Goal: Information Seeking & Learning: Learn about a topic

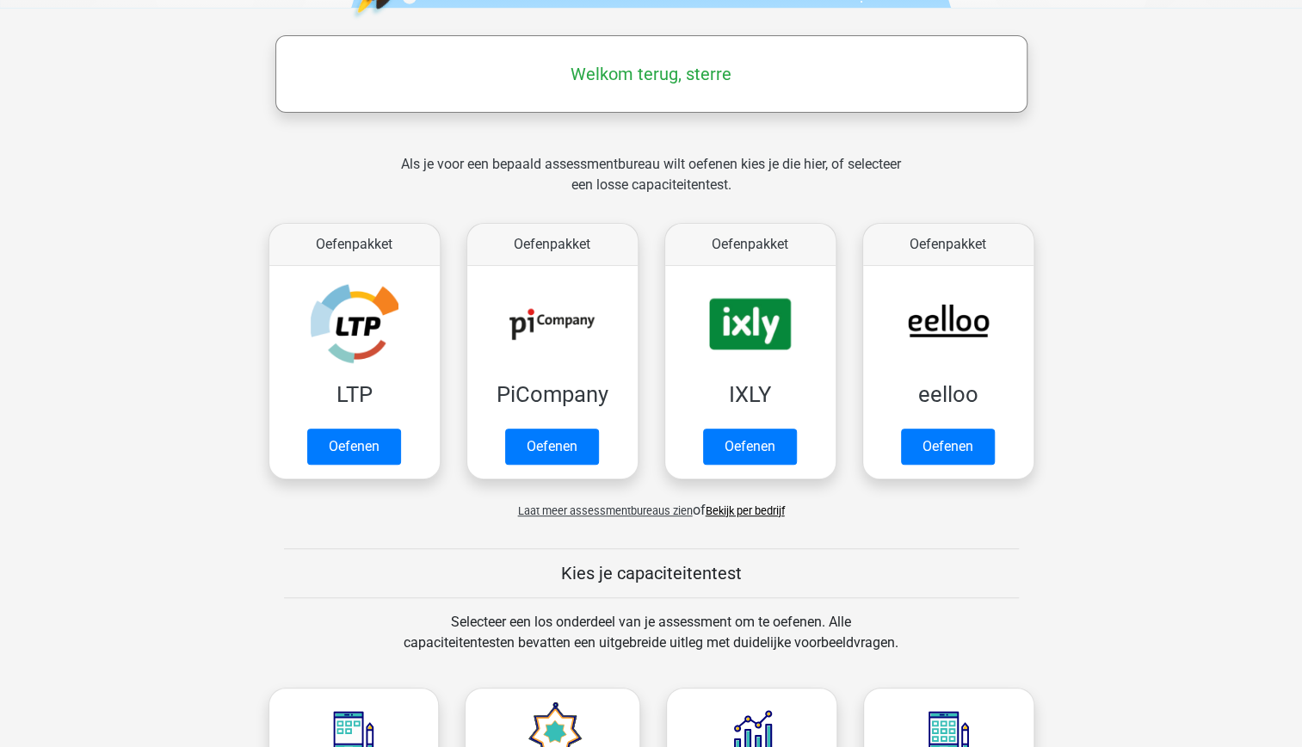
scroll to position [240, 0]
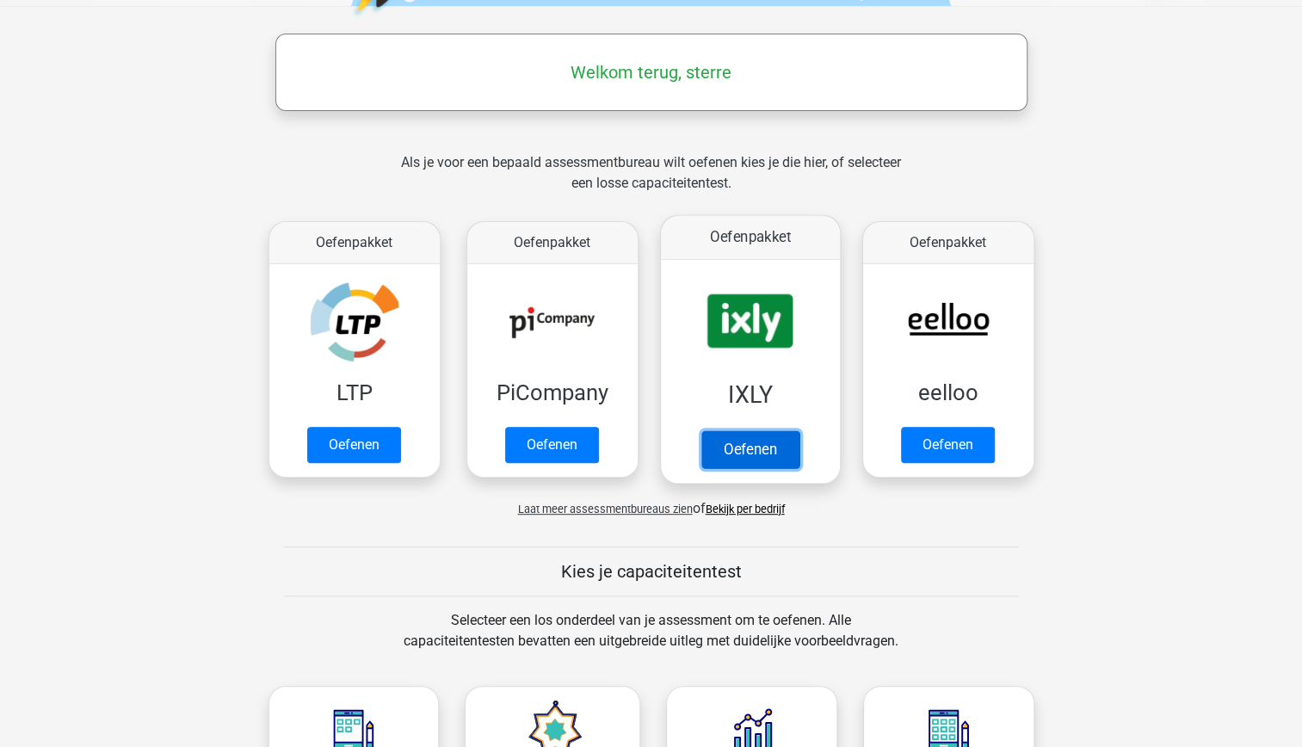
click at [766, 450] on link "Oefenen" at bounding box center [749, 449] width 98 height 38
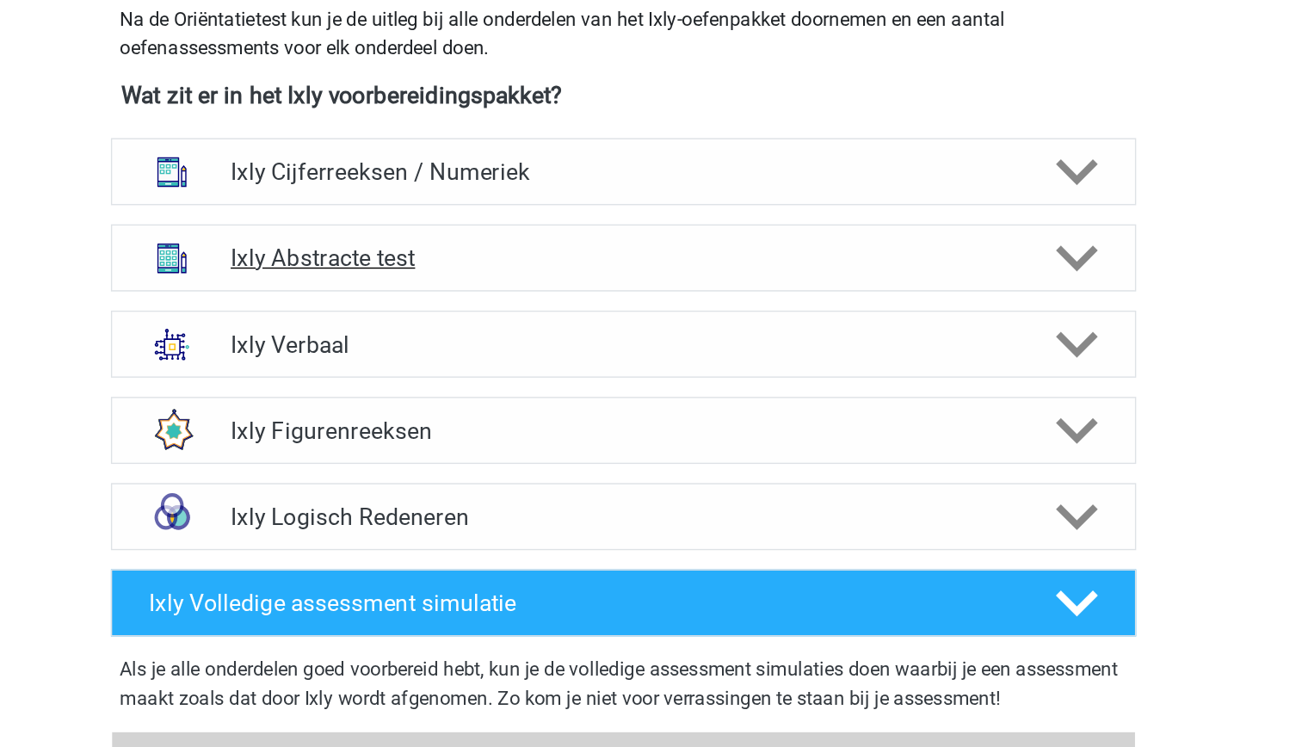
scroll to position [447, 0]
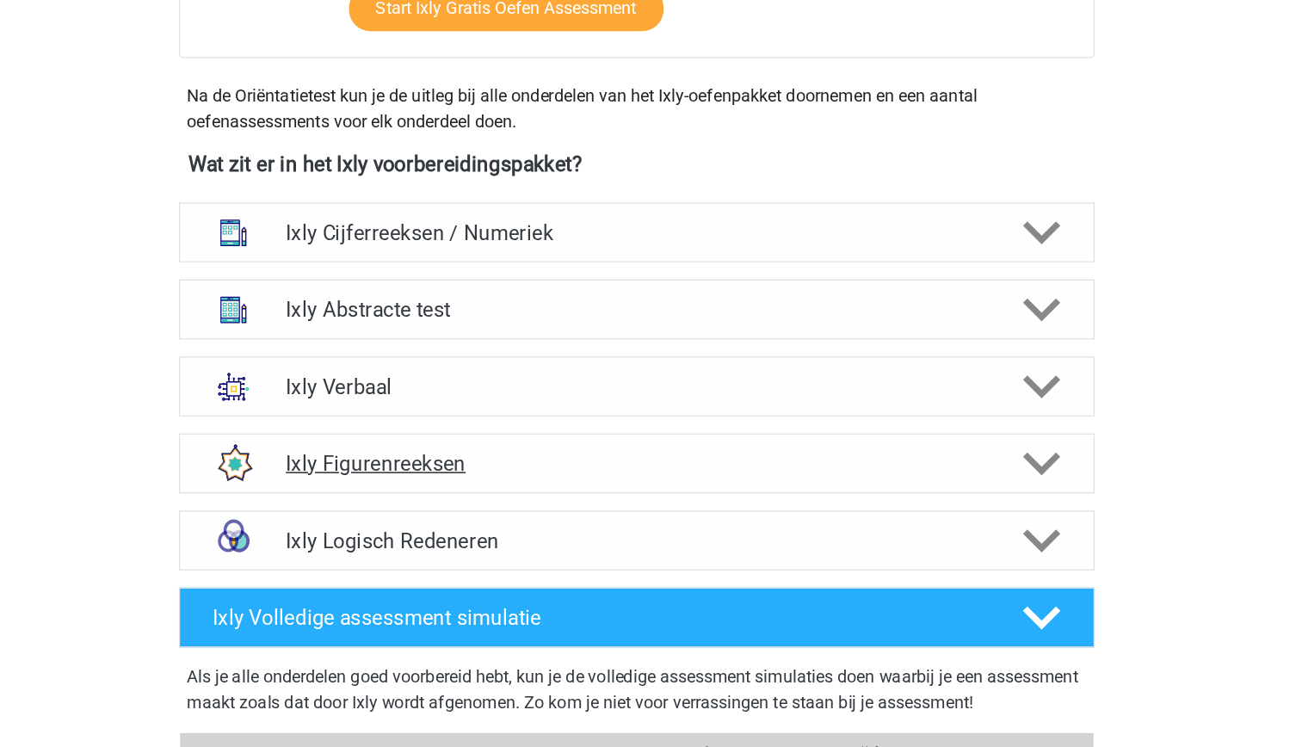
click at [742, 507] on h4 "Ixly Figurenreeksen" at bounding box center [651, 511] width 564 height 20
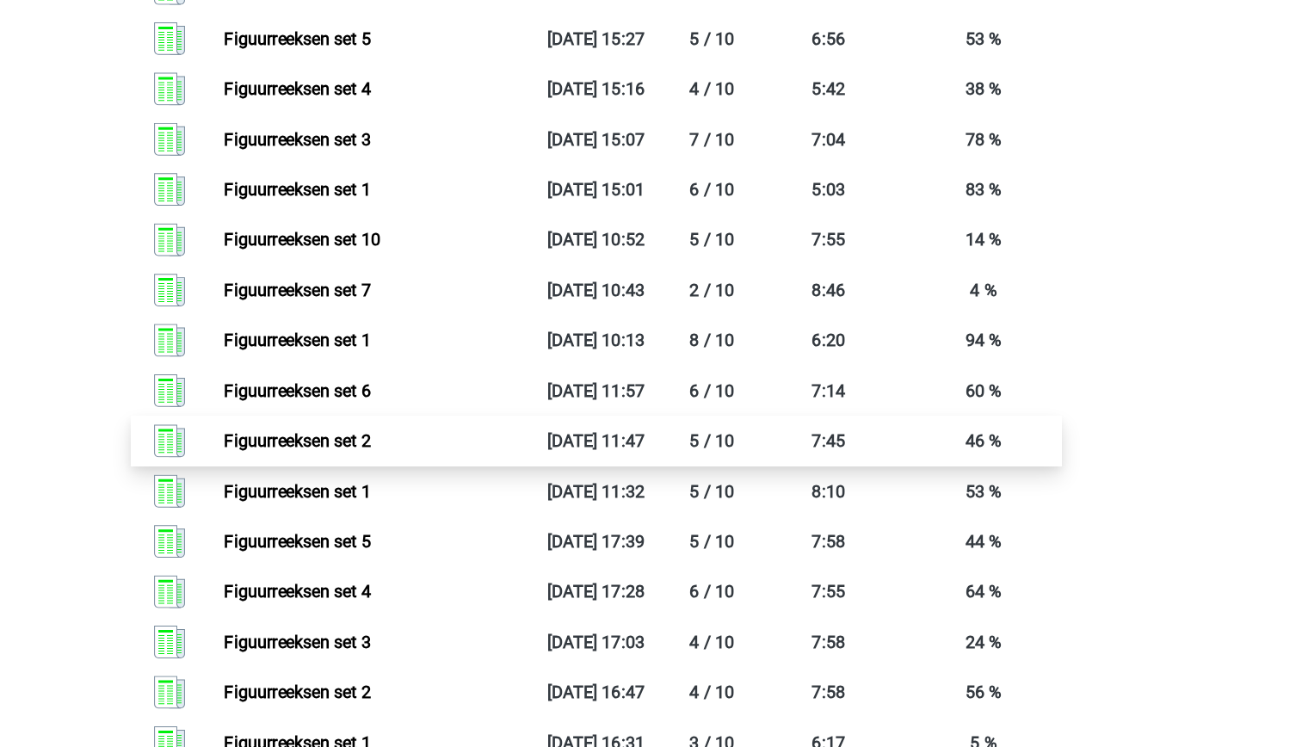
scroll to position [1617, 0]
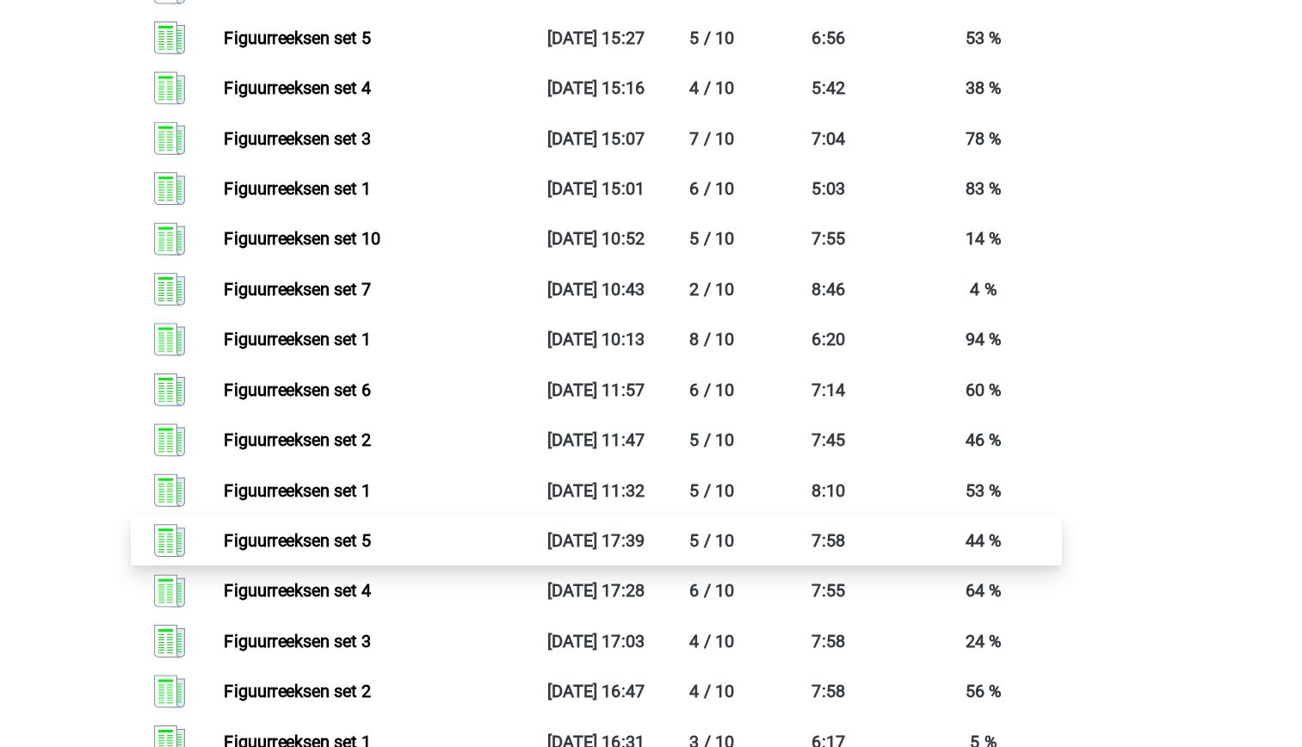
click at [415, 575] on link "Figuurreeksen set 5" at bounding box center [411, 580] width 118 height 16
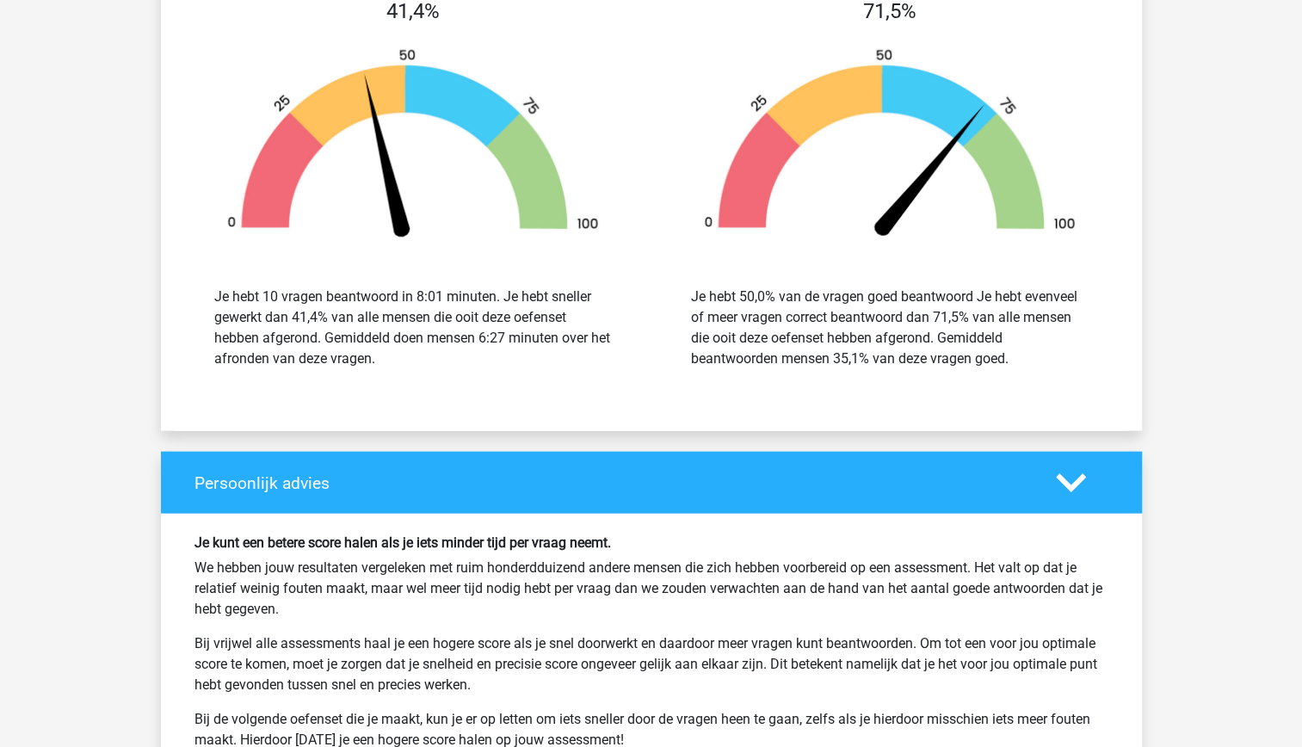
scroll to position [2426, 0]
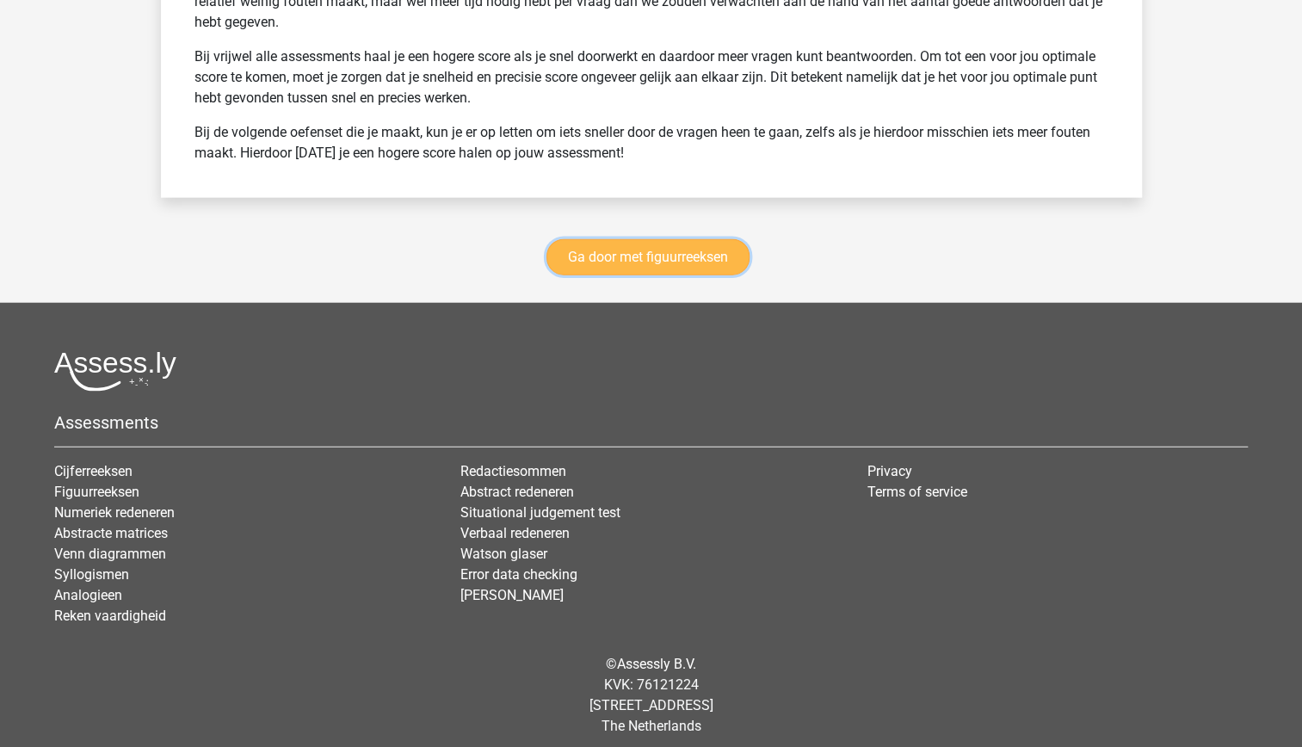
click at [574, 255] on link "Ga door met figuurreeksen" at bounding box center [647, 257] width 203 height 36
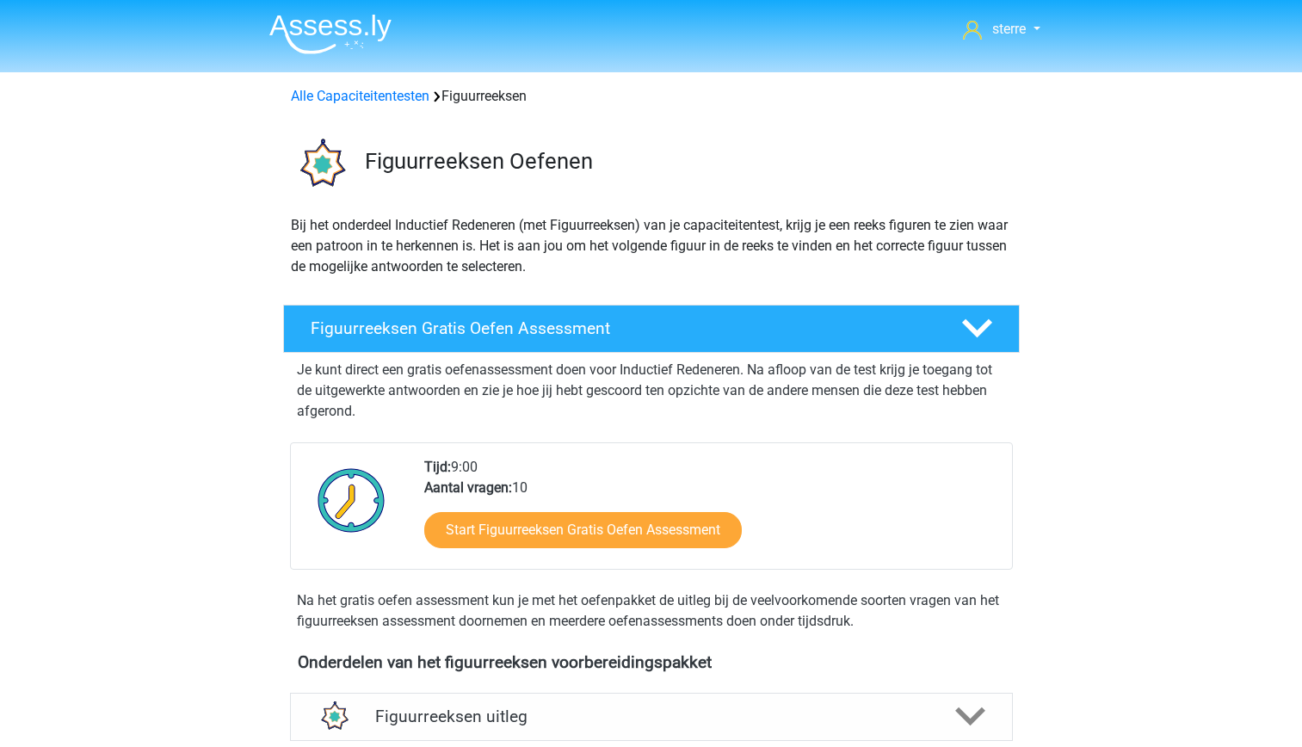
scroll to position [746, 0]
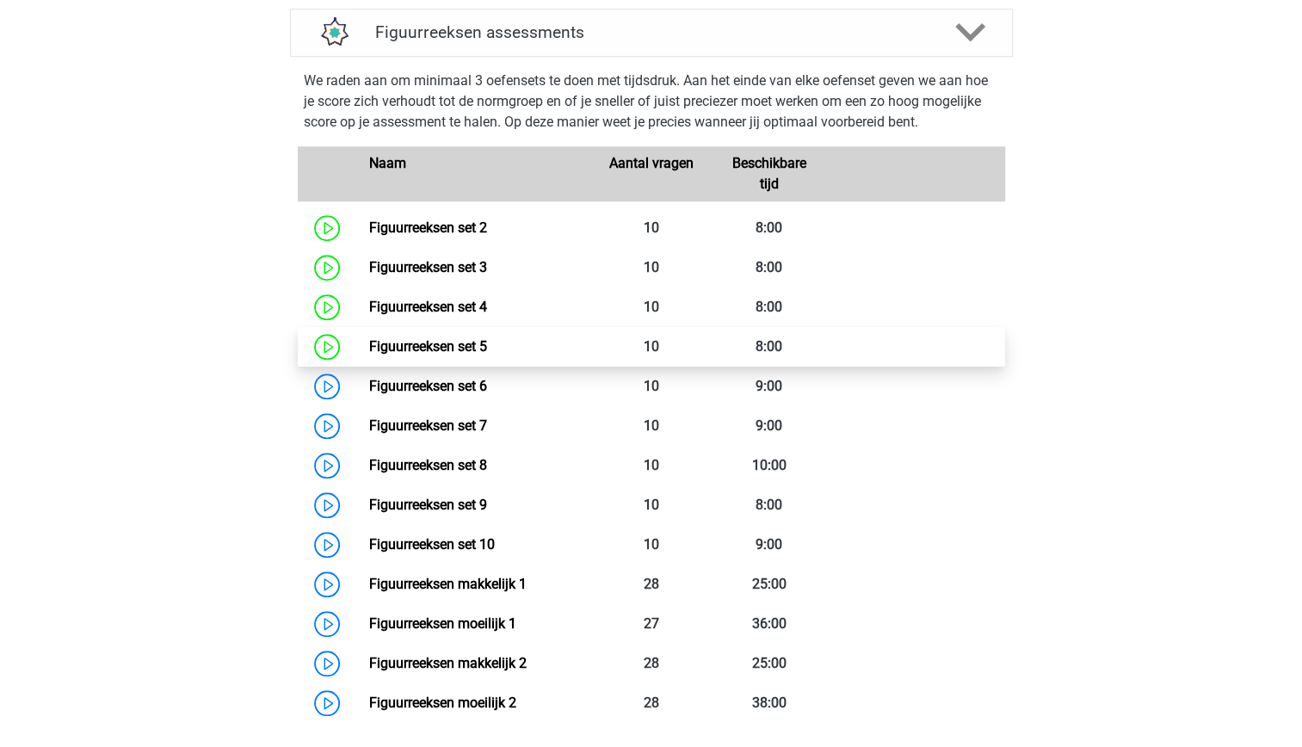
click at [385, 353] on link "Figuurreeksen set 5" at bounding box center [428, 346] width 118 height 16
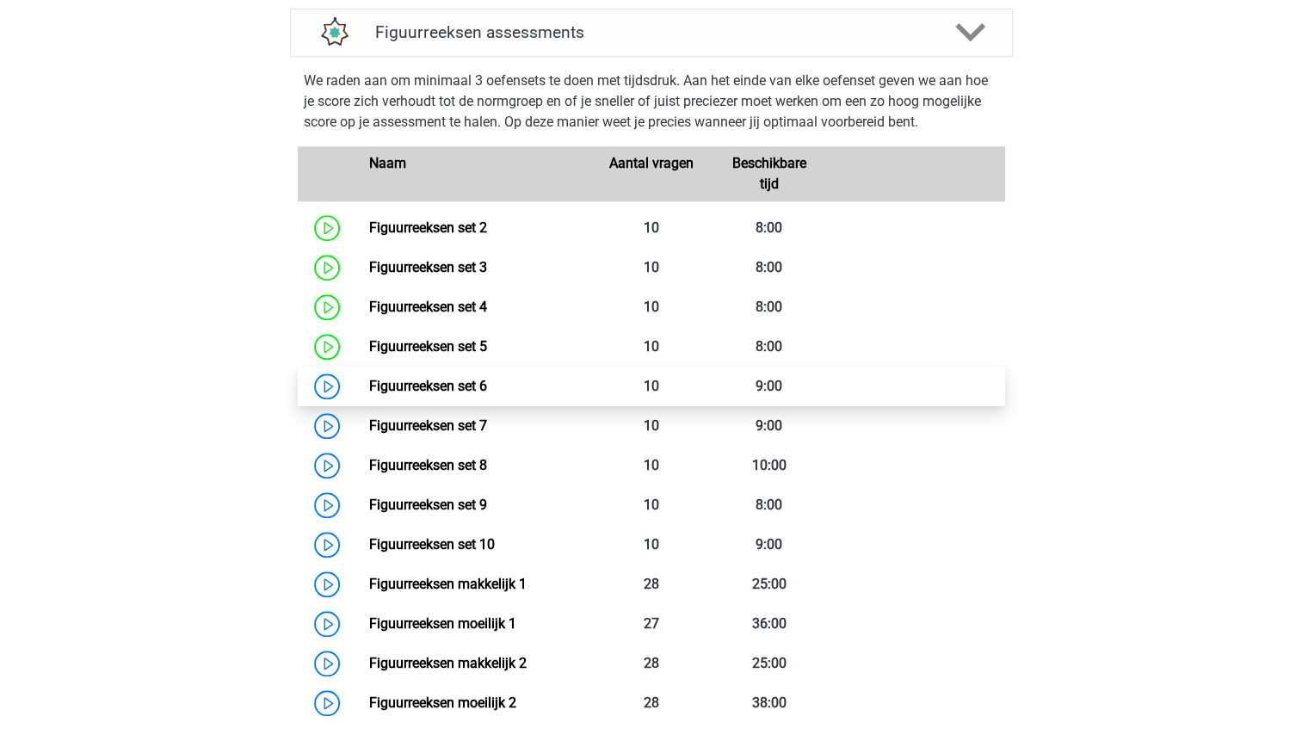
click at [435, 394] on link "Figuurreeksen set 6" at bounding box center [428, 386] width 118 height 16
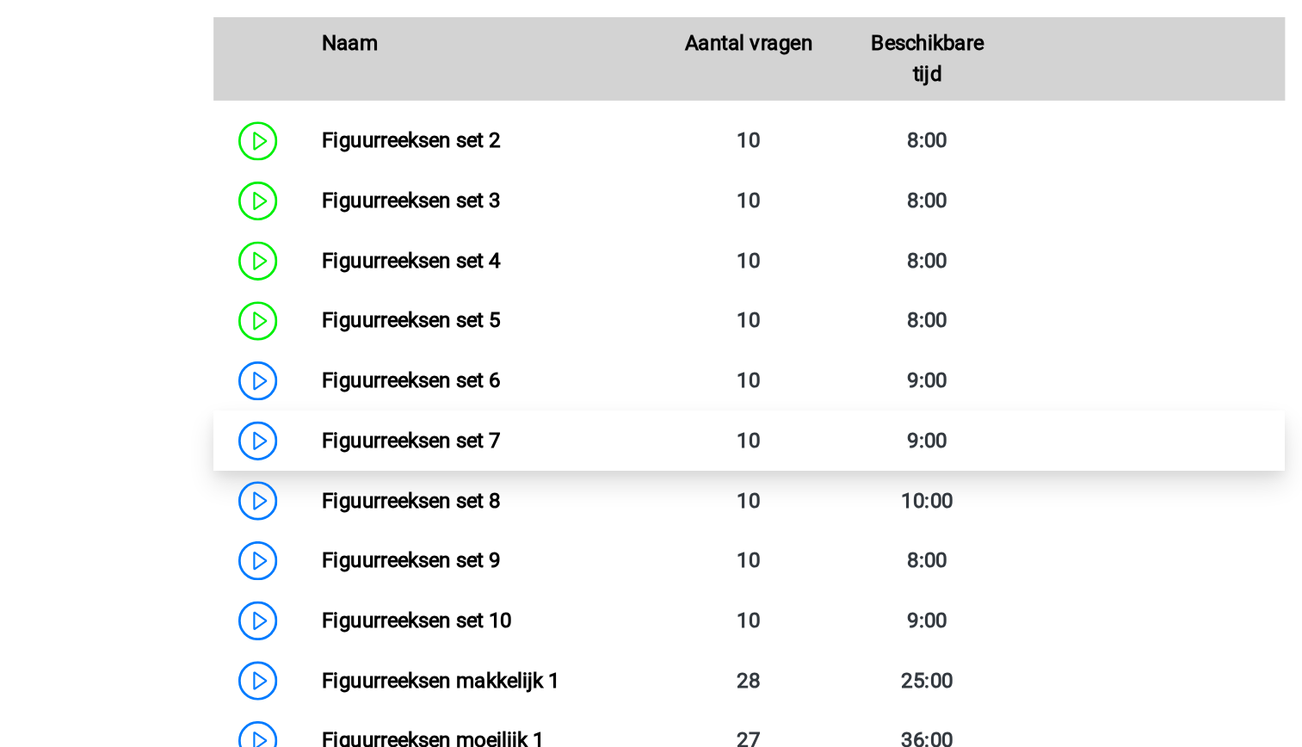
click at [454, 427] on link "Figuurreeksen set 7" at bounding box center [428, 425] width 118 height 16
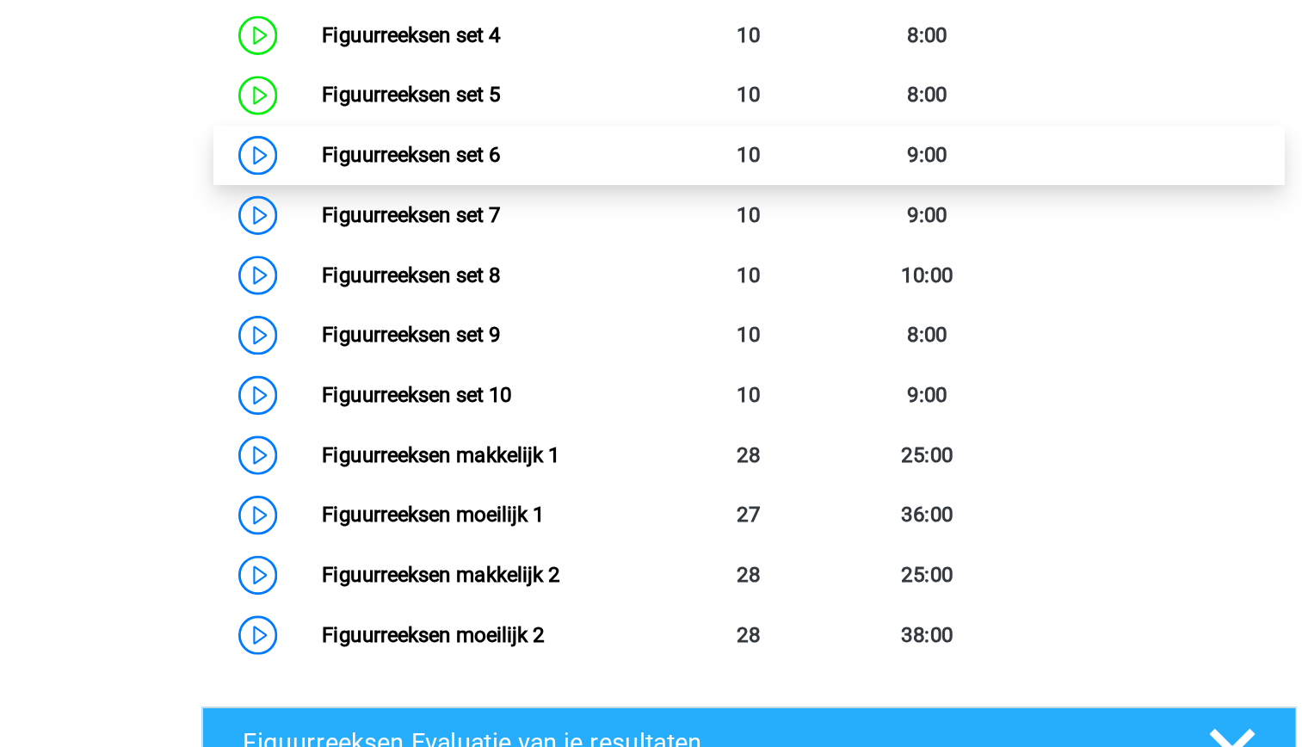
scroll to position [787, 0]
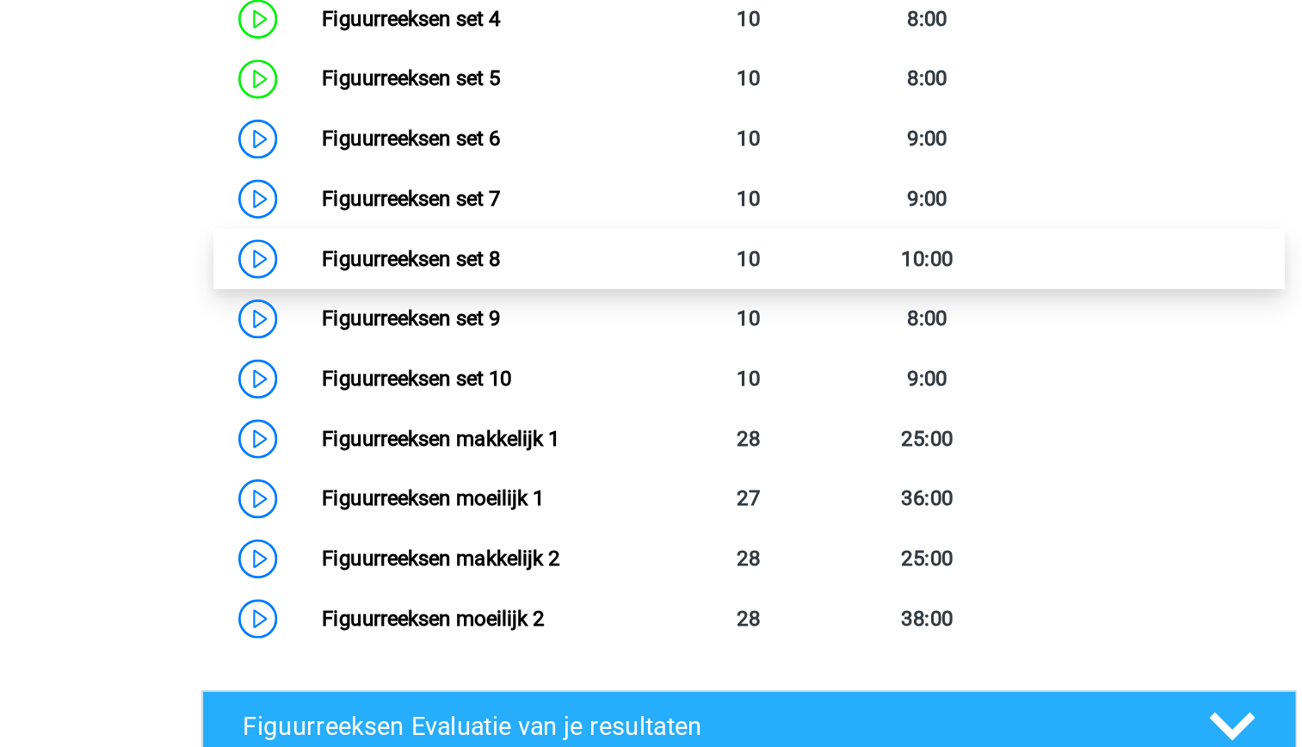
click at [369, 427] on link "Figuurreeksen set 8" at bounding box center [428, 424] width 118 height 16
click at [369, 428] on link "Figuurreeksen set 8" at bounding box center [428, 424] width 118 height 16
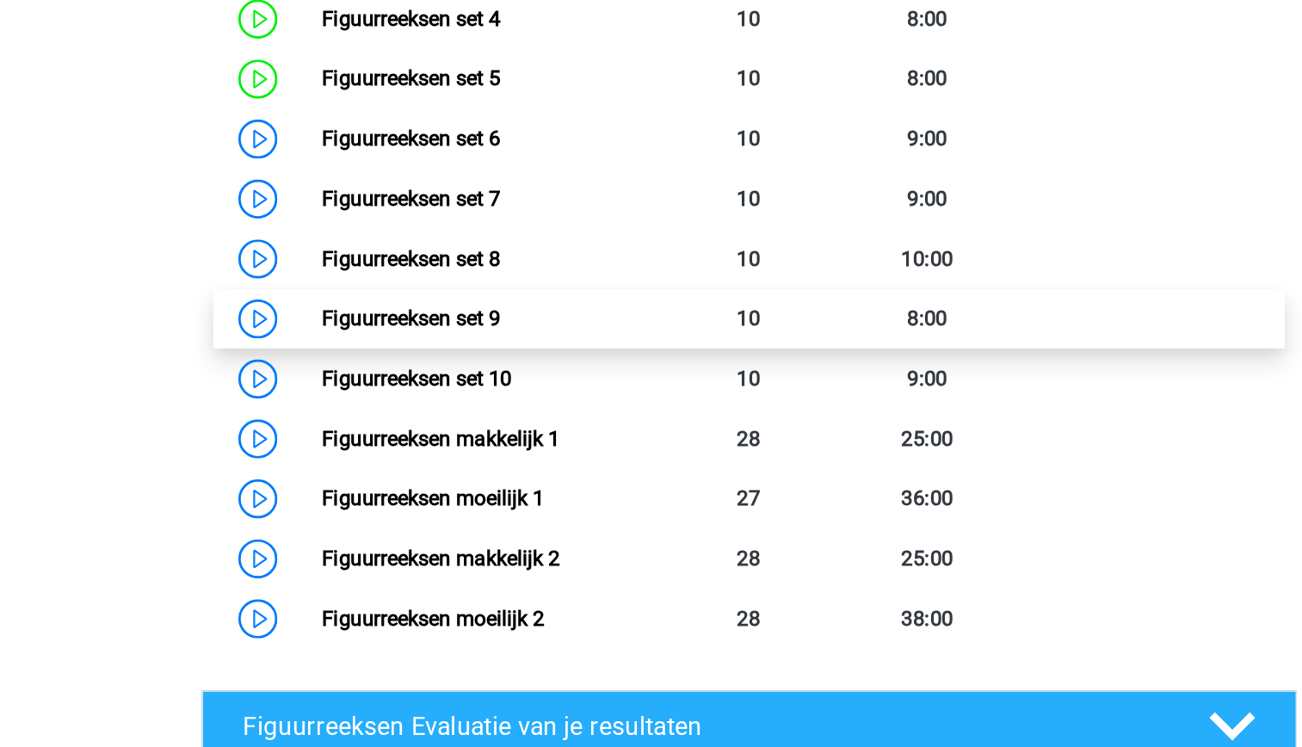
click at [369, 464] on link "Figuurreeksen set 9" at bounding box center [428, 463] width 118 height 16
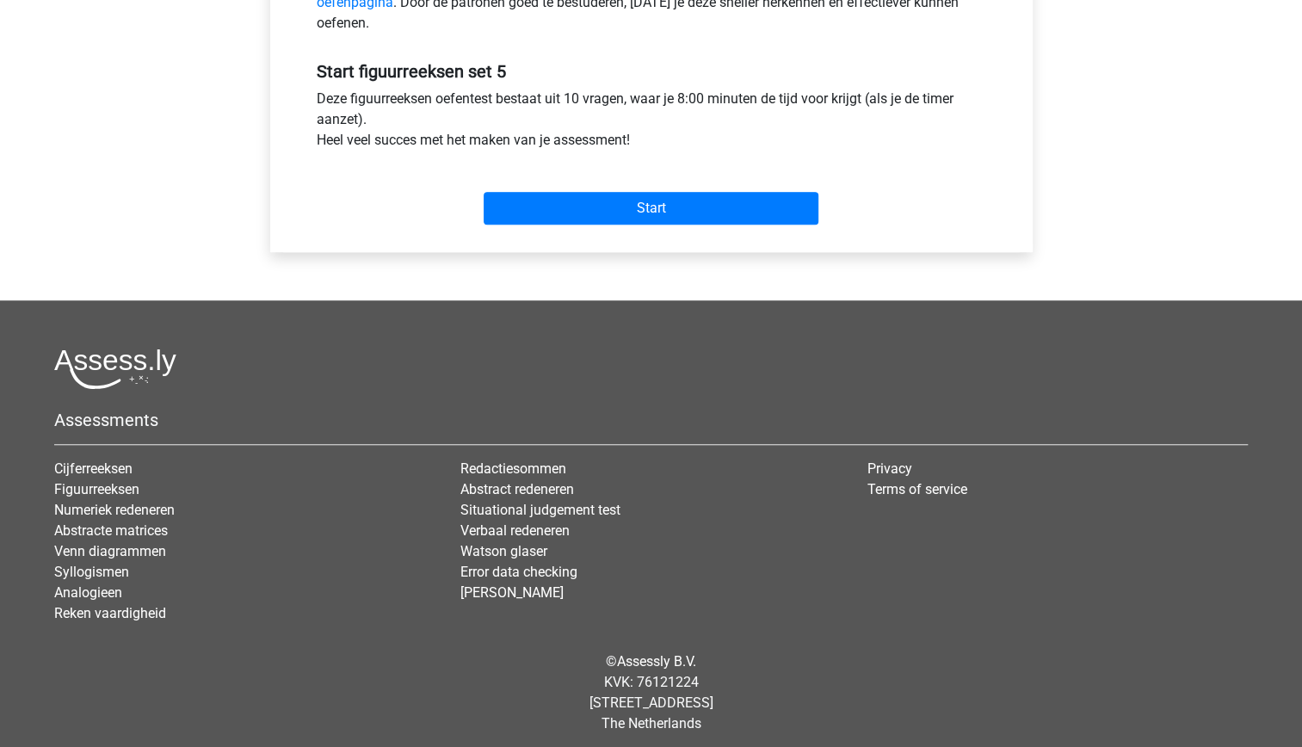
scroll to position [611, 0]
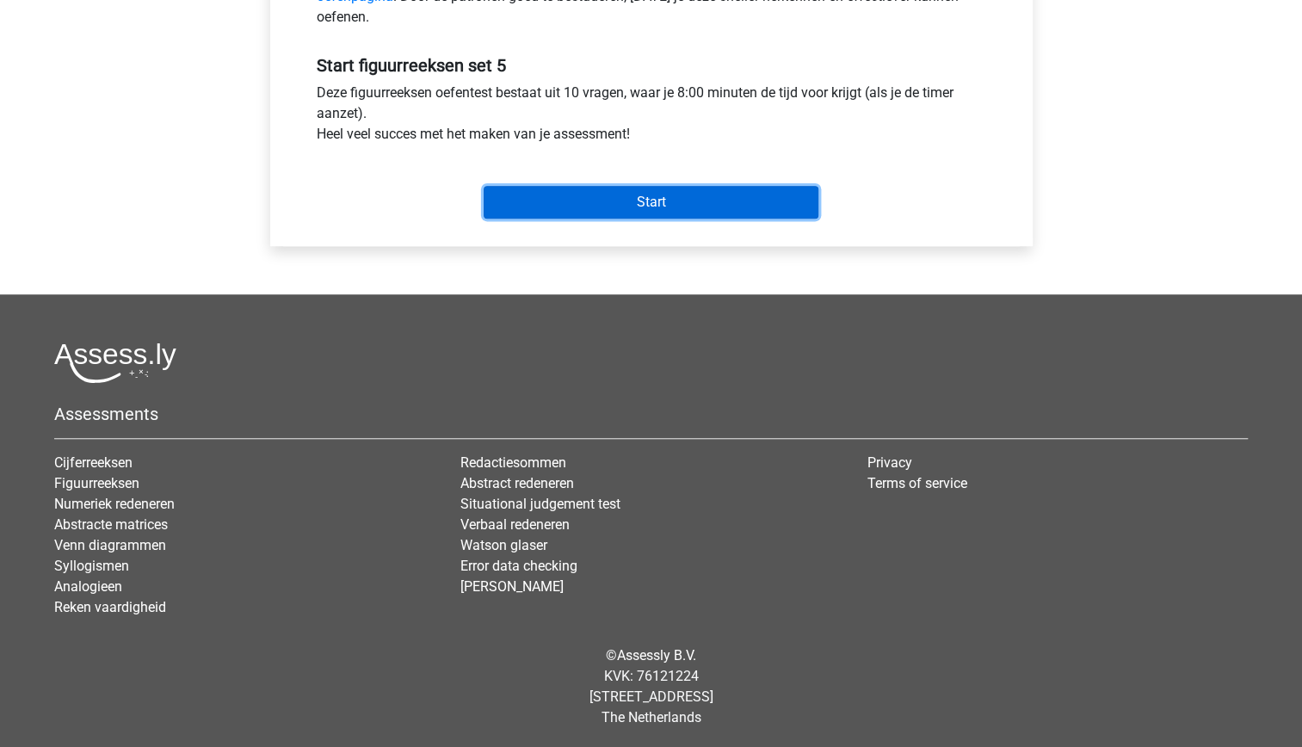
click at [687, 193] on input "Start" at bounding box center [651, 202] width 335 height 33
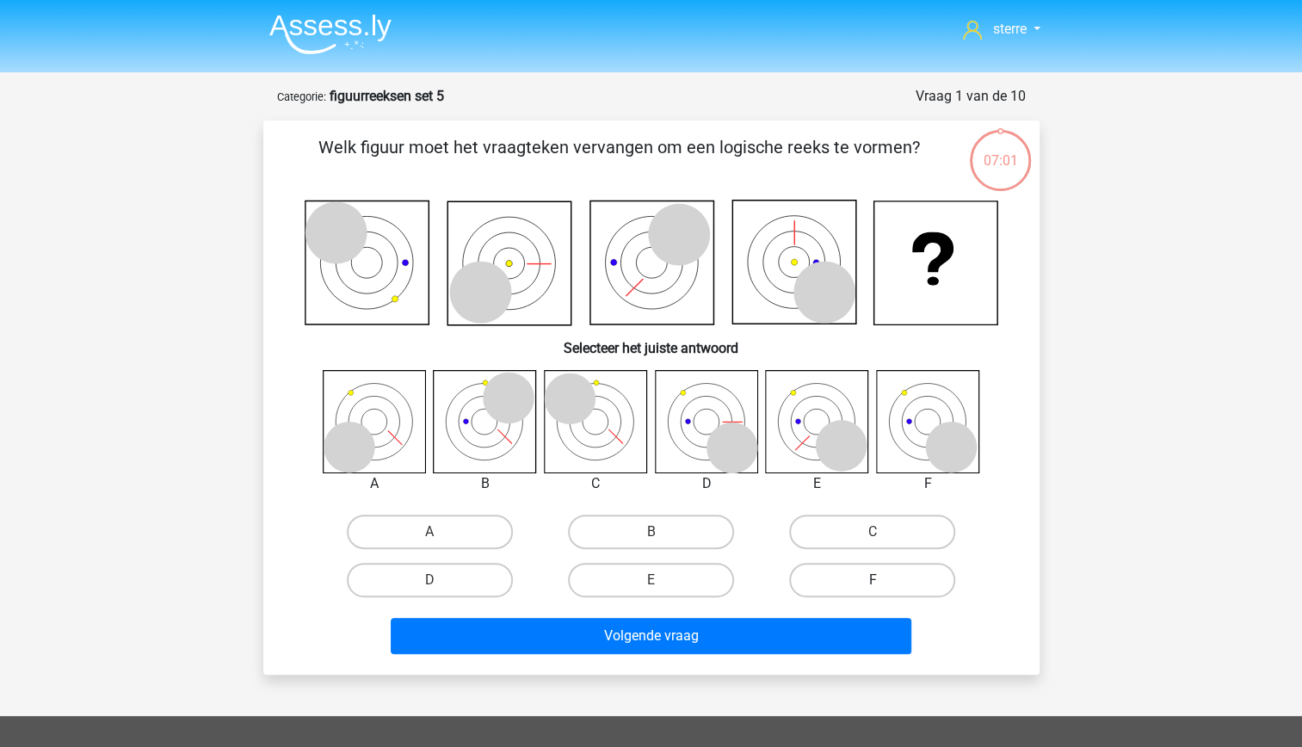
click at [827, 591] on label "F" at bounding box center [872, 580] width 166 height 34
click at [872, 591] on input "F" at bounding box center [877, 585] width 11 height 11
radio input "true"
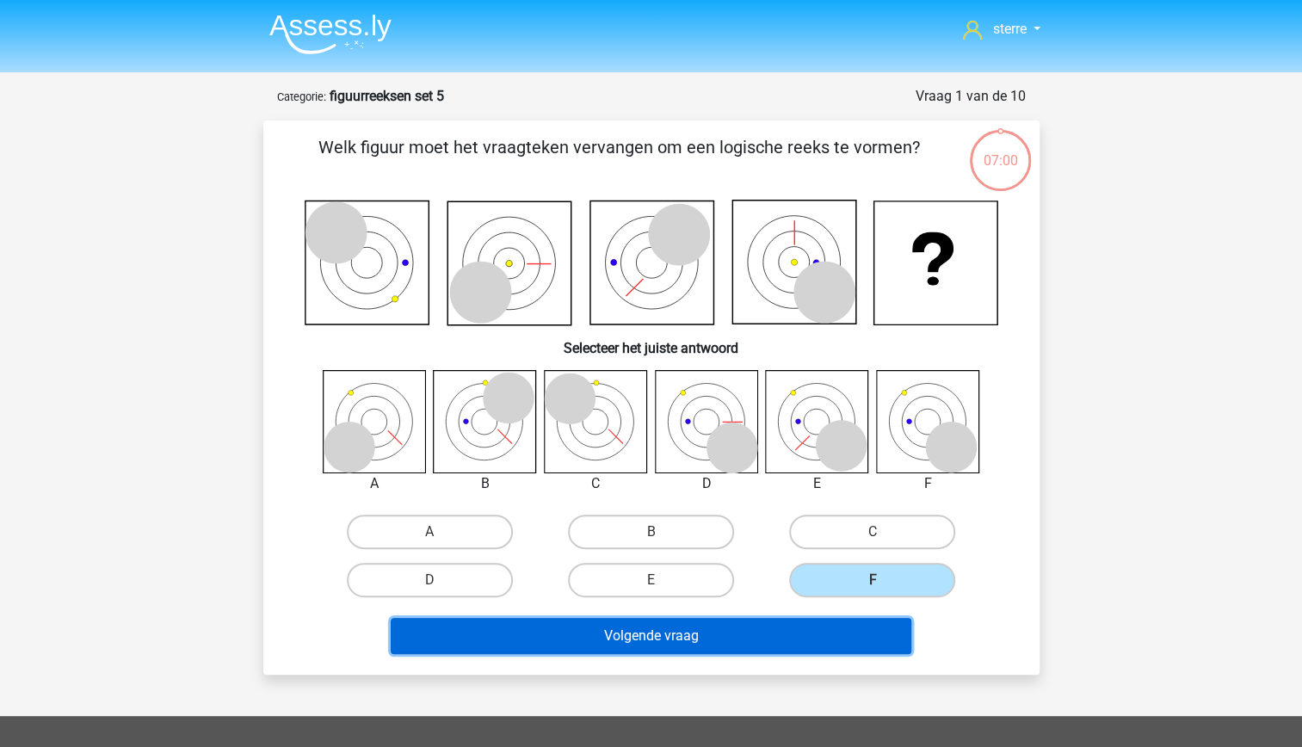
click at [762, 647] on button "Volgende vraag" at bounding box center [651, 636] width 521 height 36
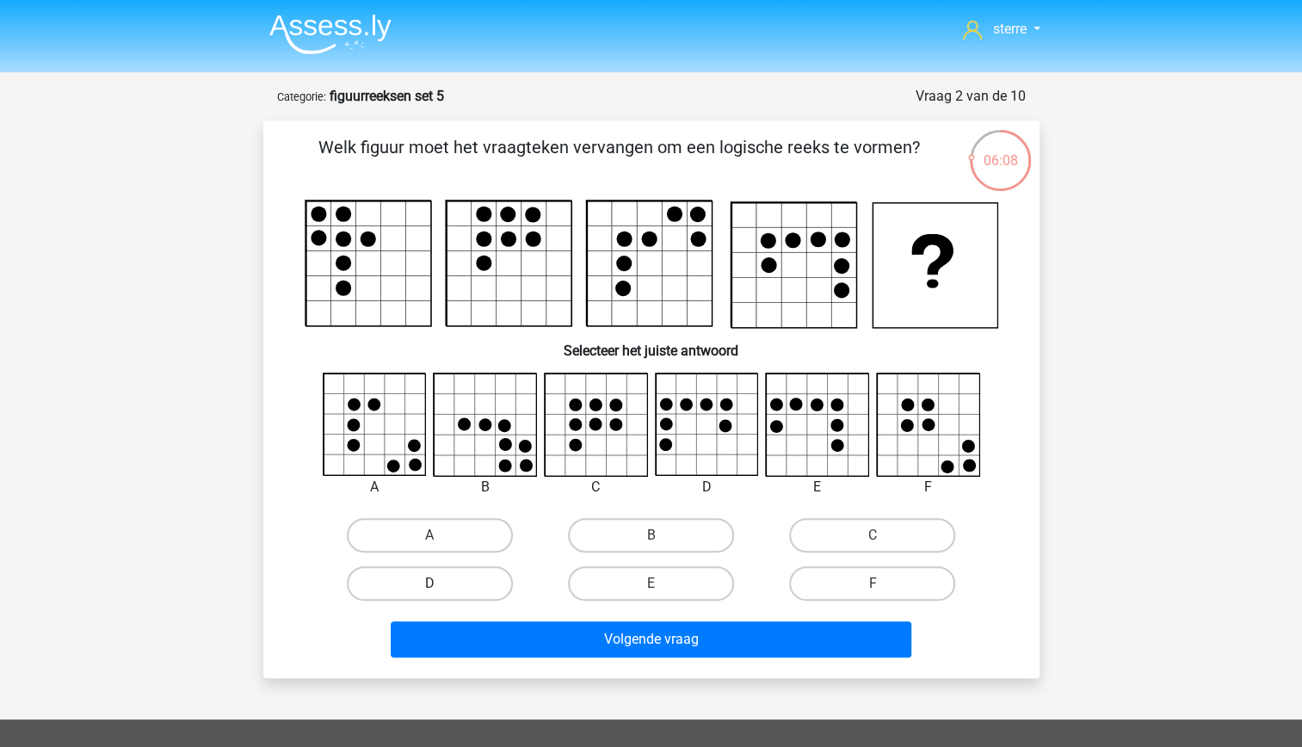
click at [487, 588] on label "D" at bounding box center [430, 583] width 166 height 34
click at [440, 588] on input "D" at bounding box center [434, 588] width 11 height 11
radio input "true"
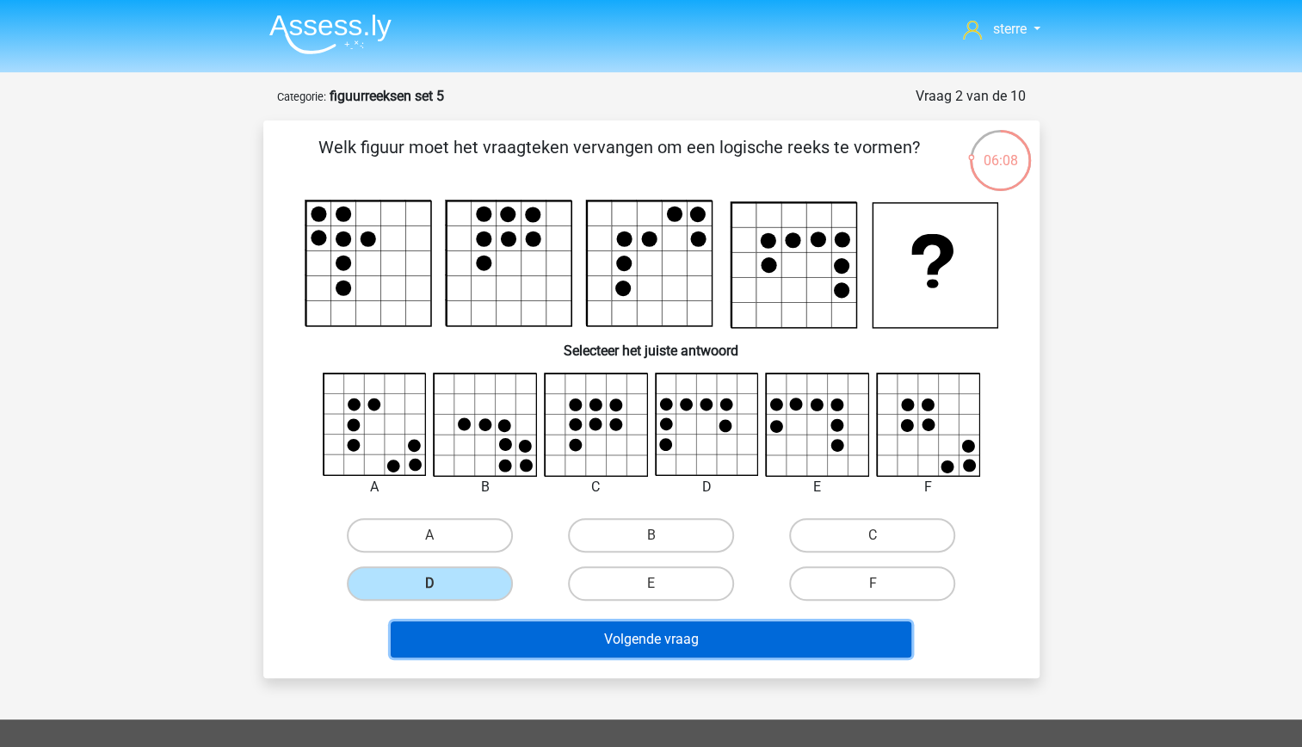
click at [656, 638] on button "Volgende vraag" at bounding box center [651, 639] width 521 height 36
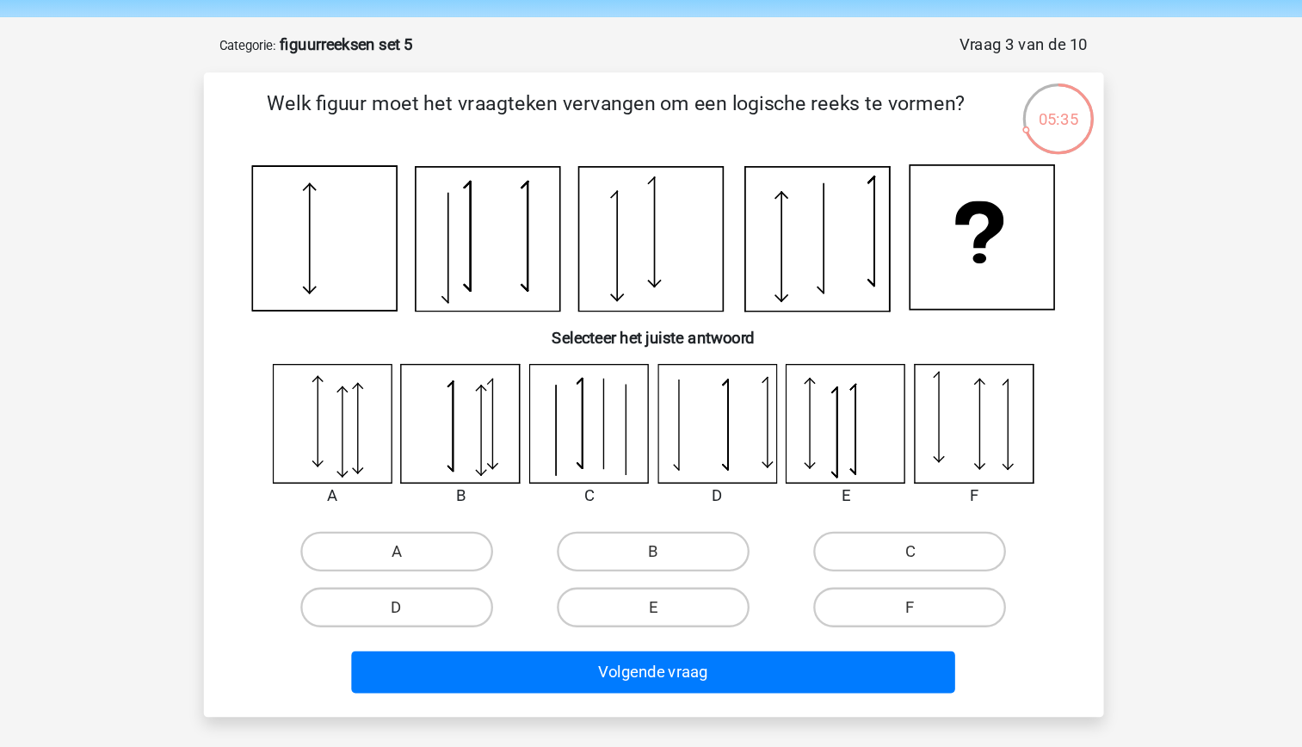
click at [658, 588] on input "E" at bounding box center [655, 587] width 11 height 11
radio input "true"
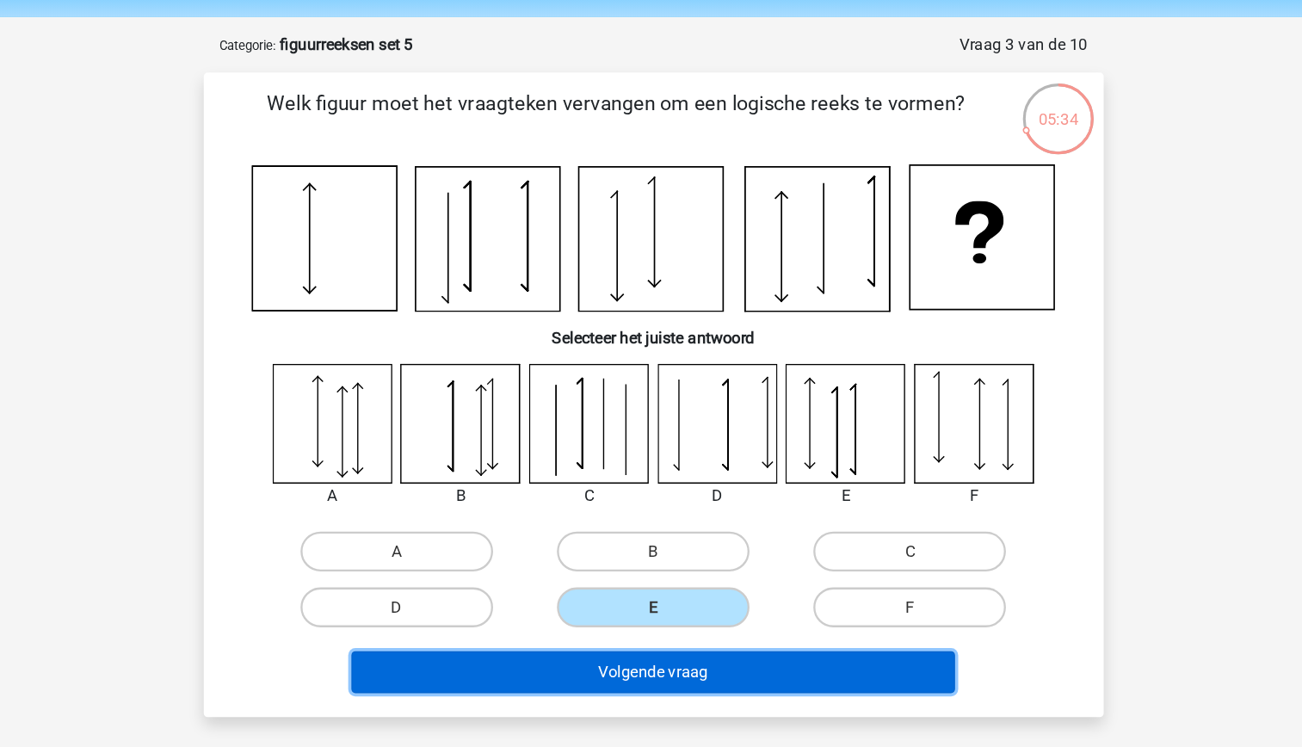
click at [678, 632] on button "Volgende vraag" at bounding box center [651, 637] width 521 height 36
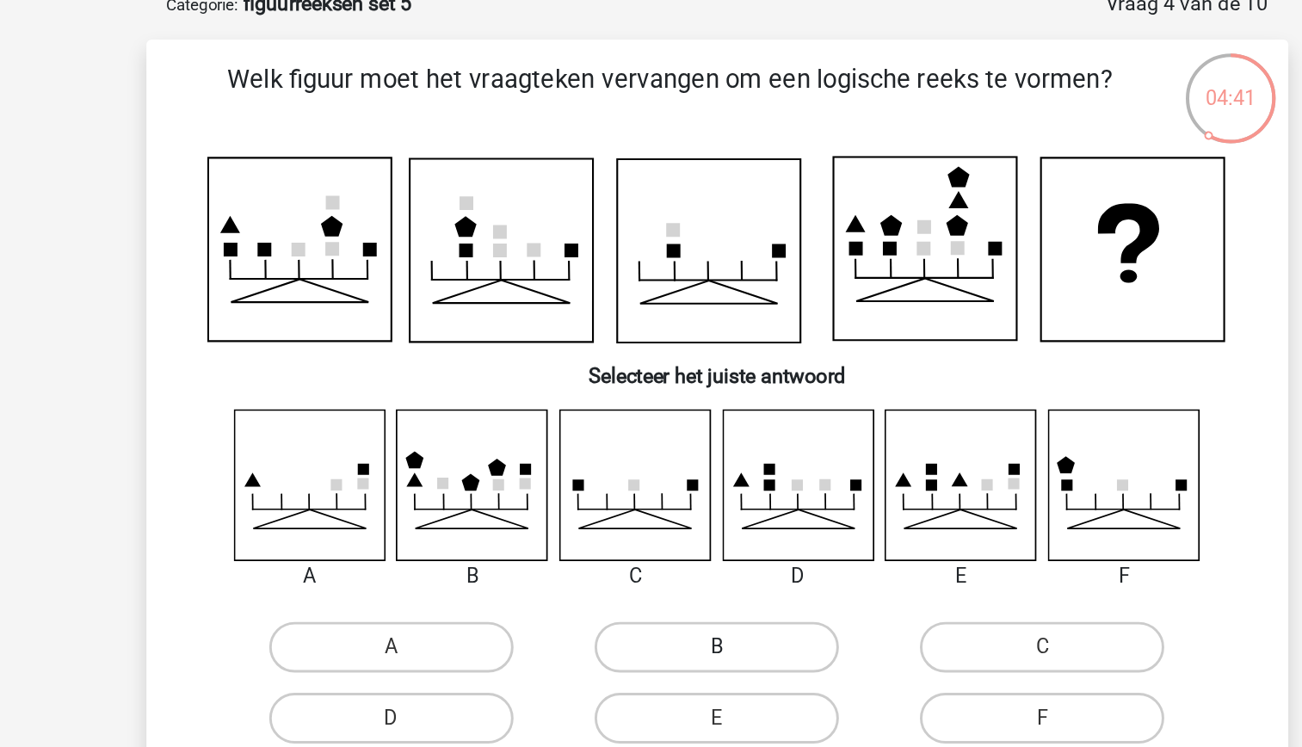
click at [643, 527] on label "B" at bounding box center [651, 533] width 166 height 34
click at [650, 533] on input "B" at bounding box center [655, 538] width 11 height 11
radio input "true"
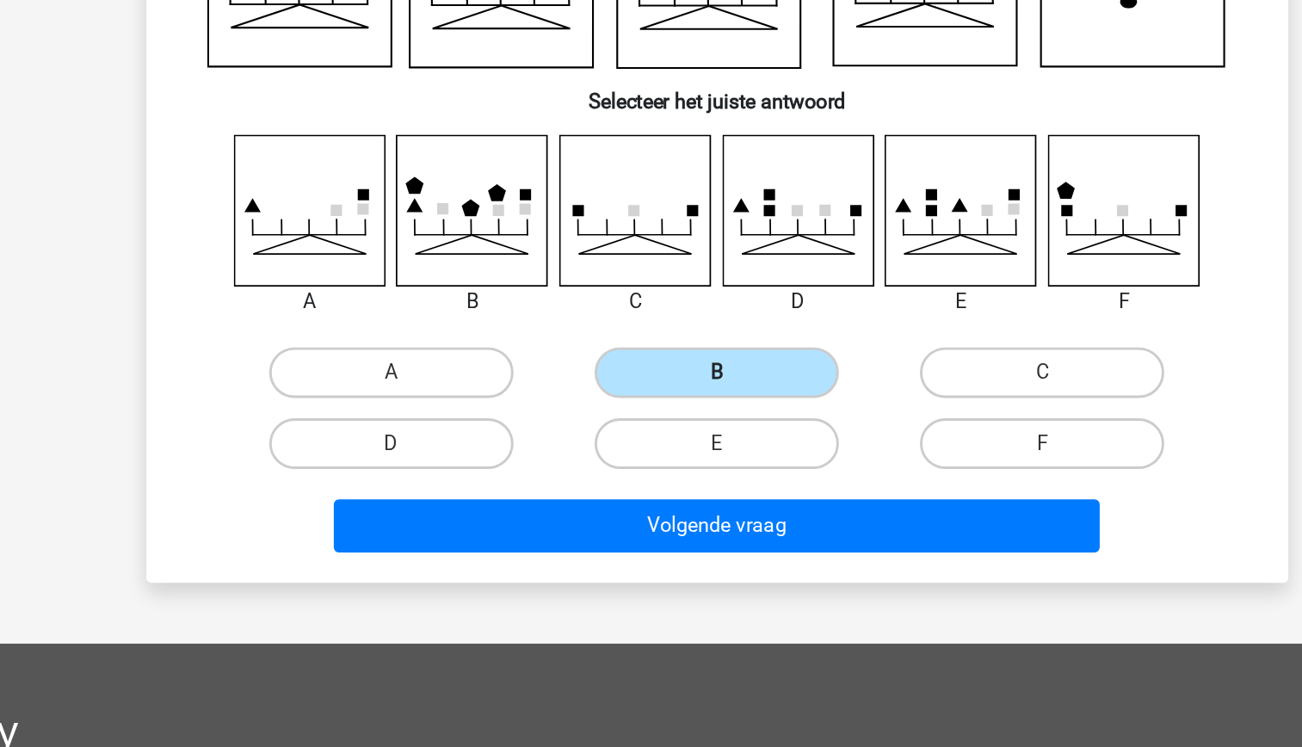
scroll to position [52, 0]
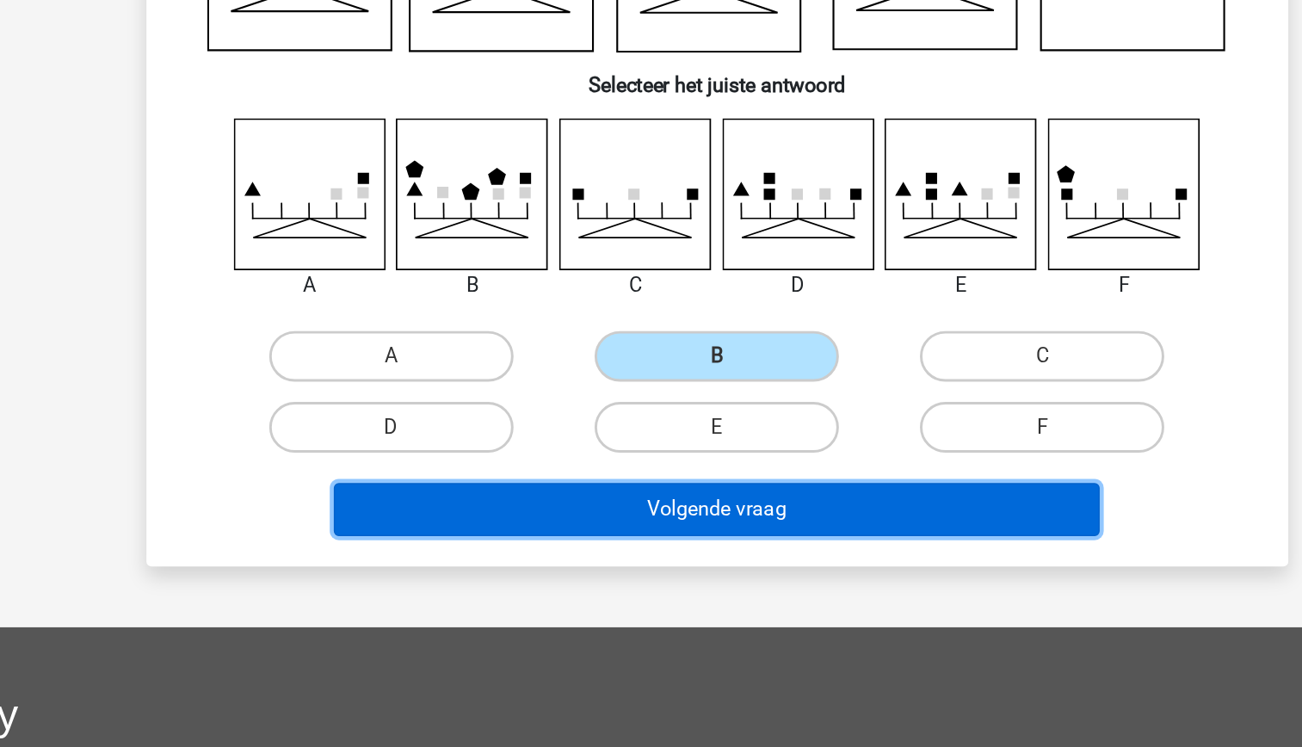
click at [621, 600] on button "Volgende vraag" at bounding box center [651, 585] width 521 height 36
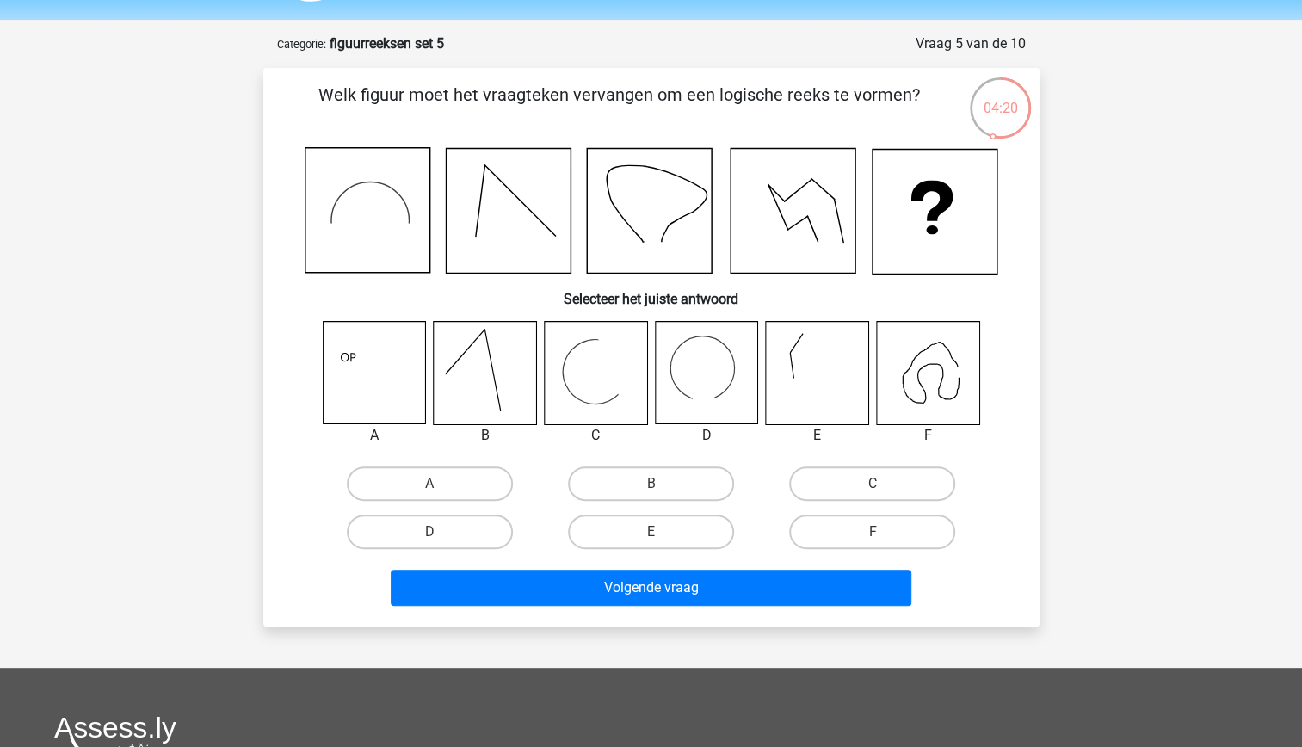
click at [340, 363] on icon at bounding box center [374, 373] width 102 height 102
click at [850, 521] on label "F" at bounding box center [872, 531] width 166 height 34
click at [872, 532] on input "F" at bounding box center [877, 537] width 11 height 11
radio input "true"
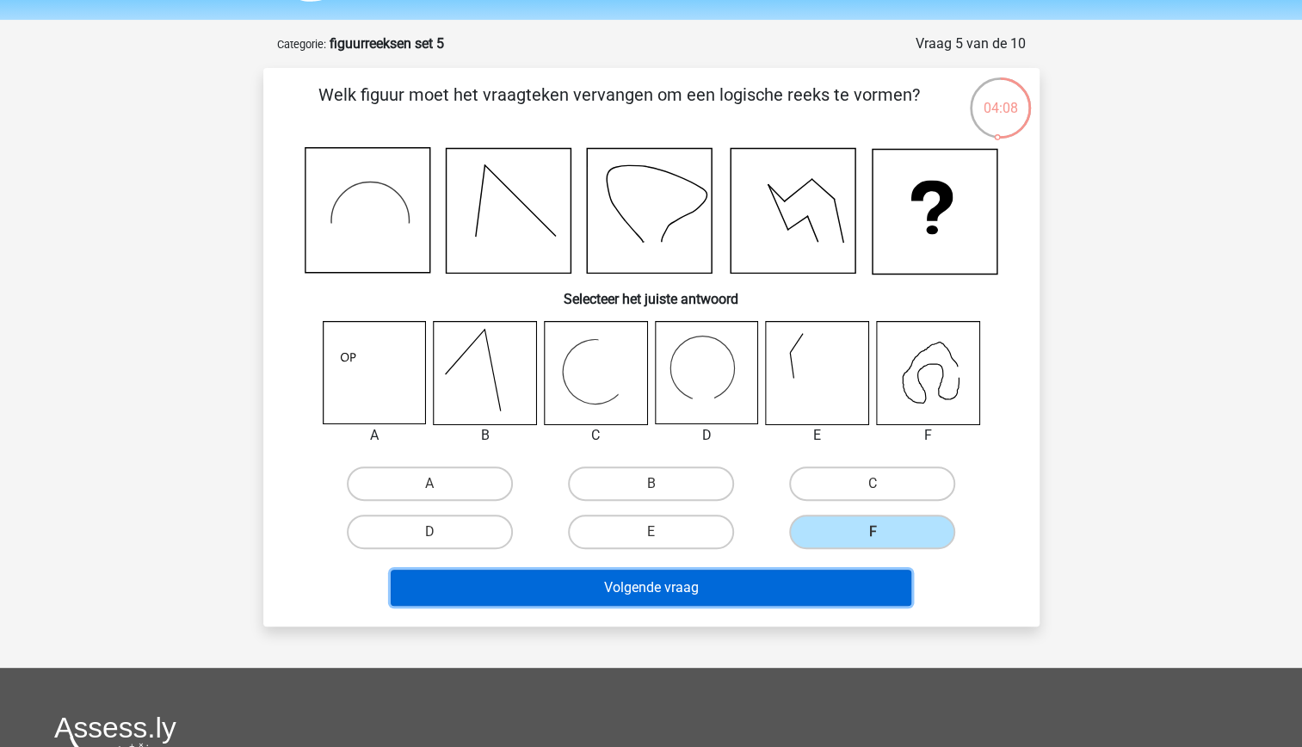
click at [719, 580] on button "Volgende vraag" at bounding box center [651, 588] width 521 height 36
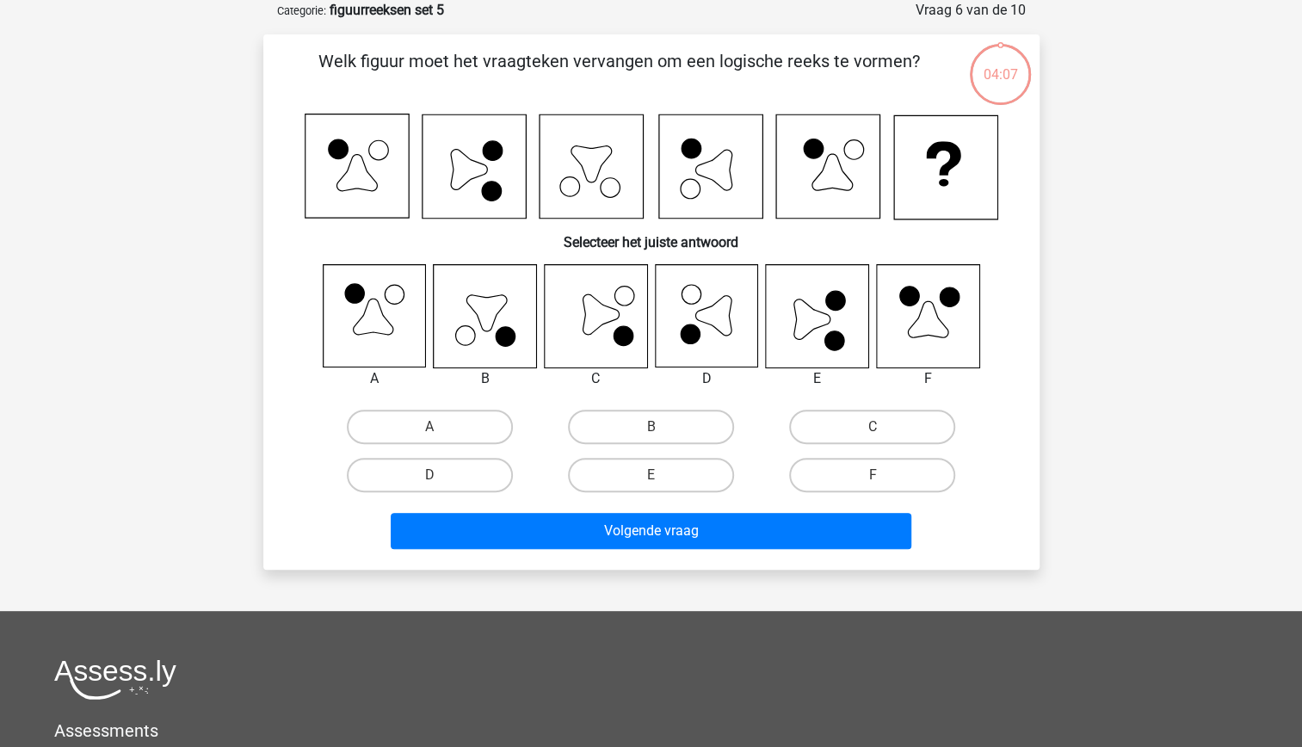
scroll to position [0, 0]
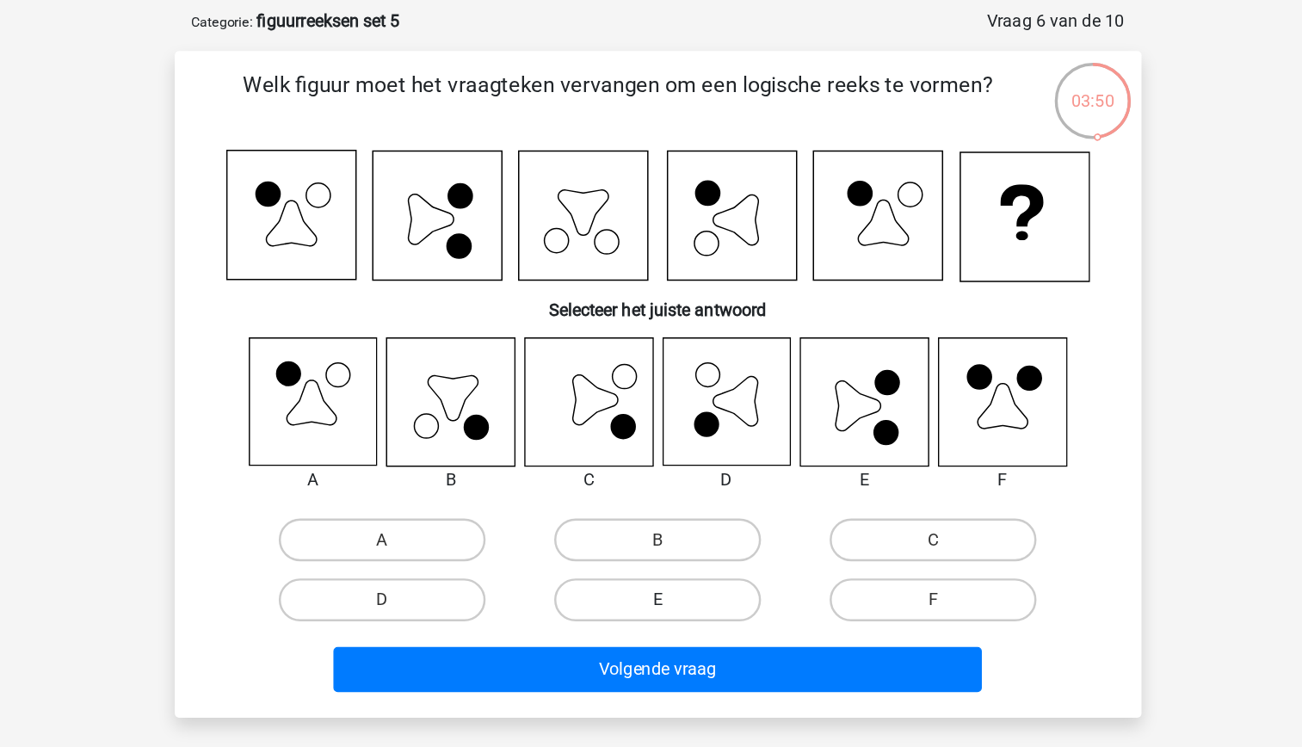
click at [675, 564] on label "E" at bounding box center [651, 561] width 166 height 34
click at [662, 564] on input "E" at bounding box center [655, 566] width 11 height 11
radio input "true"
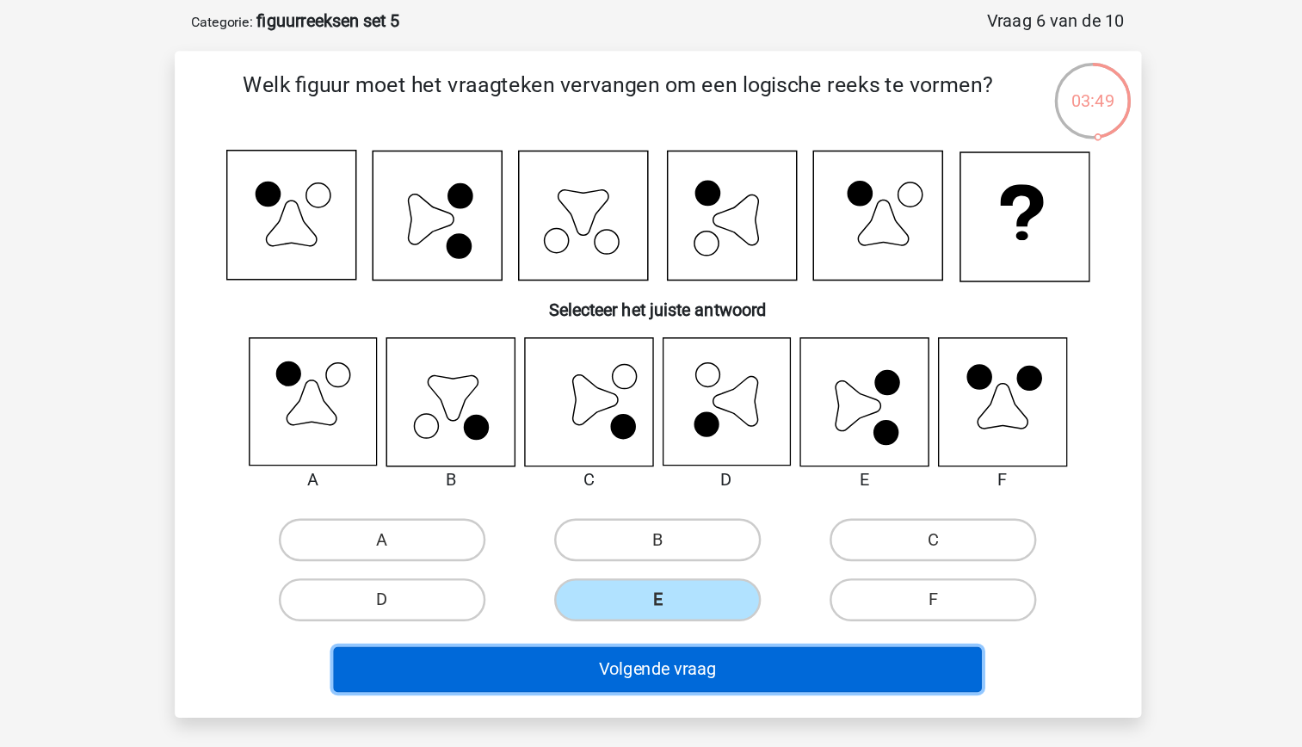
click at [684, 616] on button "Volgende vraag" at bounding box center [651, 617] width 521 height 36
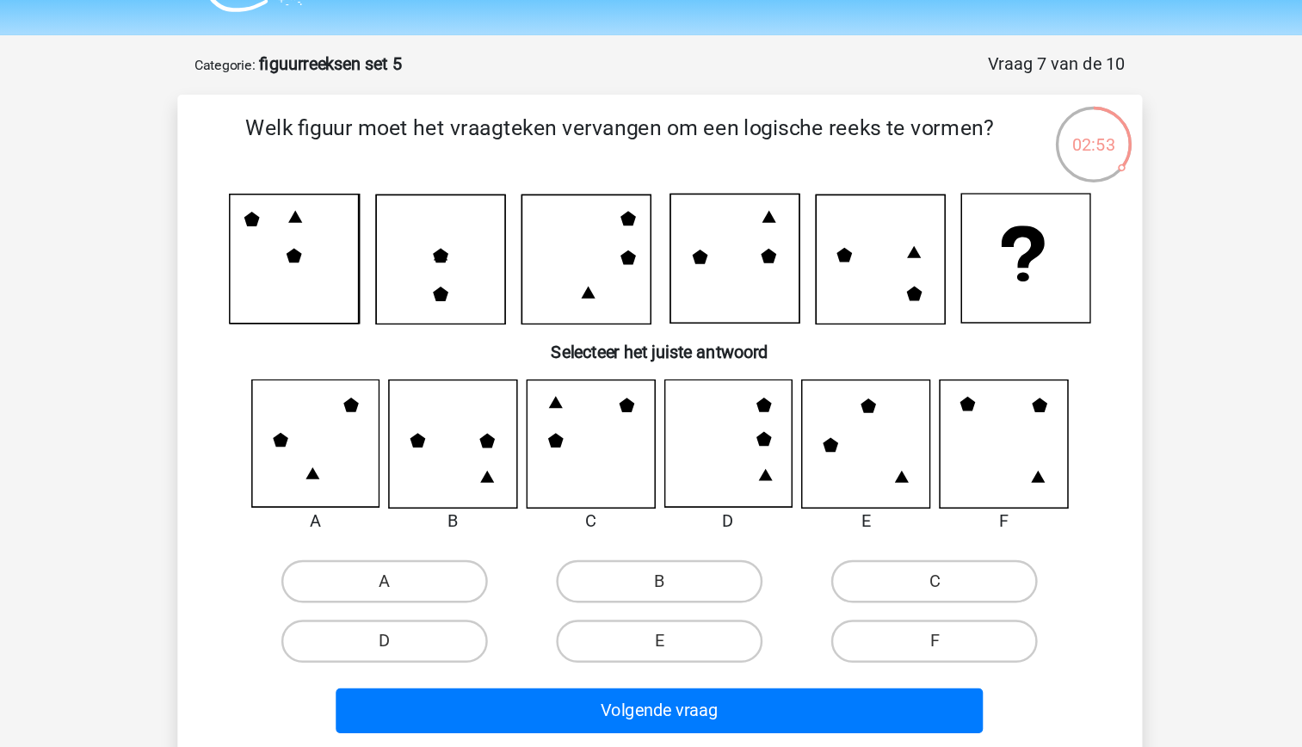
click at [656, 563] on input "E" at bounding box center [655, 565] width 11 height 11
radio input "true"
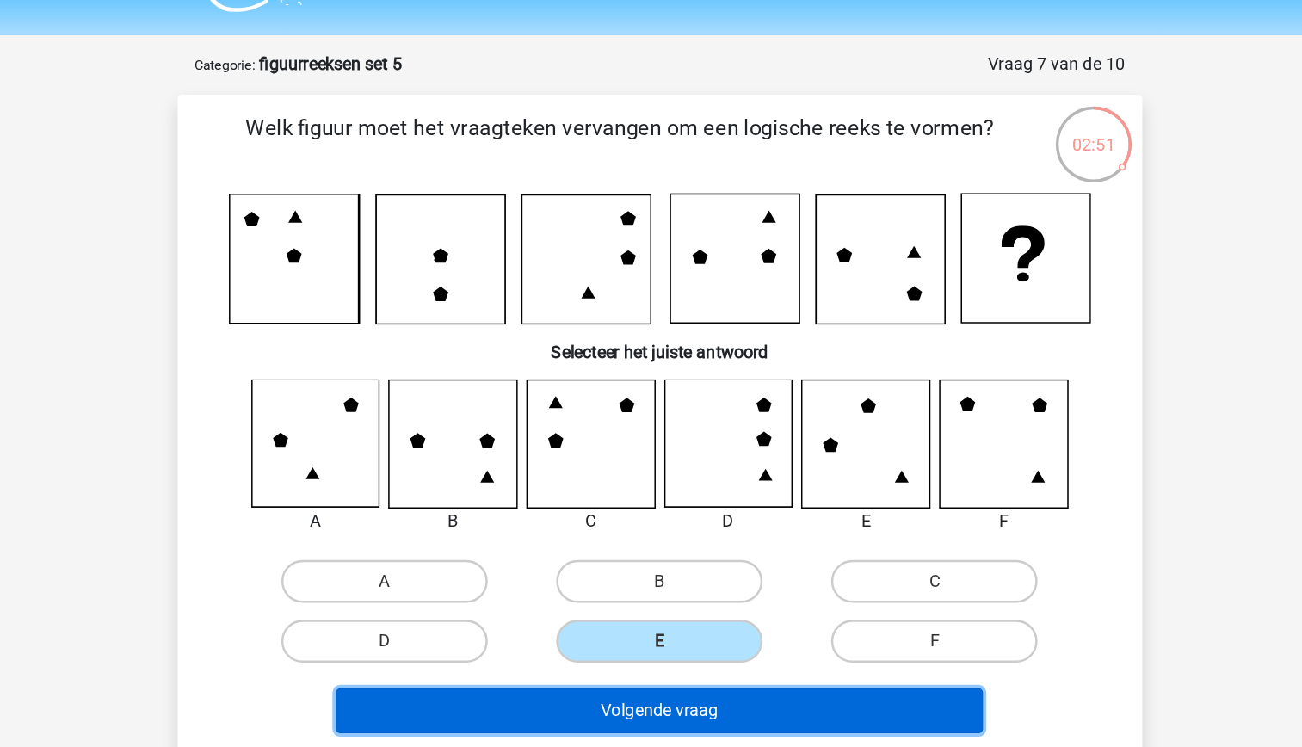
click at [675, 617] on button "Volgende vraag" at bounding box center [651, 616] width 521 height 36
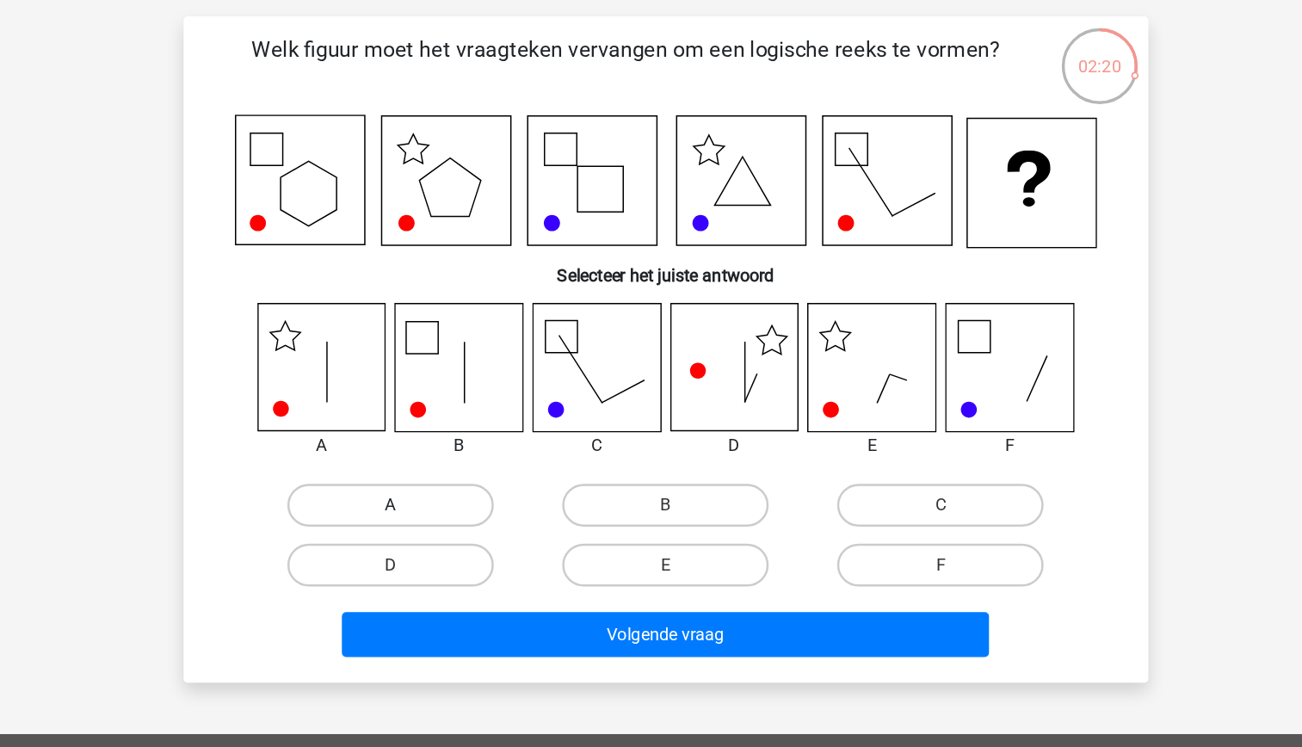
click at [446, 522] on label "A" at bounding box center [430, 513] width 166 height 34
click at [440, 522] on input "A" at bounding box center [434, 519] width 11 height 11
radio input "true"
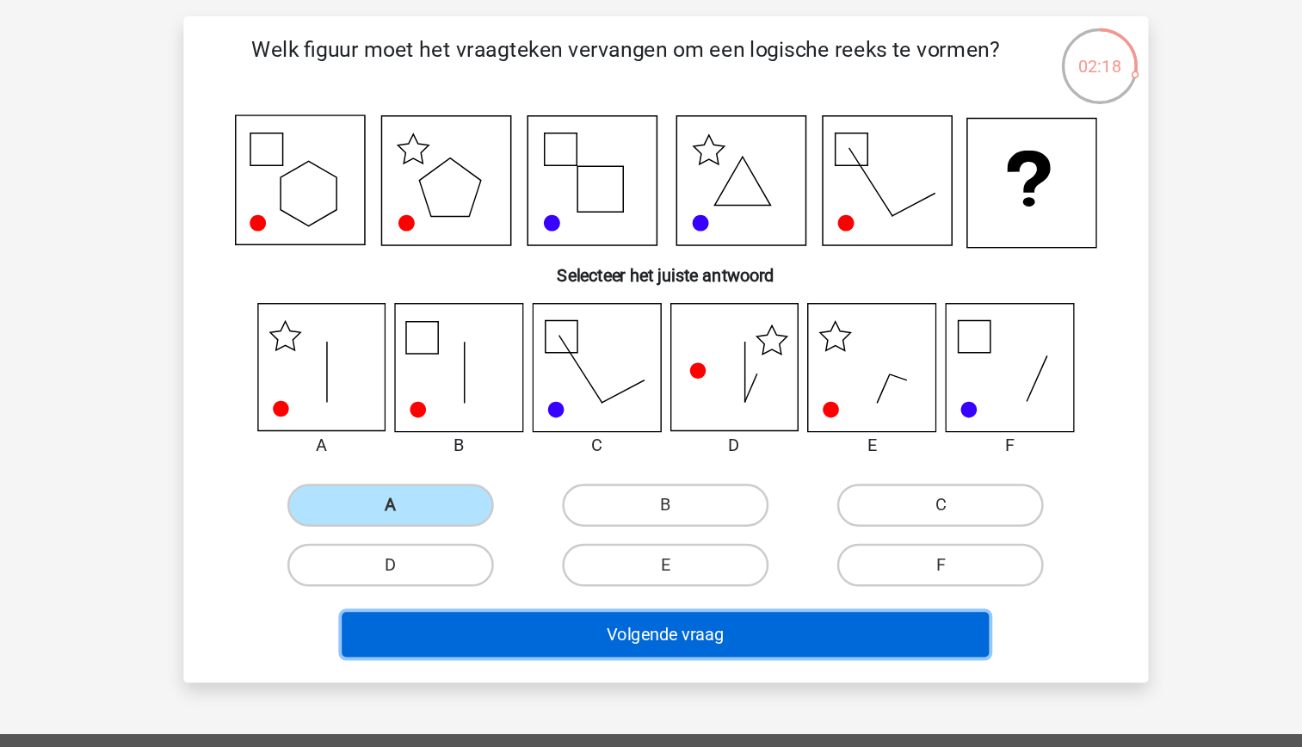
click at [639, 610] on button "Volgende vraag" at bounding box center [651, 618] width 521 height 36
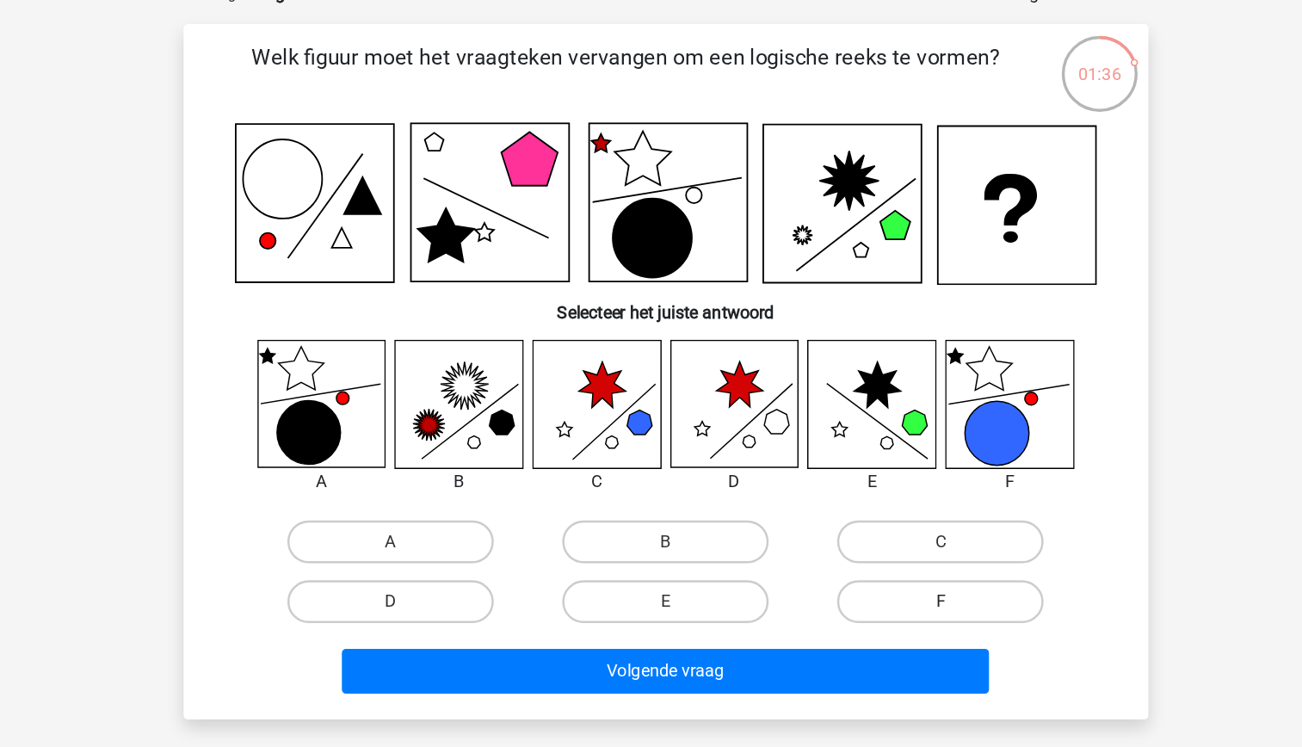
click at [859, 579] on label "F" at bounding box center [872, 585] width 166 height 34
click at [872, 585] on input "F" at bounding box center [877, 590] width 11 height 11
radio input "true"
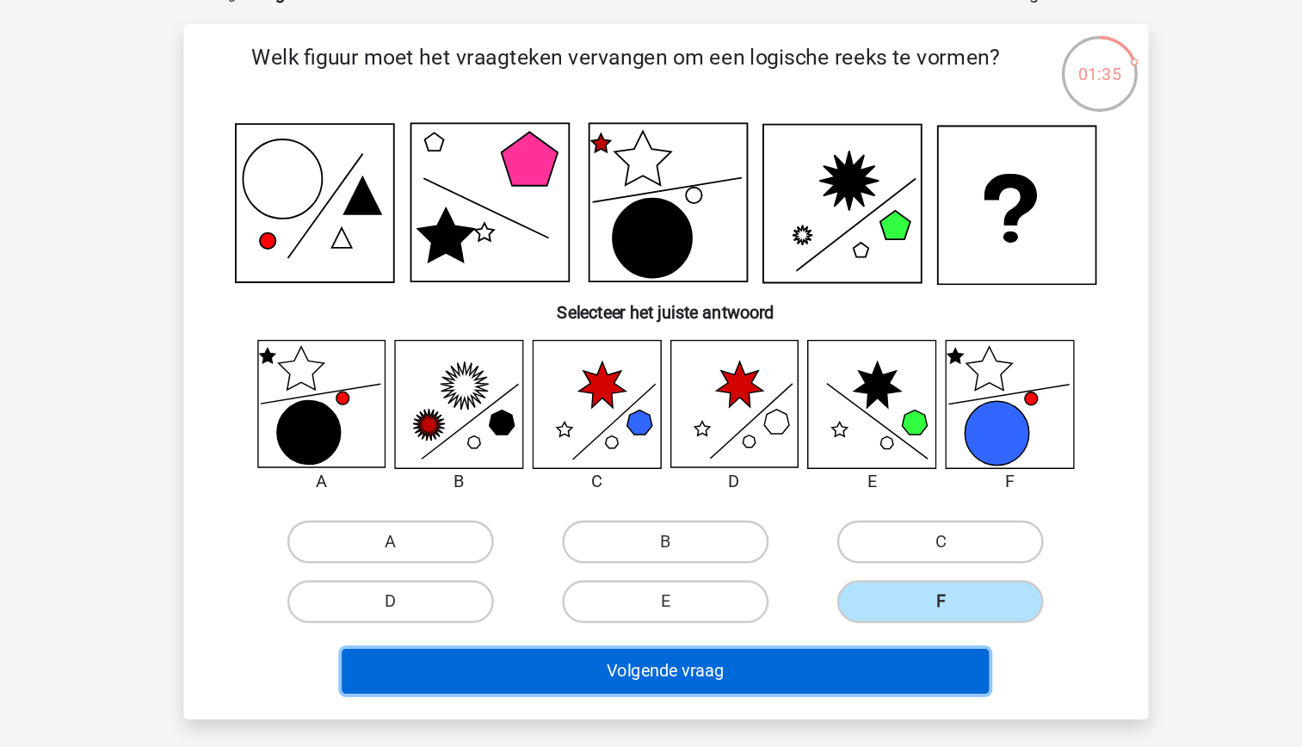
click at [794, 634] on button "Volgende vraag" at bounding box center [651, 641] width 521 height 36
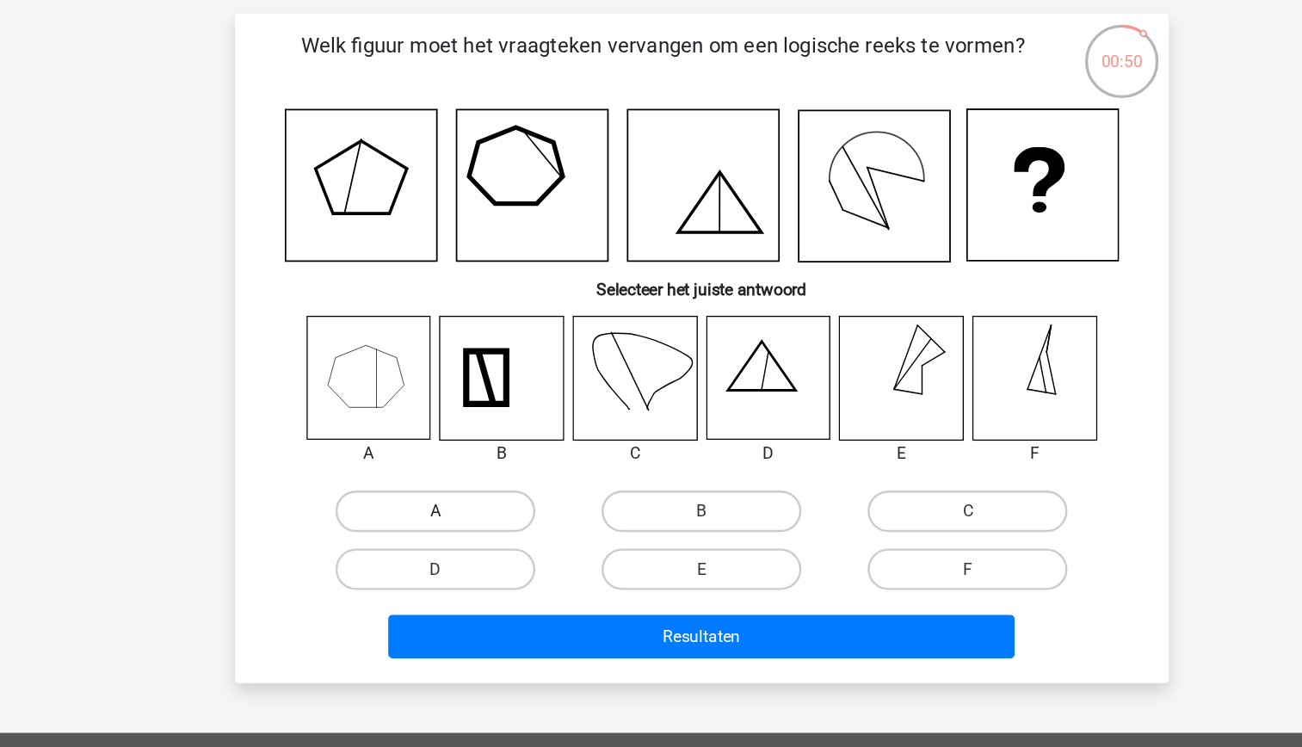
click at [460, 545] on label "A" at bounding box center [430, 534] width 166 height 34
click at [440, 545] on input "A" at bounding box center [434, 539] width 11 height 11
radio input "true"
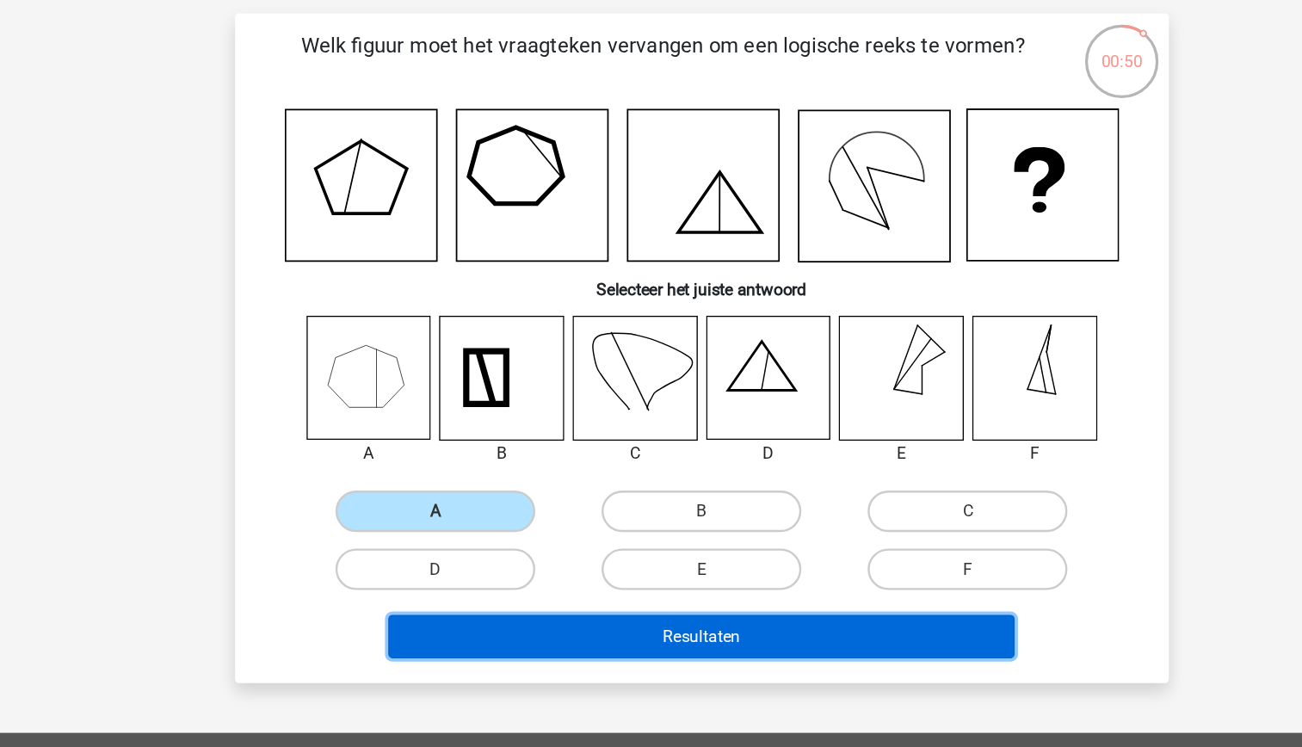
click at [637, 638] on button "Resultaten" at bounding box center [651, 638] width 521 height 36
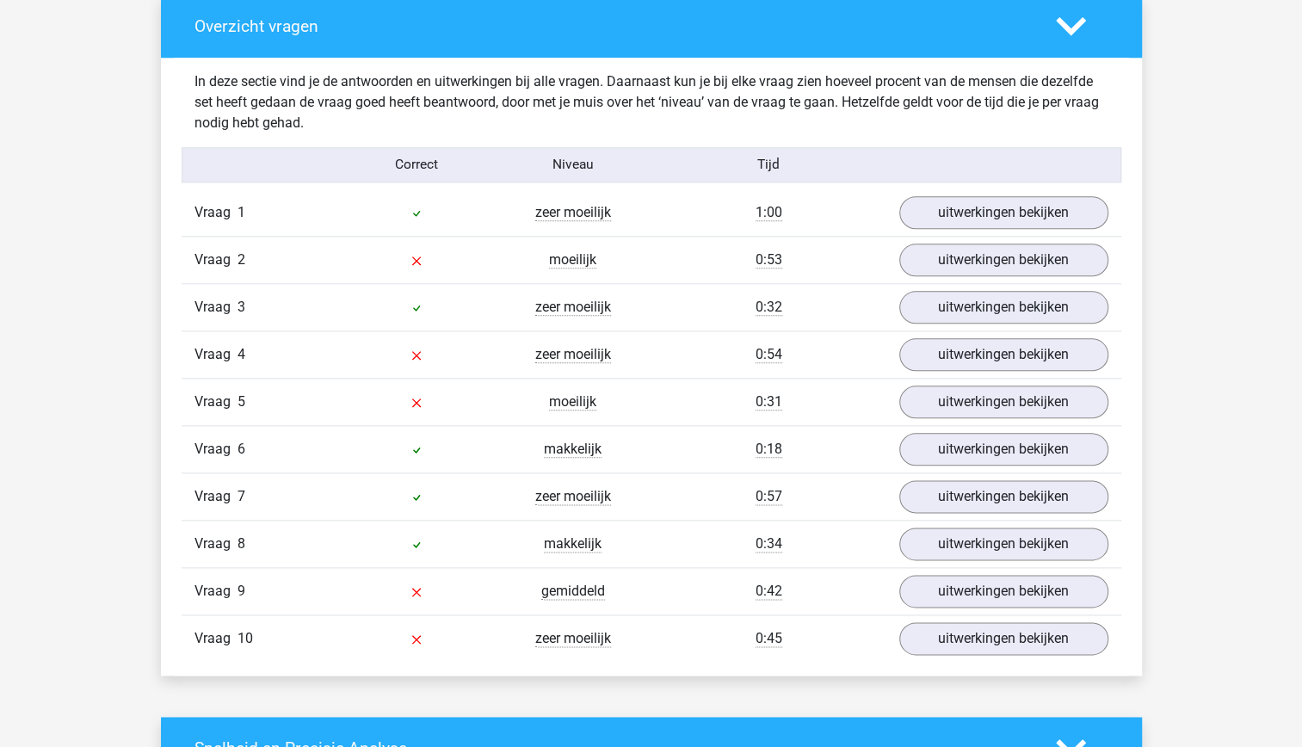
scroll to position [997, 0]
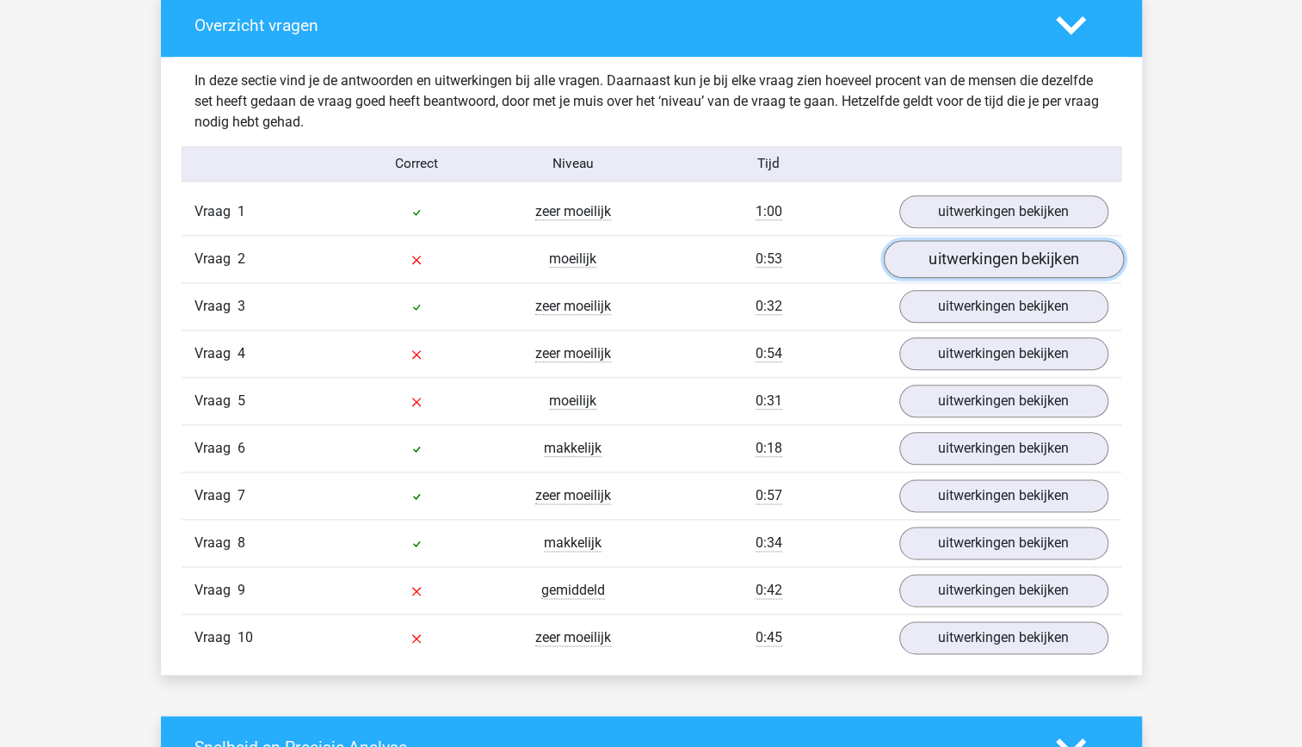
click at [963, 256] on link "uitwerkingen bekijken" at bounding box center [1003, 259] width 240 height 38
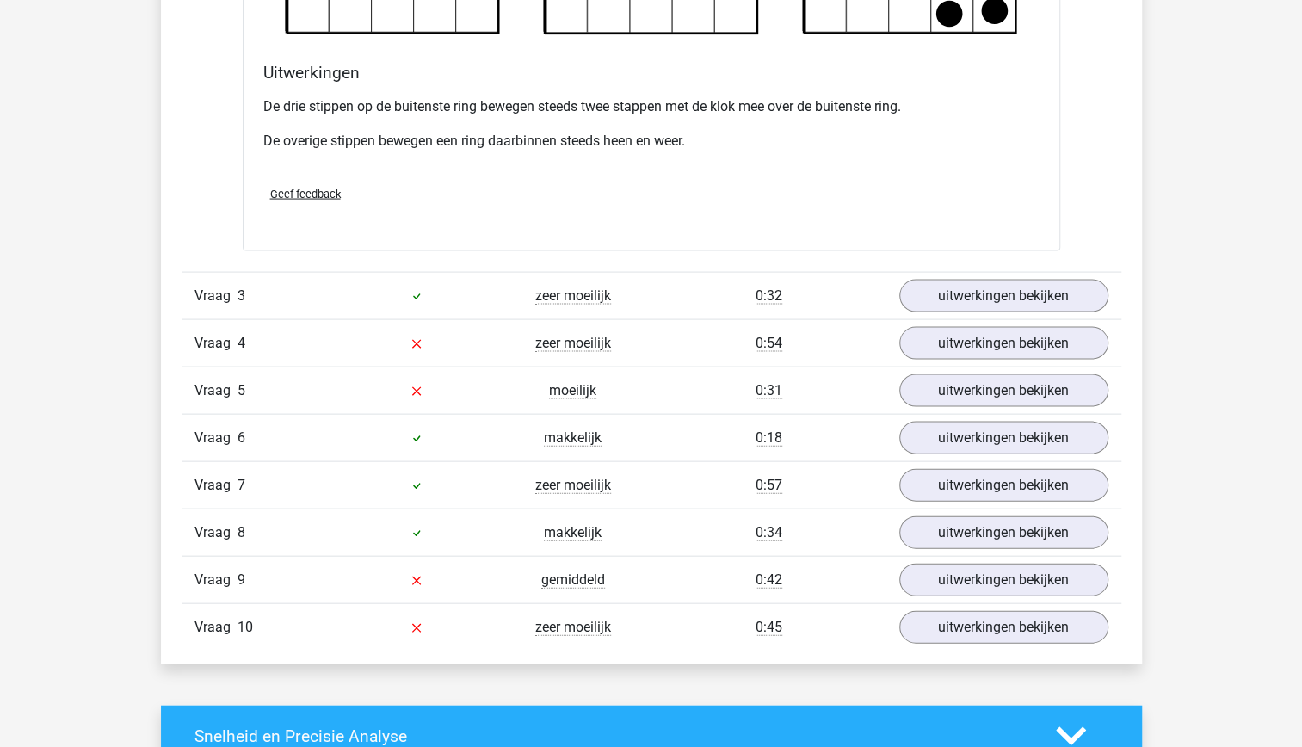
scroll to position [2003, 0]
click at [1000, 388] on link "uitwerkingen bekijken" at bounding box center [1003, 391] width 240 height 38
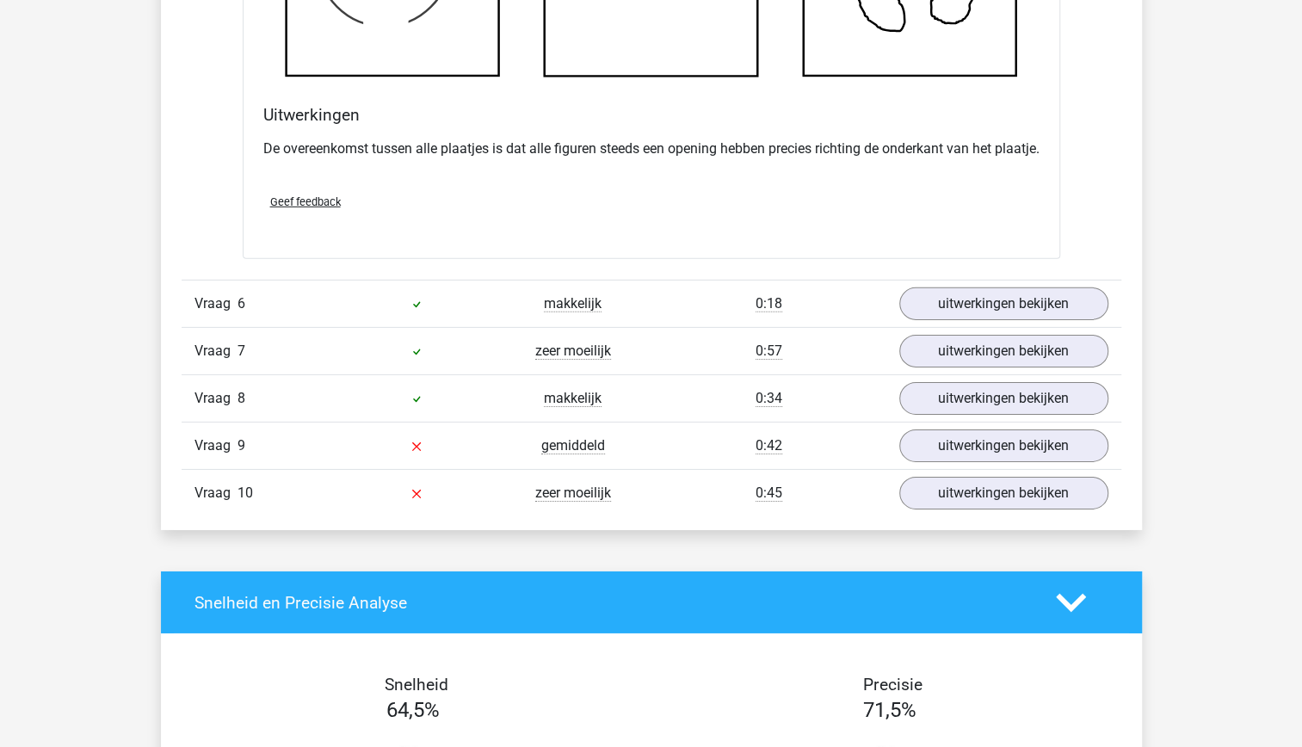
scroll to position [3123, 0]
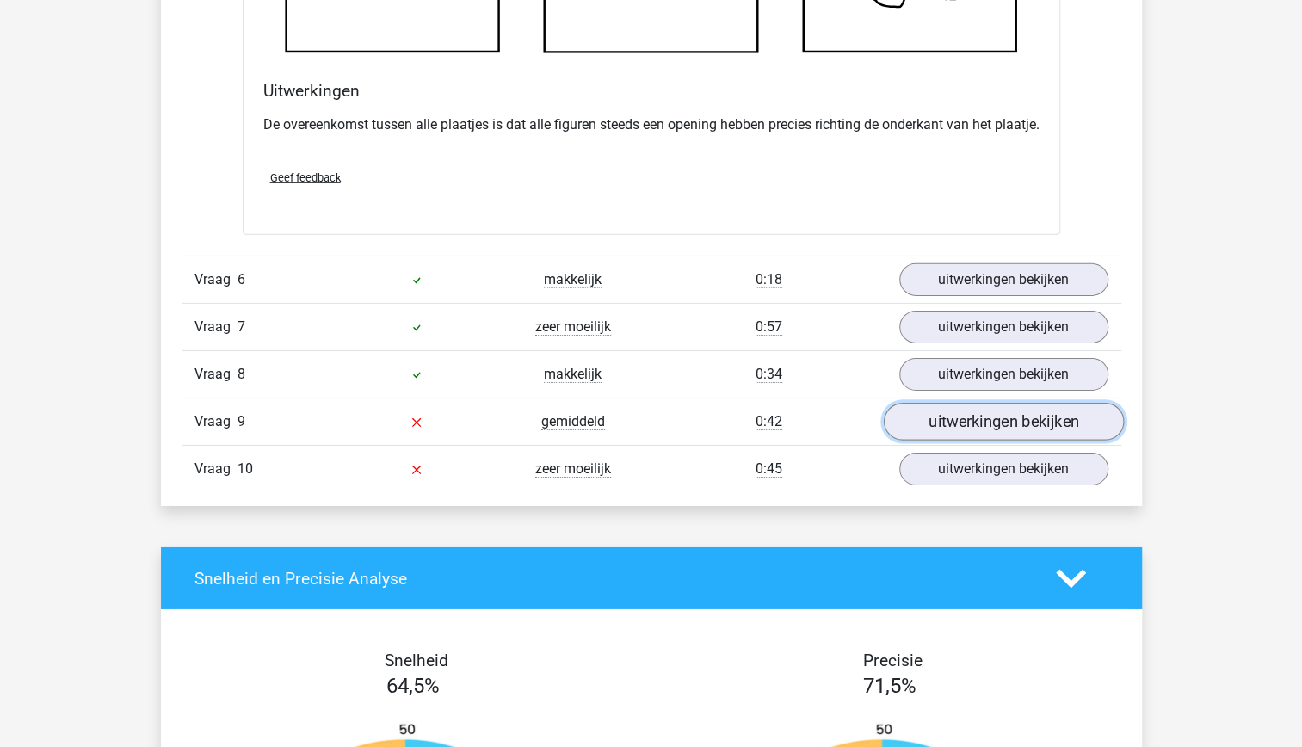
click at [960, 432] on link "uitwerkingen bekijken" at bounding box center [1003, 422] width 240 height 38
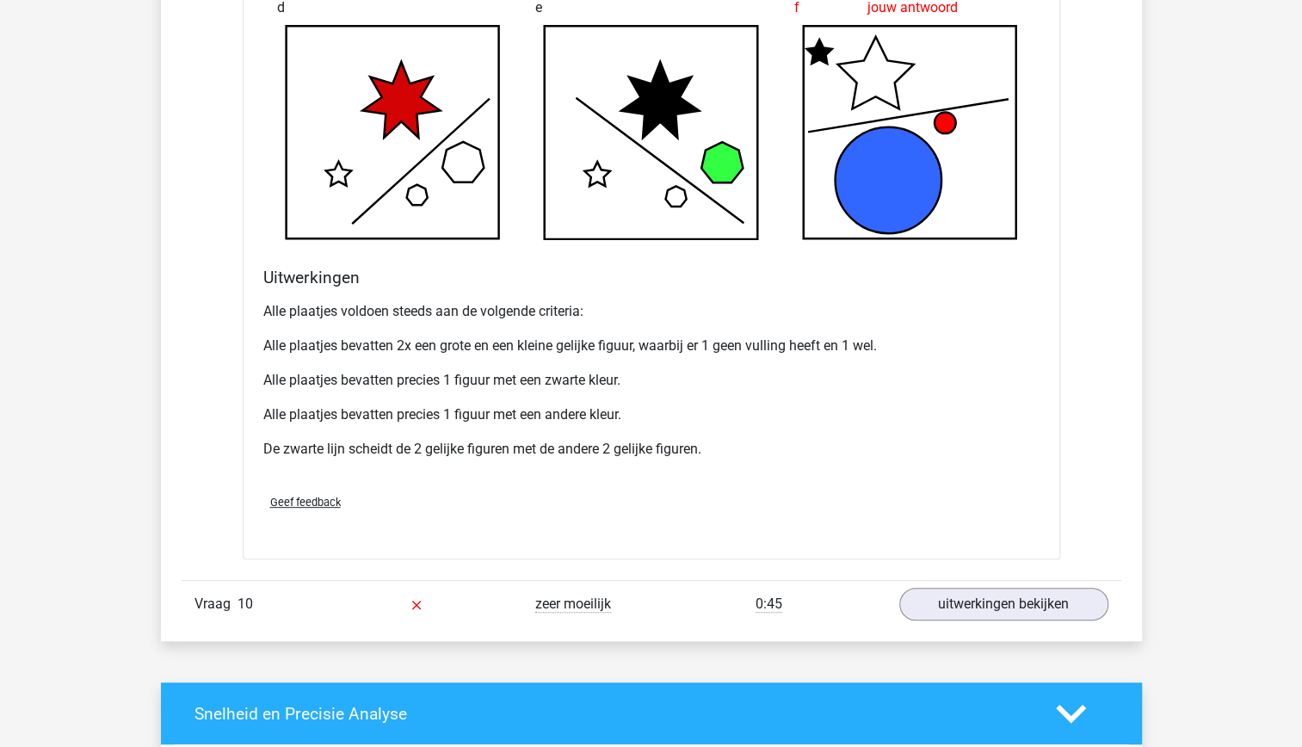
scroll to position [4088, 0]
click at [503, 391] on p "Alle plaatjes bevatten precies 1 figuur met een zwarte kleur." at bounding box center [651, 380] width 776 height 21
drag, startPoint x: 503, startPoint y: 401, endPoint x: 529, endPoint y: 438, distance: 45.1
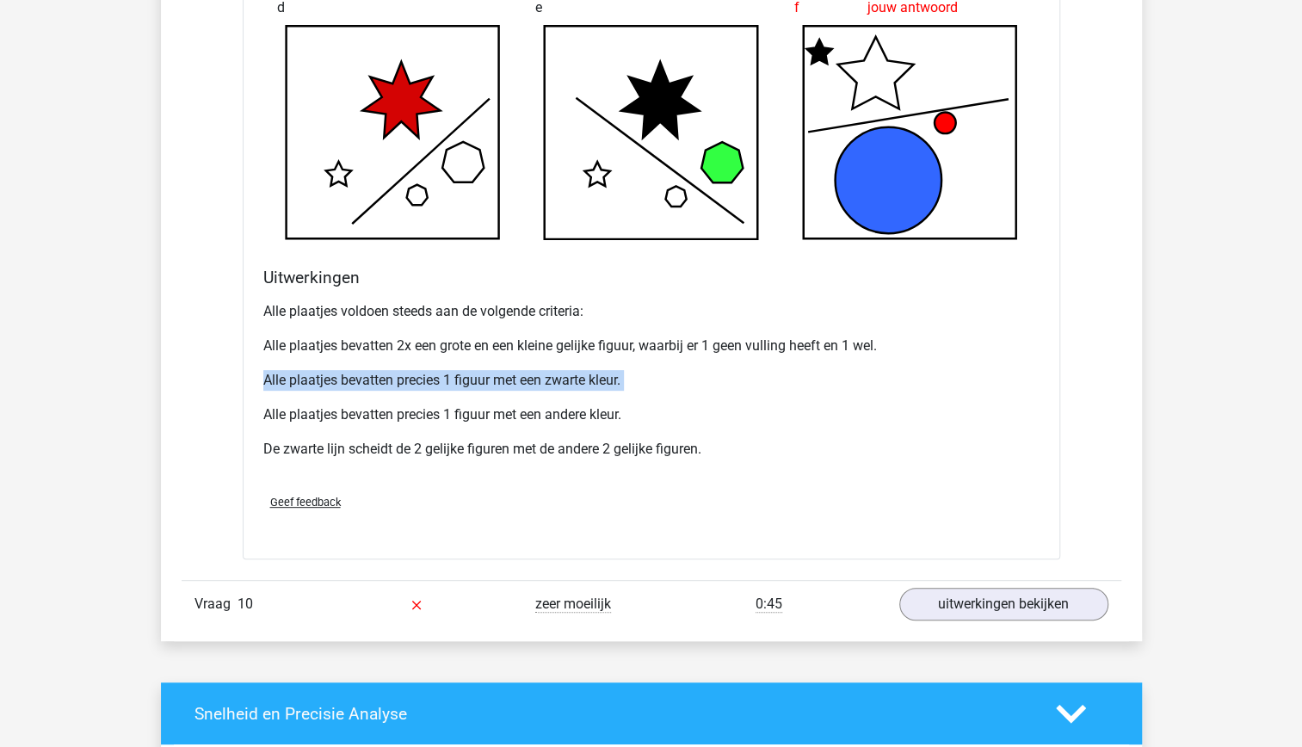
click at [529, 438] on div "Alle plaatjes voldoen steeds aan de volgende criteria: Alle plaatjes bevatten 2…" at bounding box center [651, 387] width 776 height 186
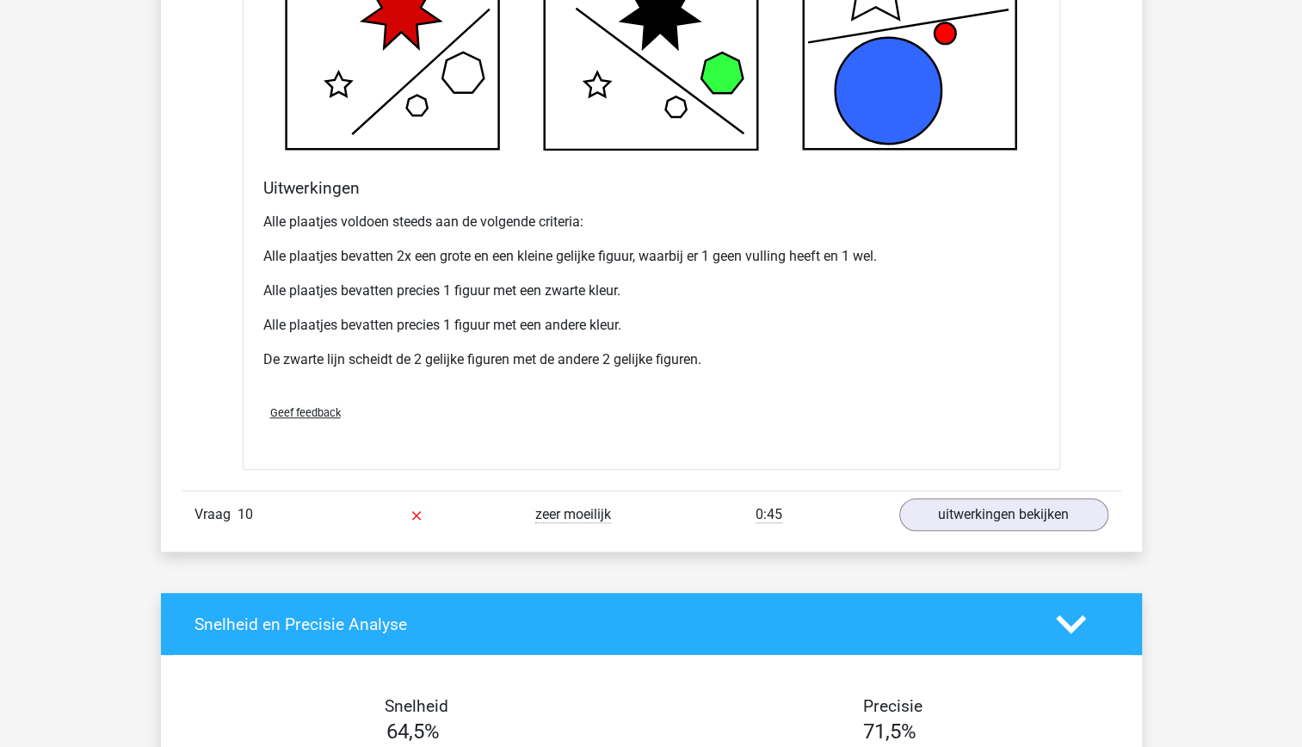
scroll to position [4198, 0]
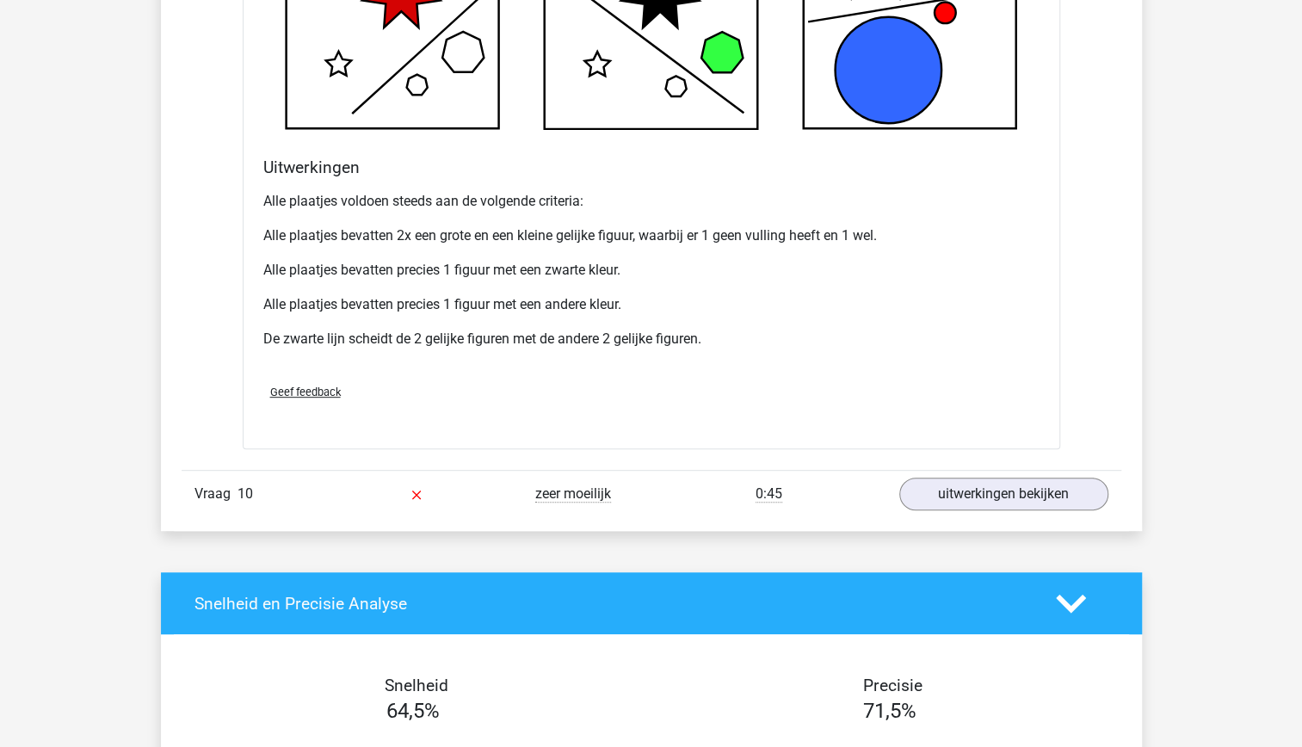
click at [510, 330] on div "Alle plaatjes voldoen steeds aan de volgende criteria: Alle plaatjes bevatten 2…" at bounding box center [651, 277] width 776 height 186
drag, startPoint x: 510, startPoint y: 330, endPoint x: 530, endPoint y: 370, distance: 44.2
click at [530, 370] on div "Alle plaatjes voldoen steeds aan de volgende criteria: Alle plaatjes bevatten 2…" at bounding box center [651, 277] width 776 height 186
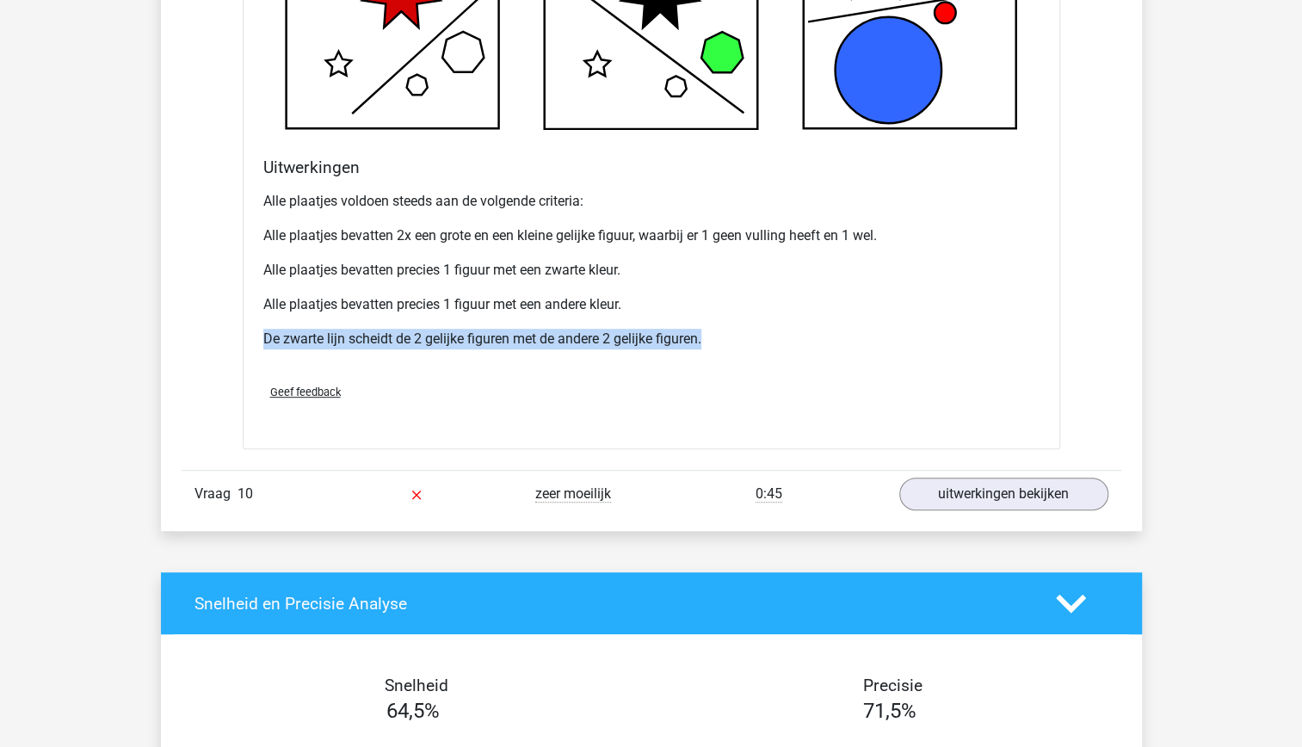
click at [530, 370] on div "Alle plaatjes voldoen steeds aan de volgende criteria: Alle plaatjes bevatten 2…" at bounding box center [651, 277] width 776 height 186
drag, startPoint x: 530, startPoint y: 370, endPoint x: 502, endPoint y: 409, distance: 47.5
click at [502, 409] on div "Geef feedback" at bounding box center [651, 392] width 790 height 44
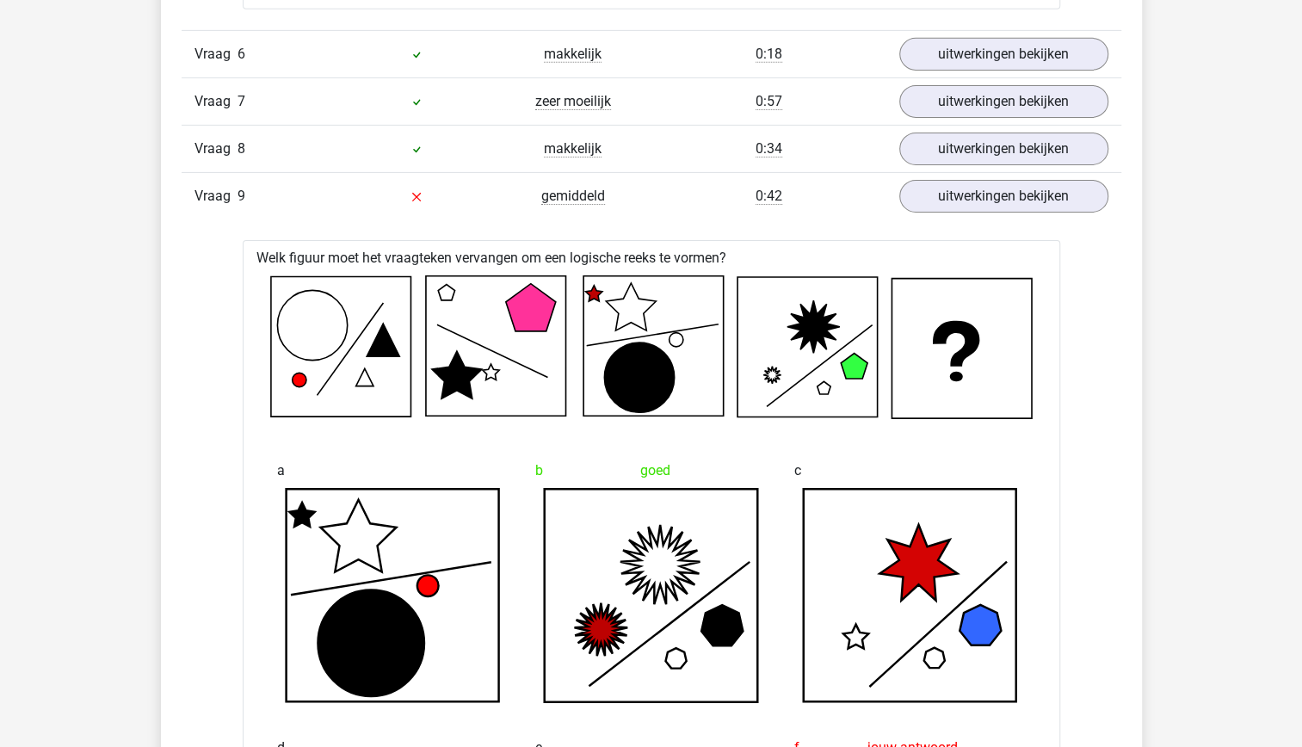
scroll to position [3347, 0]
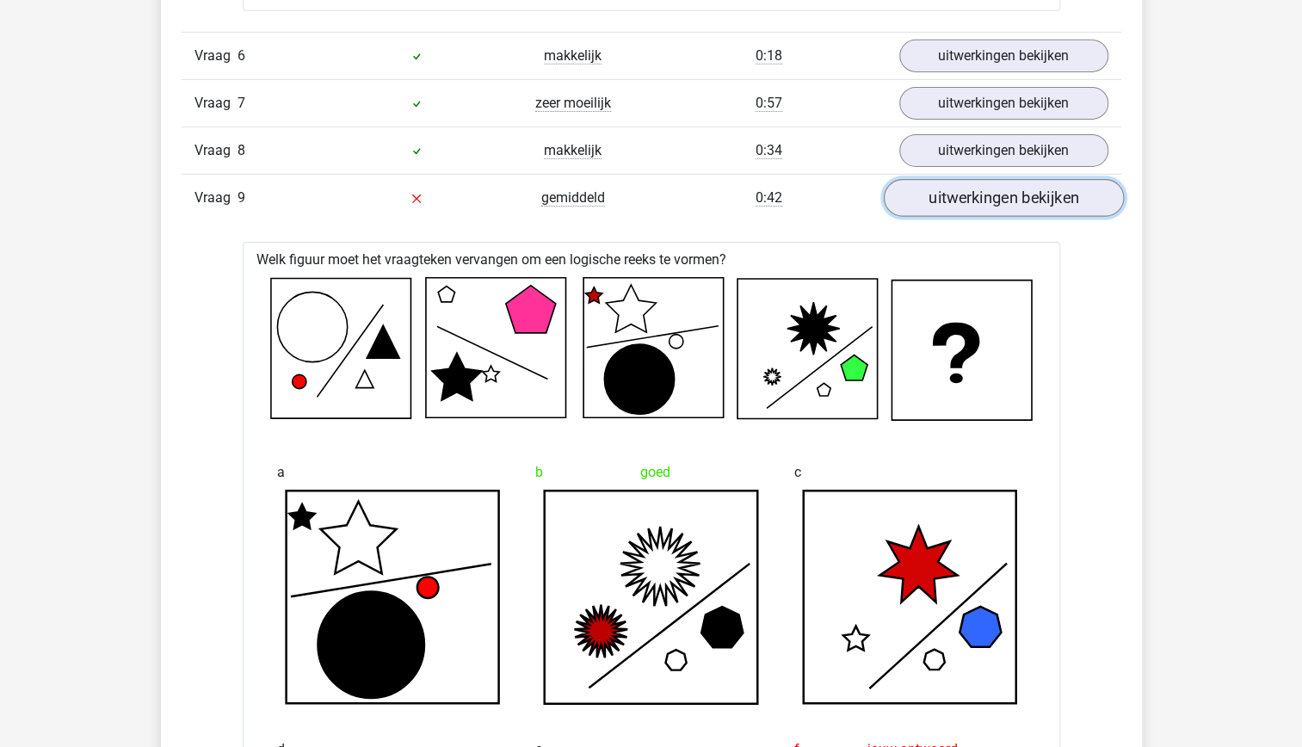
click at [983, 217] on link "uitwerkingen bekijken" at bounding box center [1003, 198] width 240 height 38
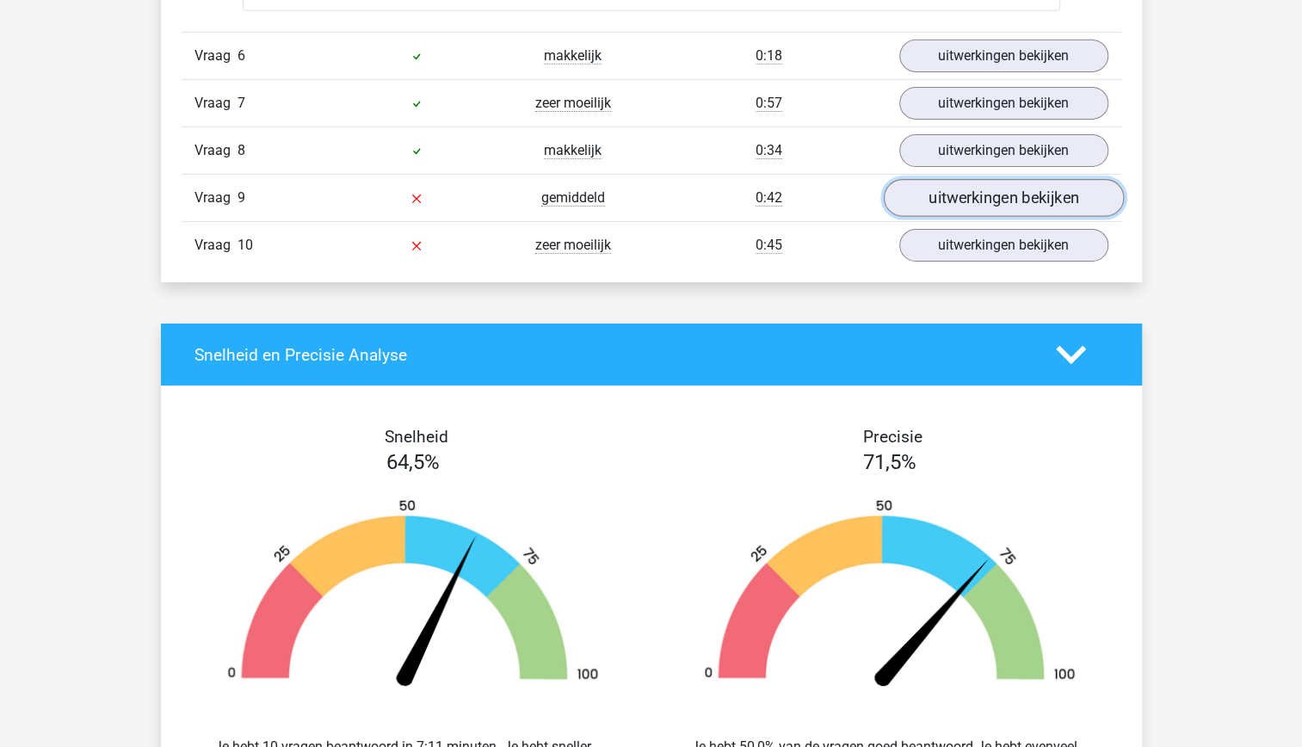
click at [983, 217] on link "uitwerkingen bekijken" at bounding box center [1003, 198] width 240 height 38
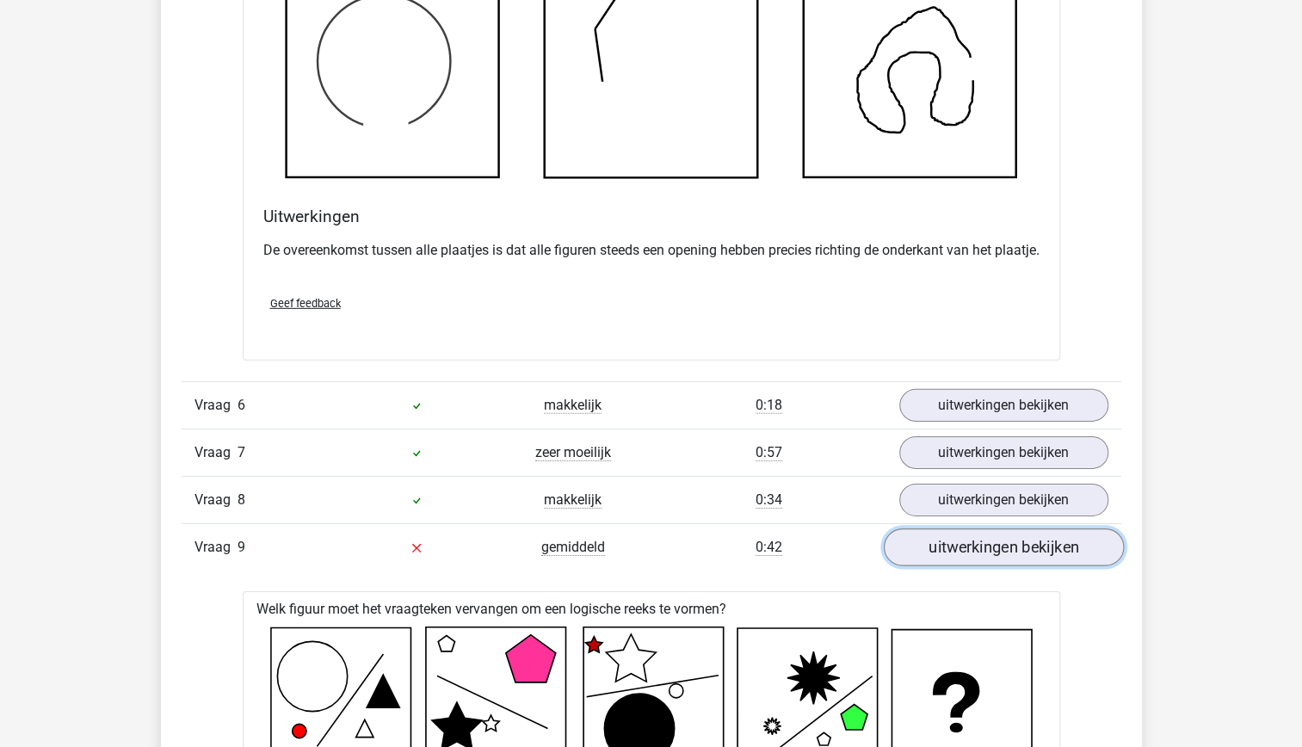
scroll to position [2999, 0]
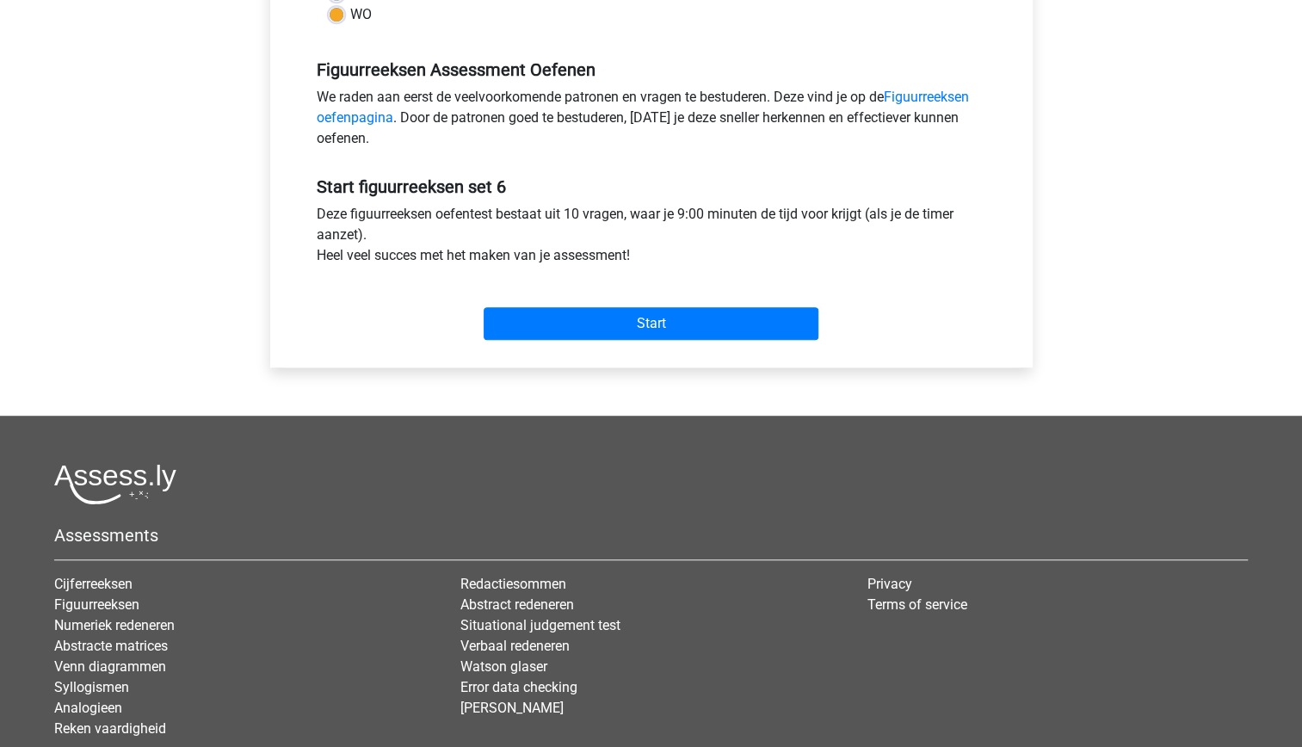
scroll to position [490, 0]
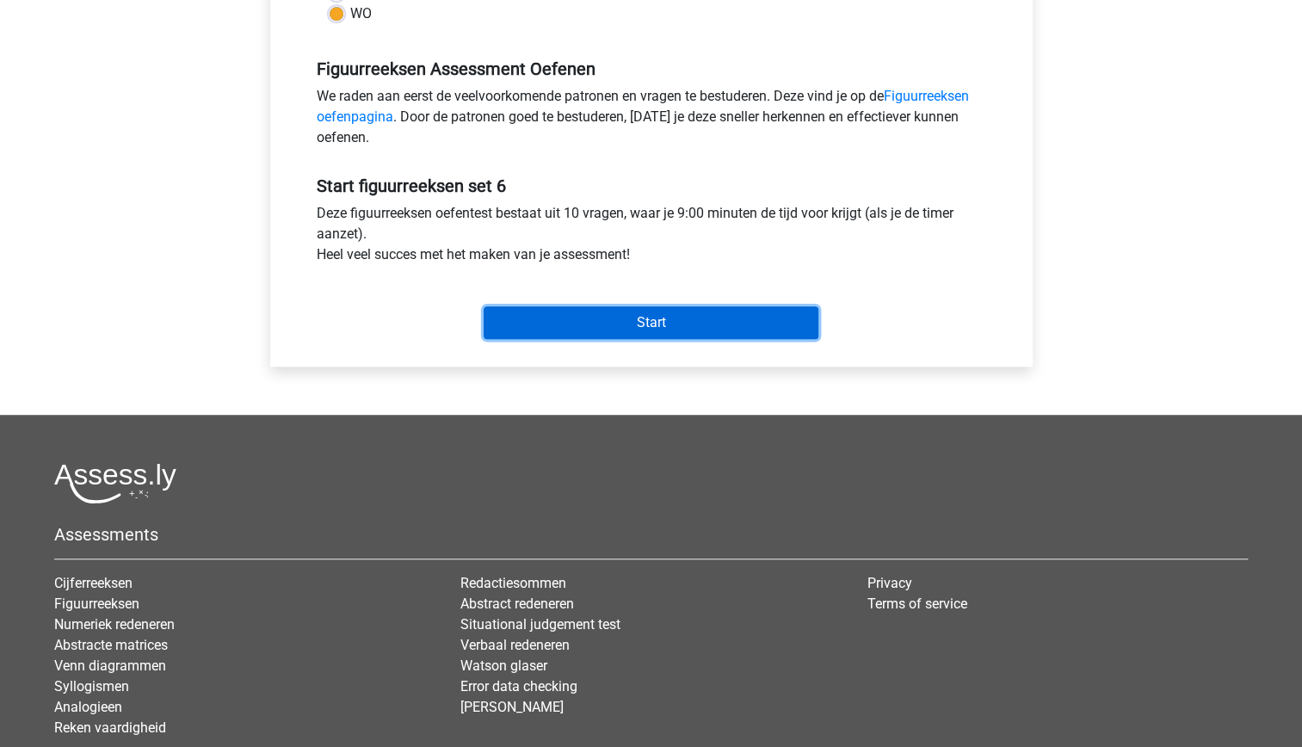
click at [620, 323] on input "Start" at bounding box center [651, 322] width 335 height 33
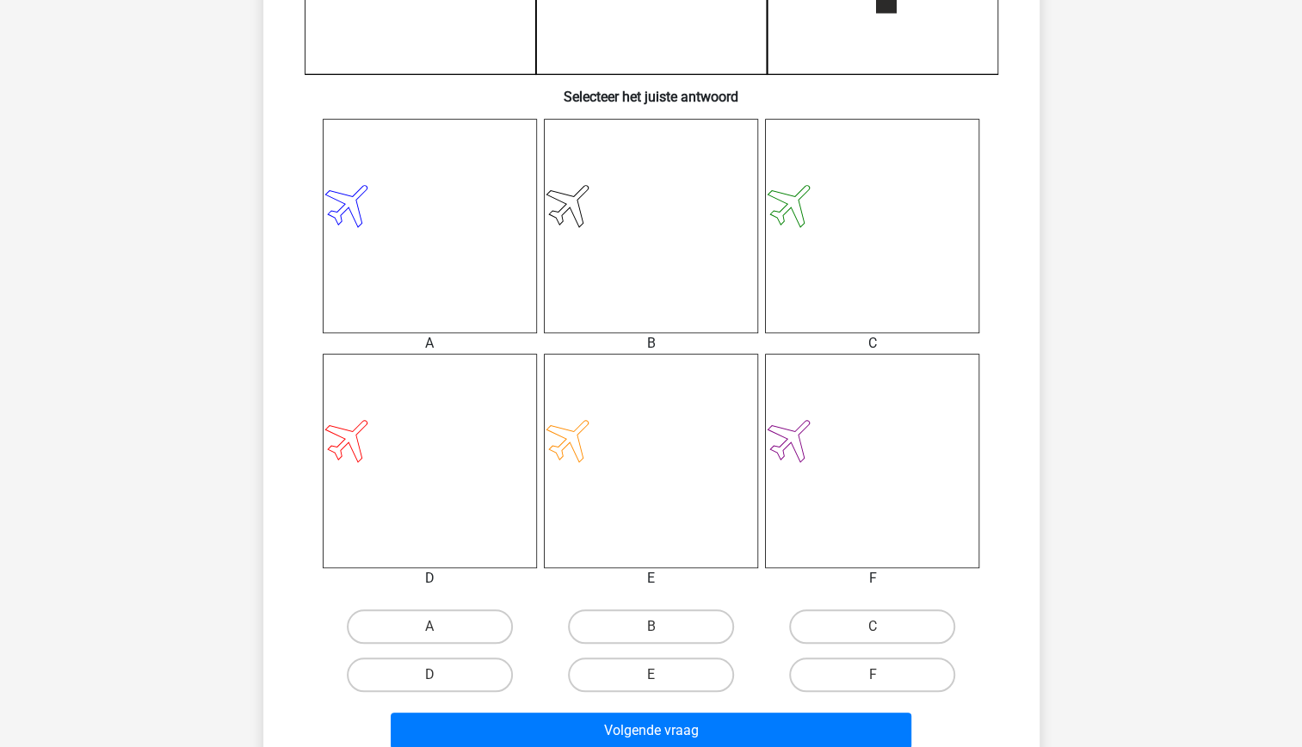
scroll to position [588, 0]
click at [474, 679] on label "D" at bounding box center [430, 673] width 166 height 34
click at [440, 679] on input "D" at bounding box center [434, 679] width 11 height 11
radio input "true"
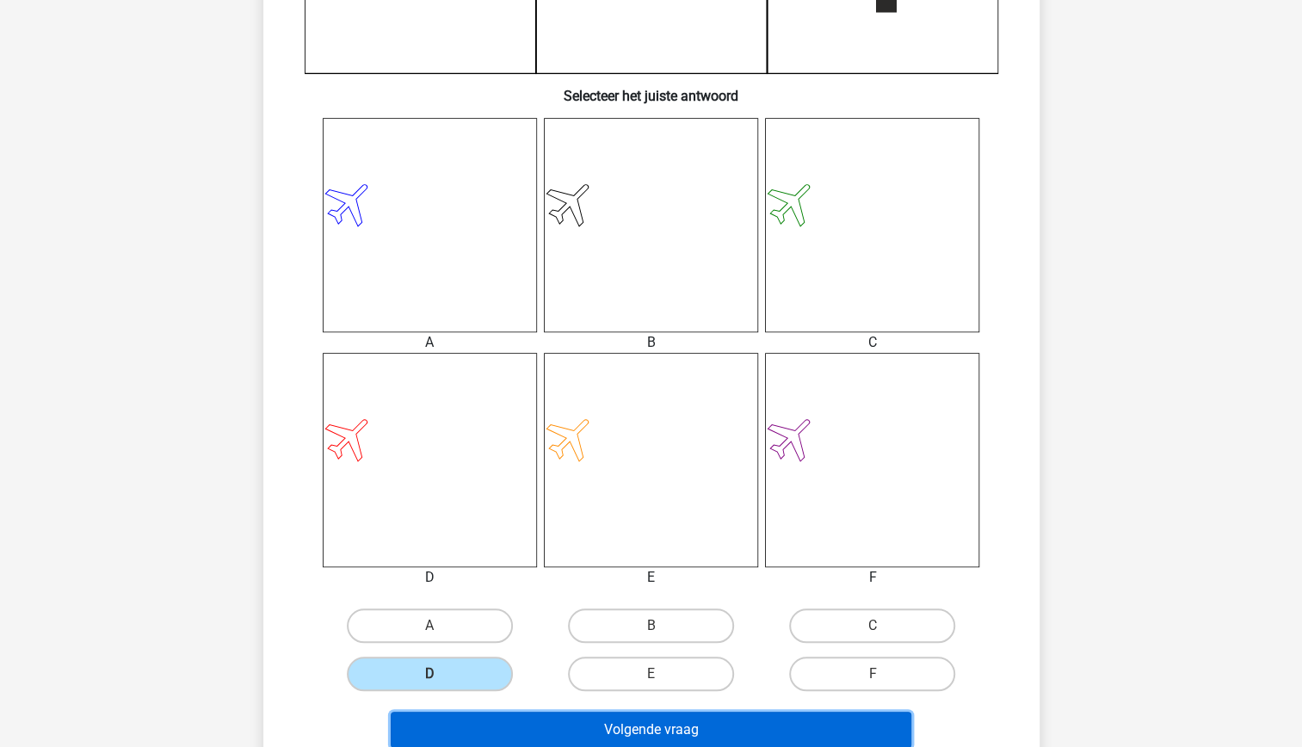
click at [549, 723] on button "Volgende vraag" at bounding box center [651, 730] width 521 height 36
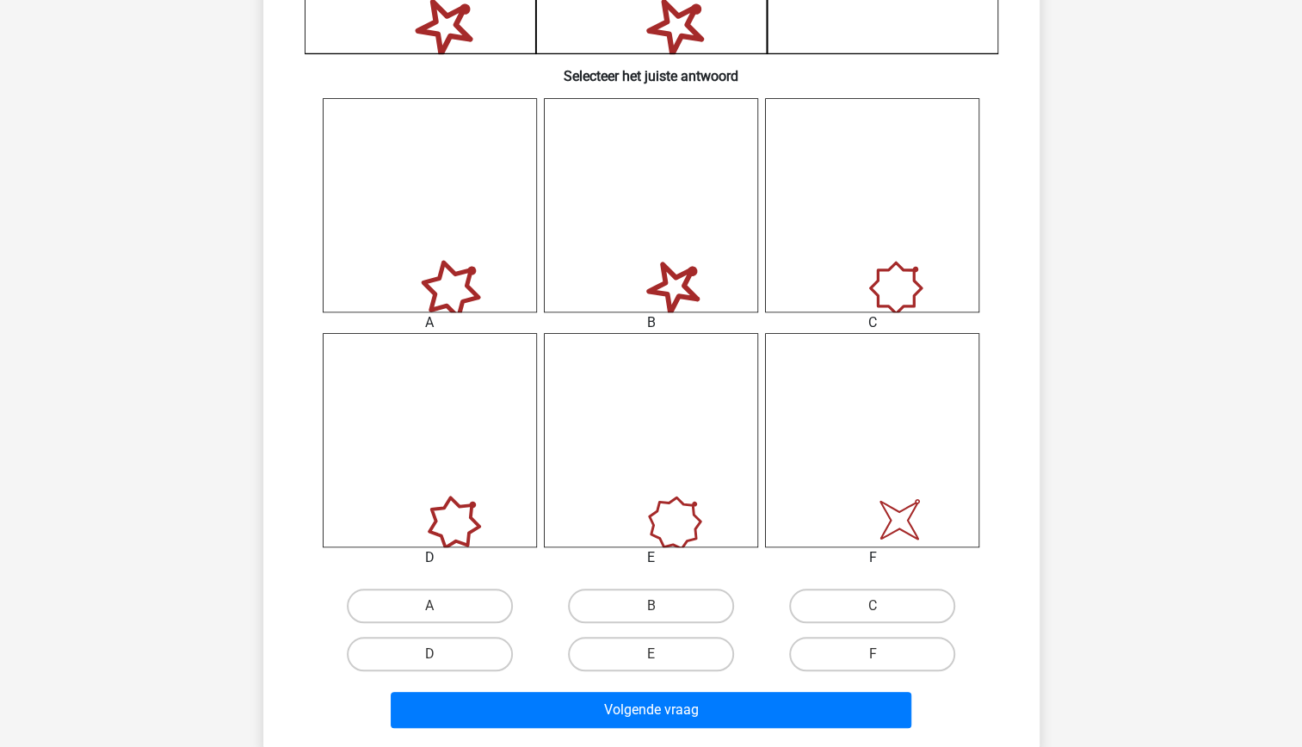
scroll to position [612, 0]
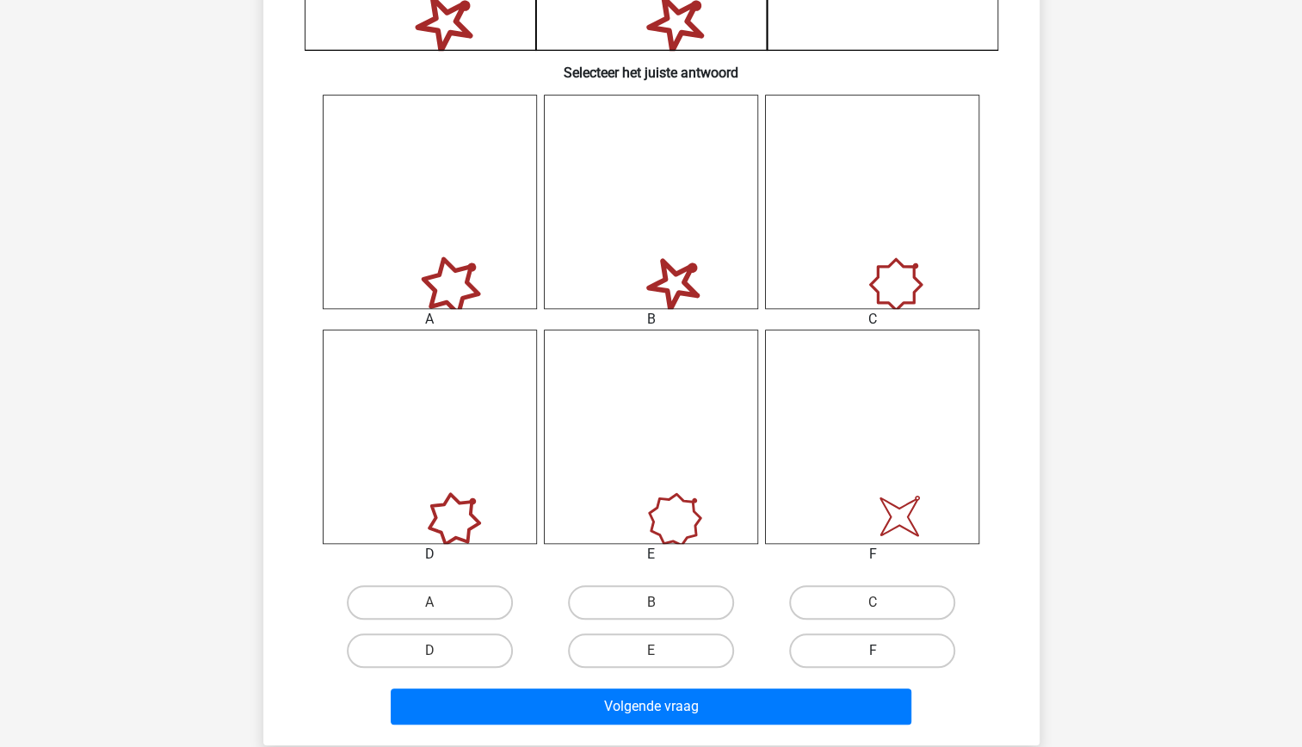
click at [853, 654] on label "F" at bounding box center [872, 650] width 166 height 34
click at [872, 654] on input "F" at bounding box center [877, 655] width 11 height 11
radio input "true"
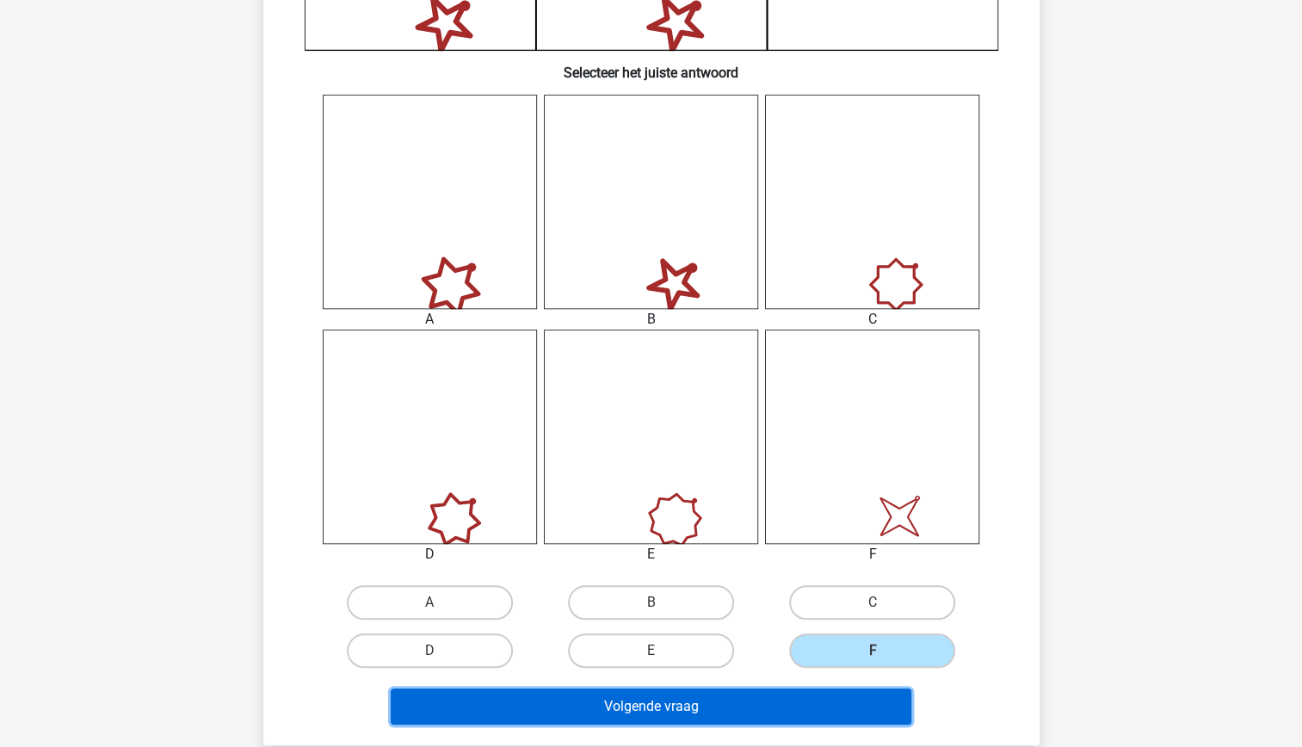
click at [784, 693] on button "Volgende vraag" at bounding box center [651, 706] width 521 height 36
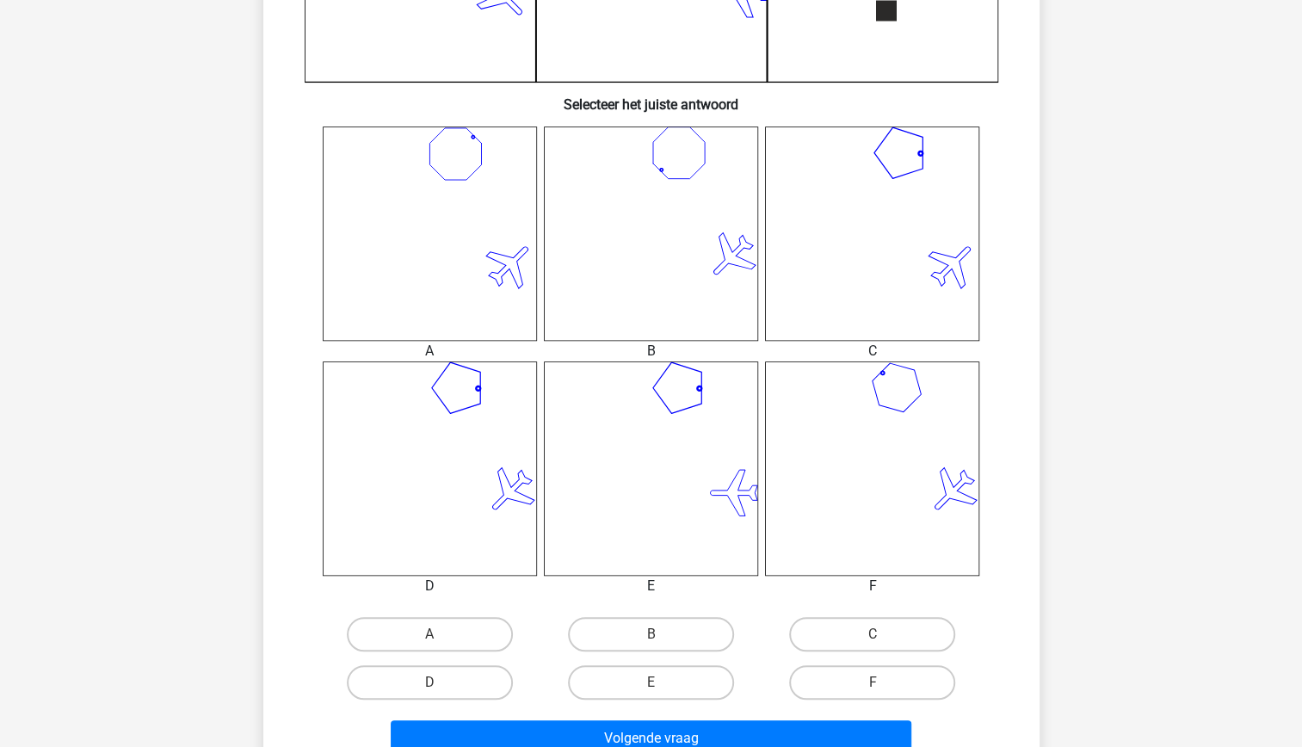
scroll to position [585, 0]
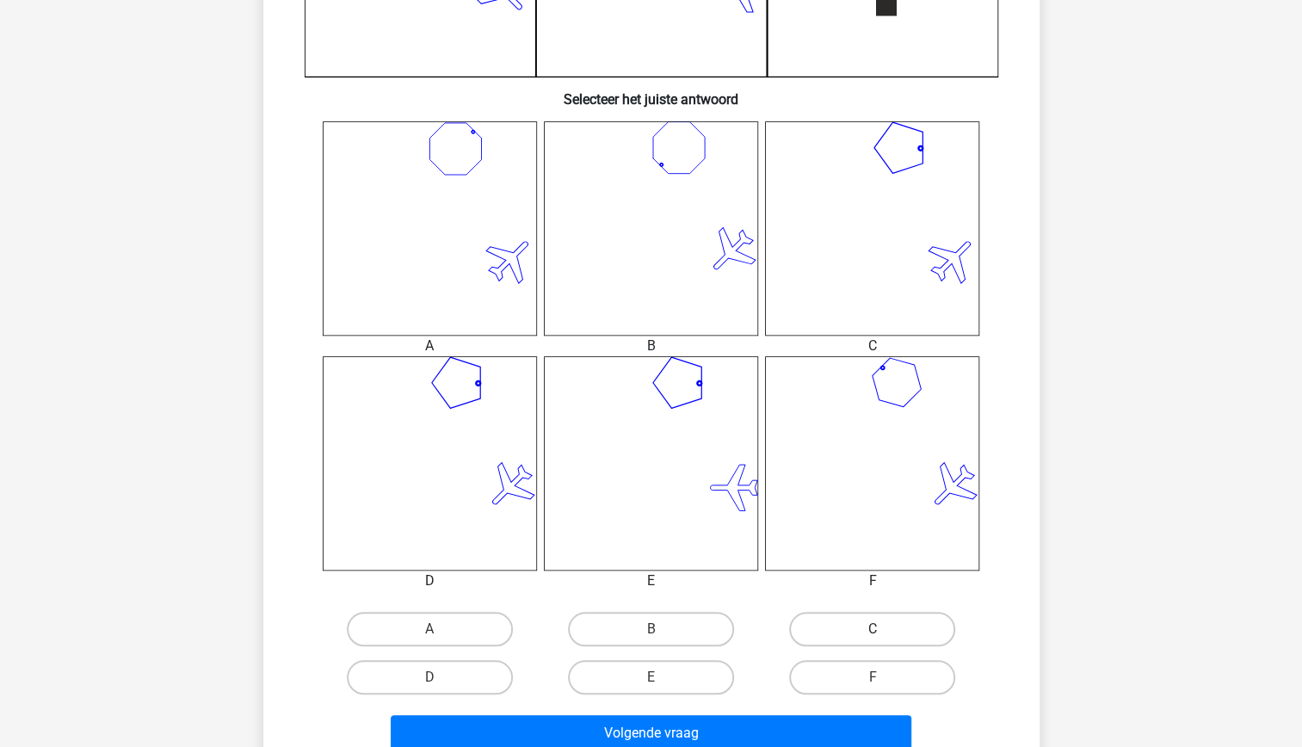
click at [862, 635] on label "C" at bounding box center [872, 629] width 166 height 34
click at [872, 635] on input "C" at bounding box center [877, 634] width 11 height 11
radio input "true"
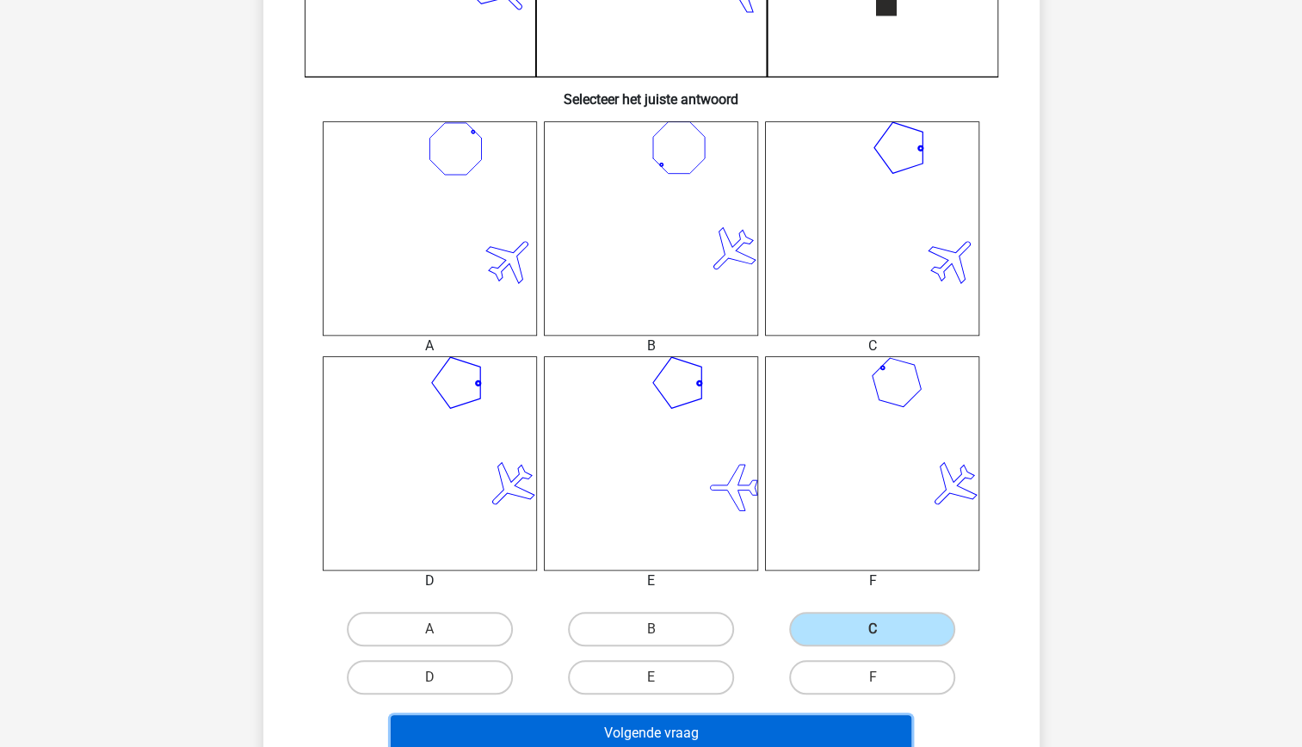
click at [749, 731] on button "Volgende vraag" at bounding box center [651, 733] width 521 height 36
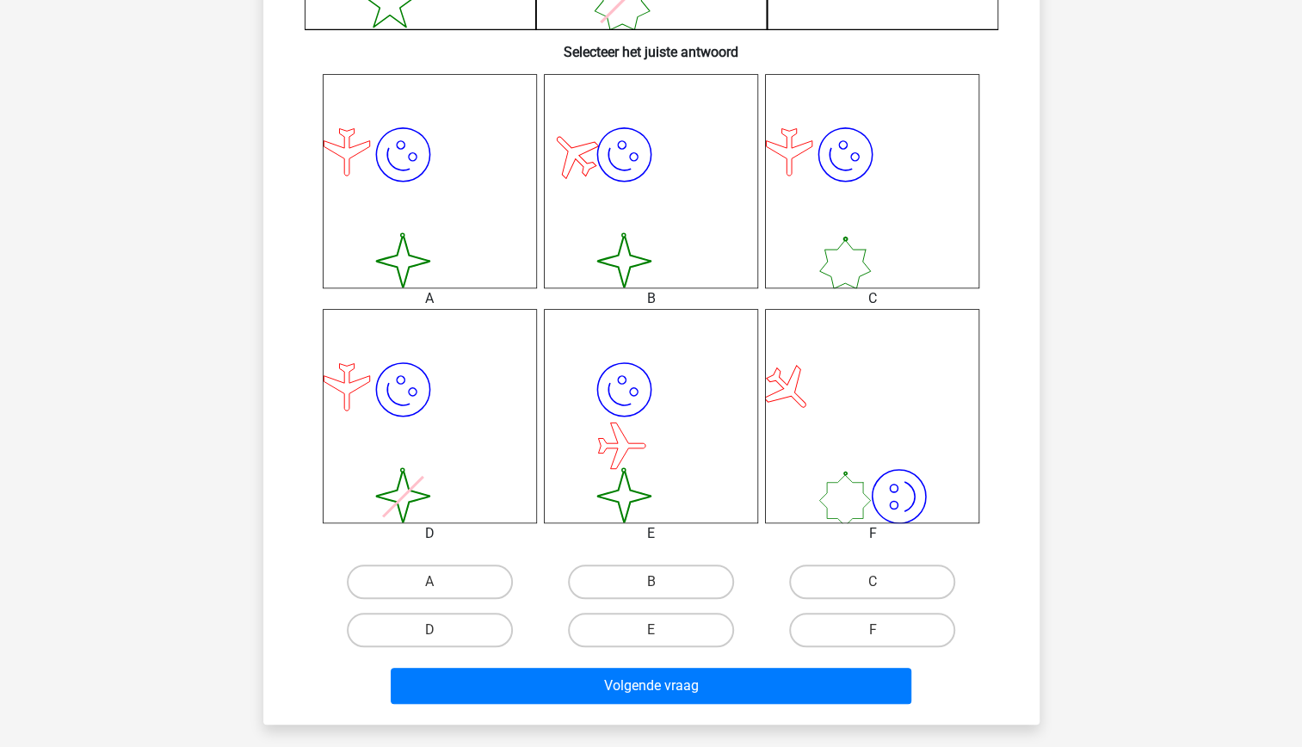
scroll to position [650, 0]
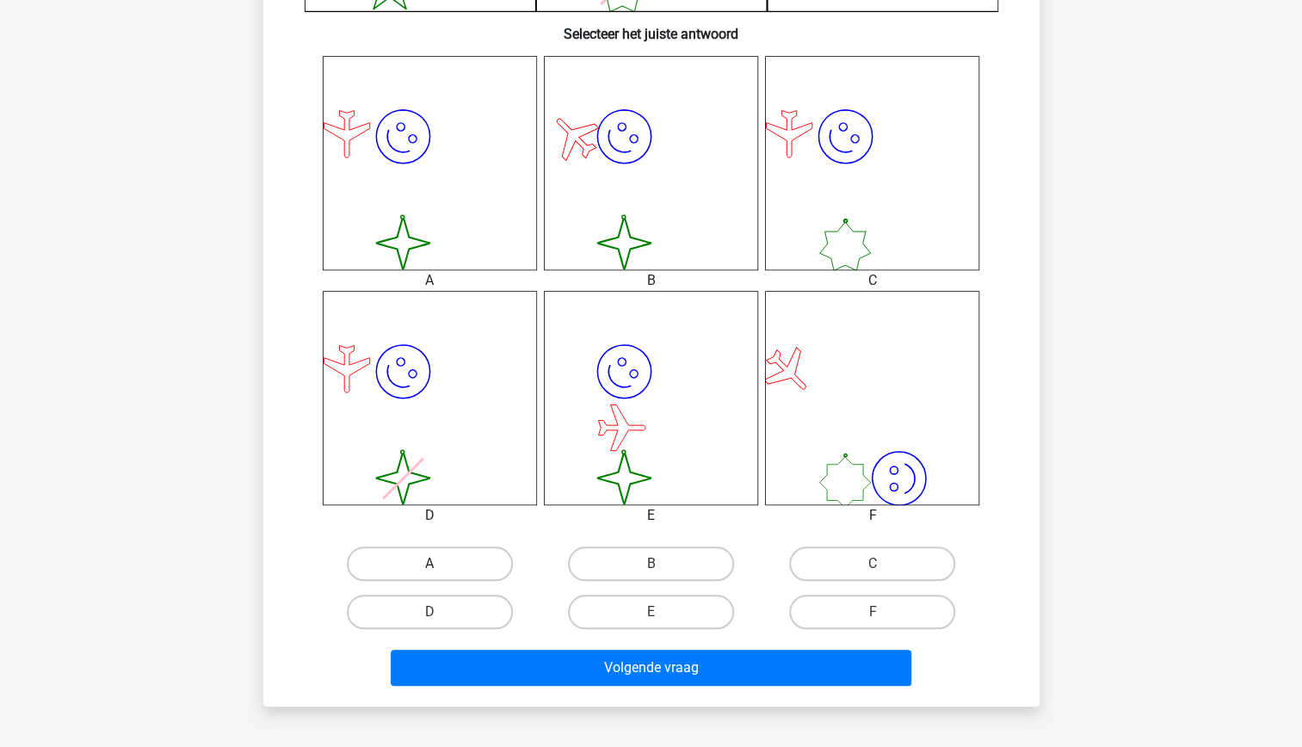
click at [468, 566] on label "A" at bounding box center [430, 563] width 166 height 34
click at [440, 566] on input "A" at bounding box center [434, 569] width 11 height 11
radio input "true"
click at [619, 648] on div "Volgende vraag" at bounding box center [651, 664] width 721 height 57
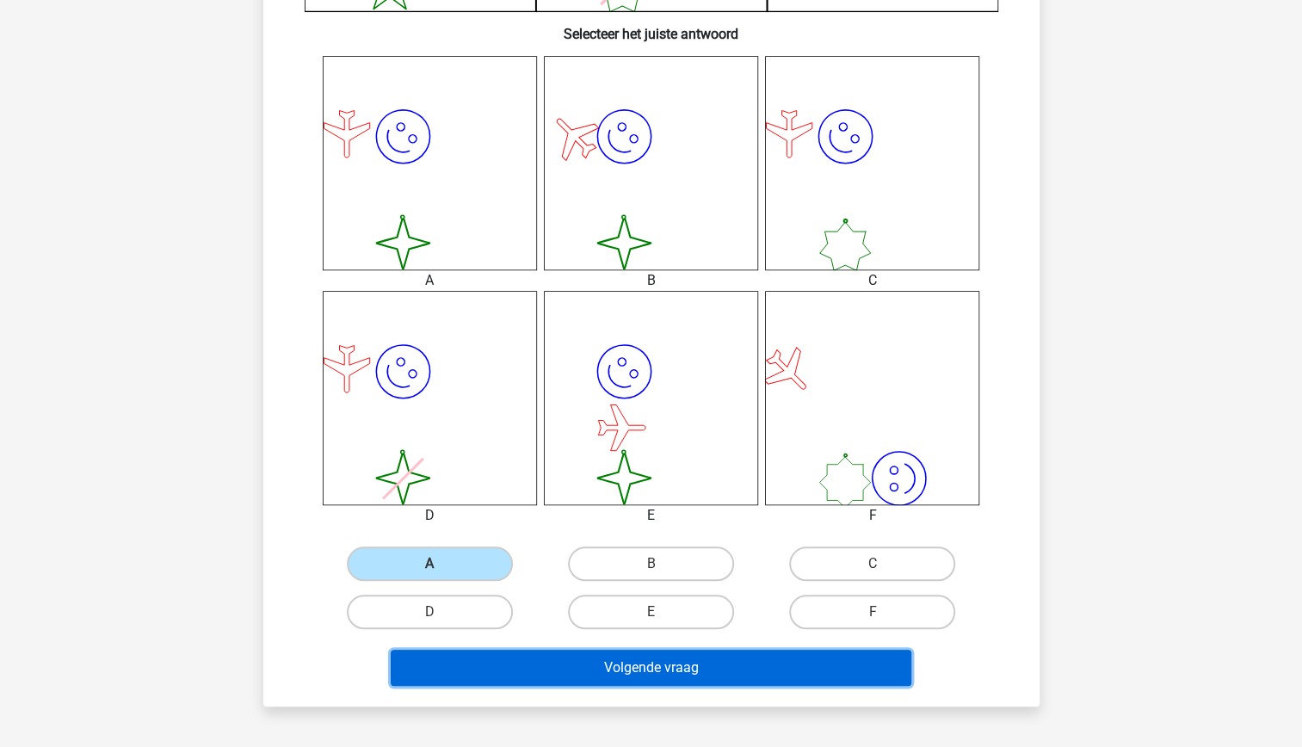
click at [628, 669] on button "Volgende vraag" at bounding box center [651, 668] width 521 height 36
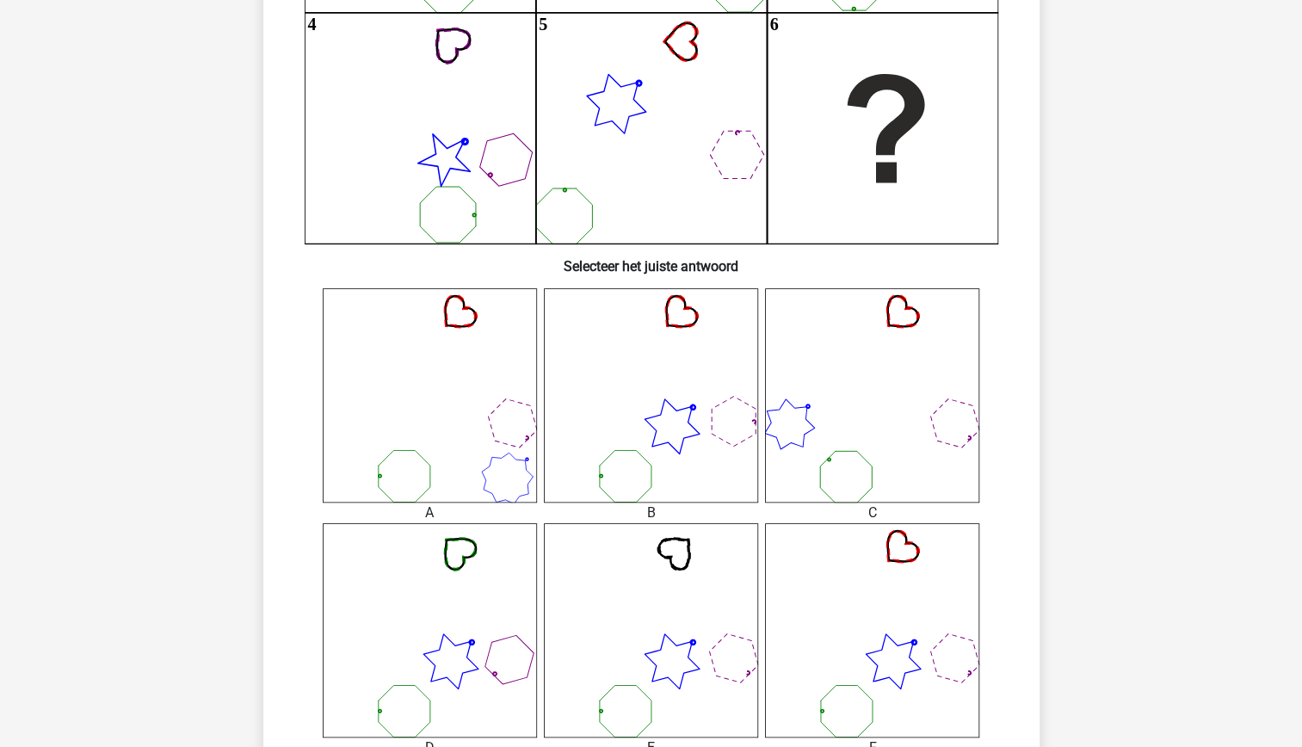
scroll to position [419, 0]
click at [859, 631] on icon at bounding box center [872, 629] width 214 height 214
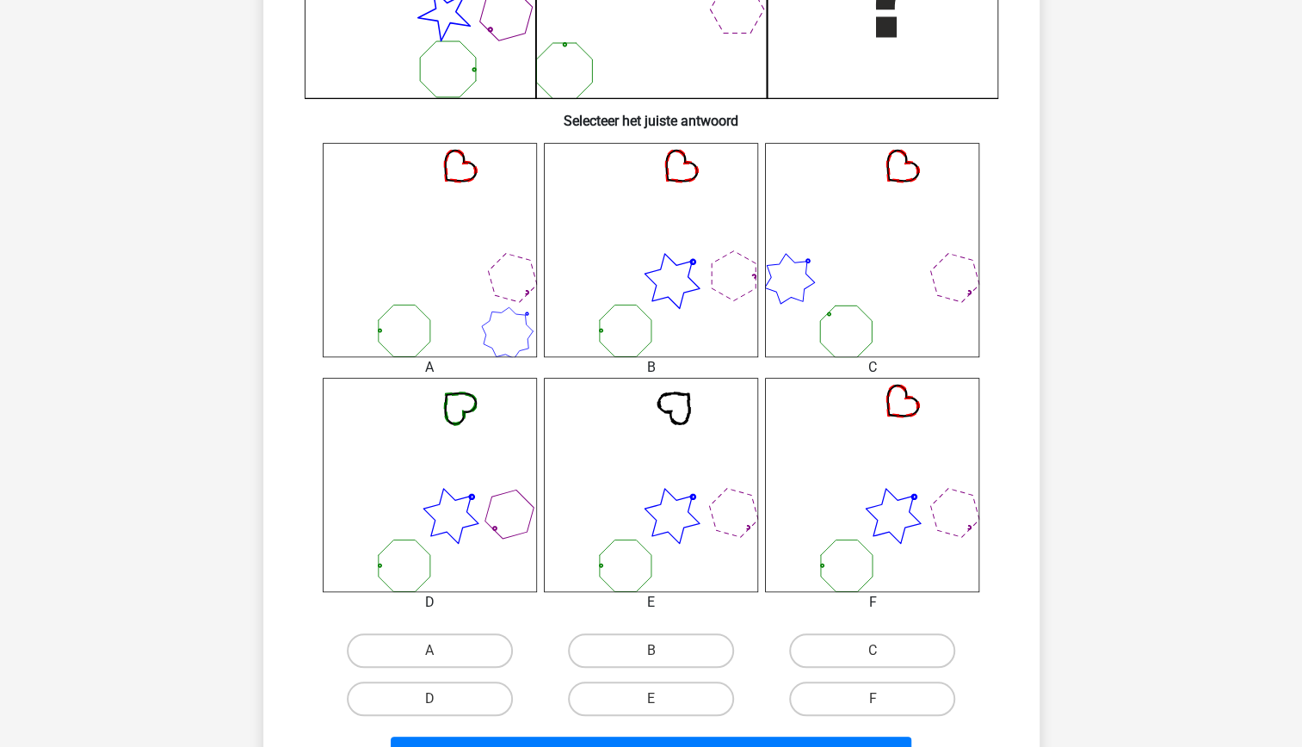
scroll to position [571, 0]
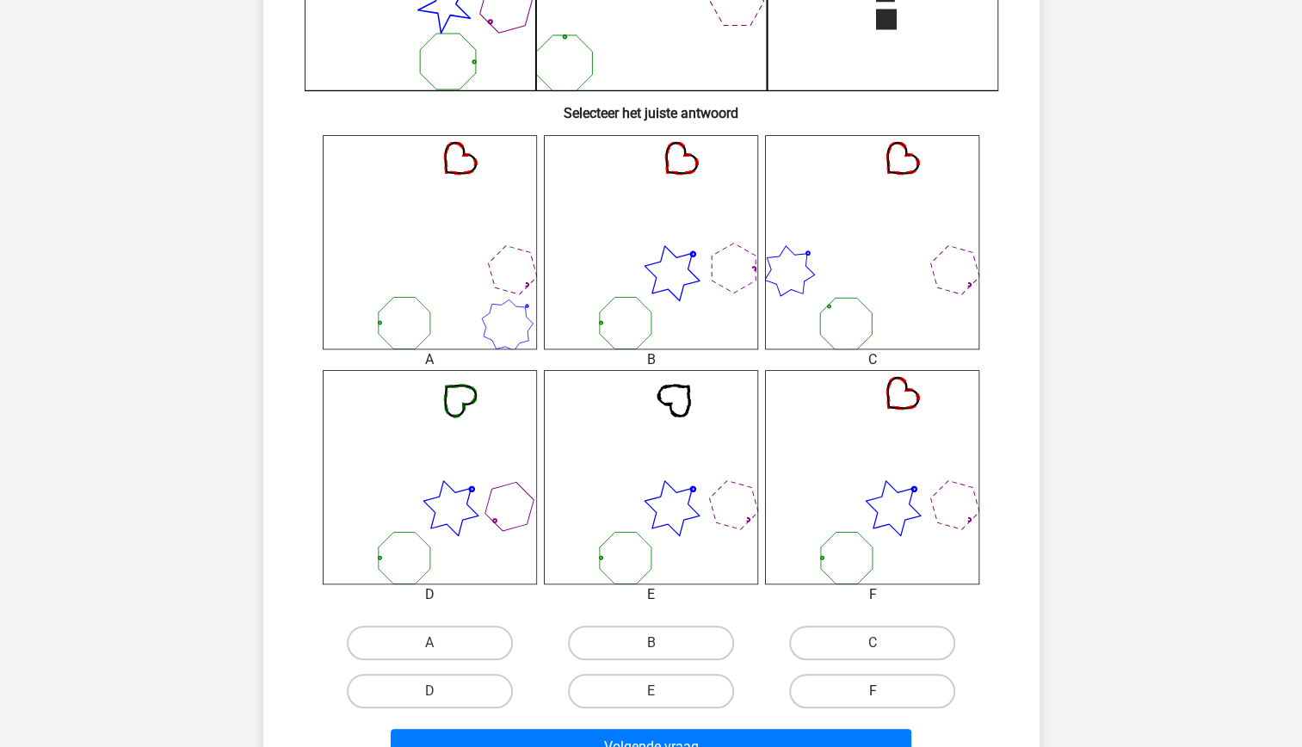
click at [858, 695] on label "F" at bounding box center [872, 691] width 166 height 34
click at [872, 695] on input "F" at bounding box center [877, 696] width 11 height 11
radio input "true"
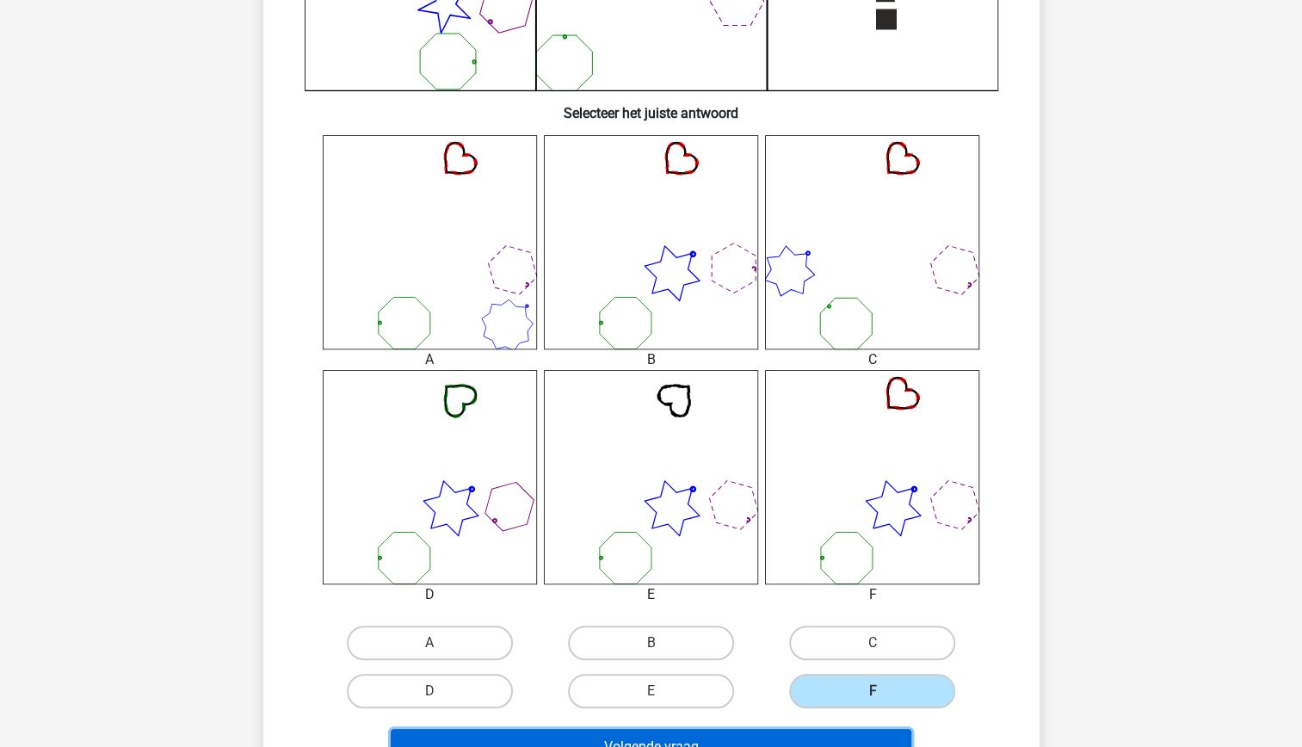
click at [801, 730] on button "Volgende vraag" at bounding box center [651, 747] width 521 height 36
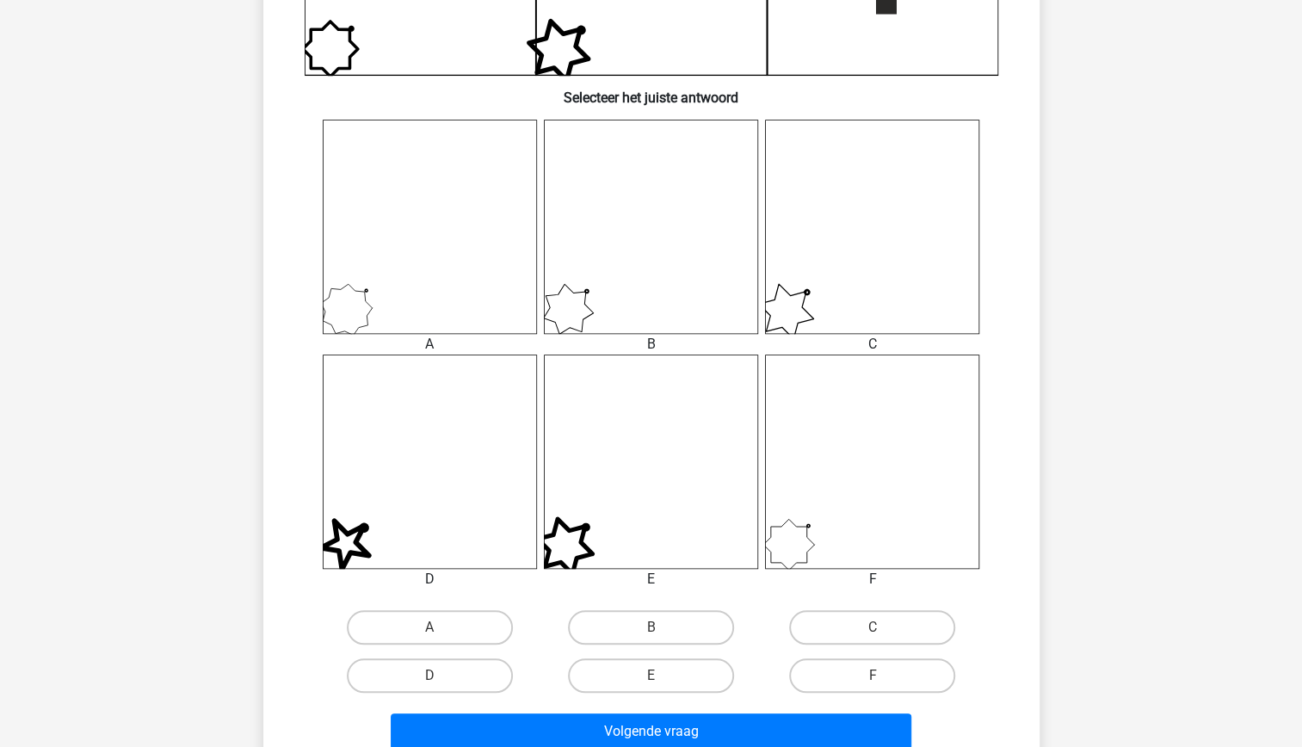
scroll to position [592, 0]
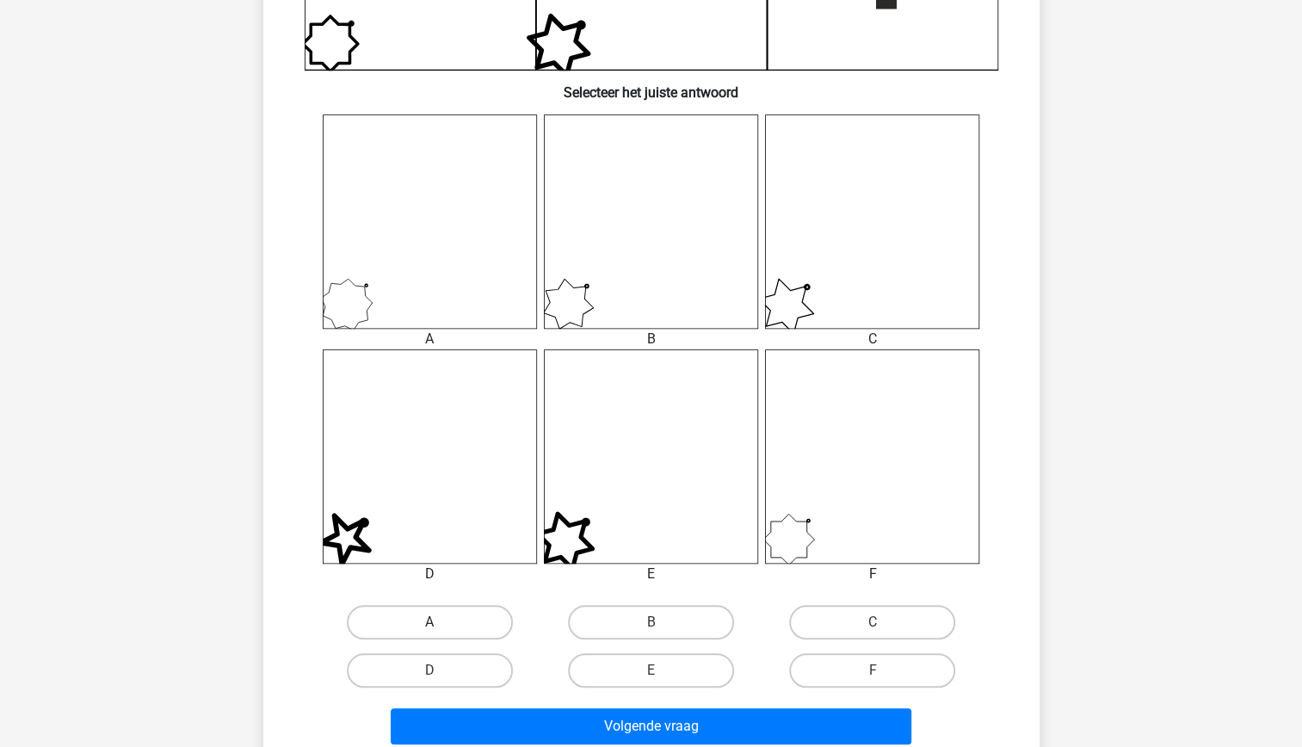
click at [475, 617] on label "A" at bounding box center [430, 622] width 166 height 34
click at [440, 622] on input "A" at bounding box center [434, 627] width 11 height 11
radio input "true"
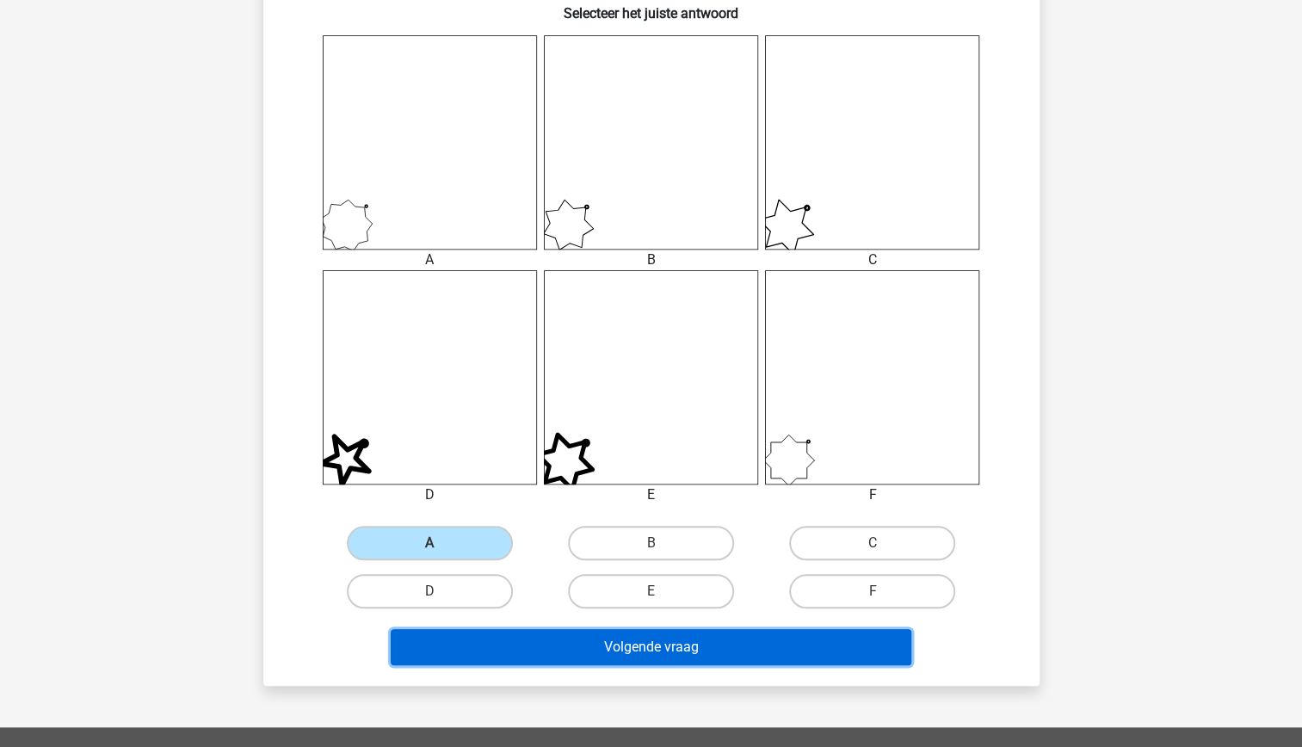
click at [549, 643] on button "Volgende vraag" at bounding box center [651, 647] width 521 height 36
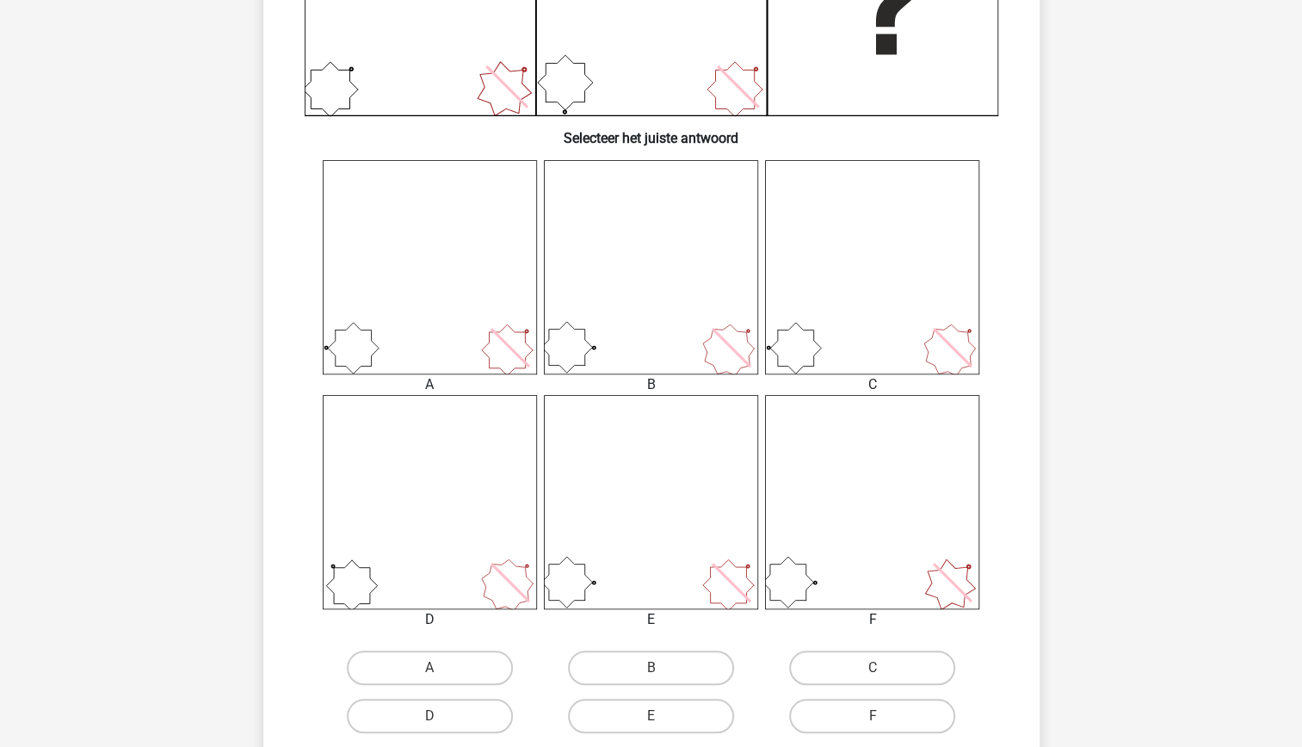
scroll to position [549, 0]
click at [593, 343] on icon at bounding box center [593, 344] width 3 height 3
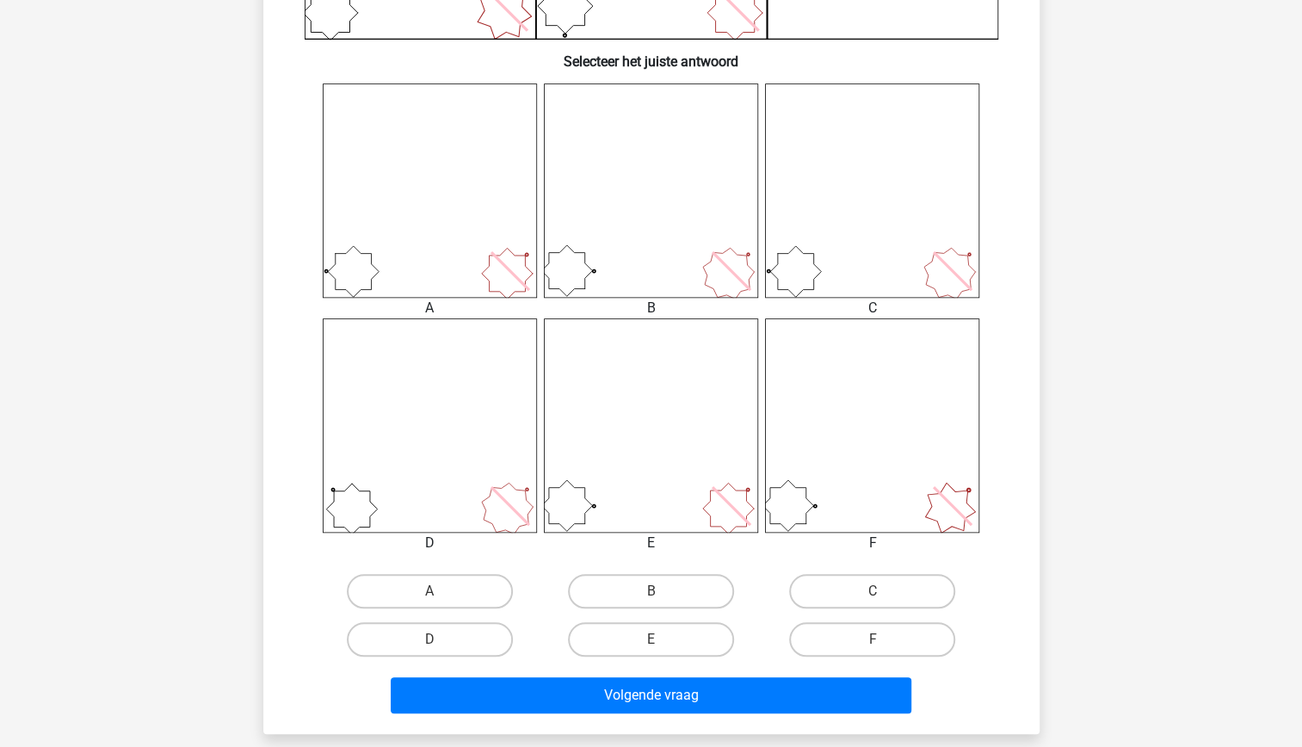
scroll to position [625, 0]
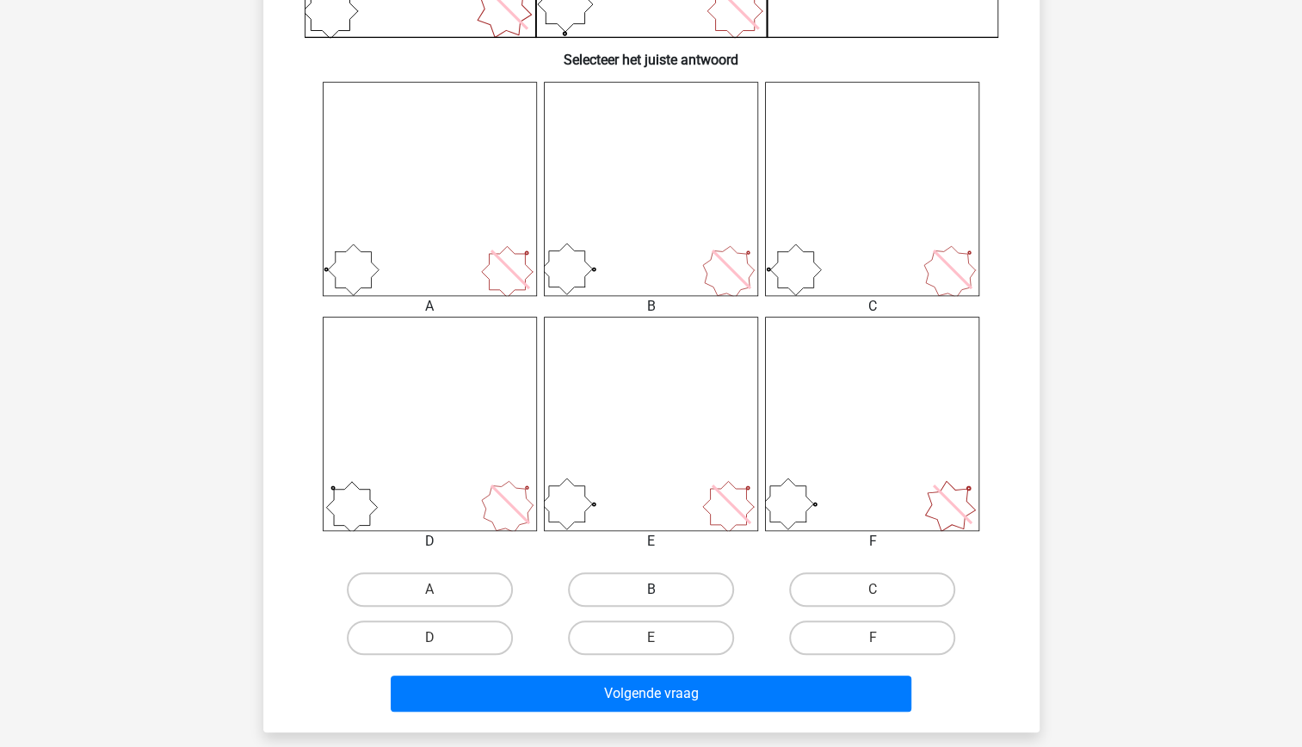
click at [681, 588] on label "B" at bounding box center [651, 589] width 166 height 34
click at [662, 589] on input "B" at bounding box center [655, 594] width 11 height 11
radio input "true"
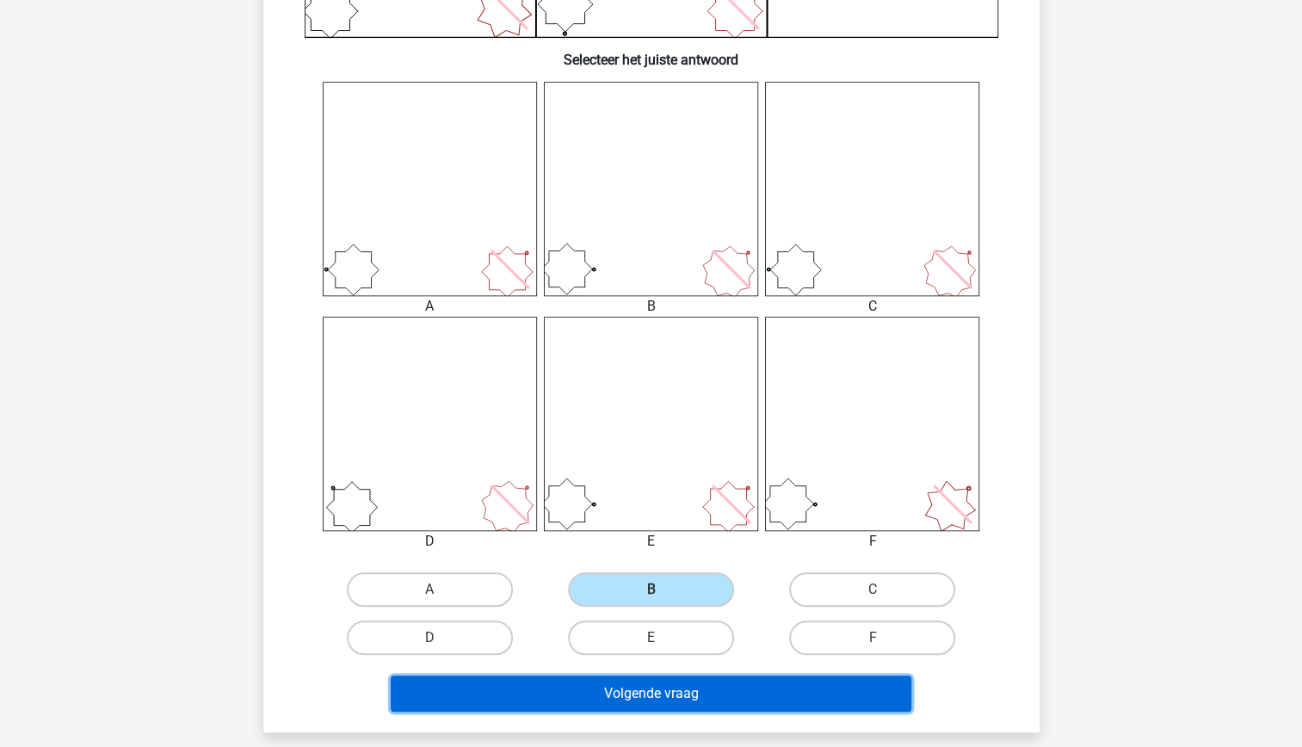
click at [726, 686] on button "Volgende vraag" at bounding box center [651, 693] width 521 height 36
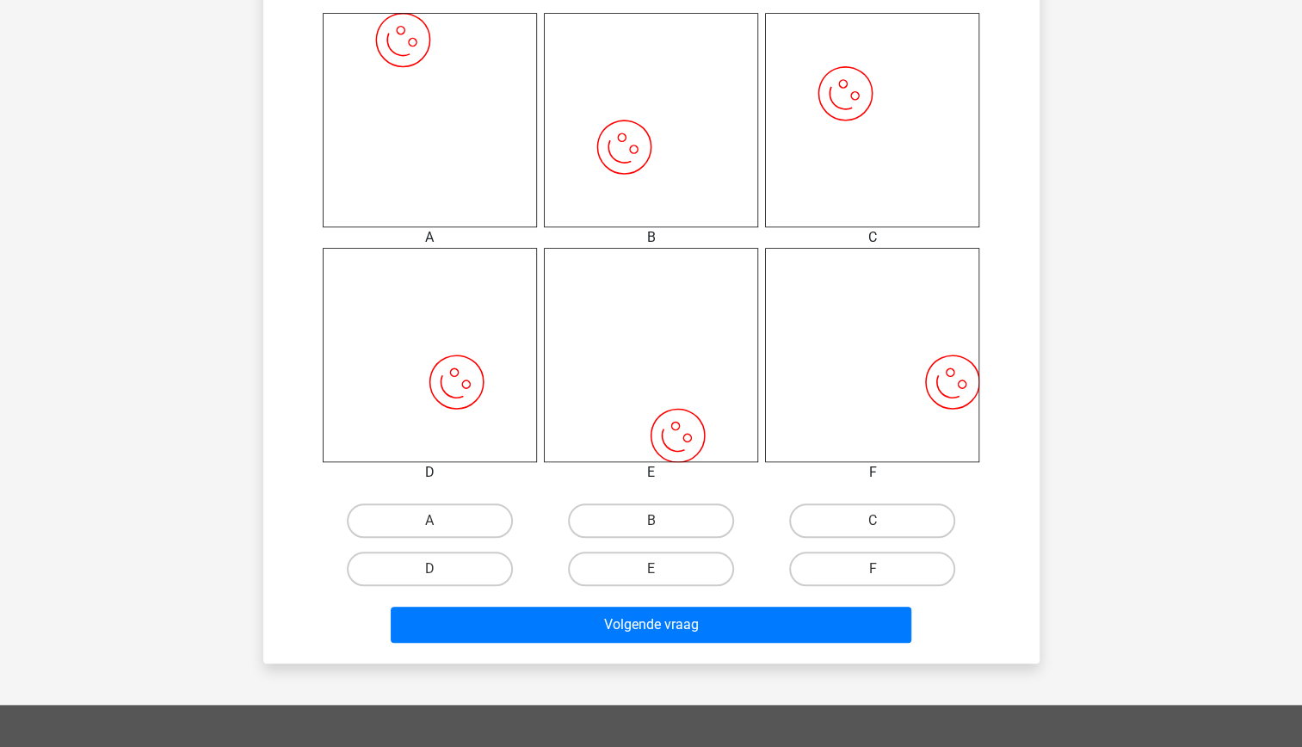
scroll to position [713, 0]
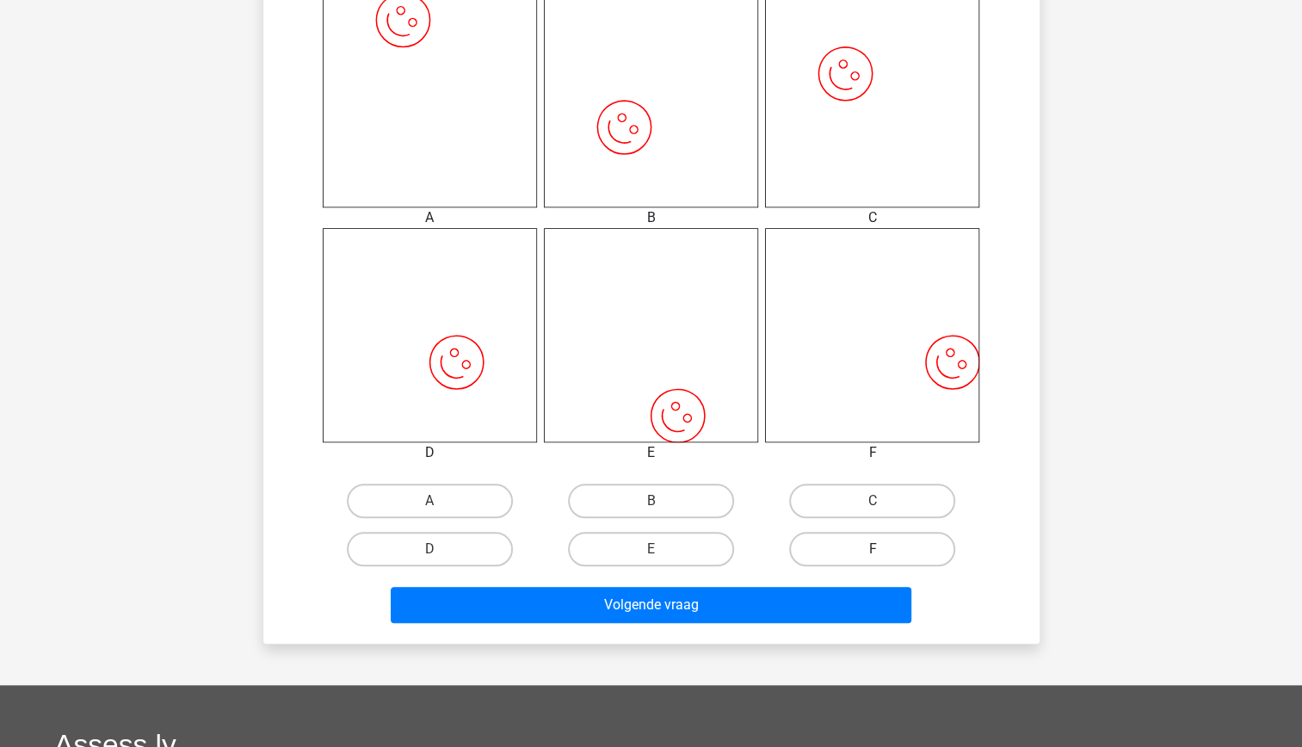
click at [856, 543] on label "F" at bounding box center [872, 549] width 166 height 34
click at [872, 549] on input "F" at bounding box center [877, 554] width 11 height 11
radio input "true"
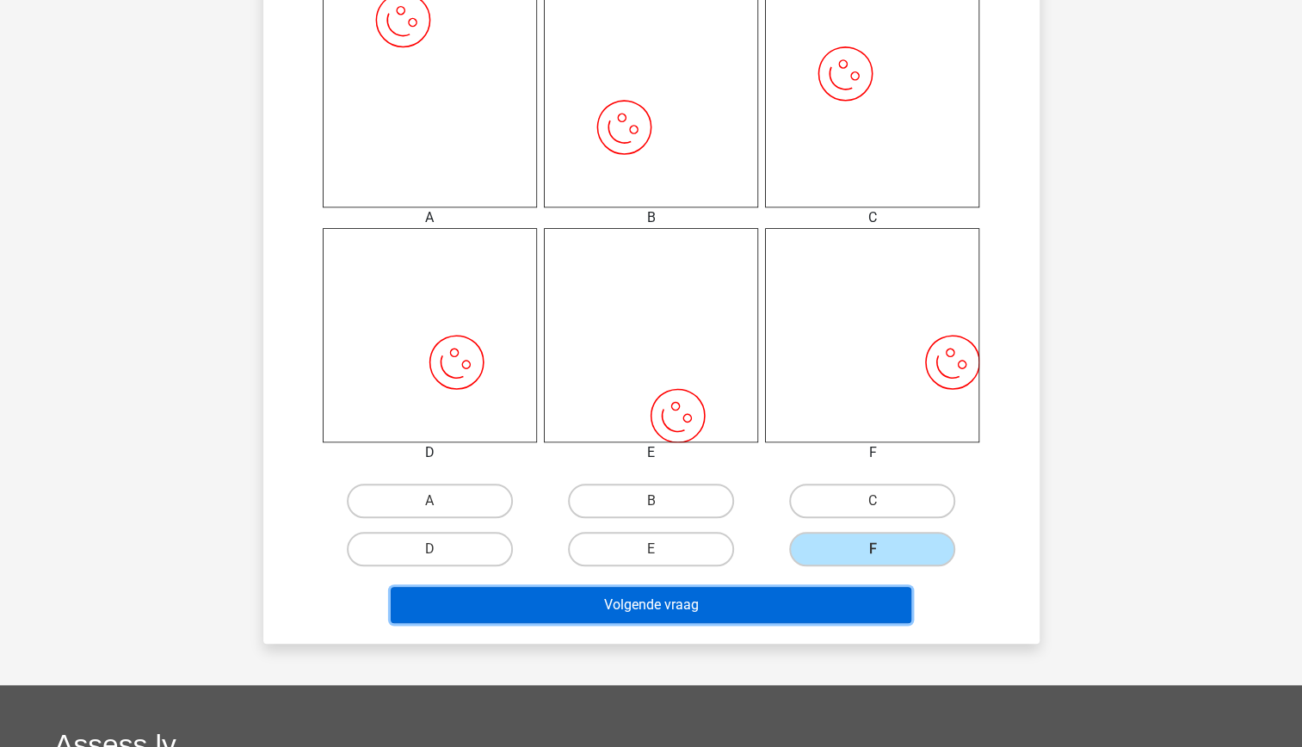
click at [730, 601] on button "Volgende vraag" at bounding box center [651, 605] width 521 height 36
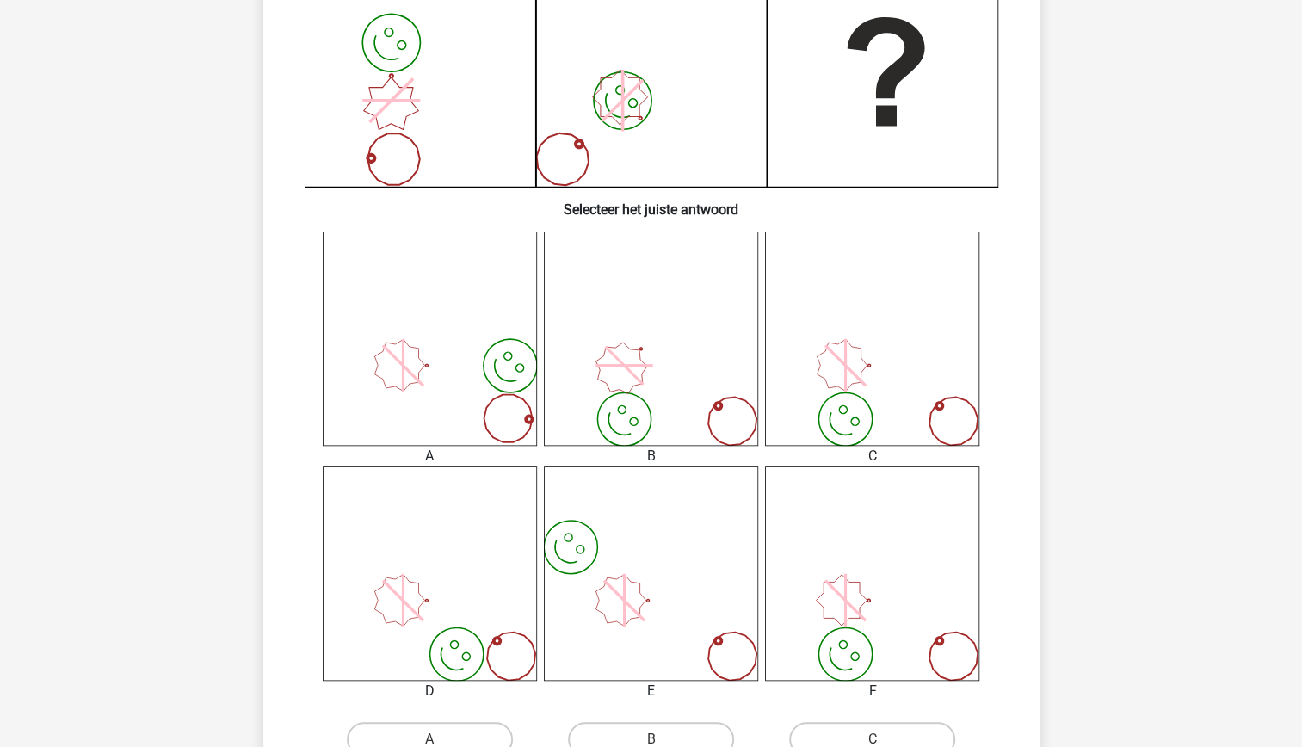
scroll to position [646, 0]
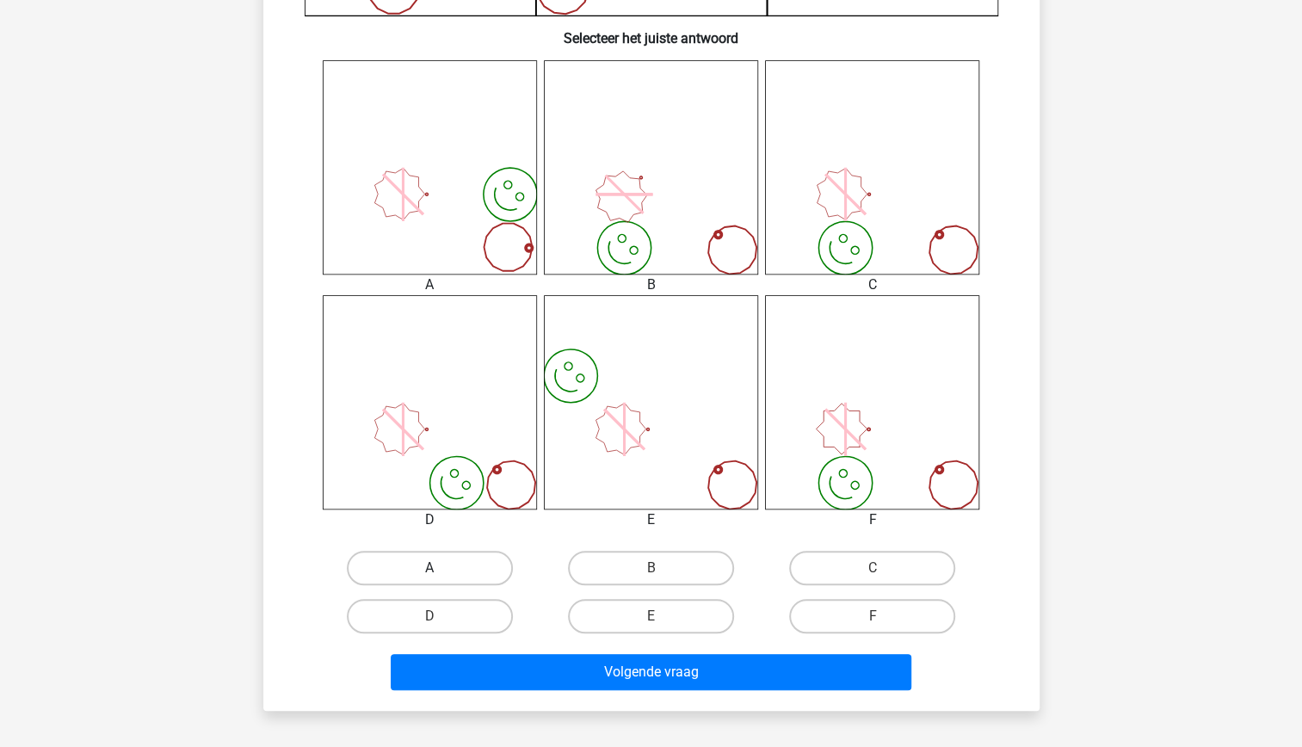
click at [455, 571] on label "A" at bounding box center [430, 568] width 166 height 34
click at [440, 571] on input "A" at bounding box center [434, 573] width 11 height 11
radio input "true"
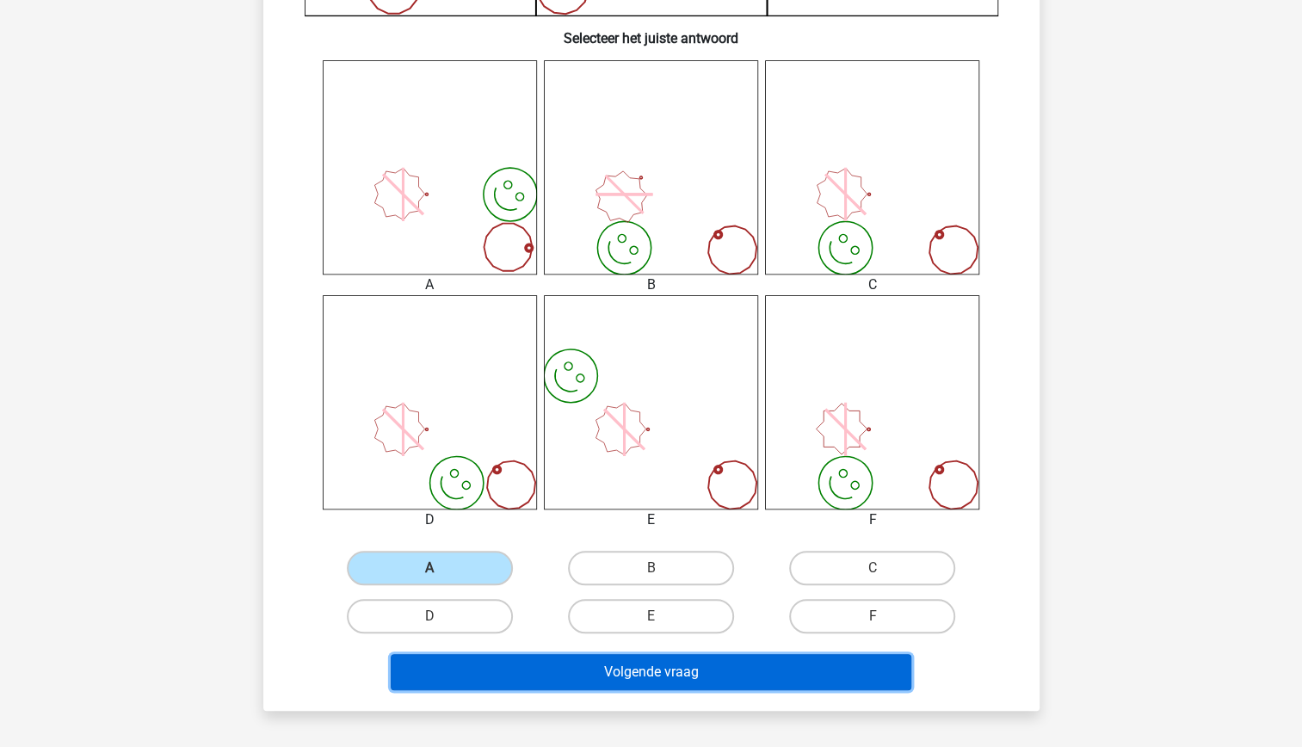
click at [664, 675] on button "Volgende vraag" at bounding box center [651, 672] width 521 height 36
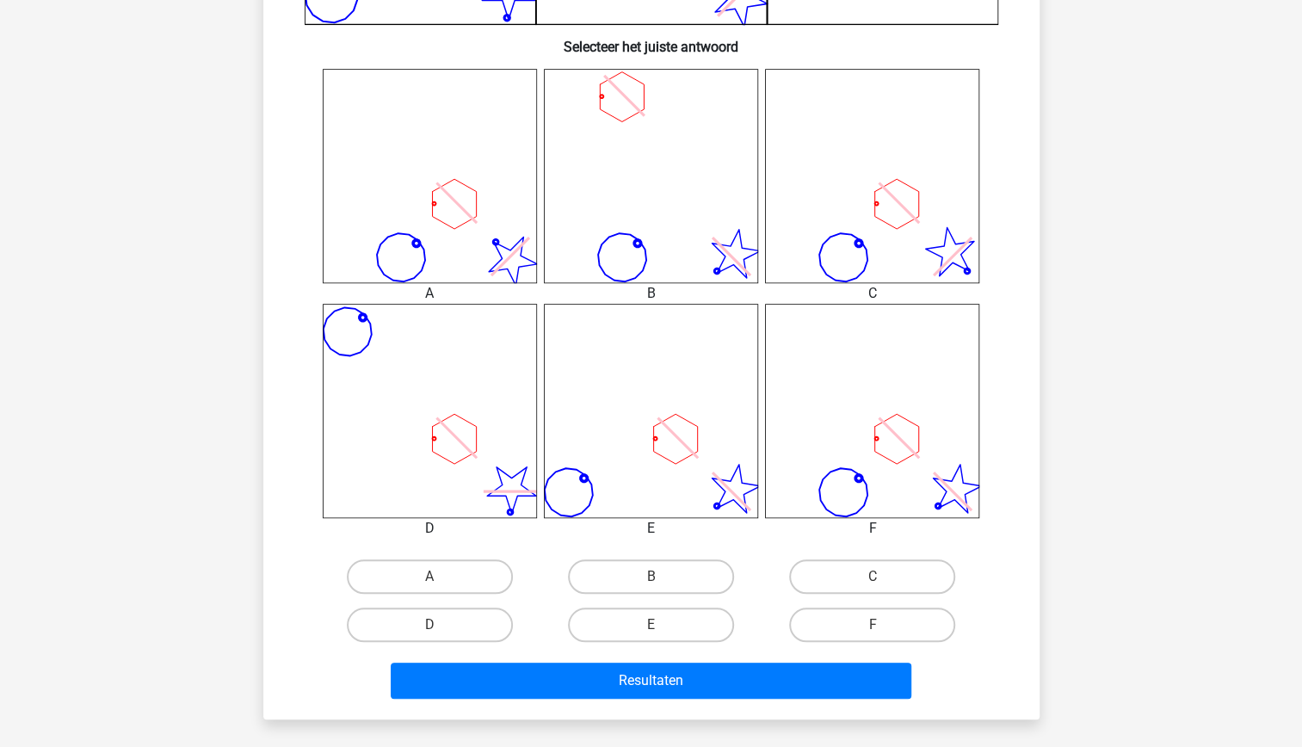
scroll to position [642, 0]
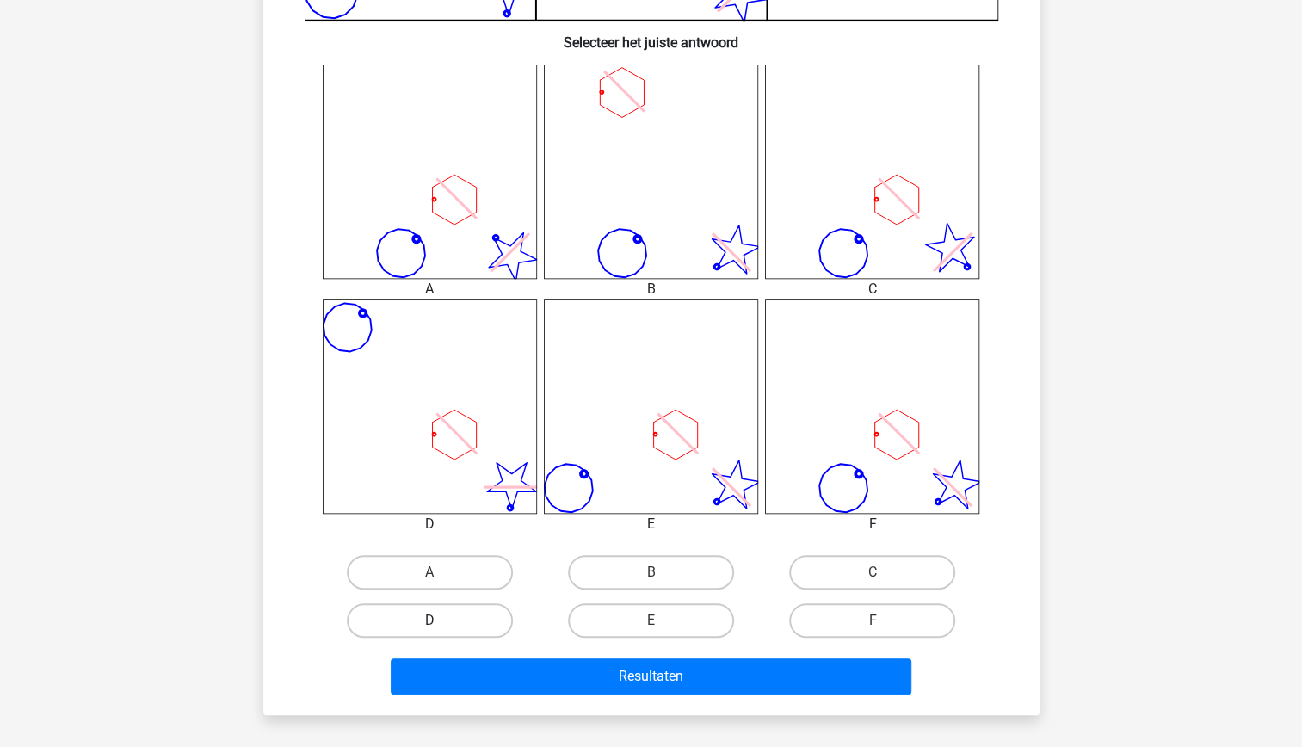
click at [461, 619] on label "D" at bounding box center [430, 620] width 166 height 34
click at [440, 620] on input "D" at bounding box center [434, 625] width 11 height 11
radio input "true"
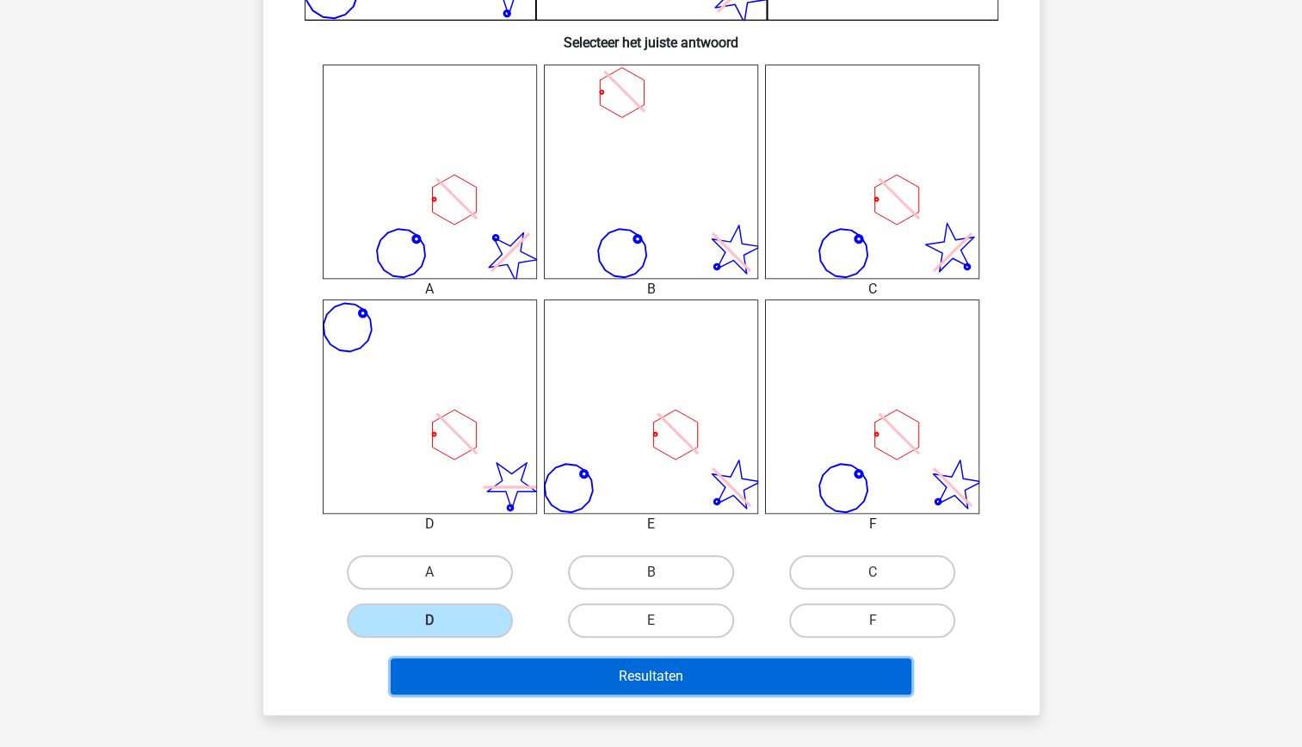
click at [605, 677] on button "Resultaten" at bounding box center [651, 676] width 521 height 36
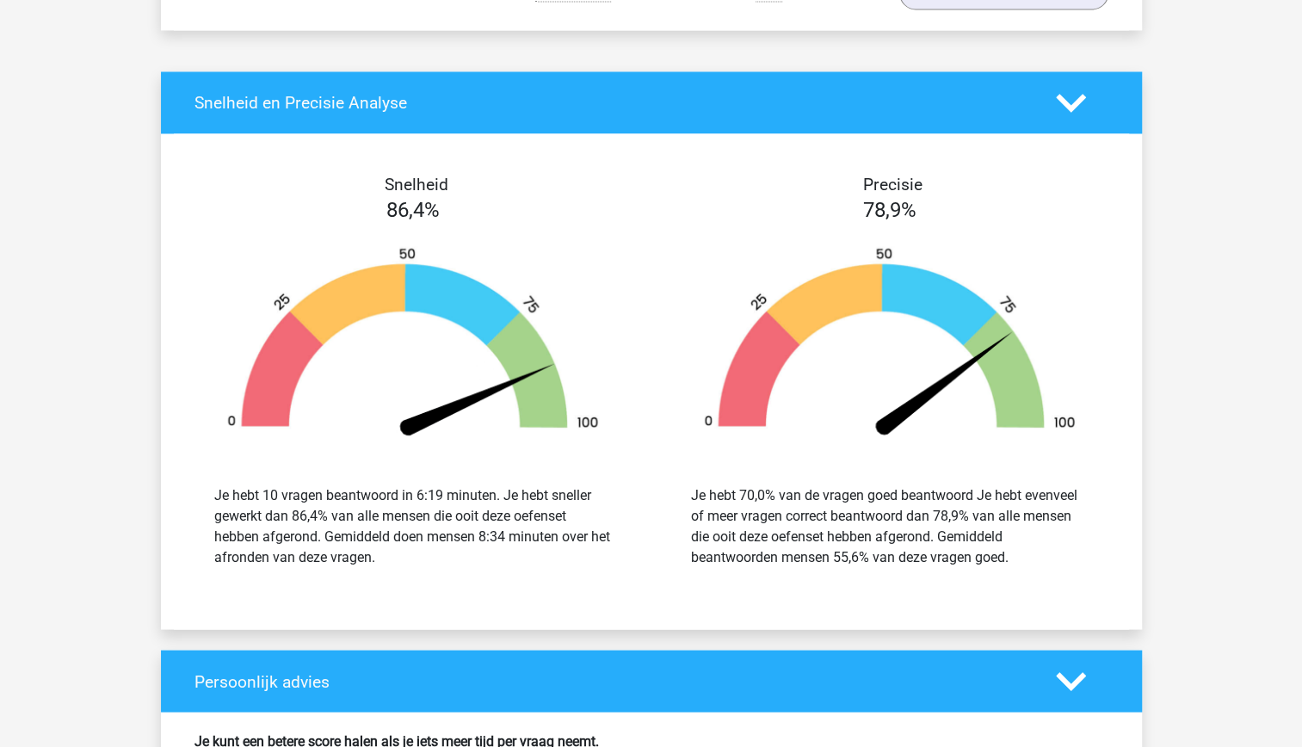
scroll to position [1642, 0]
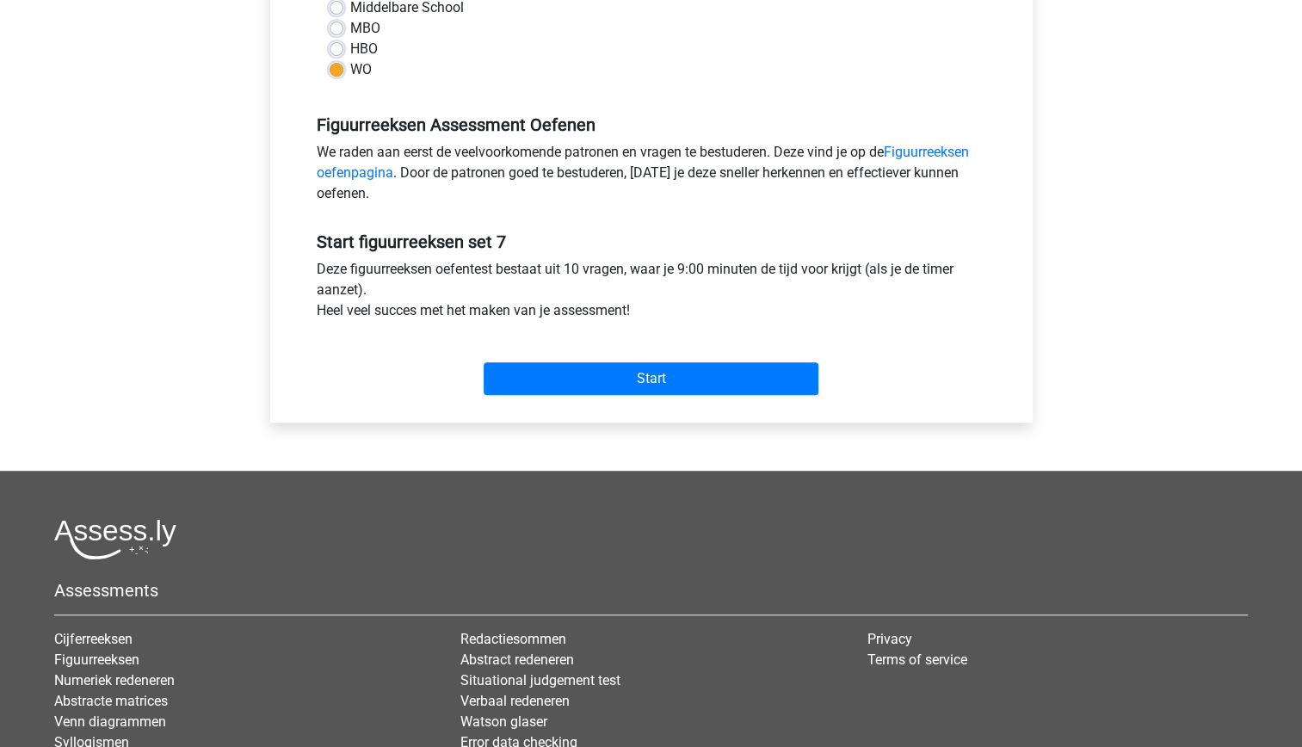
scroll to position [435, 0]
click at [661, 370] on input "Start" at bounding box center [651, 377] width 335 height 33
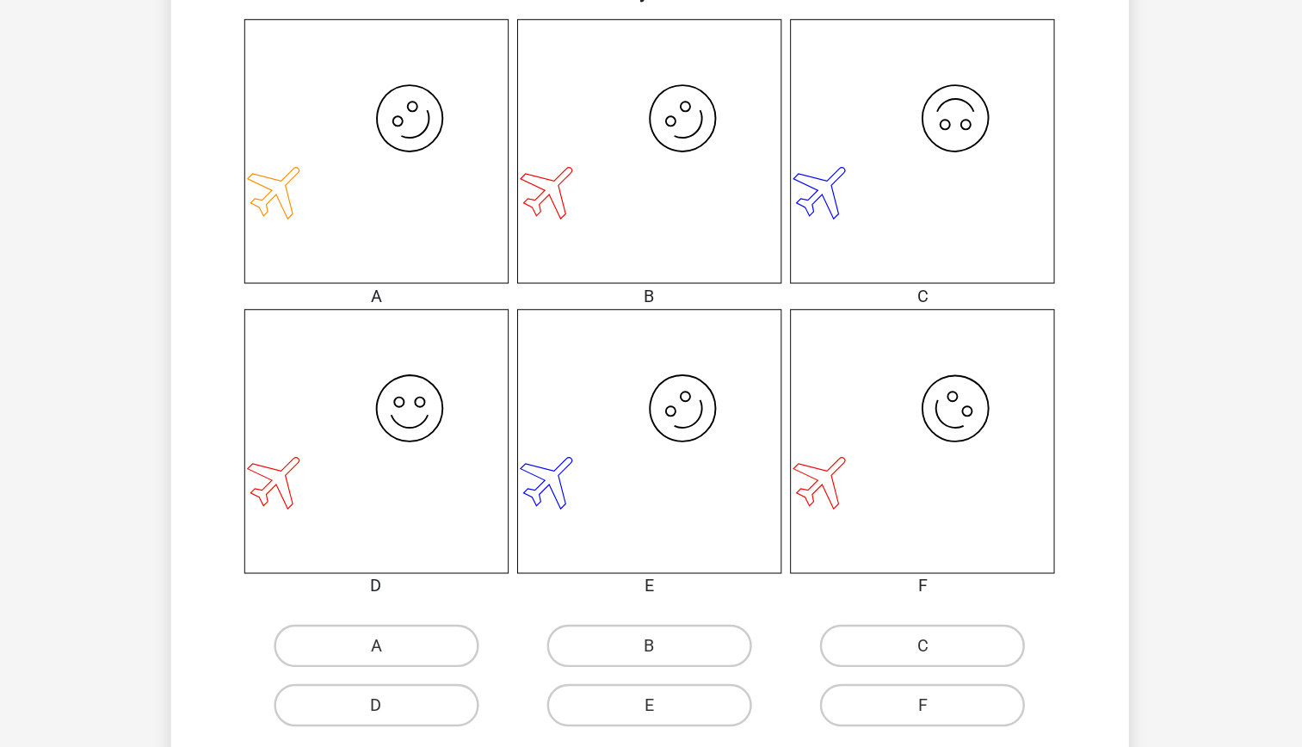
scroll to position [603, 0]
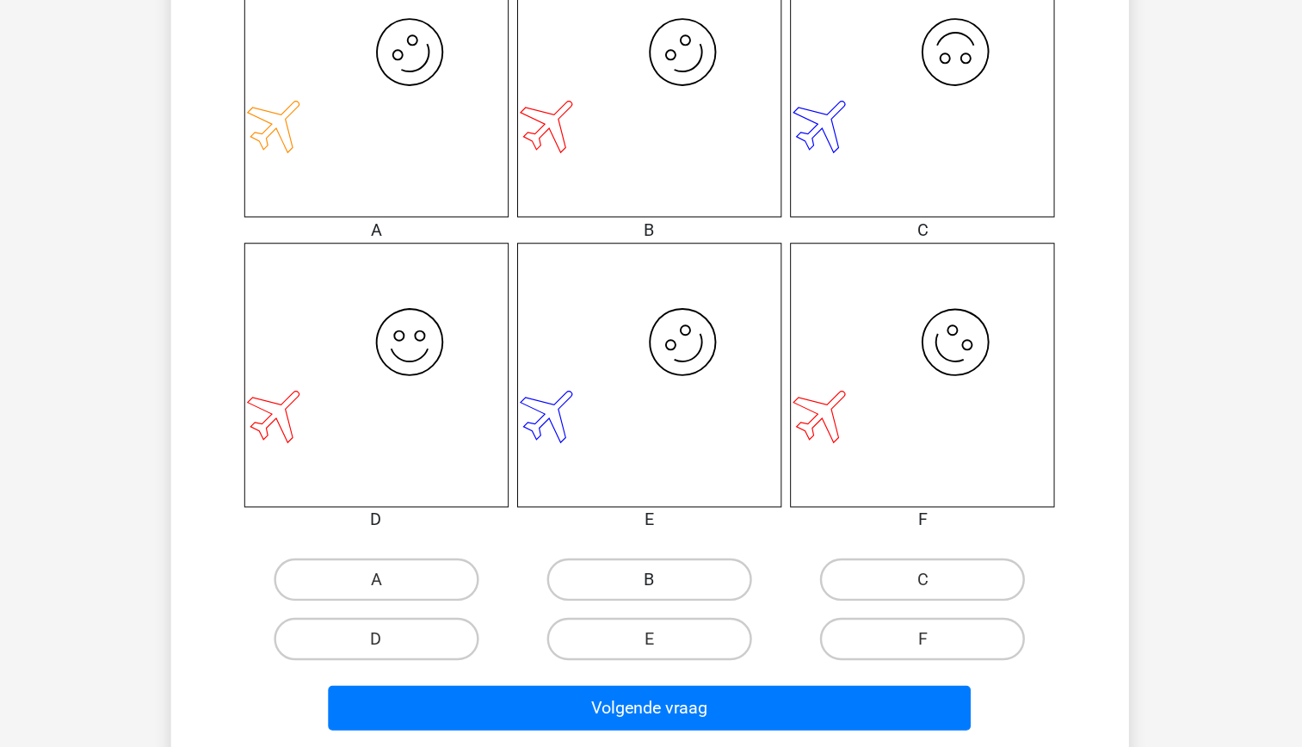
click at [662, 611] on label "B" at bounding box center [651, 611] width 166 height 34
click at [662, 611] on input "B" at bounding box center [655, 616] width 11 height 11
radio input "true"
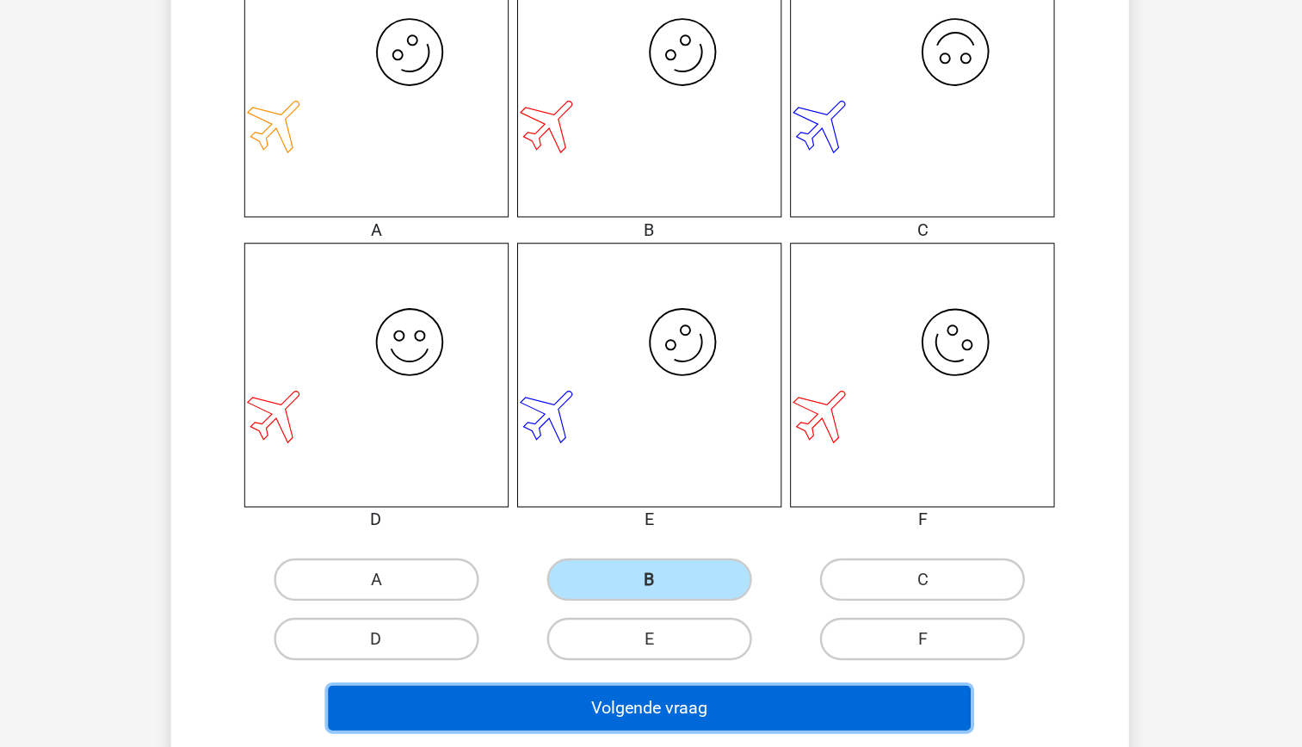
click at [683, 700] on button "Volgende vraag" at bounding box center [651, 715] width 521 height 36
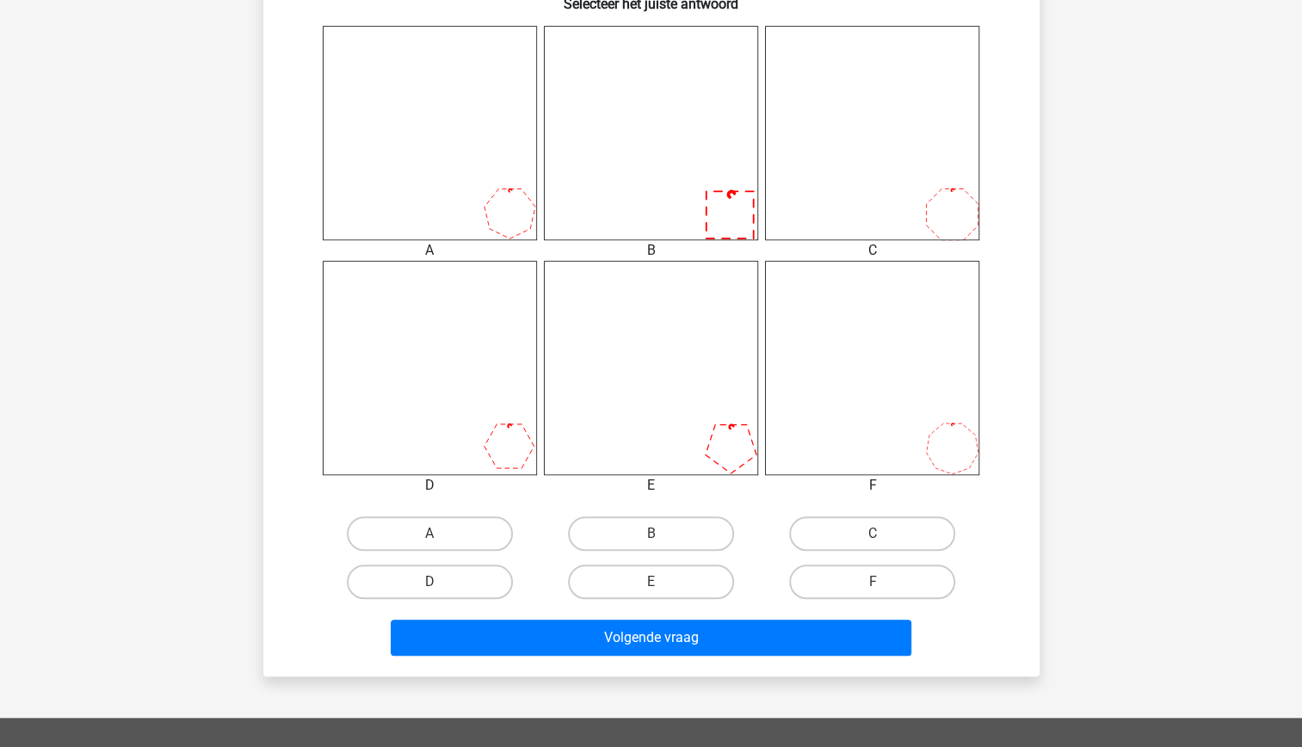
scroll to position [681, 0]
click at [661, 528] on label "B" at bounding box center [651, 532] width 166 height 34
click at [661, 533] on input "B" at bounding box center [655, 538] width 11 height 11
radio input "true"
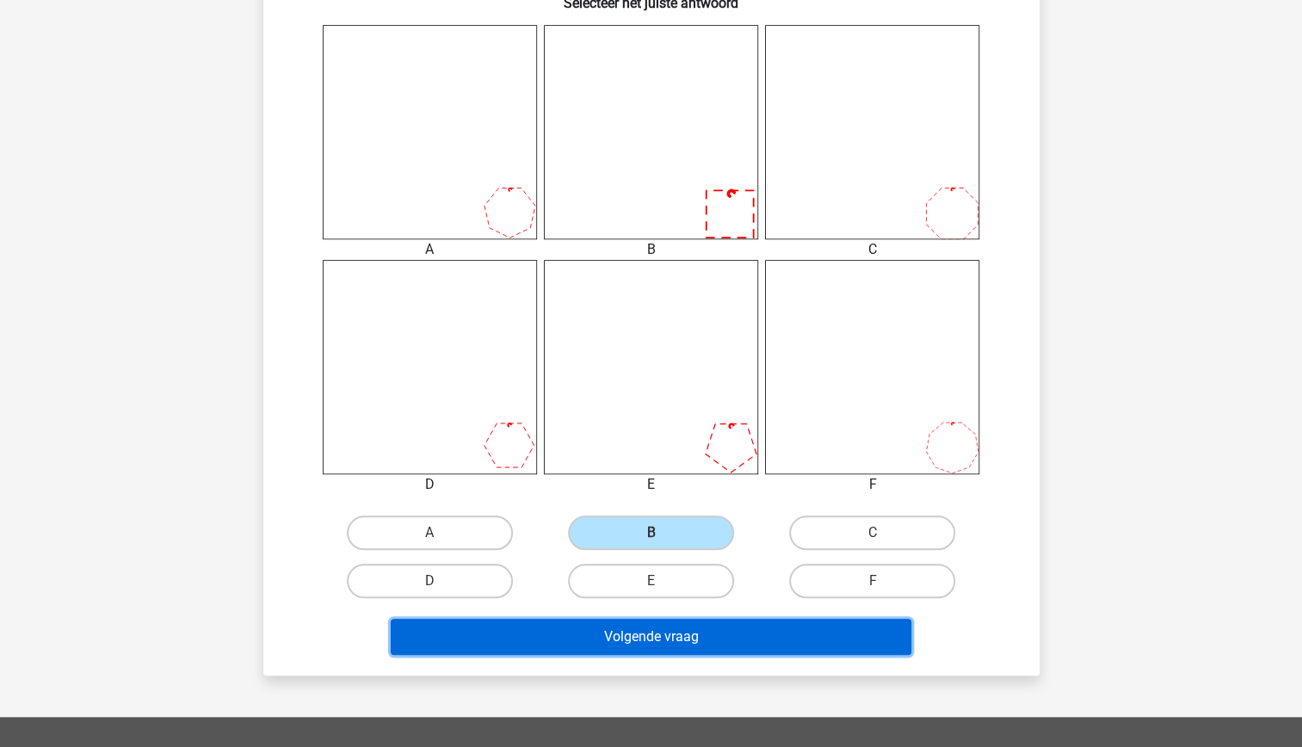
click at [702, 652] on button "Volgende vraag" at bounding box center [651, 637] width 521 height 36
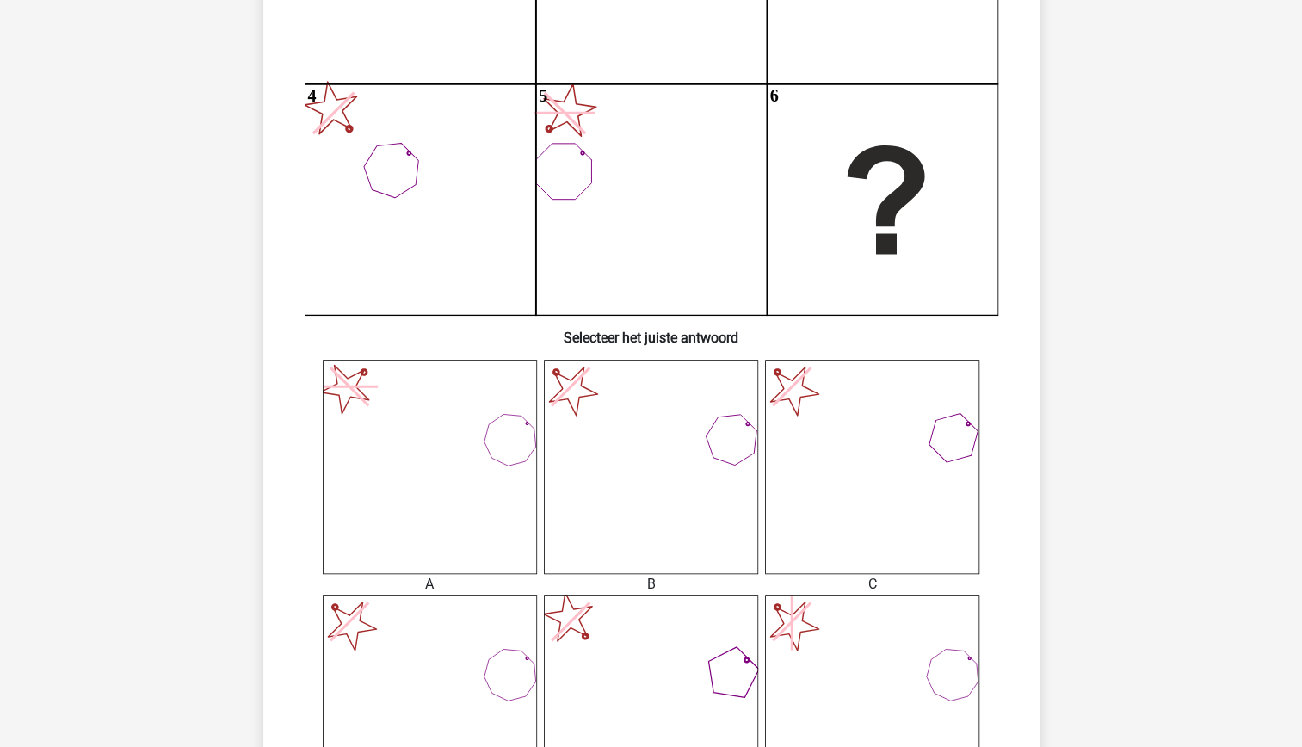
scroll to position [345, 0]
click at [711, 459] on icon at bounding box center [651, 468] width 214 height 214
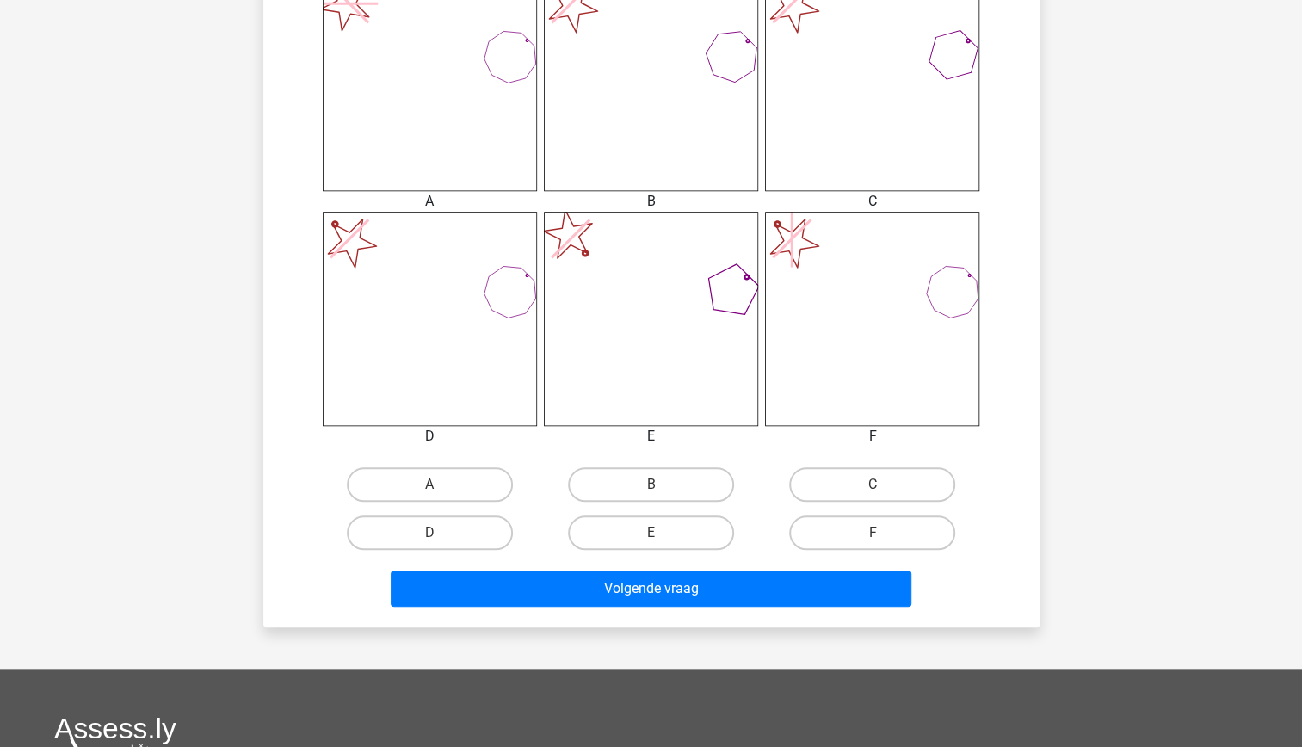
scroll to position [751, 0]
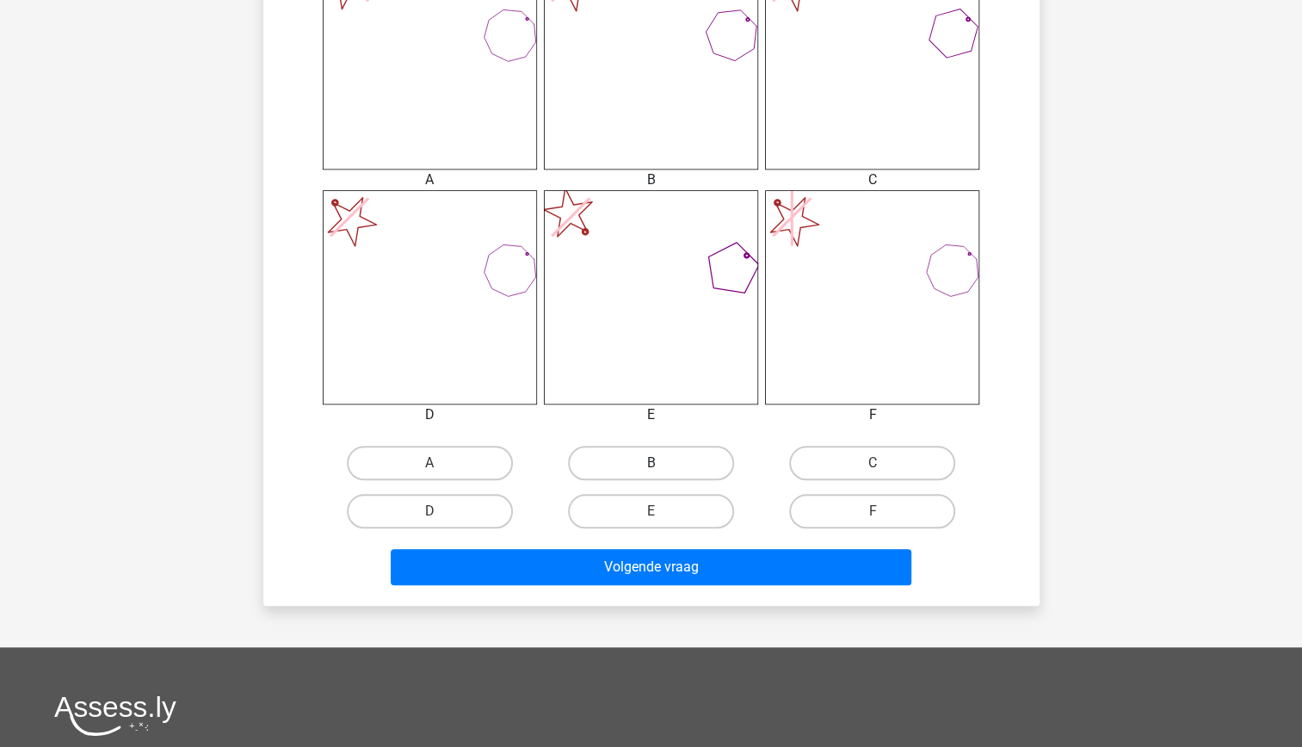
click at [642, 456] on label "B" at bounding box center [651, 463] width 166 height 34
click at [650, 463] on input "B" at bounding box center [655, 468] width 11 height 11
radio input "true"
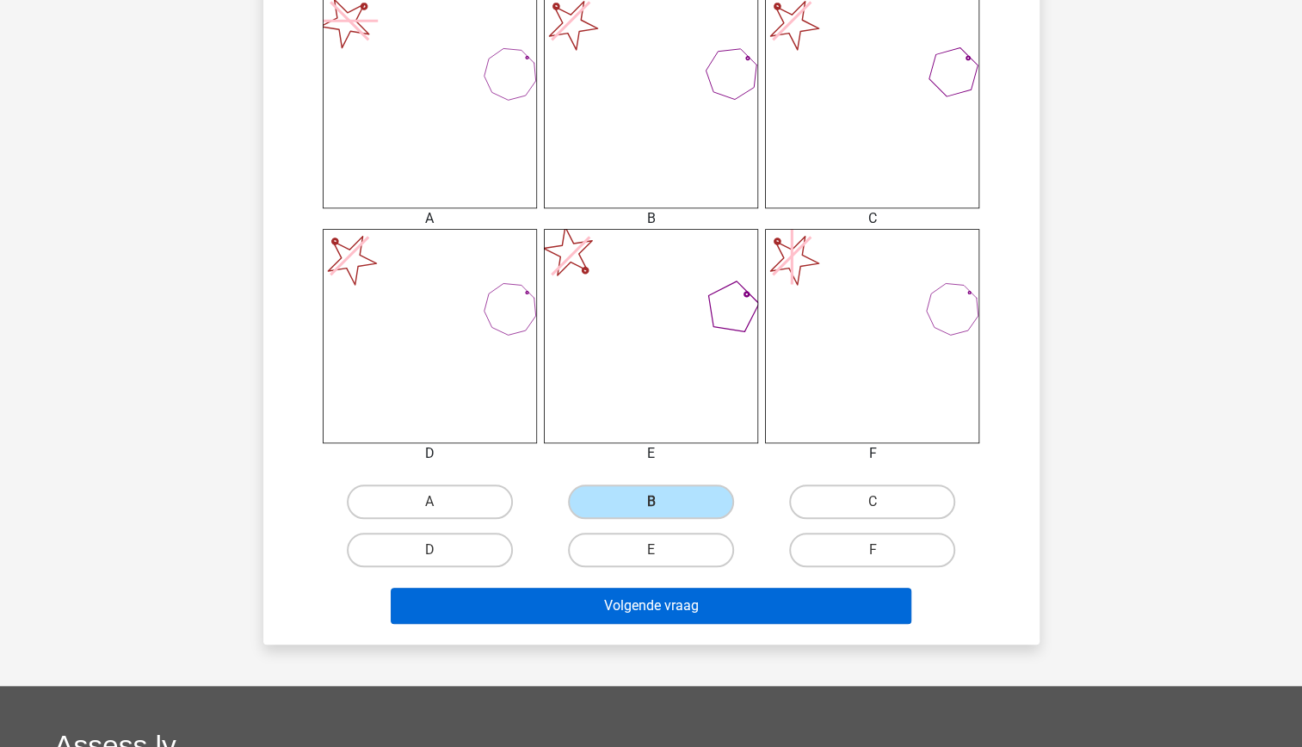
scroll to position [713, 0]
click at [688, 600] on button "Volgende vraag" at bounding box center [651, 605] width 521 height 36
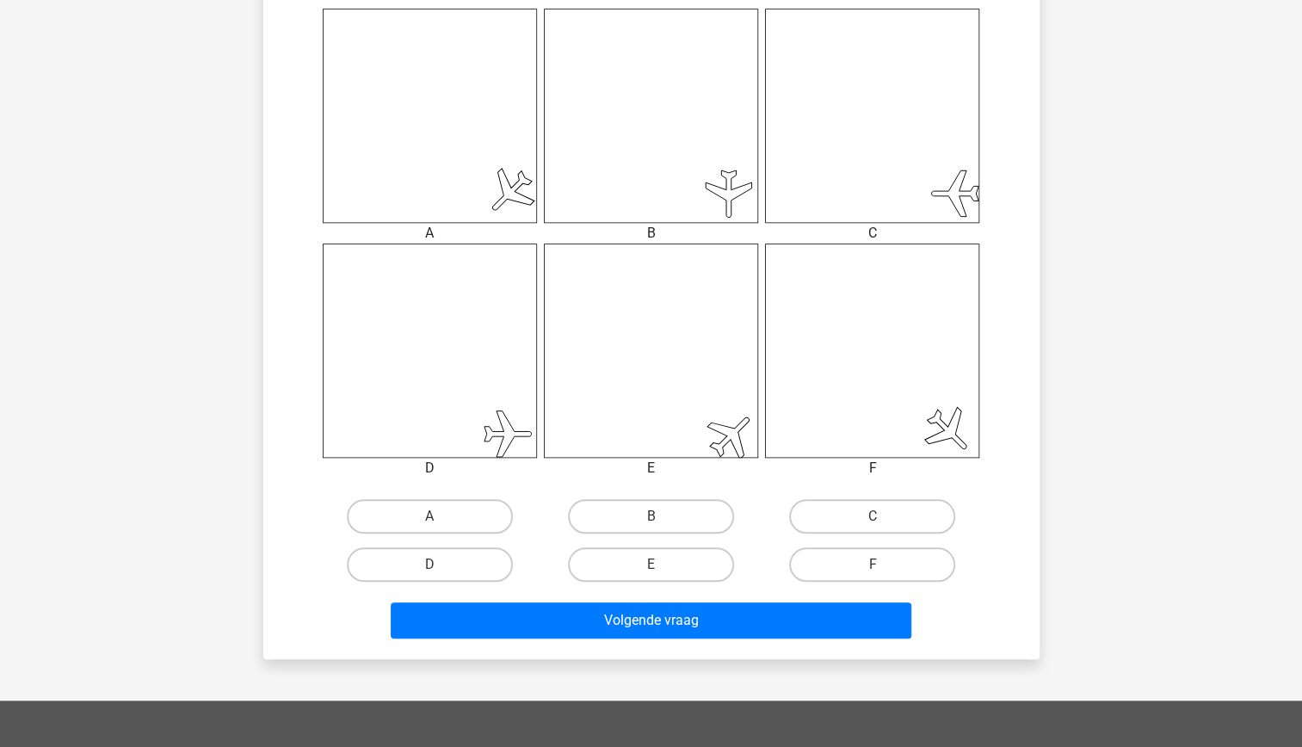
scroll to position [709, 0]
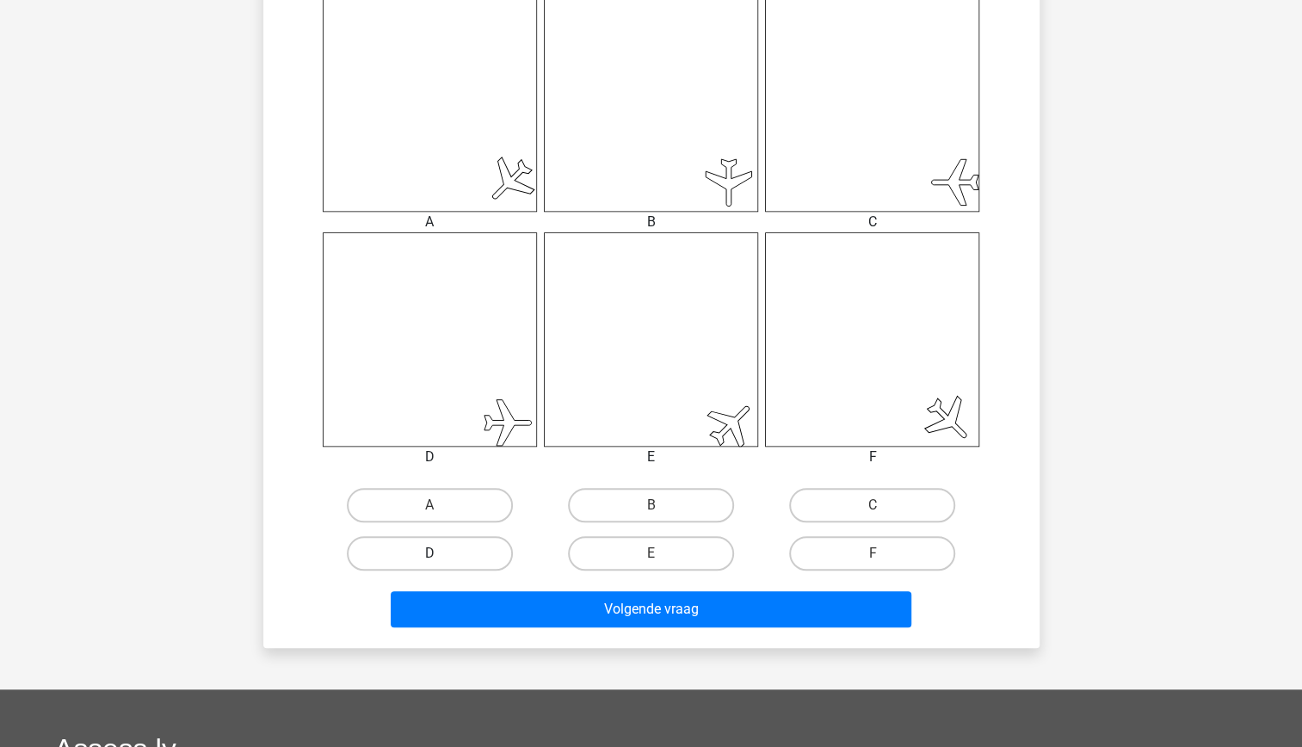
click at [456, 558] on label "D" at bounding box center [430, 553] width 166 height 34
click at [440, 558] on input "D" at bounding box center [434, 558] width 11 height 11
radio input "true"
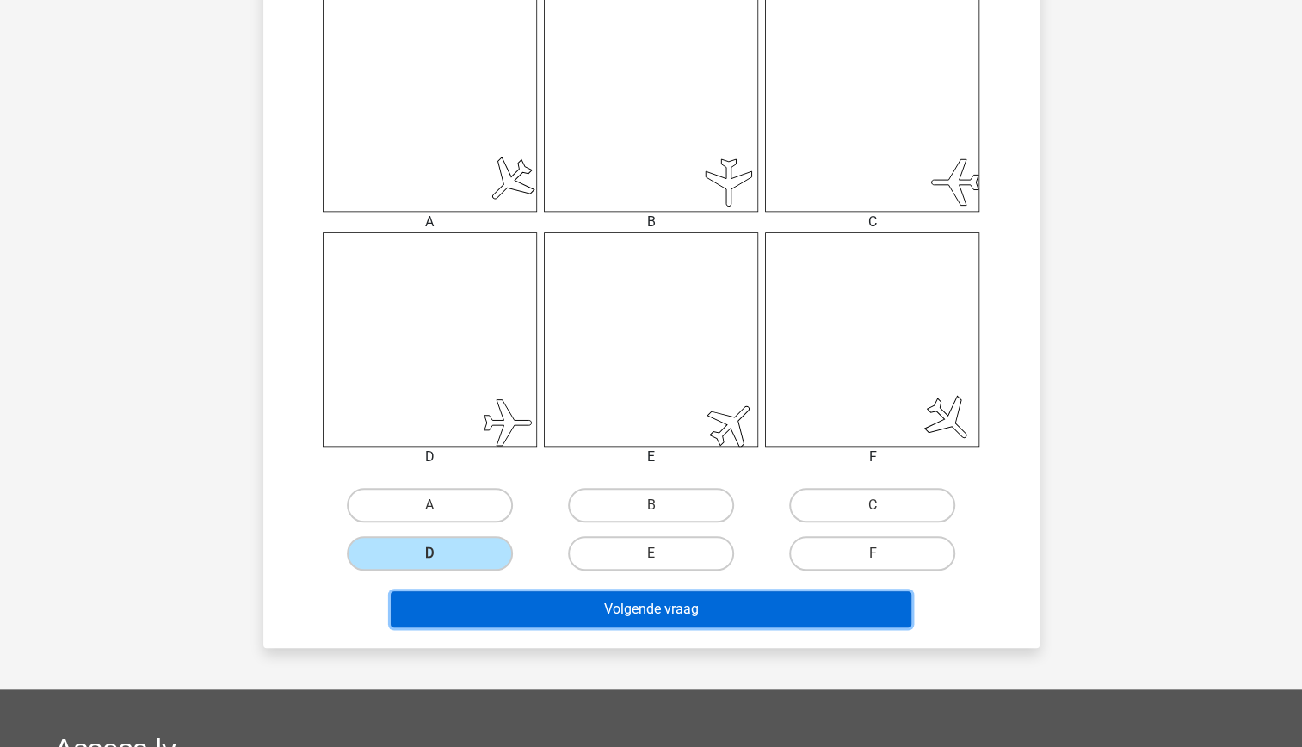
click at [572, 614] on button "Volgende vraag" at bounding box center [651, 609] width 521 height 36
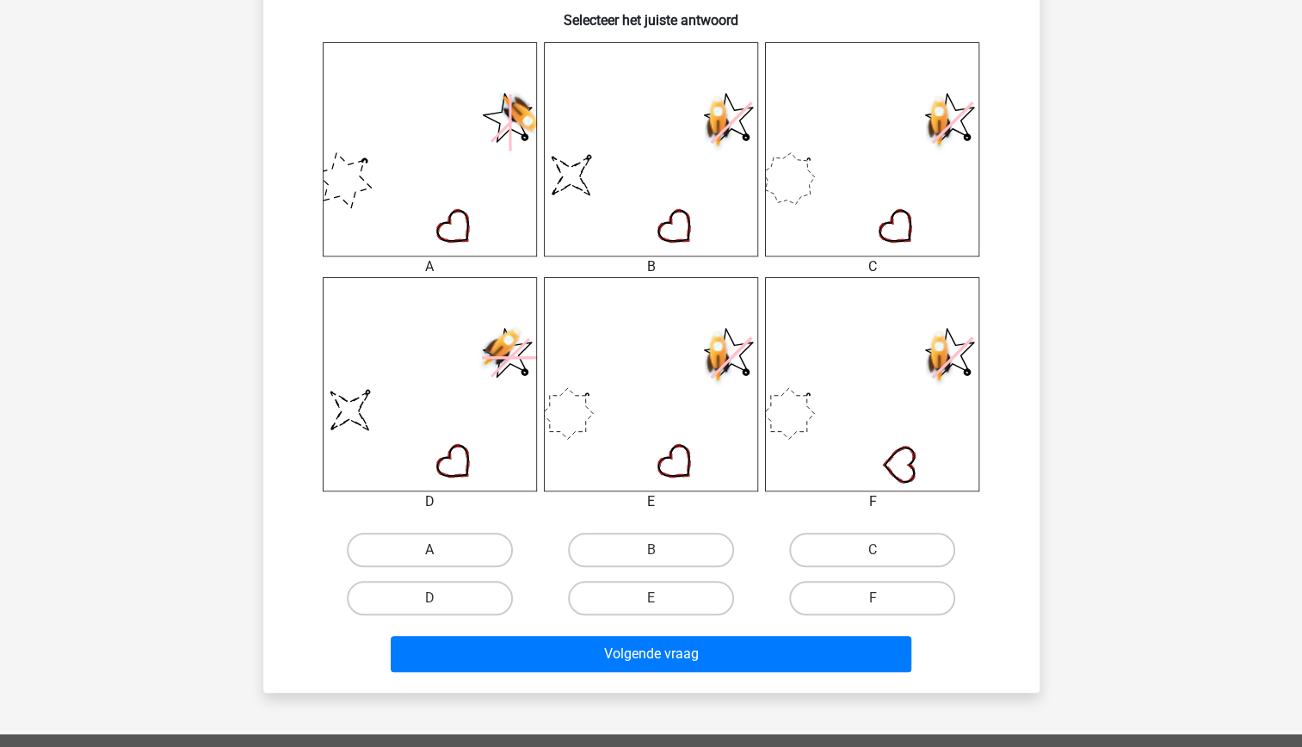
scroll to position [665, 0]
click at [442, 591] on label "D" at bounding box center [430, 597] width 166 height 34
click at [440, 597] on input "D" at bounding box center [434, 602] width 11 height 11
radio input "true"
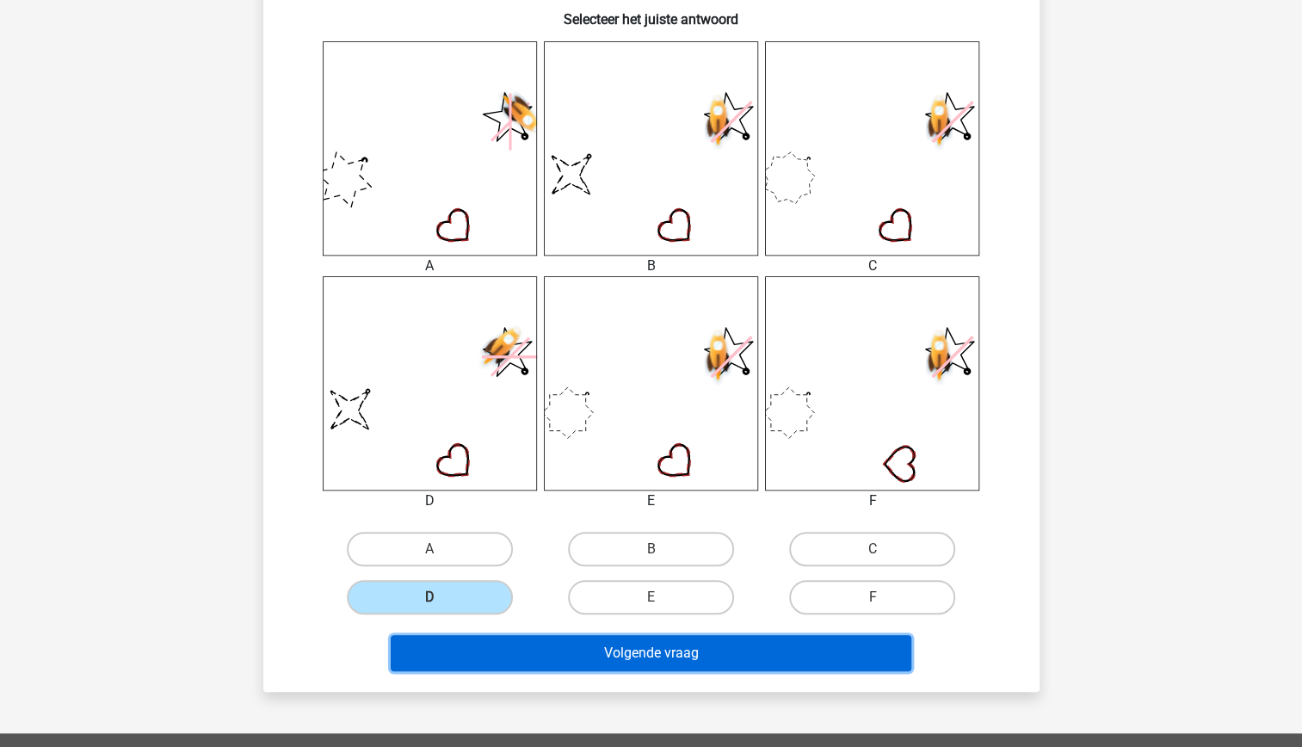
click at [554, 662] on button "Volgende vraag" at bounding box center [651, 653] width 521 height 36
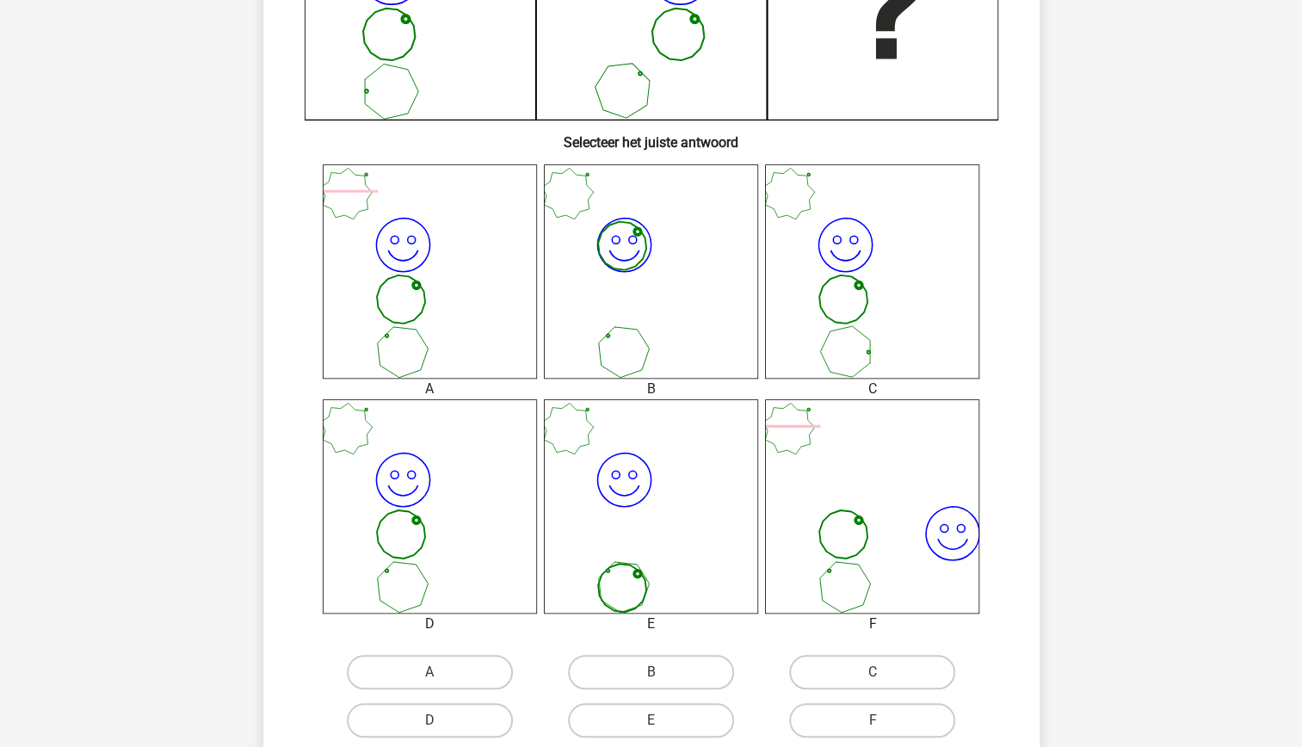
scroll to position [551, 0]
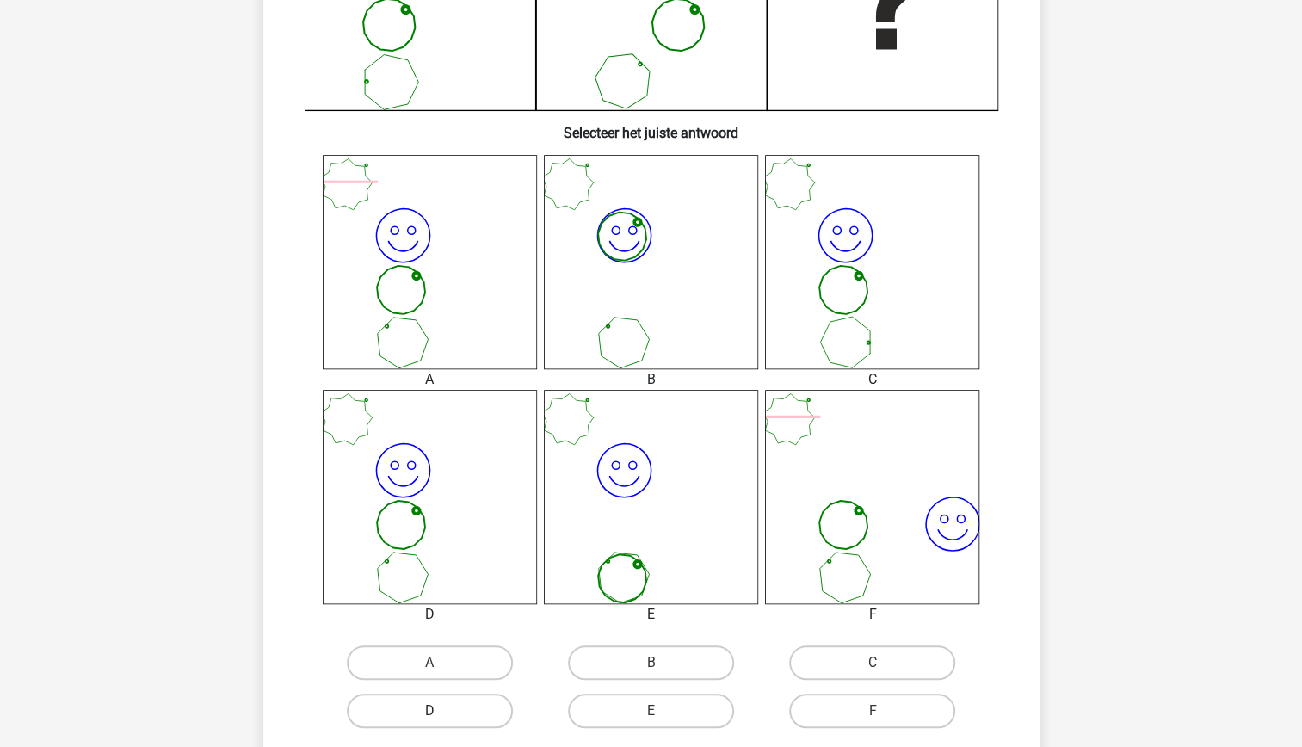
click at [453, 697] on label "D" at bounding box center [430, 710] width 166 height 34
click at [440, 711] on input "D" at bounding box center [434, 716] width 11 height 11
radio input "true"
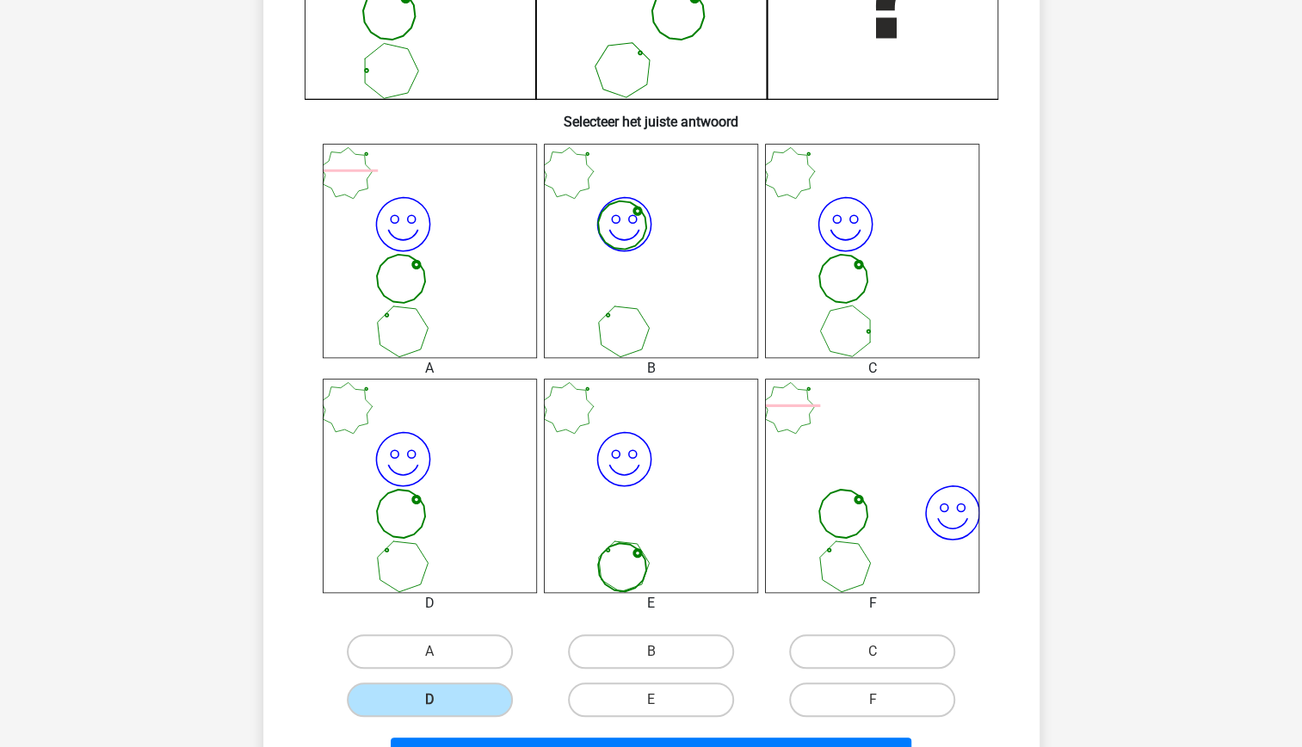
scroll to position [667, 0]
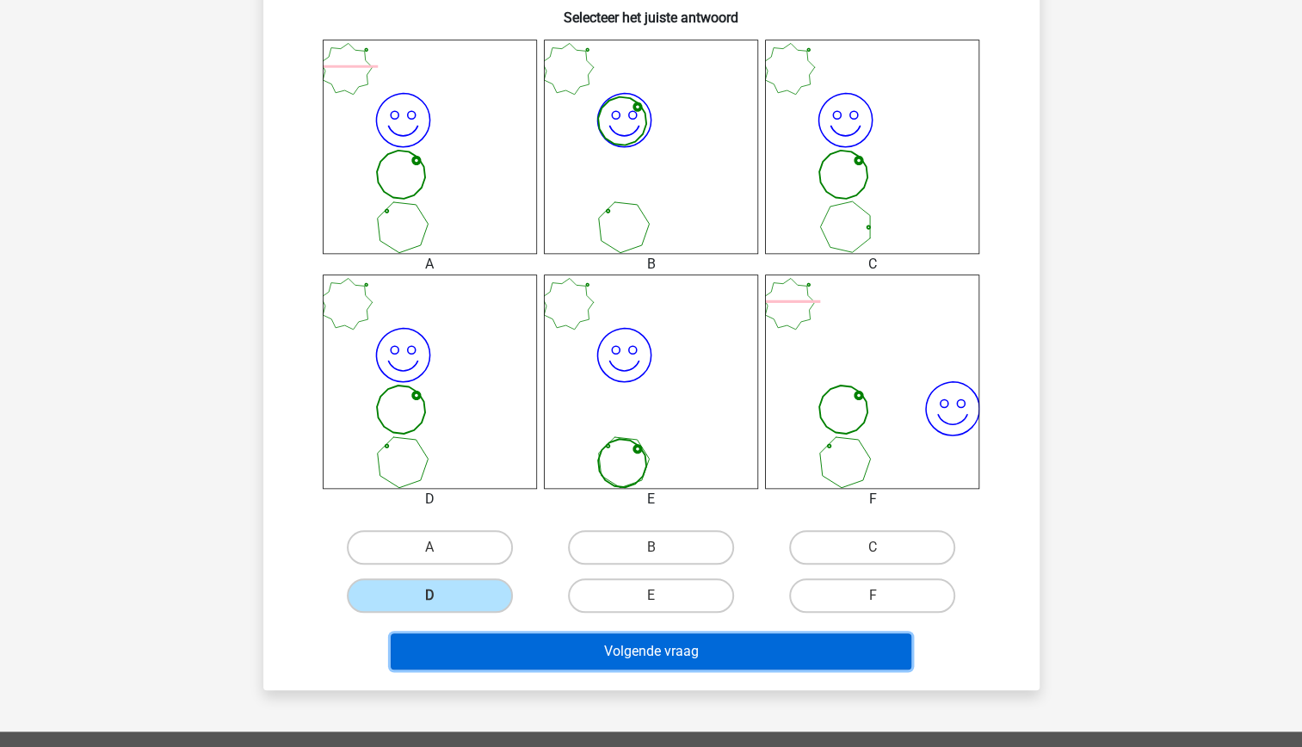
click at [686, 657] on button "Volgende vraag" at bounding box center [651, 651] width 521 height 36
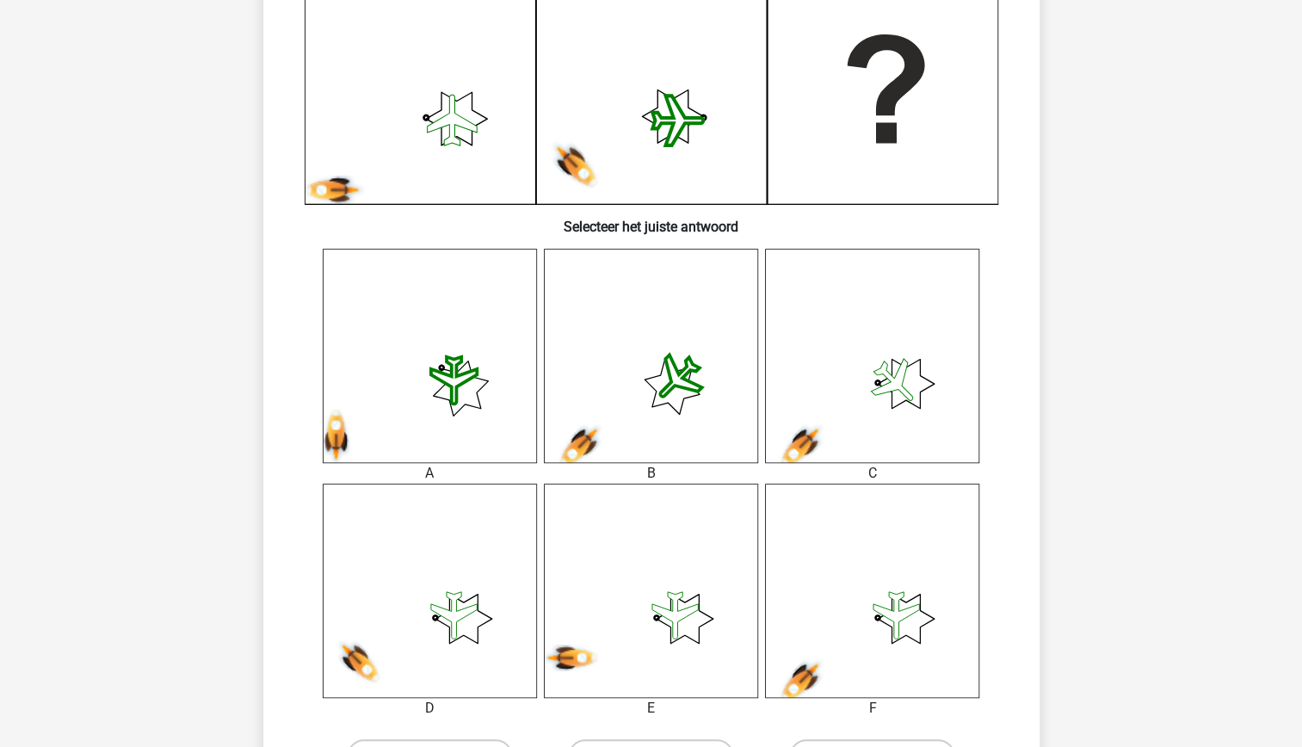
scroll to position [466, 0]
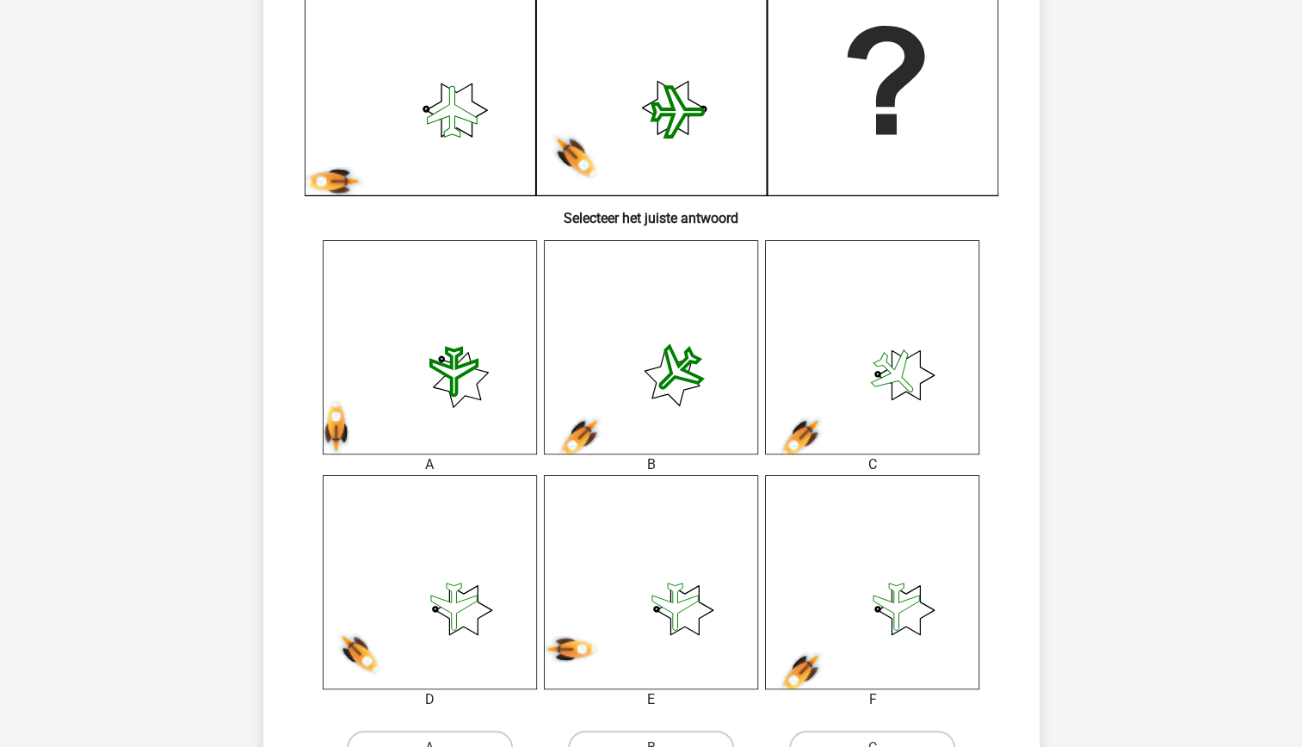
click at [871, 620] on icon at bounding box center [872, 582] width 214 height 214
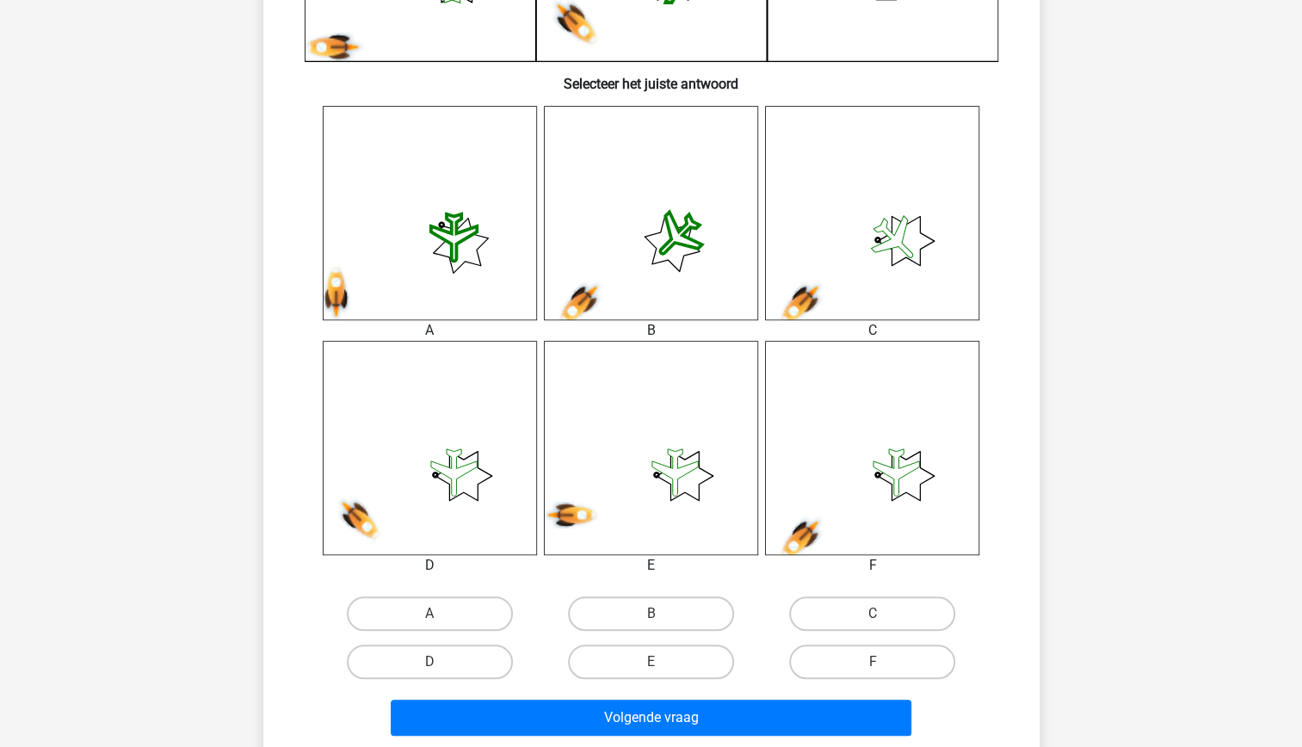
scroll to position [602, 0]
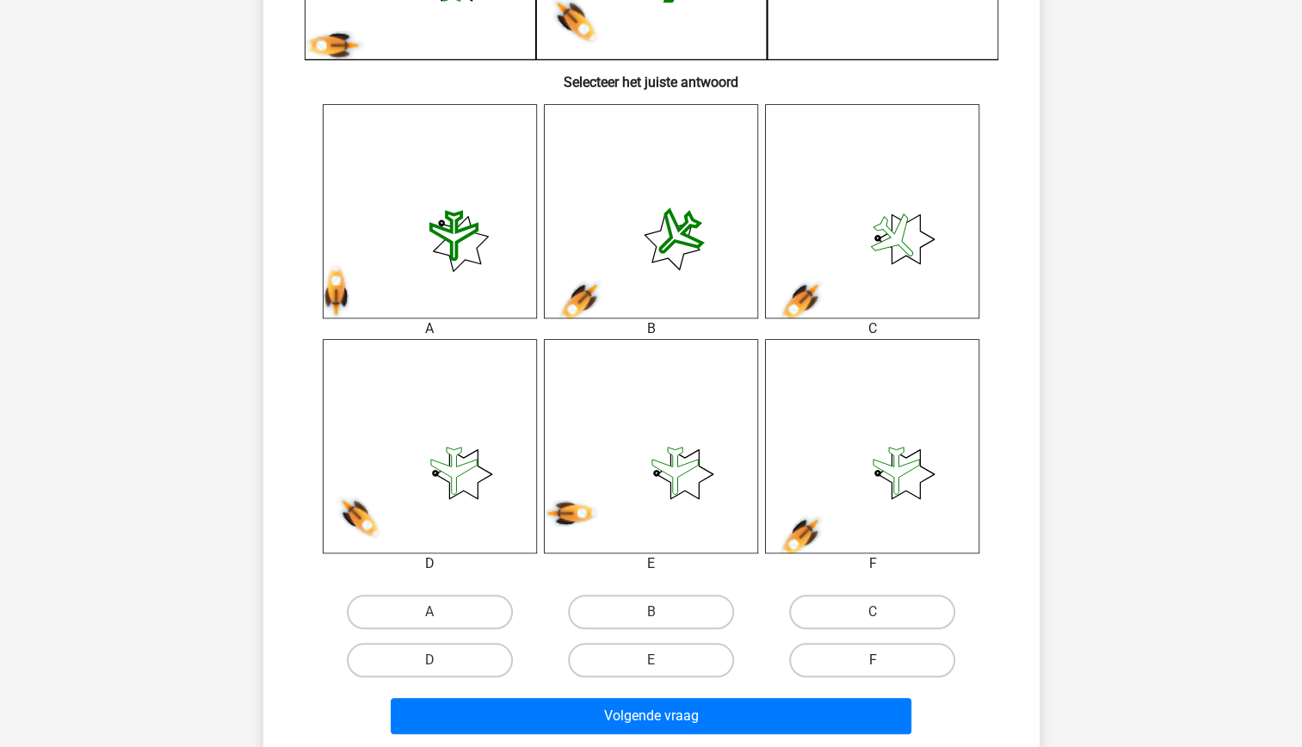
click at [861, 656] on label "F" at bounding box center [872, 660] width 166 height 34
click at [872, 660] on input "F" at bounding box center [877, 665] width 11 height 11
radio input "true"
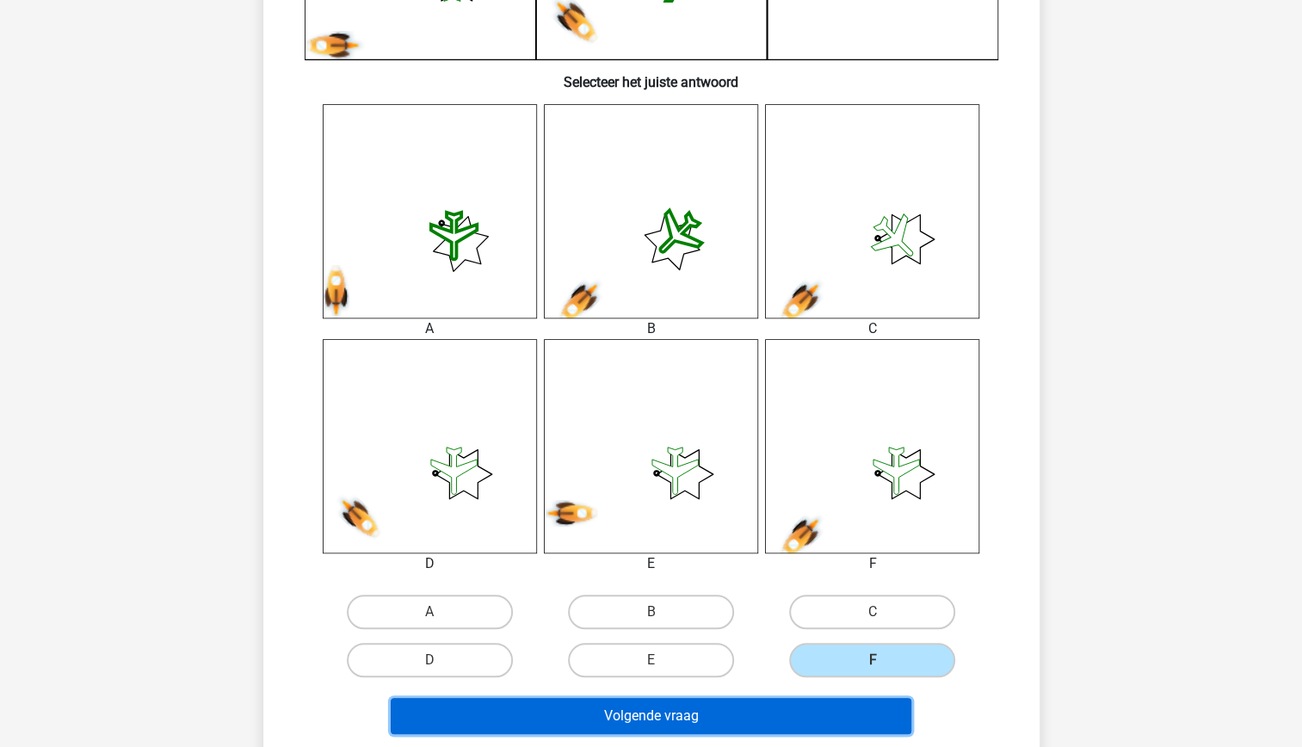
click at [764, 712] on button "Volgende vraag" at bounding box center [651, 716] width 521 height 36
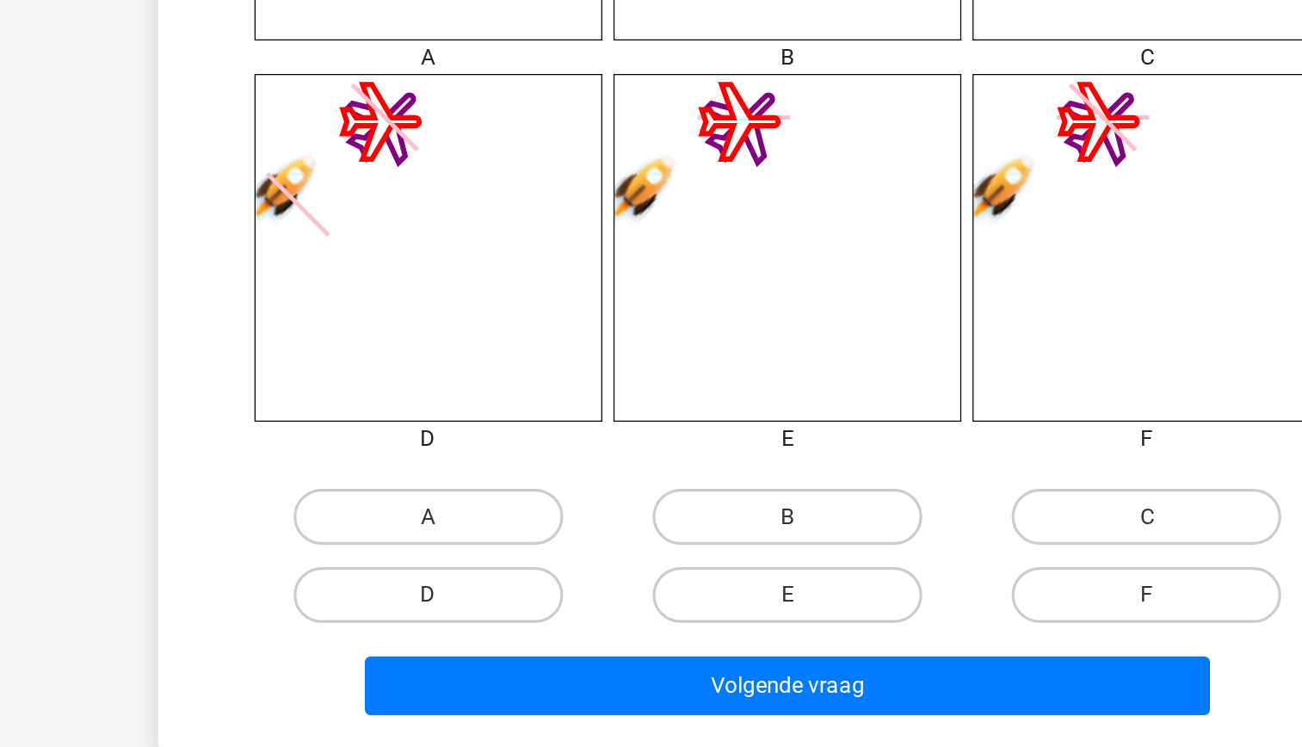
scroll to position [610, 0]
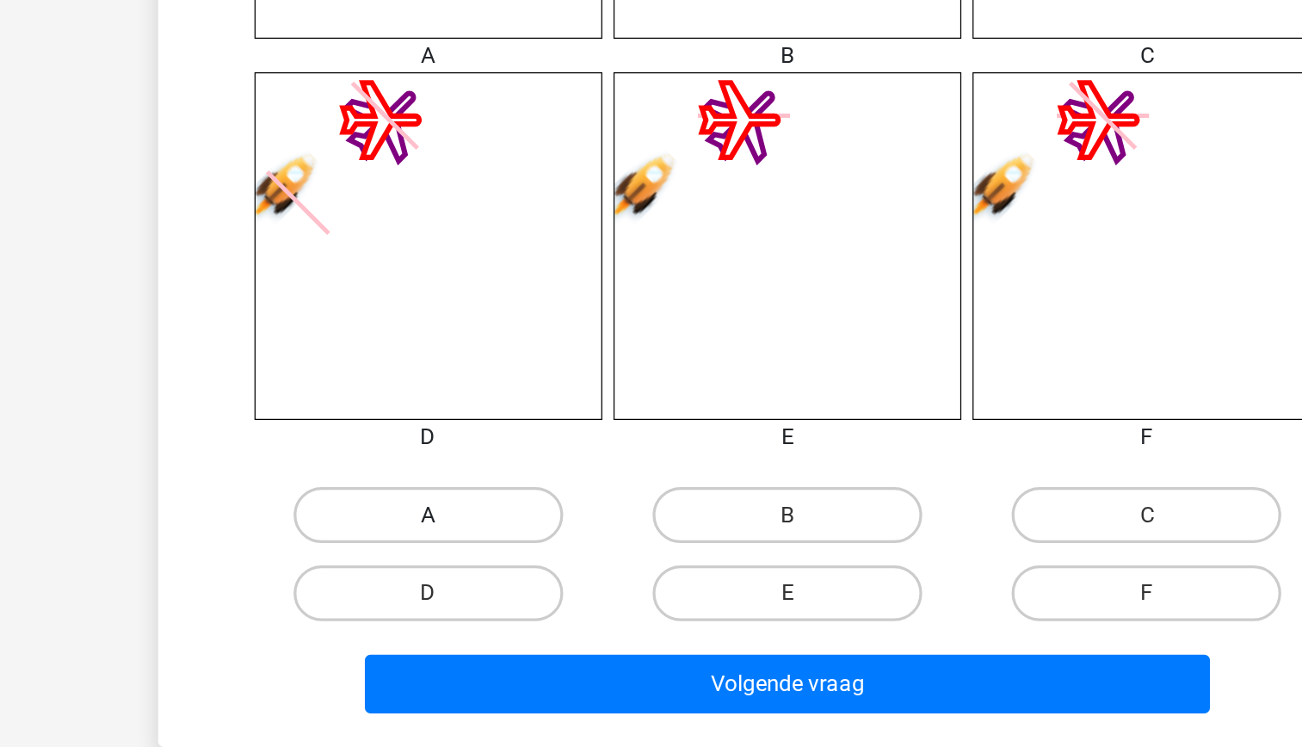
click at [440, 607] on label "A" at bounding box center [430, 604] width 166 height 34
click at [440, 607] on input "A" at bounding box center [434, 609] width 11 height 11
radio input "true"
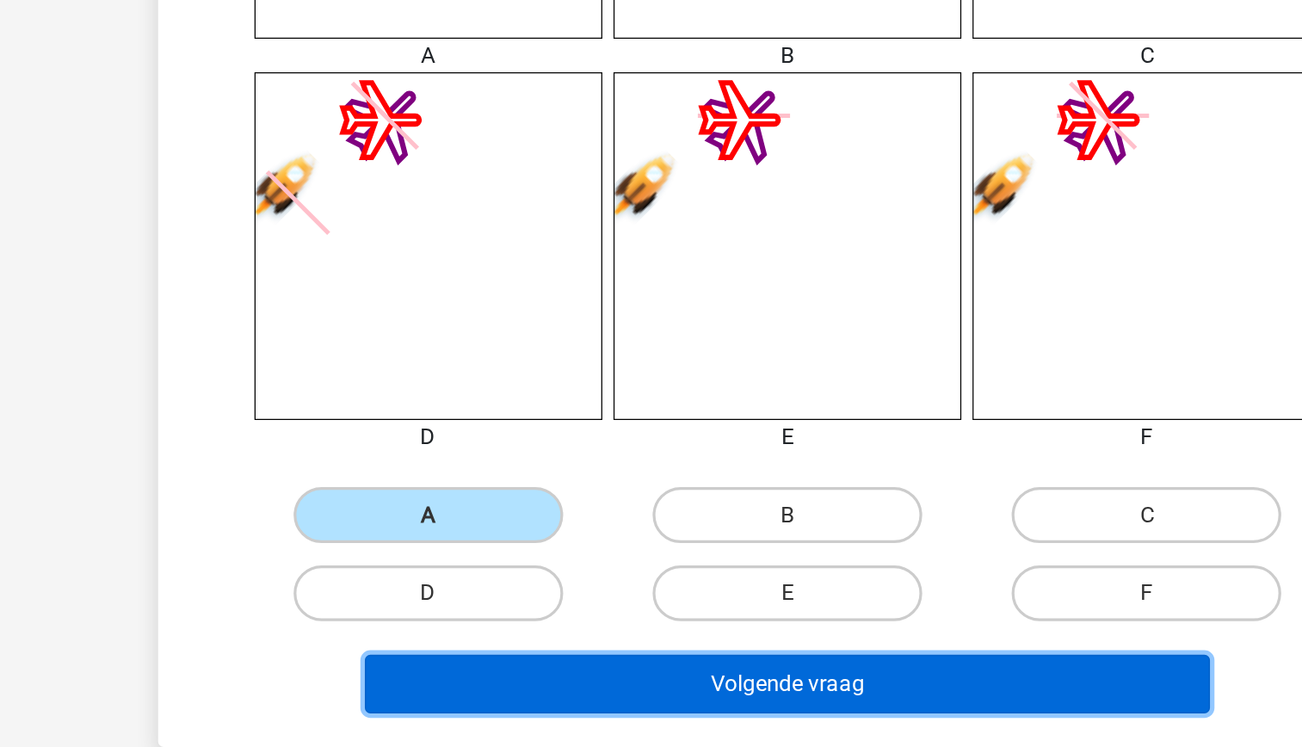
click at [600, 712] on button "Volgende vraag" at bounding box center [651, 708] width 521 height 36
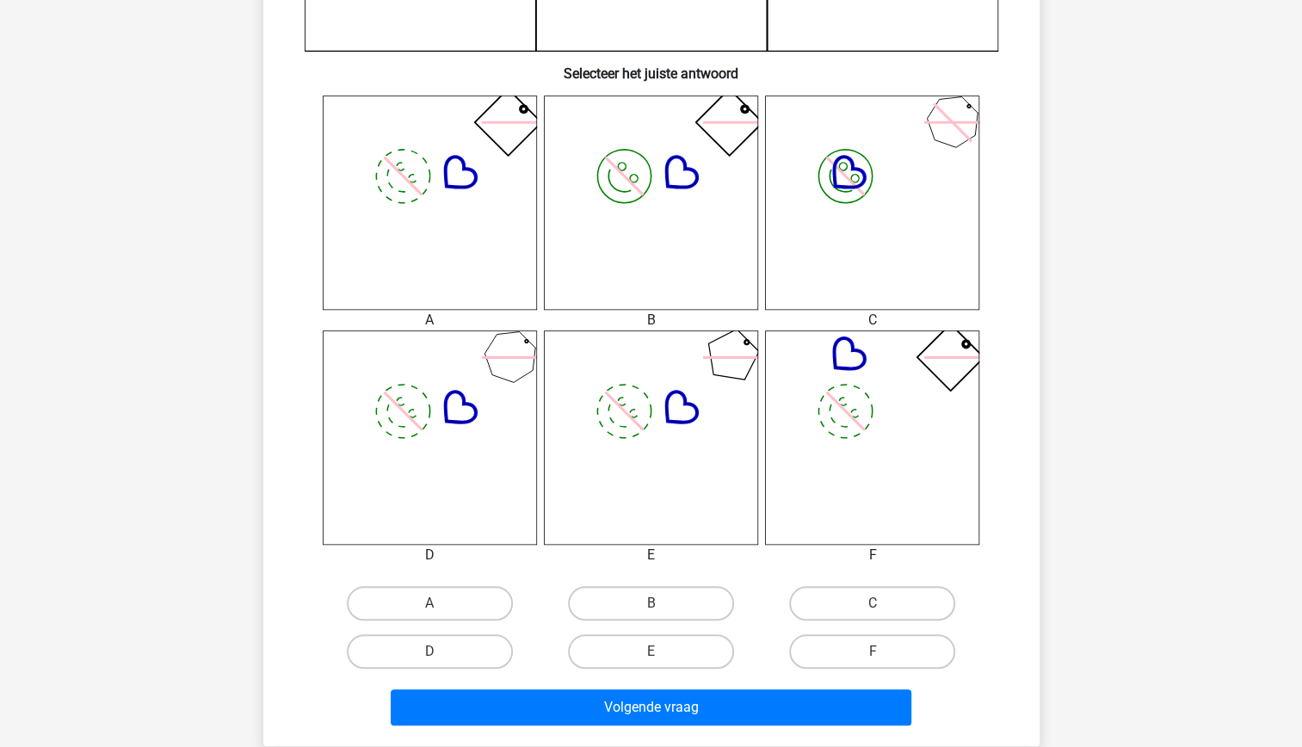
scroll to position [613, 0]
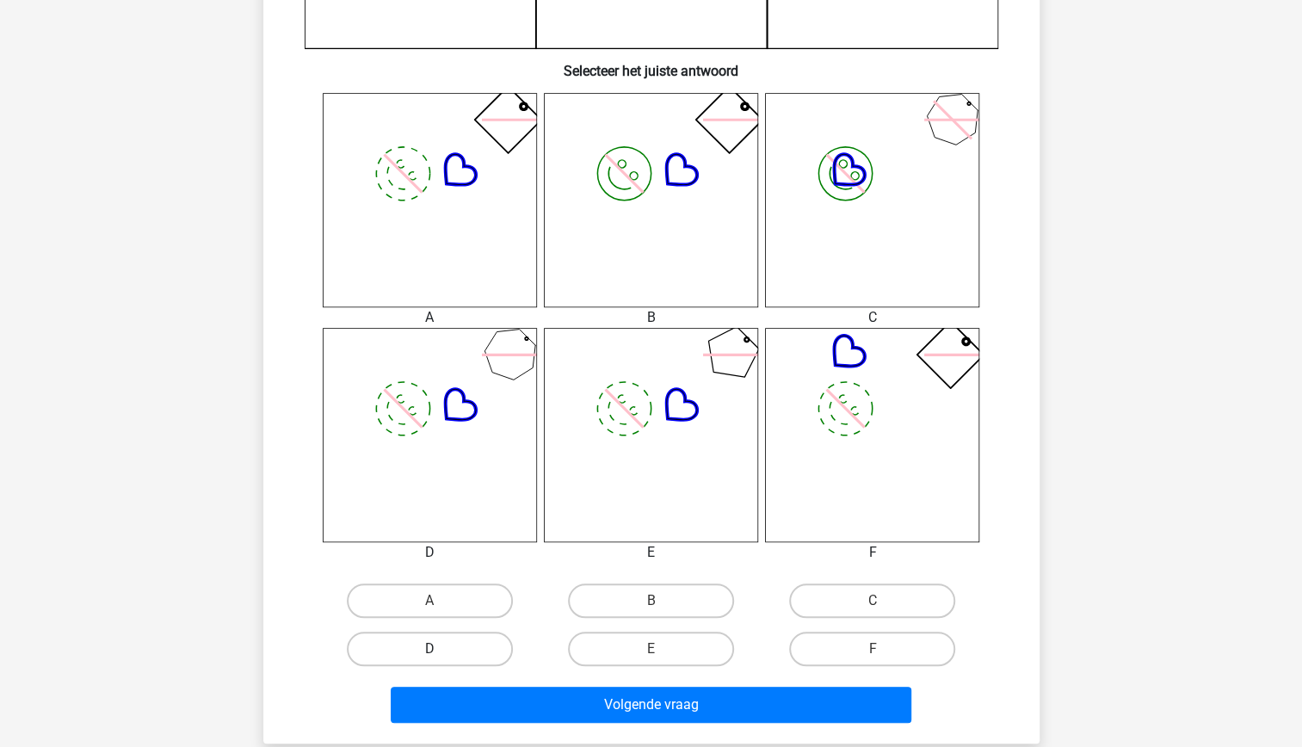
click at [428, 651] on label "D" at bounding box center [430, 648] width 166 height 34
click at [429, 651] on input "D" at bounding box center [434, 654] width 11 height 11
radio input "true"
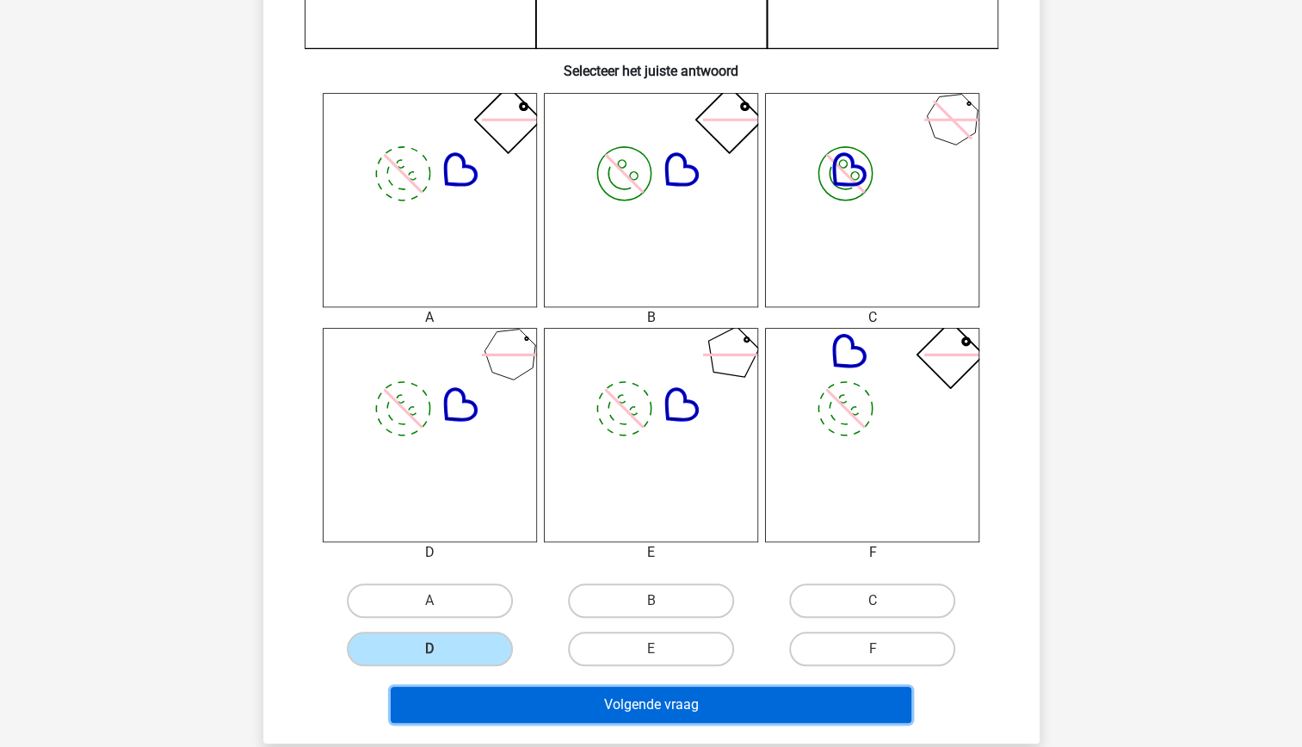
click at [609, 699] on button "Volgende vraag" at bounding box center [651, 705] width 521 height 36
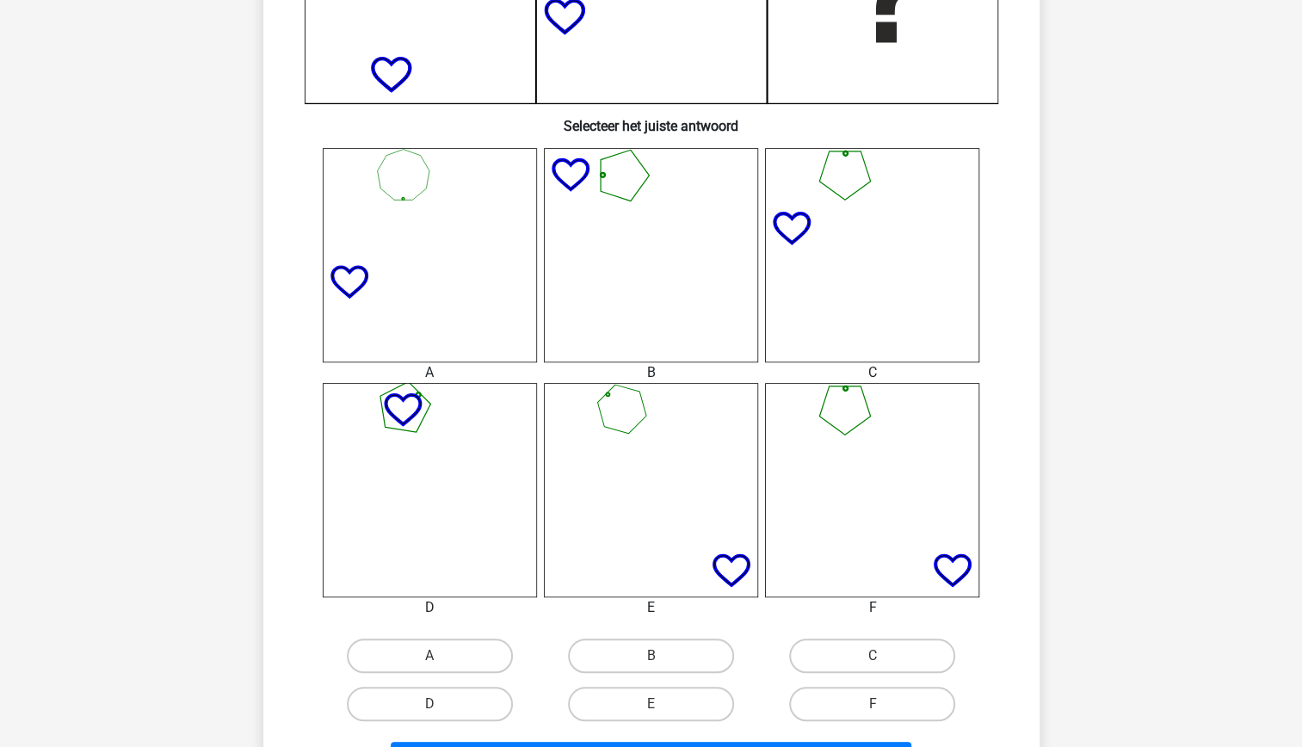
scroll to position [558, 0]
click at [866, 547] on icon at bounding box center [872, 491] width 214 height 214
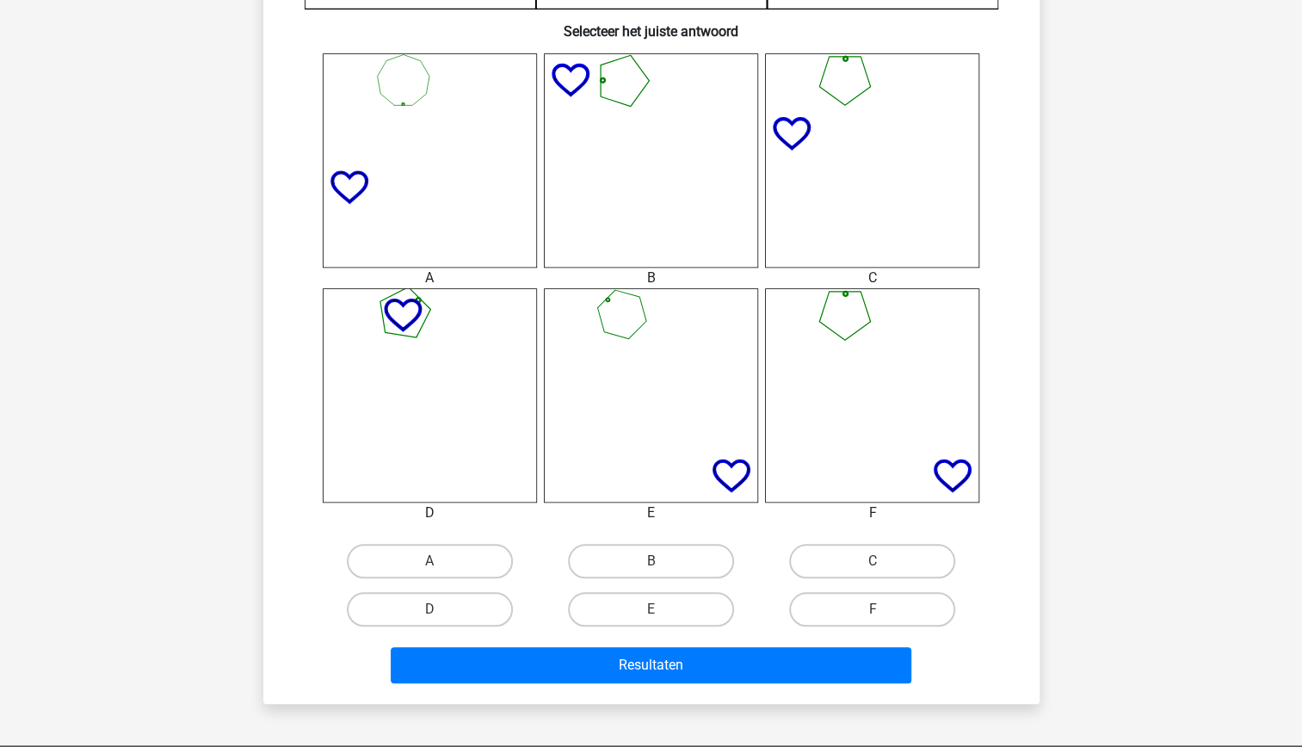
scroll to position [657, 0]
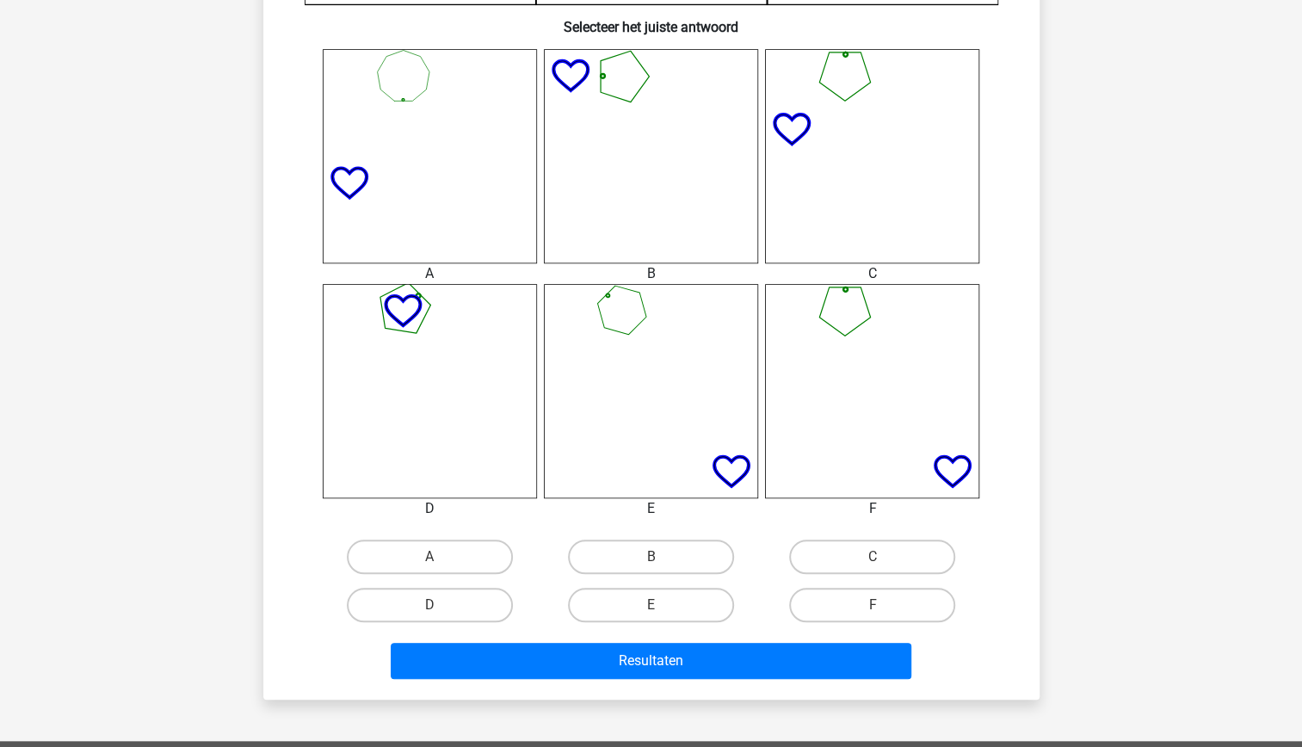
click at [874, 615] on input "F" at bounding box center [877, 610] width 11 height 11
radio input "true"
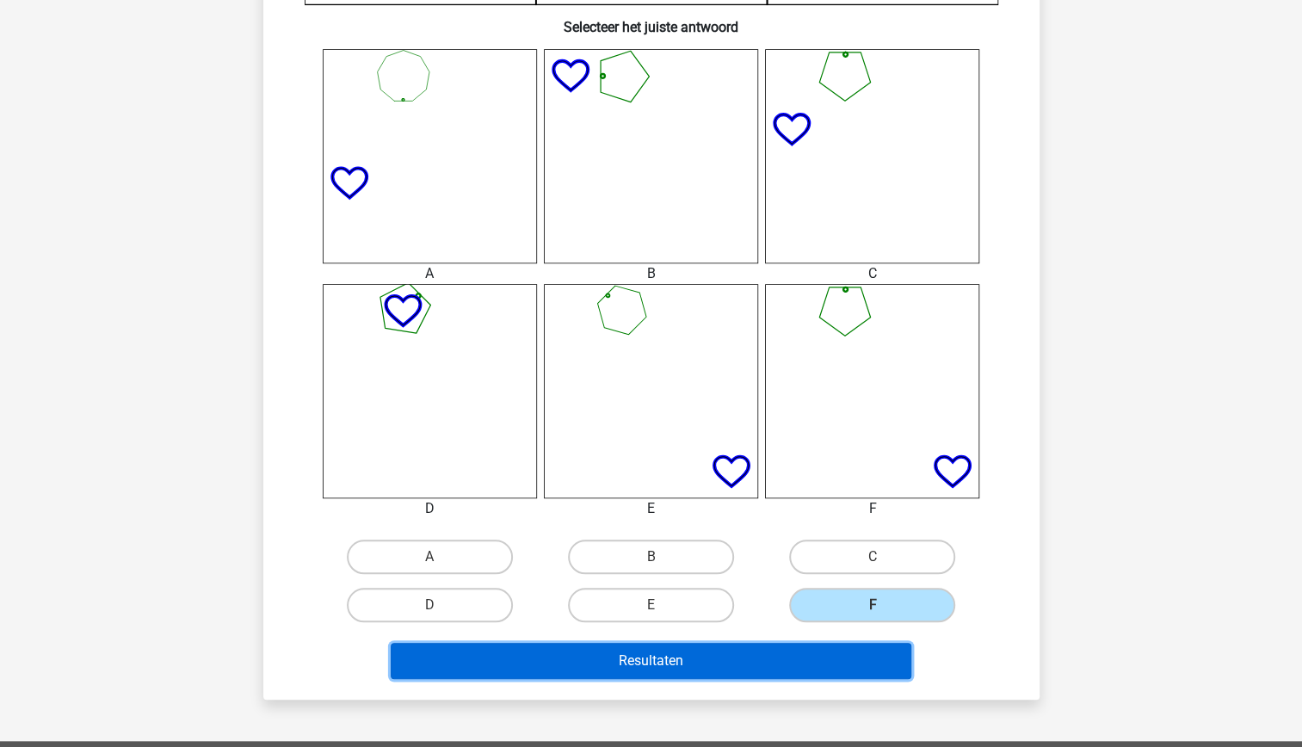
click at [797, 661] on button "Resultaten" at bounding box center [651, 661] width 521 height 36
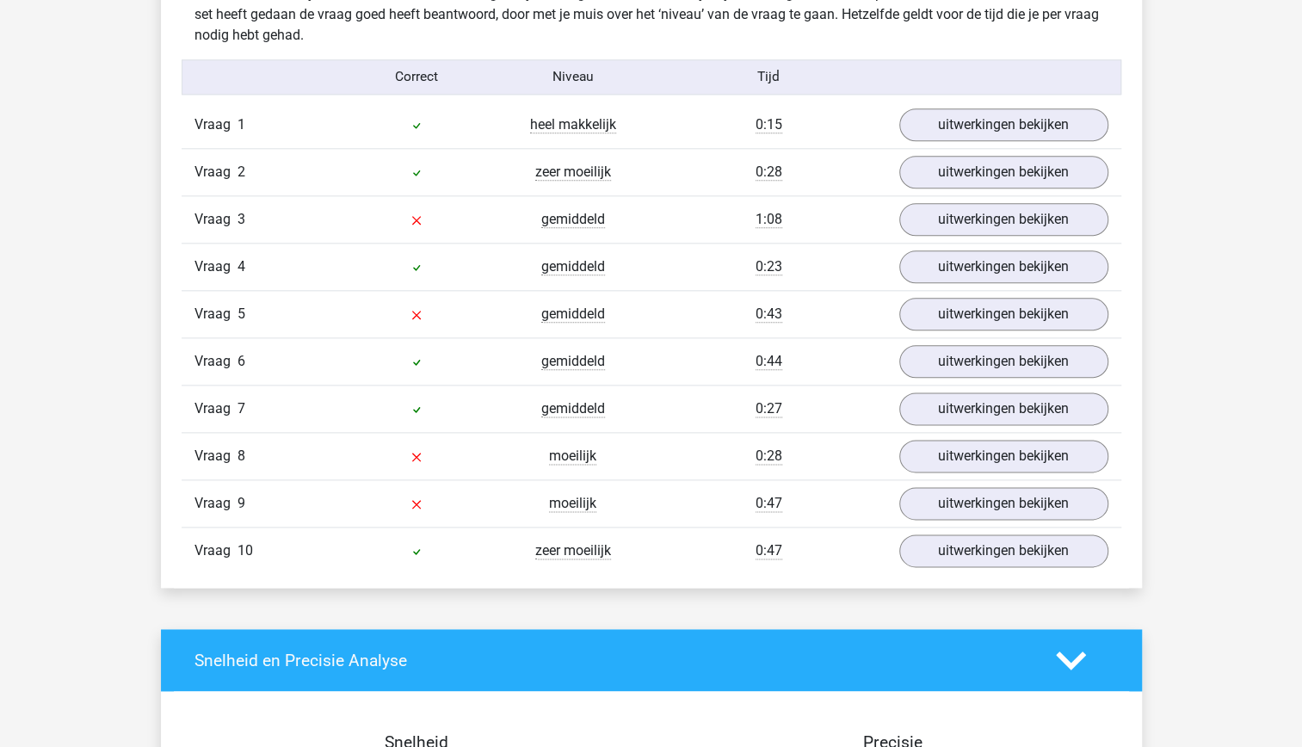
scroll to position [1083, 0]
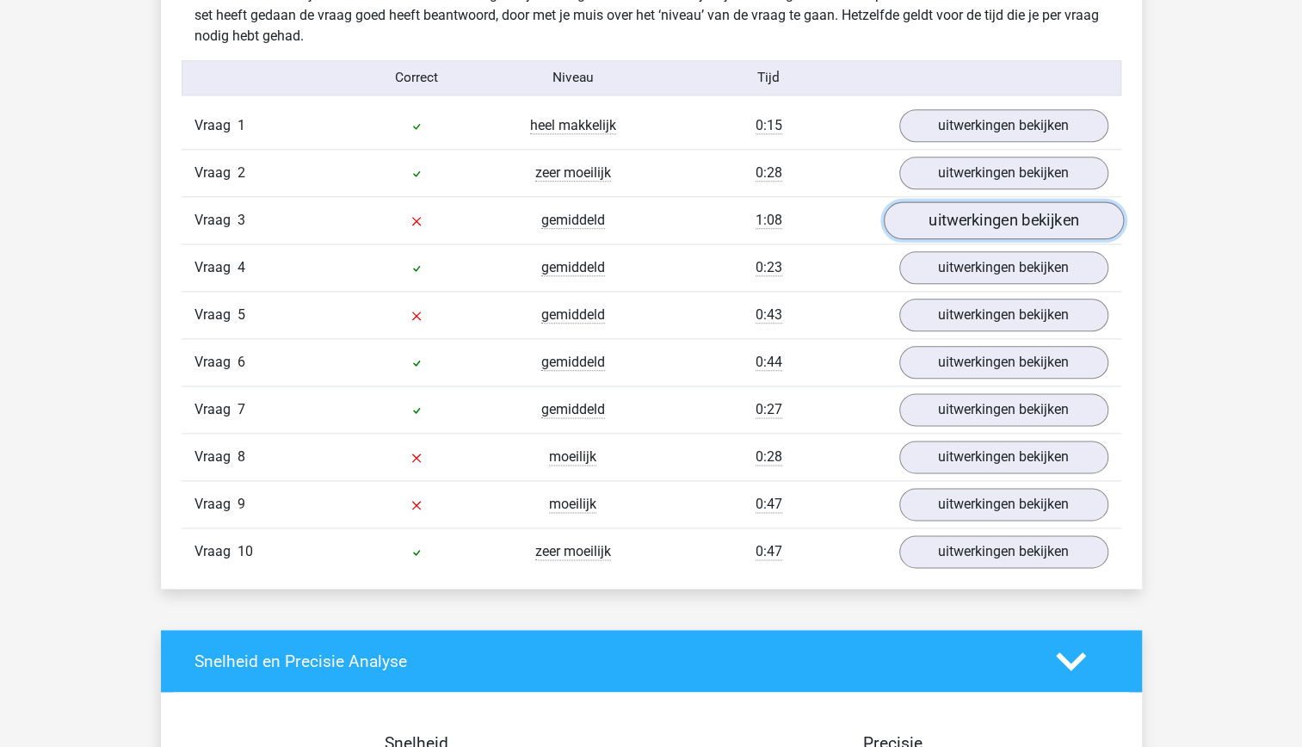
click at [990, 225] on link "uitwerkingen bekijken" at bounding box center [1003, 220] width 240 height 38
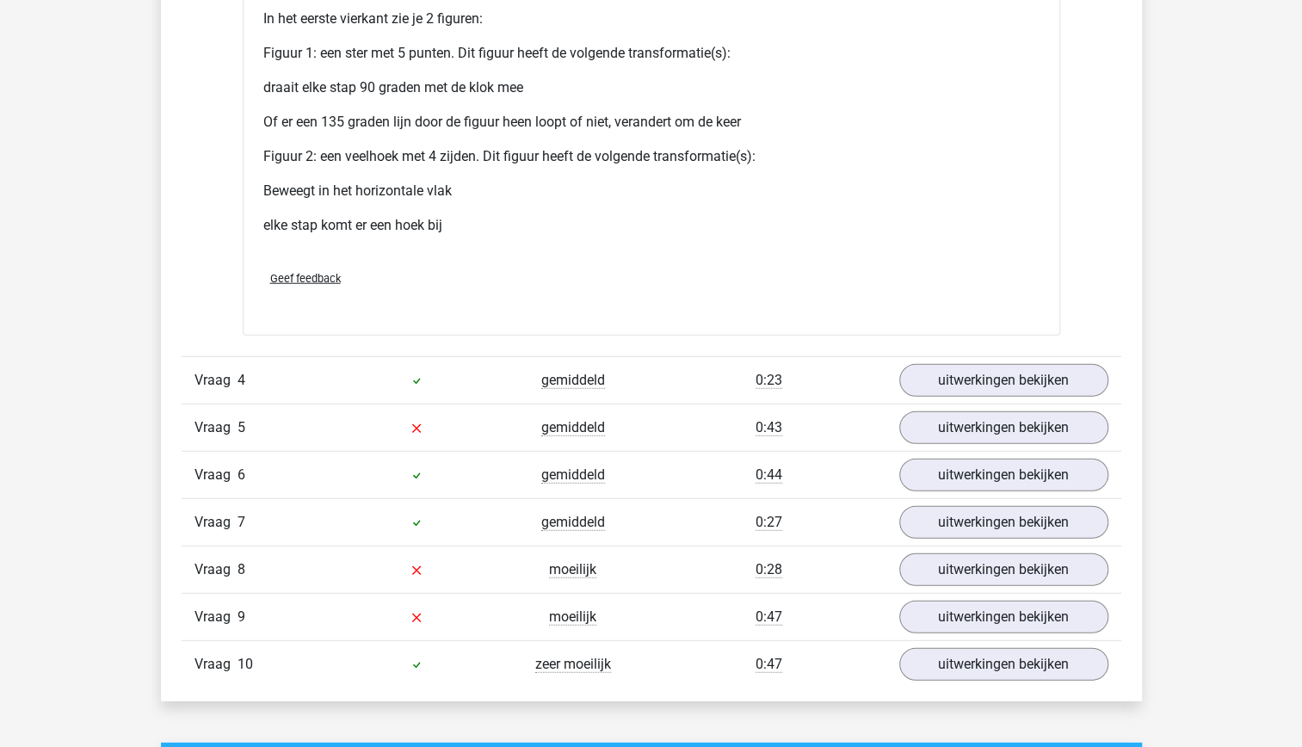
scroll to position [2529, 0]
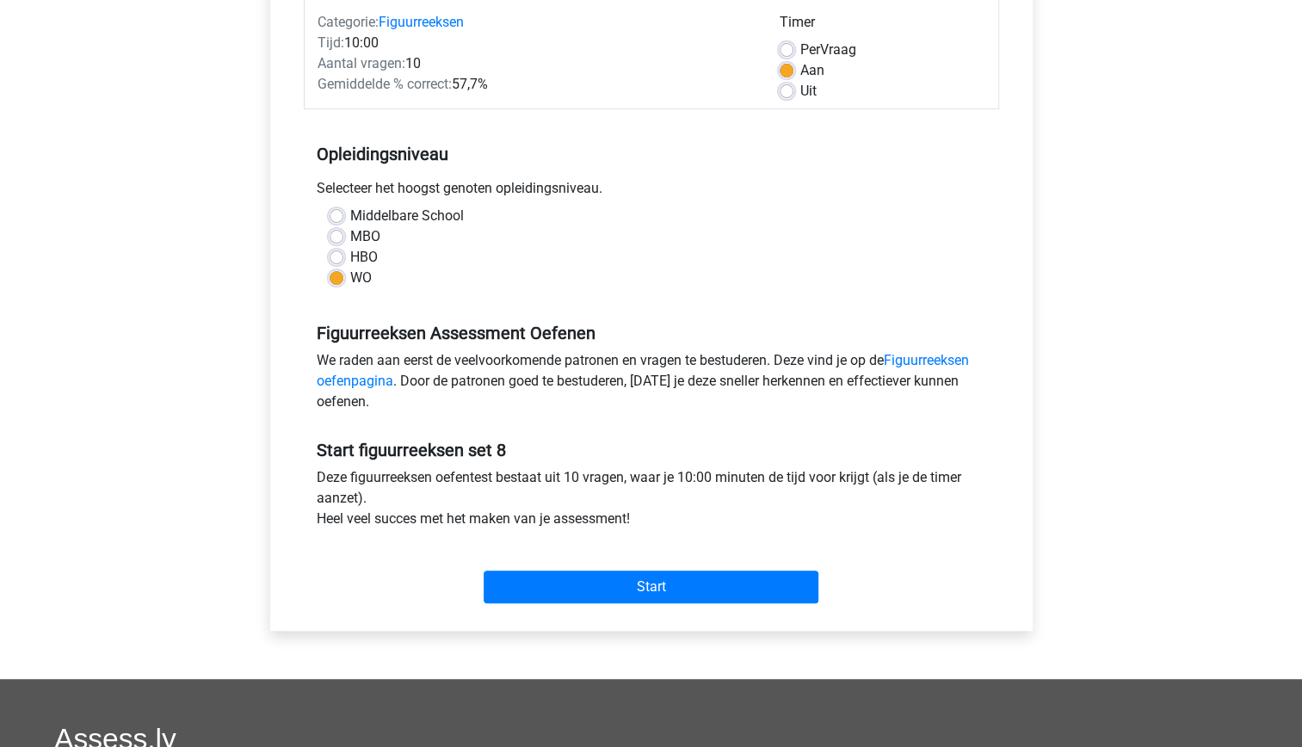
scroll to position [225, 0]
click at [705, 588] on input "Start" at bounding box center [651, 587] width 335 height 33
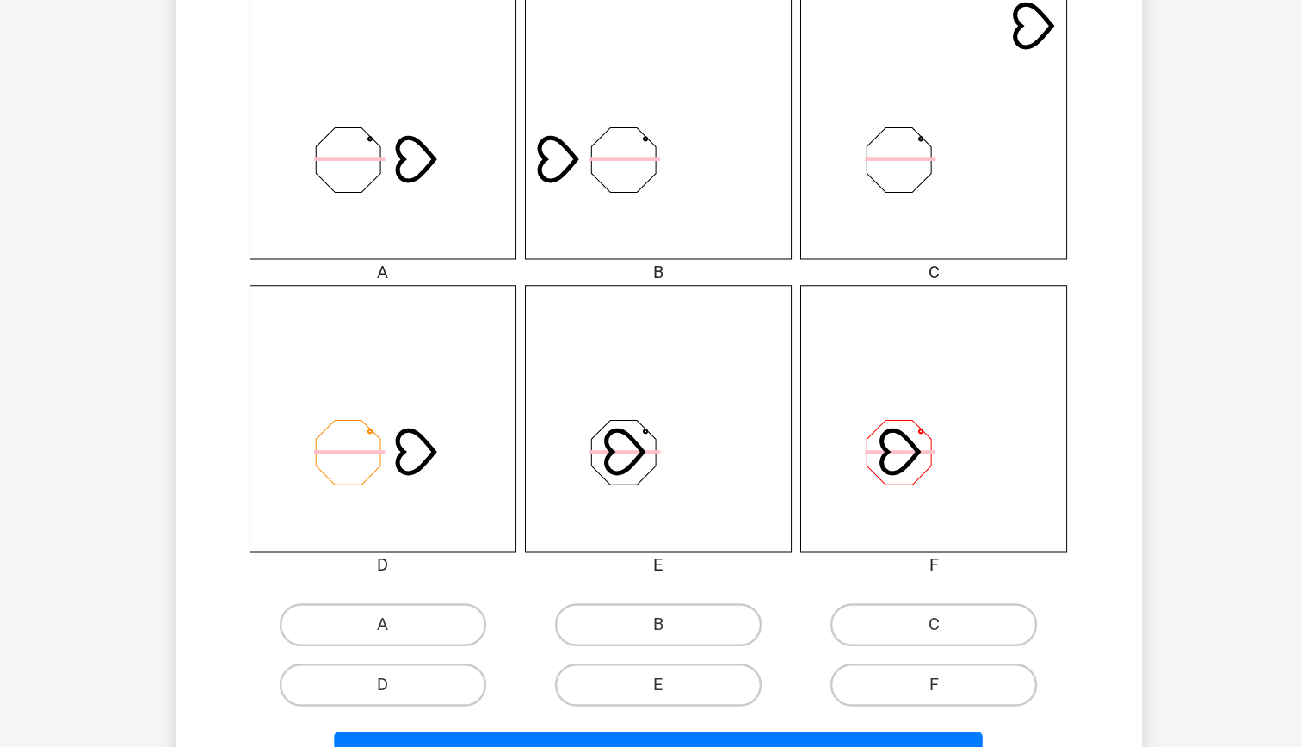
scroll to position [569, 0]
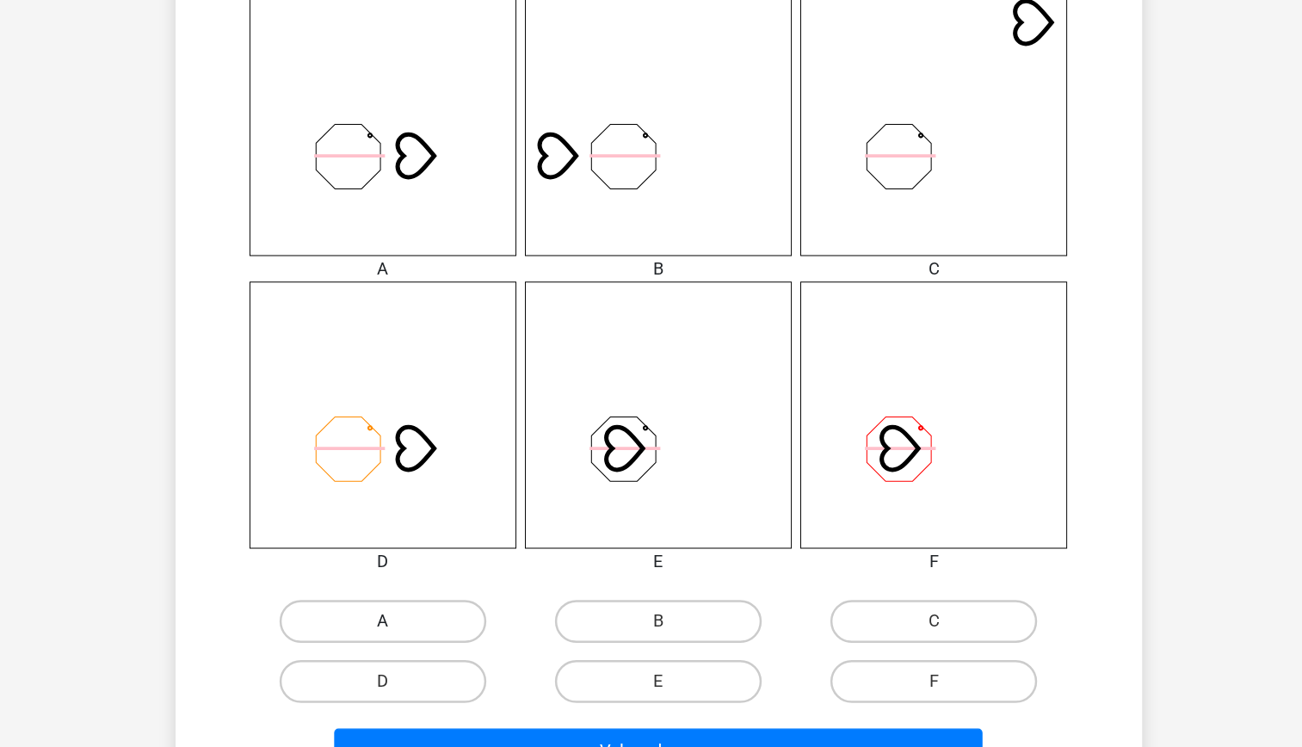
click at [448, 644] on label "A" at bounding box center [430, 645] width 166 height 34
click at [440, 645] on input "A" at bounding box center [434, 650] width 11 height 11
radio input "true"
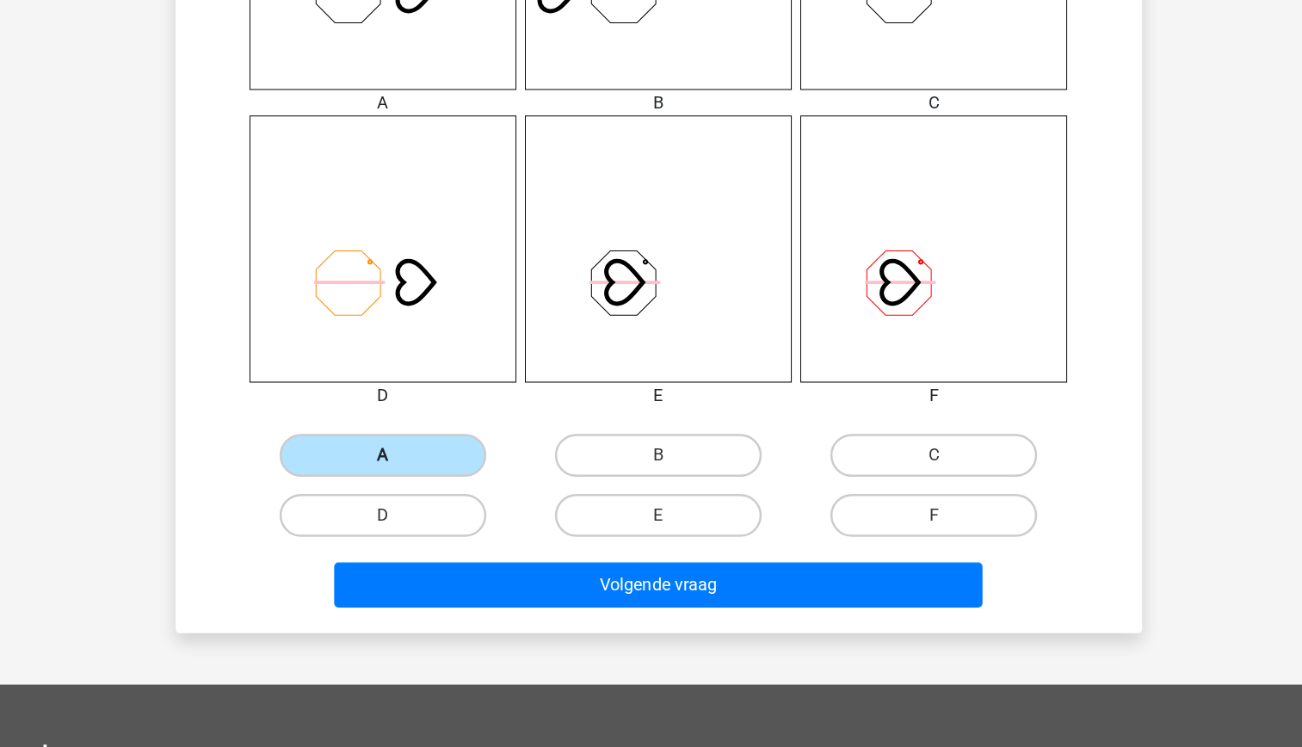
scroll to position [705, 0]
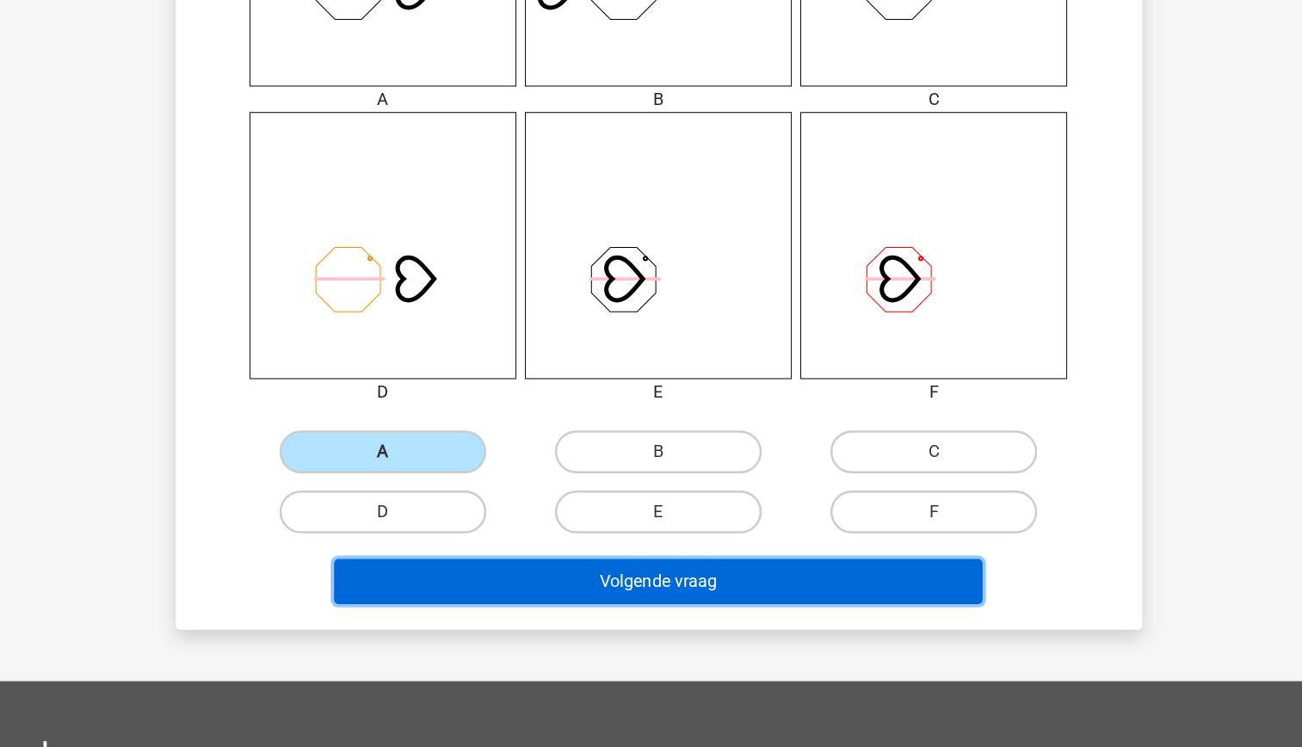
click at [572, 609] on button "Volgende vraag" at bounding box center [651, 613] width 521 height 36
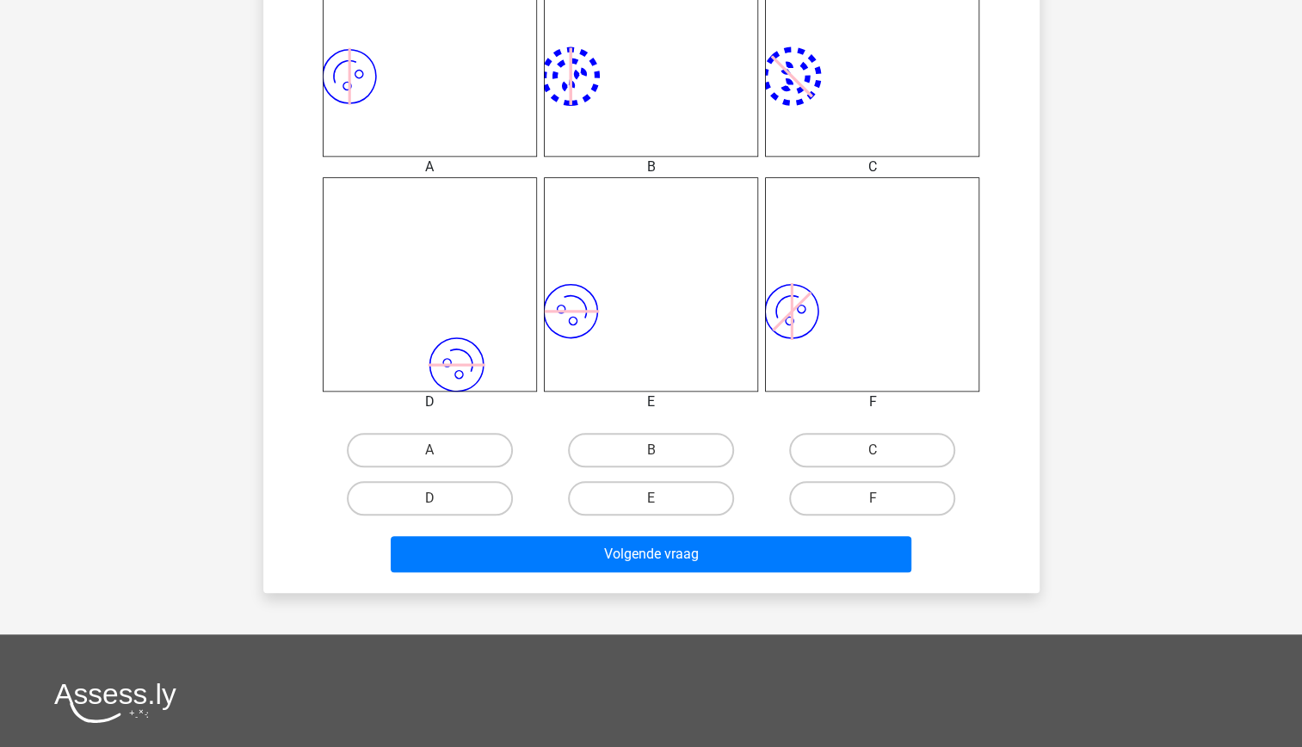
scroll to position [765, 0]
click at [472, 458] on label "A" at bounding box center [430, 449] width 166 height 34
click at [440, 458] on input "A" at bounding box center [434, 454] width 11 height 11
radio input "true"
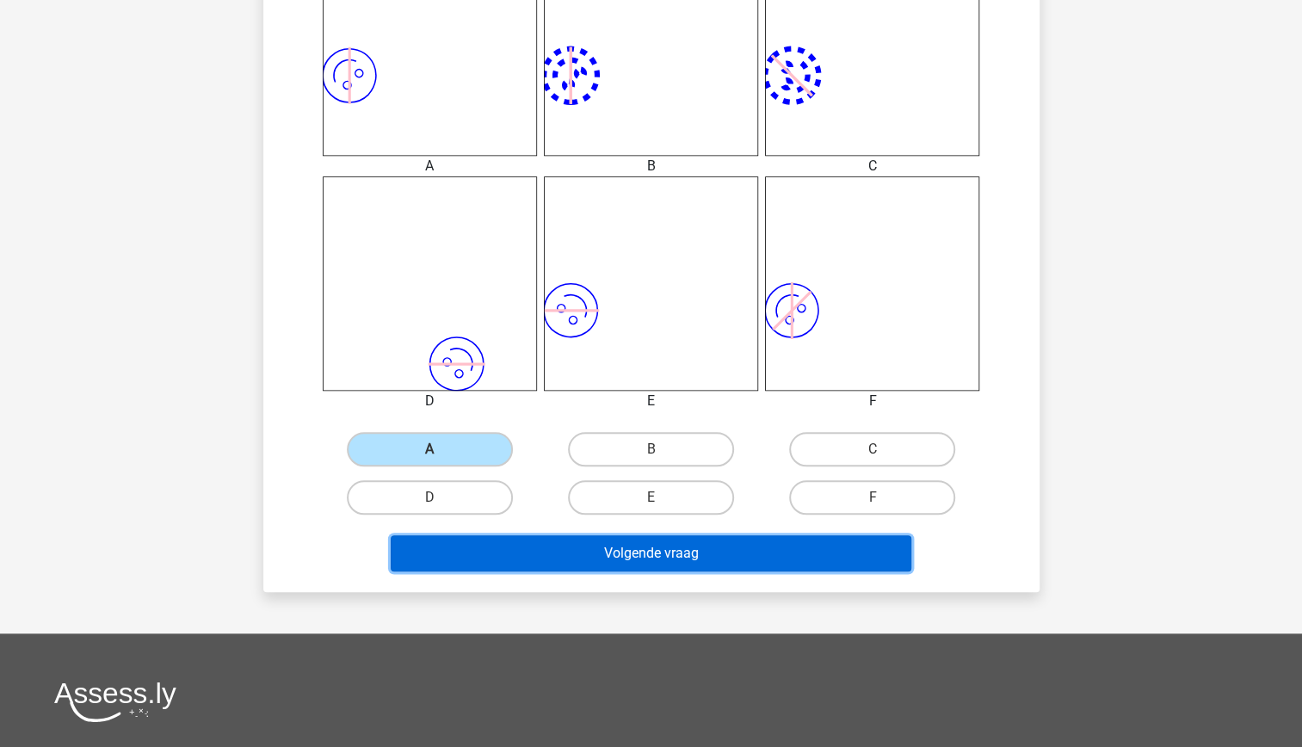
click at [583, 555] on button "Volgende vraag" at bounding box center [651, 553] width 521 height 36
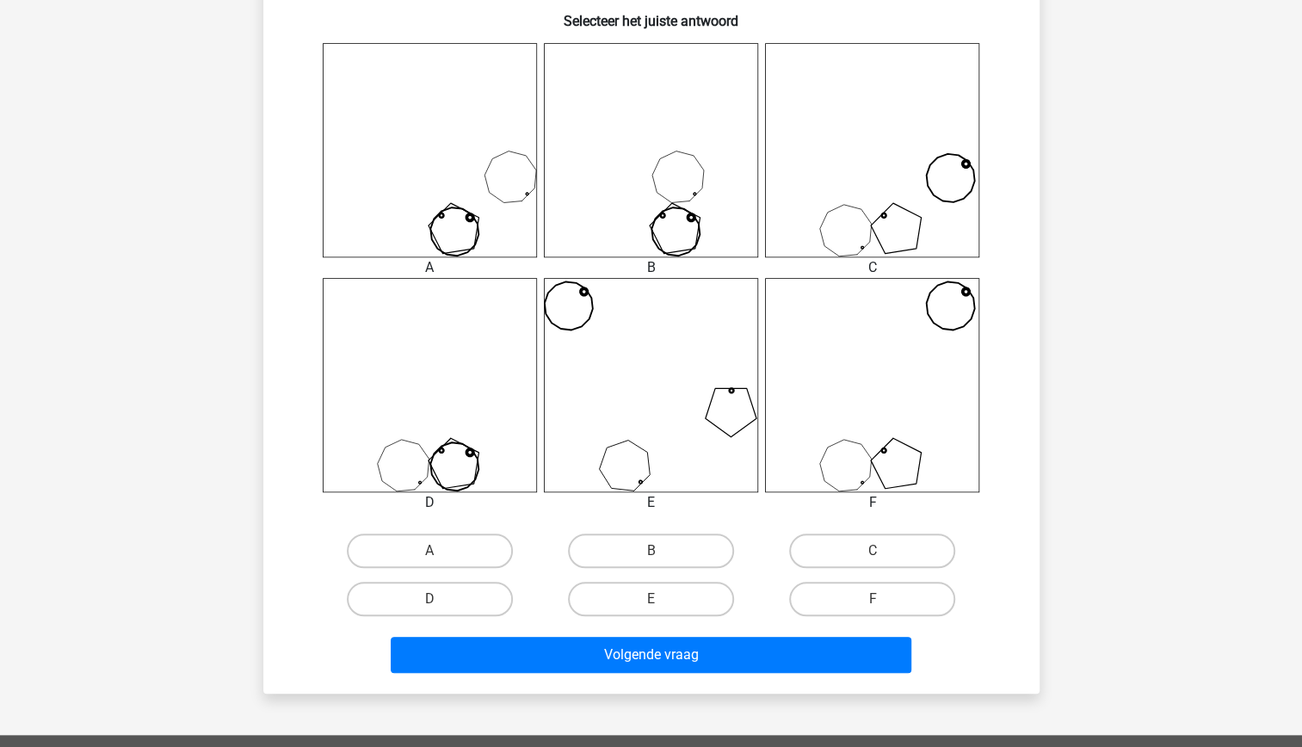
scroll to position [664, 0]
click at [681, 543] on label "B" at bounding box center [651, 550] width 166 height 34
click at [662, 550] on input "B" at bounding box center [655, 555] width 11 height 11
radio input "true"
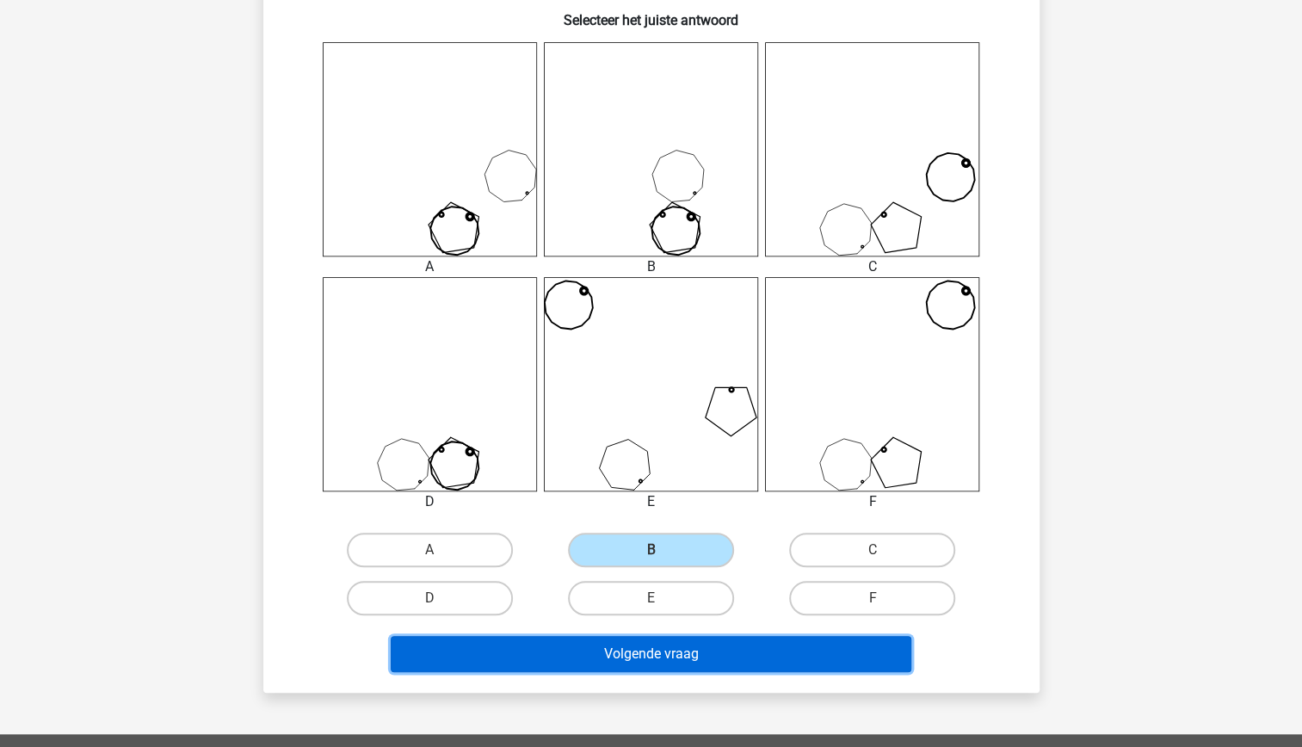
click at [730, 647] on button "Volgende vraag" at bounding box center [651, 654] width 521 height 36
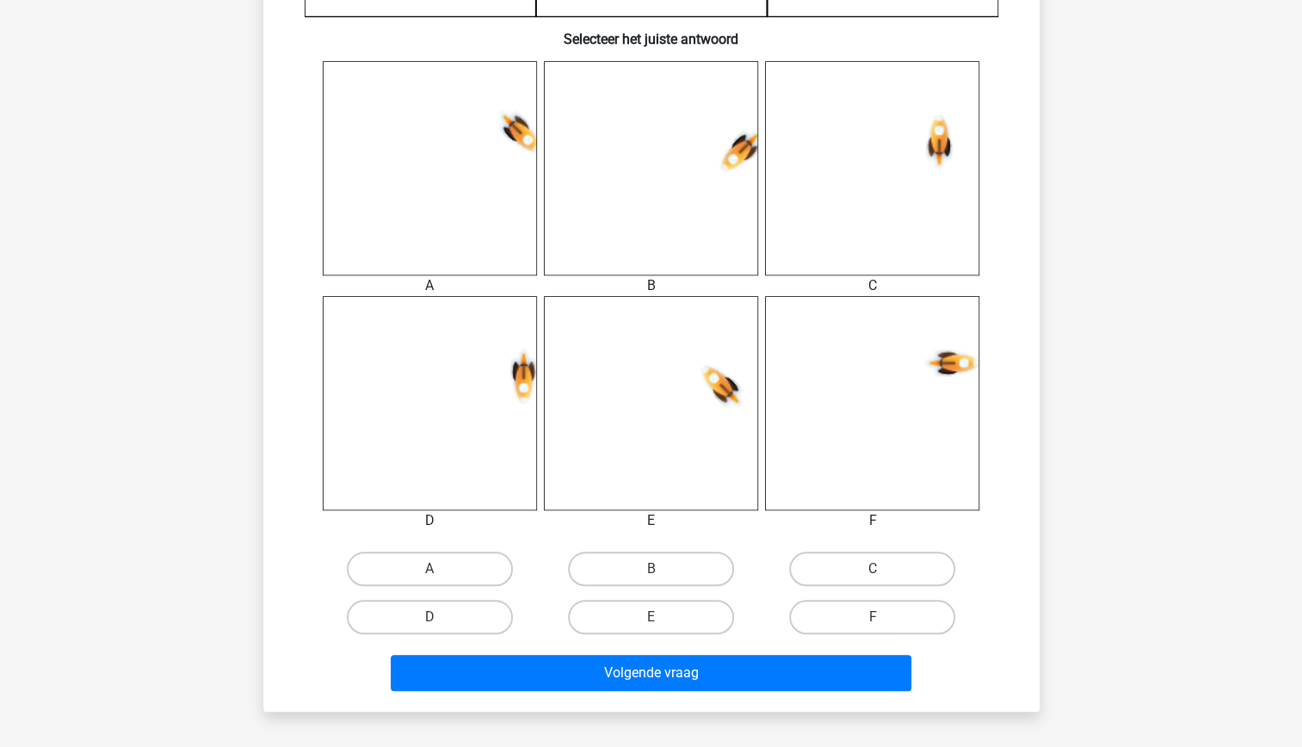
scroll to position [646, 0]
click at [883, 553] on label "C" at bounding box center [872, 568] width 166 height 34
click at [883, 568] on input "C" at bounding box center [877, 573] width 11 height 11
radio input "true"
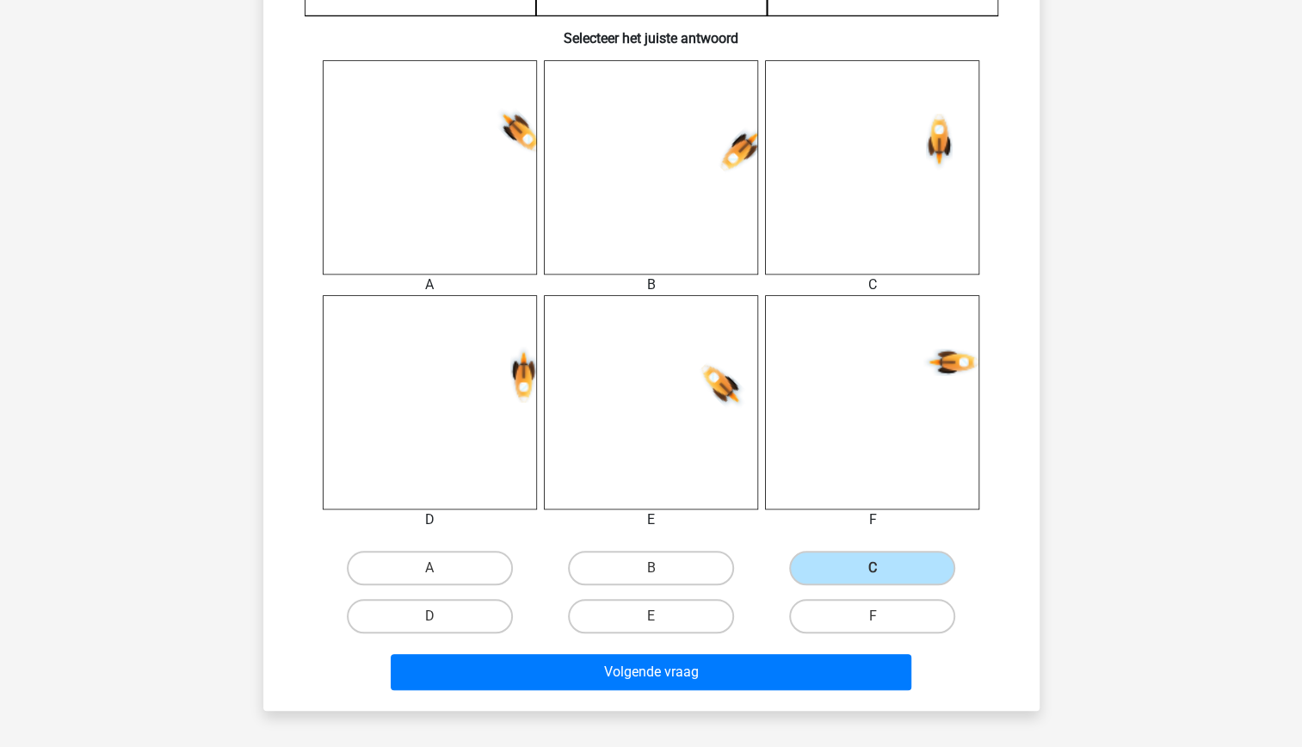
click at [795, 647] on div "Volgende vraag" at bounding box center [651, 668] width 721 height 57
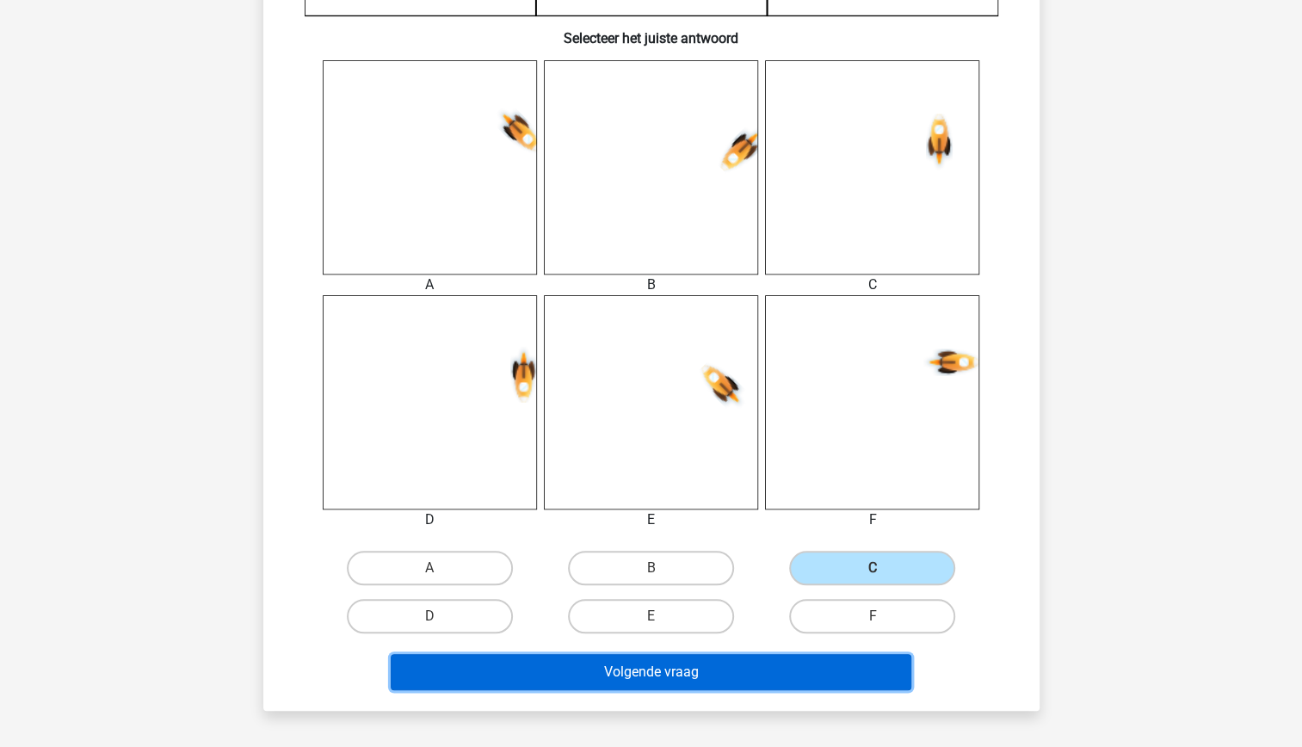
click at [770, 685] on button "Volgende vraag" at bounding box center [651, 672] width 521 height 36
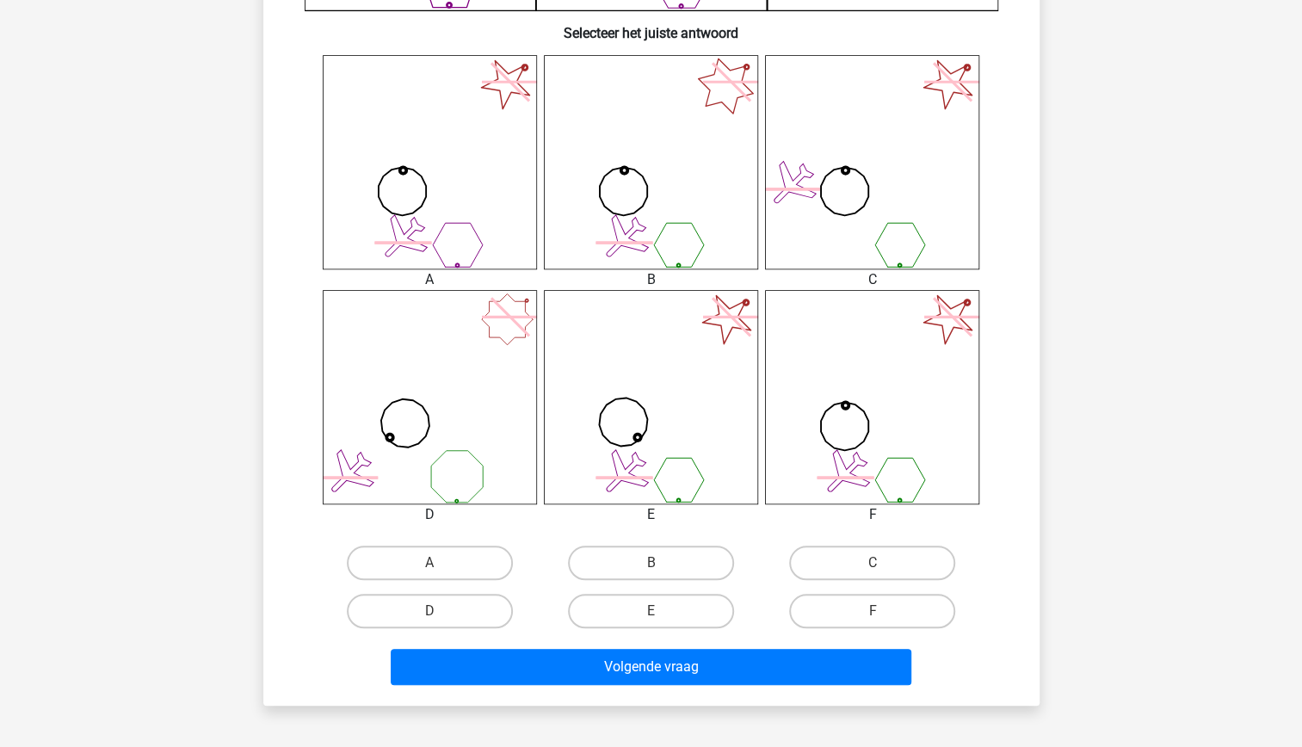
scroll to position [652, 0]
click at [852, 556] on label "C" at bounding box center [872, 562] width 166 height 34
click at [872, 562] on input "C" at bounding box center [877, 567] width 11 height 11
radio input "true"
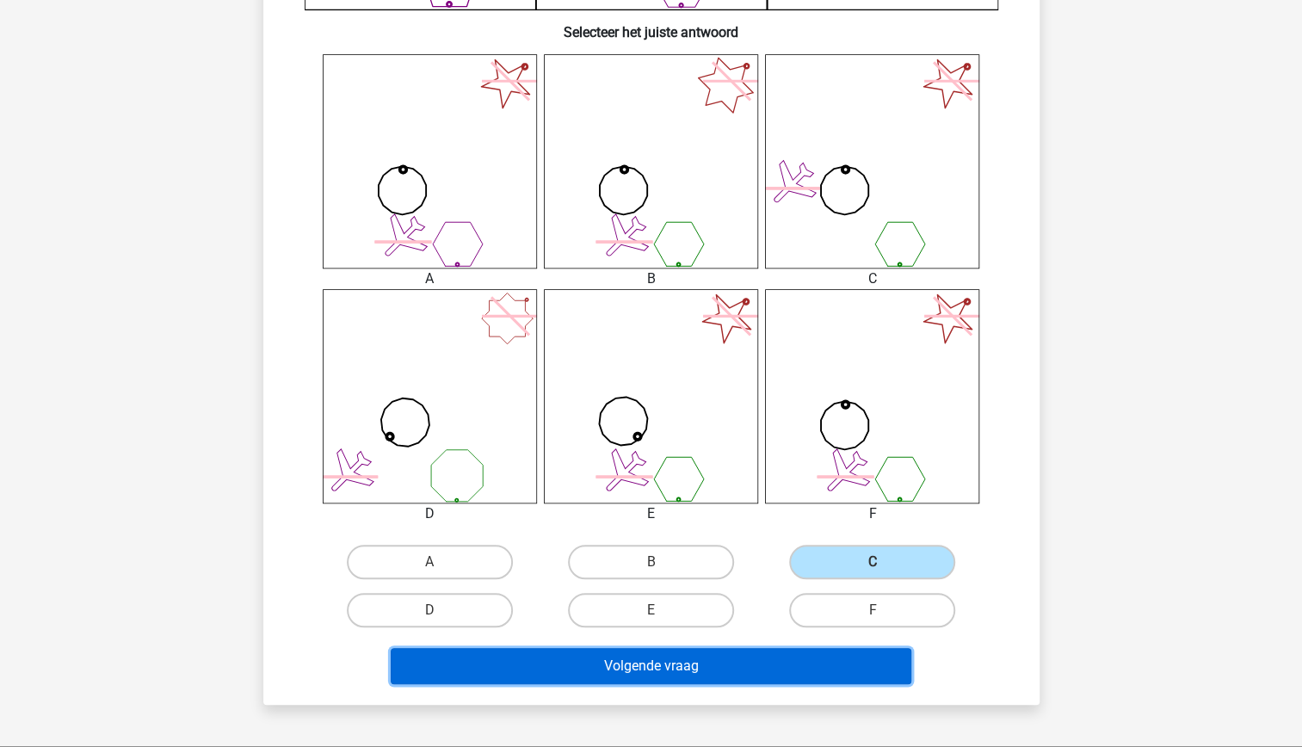
click at [768, 655] on button "Volgende vraag" at bounding box center [651, 666] width 521 height 36
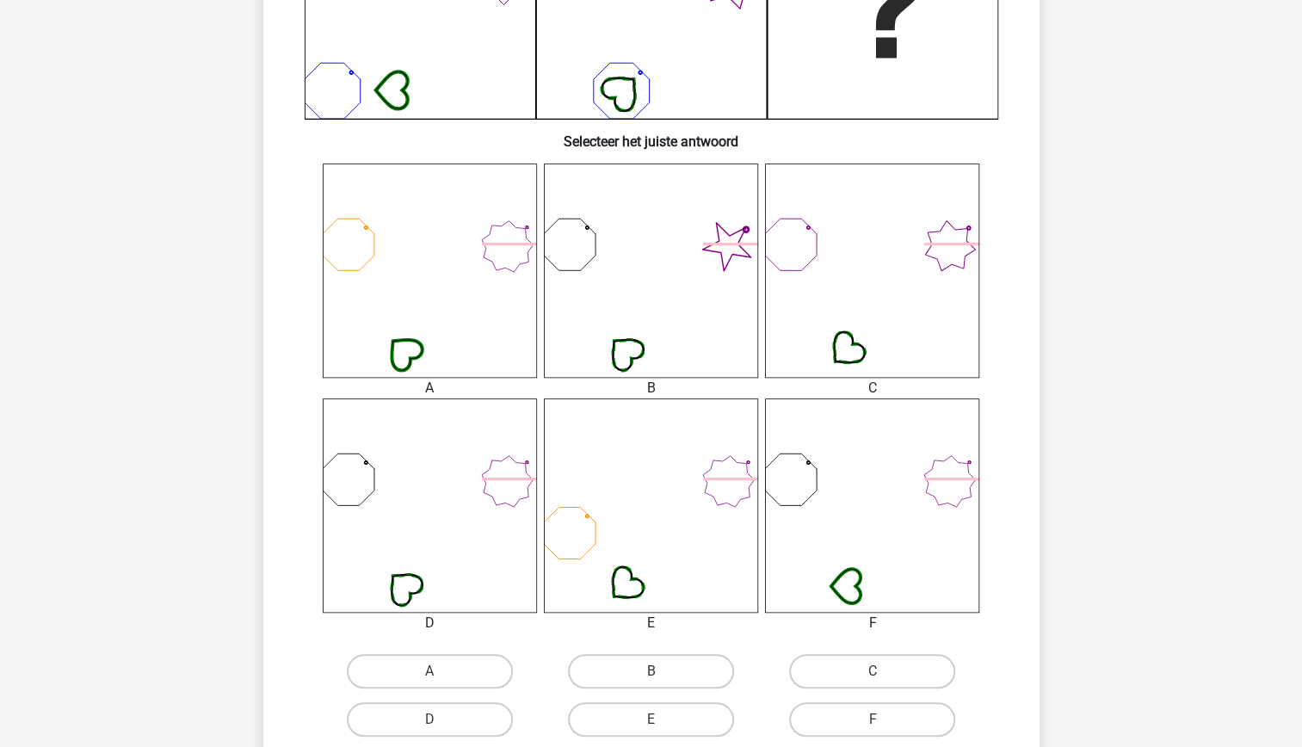
scroll to position [545, 0]
click at [869, 473] on icon at bounding box center [872, 503] width 214 height 214
click at [878, 710] on label "F" at bounding box center [872, 716] width 166 height 34
click at [878, 717] on input "F" at bounding box center [877, 722] width 11 height 11
radio input "true"
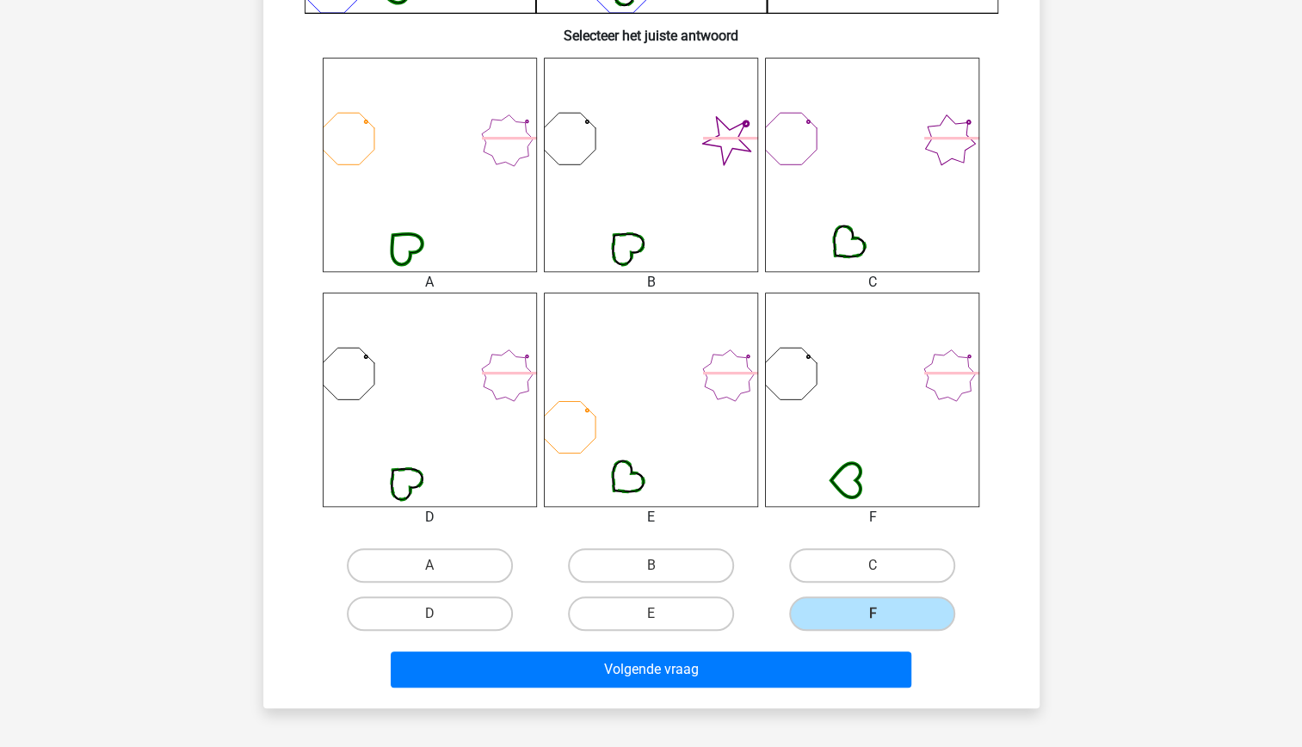
scroll to position [678, 0]
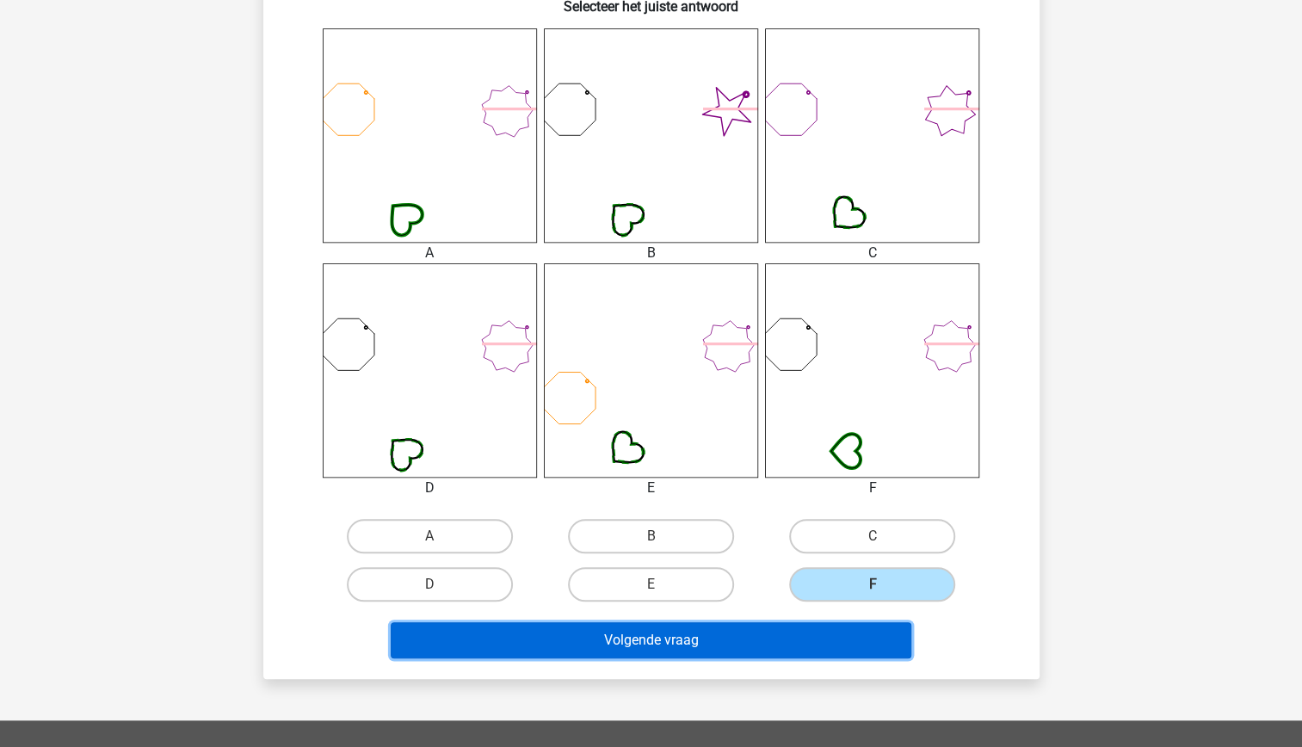
click at [738, 640] on button "Volgende vraag" at bounding box center [651, 640] width 521 height 36
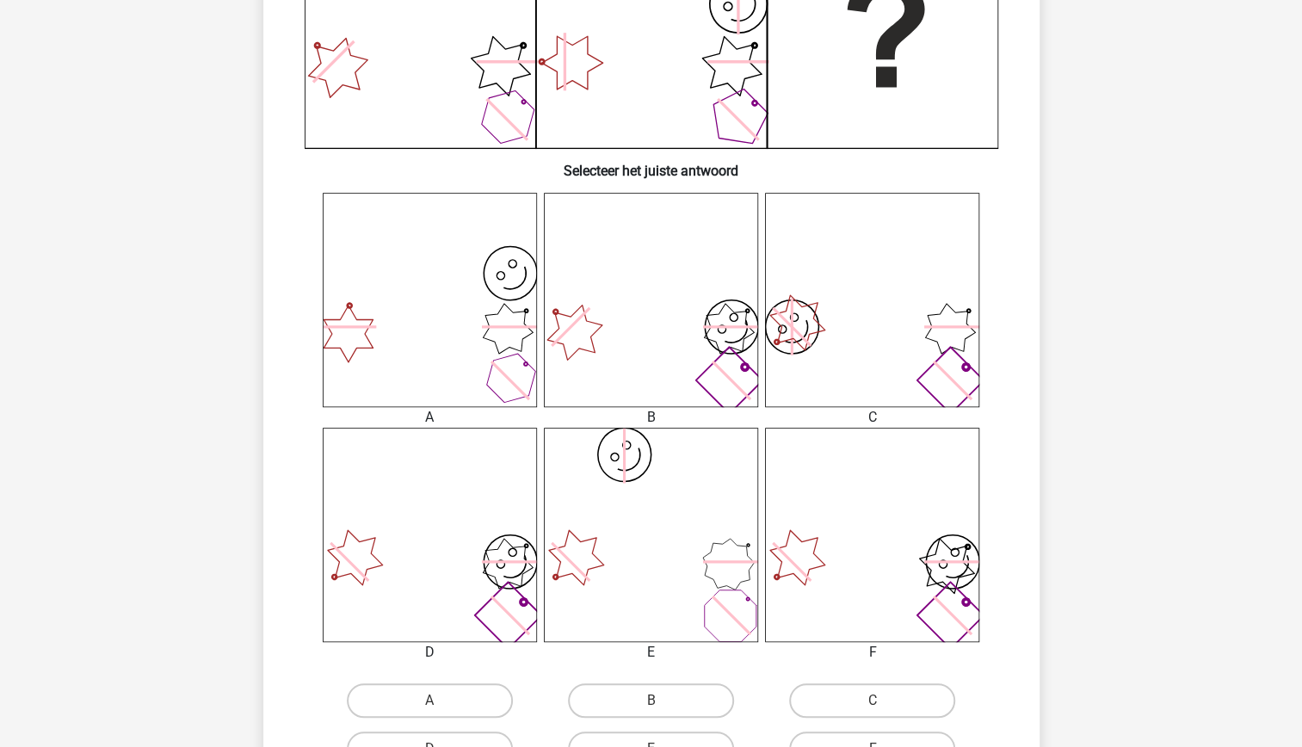
scroll to position [513, 0]
click at [494, 556] on icon "image/svg+xml" at bounding box center [430, 535] width 214 height 214
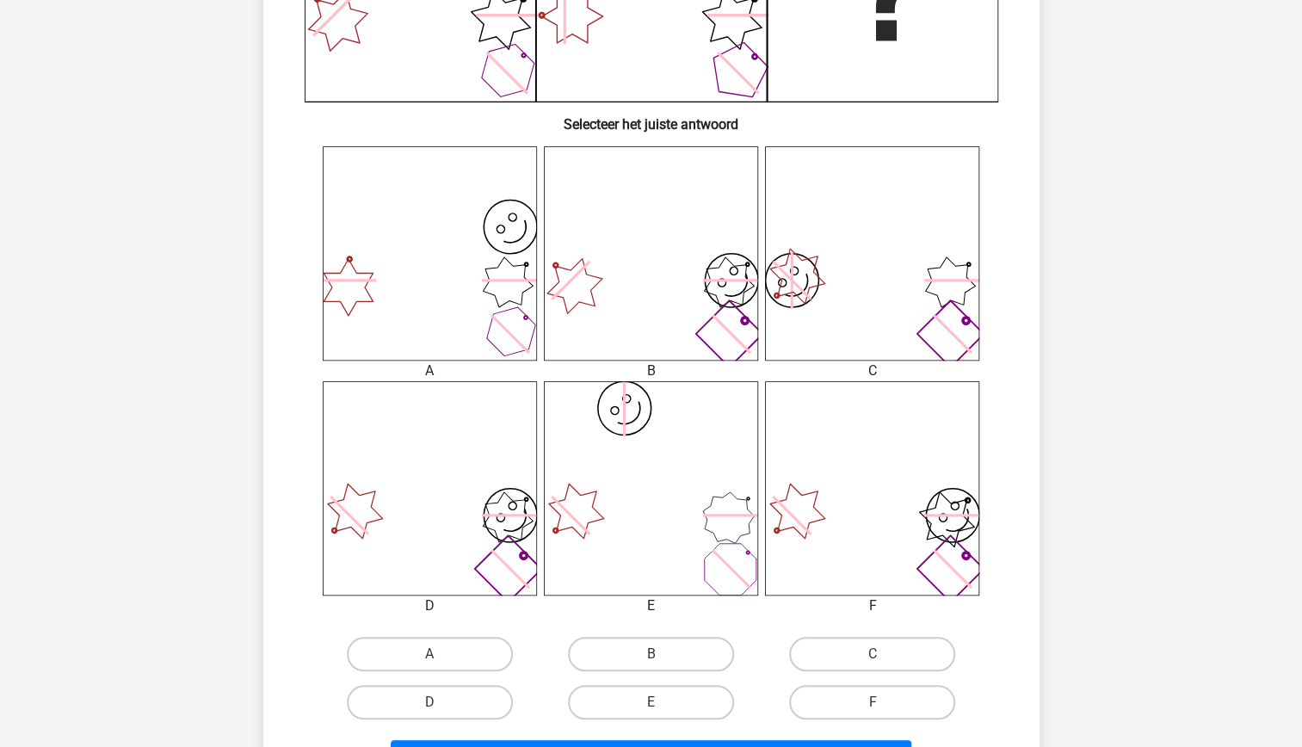
scroll to position [562, 0]
click at [461, 703] on label "D" at bounding box center [430, 700] width 166 height 34
click at [440, 703] on input "D" at bounding box center [434, 705] width 11 height 11
radio input "true"
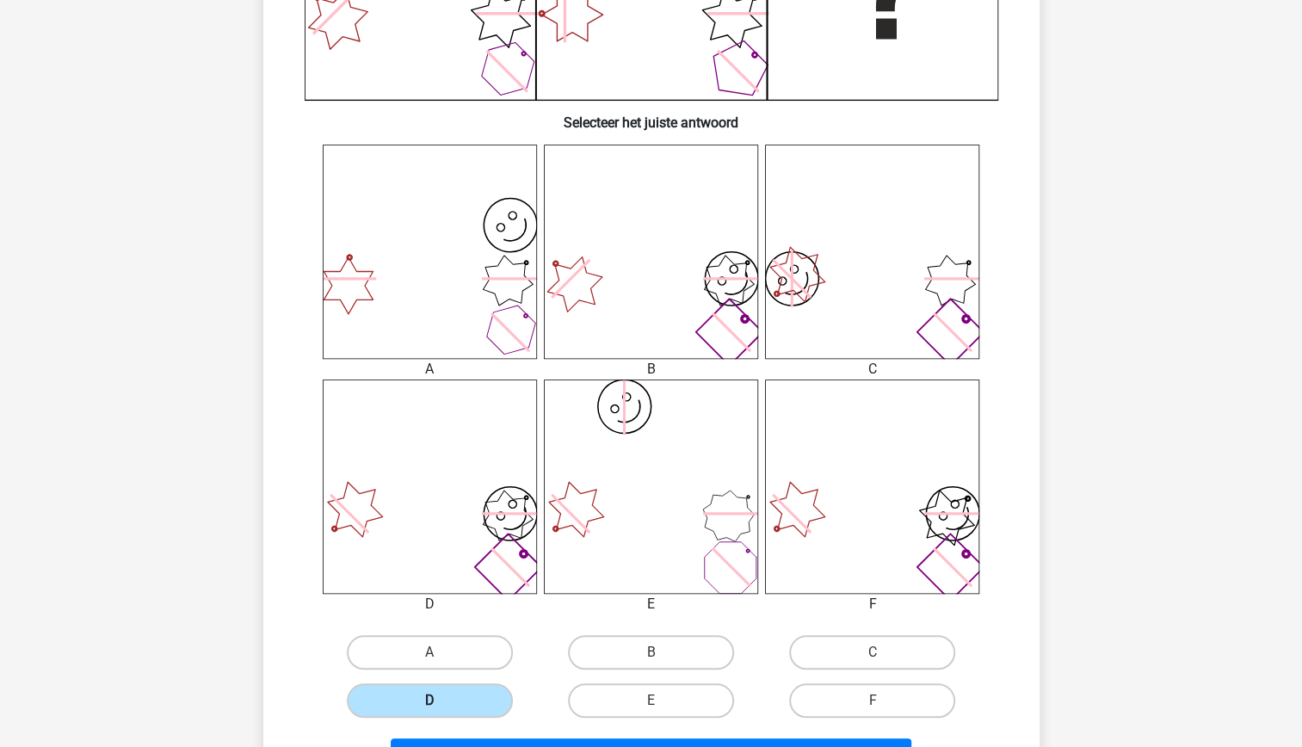
scroll to position [716, 0]
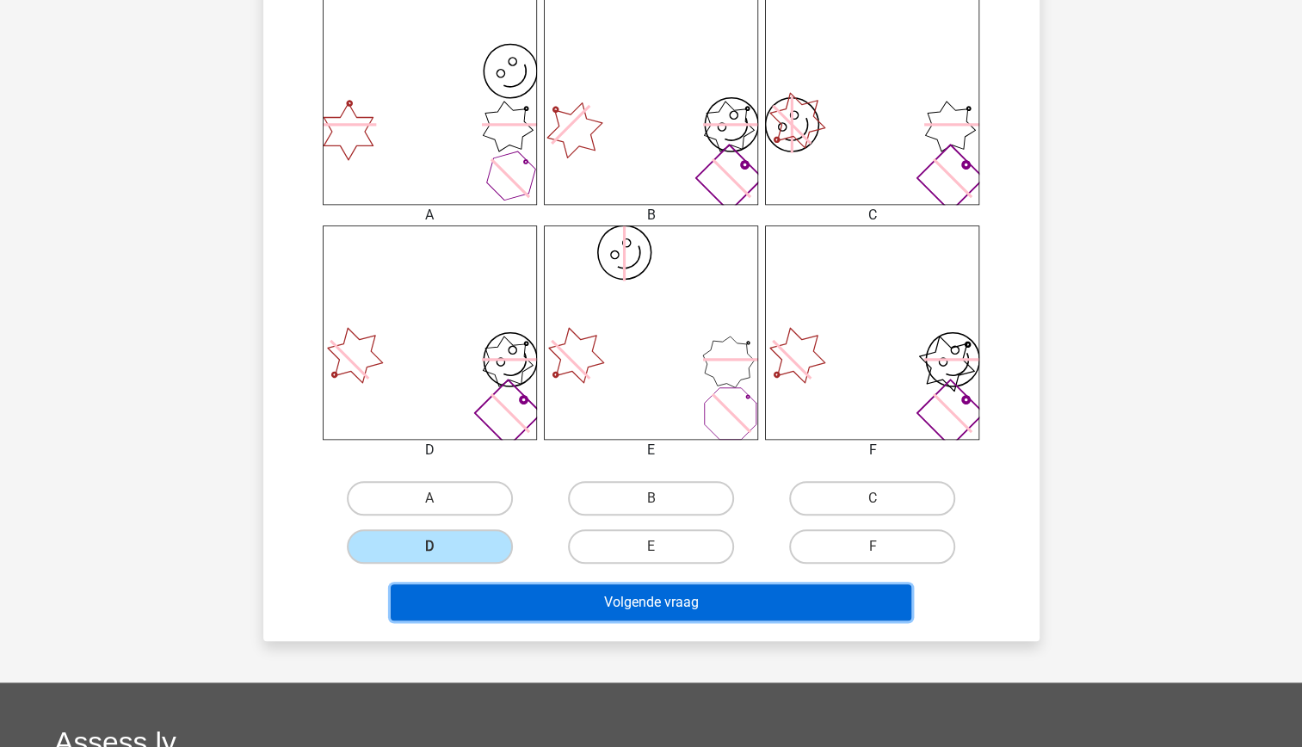
click at [540, 601] on button "Volgende vraag" at bounding box center [651, 602] width 521 height 36
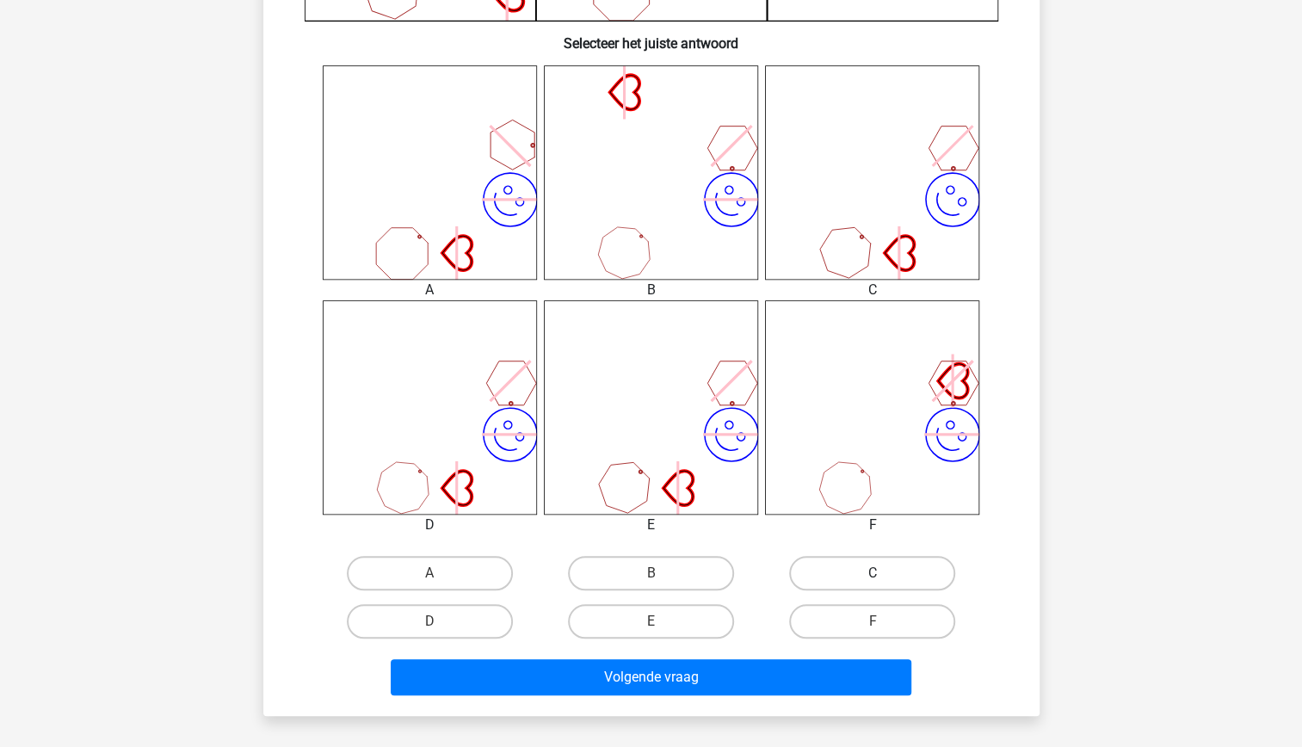
scroll to position [651, 0]
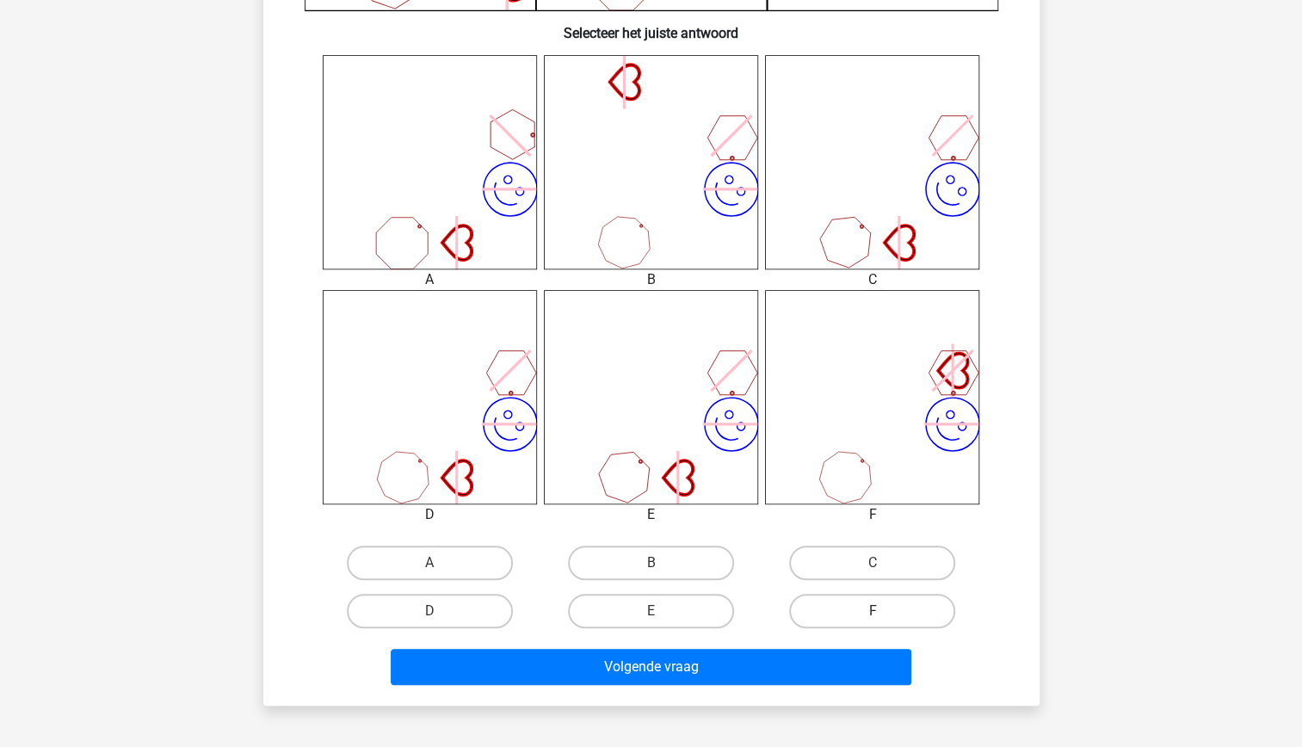
click at [884, 619] on label "F" at bounding box center [872, 611] width 166 height 34
click at [884, 619] on input "F" at bounding box center [877, 616] width 11 height 11
radio input "true"
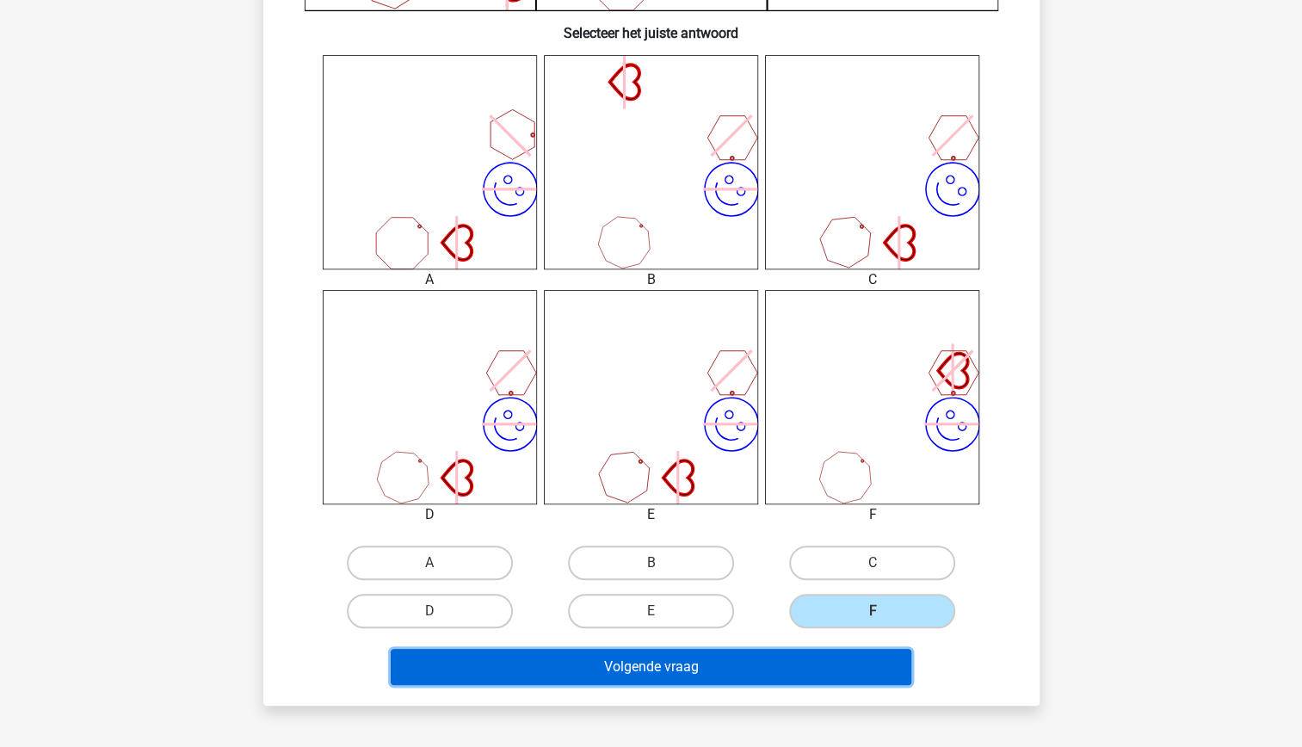
click at [798, 671] on button "Volgende vraag" at bounding box center [651, 667] width 521 height 36
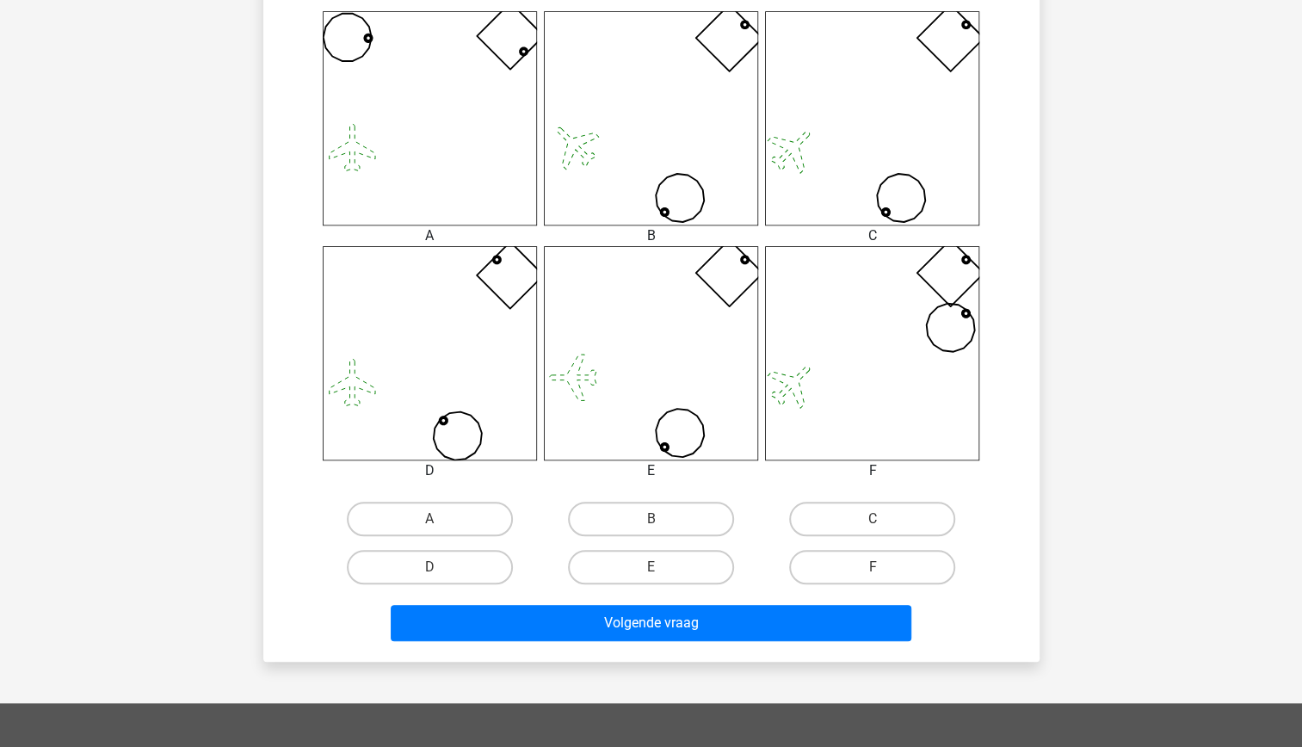
scroll to position [696, 0]
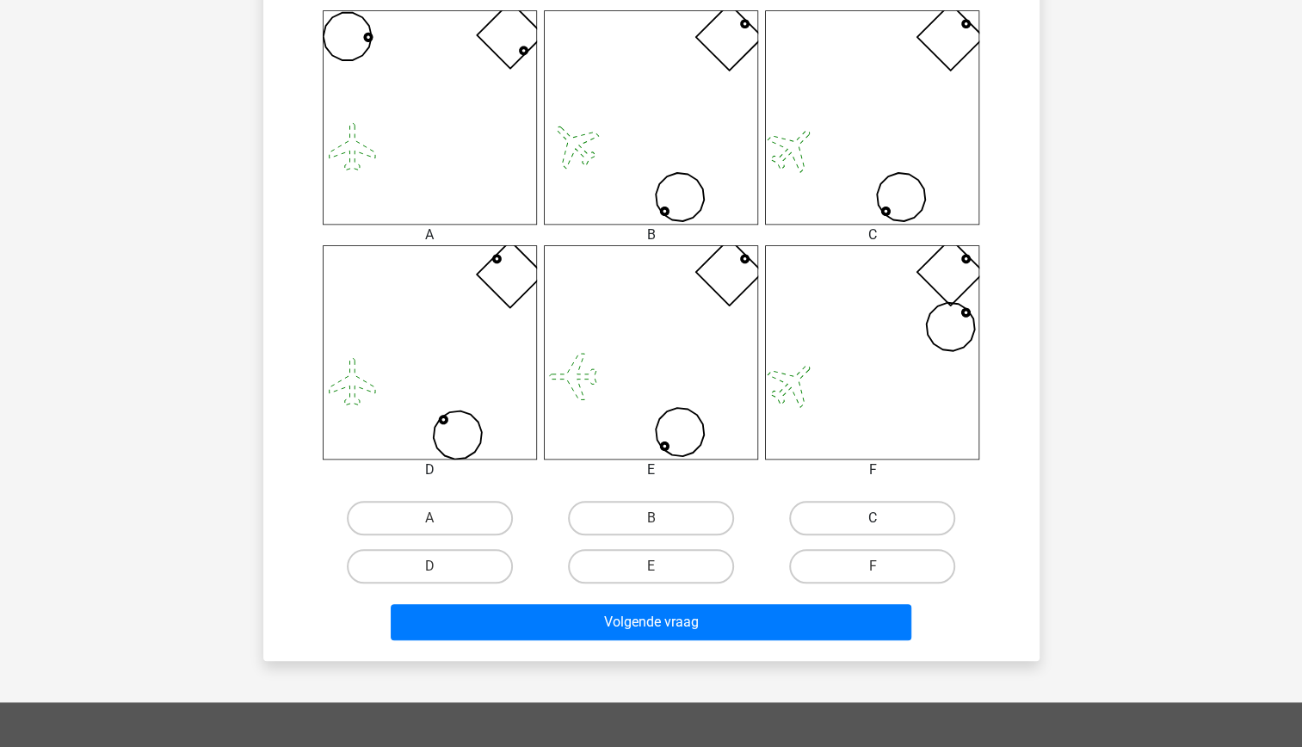
click at [858, 518] on label "C" at bounding box center [872, 518] width 166 height 34
click at [872, 518] on input "C" at bounding box center [877, 523] width 11 height 11
radio input "true"
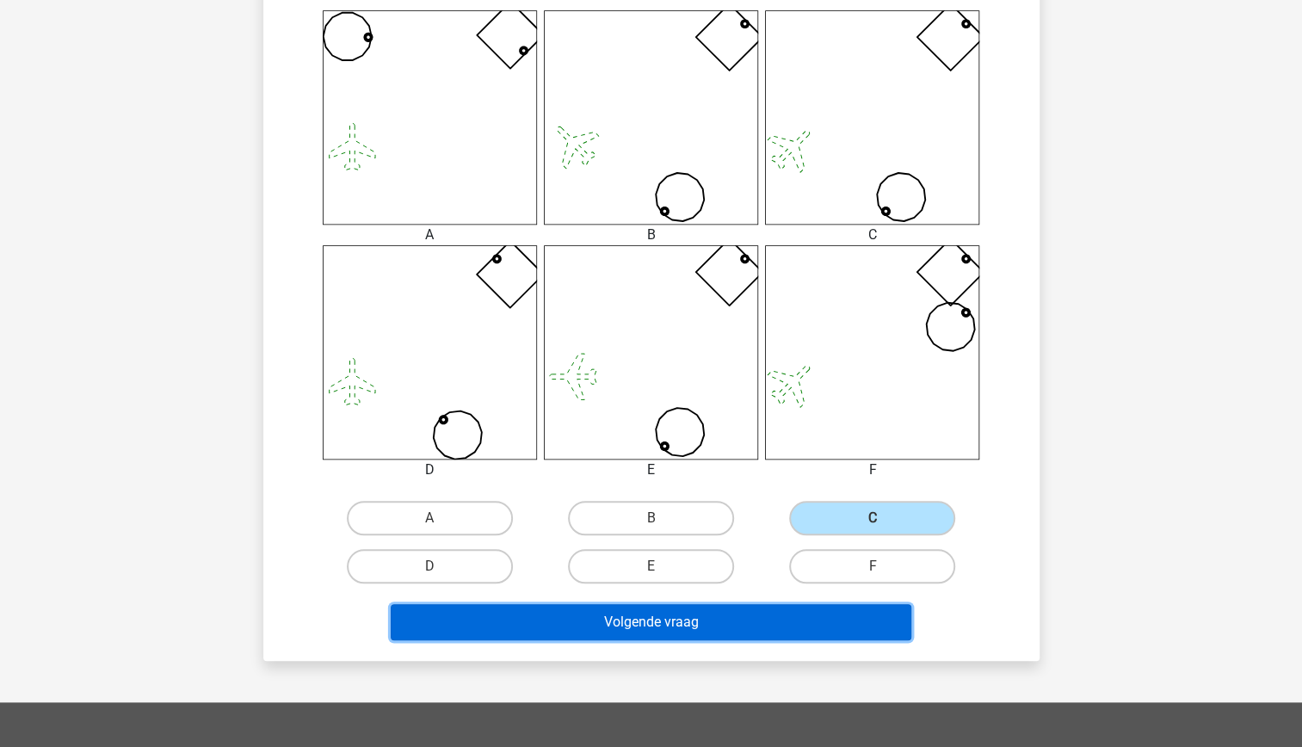
click at [762, 616] on button "Volgende vraag" at bounding box center [651, 622] width 521 height 36
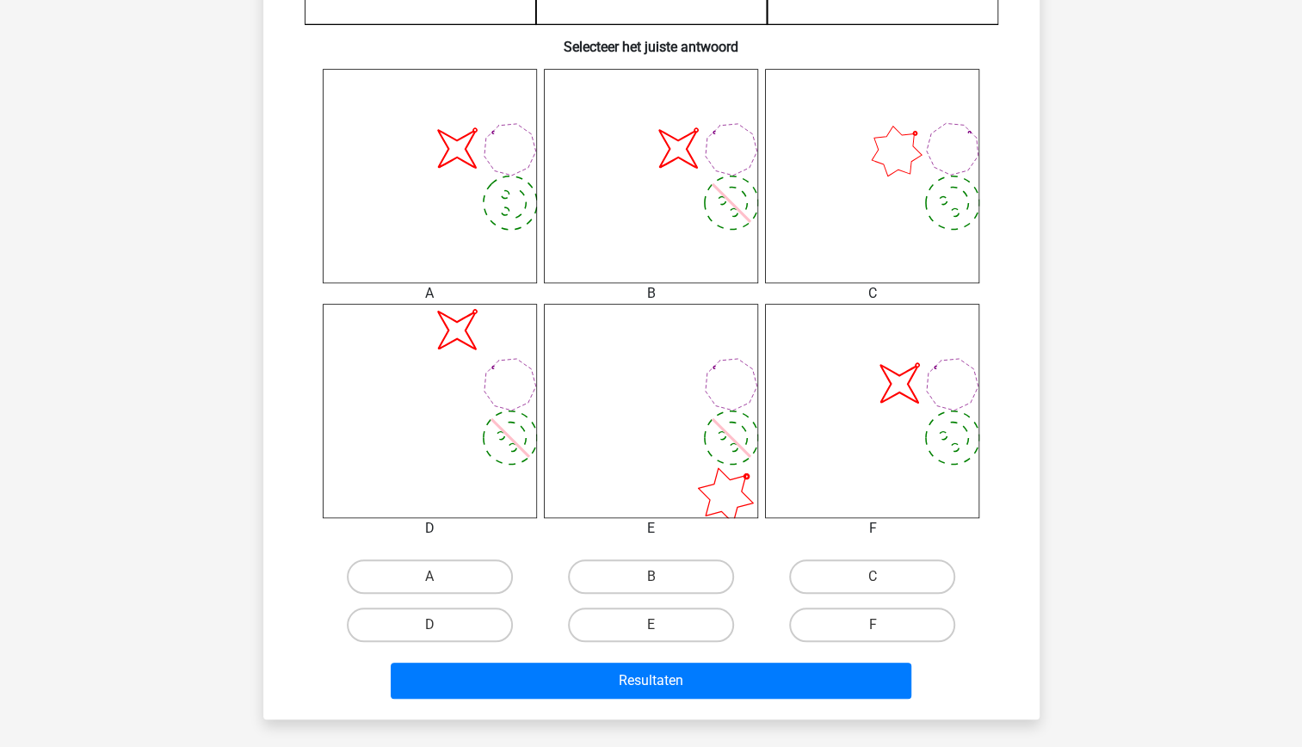
scroll to position [650, 0]
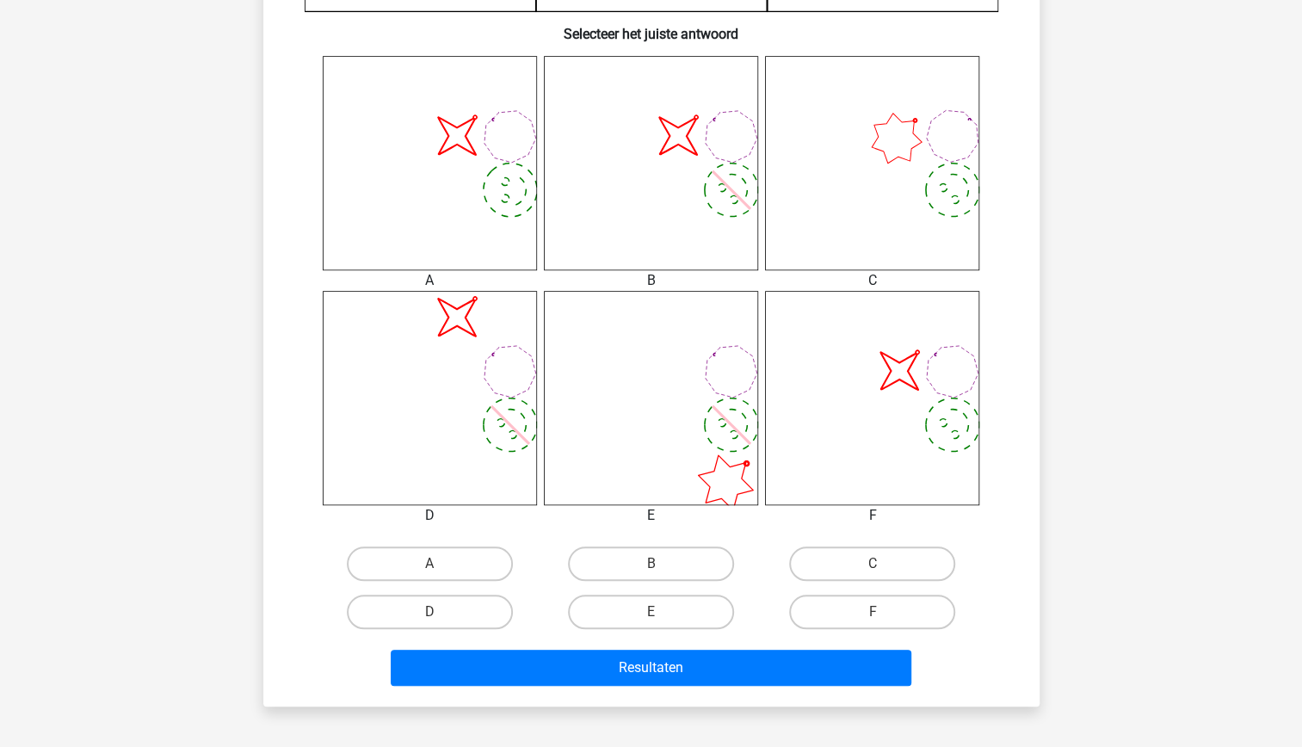
click at [654, 574] on input "B" at bounding box center [655, 569] width 11 height 11
radio input "true"
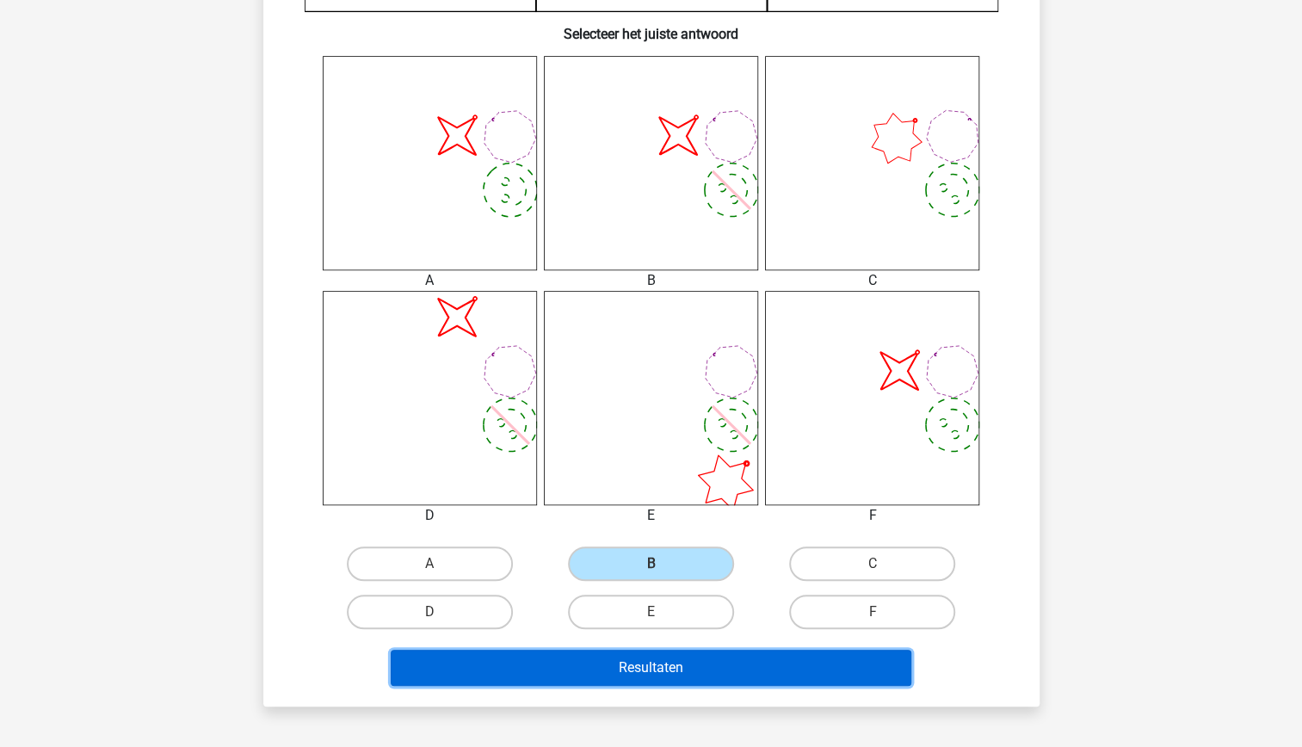
click at [679, 670] on button "Resultaten" at bounding box center [651, 668] width 521 height 36
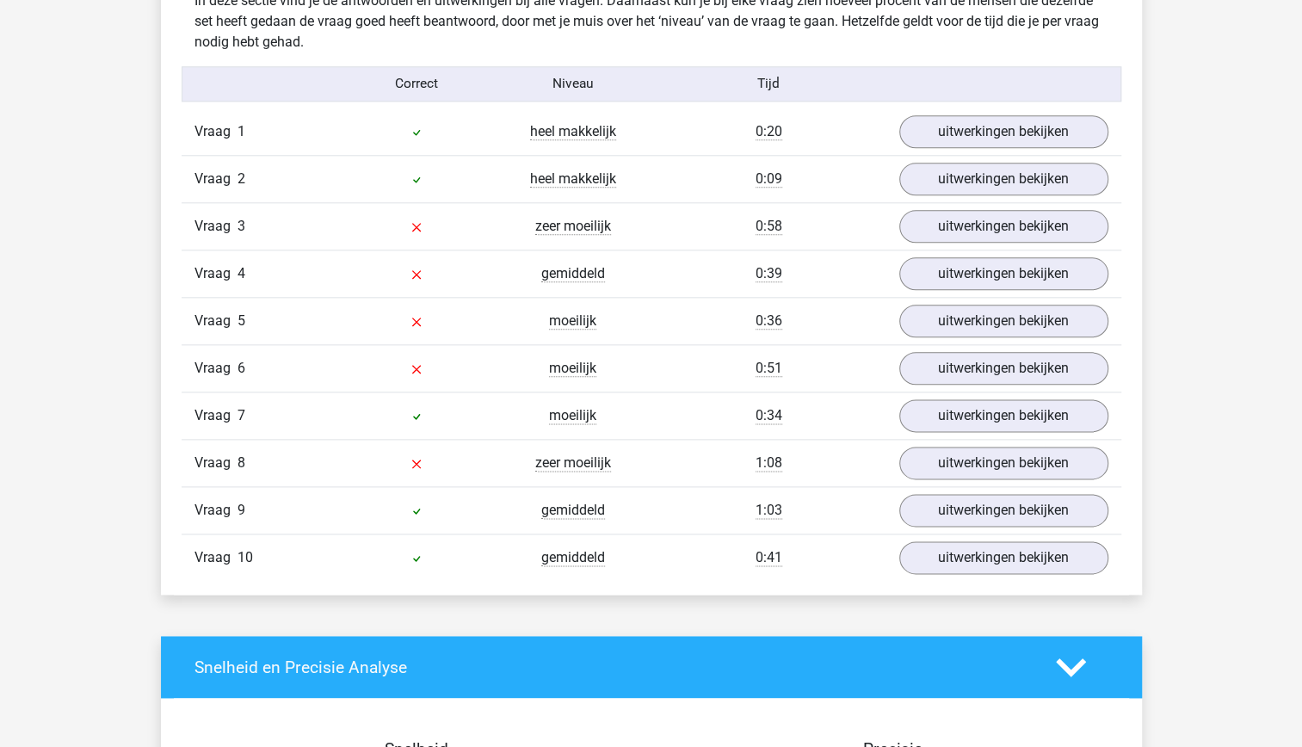
scroll to position [1038, 0]
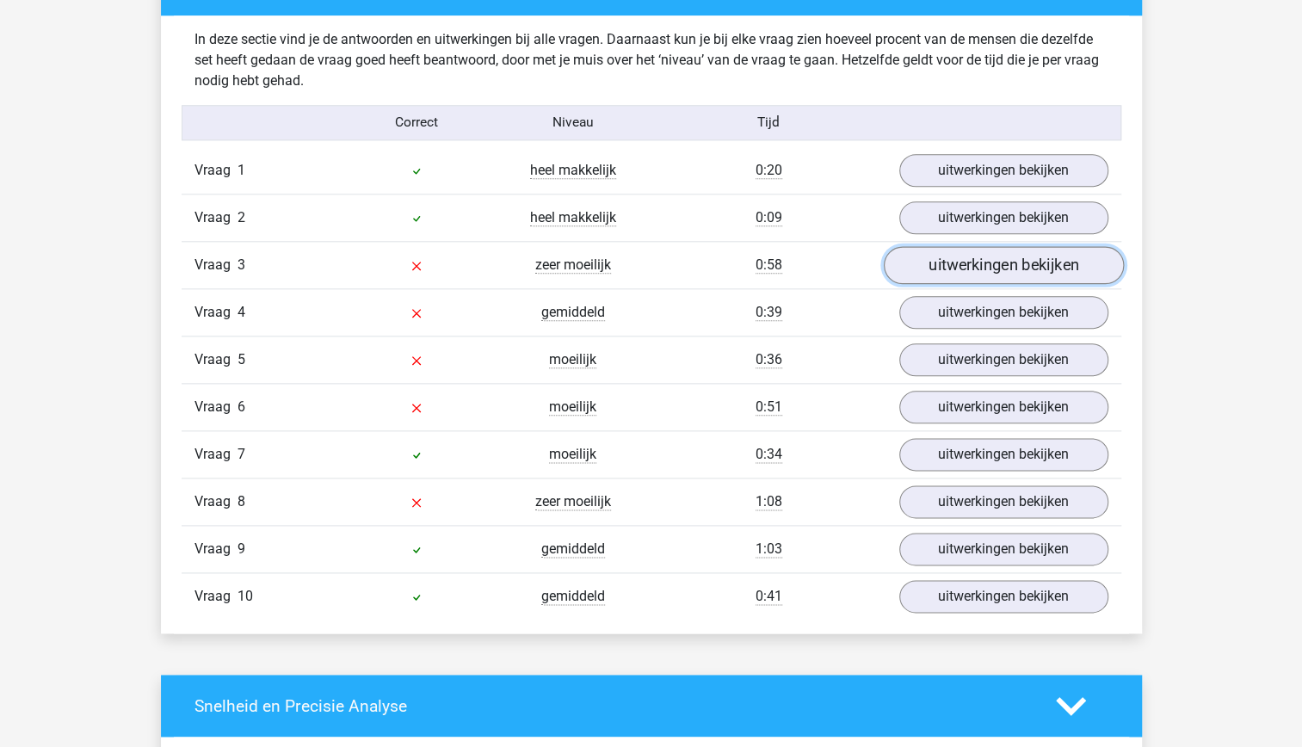
click at [946, 261] on link "uitwerkingen bekijken" at bounding box center [1003, 265] width 240 height 38
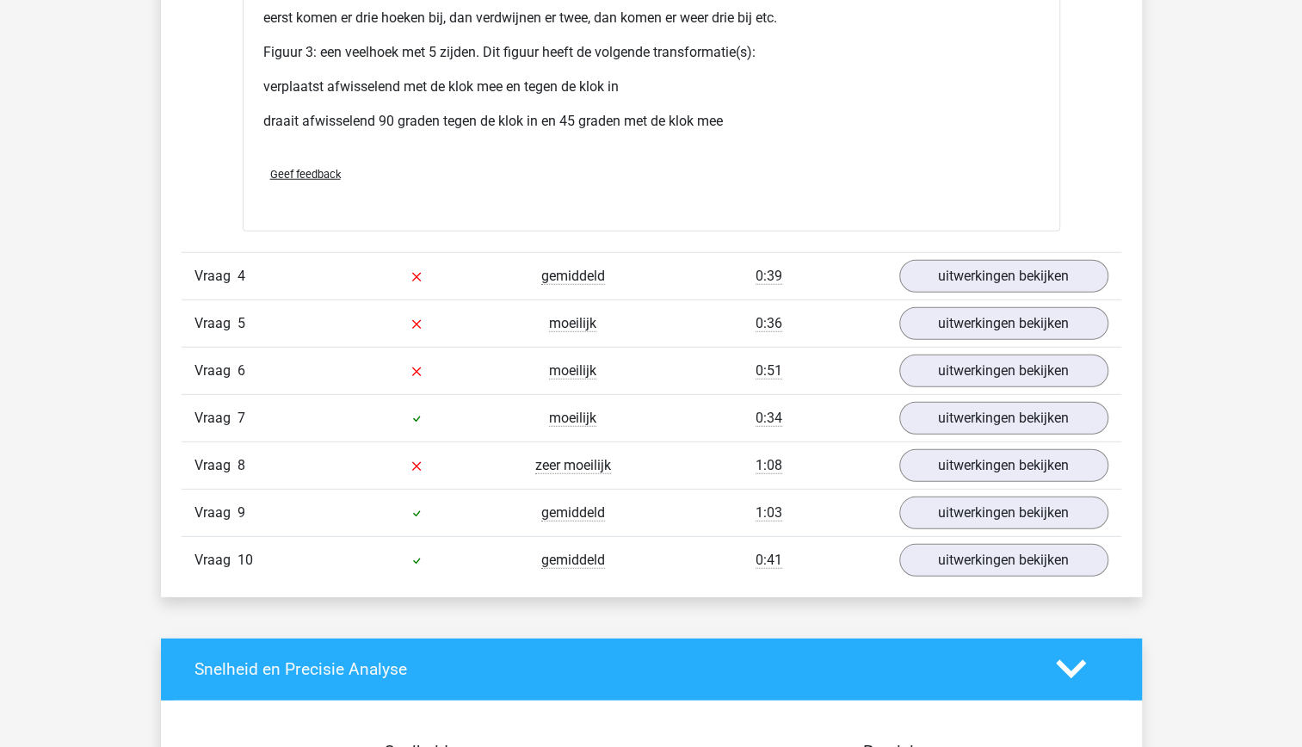
scroll to position [2679, 0]
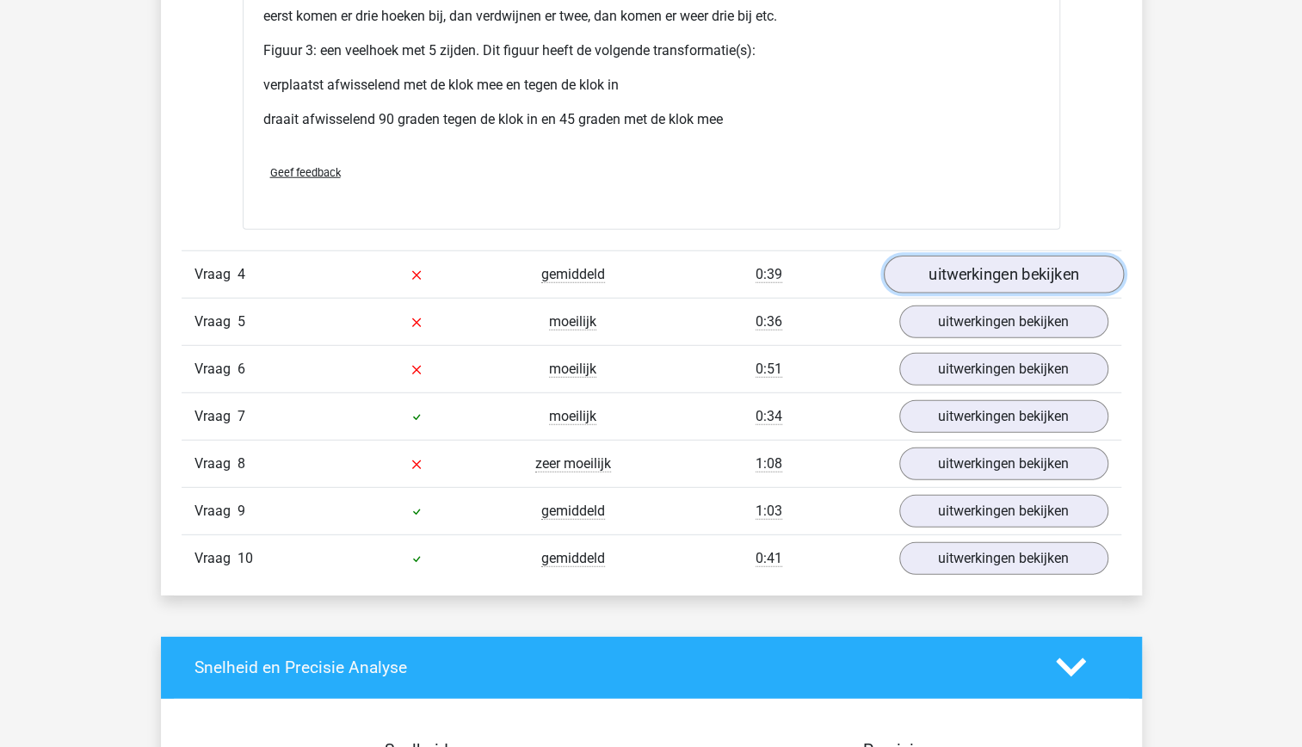
click at [1001, 267] on link "uitwerkingen bekijken" at bounding box center [1003, 275] width 240 height 38
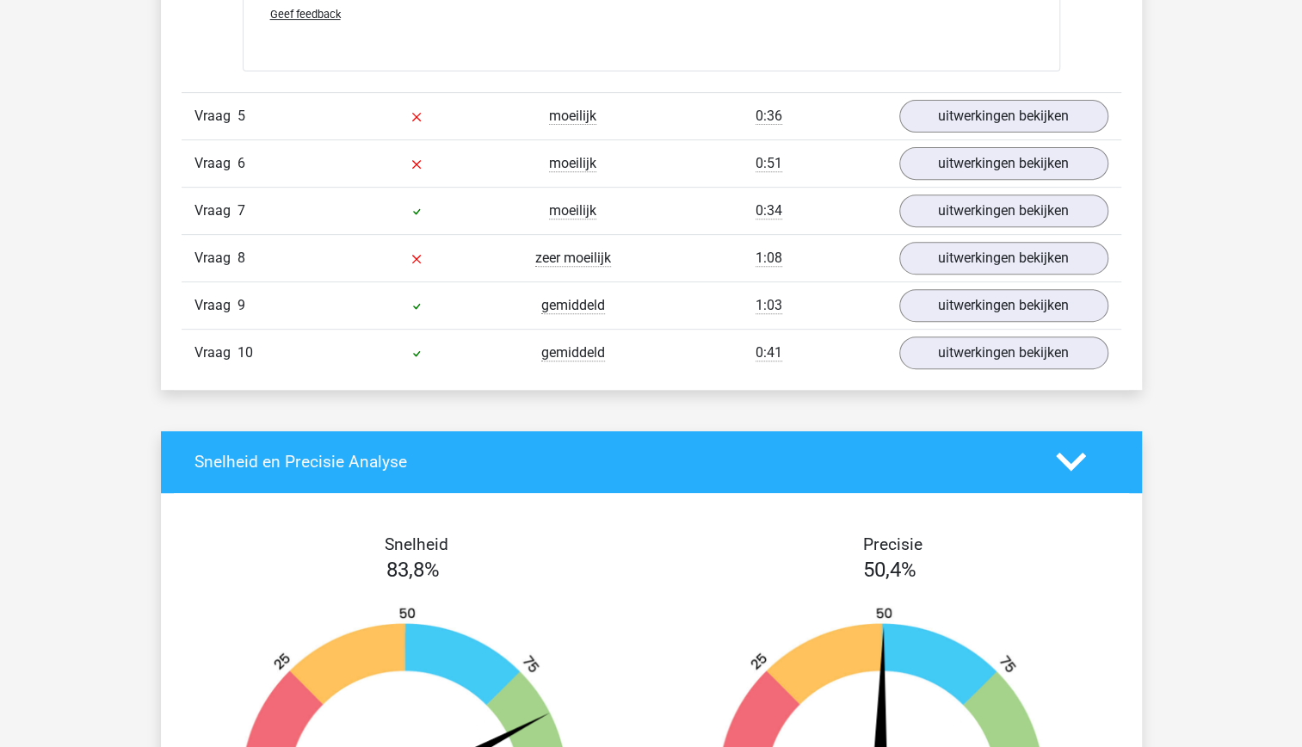
scroll to position [4228, 0]
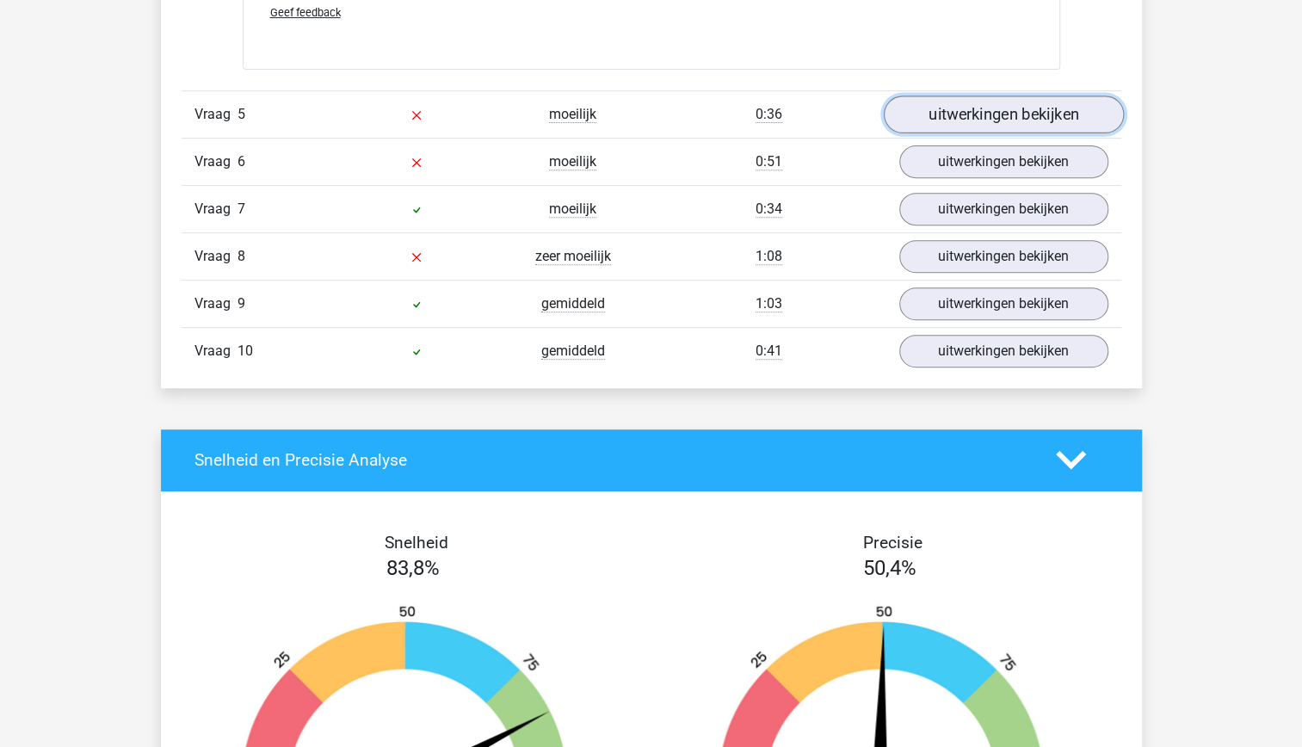
click at [996, 102] on link "uitwerkingen bekijken" at bounding box center [1003, 114] width 240 height 38
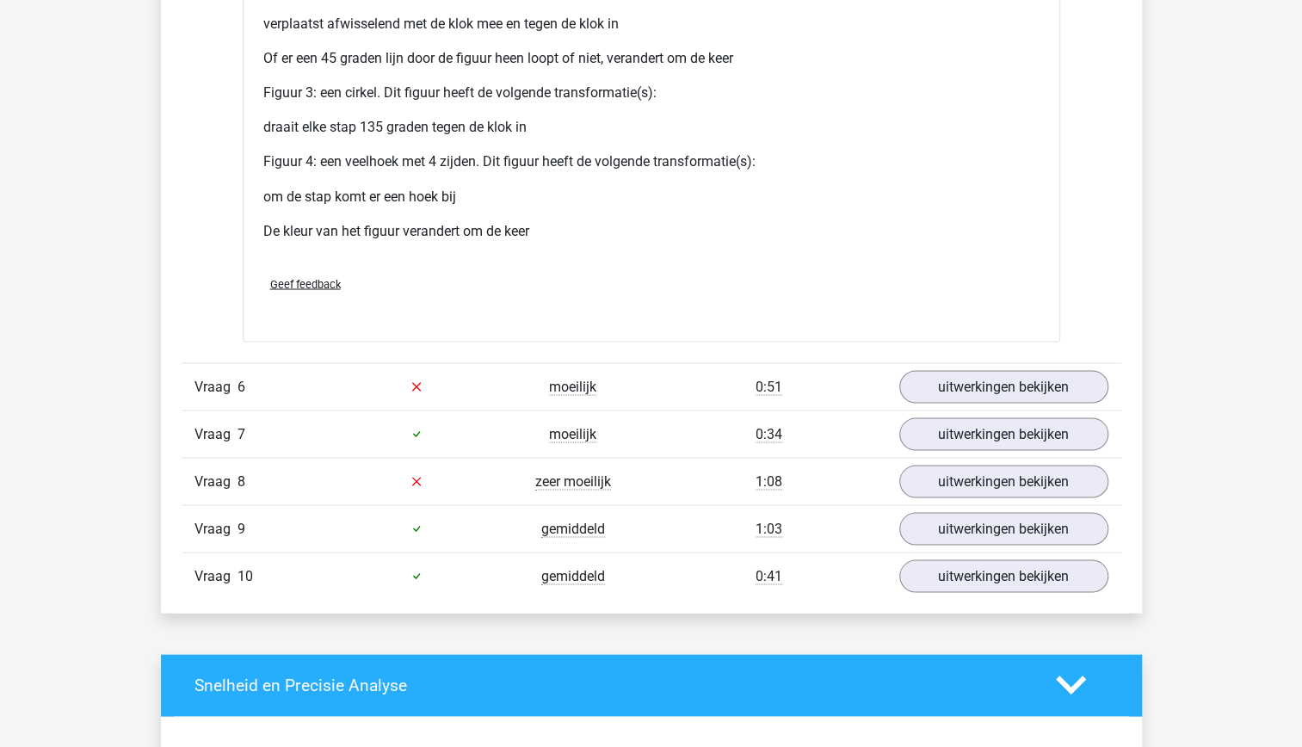
scroll to position [5686, 0]
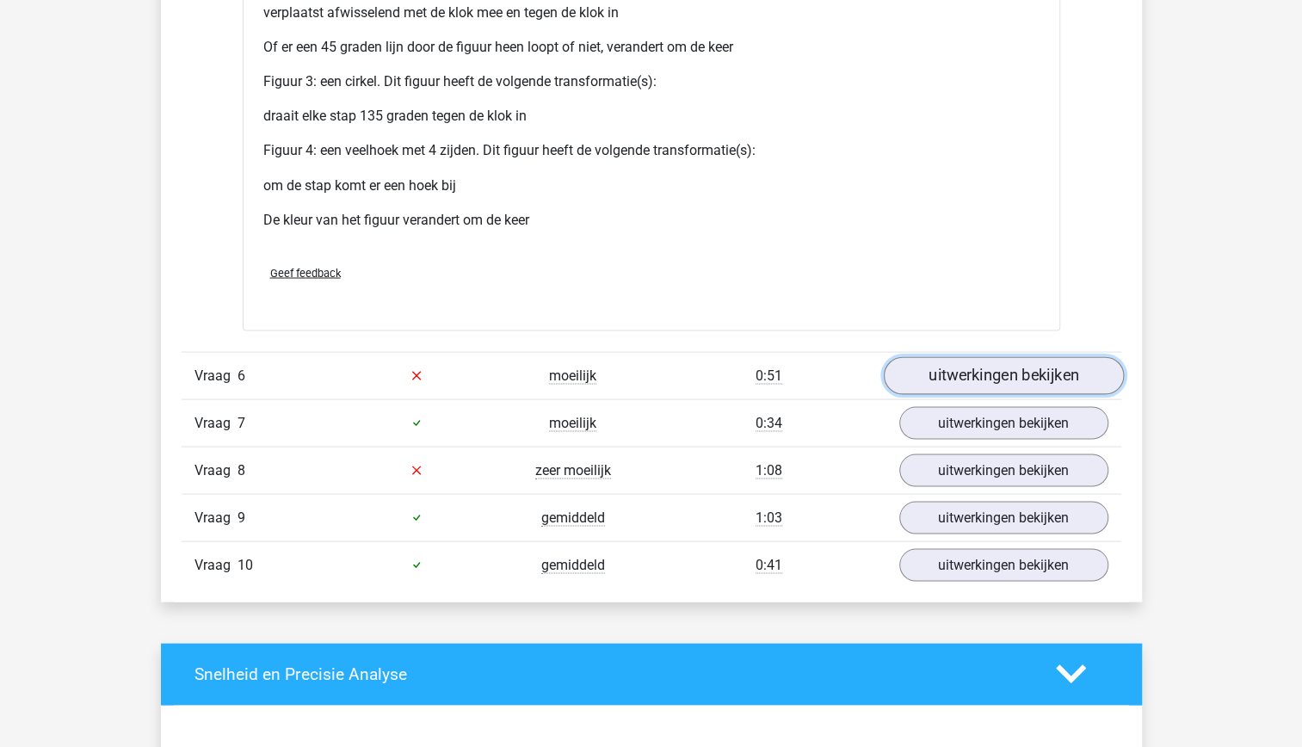
click at [958, 381] on link "uitwerkingen bekijken" at bounding box center [1003, 375] width 240 height 38
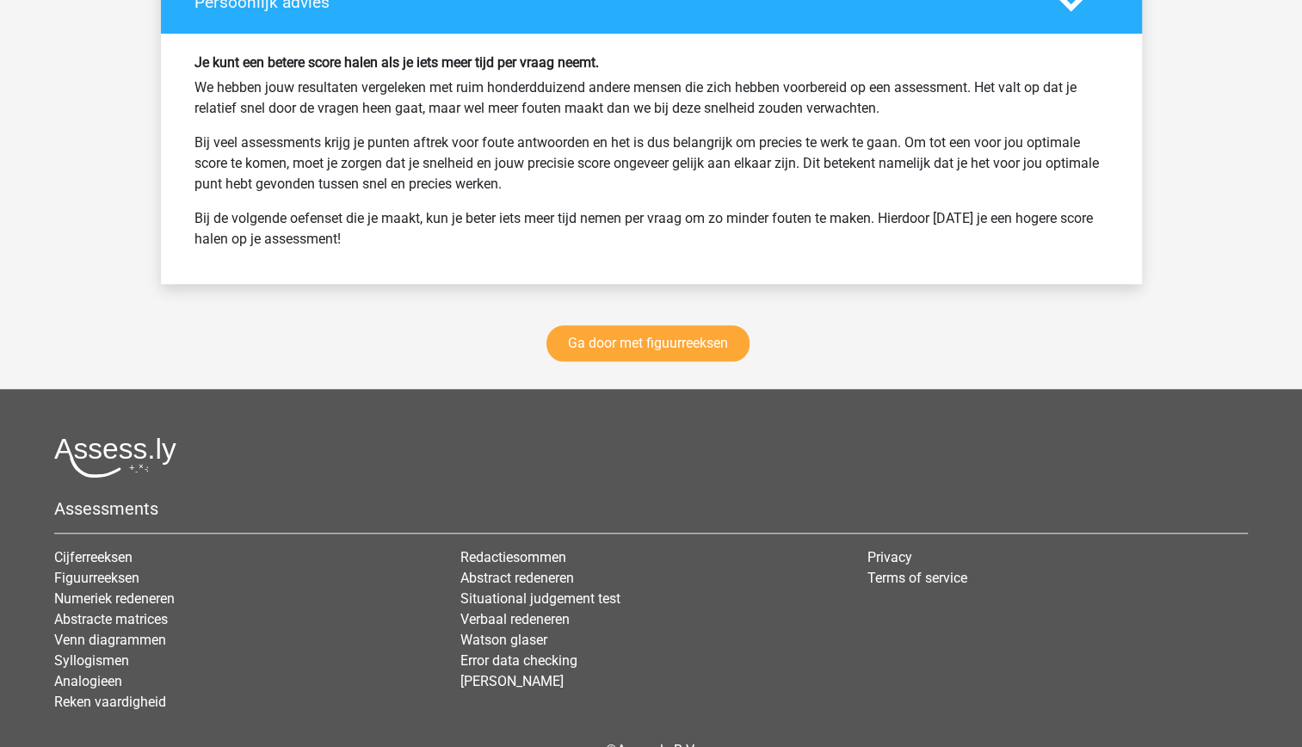
scroll to position [8528, 0]
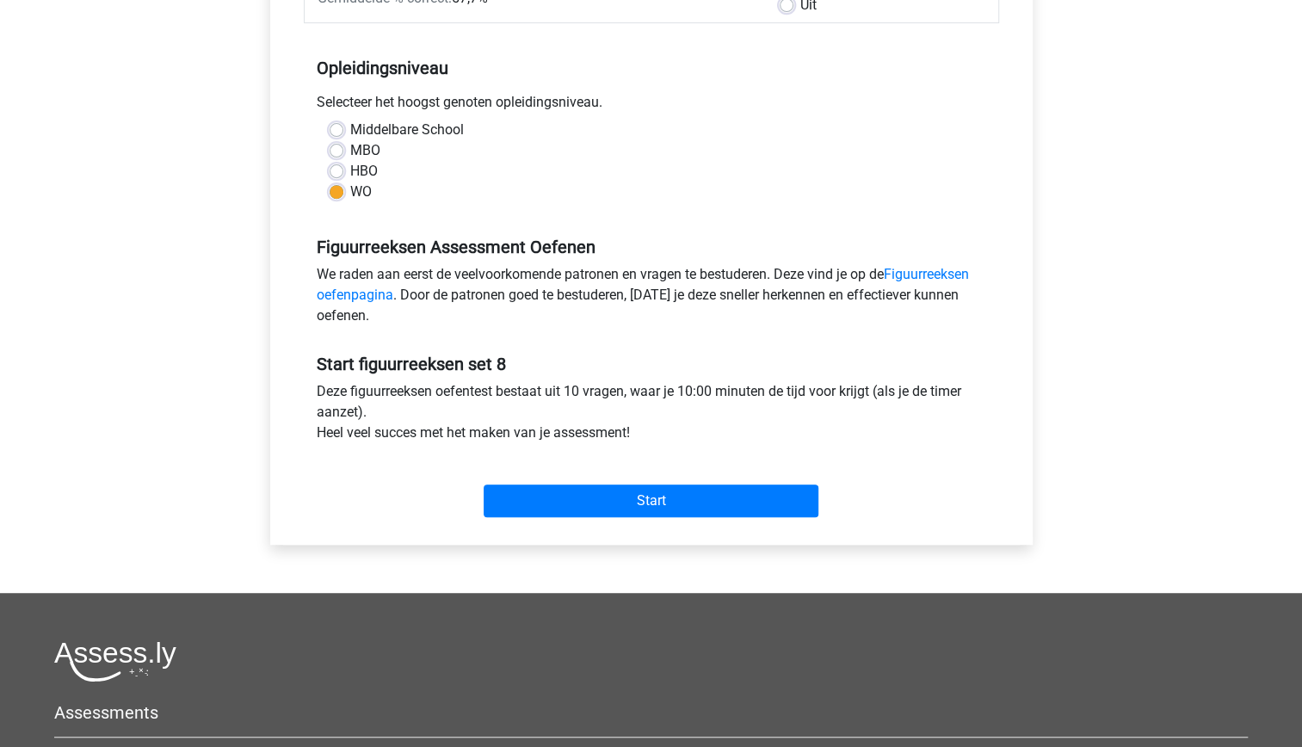
scroll to position [311, 0]
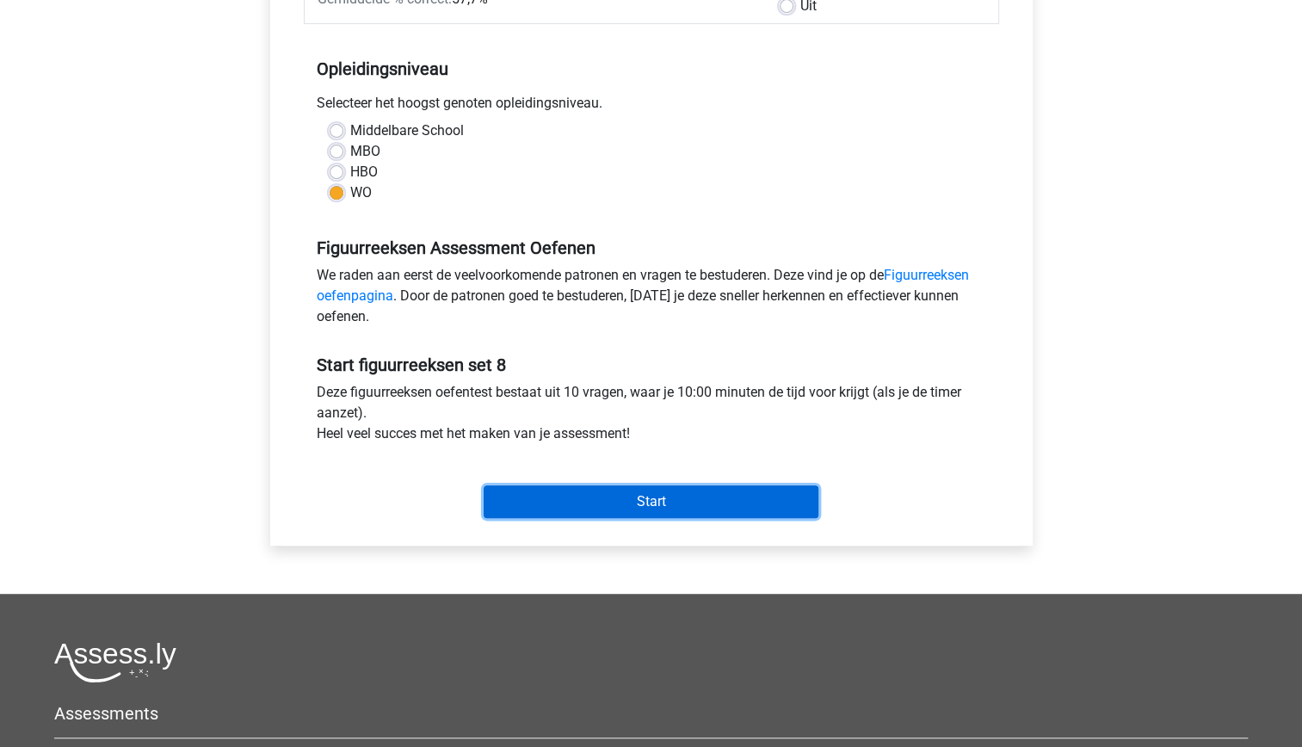
click at [661, 504] on input "Start" at bounding box center [651, 501] width 335 height 33
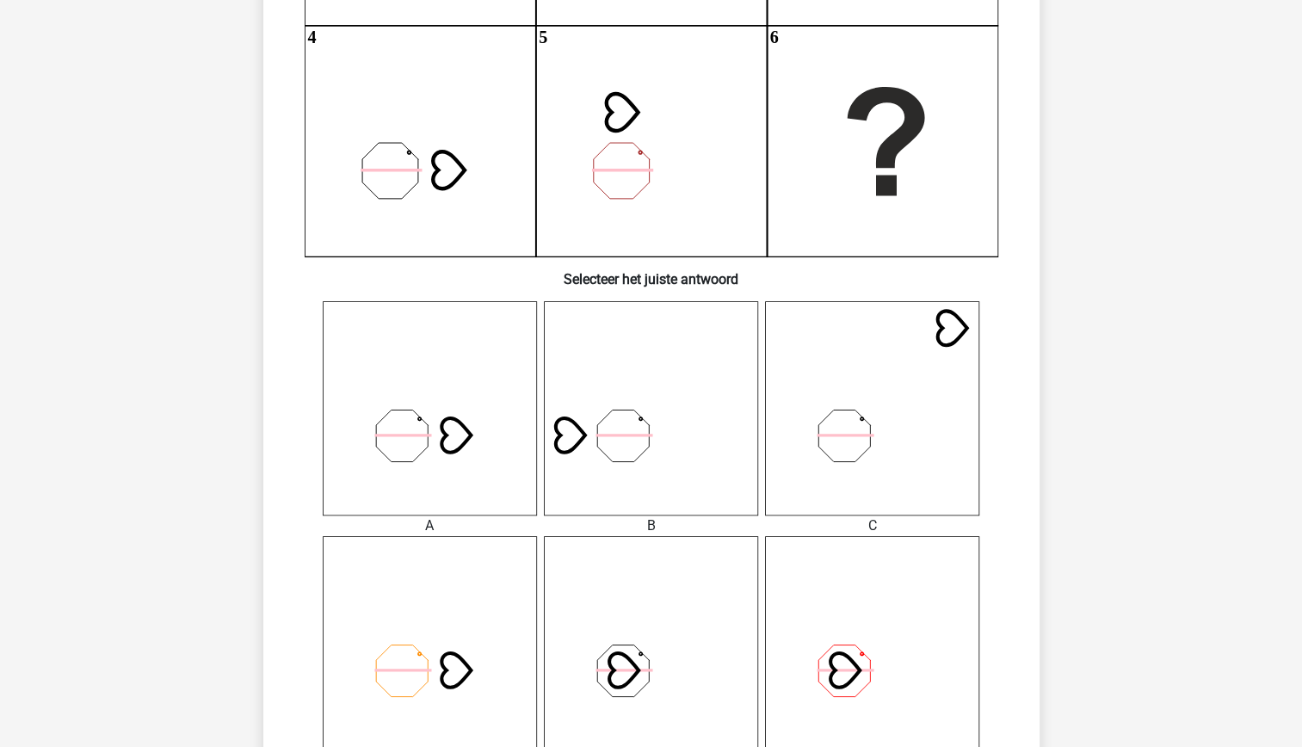
scroll to position [407, 0]
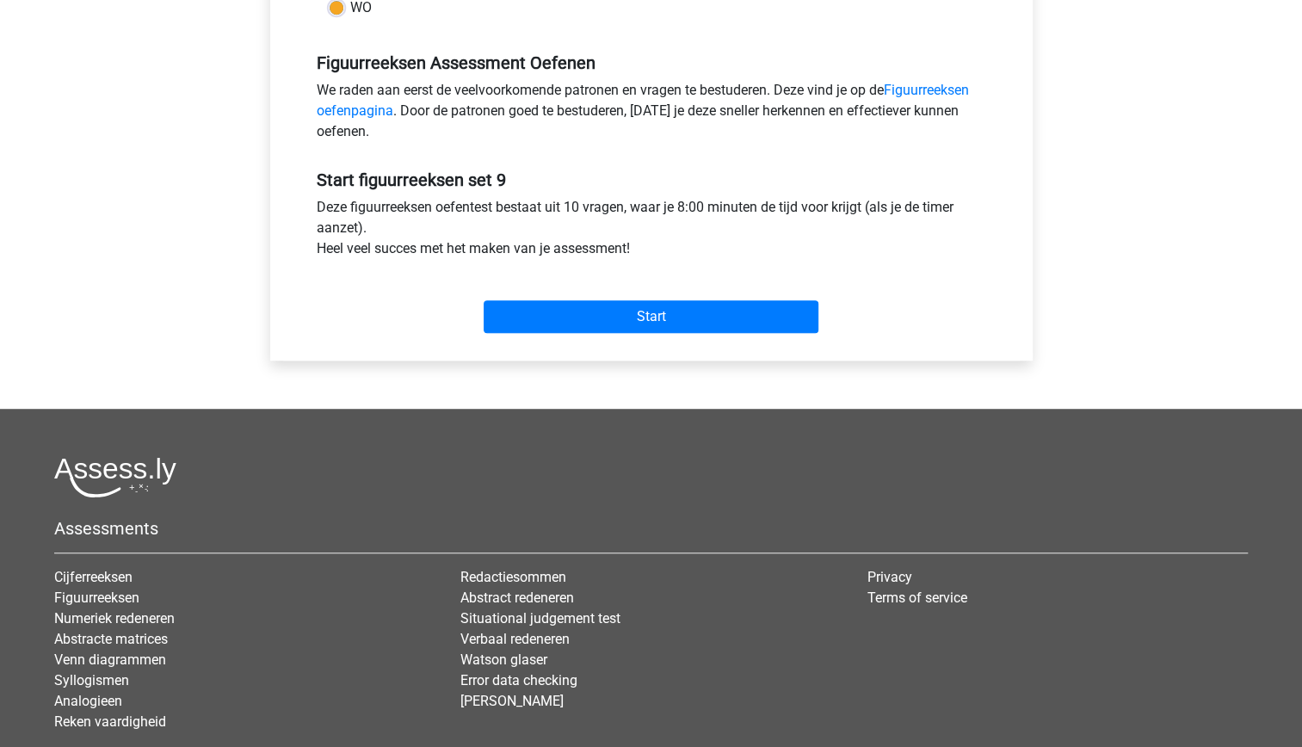
scroll to position [516, 0]
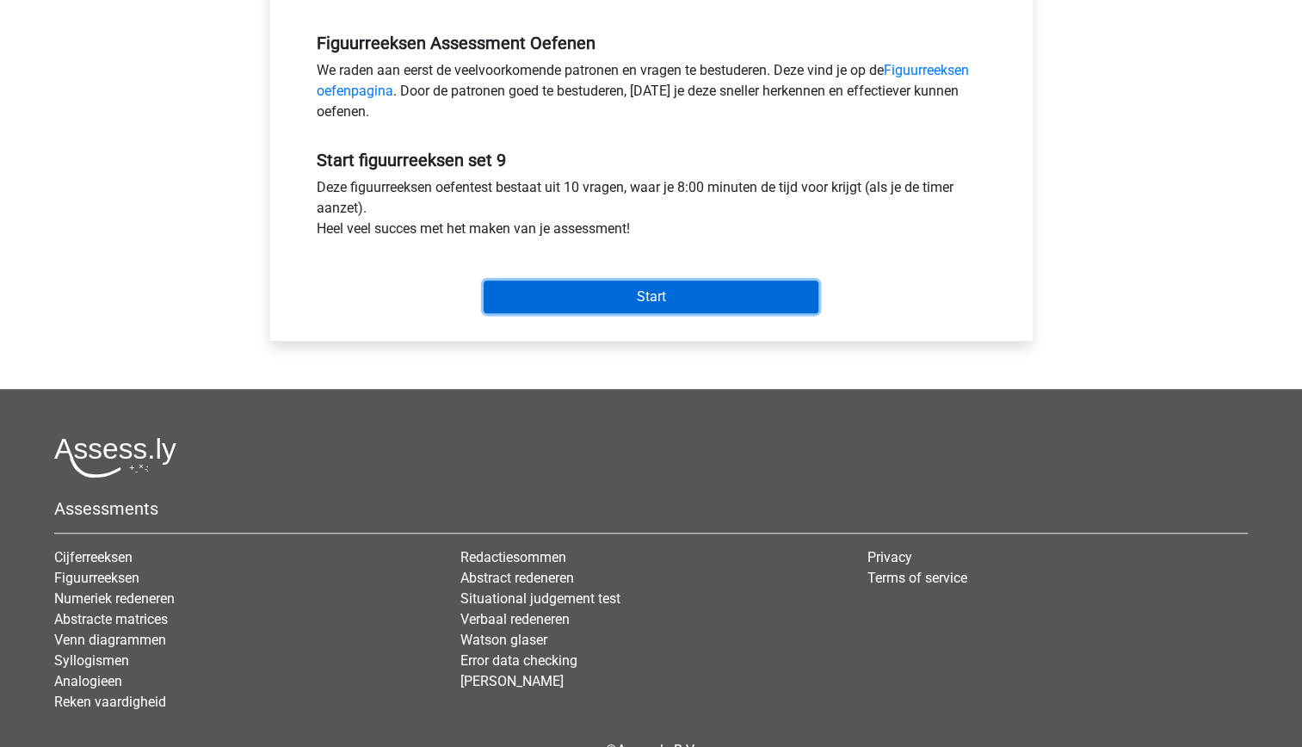
click at [597, 287] on input "Start" at bounding box center [651, 296] width 335 height 33
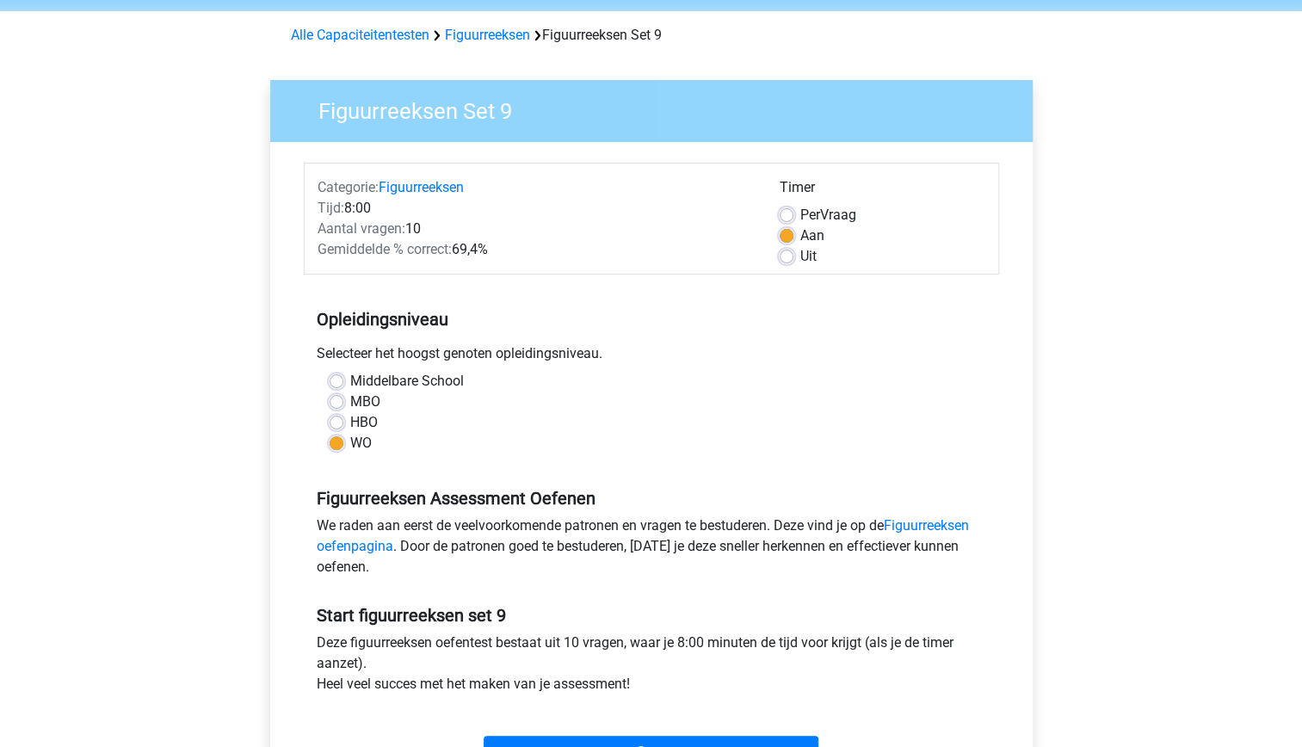
scroll to position [0, 0]
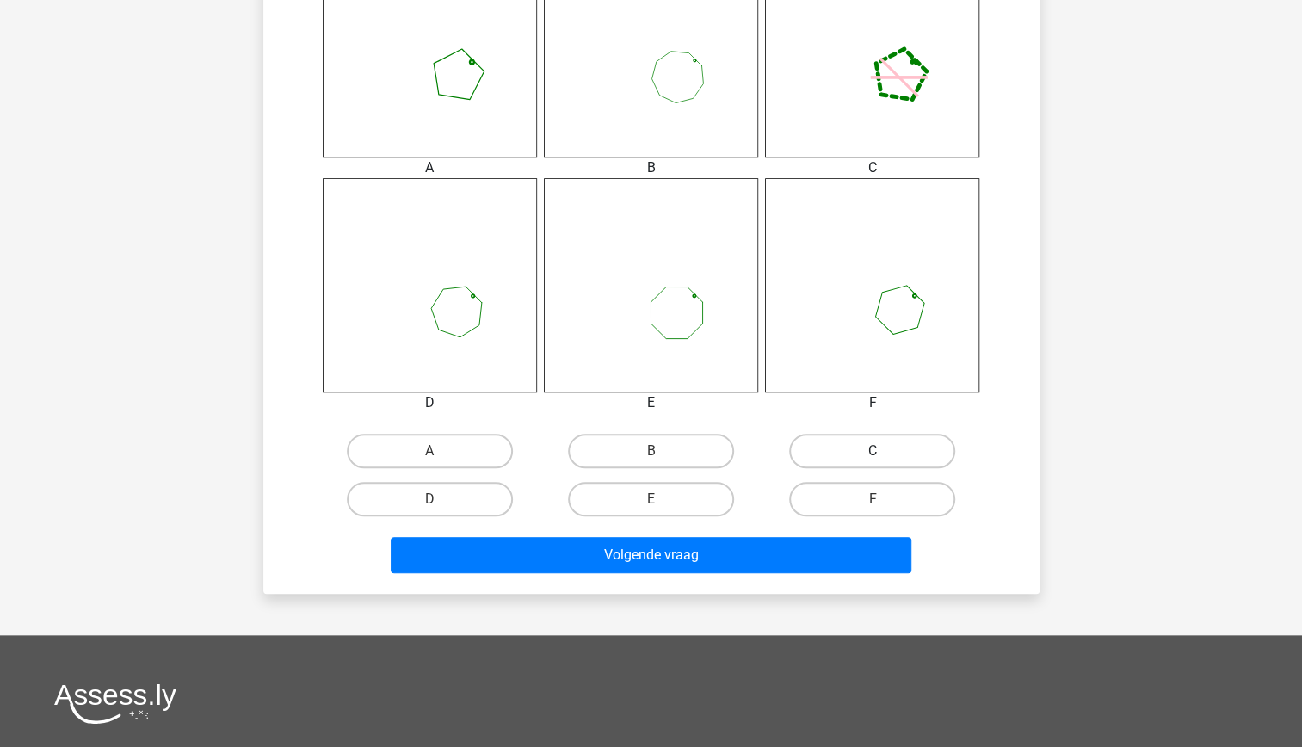
scroll to position [766, 0]
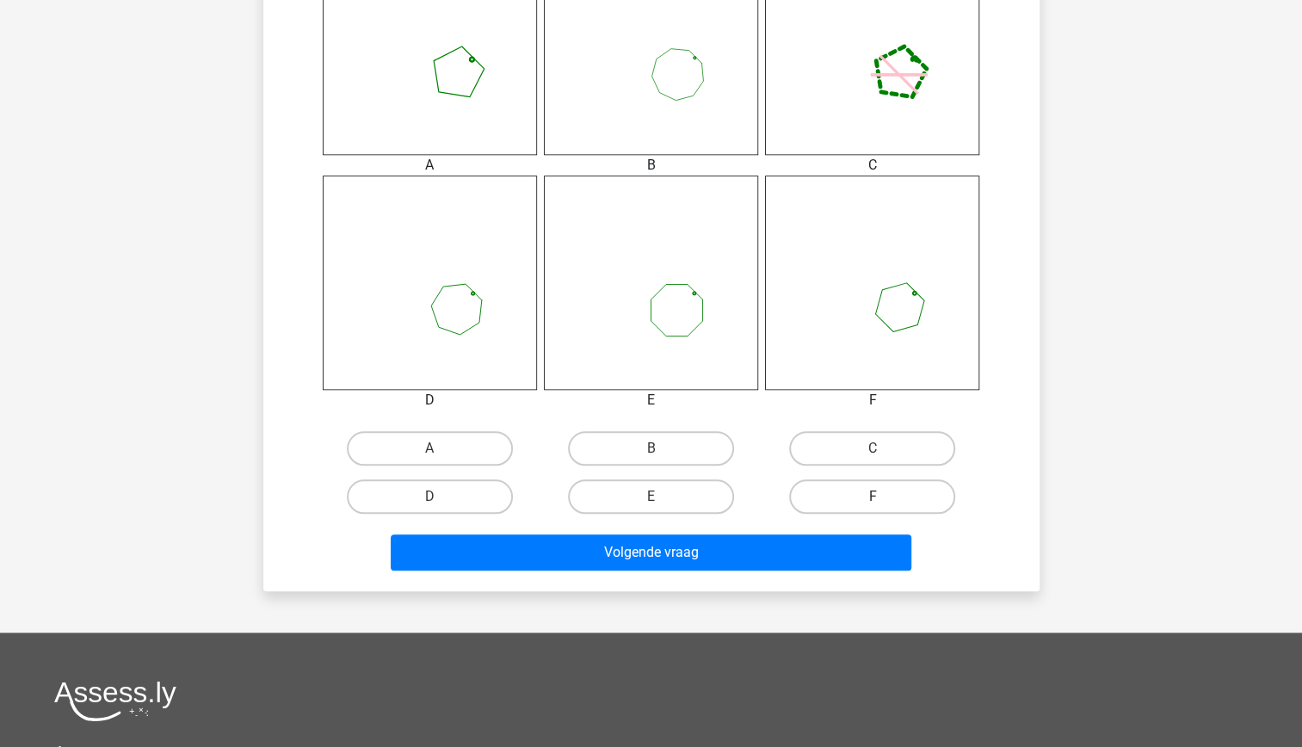
click at [866, 488] on label "F" at bounding box center [872, 496] width 166 height 34
click at [872, 496] on input "F" at bounding box center [877, 501] width 11 height 11
radio input "true"
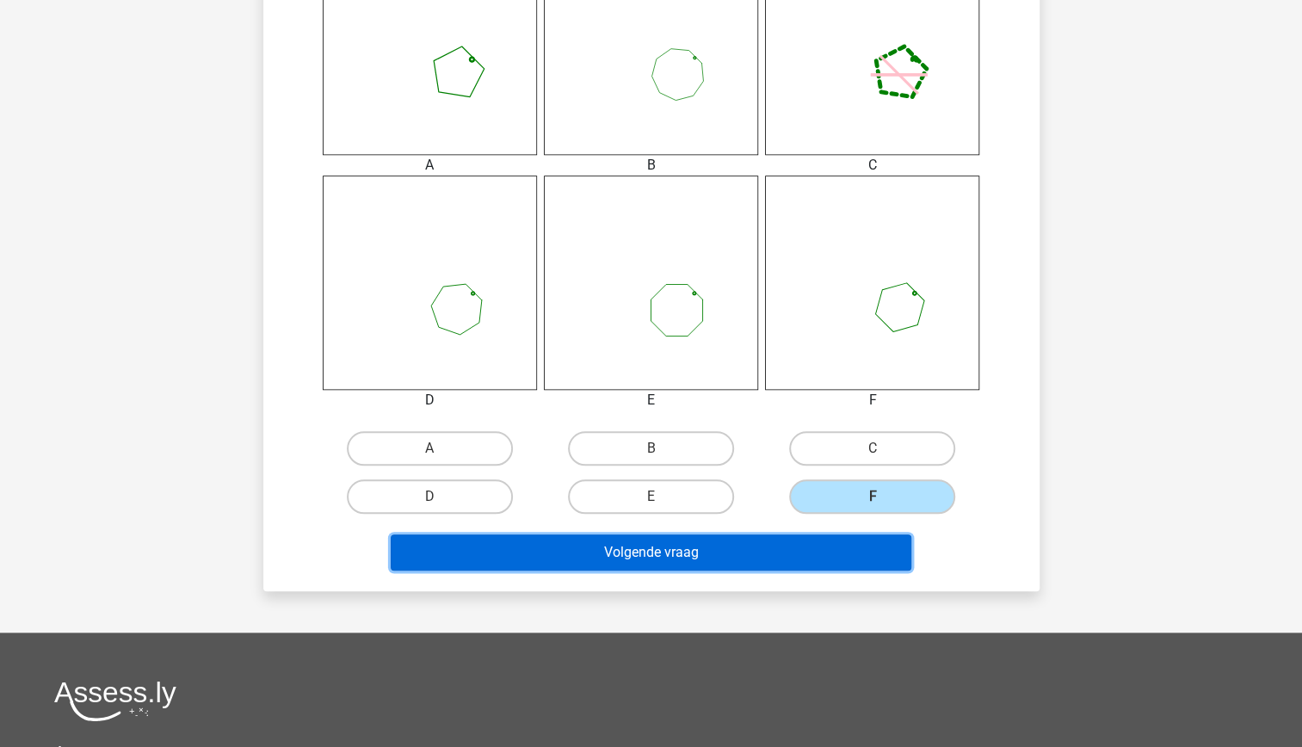
click at [761, 541] on button "Volgende vraag" at bounding box center [651, 552] width 521 height 36
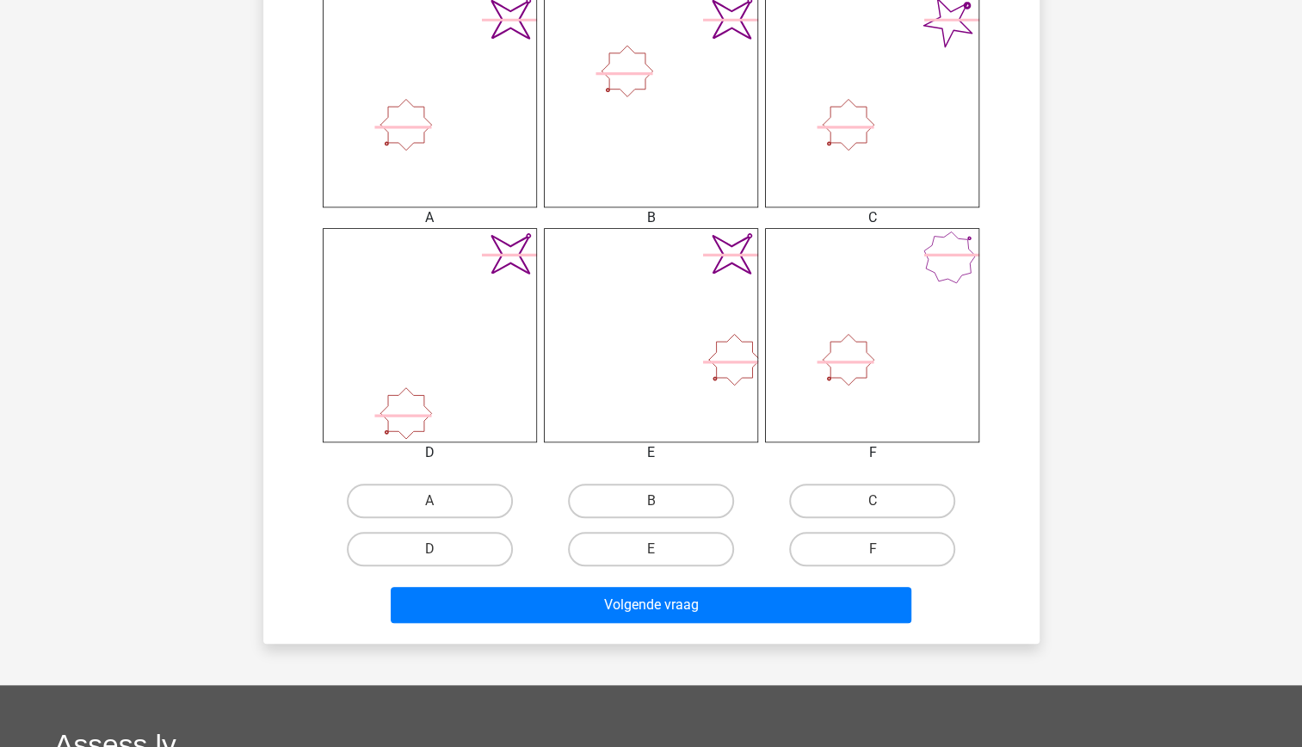
scroll to position [714, 0]
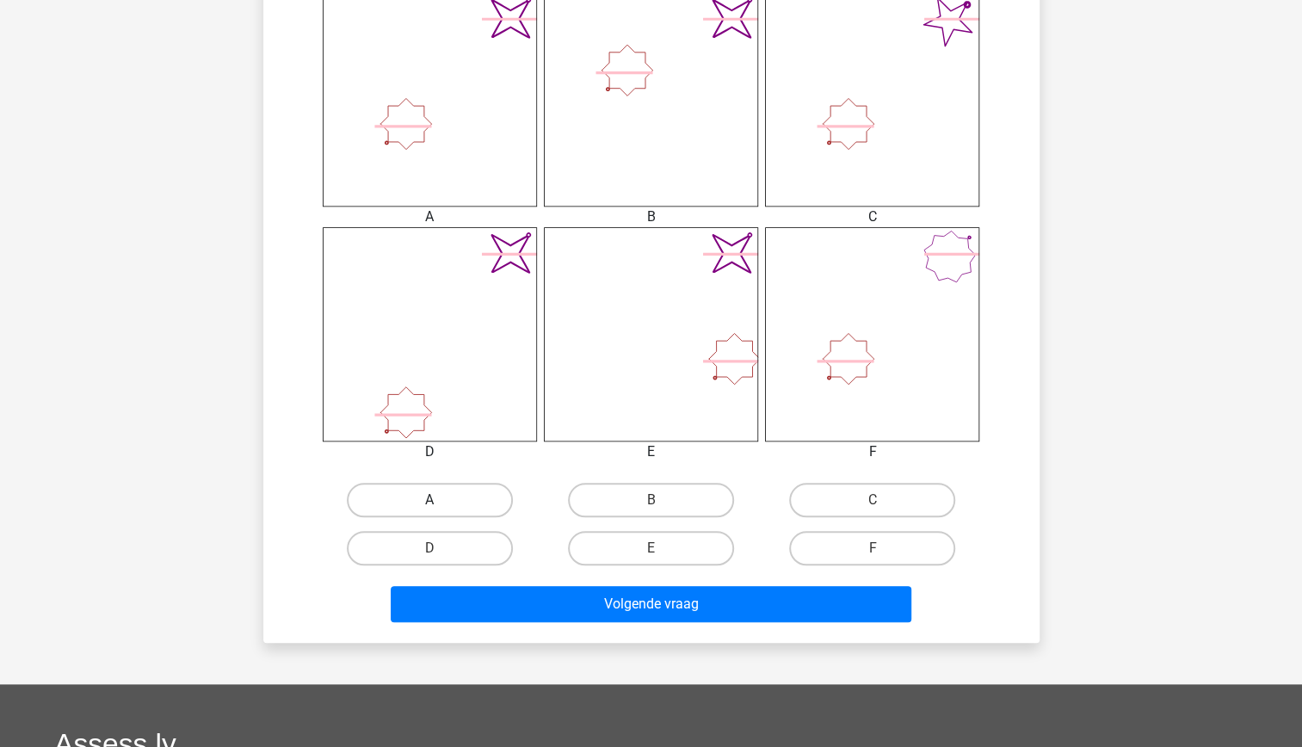
click at [459, 498] on label "A" at bounding box center [430, 500] width 166 height 34
click at [440, 500] on input "A" at bounding box center [434, 505] width 11 height 11
radio input "true"
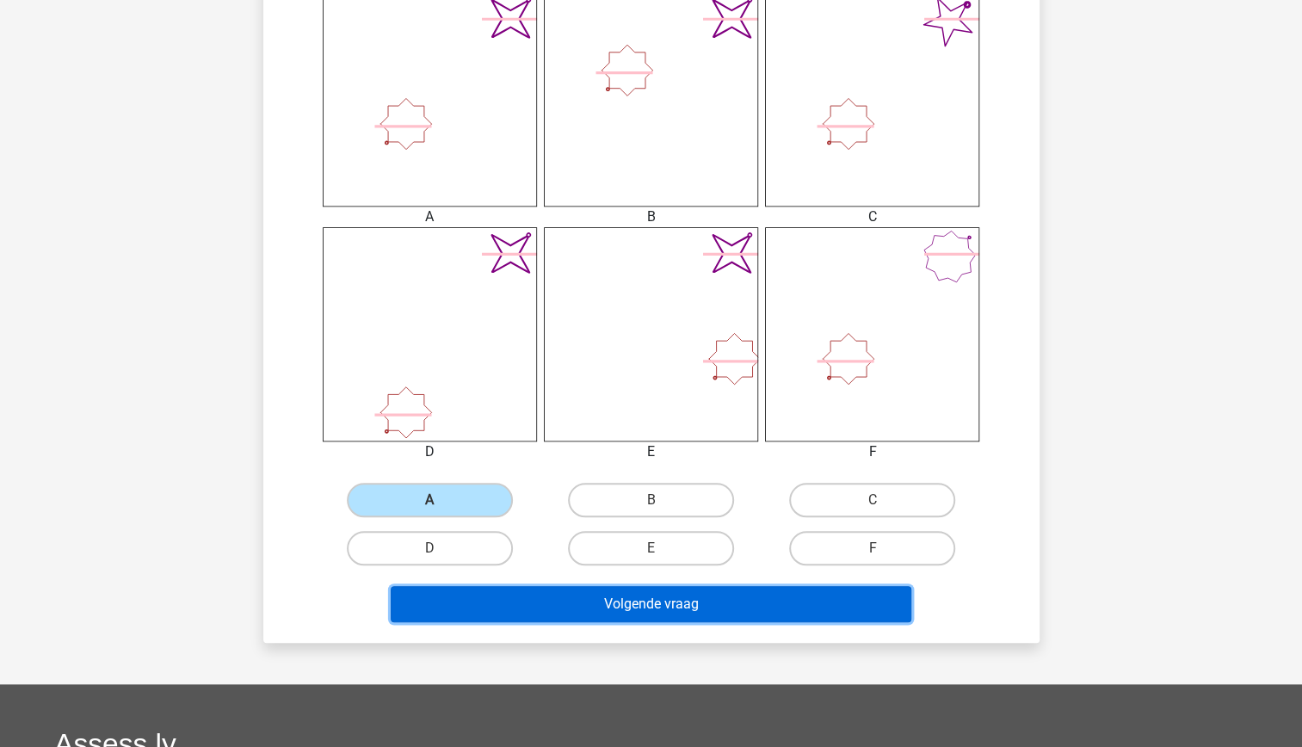
click at [615, 603] on button "Volgende vraag" at bounding box center [651, 604] width 521 height 36
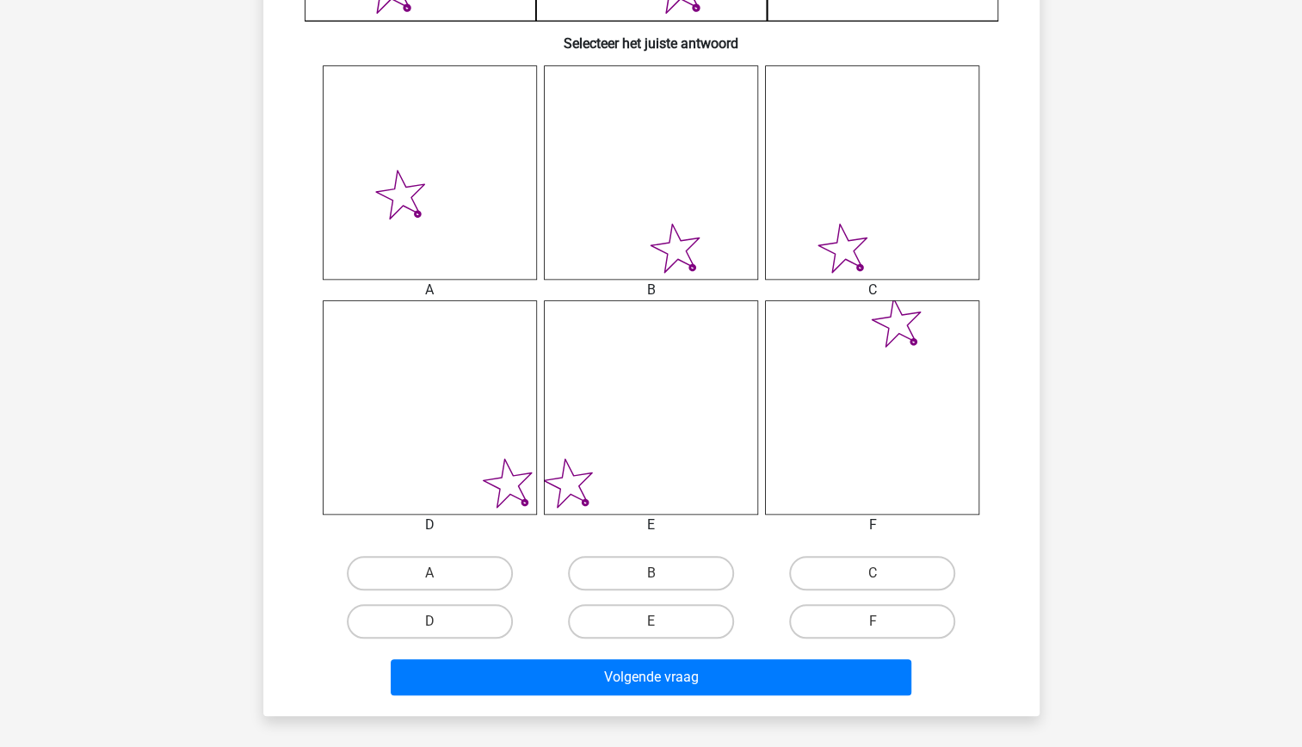
scroll to position [642, 0]
click at [475, 616] on label "D" at bounding box center [430, 620] width 166 height 34
click at [440, 620] on input "D" at bounding box center [434, 625] width 11 height 11
radio input "true"
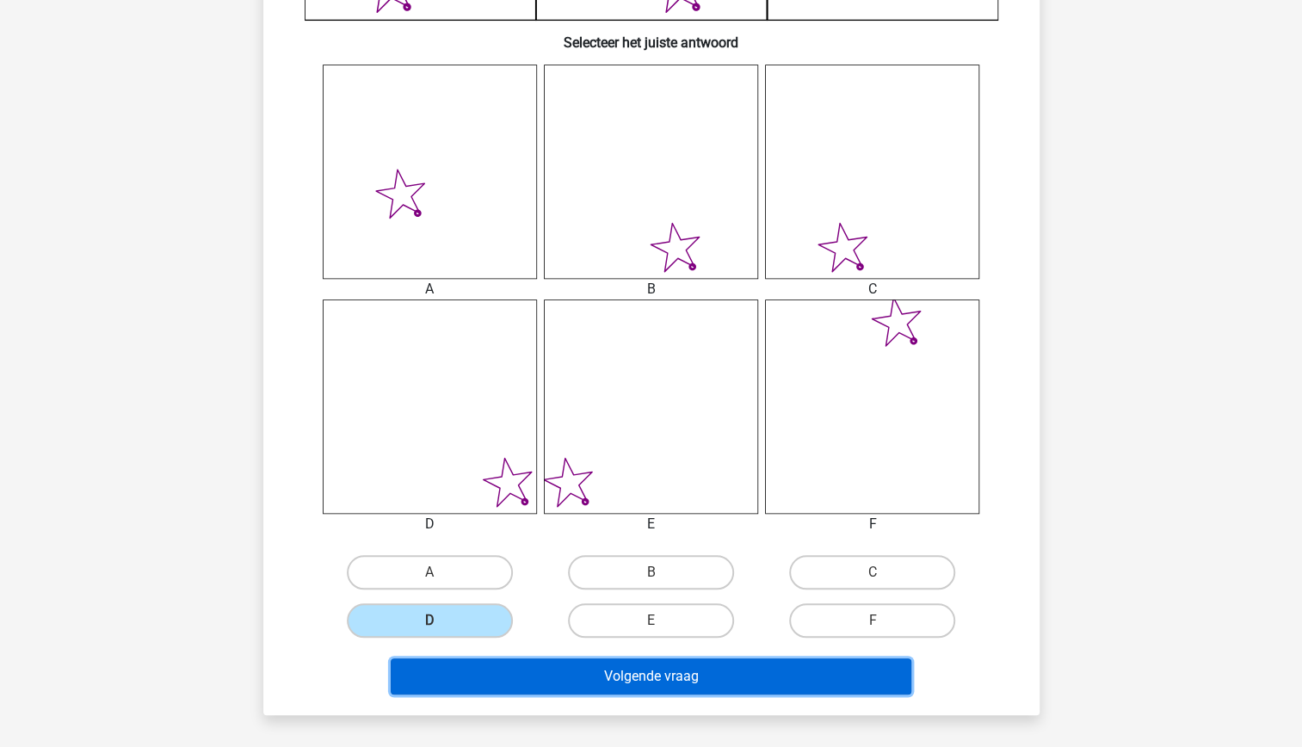
click at [567, 675] on button "Volgende vraag" at bounding box center [651, 676] width 521 height 36
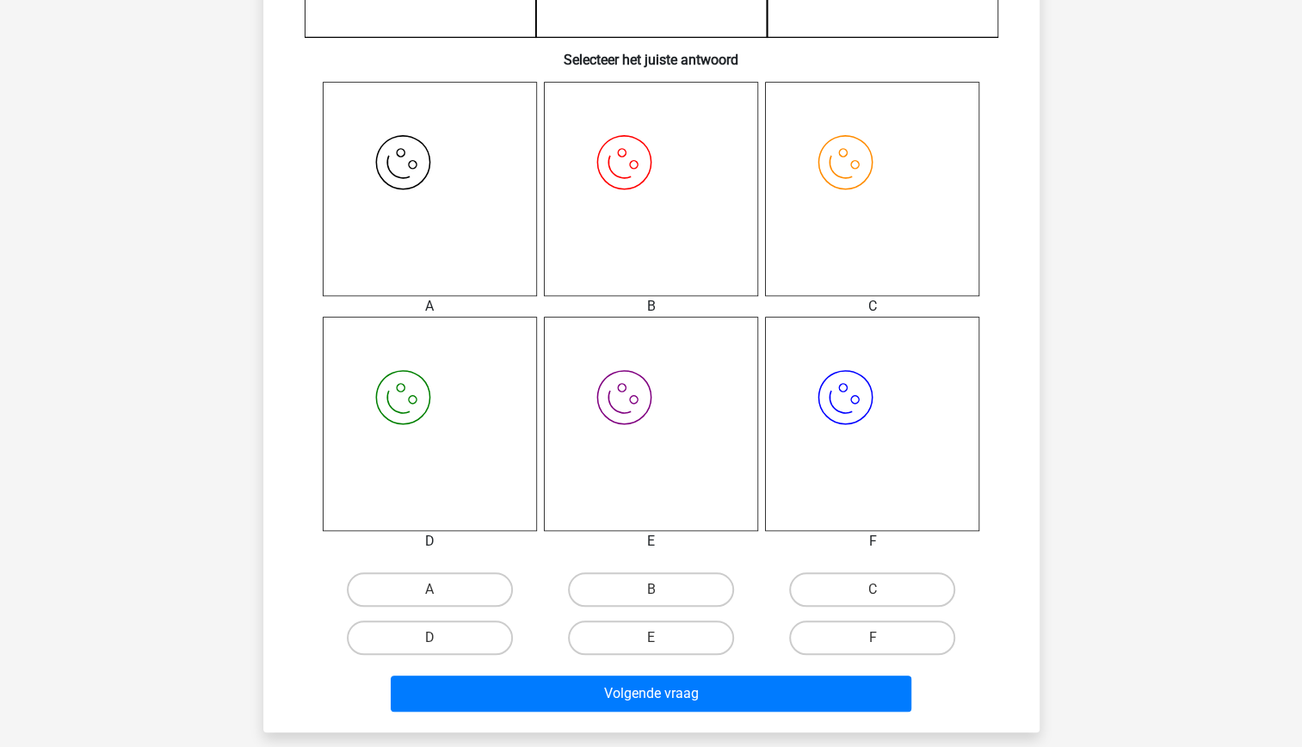
scroll to position [626, 0]
click at [456, 589] on label "A" at bounding box center [430, 587] width 166 height 34
click at [440, 589] on input "A" at bounding box center [434, 593] width 11 height 11
radio input "true"
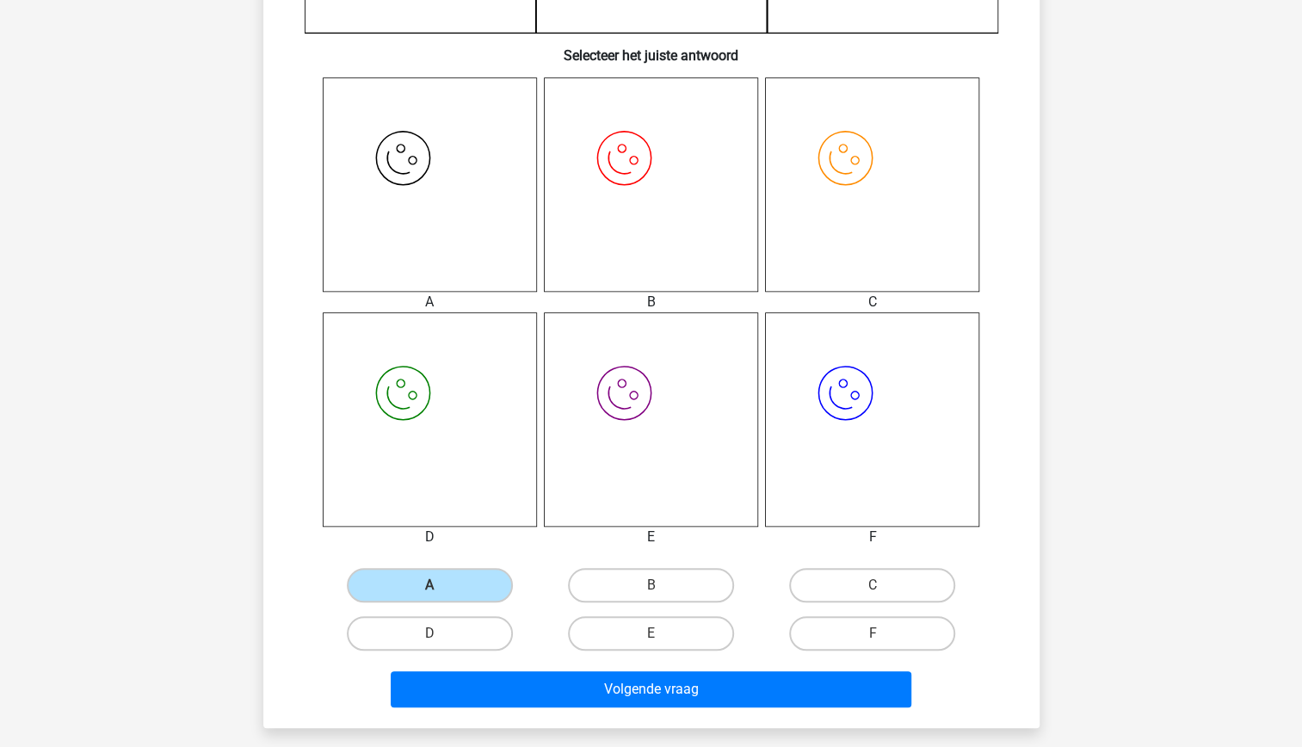
scroll to position [631, 0]
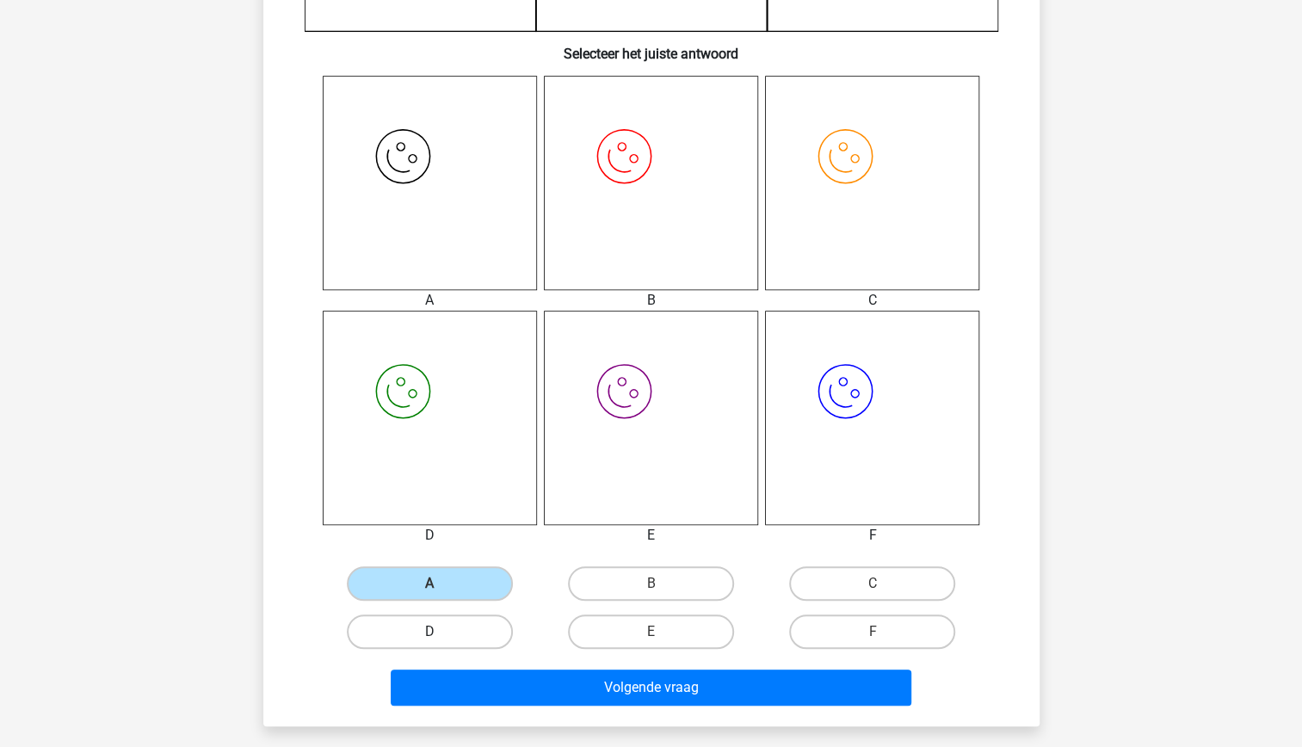
click at [465, 641] on label "D" at bounding box center [430, 631] width 166 height 34
click at [440, 641] on input "D" at bounding box center [434, 636] width 11 height 11
radio input "true"
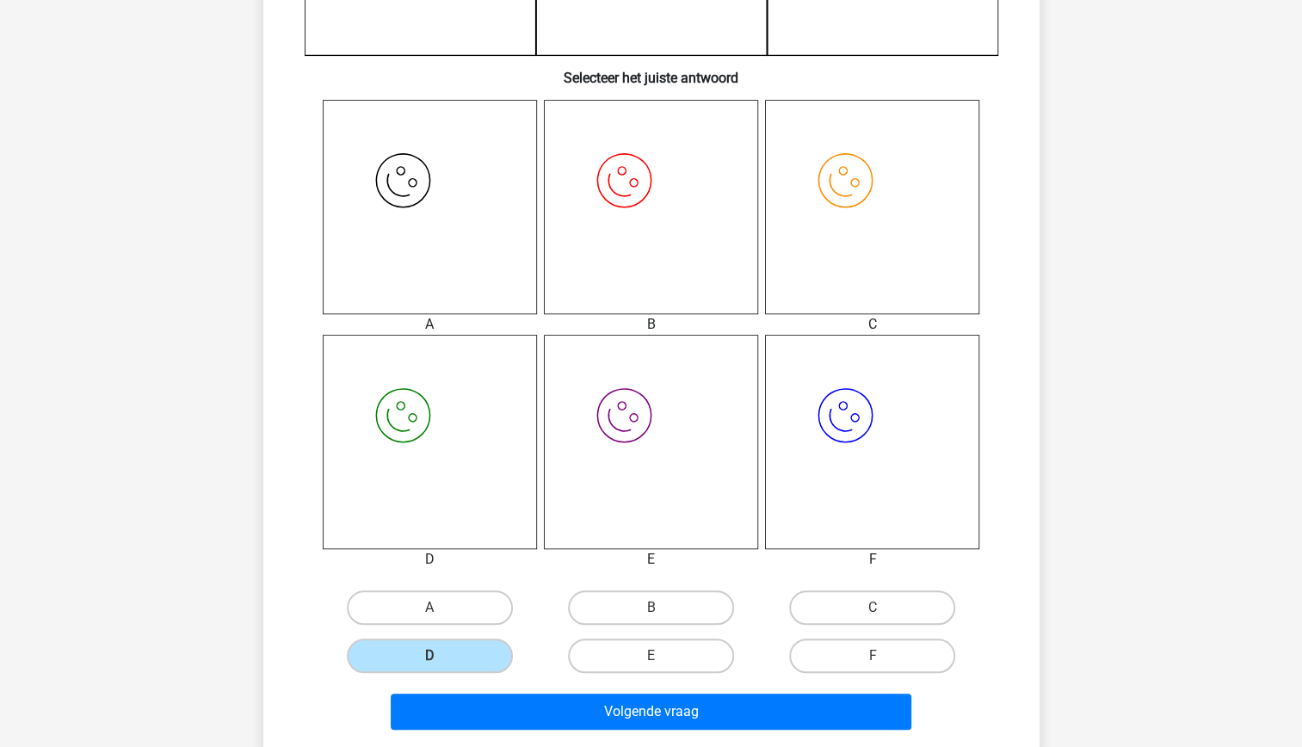
scroll to position [642, 0]
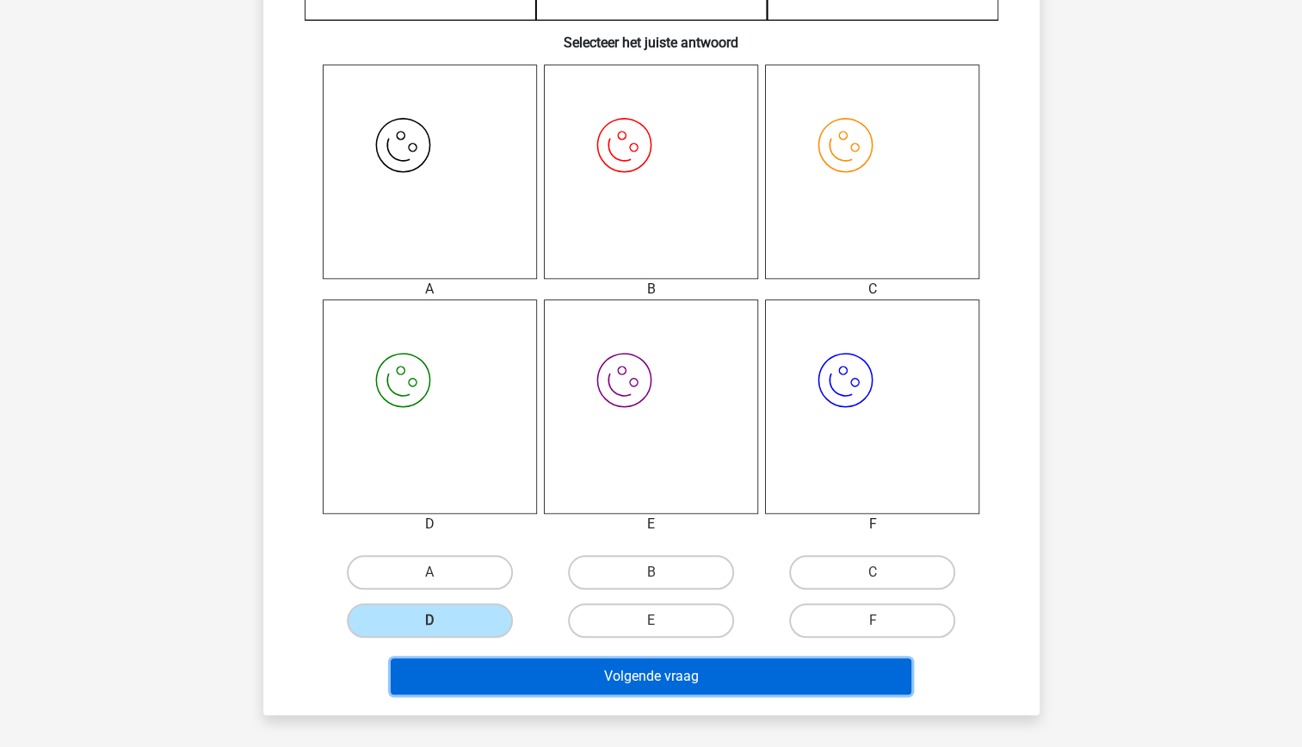
click at [683, 675] on button "Volgende vraag" at bounding box center [651, 676] width 521 height 36
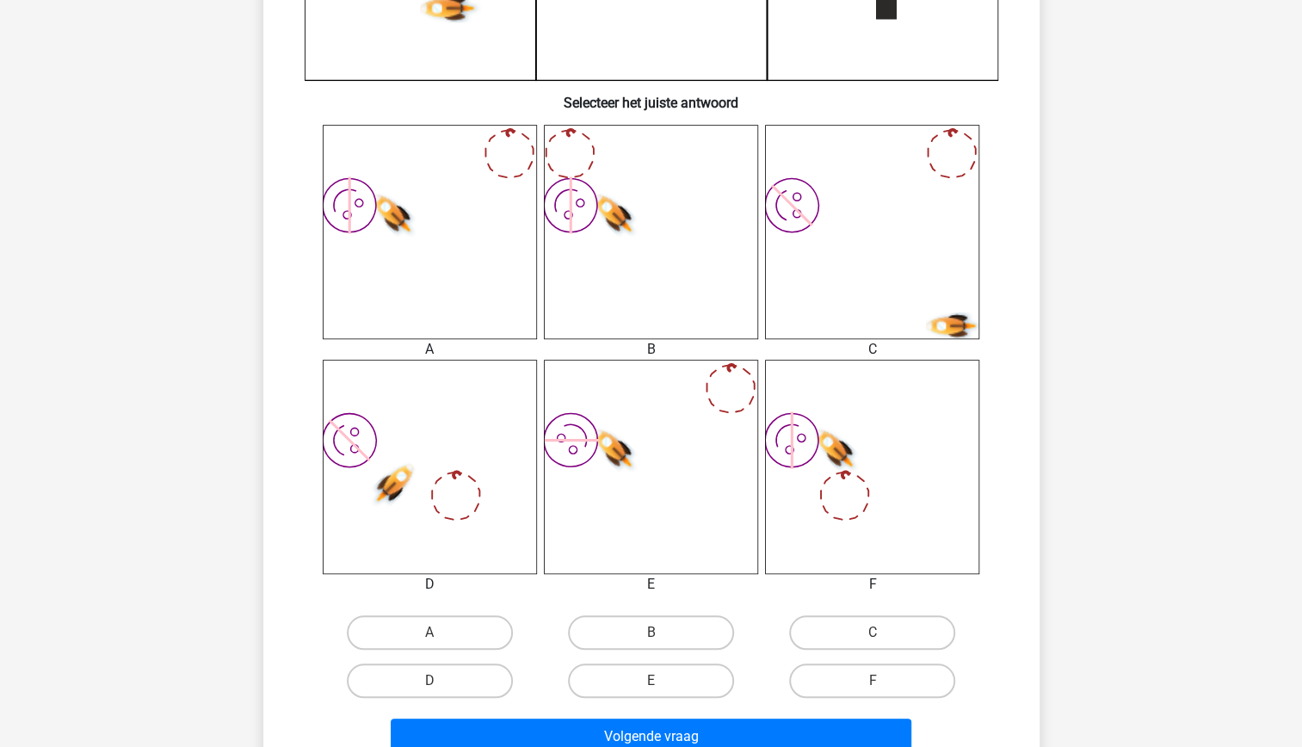
scroll to position [581, 0]
click at [432, 631] on label "A" at bounding box center [430, 633] width 166 height 34
click at [432, 633] on input "A" at bounding box center [434, 638] width 11 height 11
radio input "true"
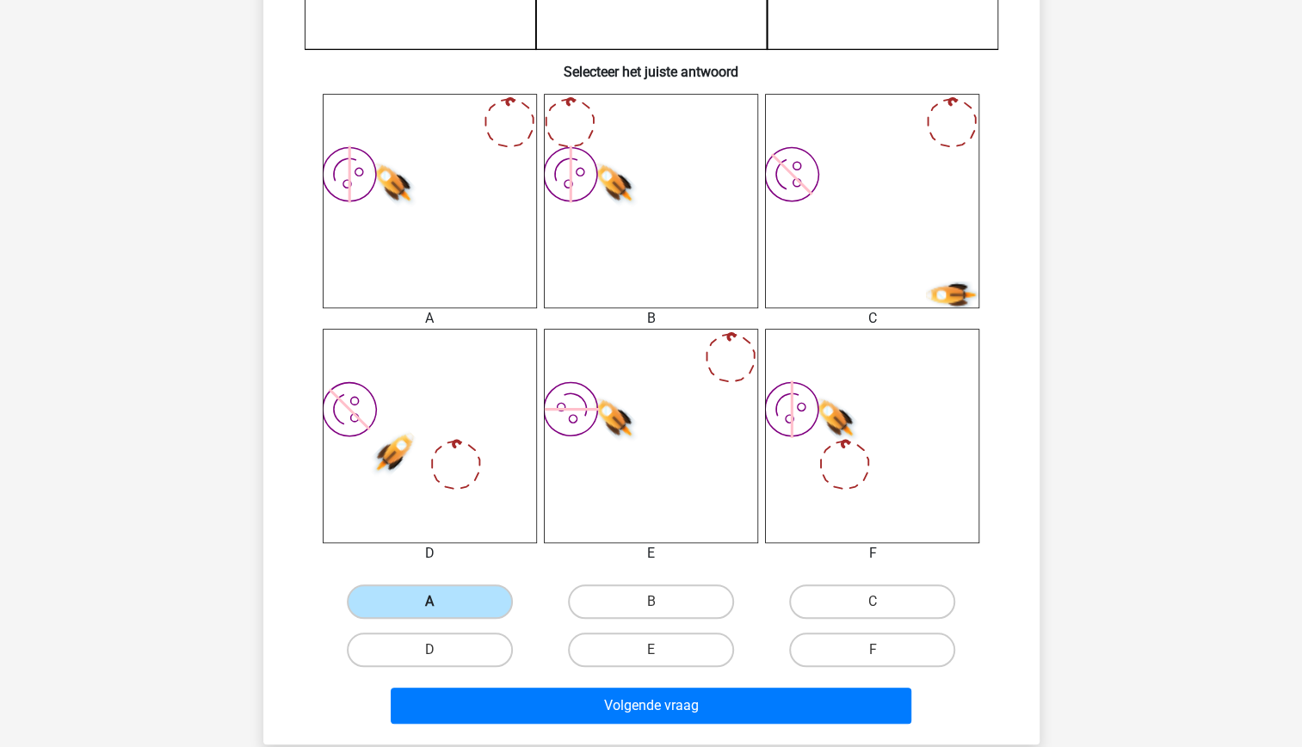
scroll to position [623, 0]
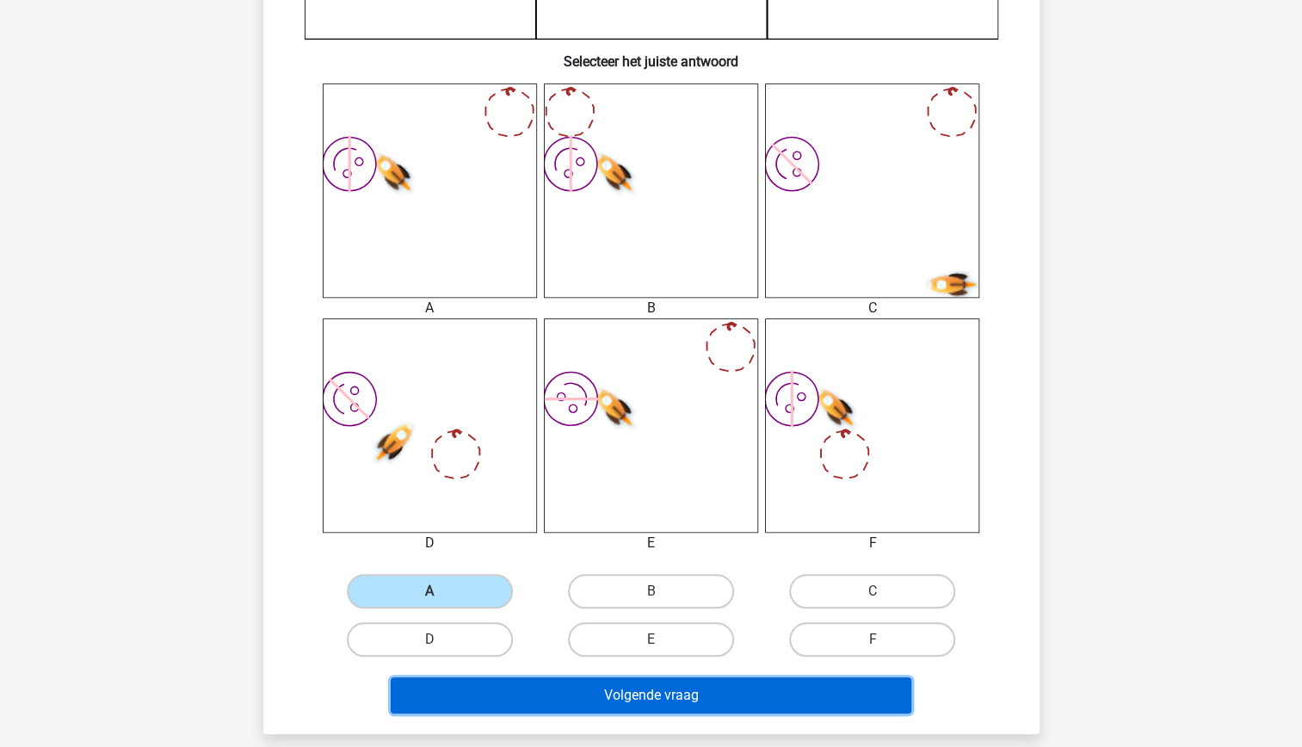
click at [571, 695] on button "Volgende vraag" at bounding box center [651, 695] width 521 height 36
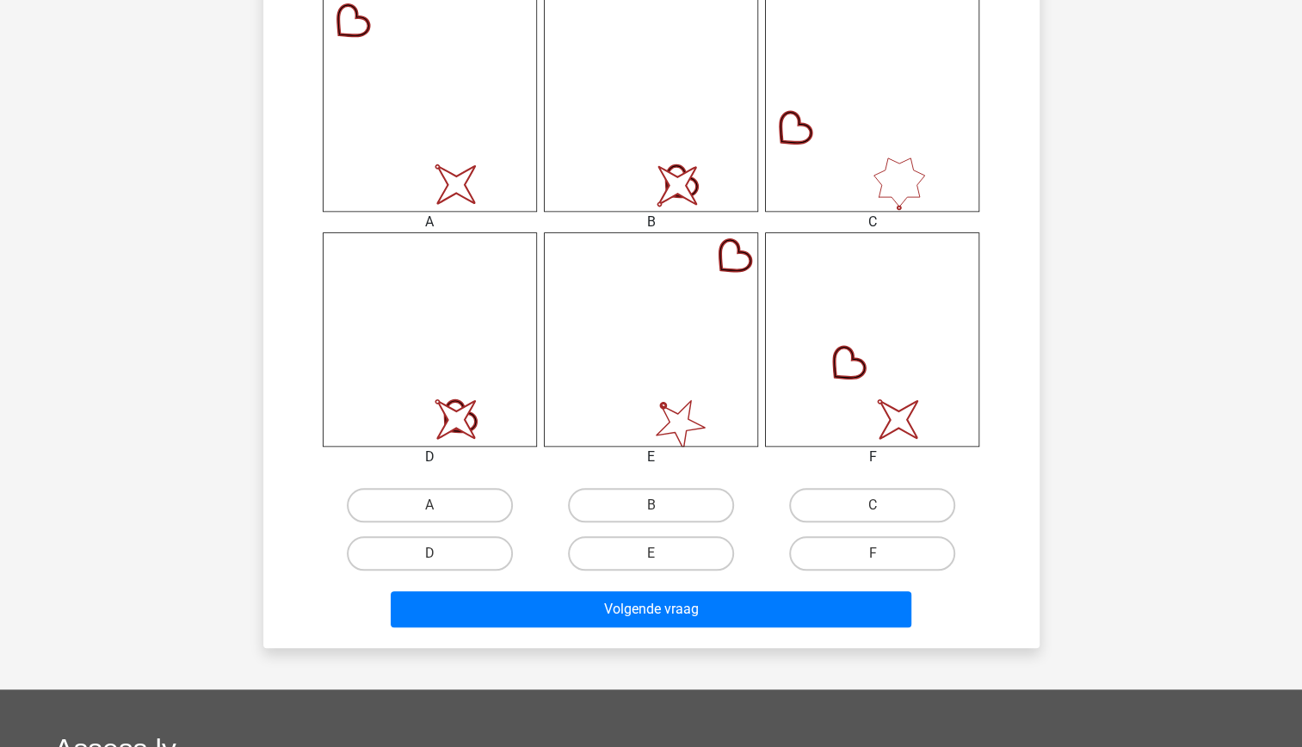
scroll to position [748, 0]
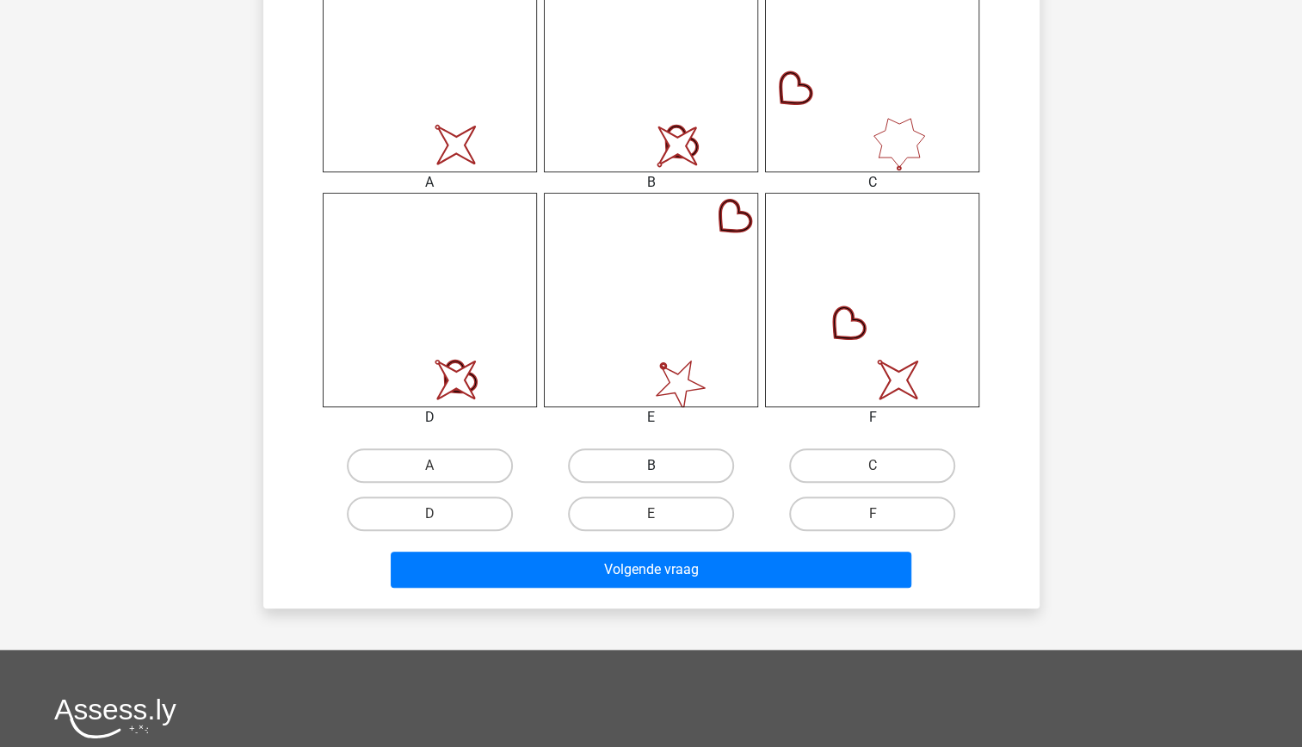
click at [654, 459] on label "B" at bounding box center [651, 465] width 166 height 34
click at [654, 465] on input "B" at bounding box center [655, 470] width 11 height 11
radio input "true"
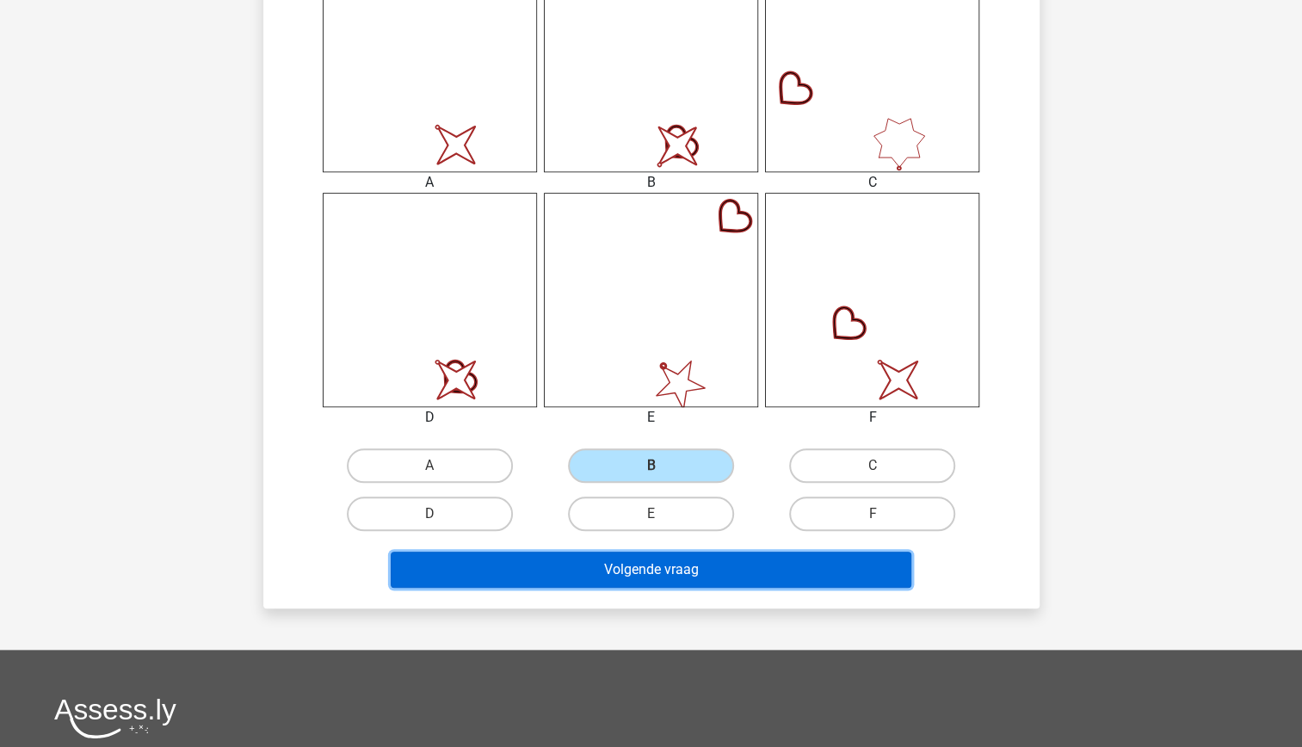
click at [707, 570] on button "Volgende vraag" at bounding box center [651, 569] width 521 height 36
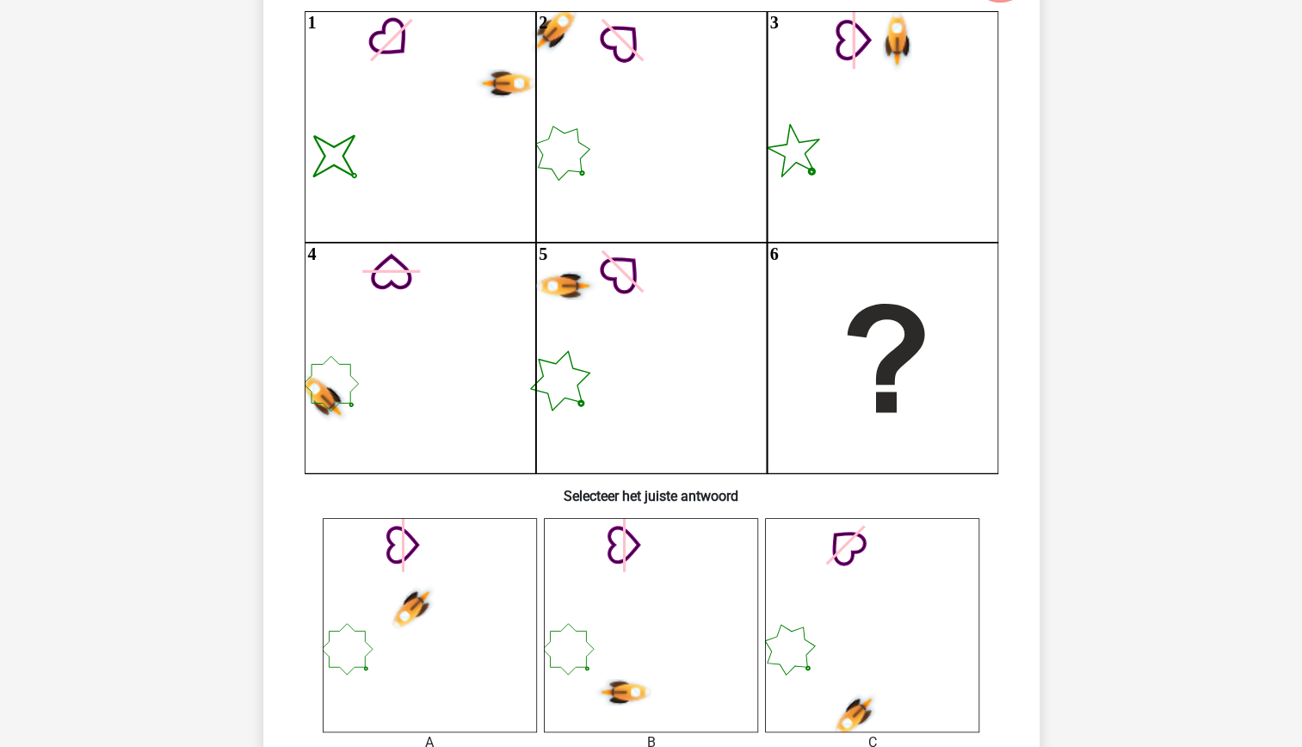
scroll to position [190, 0]
click at [667, 642] on icon at bounding box center [651, 623] width 214 height 214
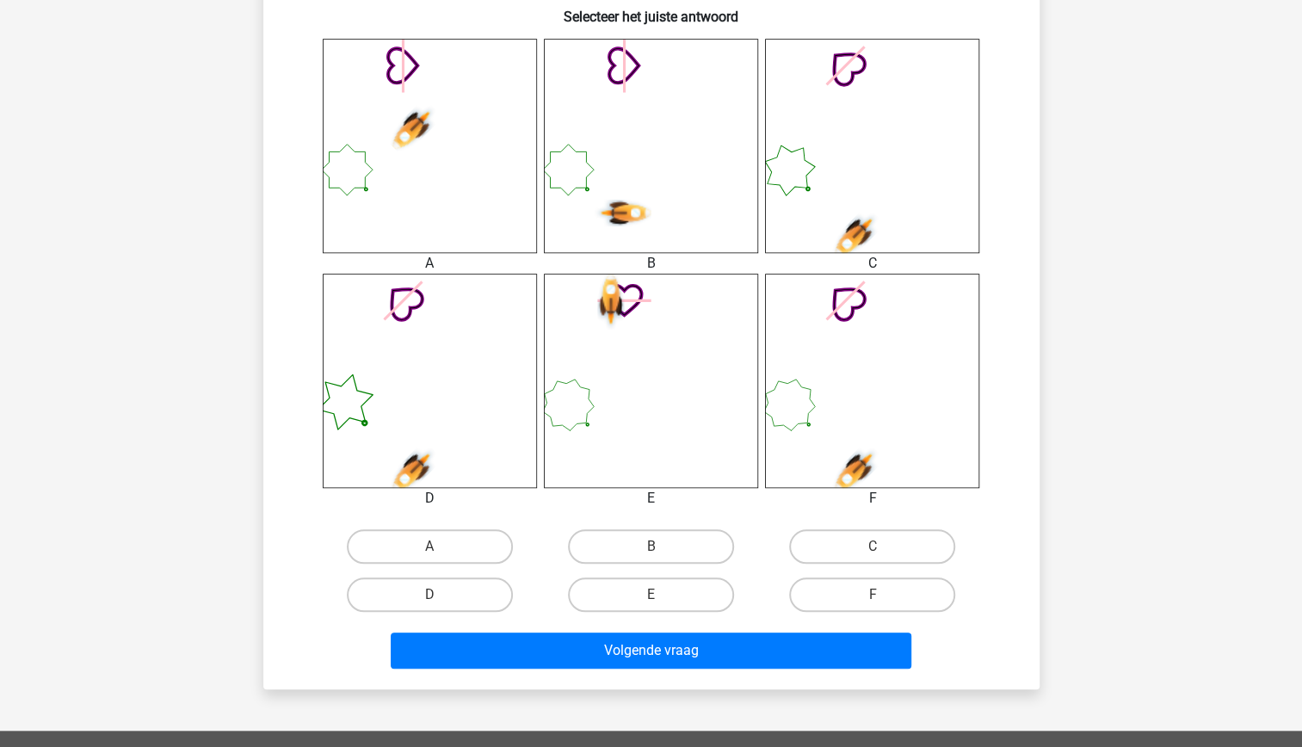
scroll to position [678, 0]
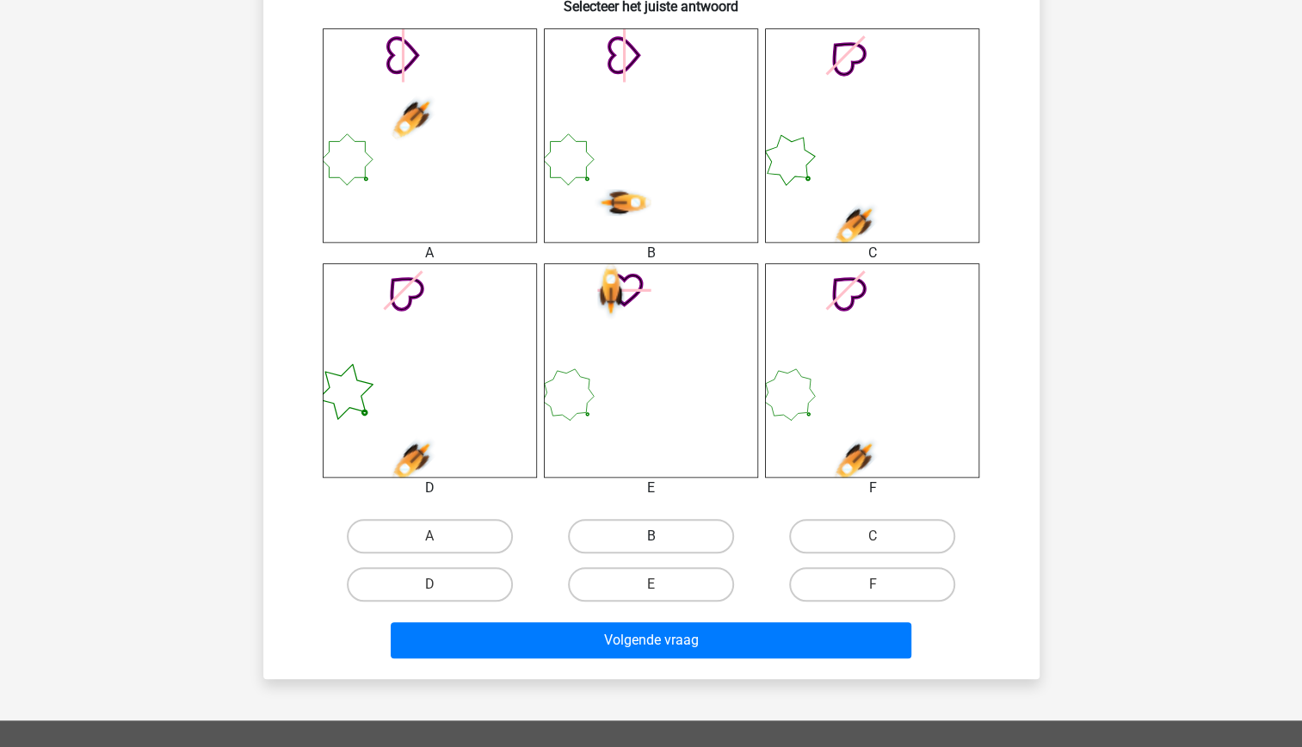
click at [628, 527] on label "B" at bounding box center [651, 536] width 166 height 34
click at [650, 536] on input "B" at bounding box center [655, 541] width 11 height 11
radio input "true"
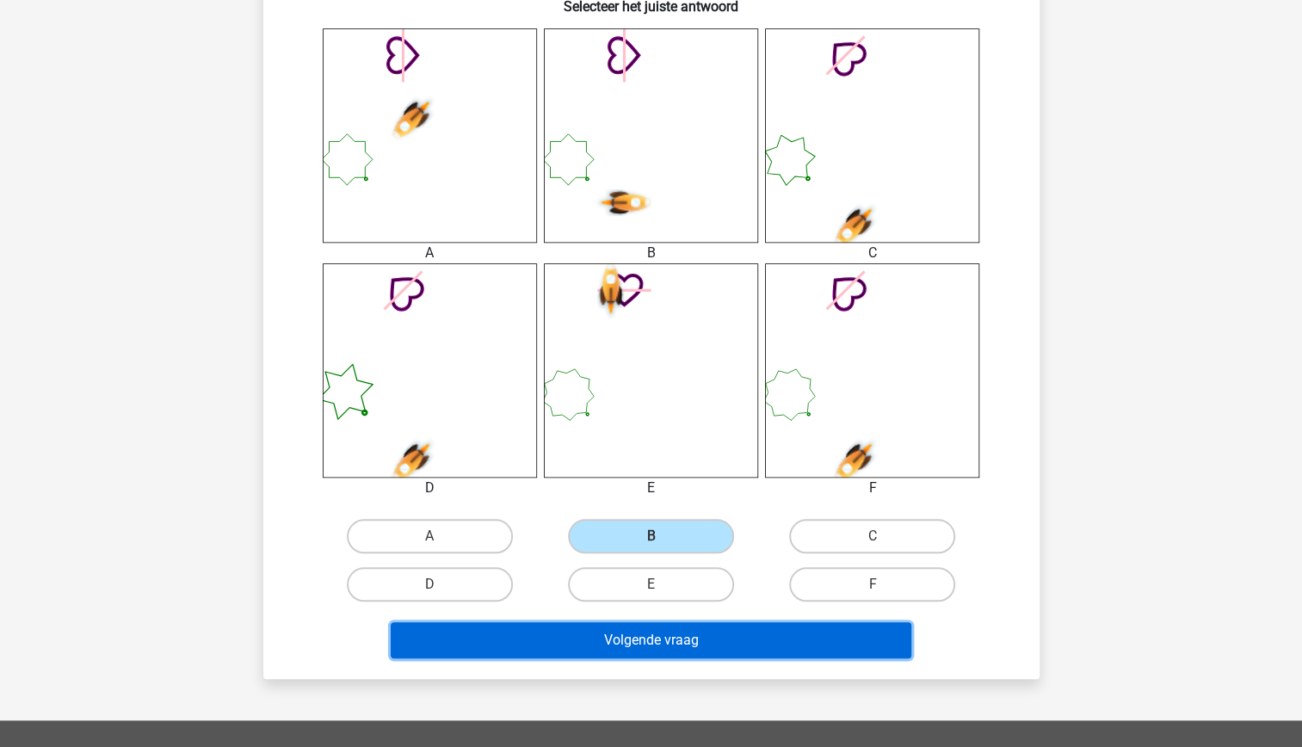
click at [662, 651] on button "Volgende vraag" at bounding box center [651, 640] width 521 height 36
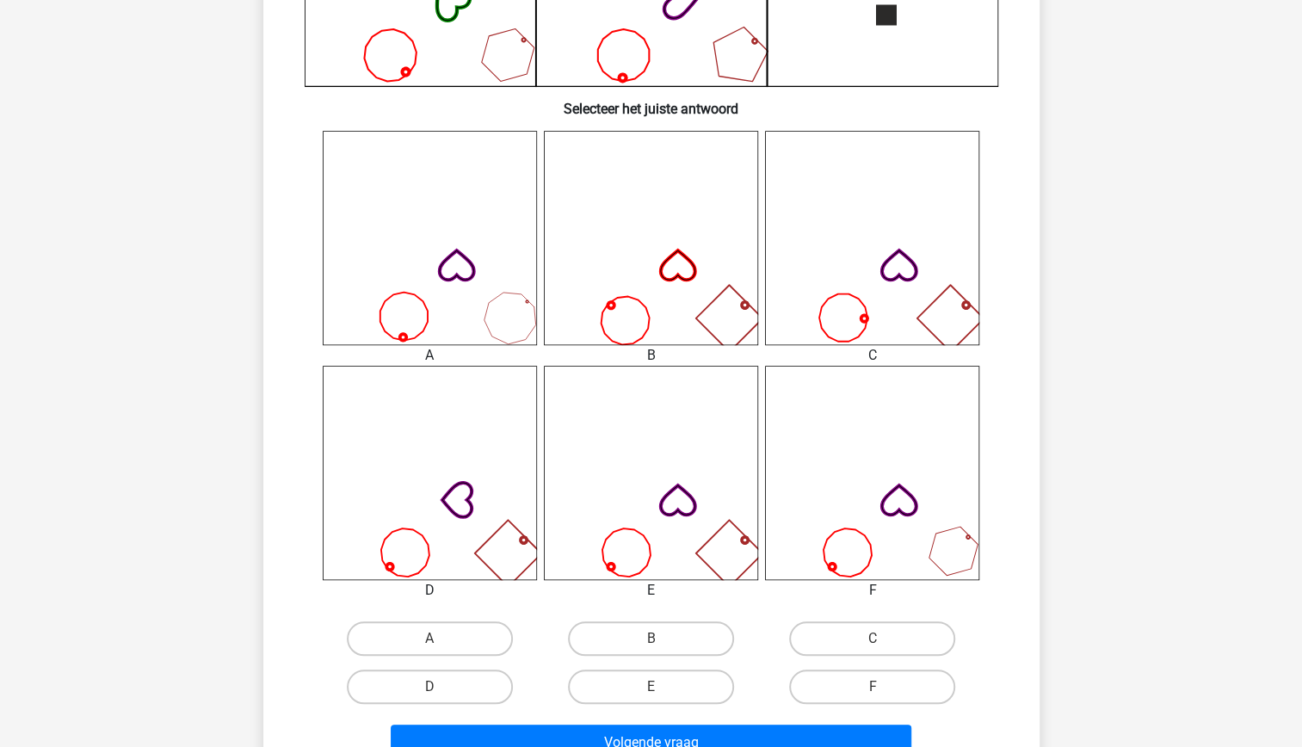
scroll to position [579, 0]
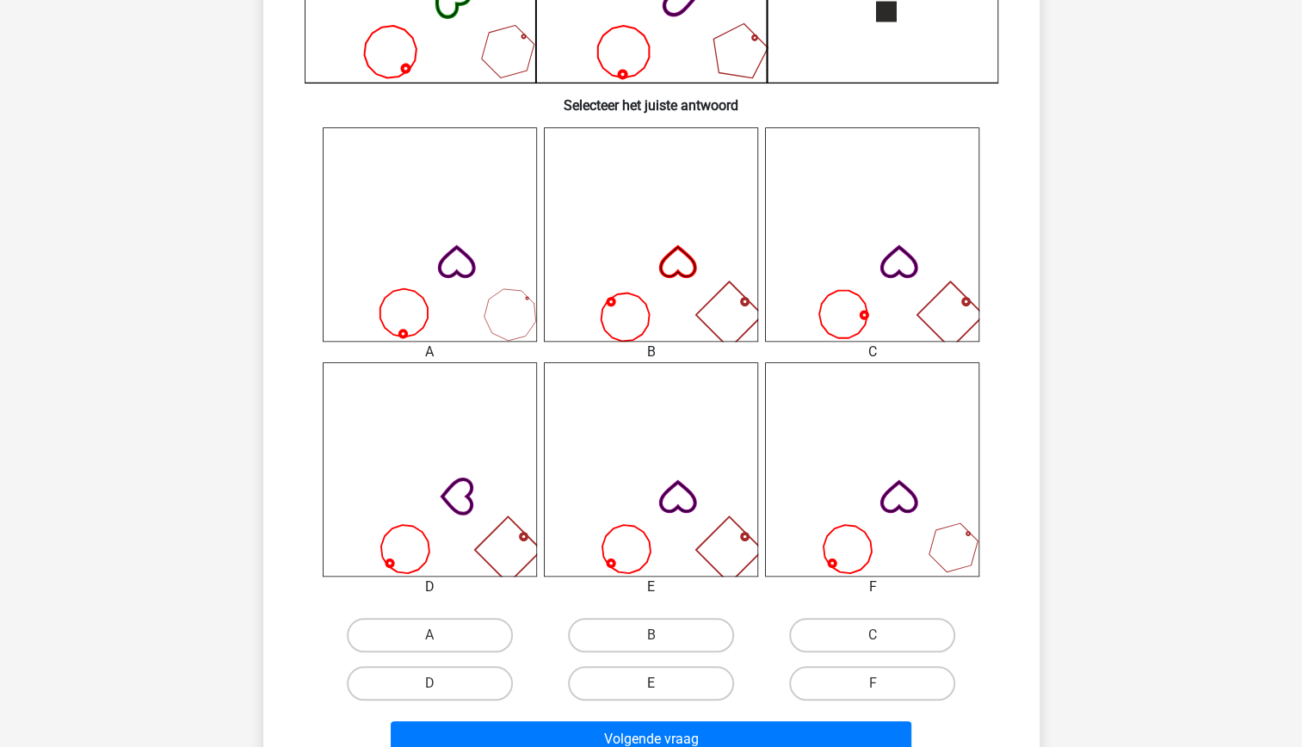
click at [679, 685] on label "E" at bounding box center [651, 683] width 166 height 34
click at [662, 685] on input "E" at bounding box center [655, 688] width 11 height 11
radio input "true"
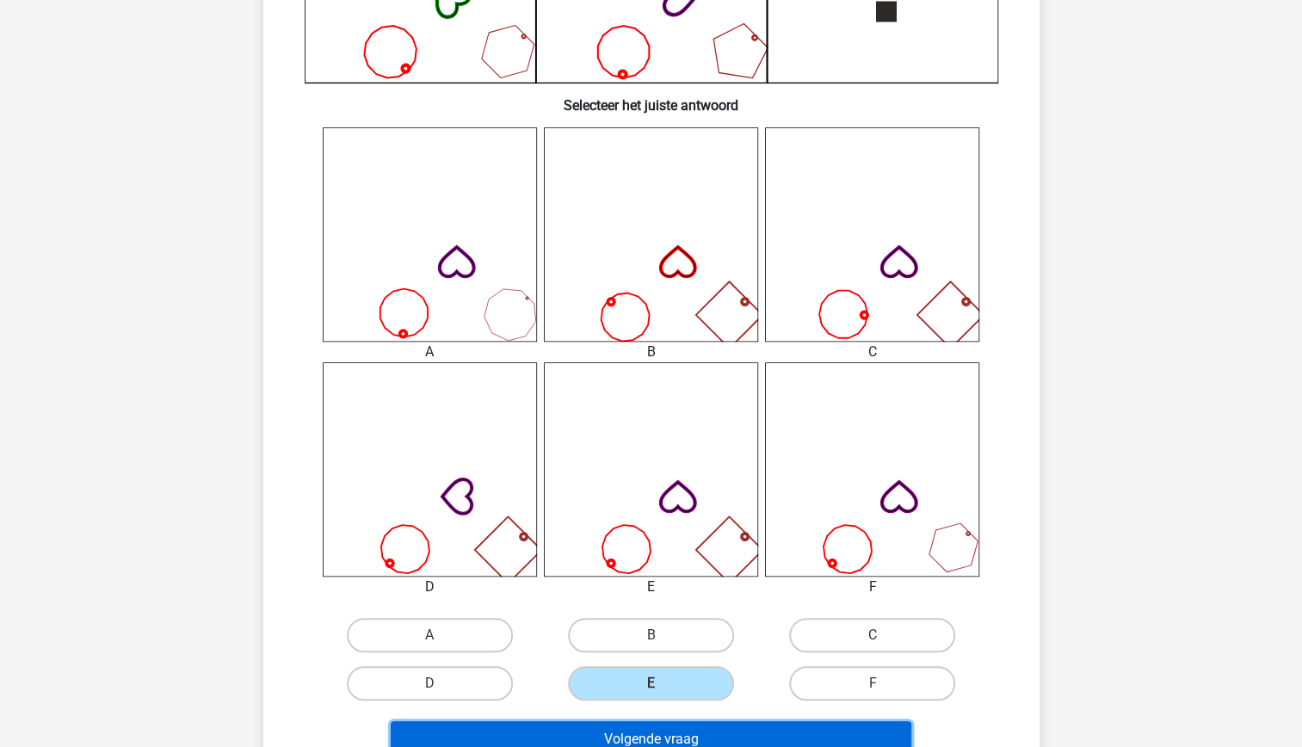
click at [695, 725] on button "Volgende vraag" at bounding box center [651, 739] width 521 height 36
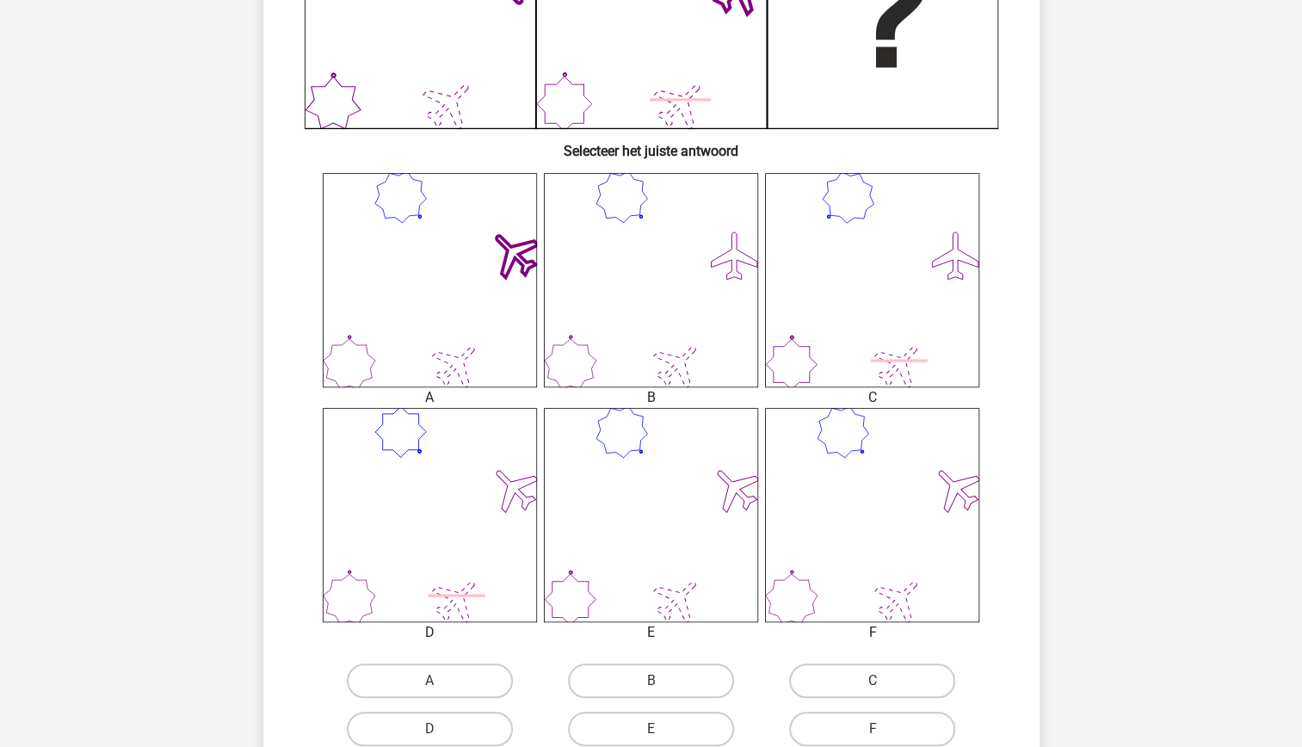
scroll to position [534, 0]
click at [447, 524] on icon at bounding box center [430, 514] width 214 height 214
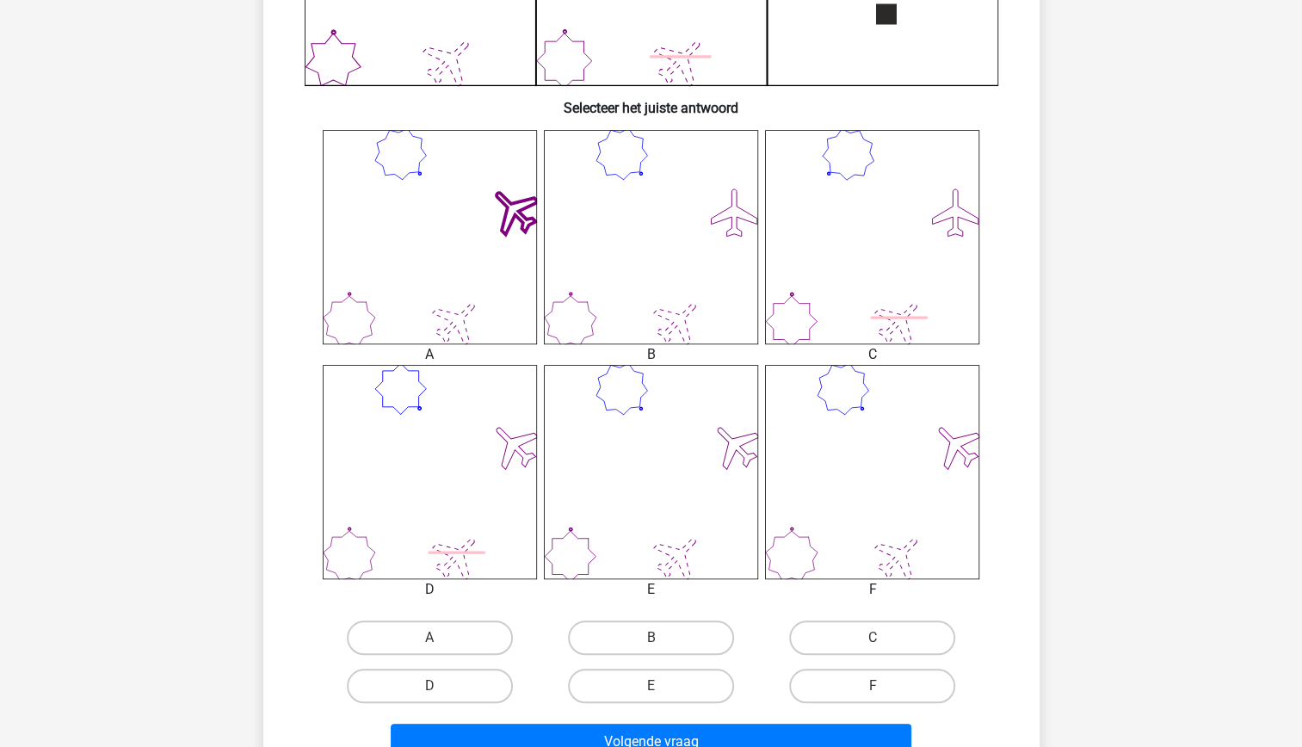
click at [447, 524] on icon at bounding box center [430, 472] width 214 height 214
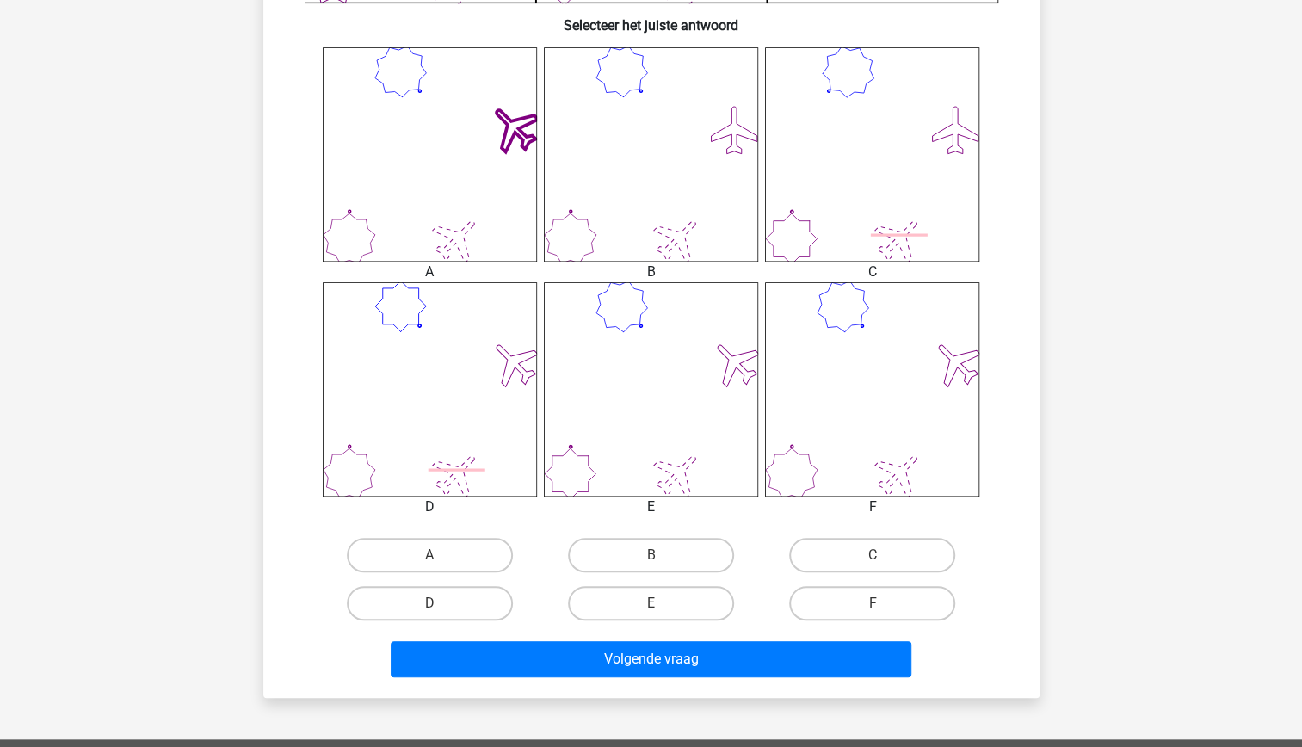
scroll to position [661, 0]
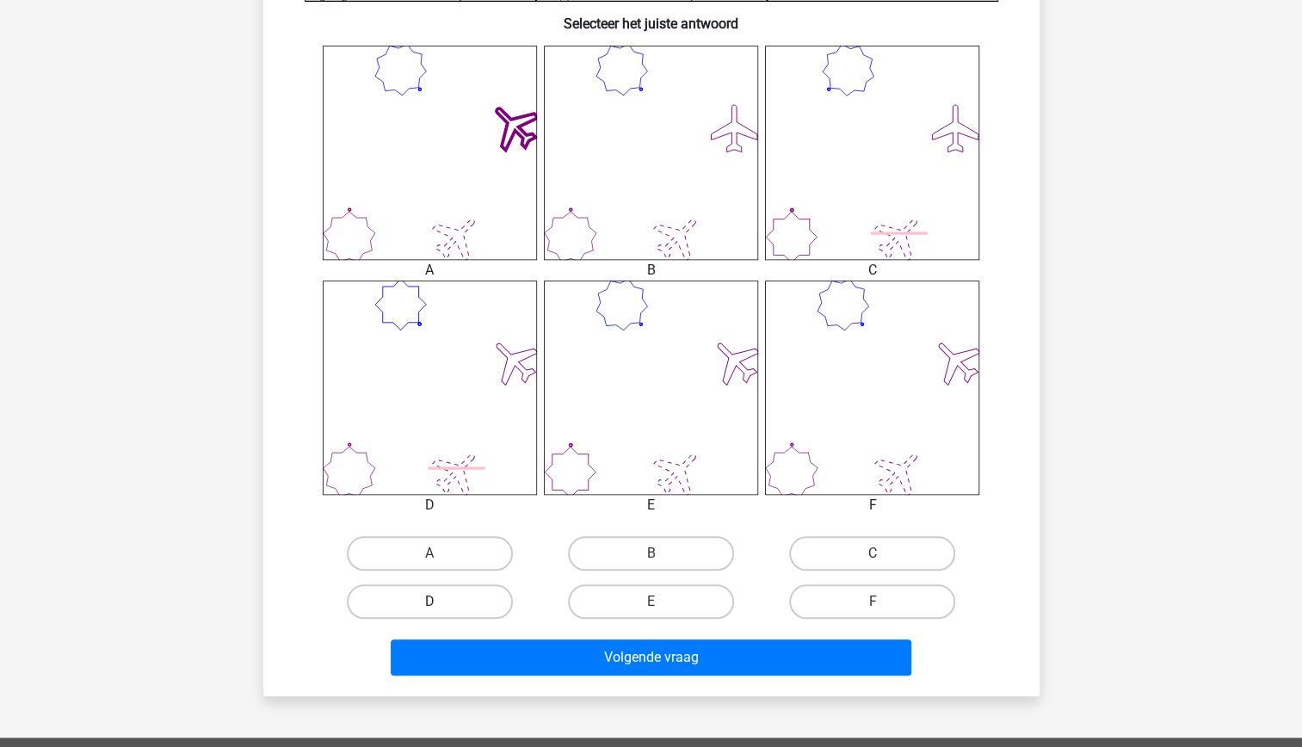
click at [474, 604] on label "D" at bounding box center [430, 601] width 166 height 34
click at [440, 604] on input "D" at bounding box center [434, 606] width 11 height 11
radio input "true"
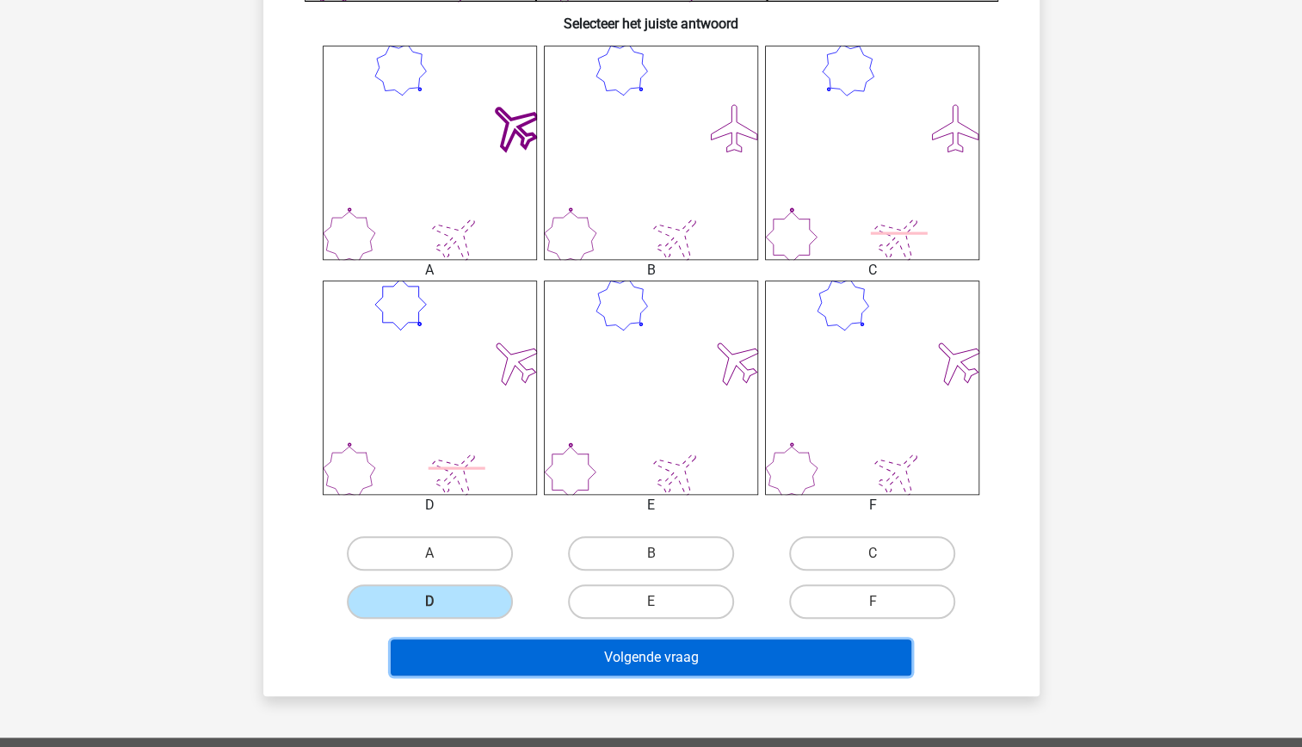
click at [570, 664] on button "Volgende vraag" at bounding box center [651, 657] width 521 height 36
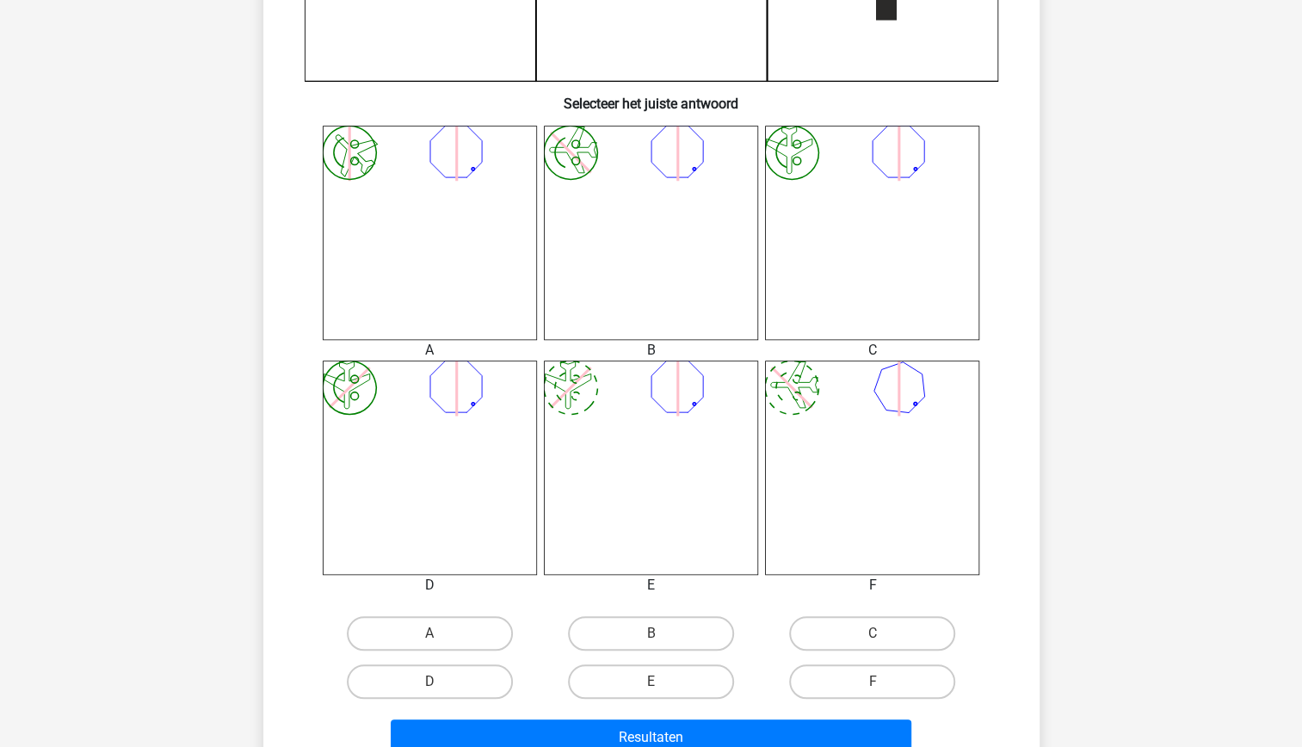
scroll to position [602, 0]
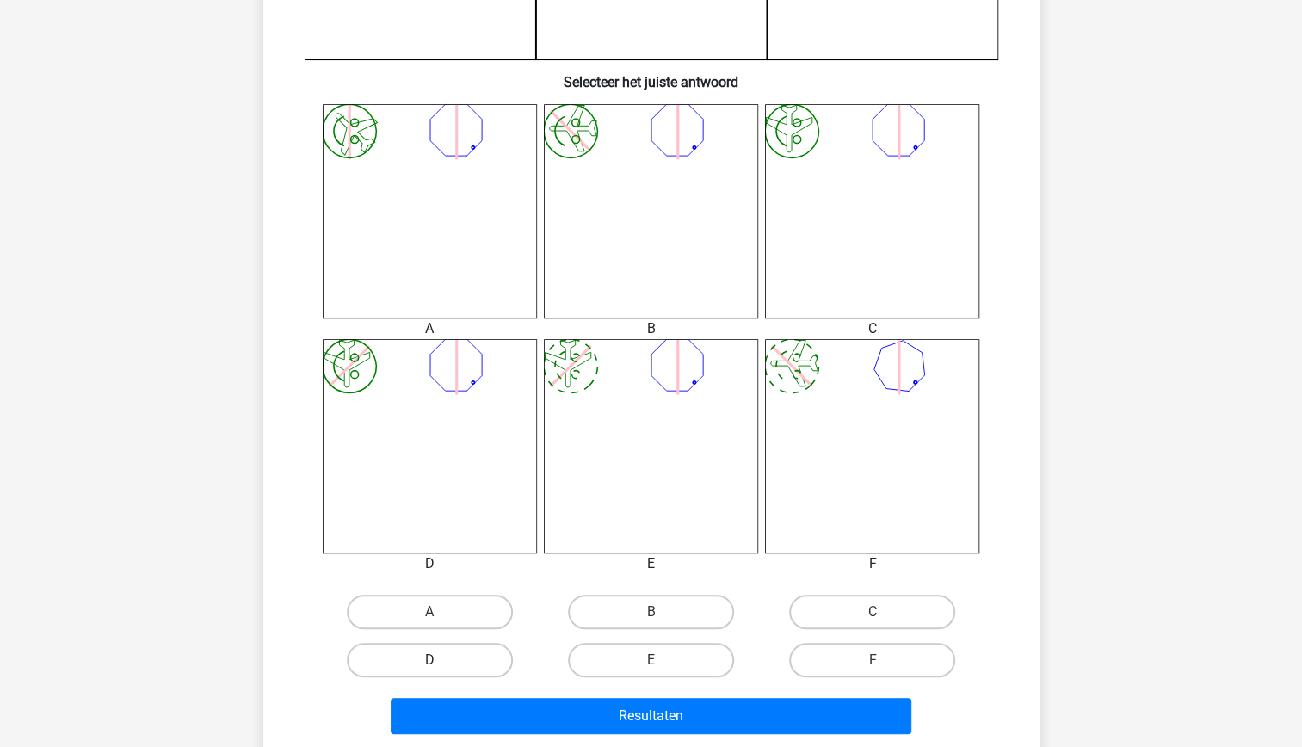
click at [484, 647] on label "D" at bounding box center [430, 660] width 166 height 34
click at [440, 660] on input "D" at bounding box center [434, 665] width 11 height 11
radio input "true"
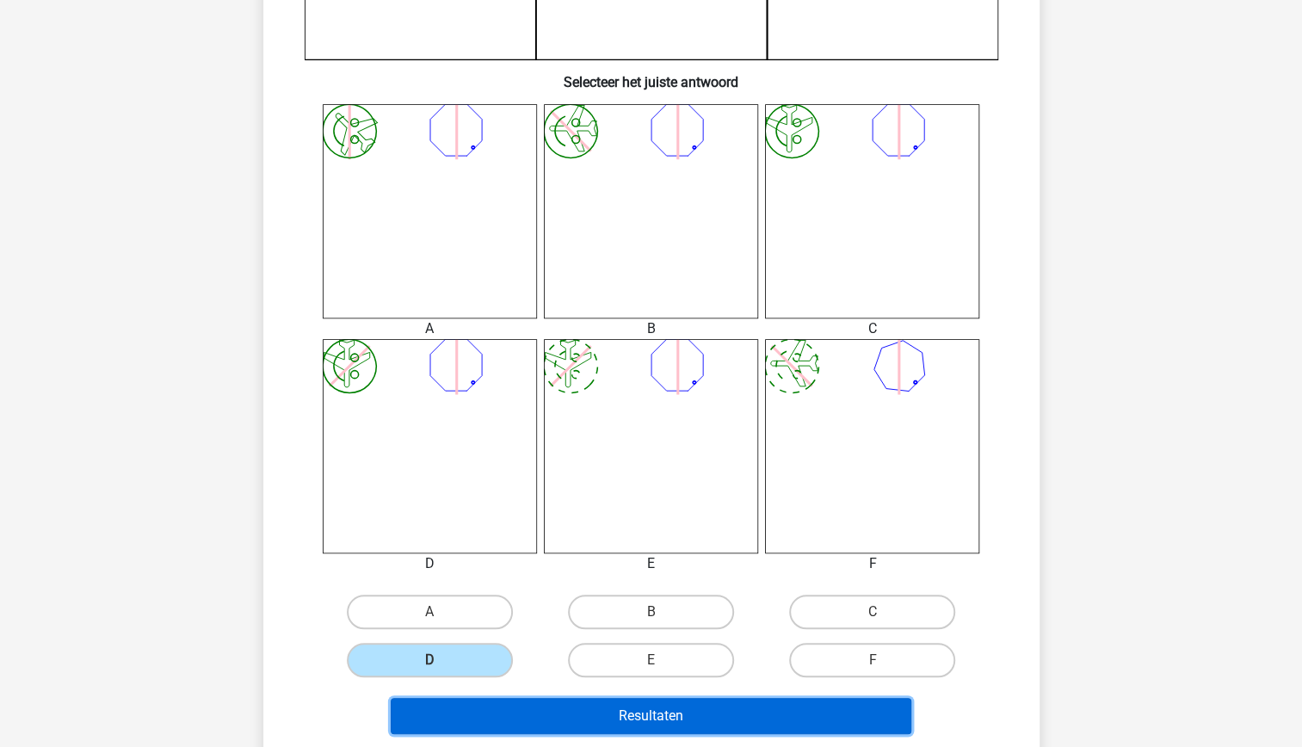
click at [618, 718] on button "Resultaten" at bounding box center [651, 716] width 521 height 36
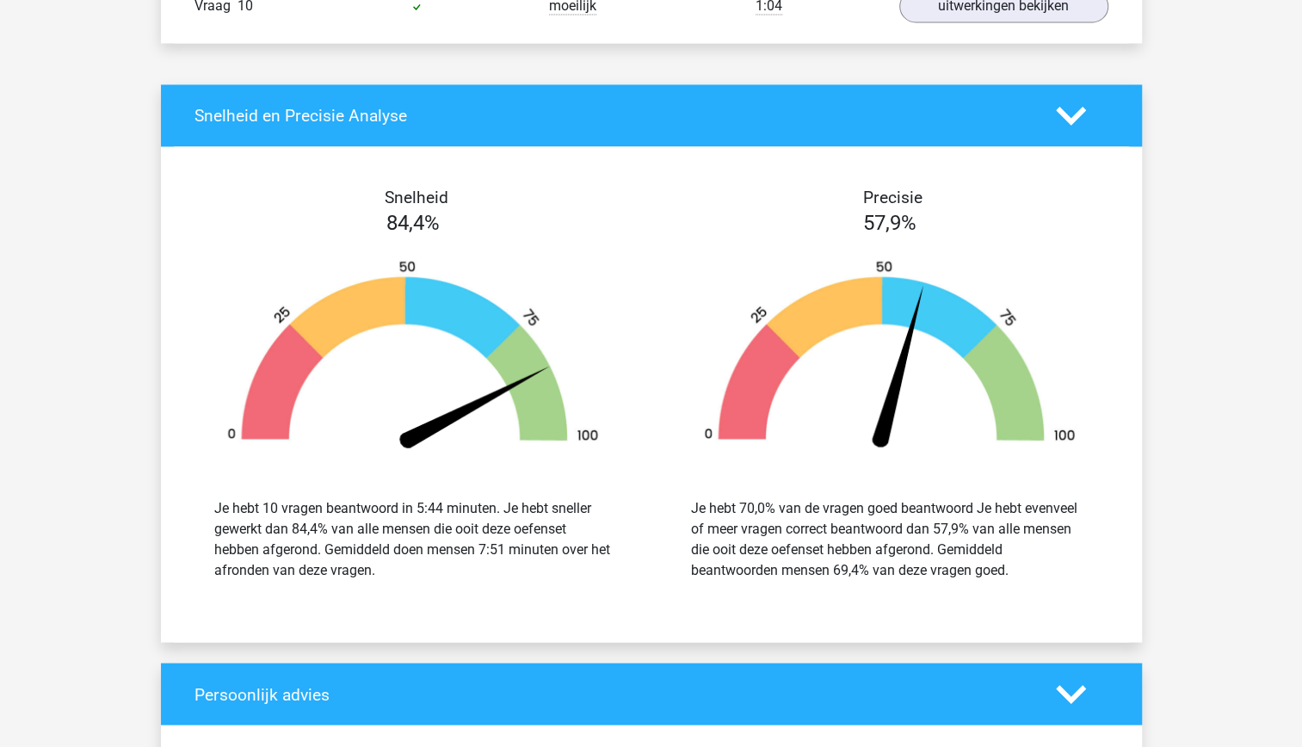
scroll to position [1581, 0]
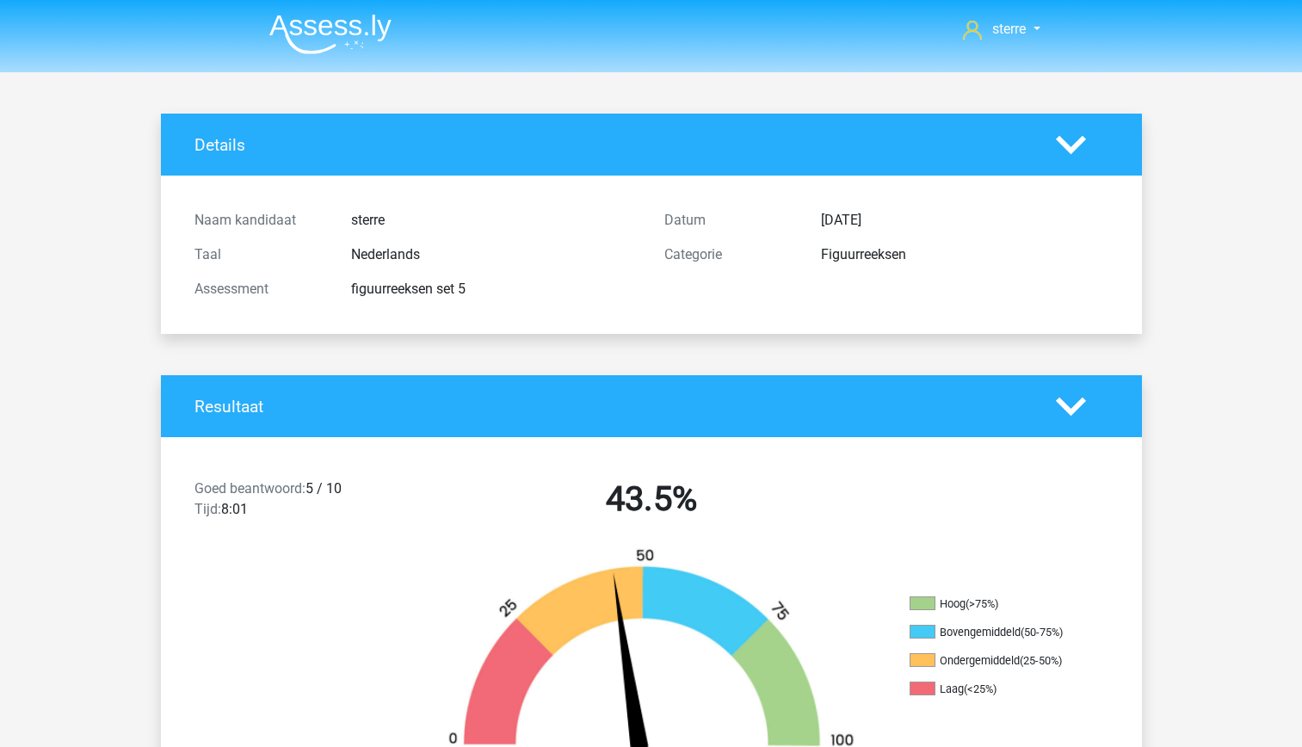
scroll to position [2426, 0]
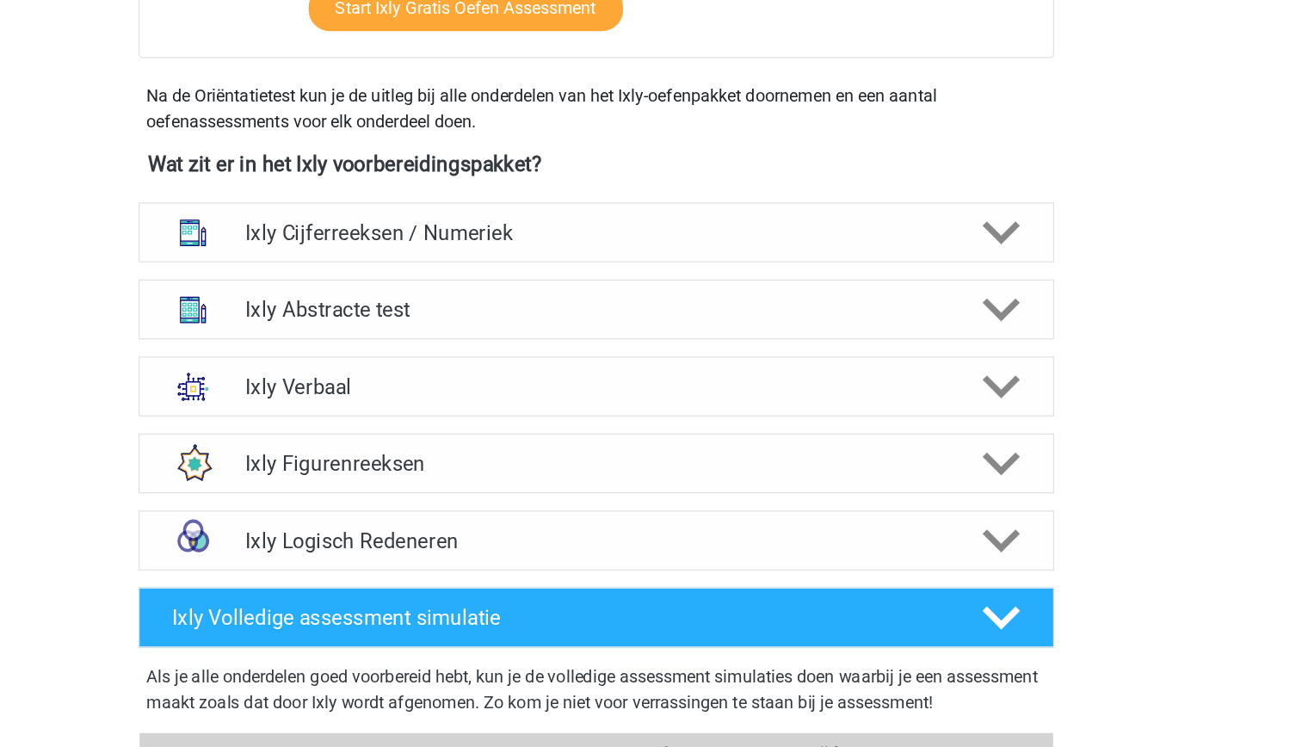
scroll to position [585, 0]
click at [656, 252] on h4 "Ixly Abstracte test" at bounding box center [651, 249] width 564 height 20
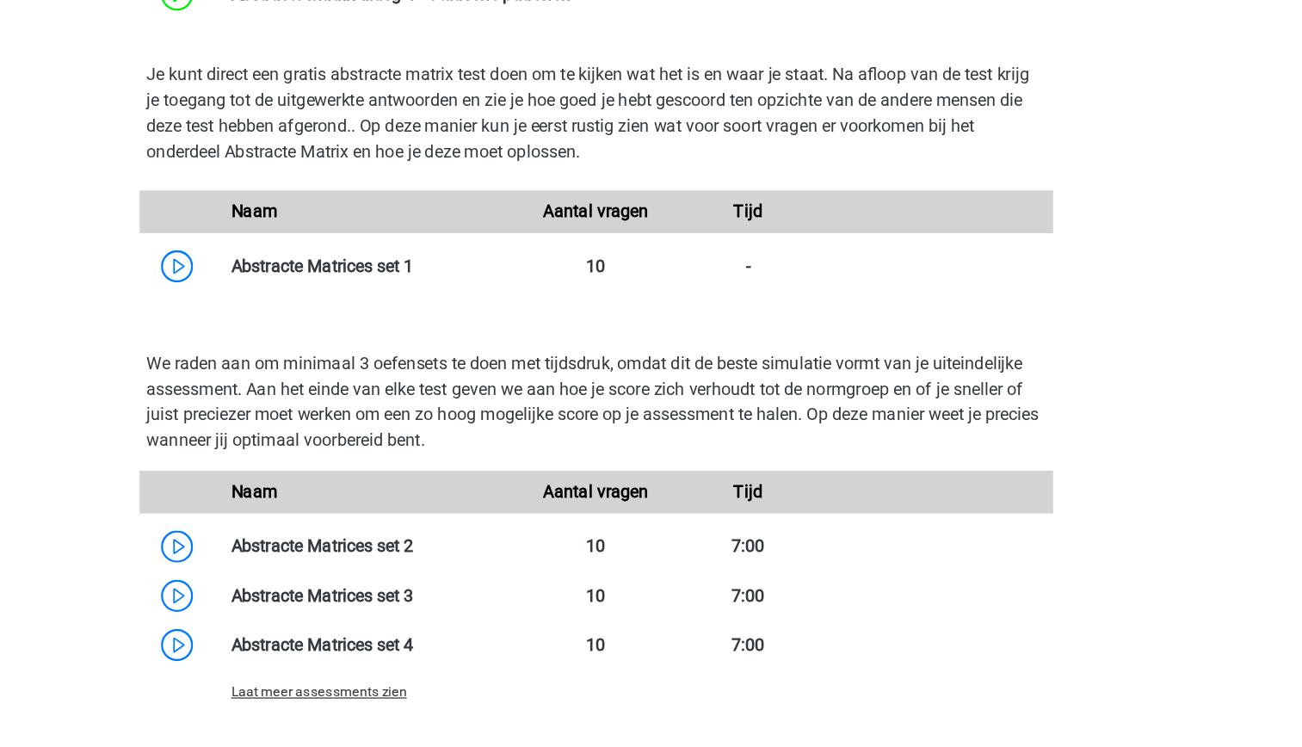
scroll to position [948, 0]
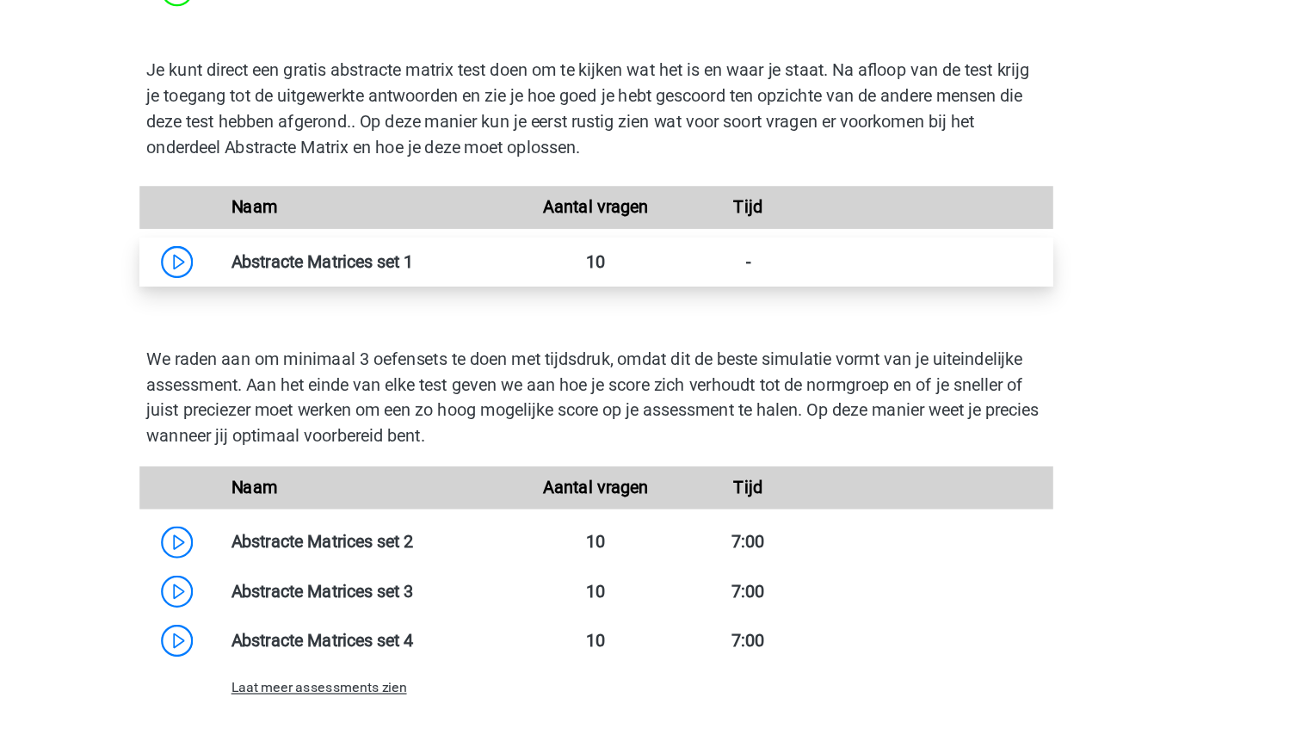
click at [504, 352] on link at bounding box center [504, 356] width 0 height 16
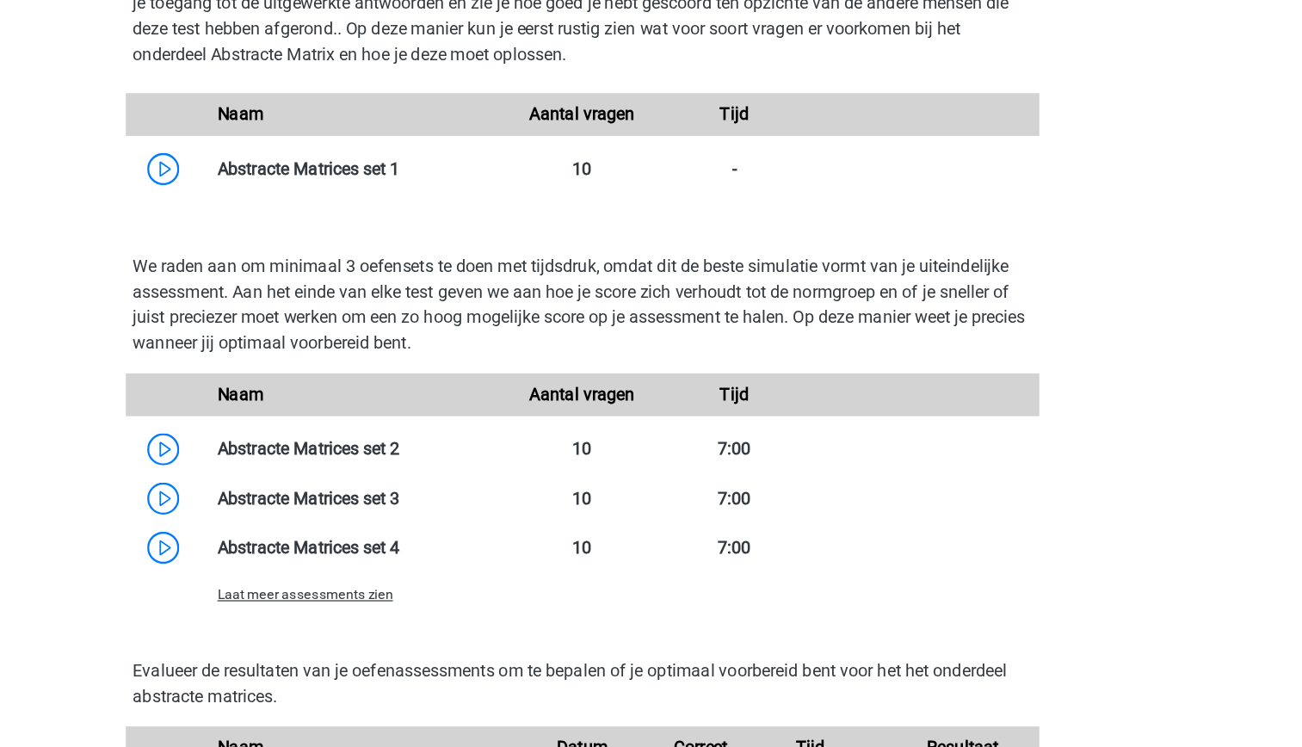
scroll to position [1024, 0]
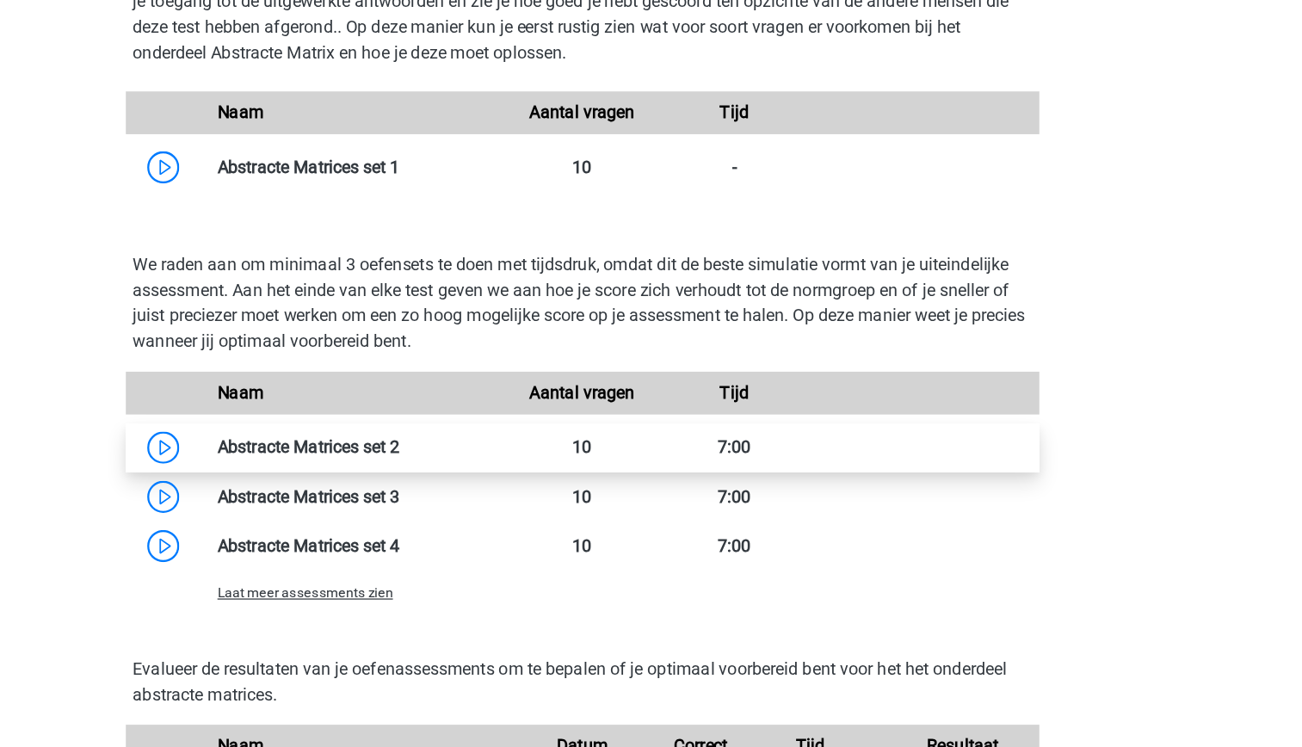
click at [504, 506] on link at bounding box center [504, 505] width 0 height 16
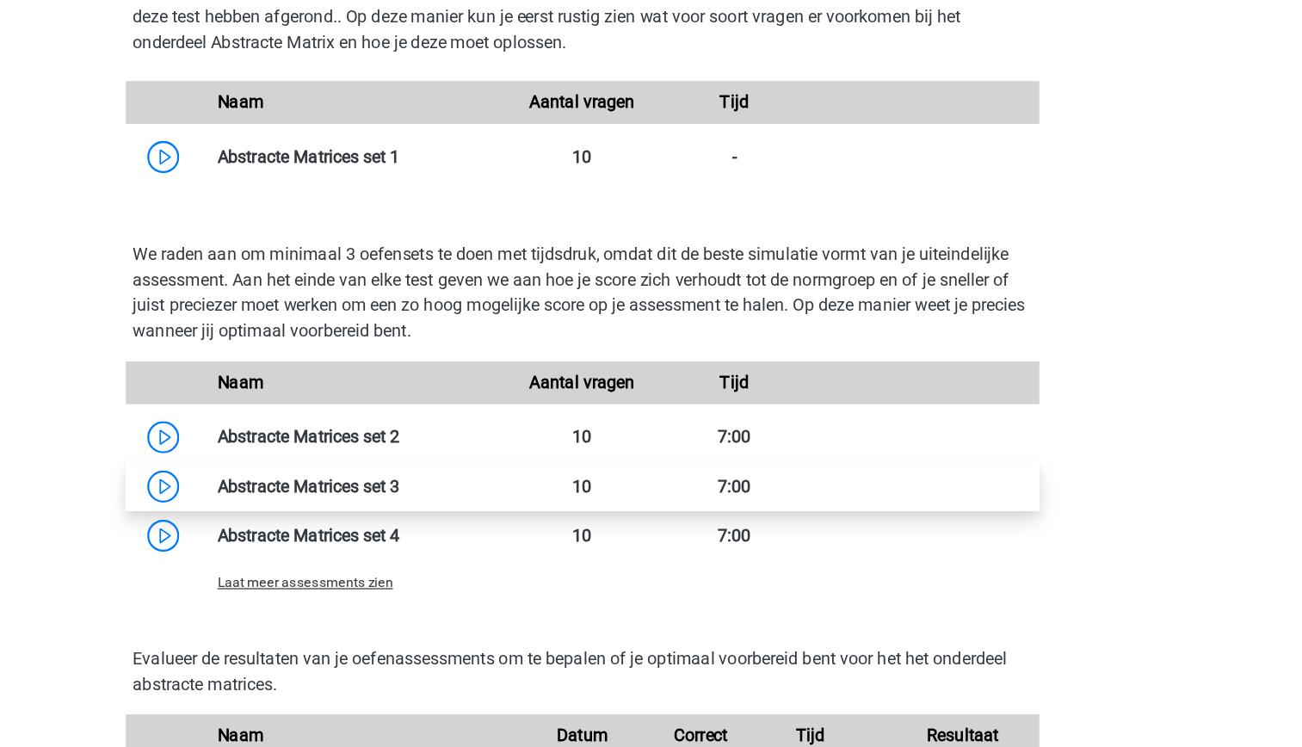
scroll to position [1033, 0]
click at [504, 533] on link at bounding box center [504, 535] width 0 height 16
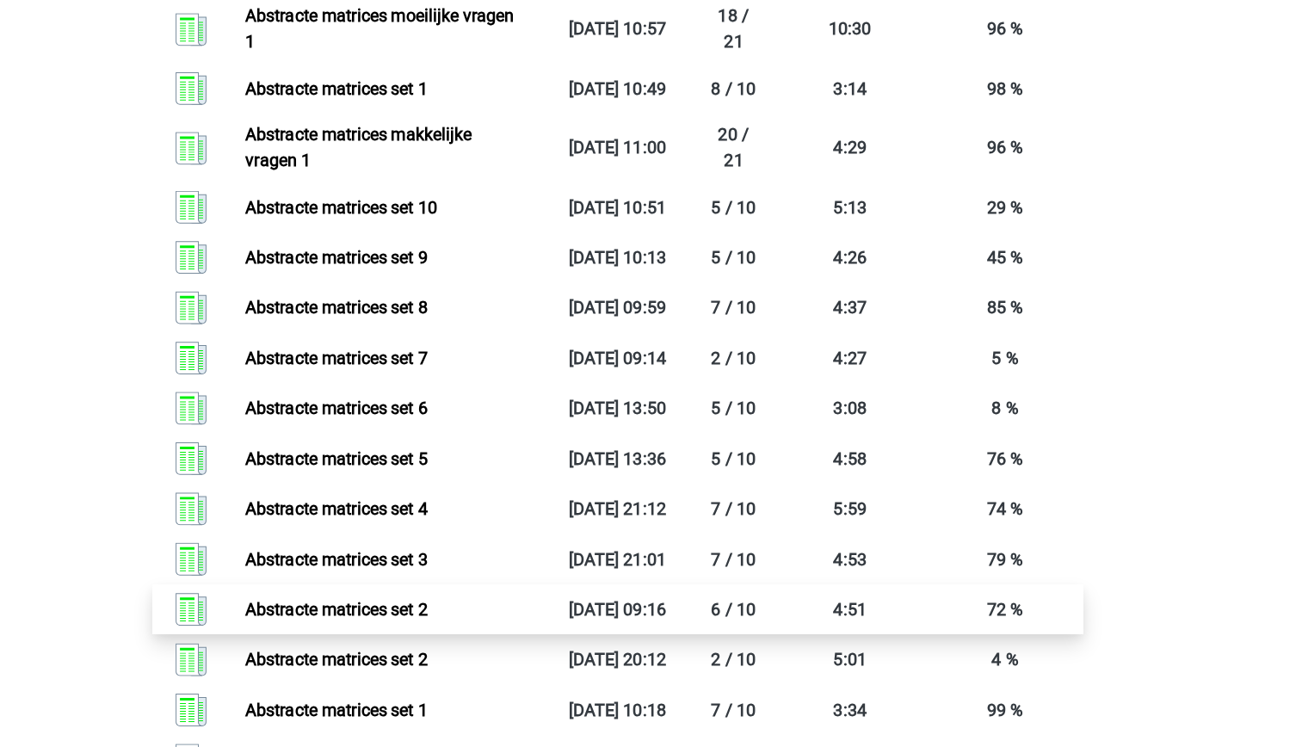
scroll to position [2110, 0]
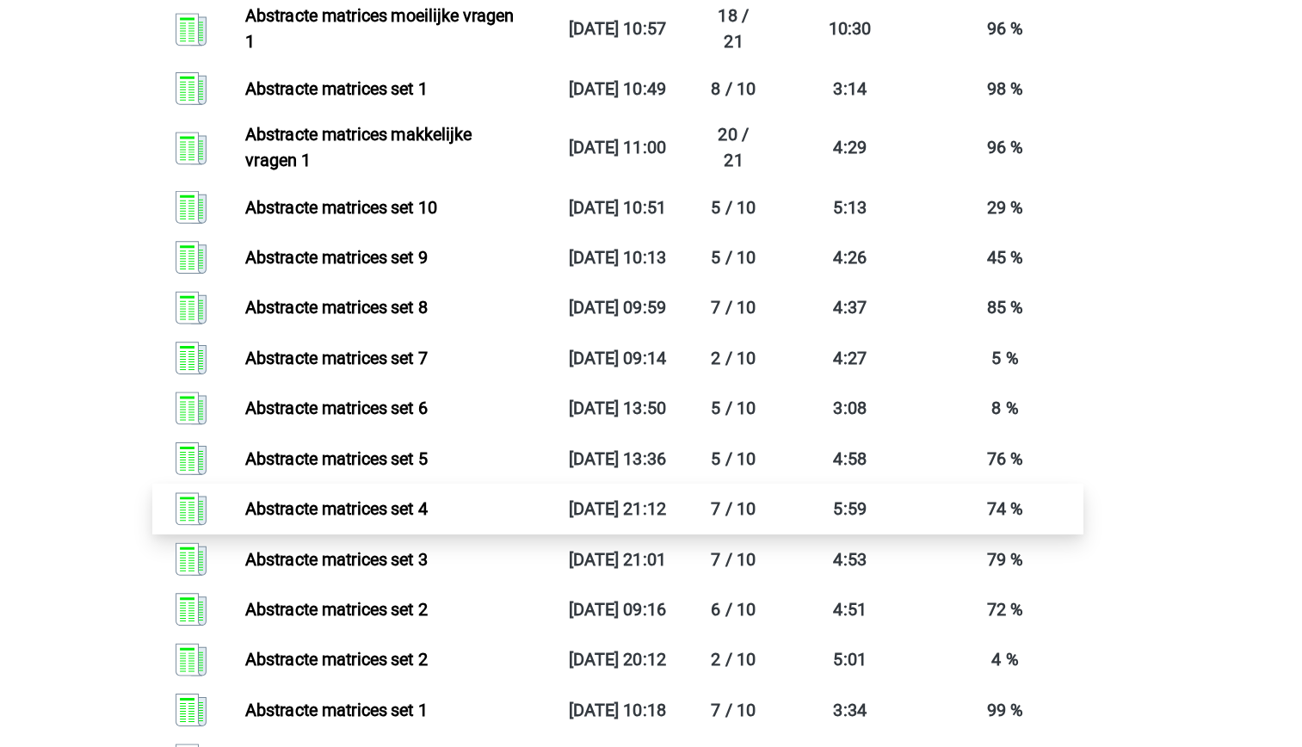
click at [498, 403] on link "Abstracte matrices set 4" at bounding box center [425, 410] width 146 height 16
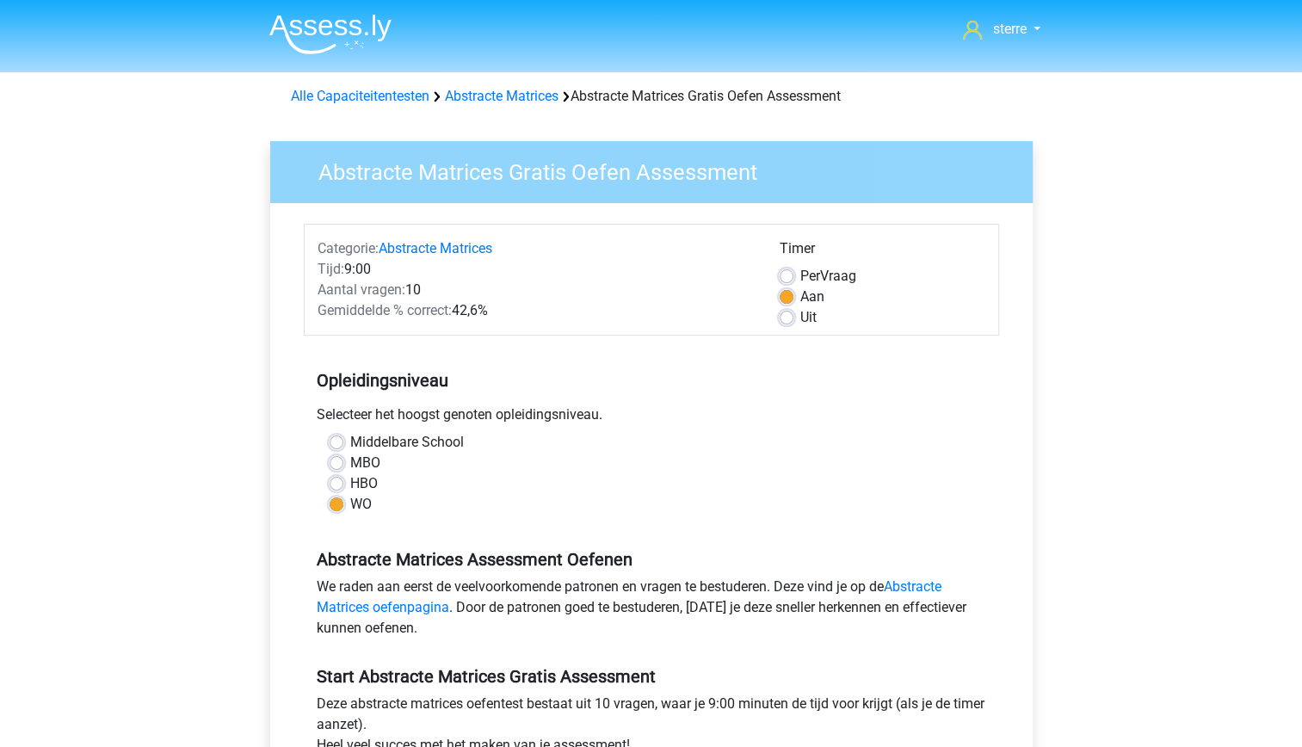
scroll to position [149, 0]
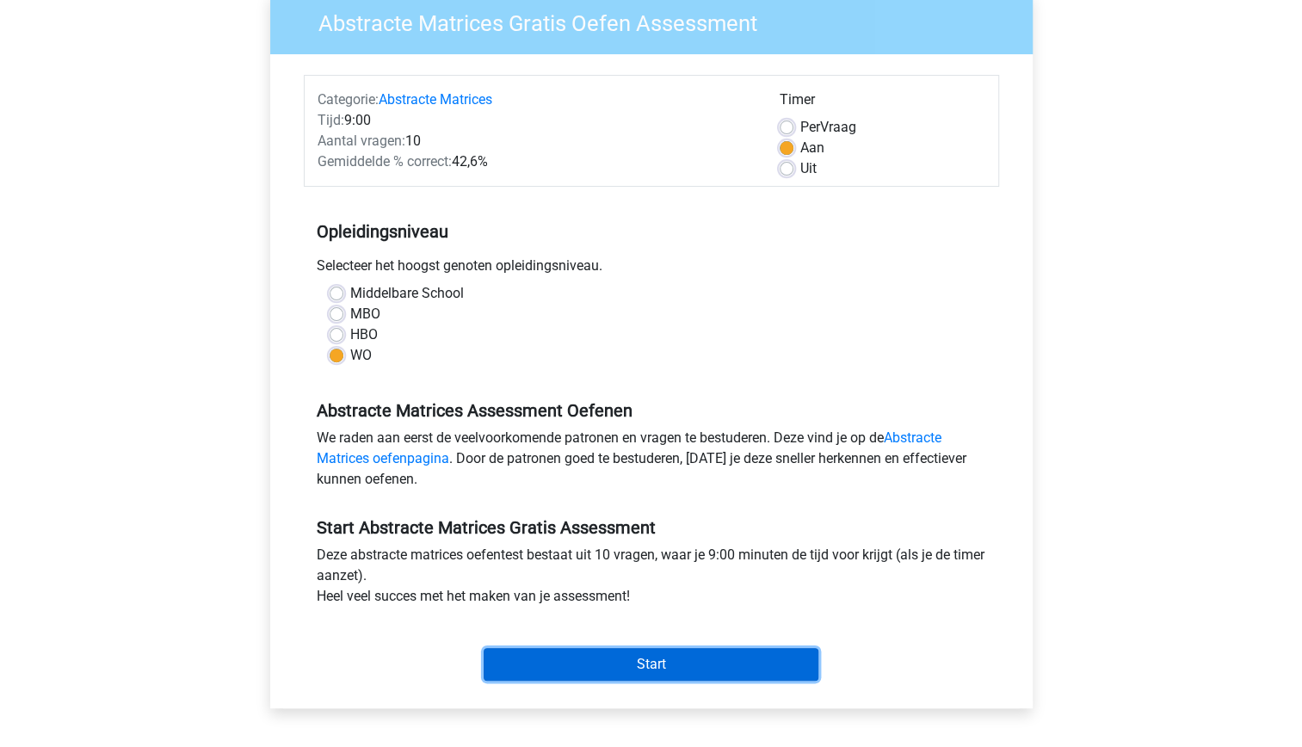
click at [723, 652] on input "Start" at bounding box center [651, 664] width 335 height 33
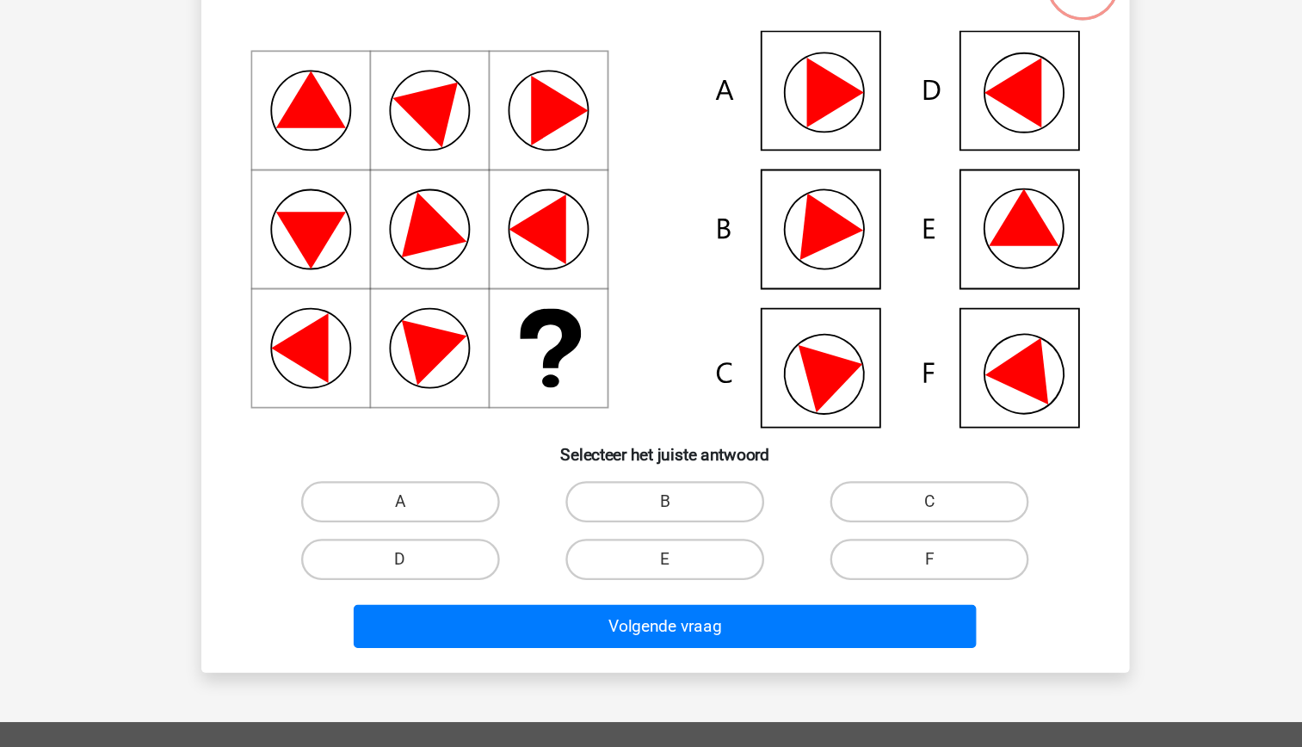
scroll to position [53, 0]
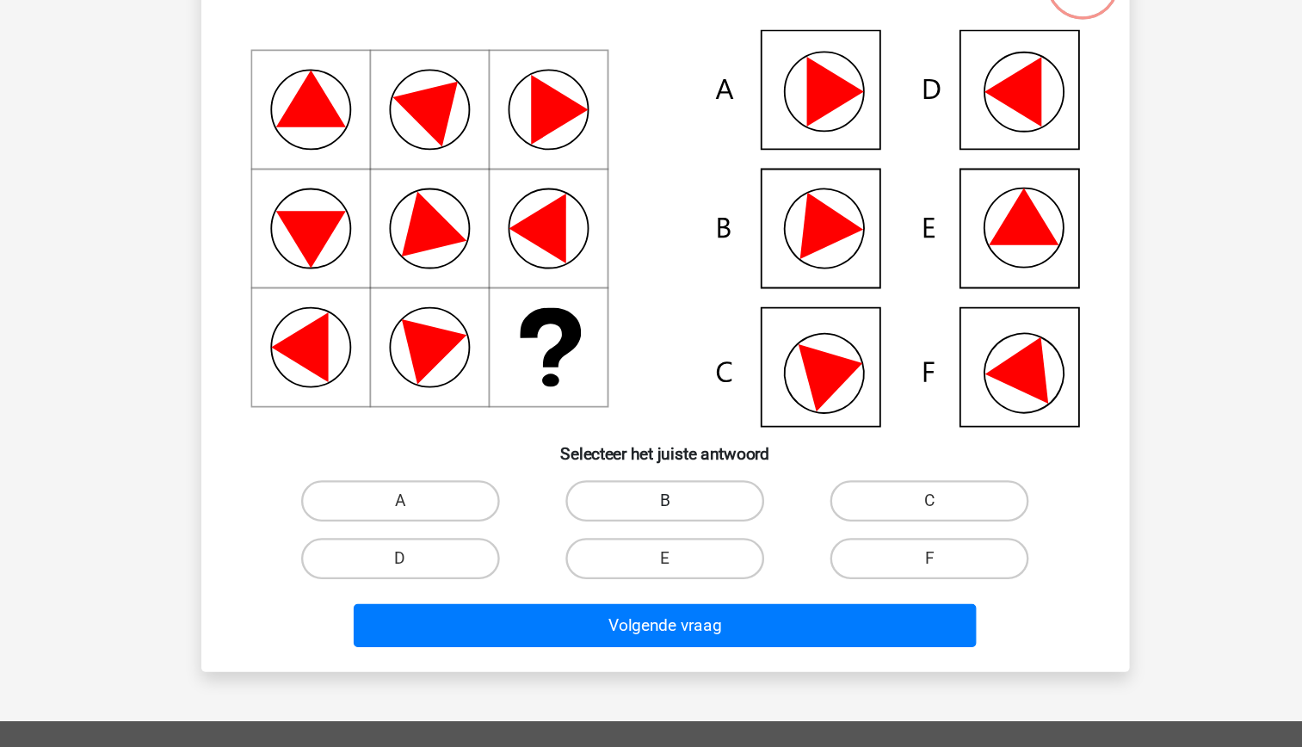
click at [664, 550] on label "B" at bounding box center [651, 540] width 166 height 34
click at [662, 550] on input "B" at bounding box center [655, 545] width 11 height 11
radio input "true"
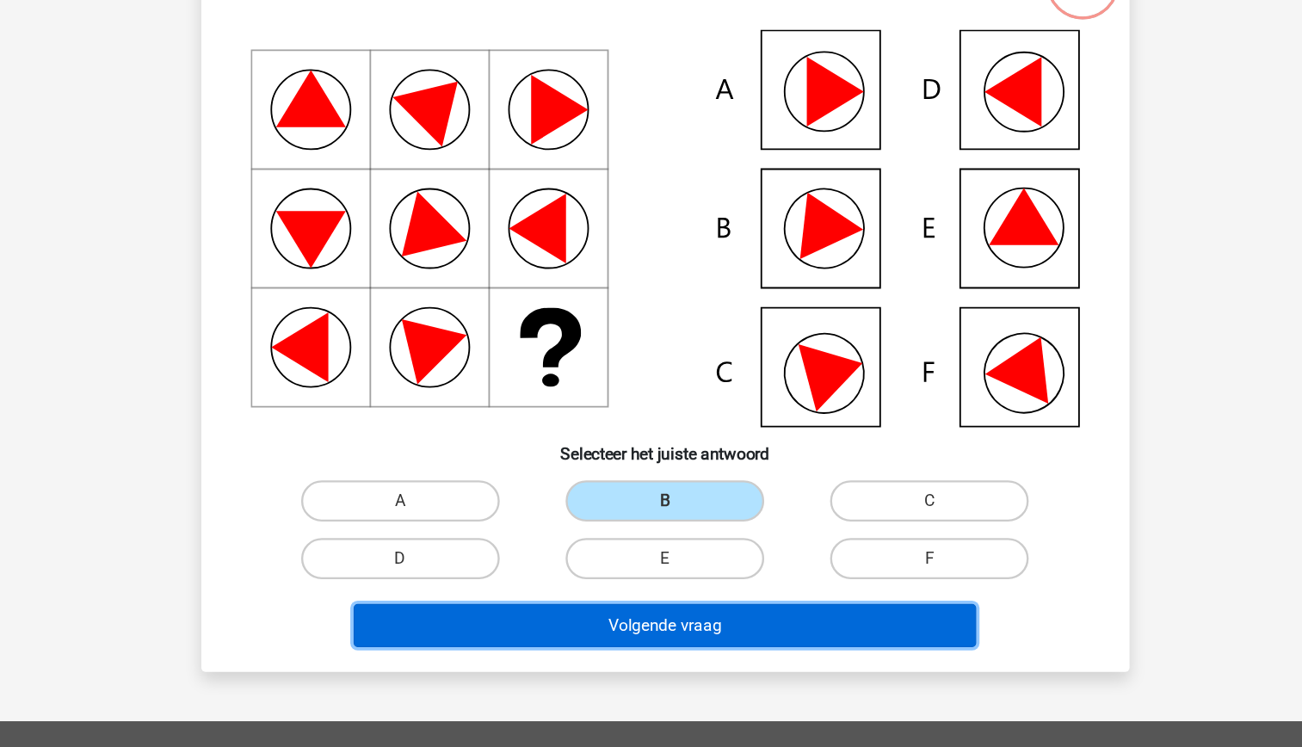
click at [689, 647] on button "Volgende vraag" at bounding box center [651, 644] width 521 height 36
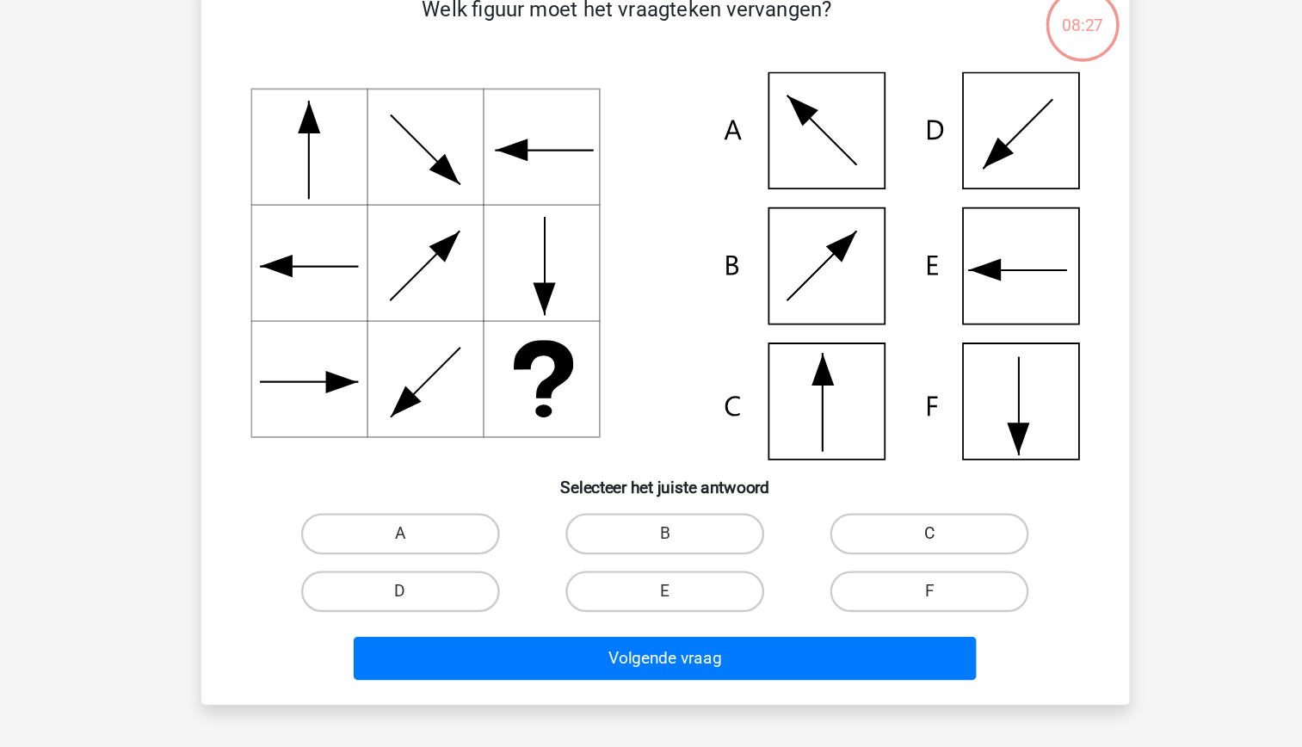
click at [865, 530] on label "C" at bounding box center [872, 532] width 166 height 34
click at [872, 533] on input "C" at bounding box center [877, 538] width 11 height 11
radio input "true"
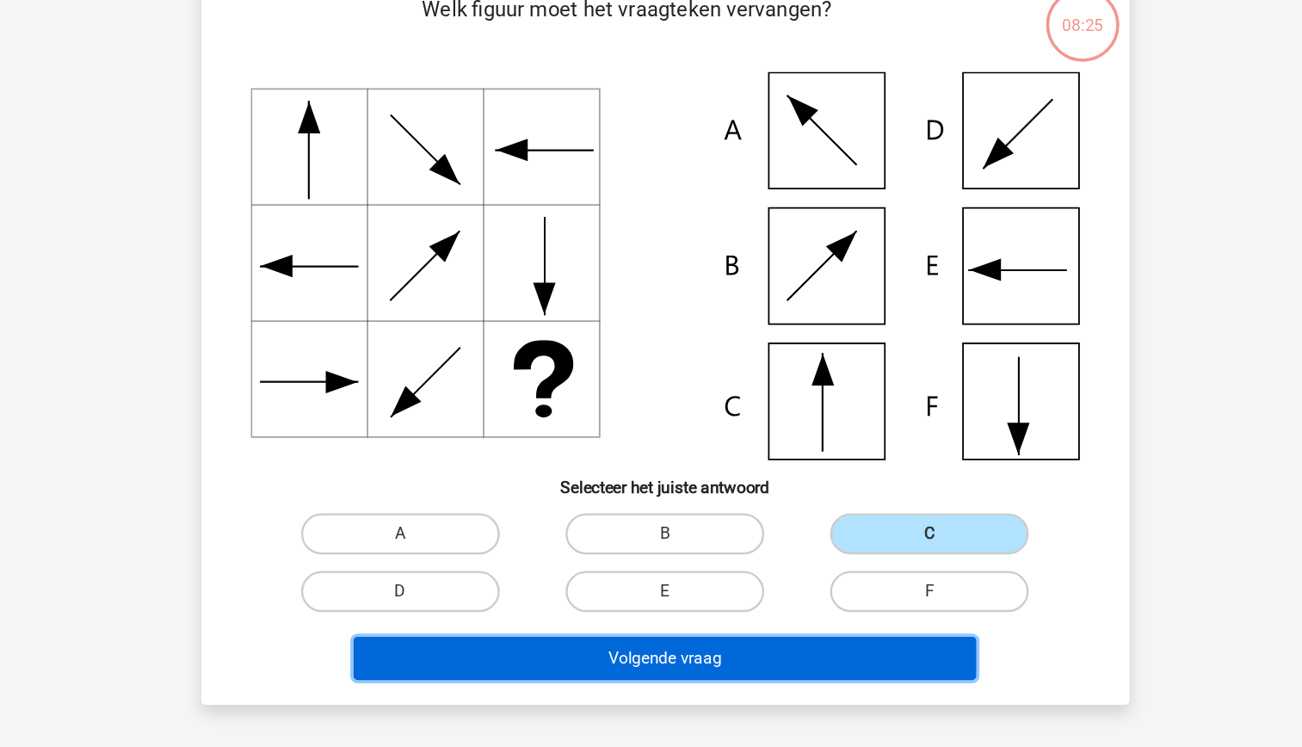
click at [716, 637] on button "Volgende vraag" at bounding box center [651, 637] width 521 height 36
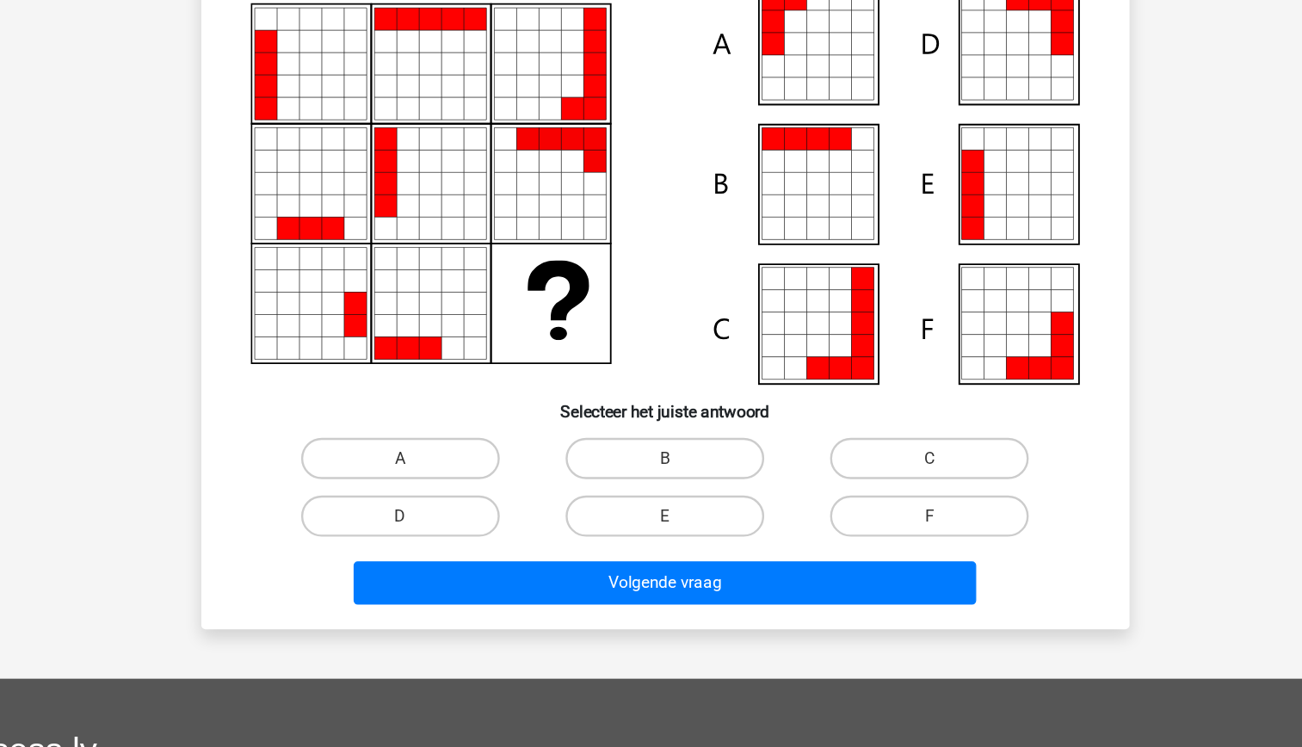
scroll to position [91, 0]
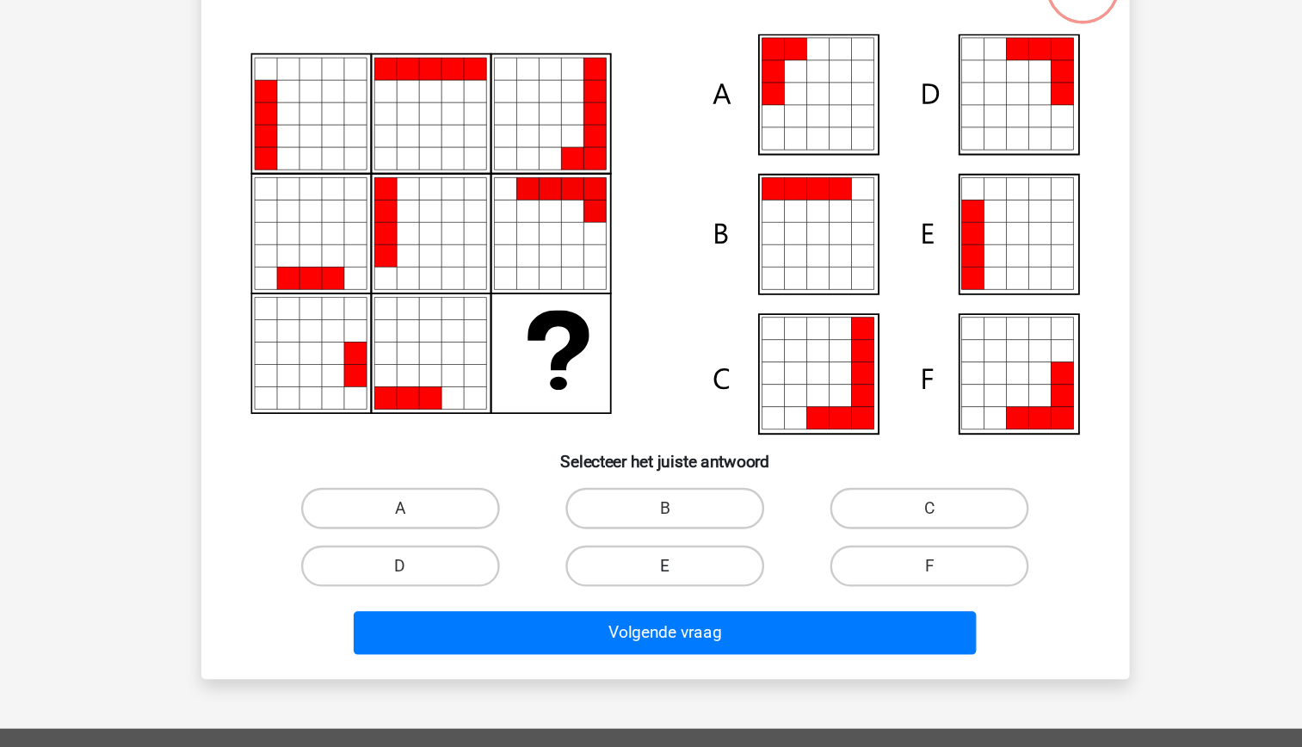
click at [625, 551] on label "E" at bounding box center [651, 553] width 166 height 34
click at [650, 553] on input "E" at bounding box center [655, 558] width 11 height 11
radio input "true"
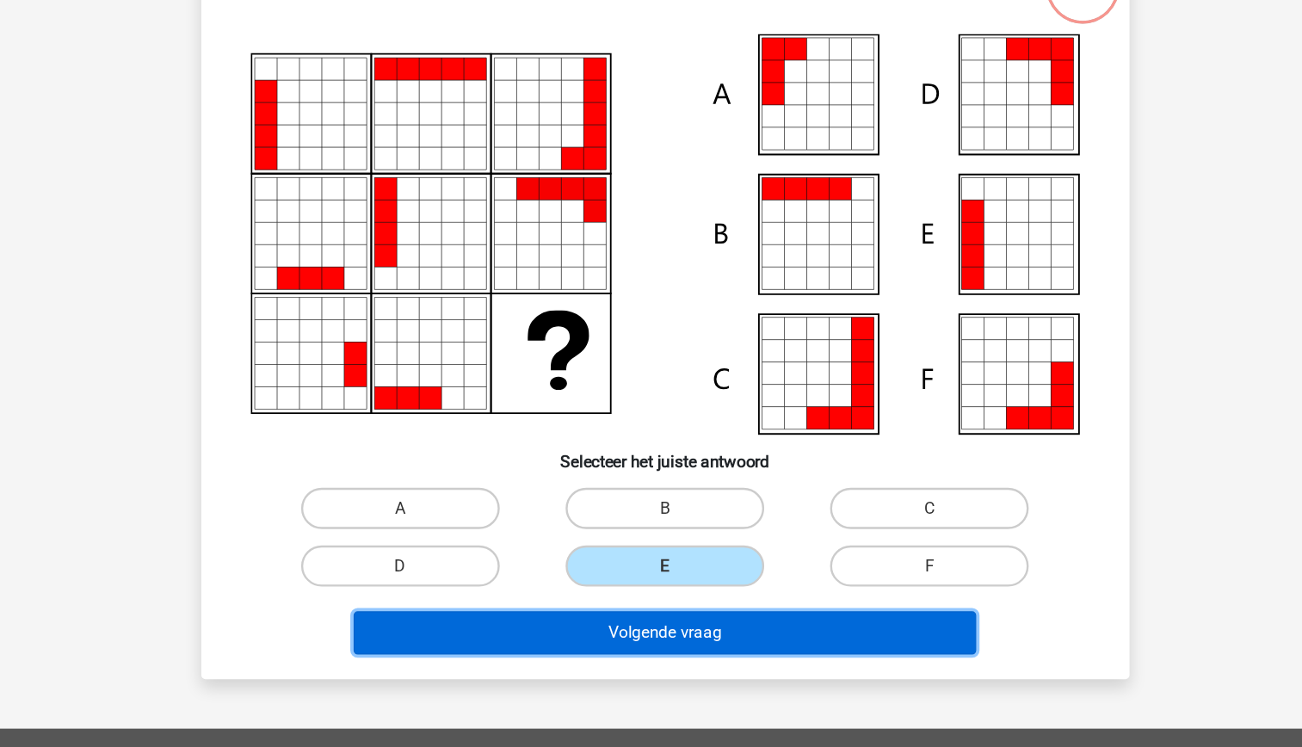
click at [646, 615] on button "Volgende vraag" at bounding box center [651, 609] width 521 height 36
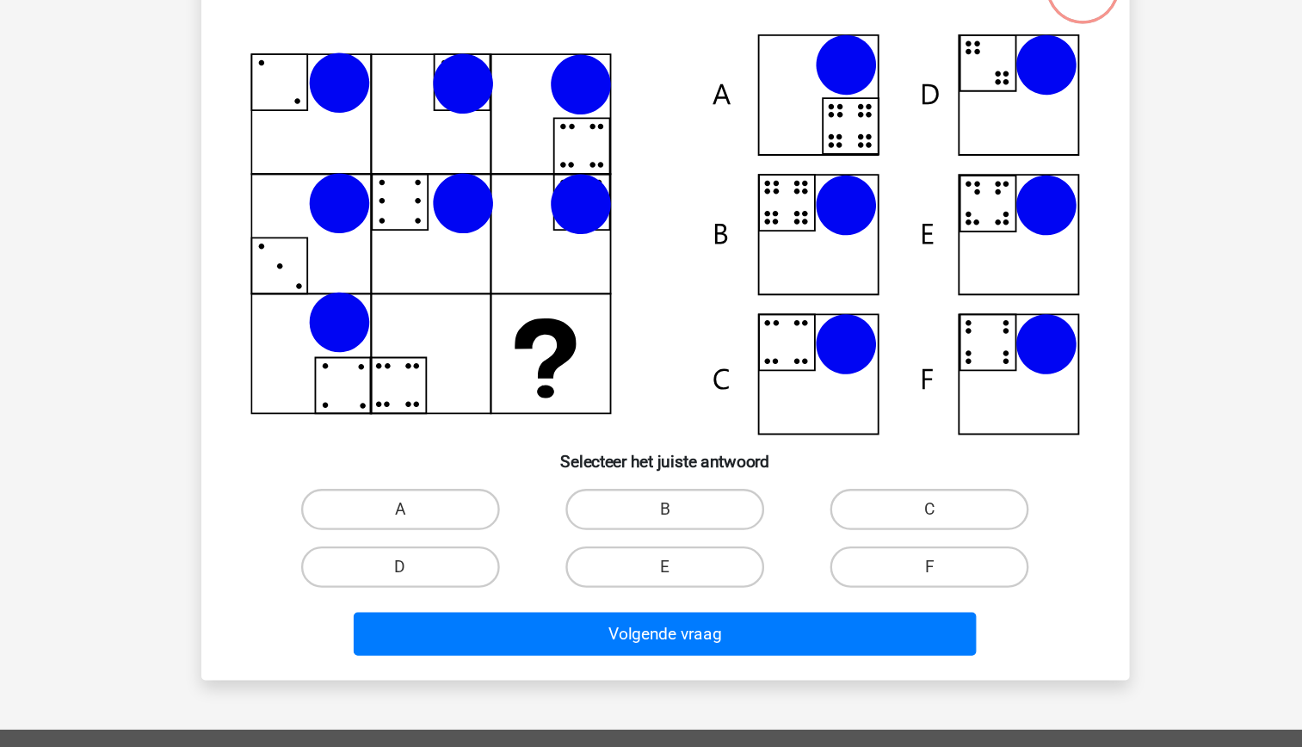
scroll to position [86, 0]
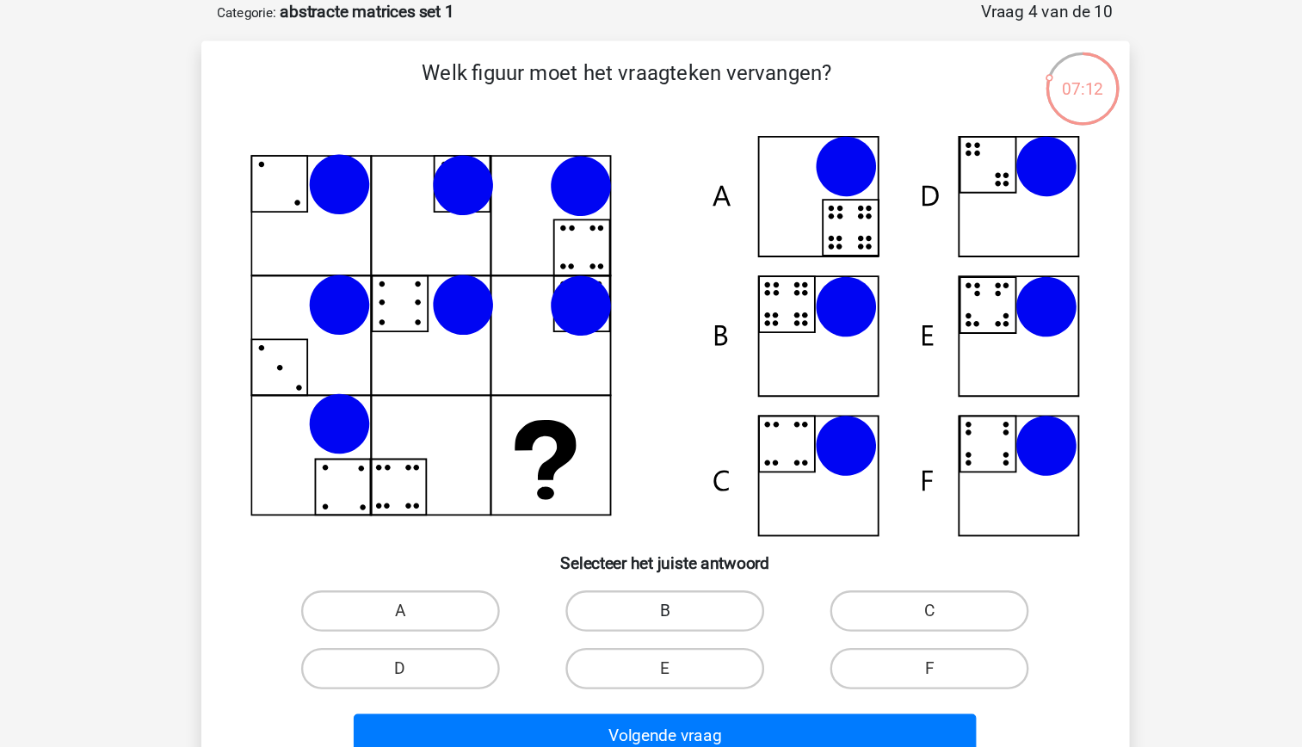
click at [656, 509] on label "B" at bounding box center [651, 511] width 166 height 34
click at [656, 511] on input "B" at bounding box center [655, 516] width 11 height 11
radio input "true"
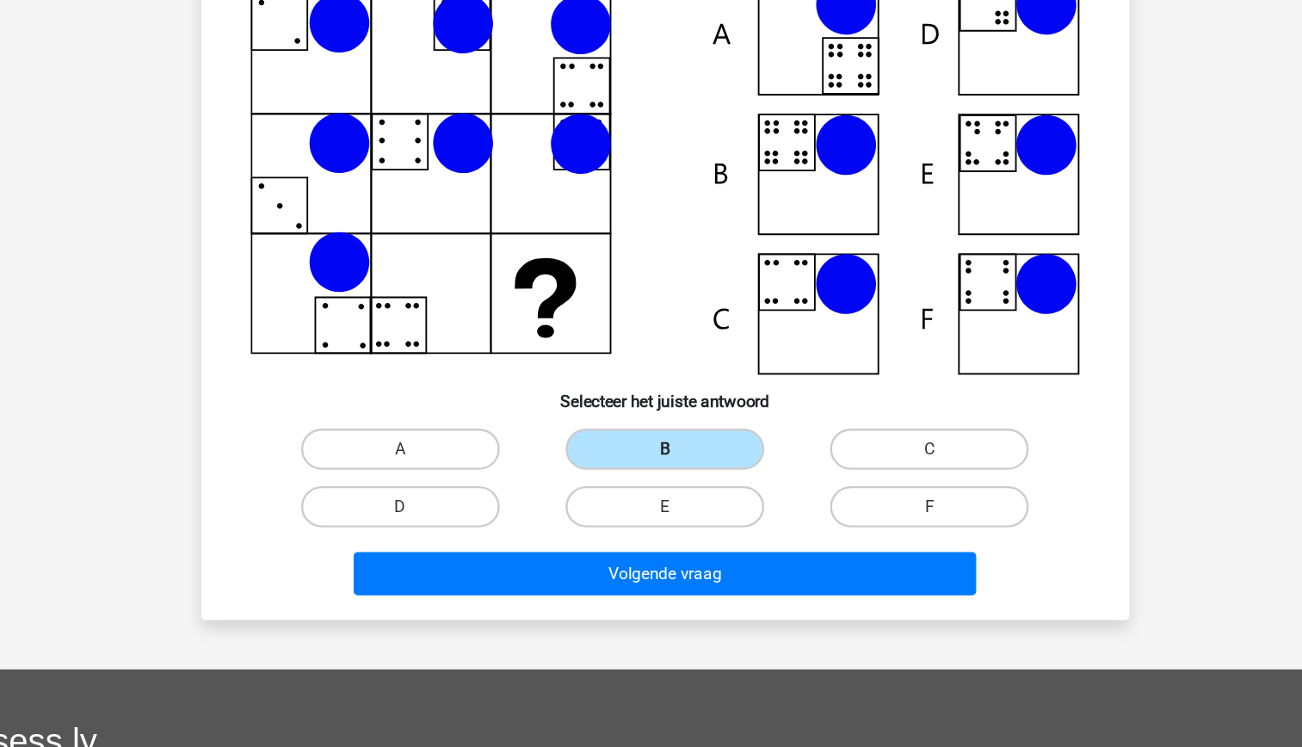
scroll to position [102, 0]
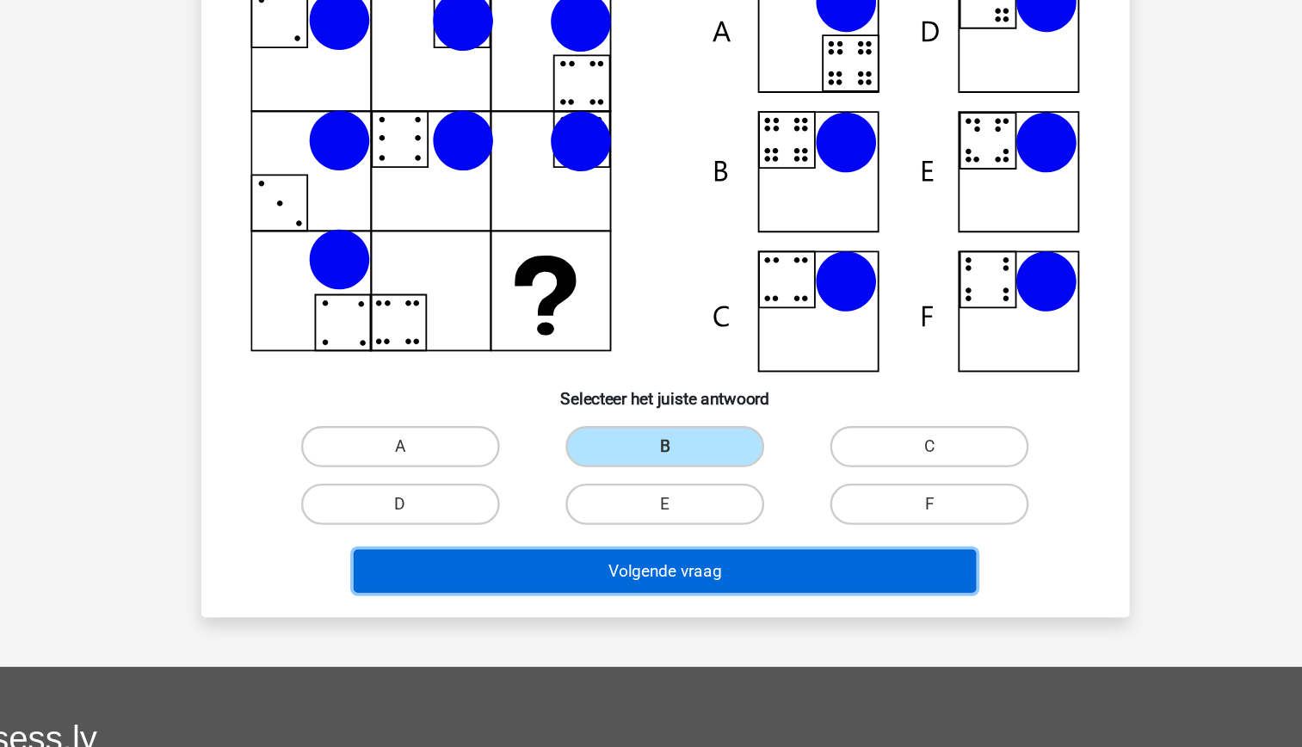
click at [629, 598] on button "Volgende vraag" at bounding box center [651, 599] width 521 height 36
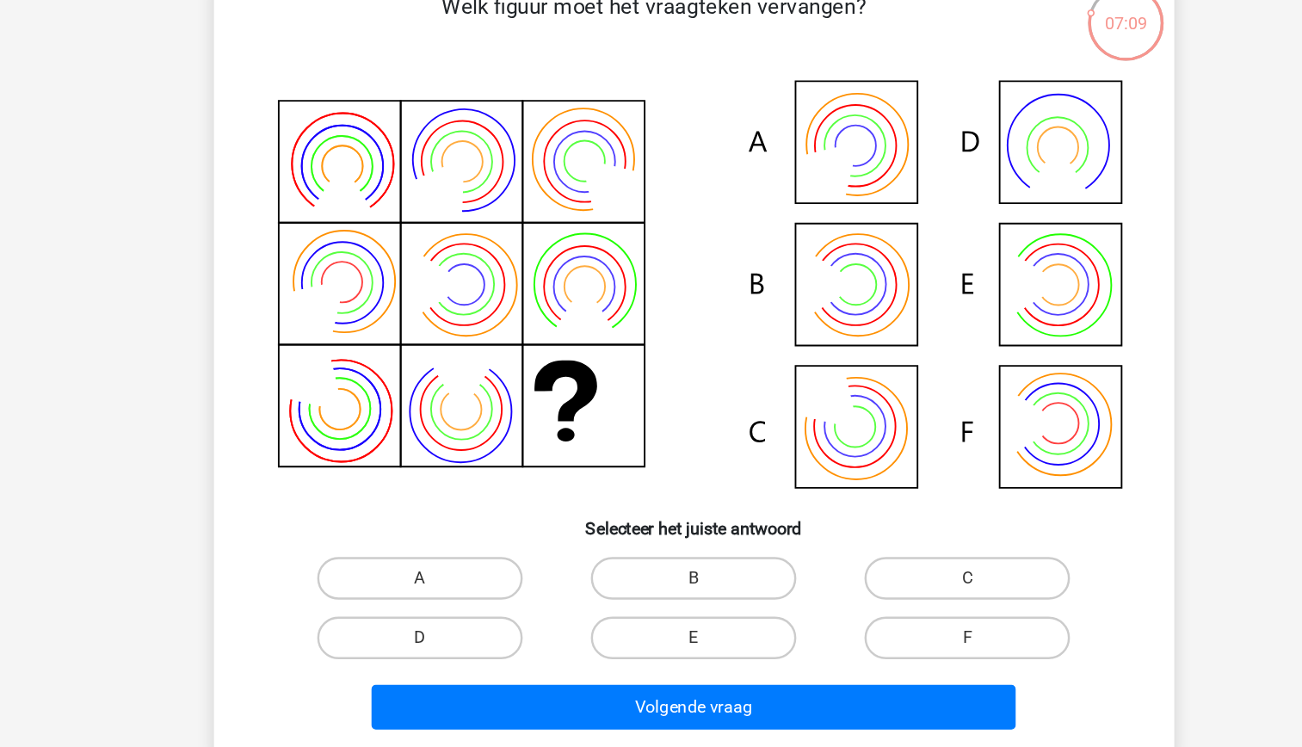
scroll to position [86, 0]
click at [792, 306] on icon at bounding box center [651, 288] width 693 height 348
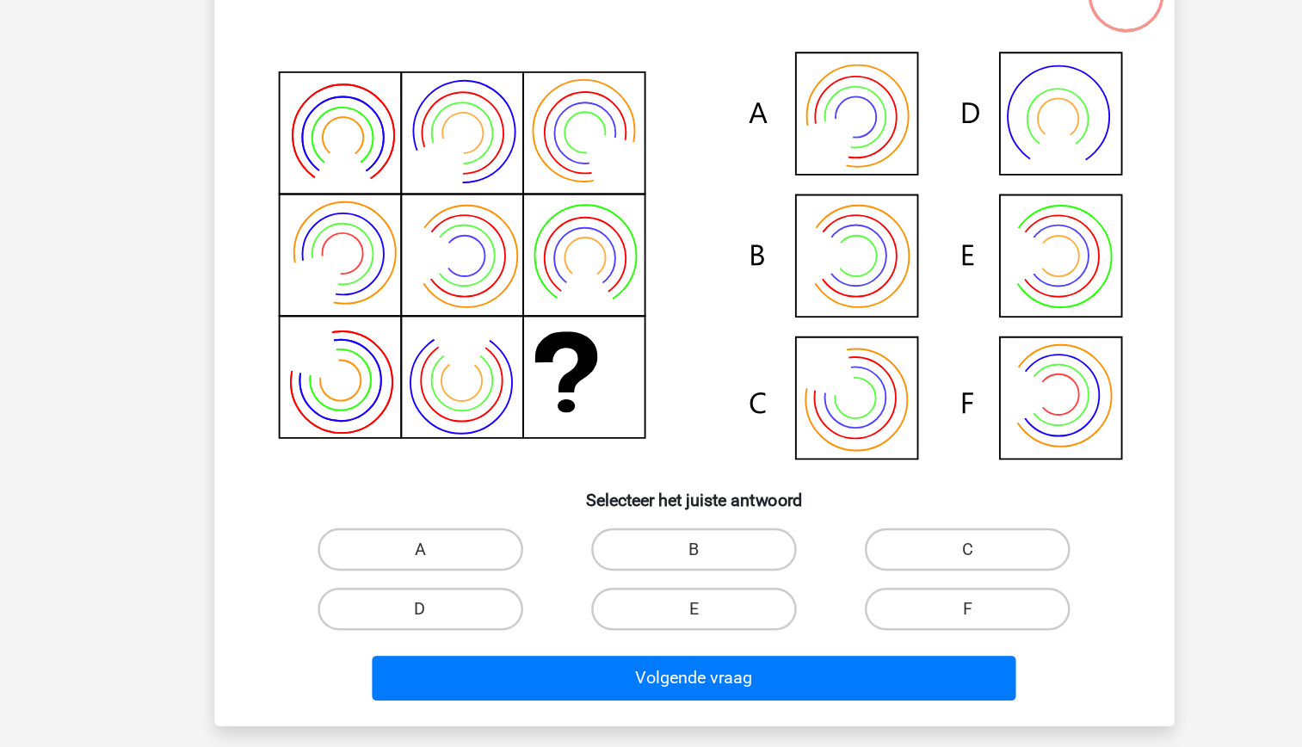
scroll to position [85, 0]
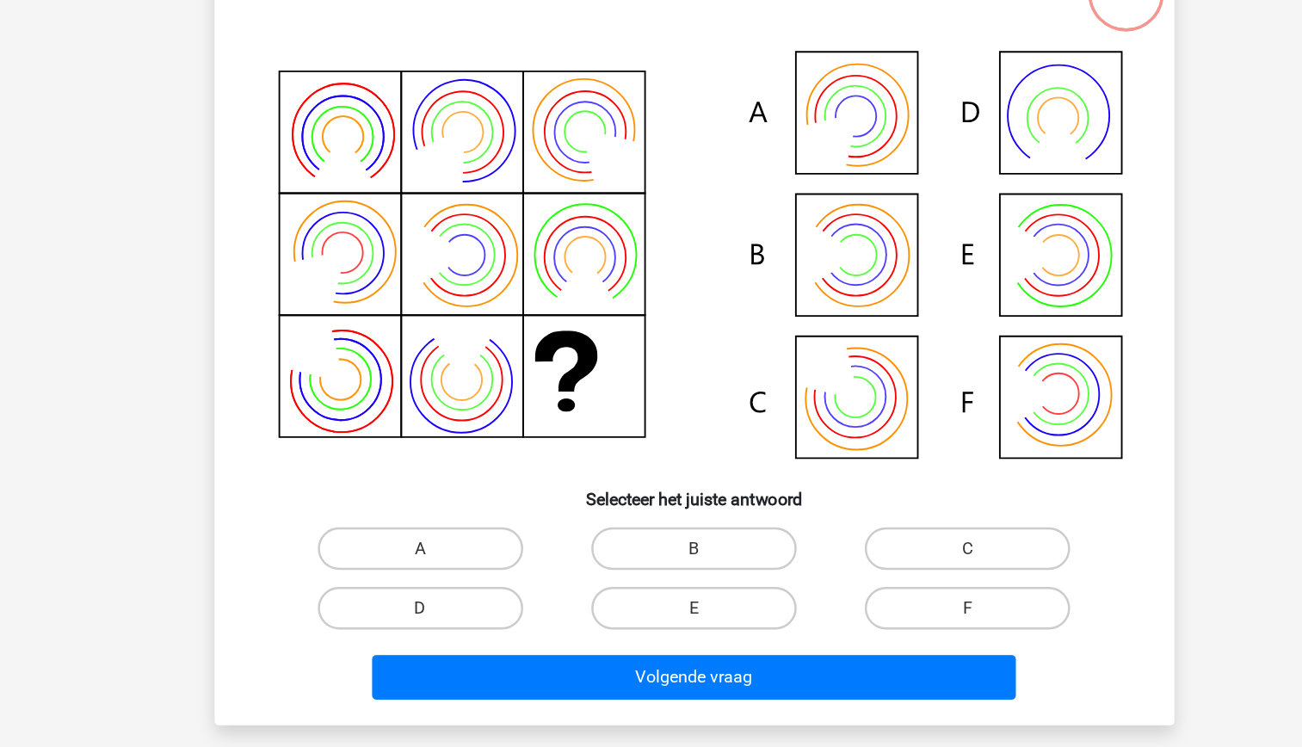
click at [784, 284] on icon at bounding box center [651, 288] width 693 height 348
click at [791, 298] on icon at bounding box center [651, 288] width 693 height 348
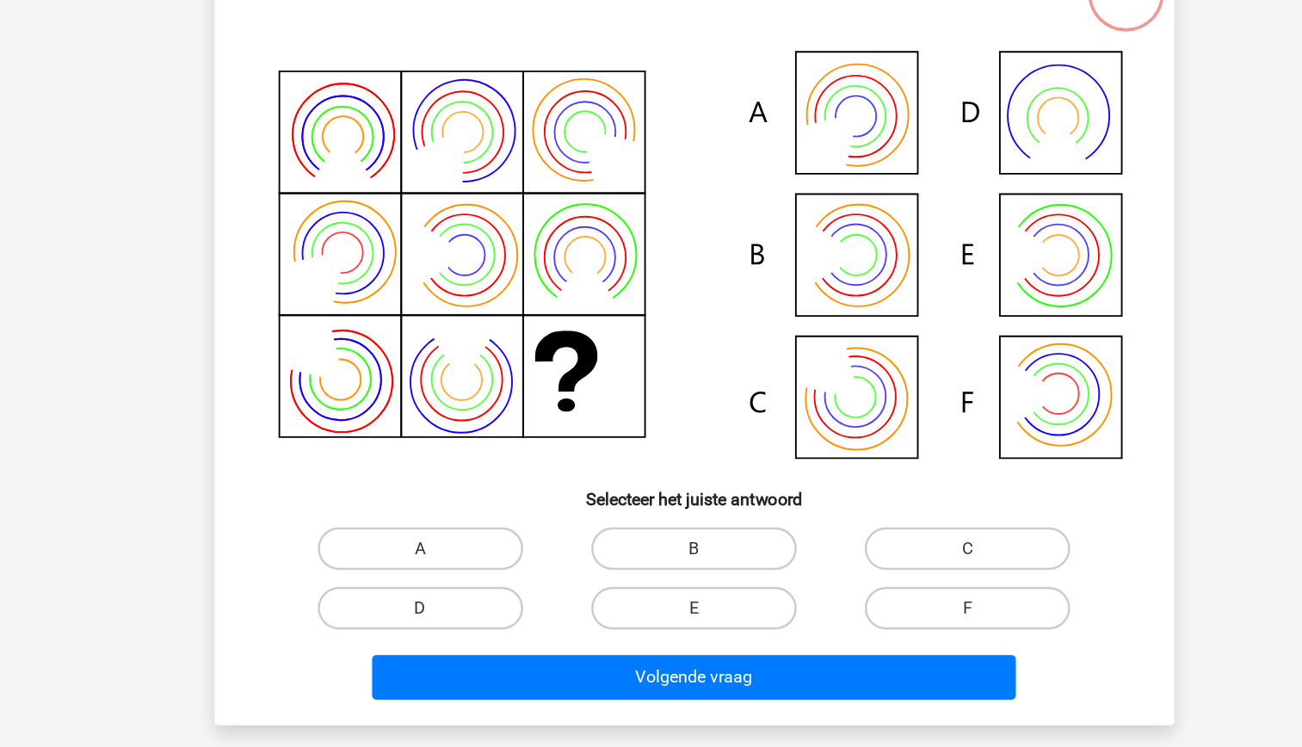
click at [796, 302] on icon at bounding box center [651, 288] width 693 height 348
click at [807, 305] on icon at bounding box center [780, 286] width 65 height 65
click at [925, 409] on icon at bounding box center [925, 400] width 46 height 58
click at [927, 412] on icon at bounding box center [651, 288] width 693 height 348
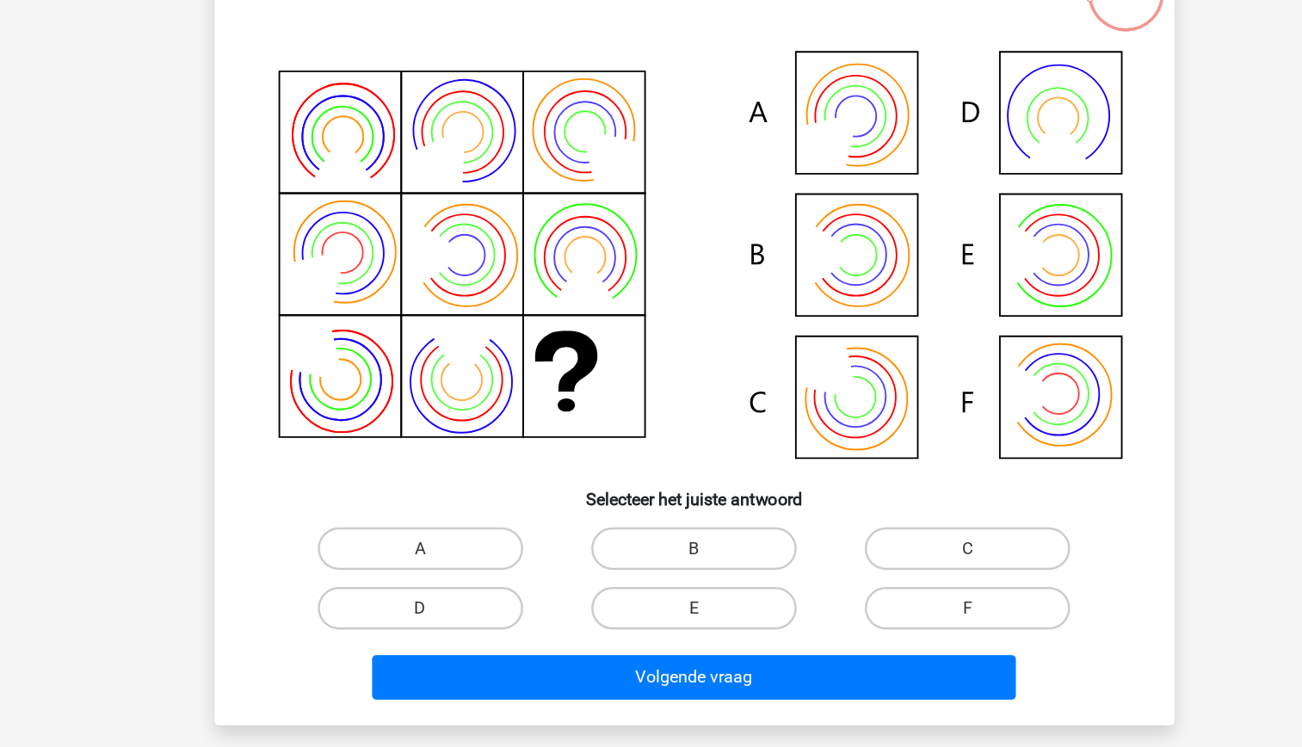
click at [927, 412] on icon at bounding box center [651, 288] width 693 height 348
click at [942, 311] on icon at bounding box center [651, 288] width 693 height 348
click at [668, 567] on label "E" at bounding box center [651, 572] width 166 height 34
click at [662, 572] on input "E" at bounding box center [655, 577] width 11 height 11
radio input "true"
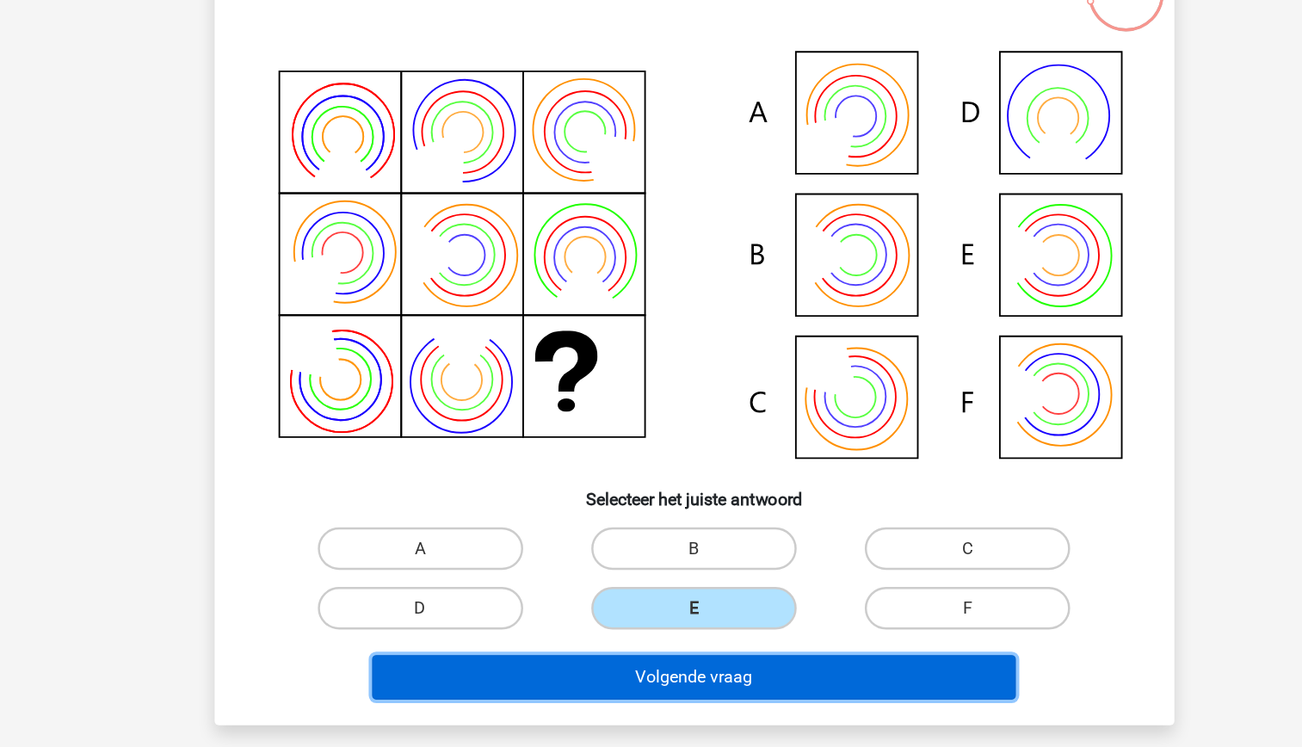
click at [689, 620] on button "Volgende vraag" at bounding box center [651, 628] width 521 height 36
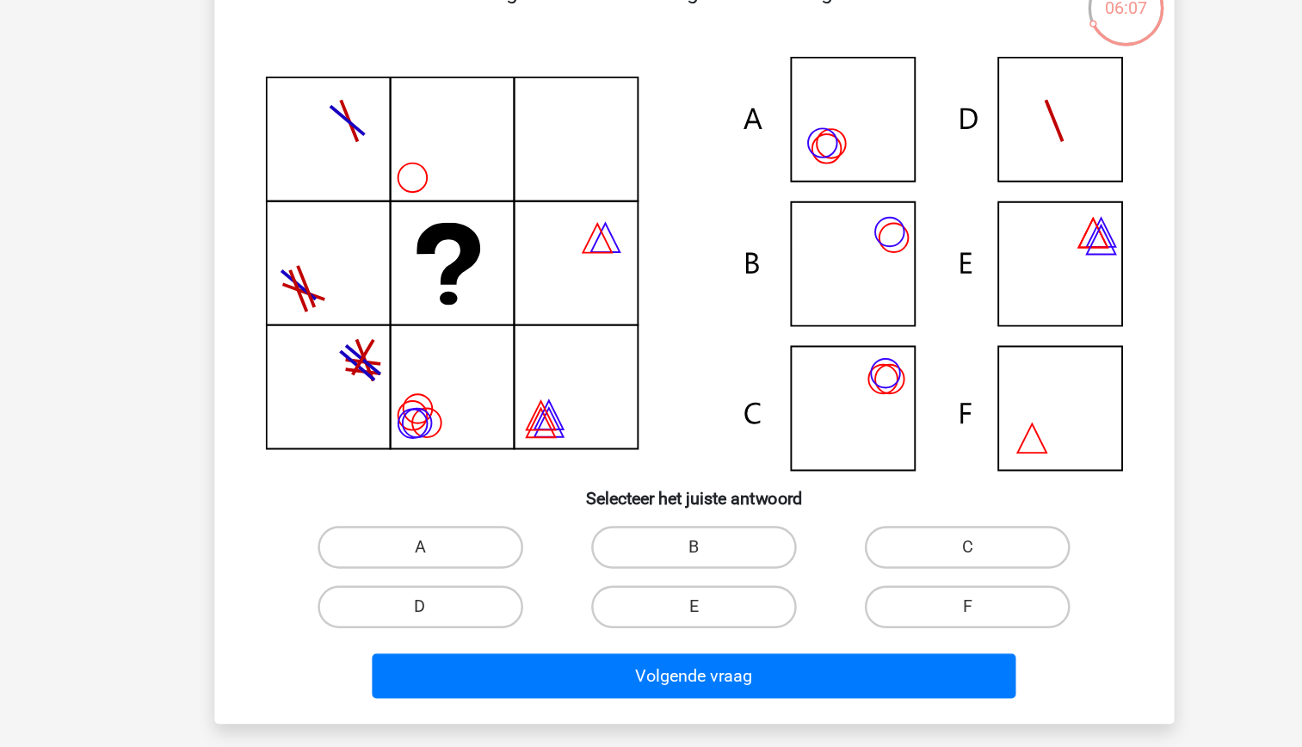
scroll to position [86, 0]
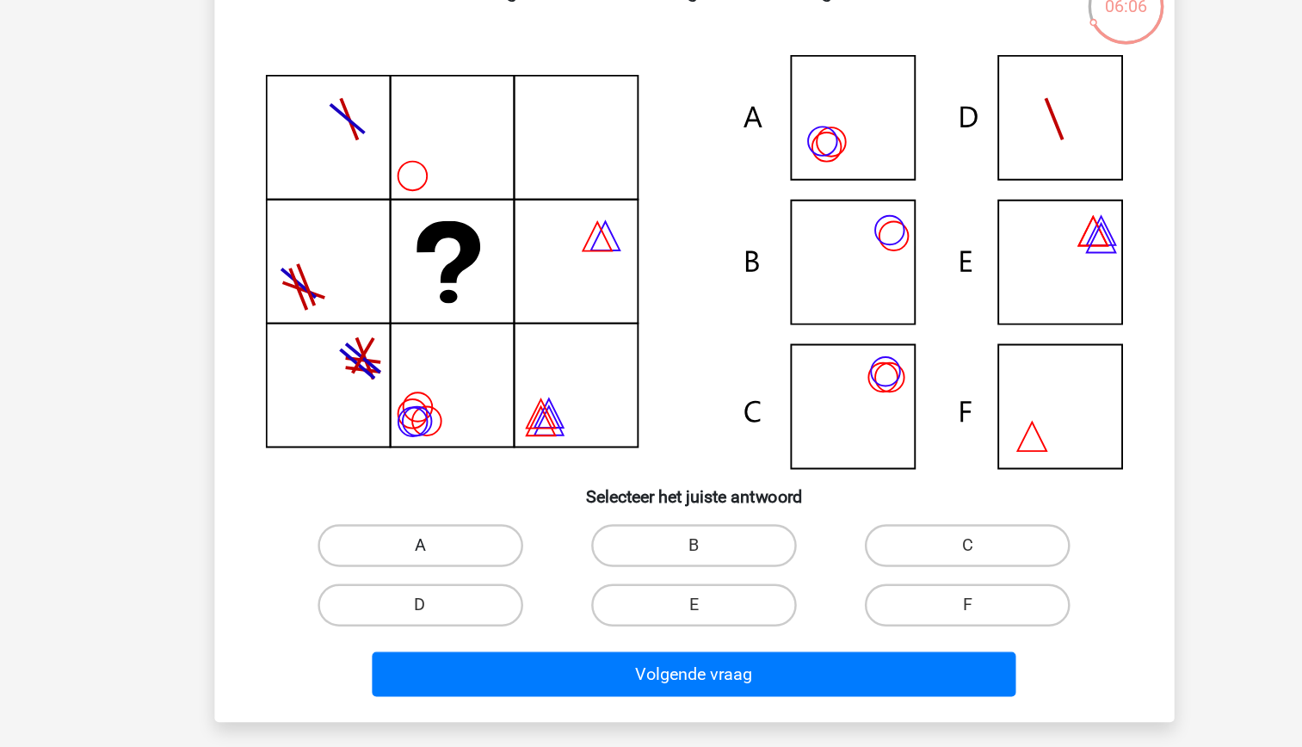
click at [461, 498] on label "A" at bounding box center [430, 510] width 166 height 34
click at [440, 510] on input "A" at bounding box center [434, 515] width 11 height 11
radio input "true"
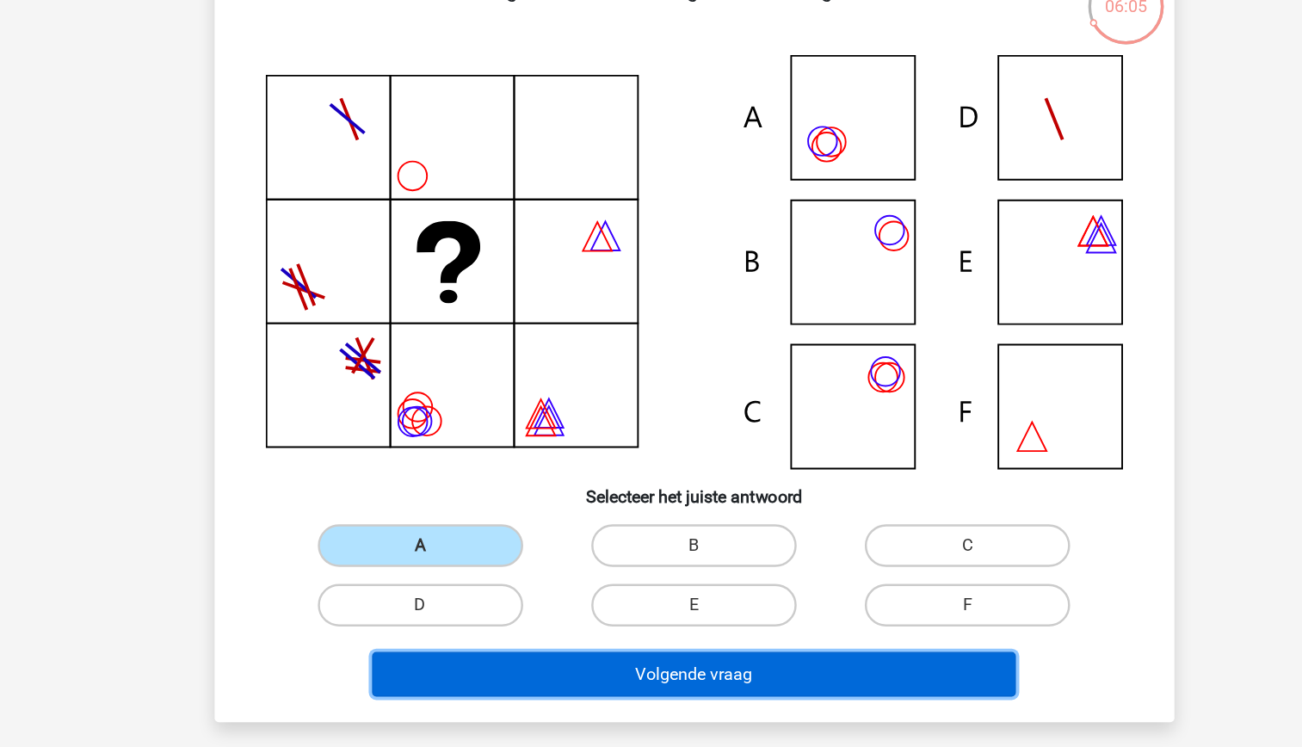
click at [656, 630] on button "Volgende vraag" at bounding box center [651, 614] width 521 height 36
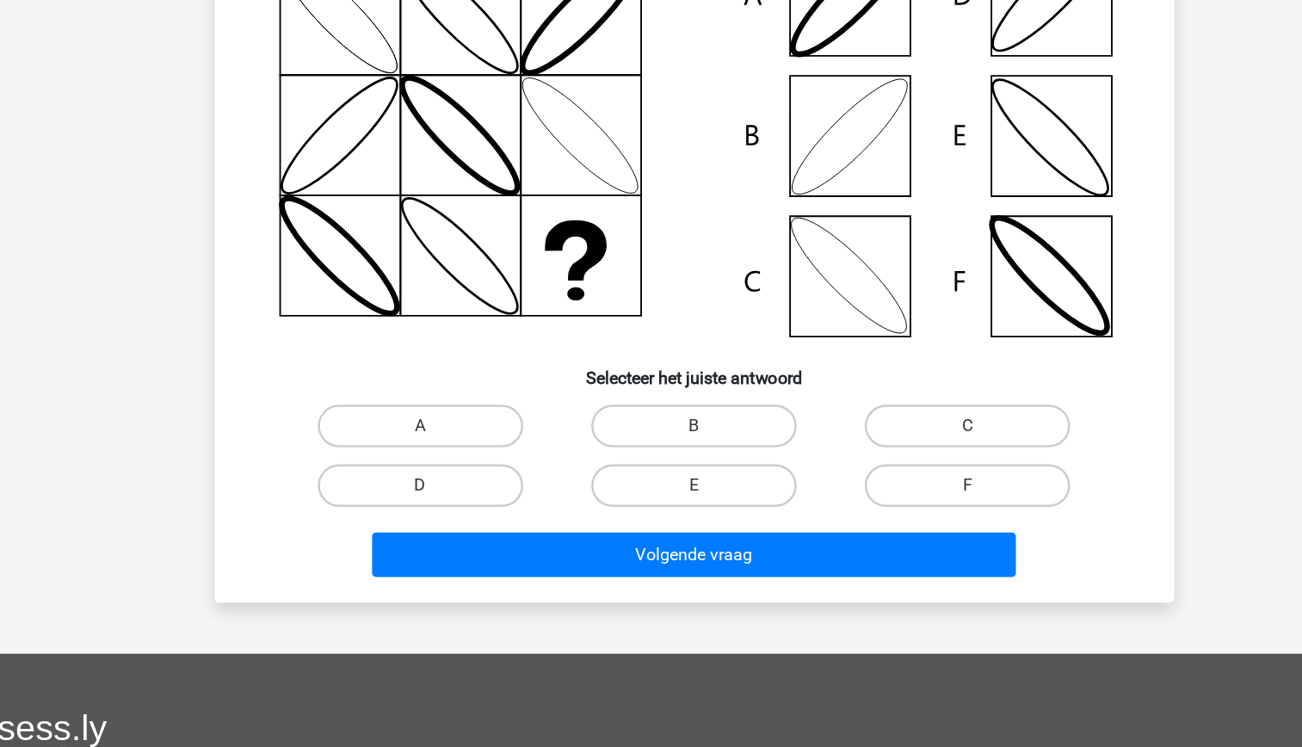
scroll to position [127, 0]
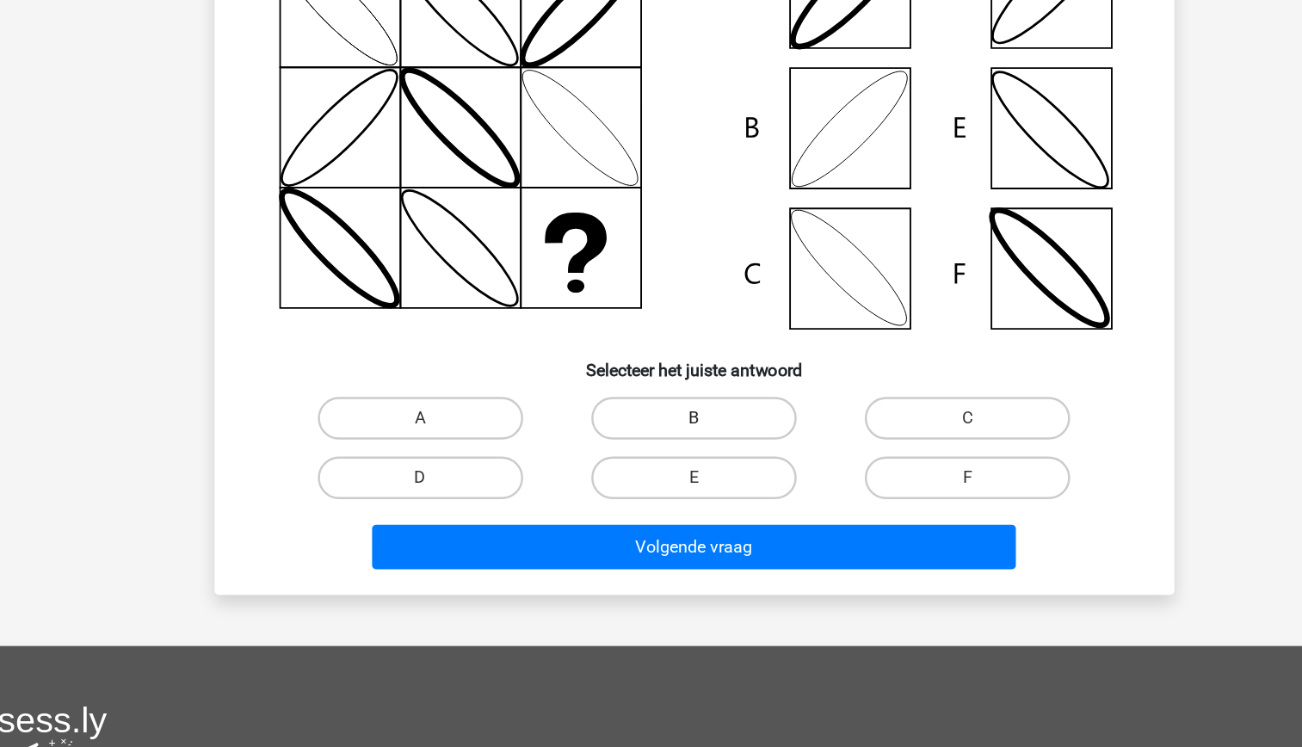
click at [646, 485] on label "B" at bounding box center [651, 480] width 166 height 34
click at [650, 485] on input "B" at bounding box center [655, 485] width 11 height 11
radio input "true"
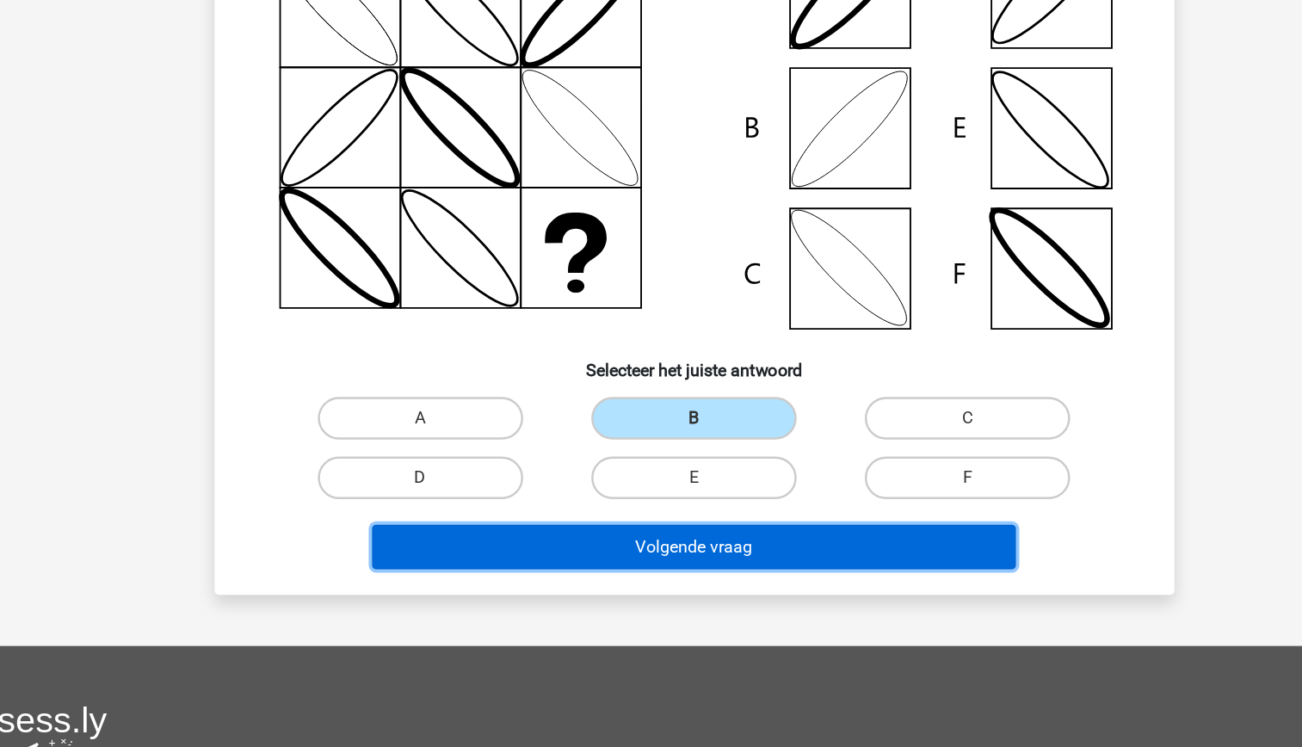
click at [681, 573] on button "Volgende vraag" at bounding box center [651, 584] width 521 height 36
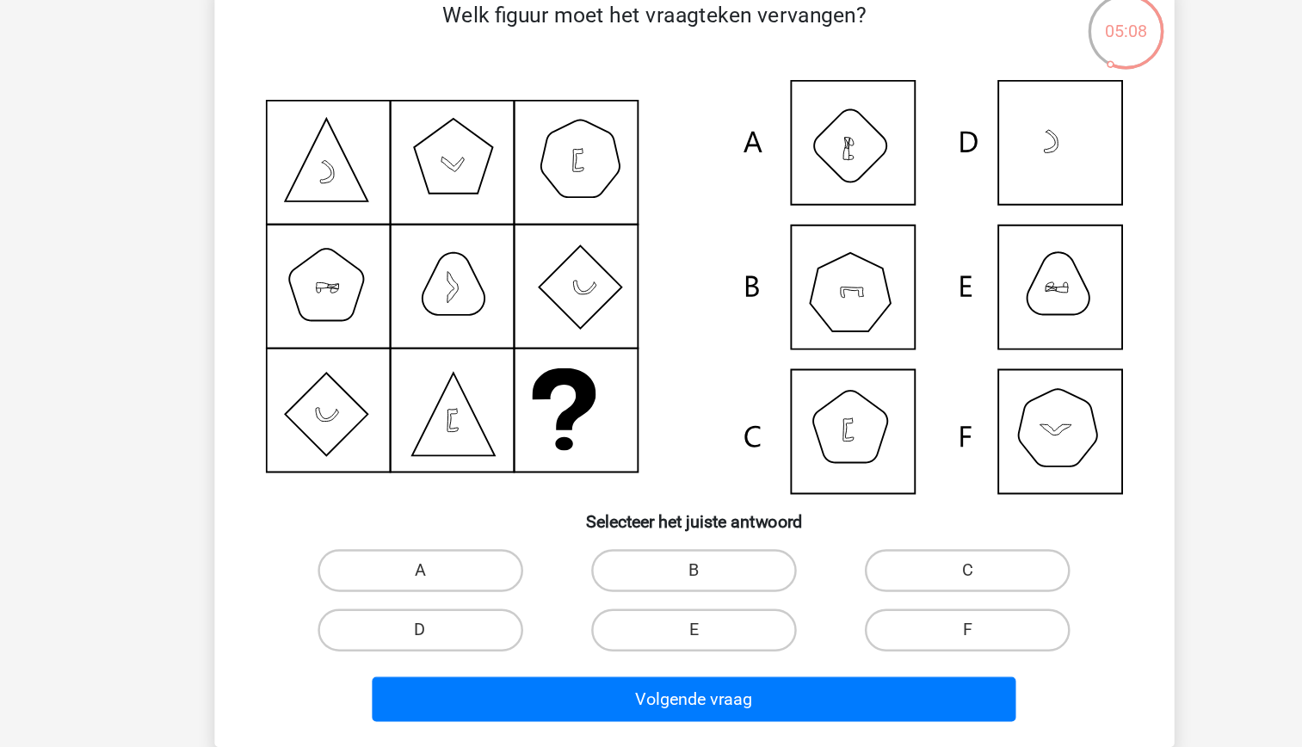
scroll to position [85, 0]
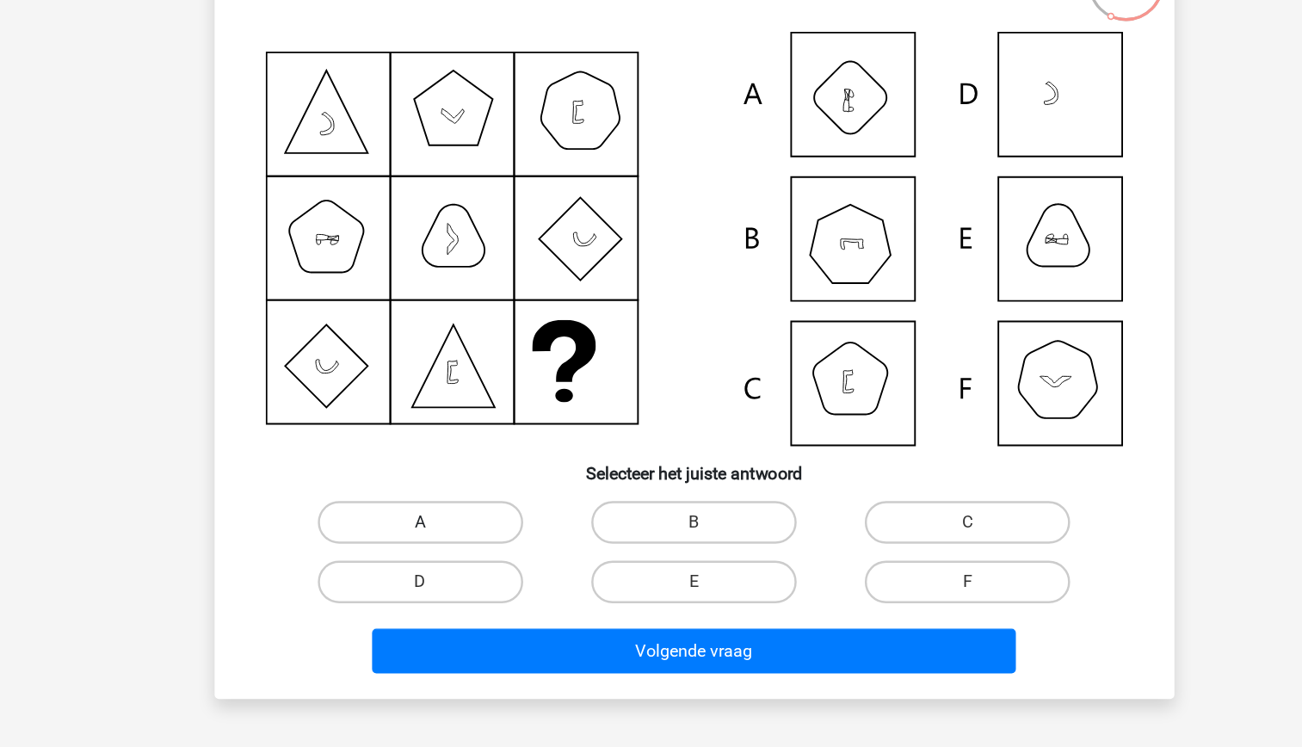
click at [467, 505] on label "A" at bounding box center [430, 511] width 166 height 34
click at [440, 511] on input "A" at bounding box center [434, 516] width 11 height 11
radio input "true"
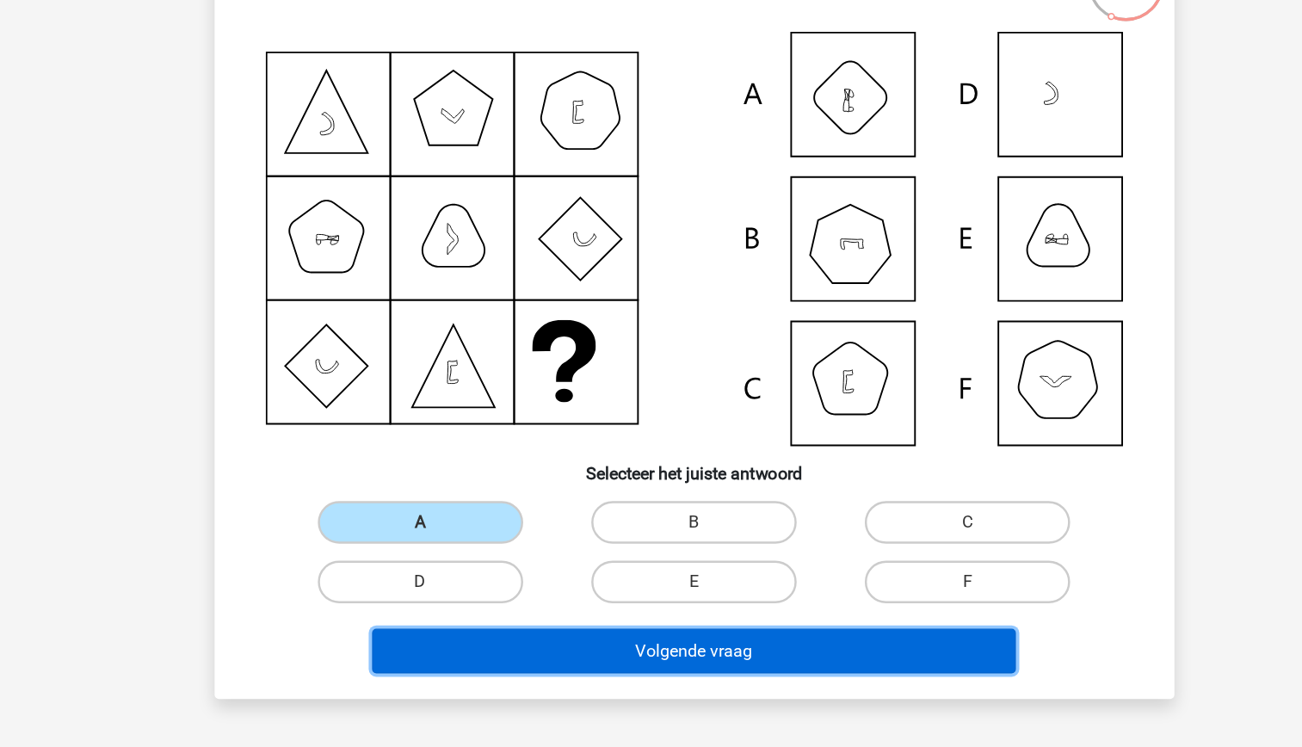
click at [634, 606] on button "Volgende vraag" at bounding box center [651, 615] width 521 height 36
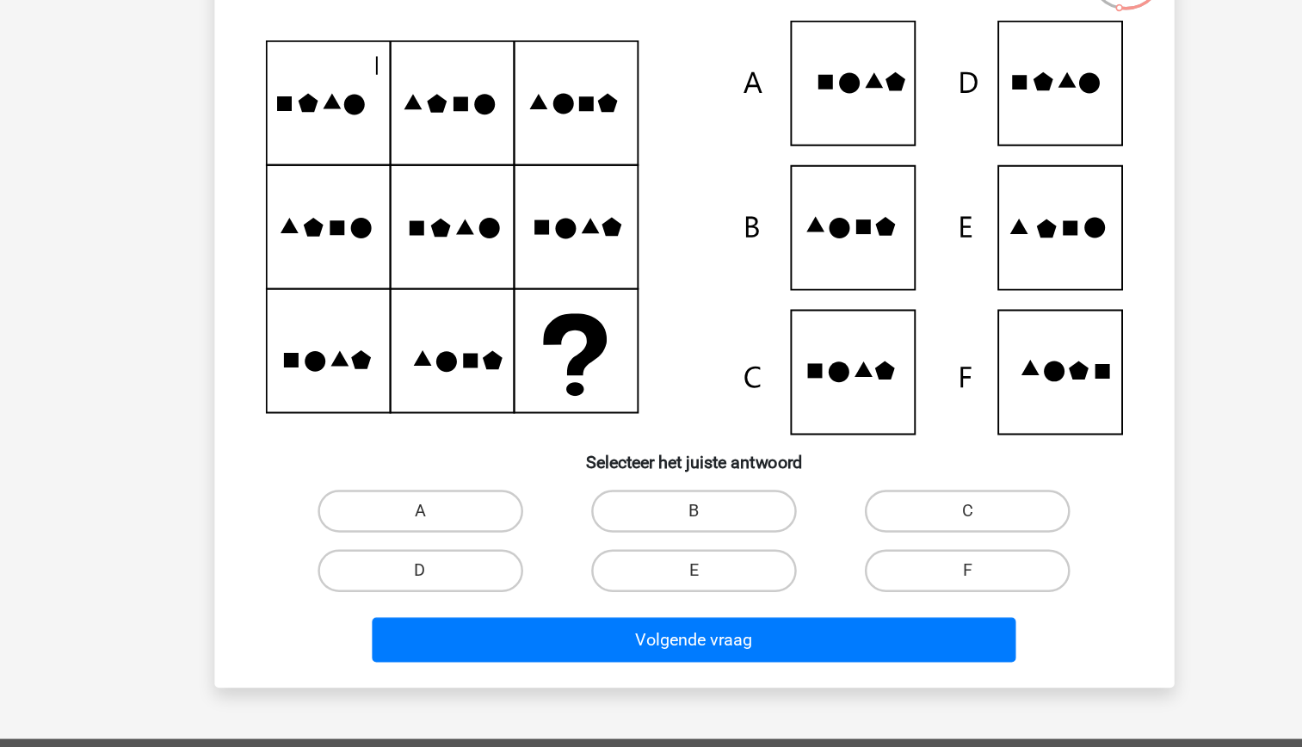
scroll to position [86, 0]
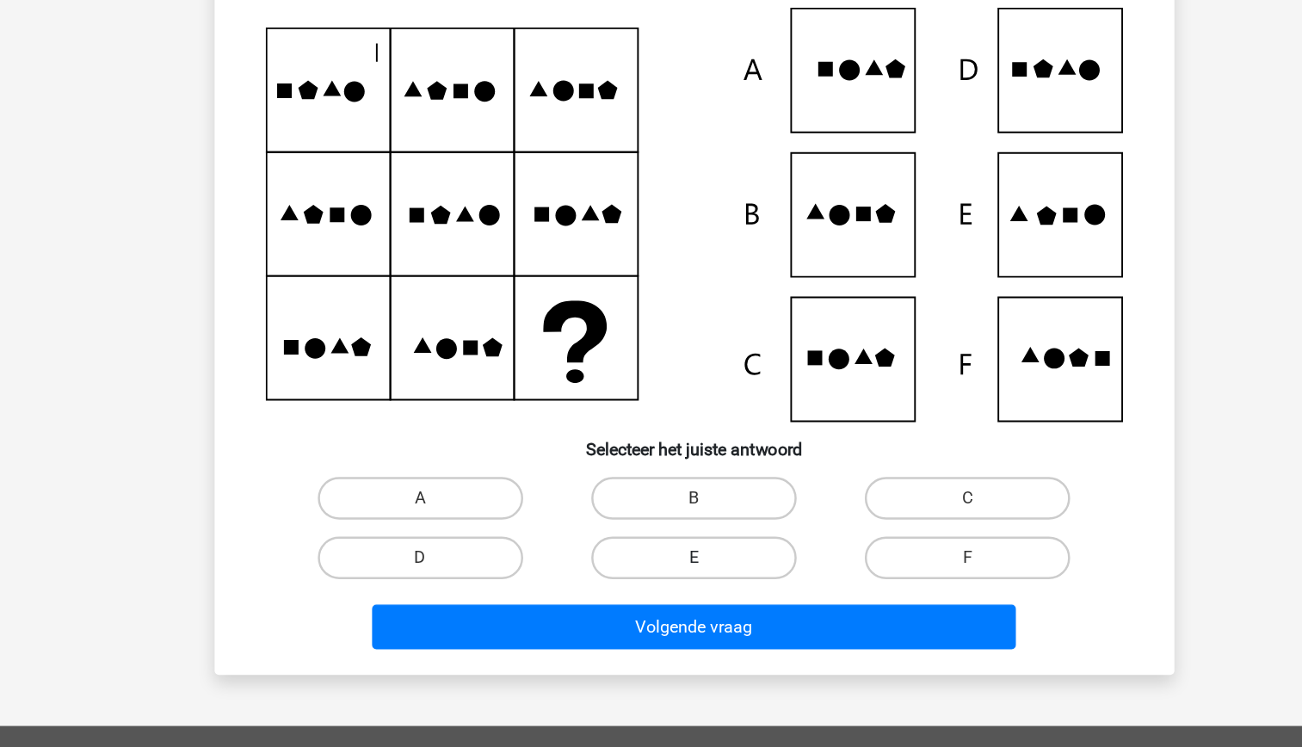
click at [667, 558] on label "E" at bounding box center [651, 558] width 166 height 34
click at [662, 558] on input "E" at bounding box center [655, 563] width 11 height 11
radio input "true"
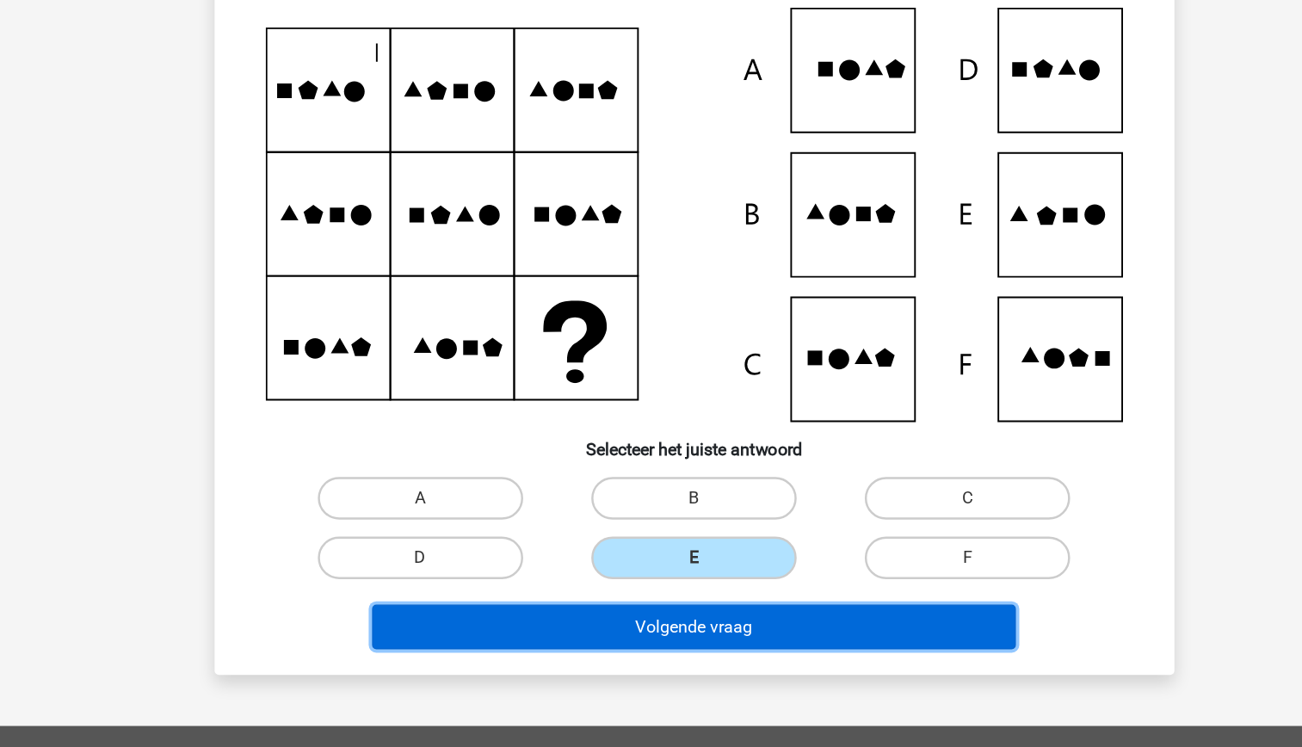
click at [699, 610] on button "Volgende vraag" at bounding box center [651, 614] width 521 height 36
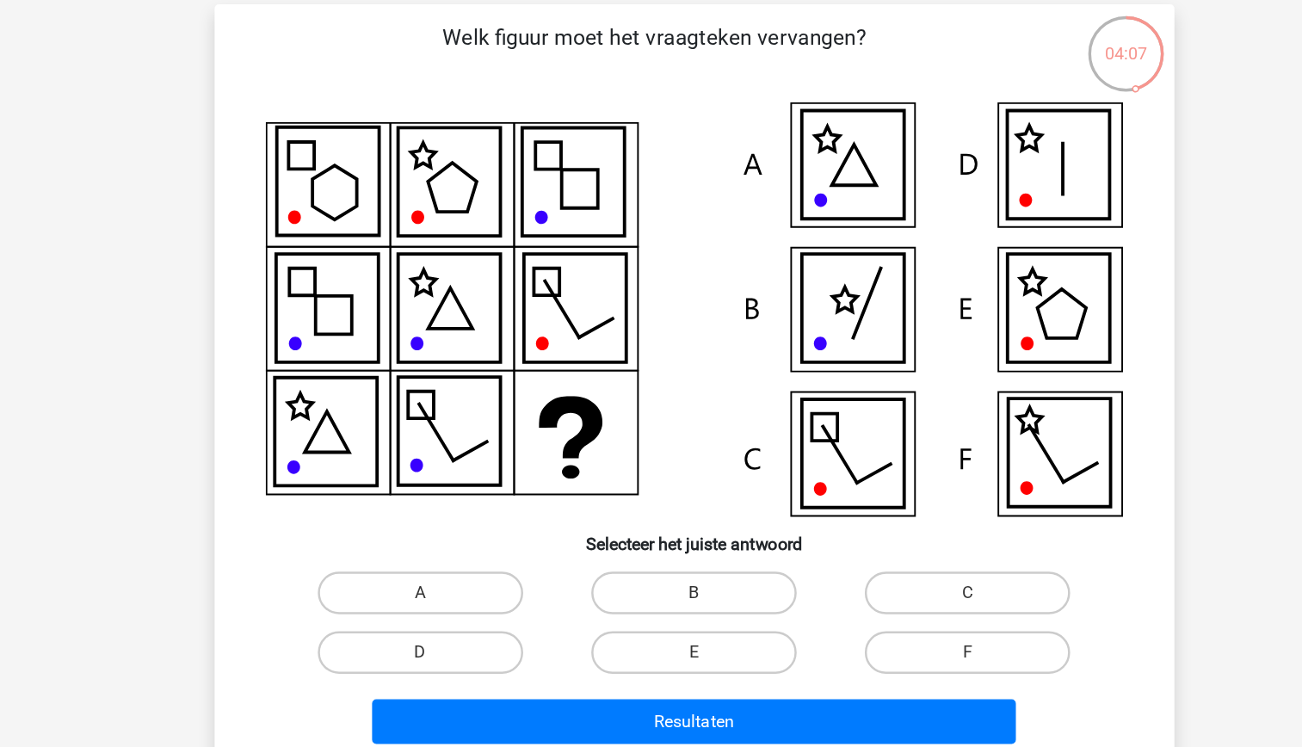
click at [792, 407] on icon at bounding box center [778, 398] width 83 height 88
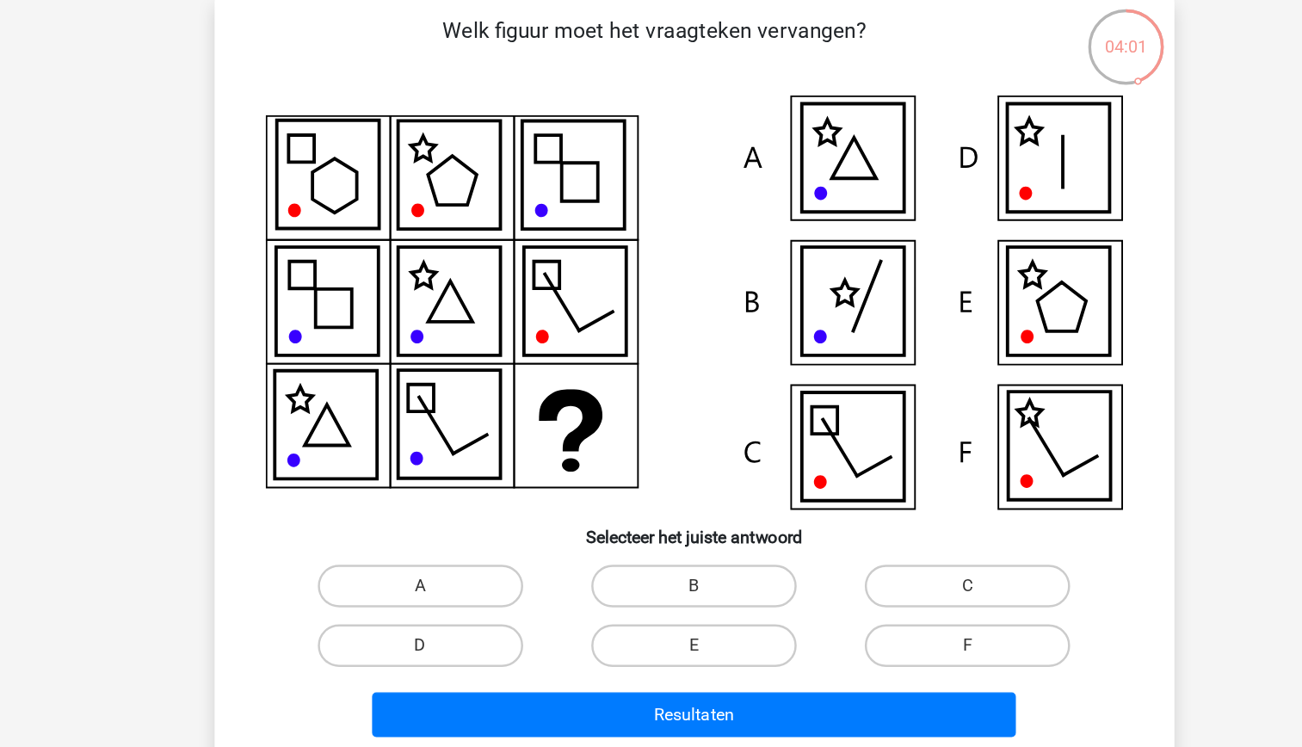
scroll to position [85, 0]
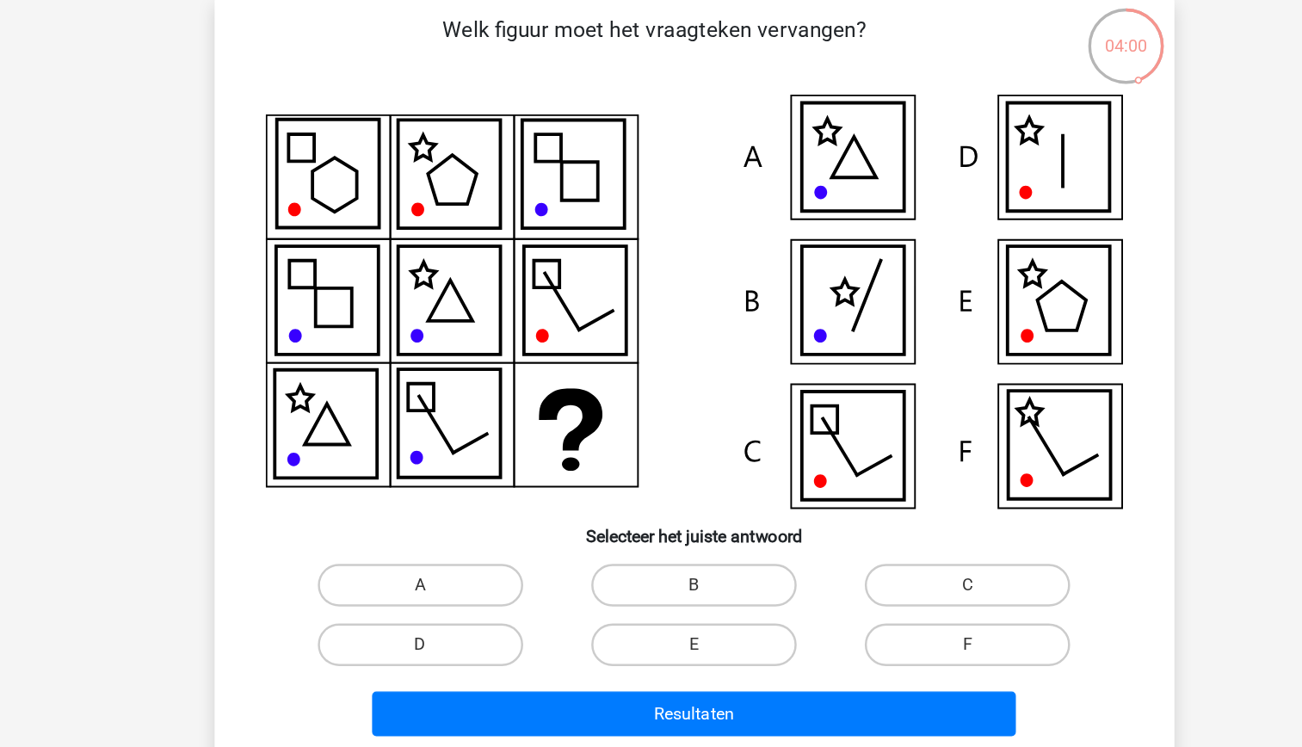
click at [950, 169] on icon at bounding box center [944, 164] width 83 height 88
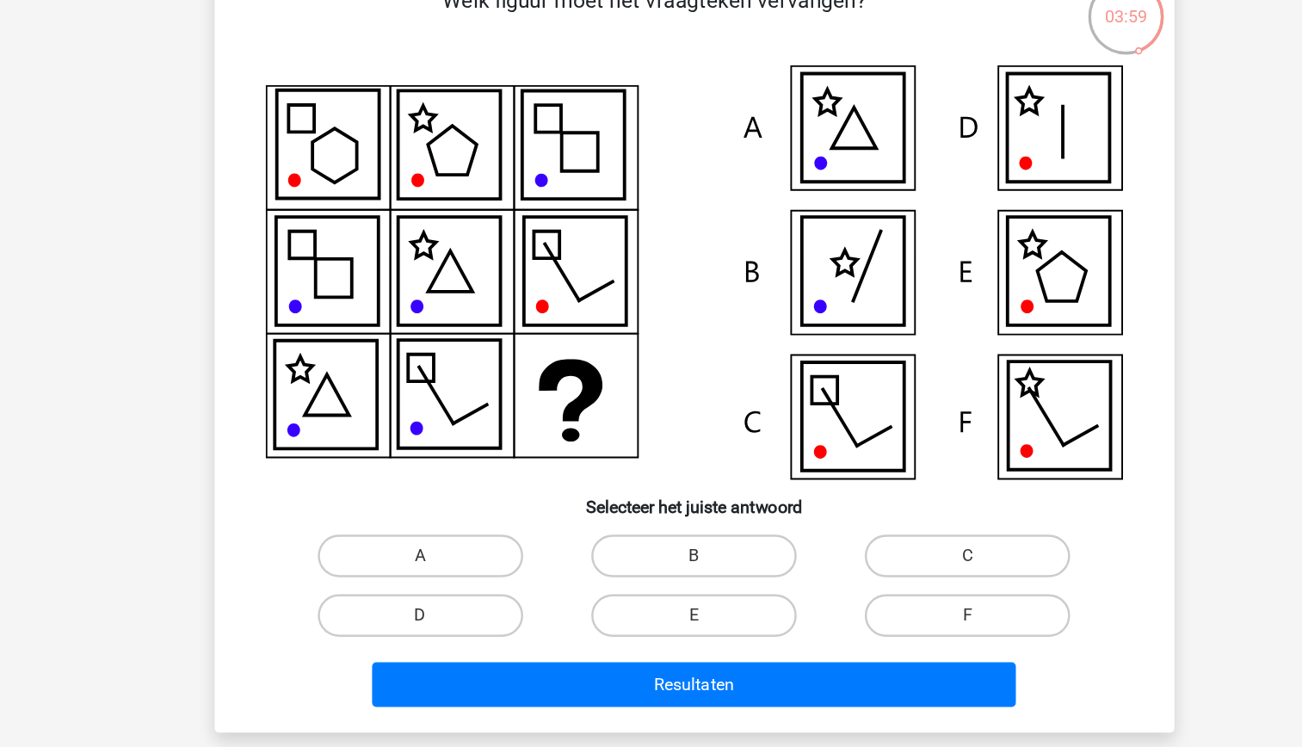
scroll to position [86, 0]
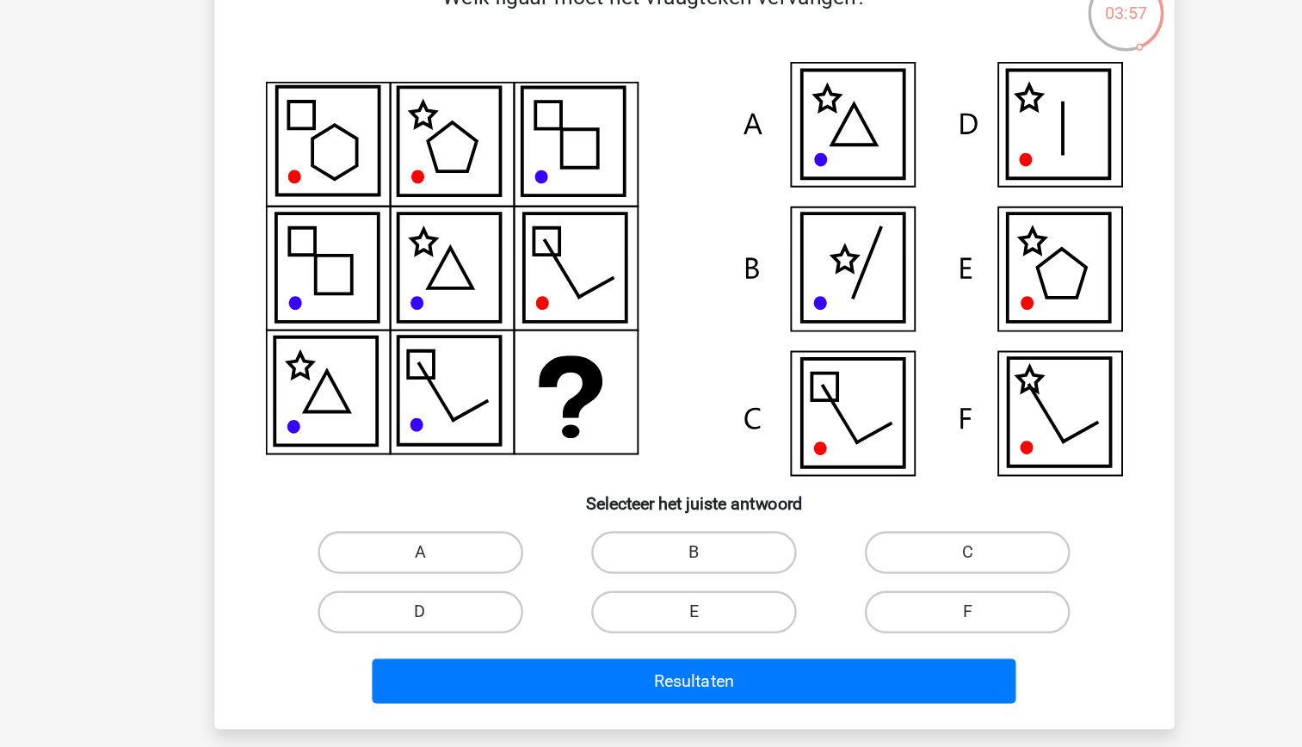
click at [937, 173] on icon at bounding box center [944, 164] width 83 height 88
click at [941, 179] on icon at bounding box center [944, 164] width 83 height 88
click at [452, 550] on label "D" at bounding box center [430, 558] width 166 height 34
click at [440, 558] on input "D" at bounding box center [434, 563] width 11 height 11
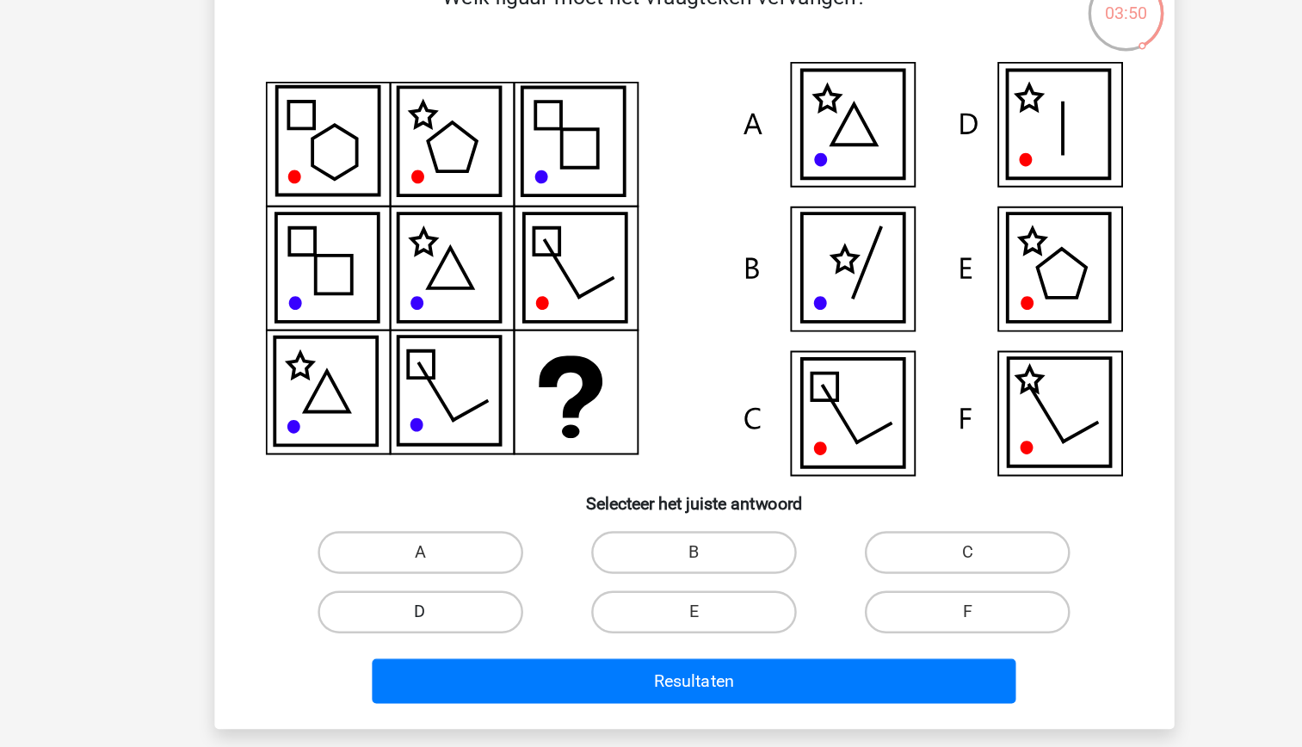
radio input "true"
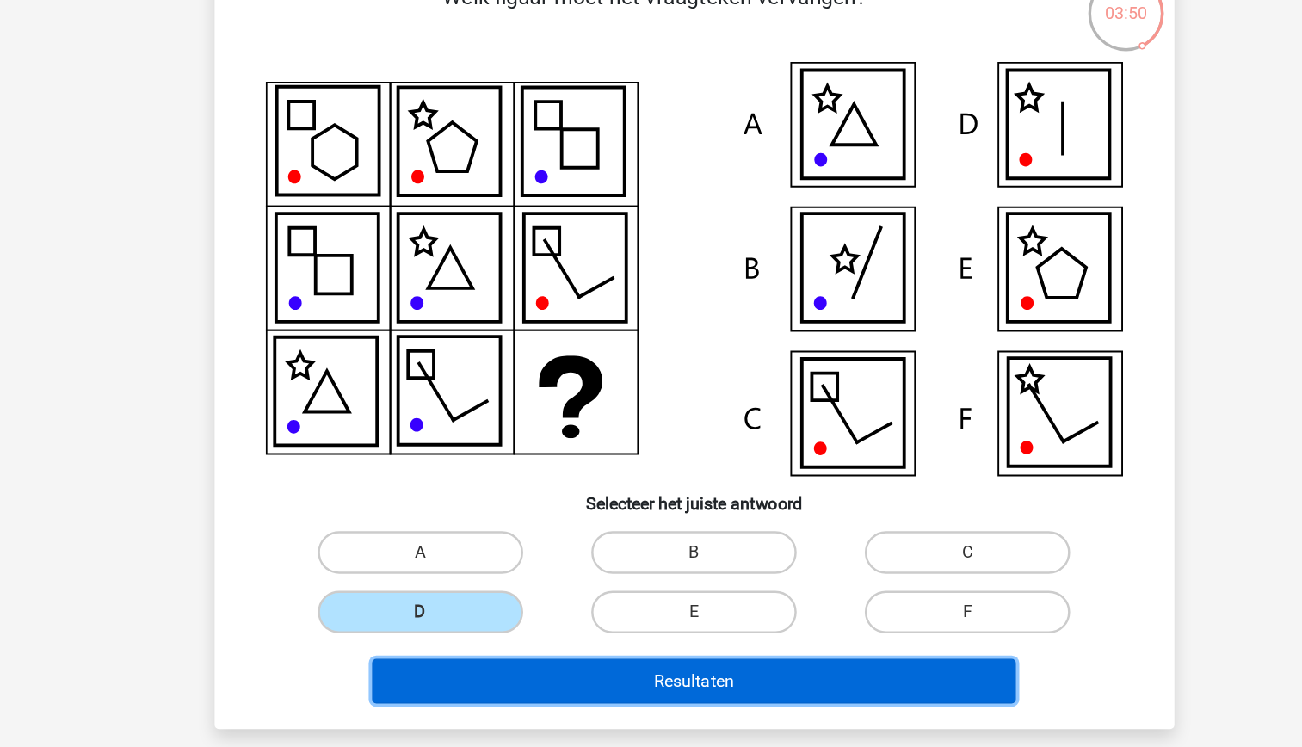
click at [604, 615] on button "Resultaten" at bounding box center [651, 614] width 521 height 36
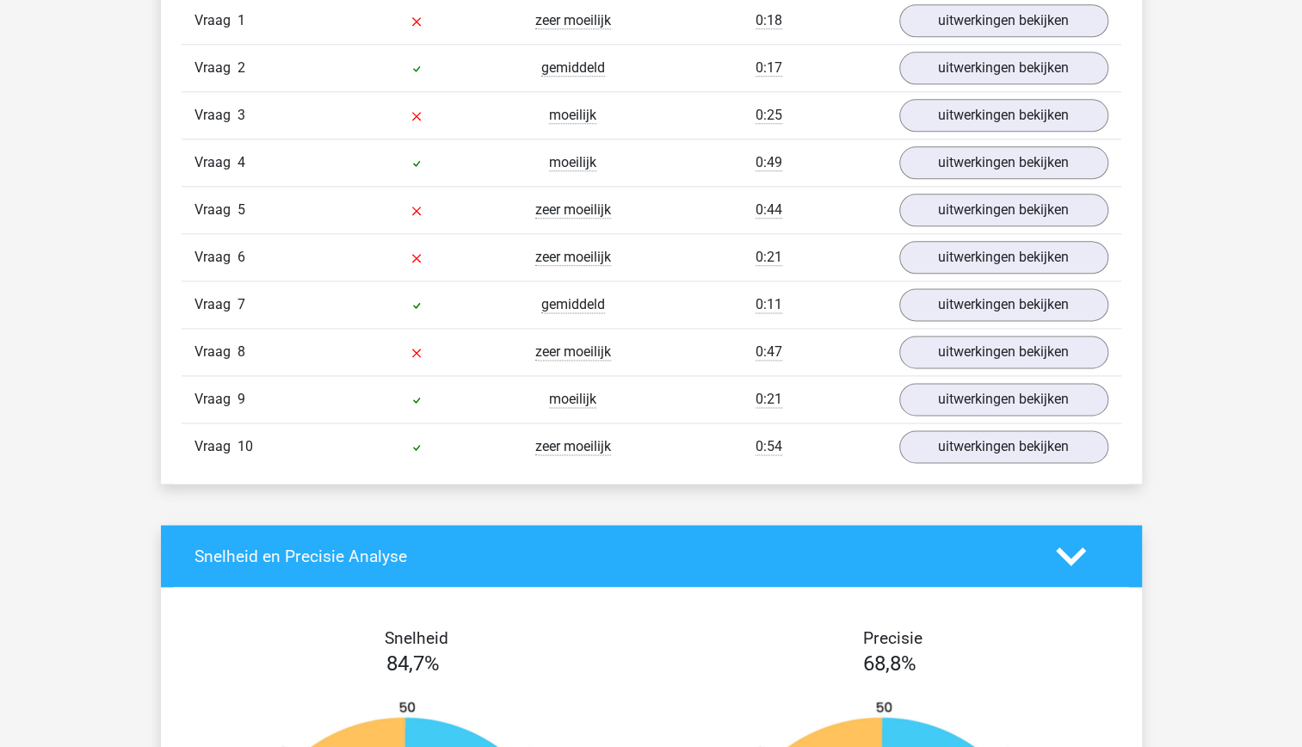
scroll to position [1189, 0]
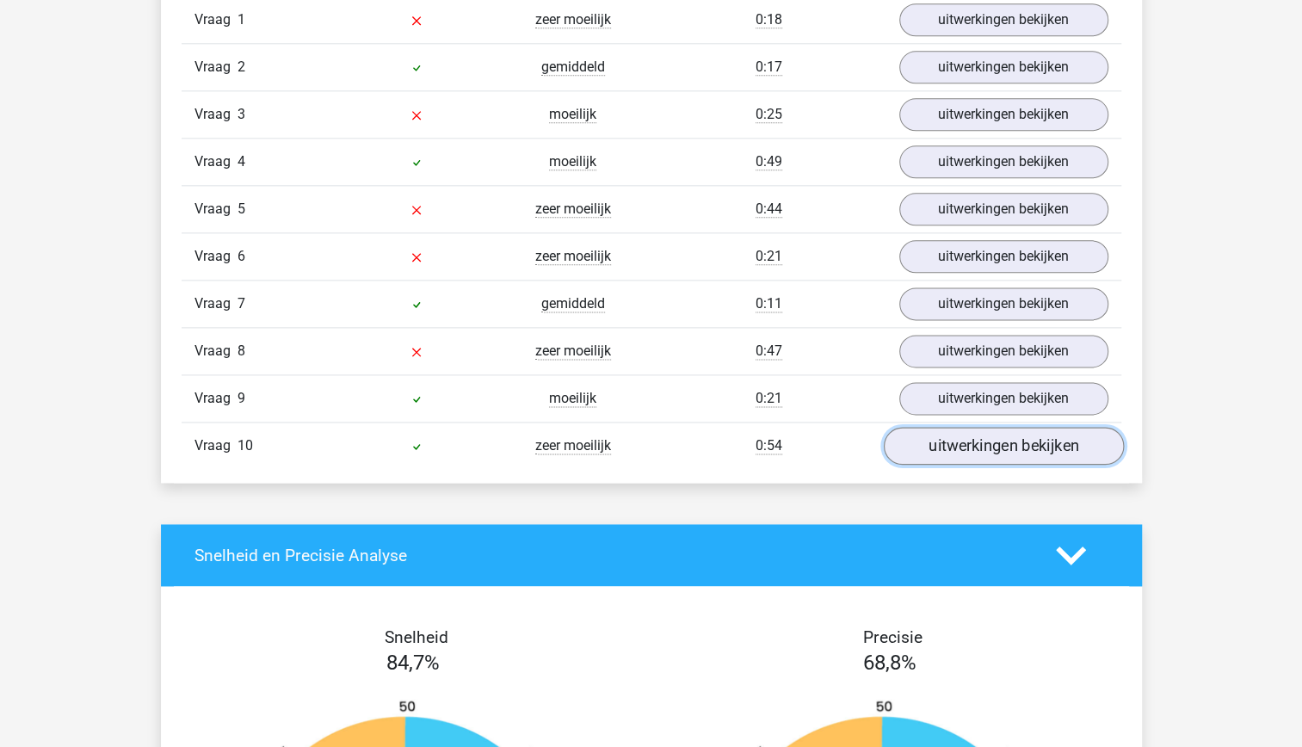
click at [1001, 430] on link "uitwerkingen bekijken" at bounding box center [1003, 446] width 240 height 38
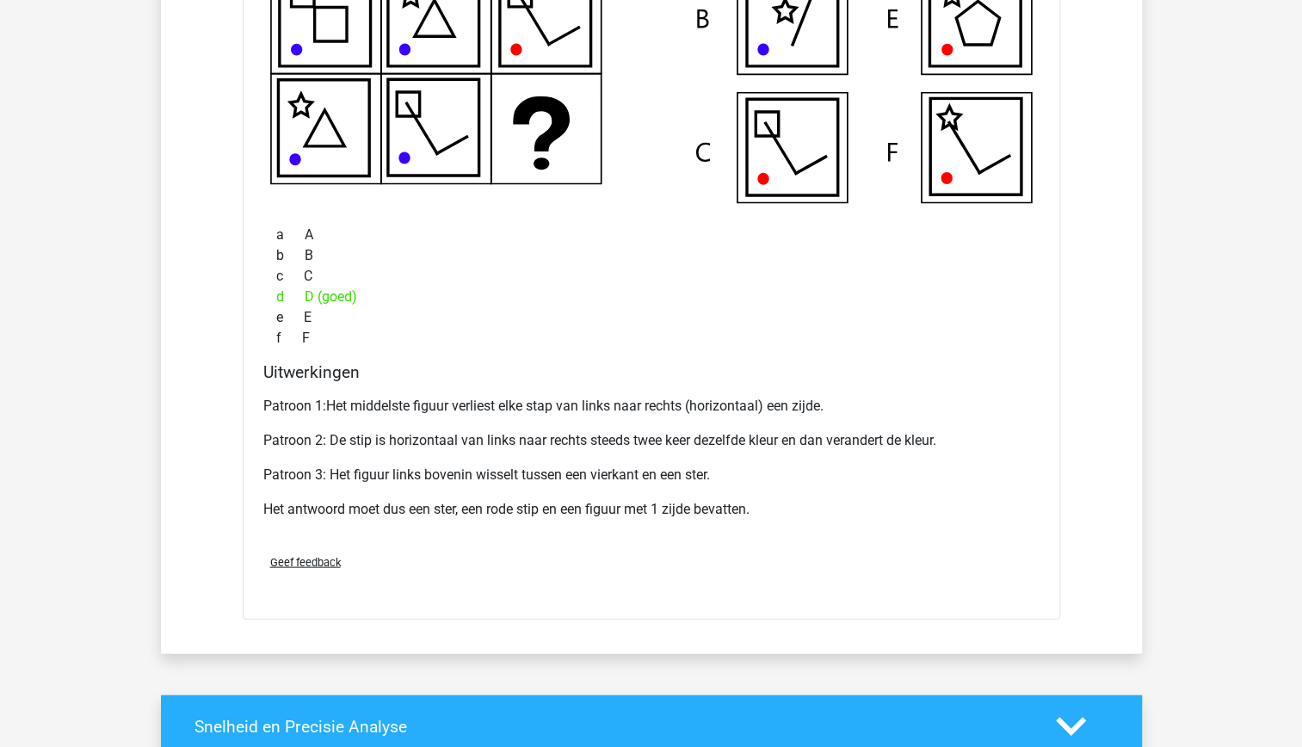
scroll to position [1879, 0]
click at [759, 506] on p "Het antwoord moet dus een ster, een rode stip en een figuur met 1 zijde bevatte…" at bounding box center [651, 508] width 776 height 21
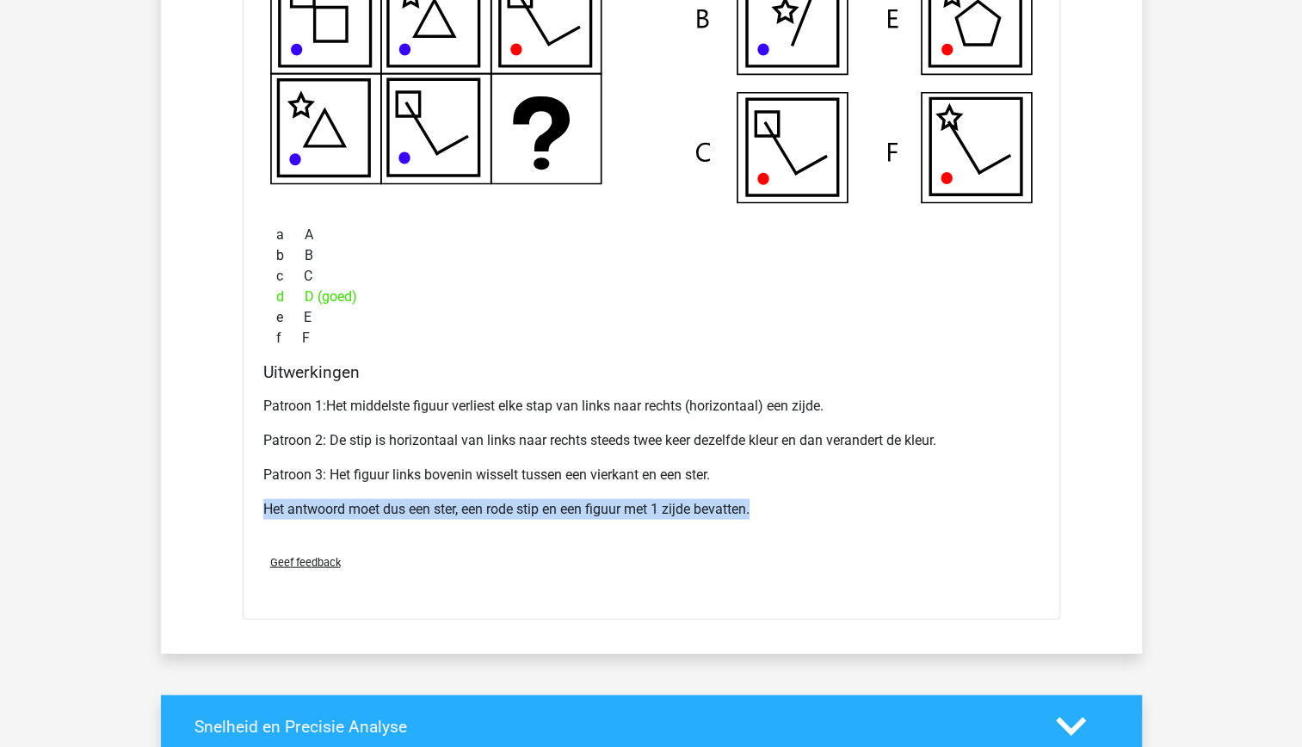
click at [759, 506] on p "Het antwoord moet dus een ster, een rode stip en een figuur met 1 zijde bevatte…" at bounding box center [651, 508] width 776 height 21
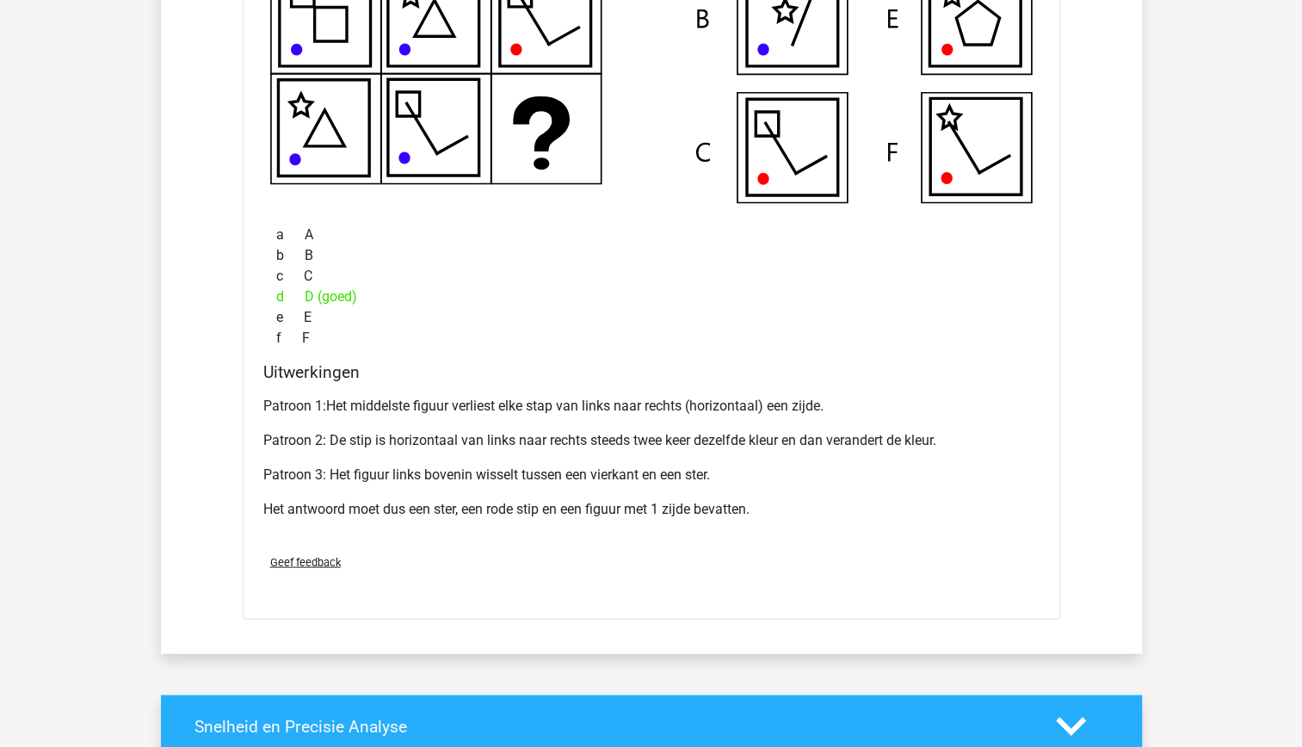
drag, startPoint x: 759, startPoint y: 506, endPoint x: 625, endPoint y: 439, distance: 150.1
click at [625, 439] on p "Patroon 2: De stip is horizontaal van links naar rechts steeds twee keer dezelf…" at bounding box center [651, 439] width 776 height 21
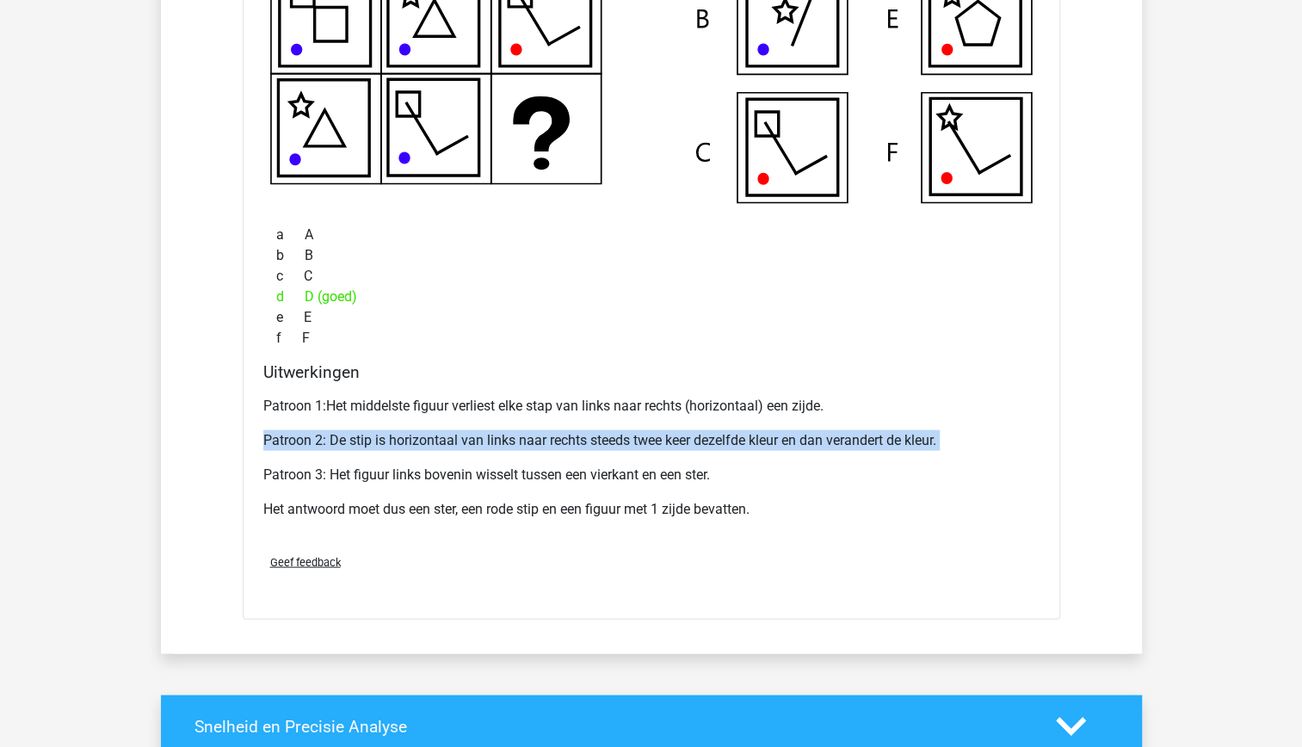
click at [625, 439] on p "Patroon 2: De stip is horizontaal van links naar rechts steeds twee keer dezelf…" at bounding box center [651, 439] width 776 height 21
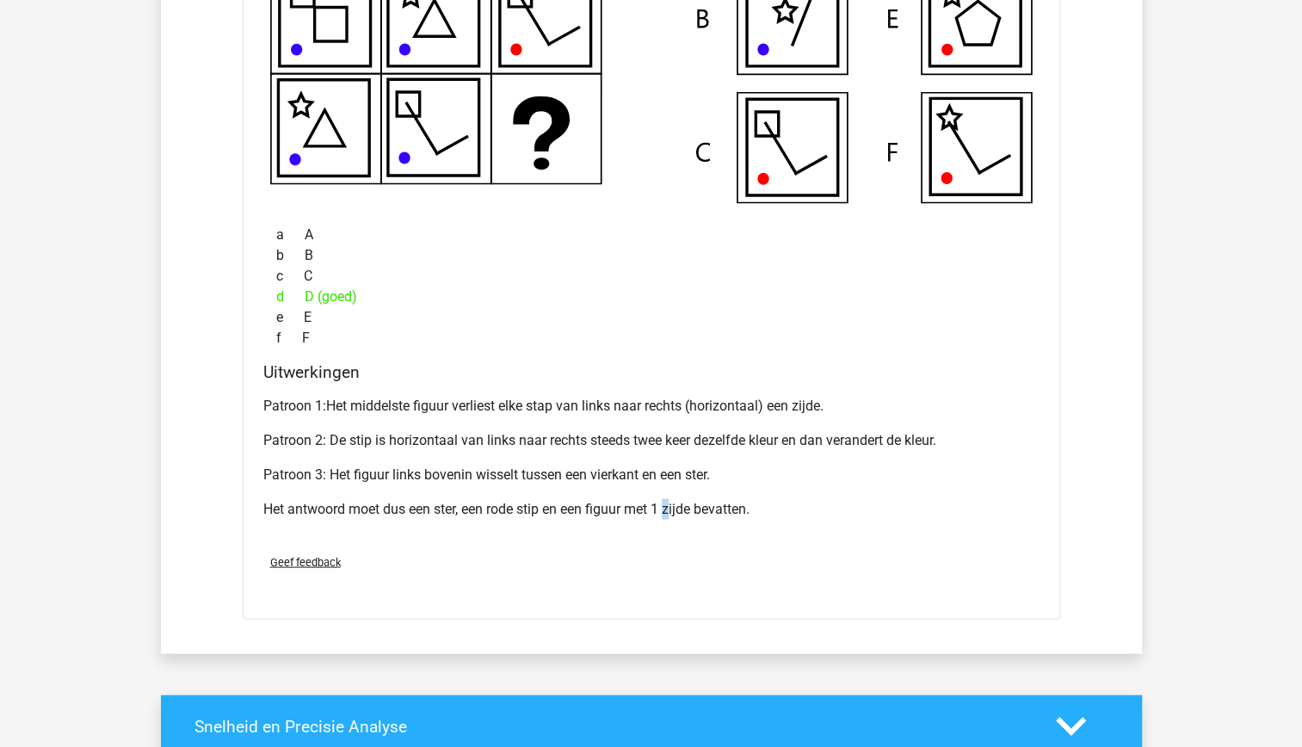
drag, startPoint x: 625, startPoint y: 439, endPoint x: 671, endPoint y: 497, distance: 74.7
click at [671, 498] on p "Het antwoord moet dus een ster, een rode stip en een figuur met 1 zijde bevatte…" at bounding box center [651, 508] width 776 height 21
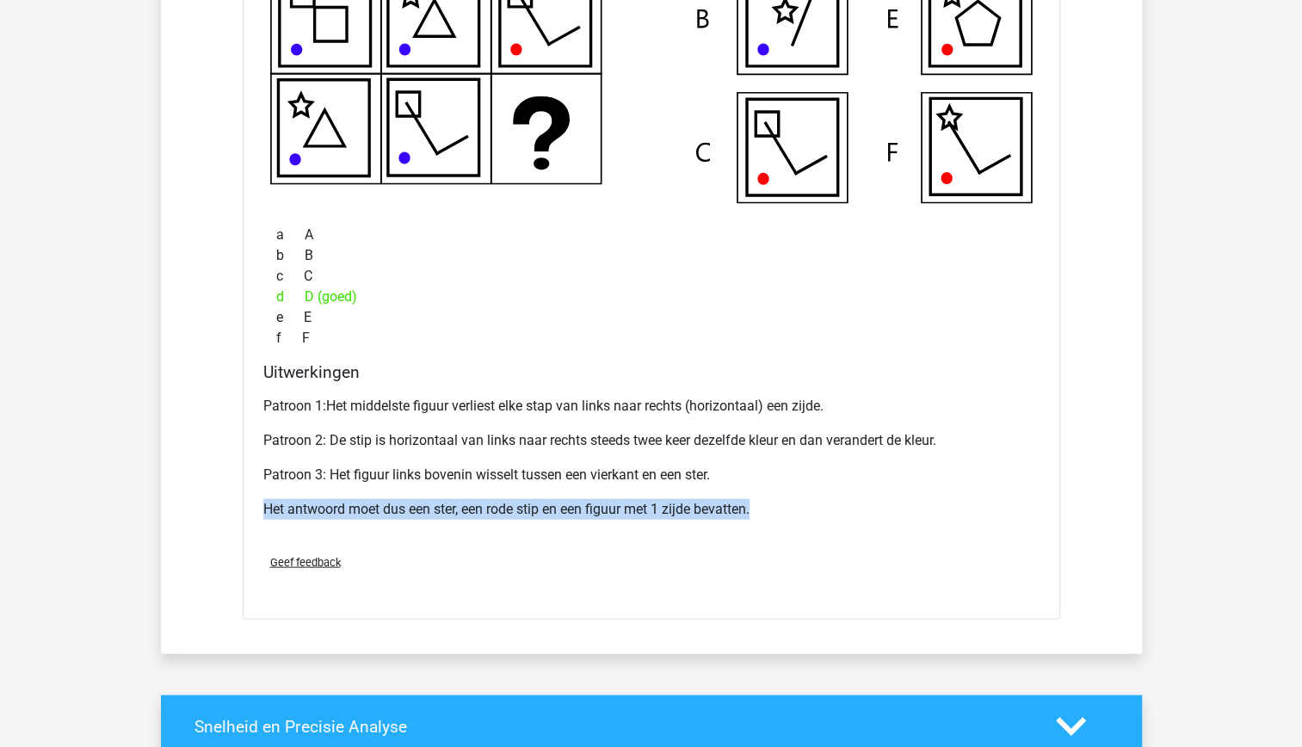
drag, startPoint x: 671, startPoint y: 497, endPoint x: 699, endPoint y: 532, distance: 44.1
click at [699, 539] on div "Geef feedback" at bounding box center [651, 561] width 790 height 44
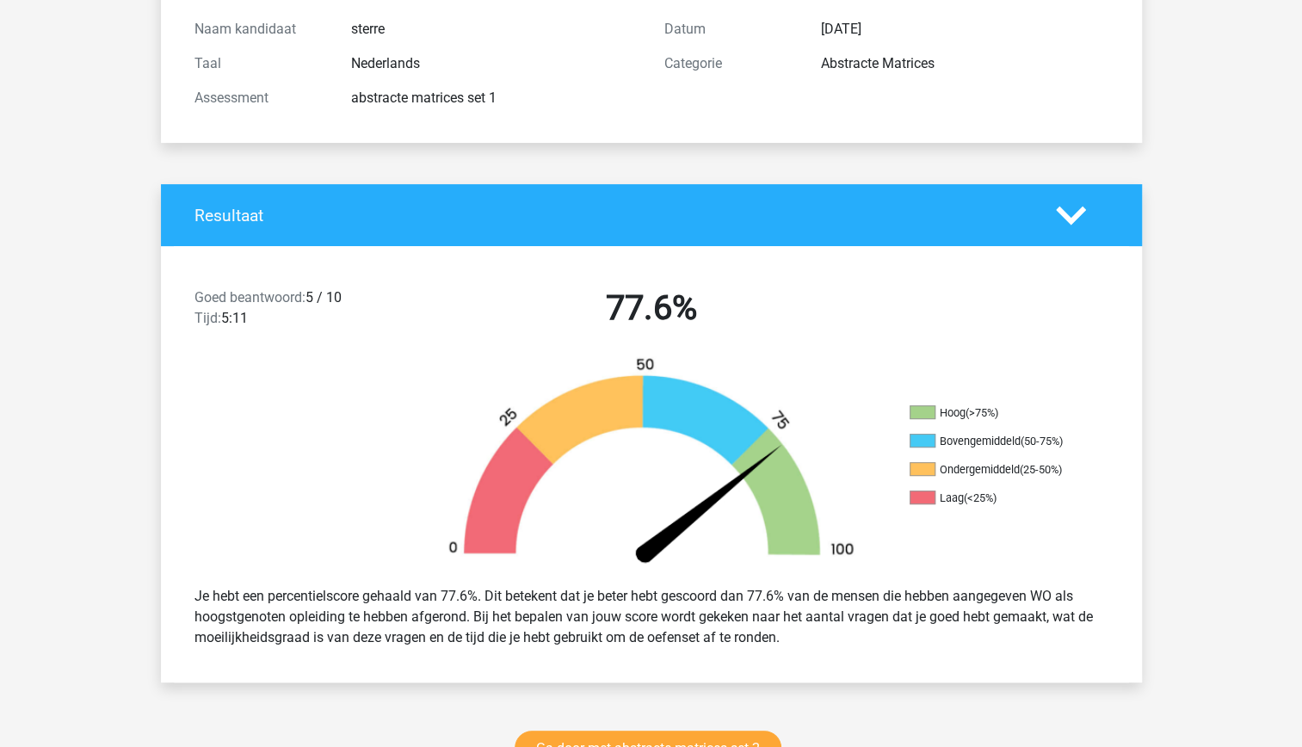
scroll to position [186, 0]
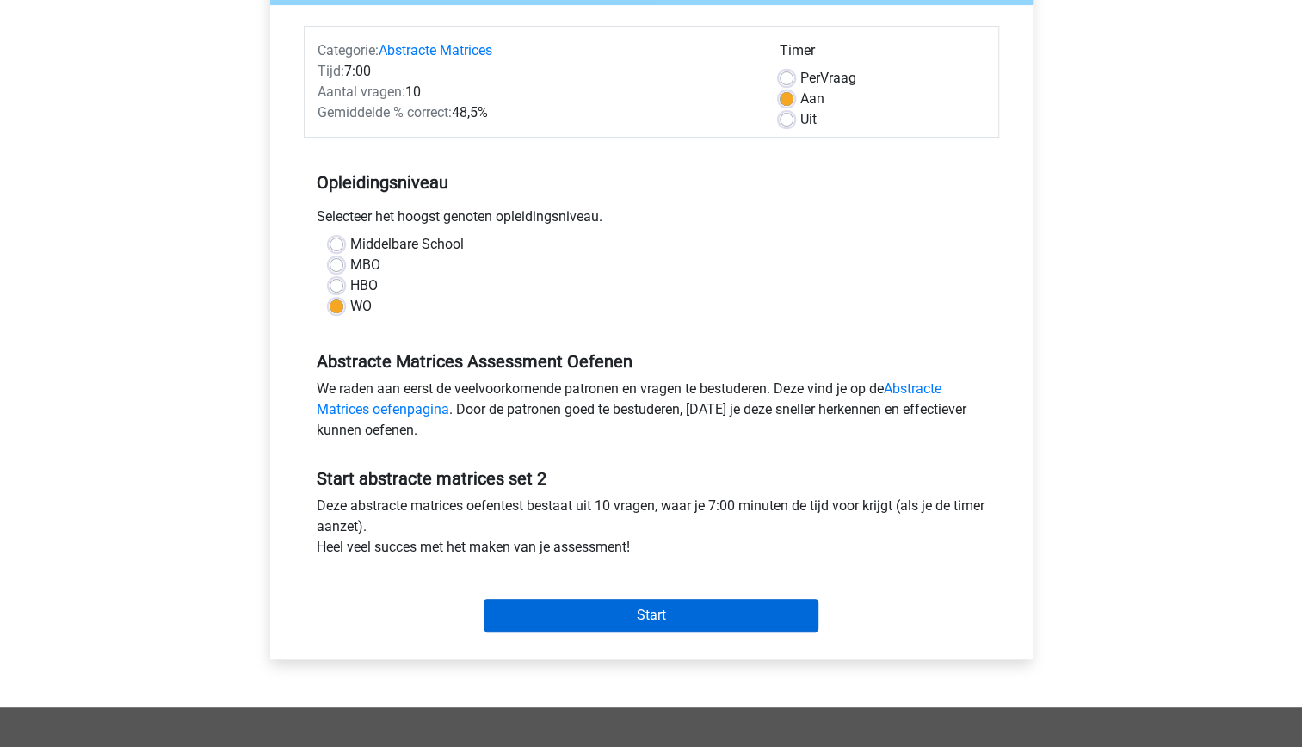
scroll to position [200, 0]
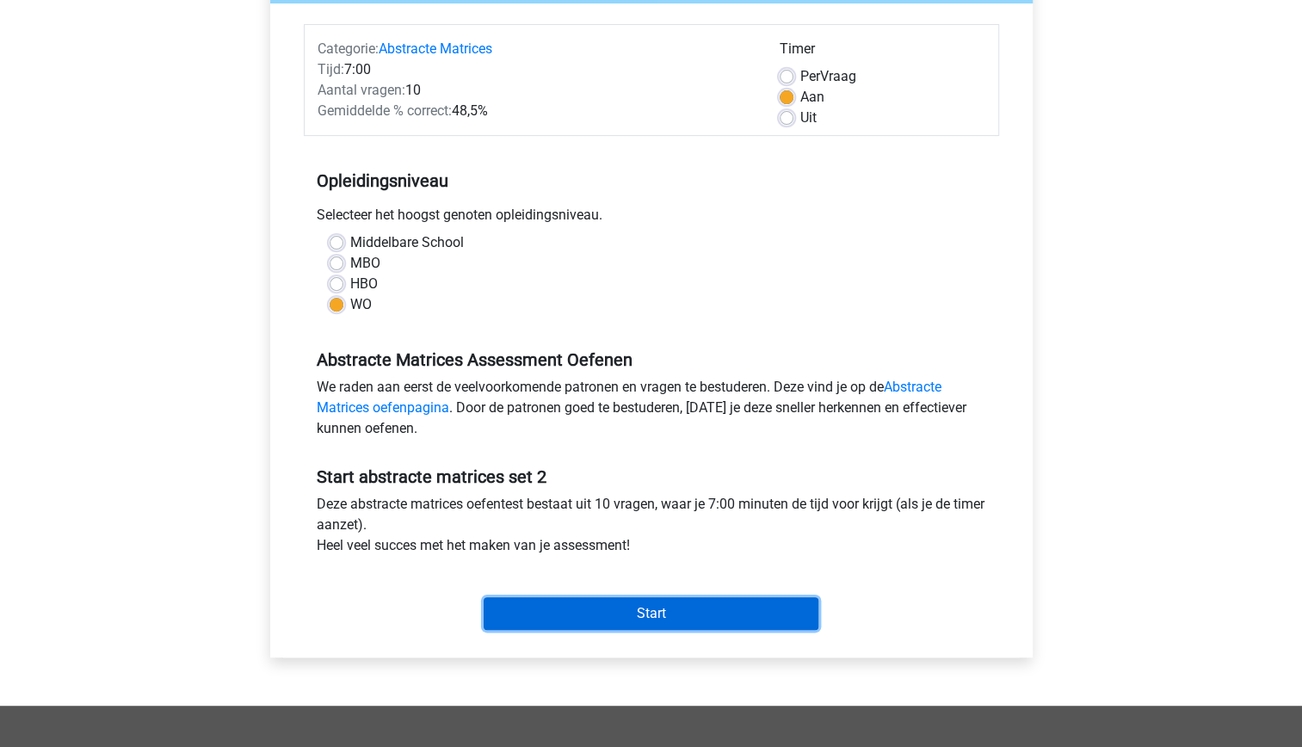
click at [621, 614] on input "Start" at bounding box center [651, 613] width 335 height 33
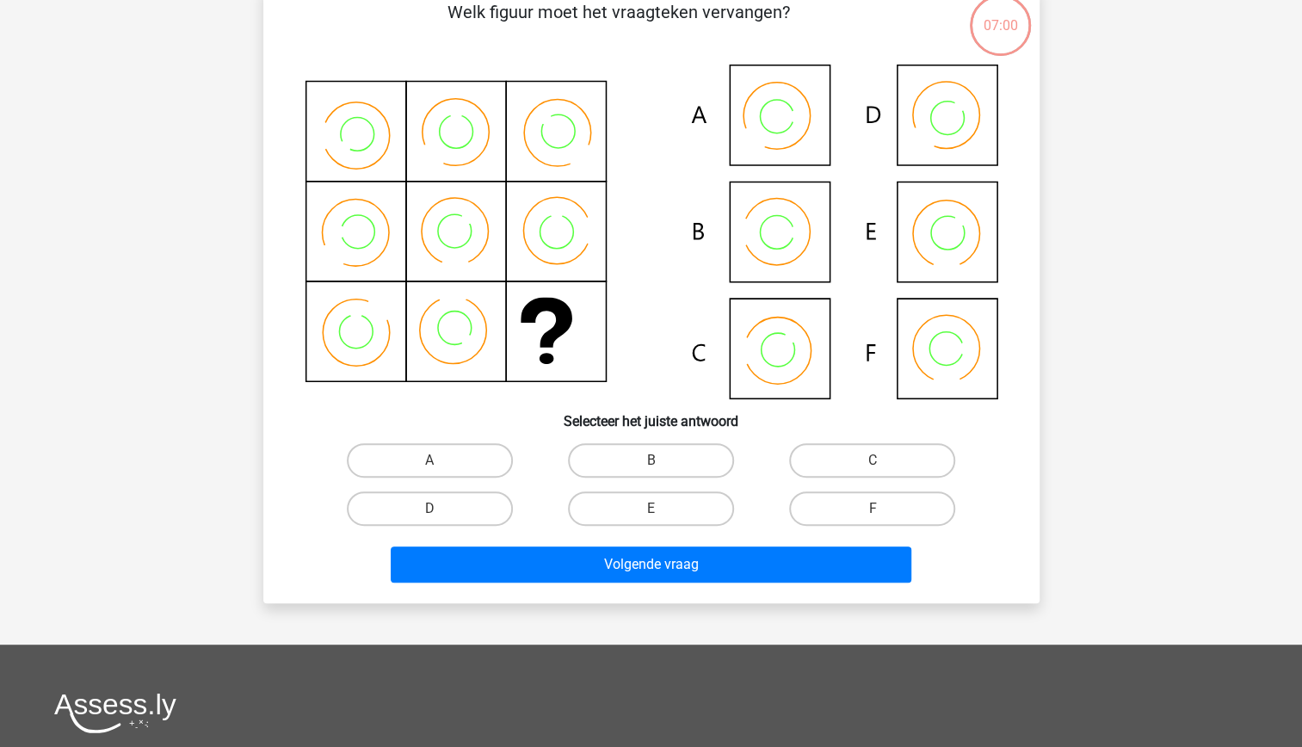
scroll to position [139, 0]
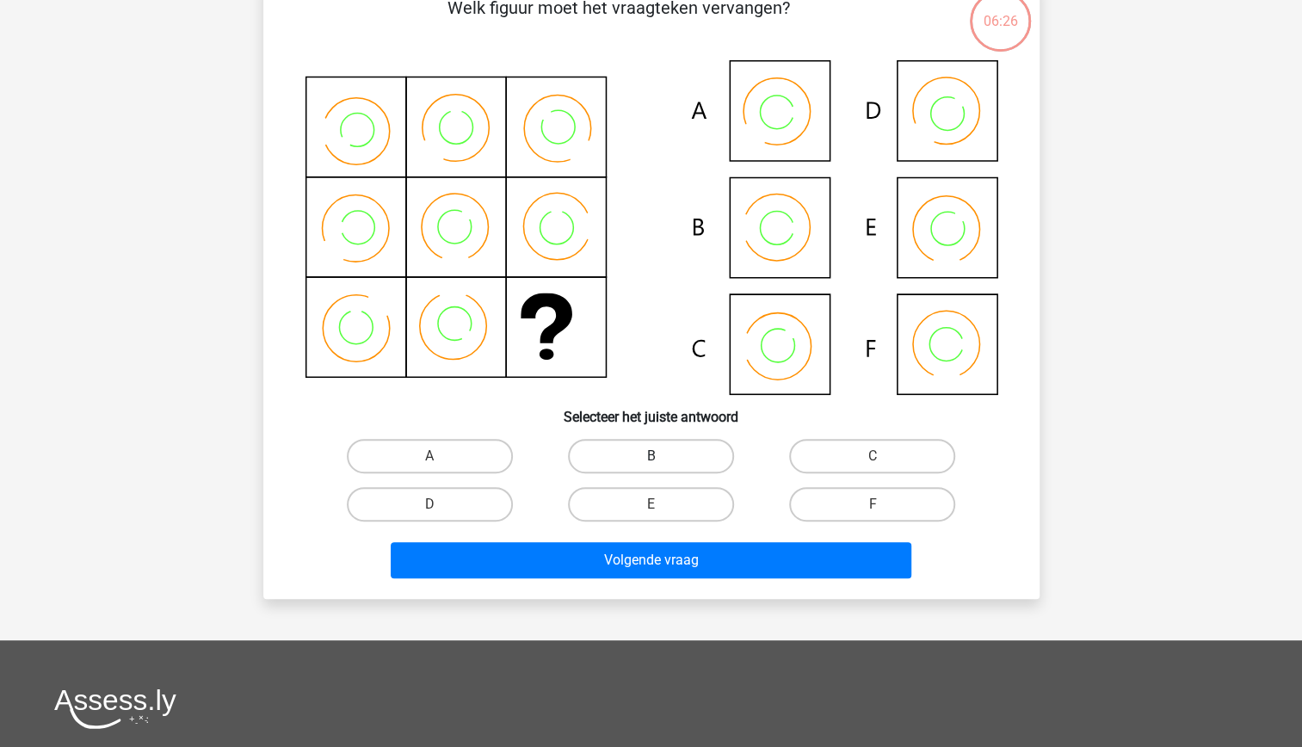
click at [661, 455] on label "B" at bounding box center [651, 456] width 166 height 34
click at [661, 456] on input "B" at bounding box center [655, 461] width 11 height 11
radio input "true"
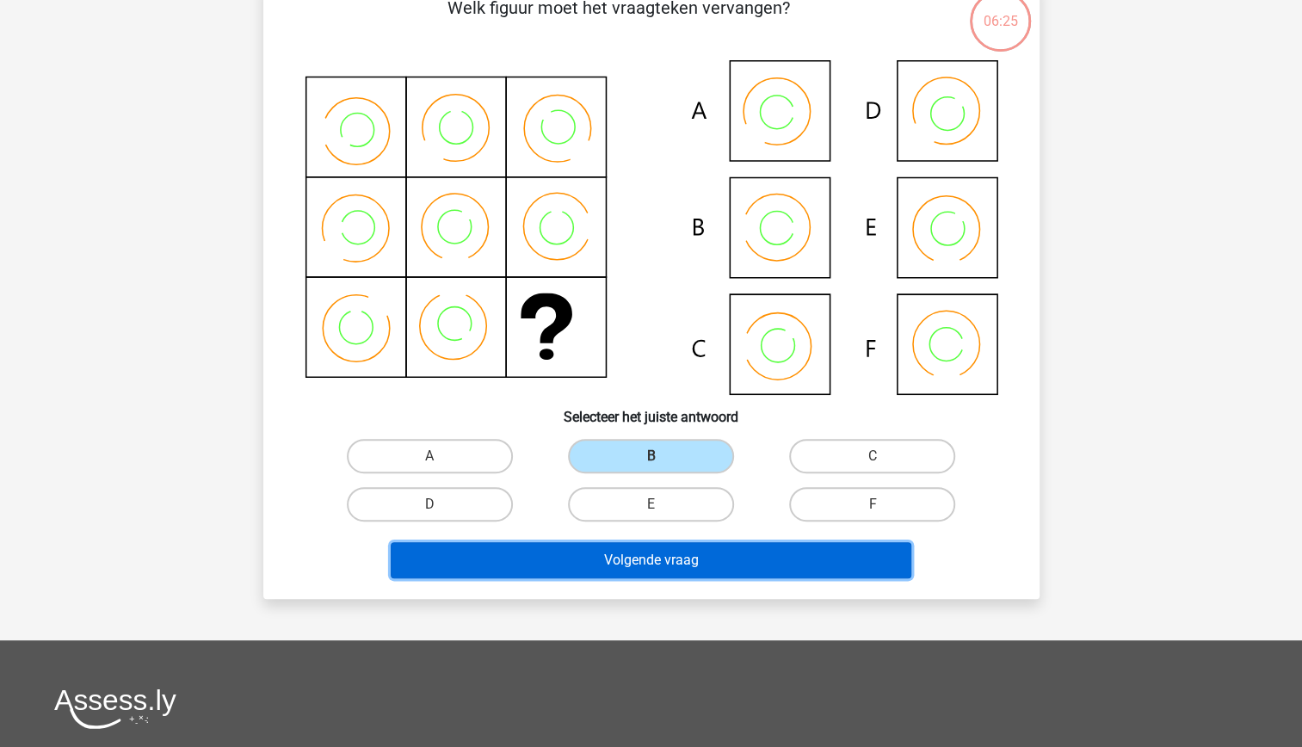
click at [707, 550] on button "Volgende vraag" at bounding box center [651, 560] width 521 height 36
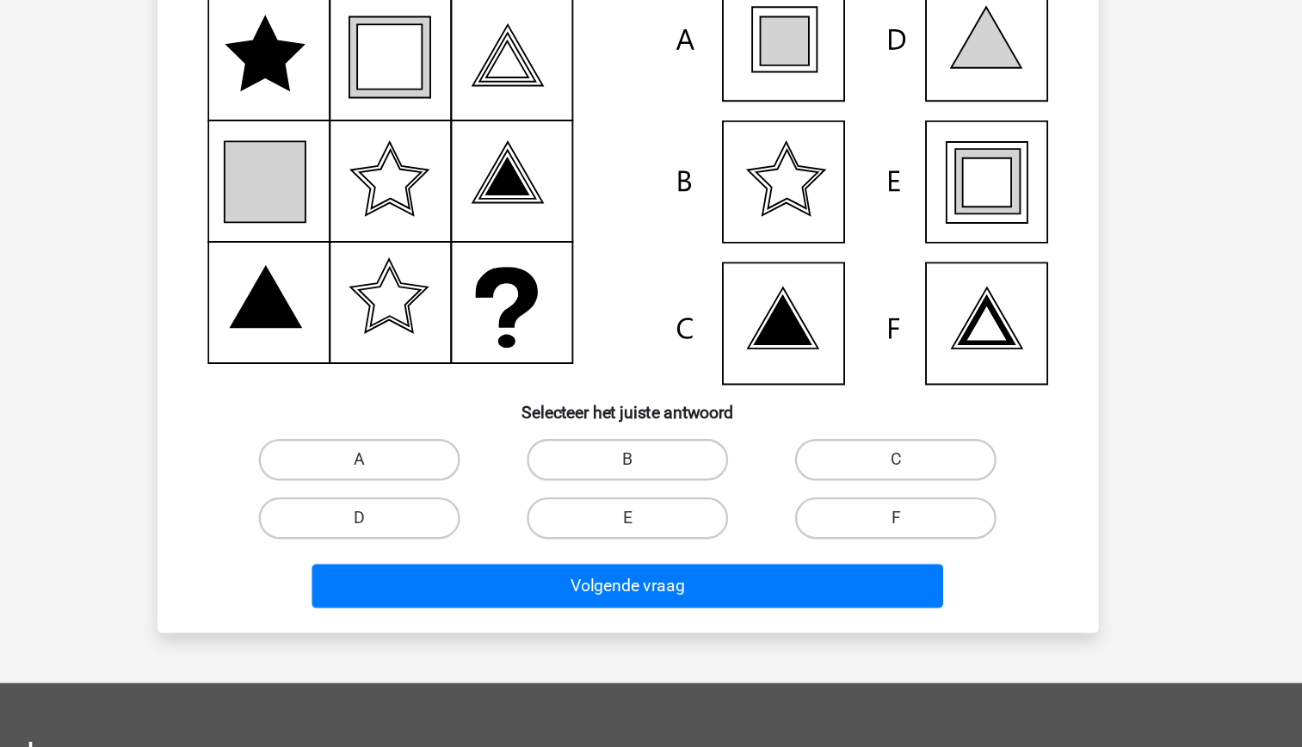
scroll to position [95, 0]
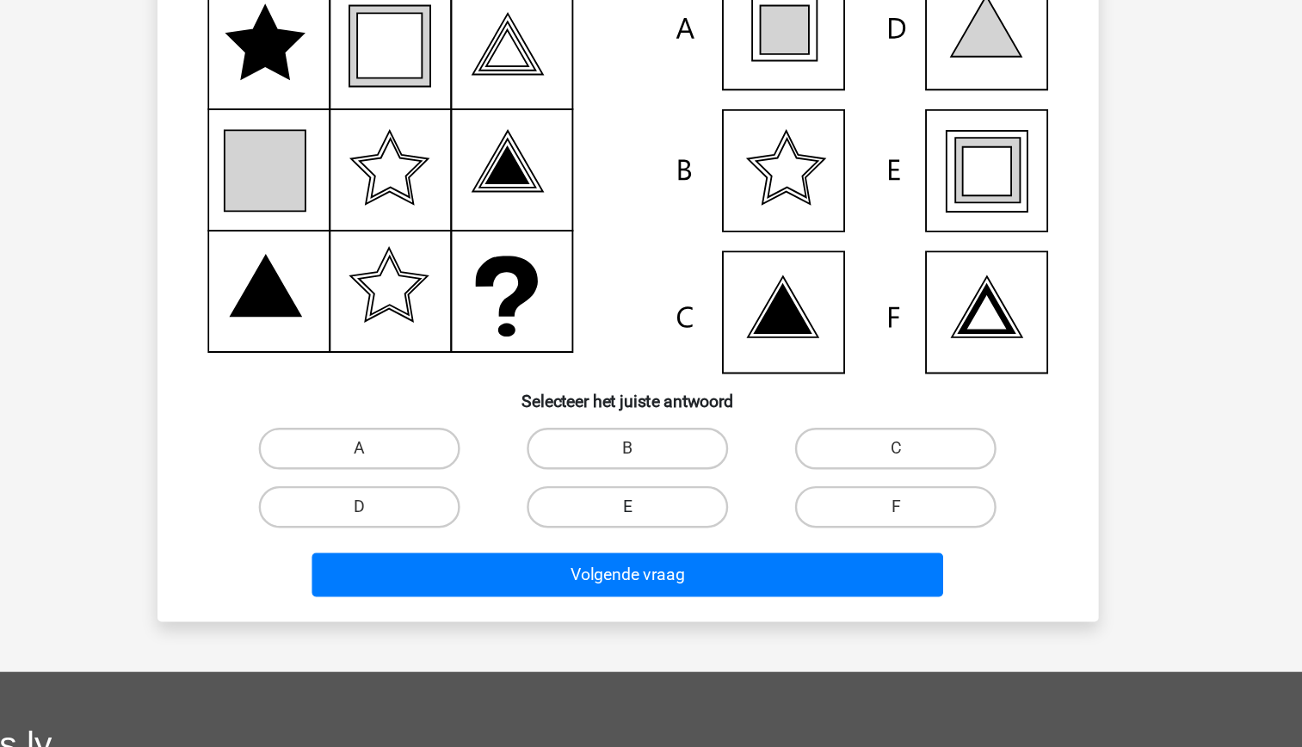
click at [665, 551] on label "E" at bounding box center [651, 549] width 166 height 34
click at [662, 551] on input "E" at bounding box center [655, 554] width 11 height 11
radio input "true"
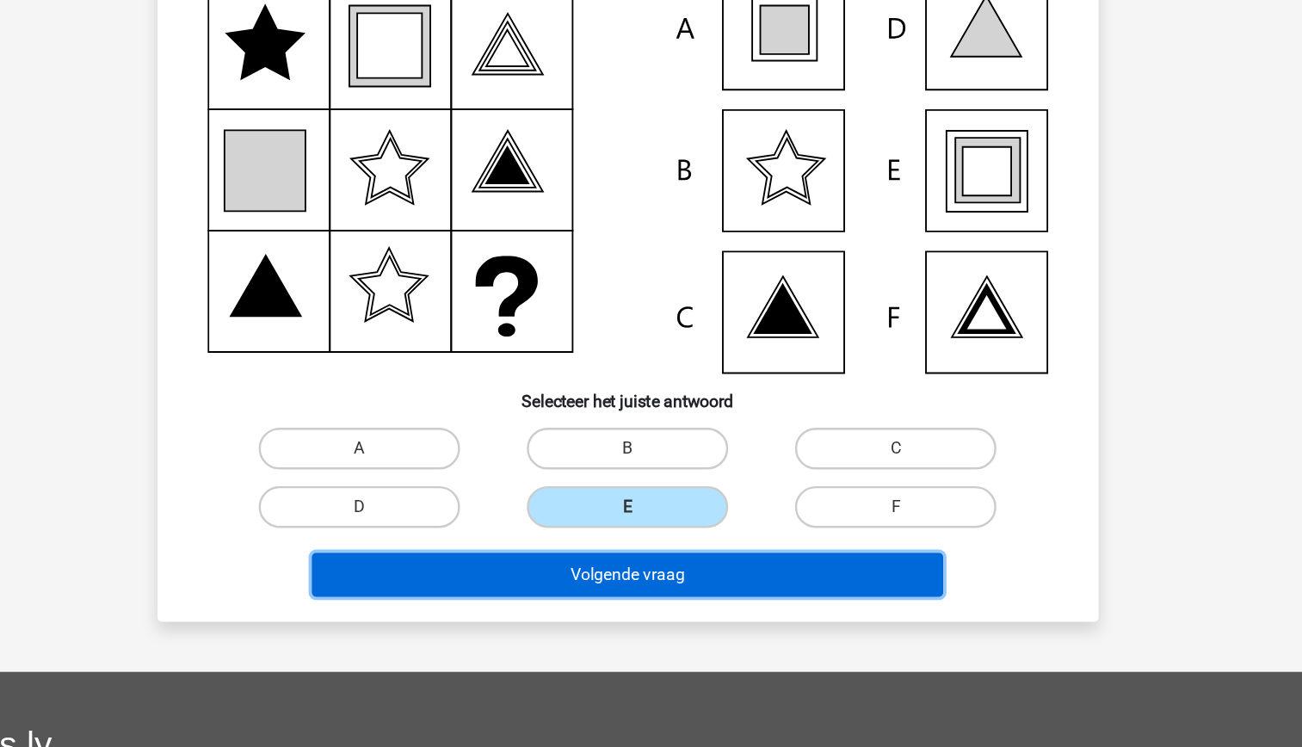
click at [676, 592] on button "Volgende vraag" at bounding box center [651, 605] width 521 height 36
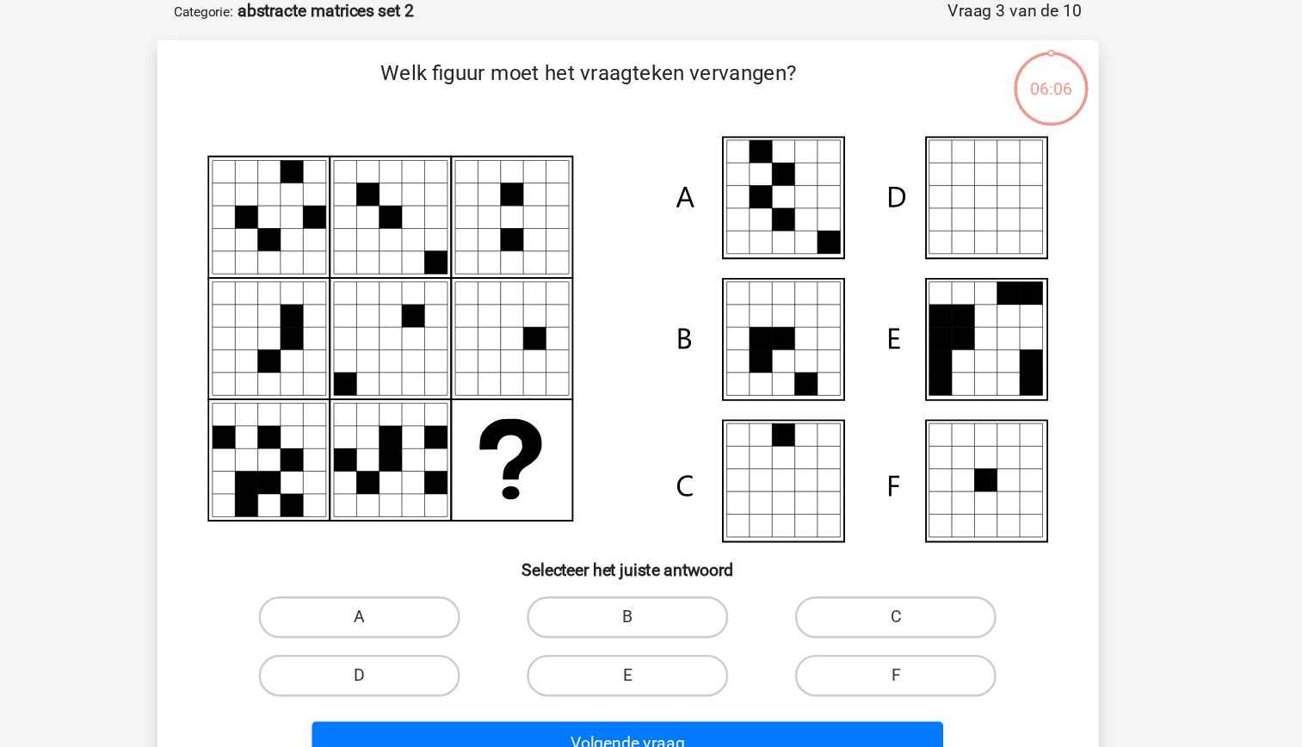
scroll to position [86, 0]
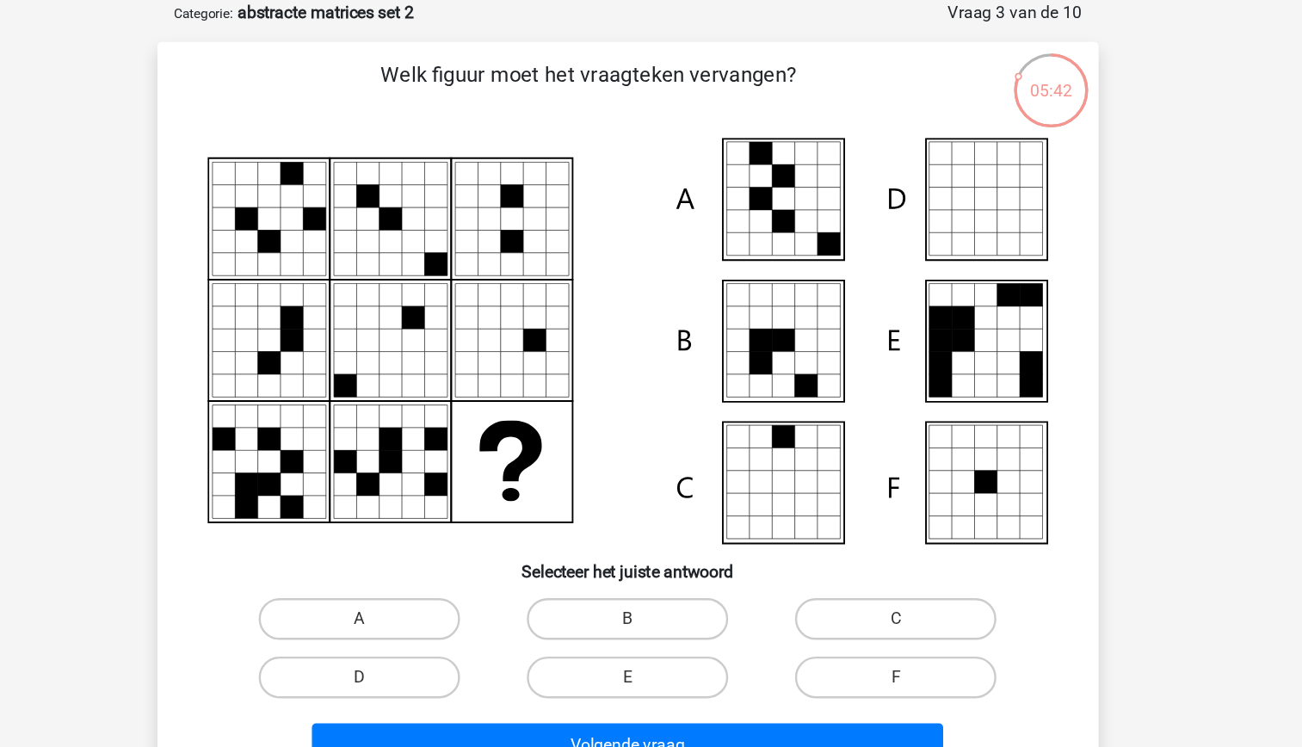
click at [432, 516] on input "A" at bounding box center [434, 515] width 11 height 11
radio input "true"
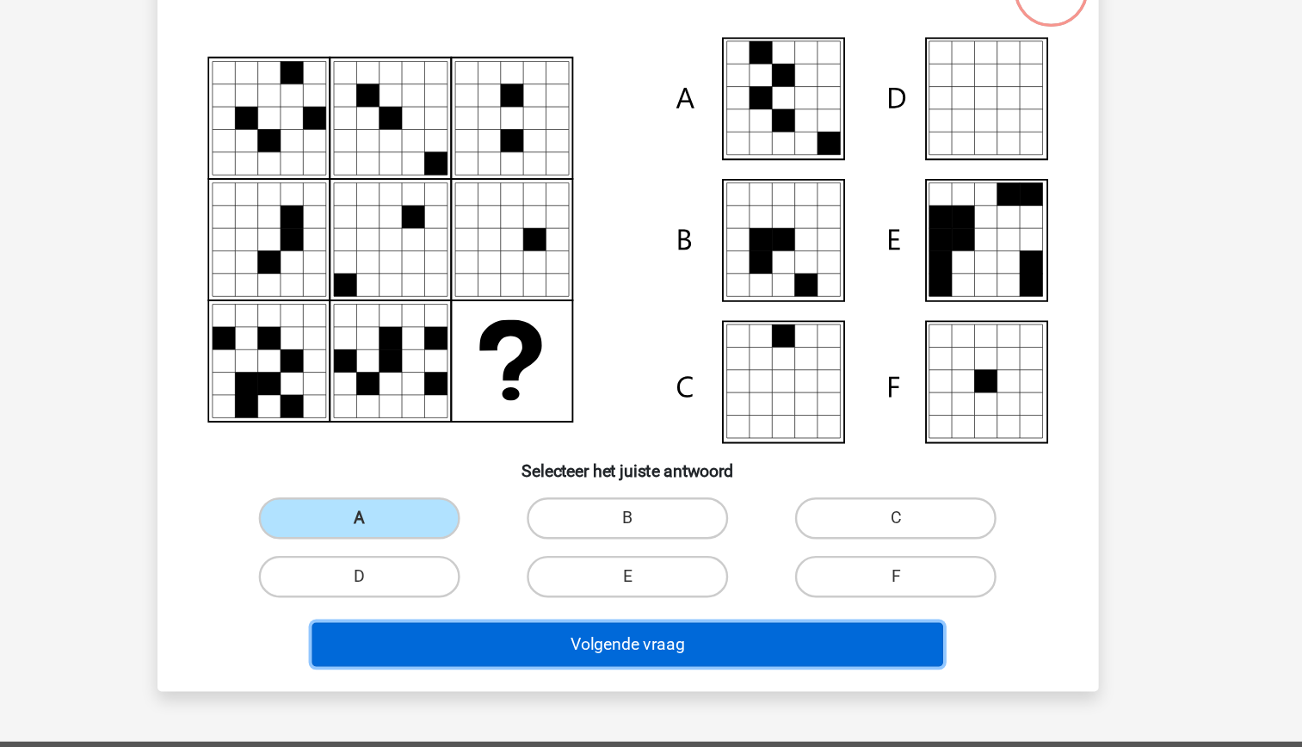
click at [471, 608] on button "Volgende vraag" at bounding box center [651, 614] width 521 height 36
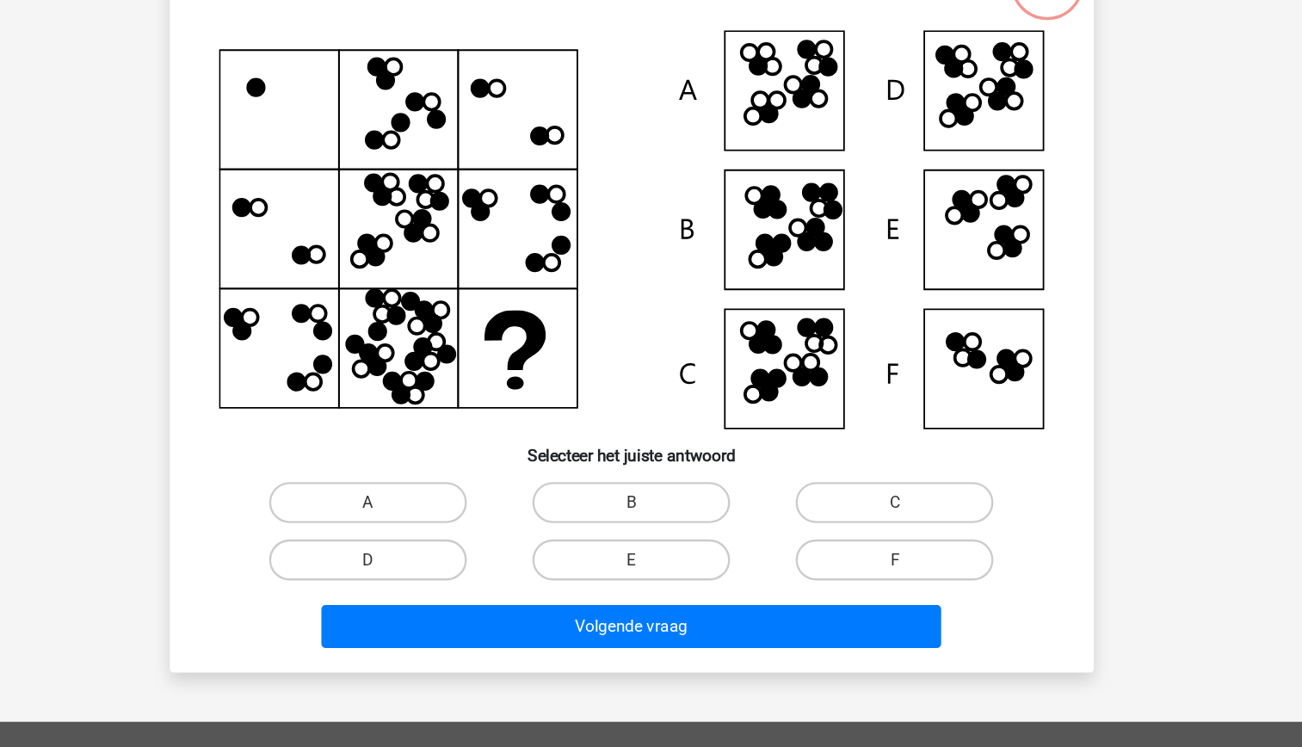
scroll to position [85, 0]
click at [445, 558] on label "D" at bounding box center [430, 559] width 166 height 34
click at [440, 559] on input "D" at bounding box center [434, 564] width 11 height 11
radio input "true"
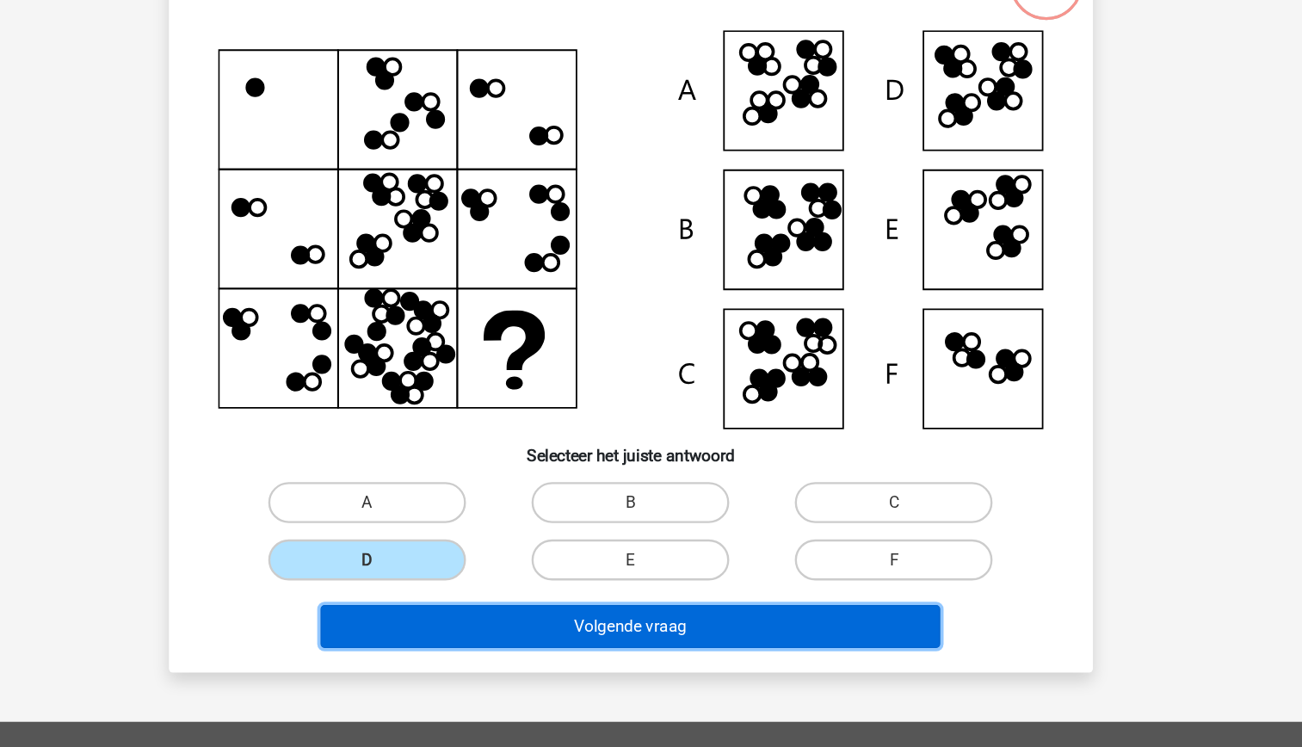
click at [673, 618] on button "Volgende vraag" at bounding box center [651, 615] width 521 height 36
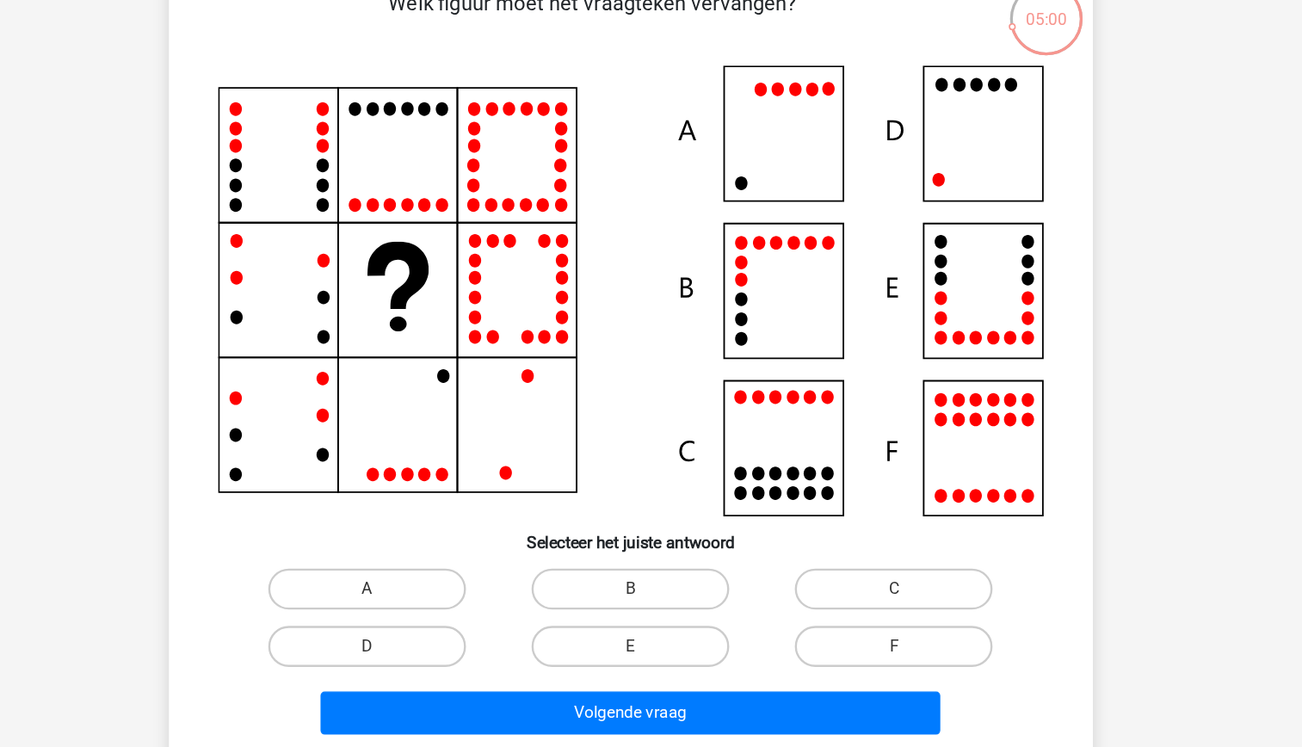
click at [440, 611] on input "D" at bounding box center [434, 607] width 11 height 11
radio input "true"
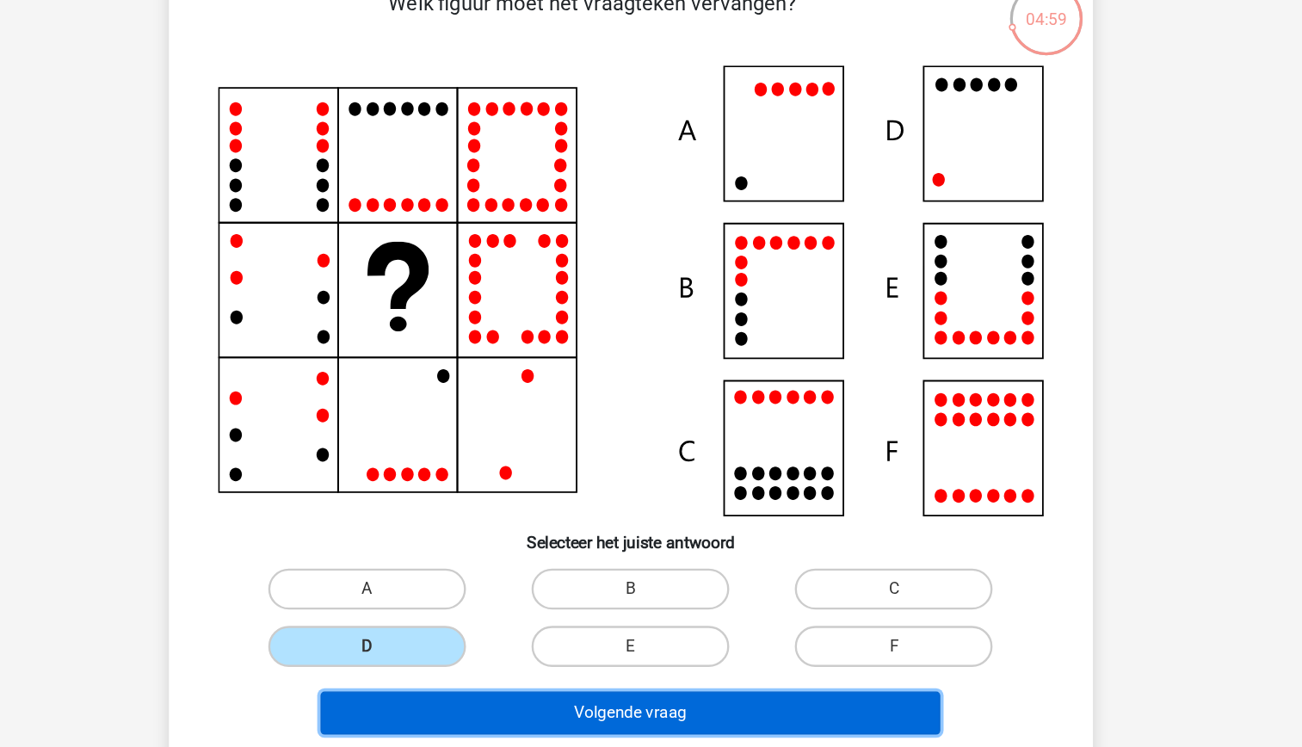
click at [587, 654] on button "Volgende vraag" at bounding box center [651, 658] width 521 height 36
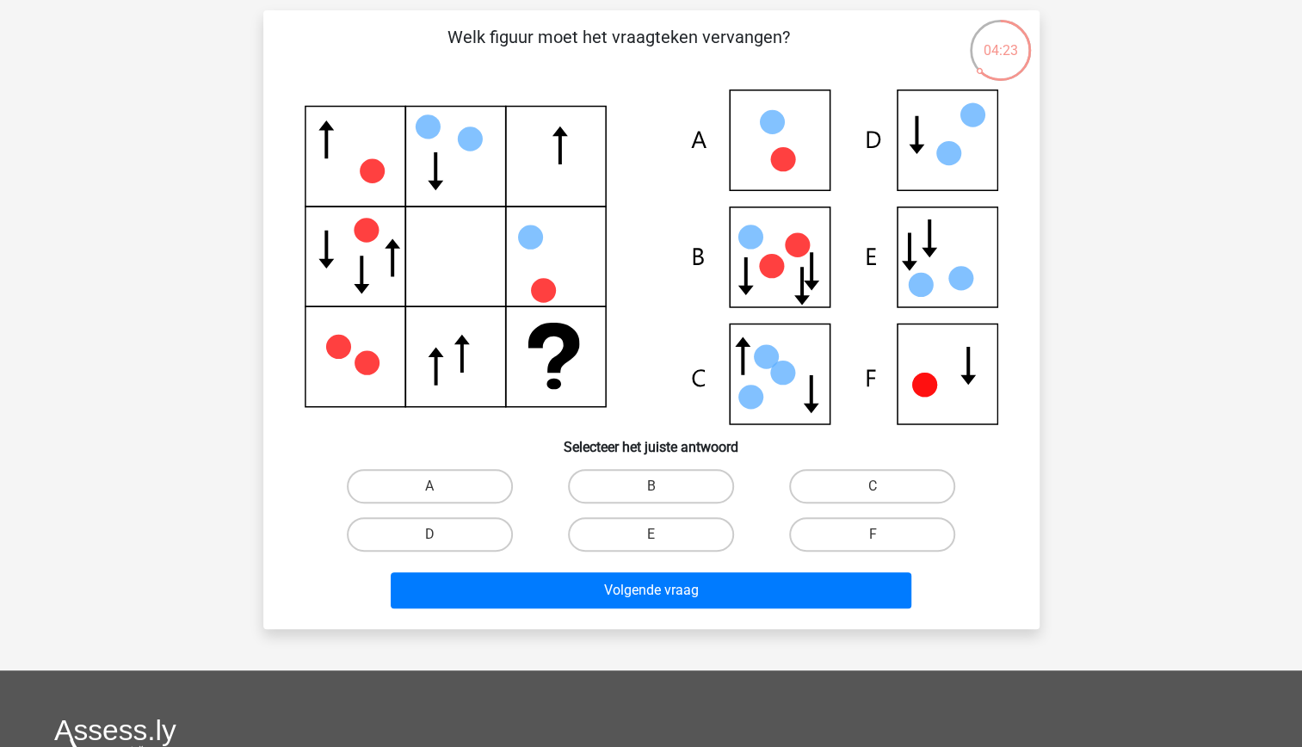
scroll to position [117, 0]
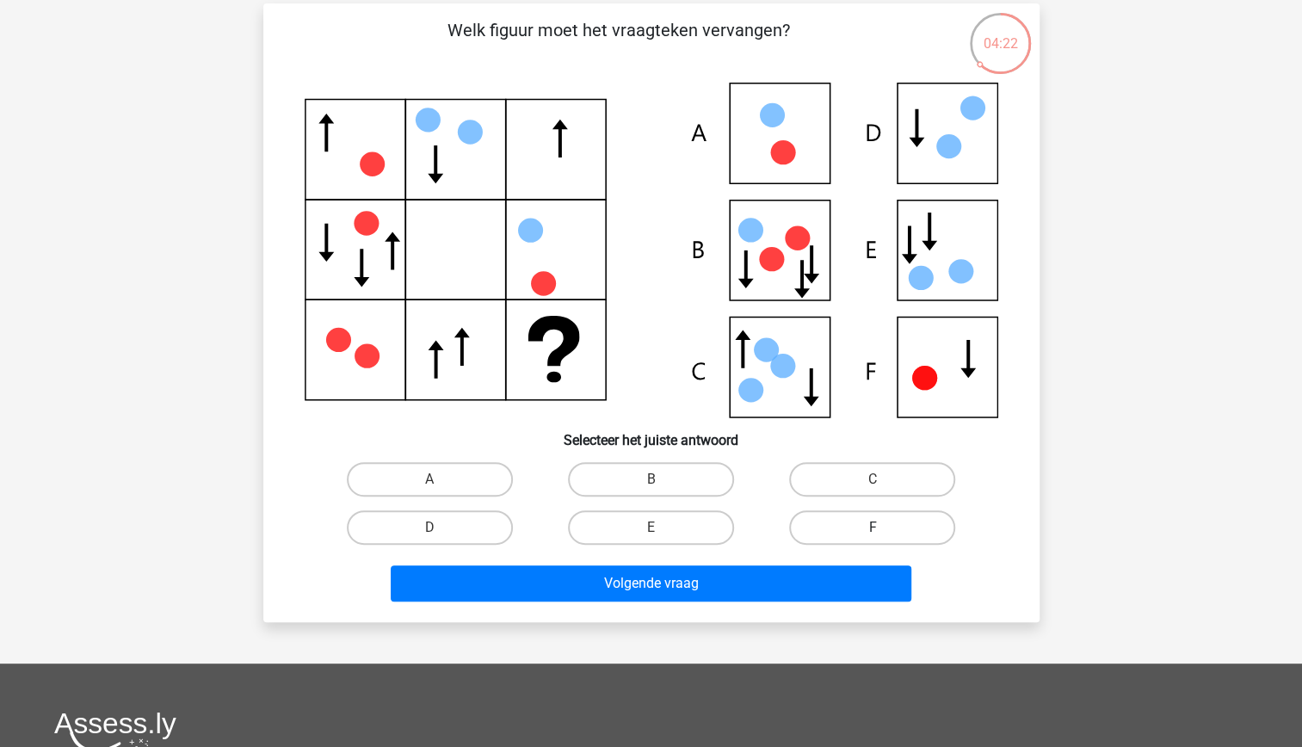
click at [857, 535] on label "F" at bounding box center [872, 527] width 166 height 34
click at [872, 535] on input "F" at bounding box center [877, 532] width 11 height 11
radio input "true"
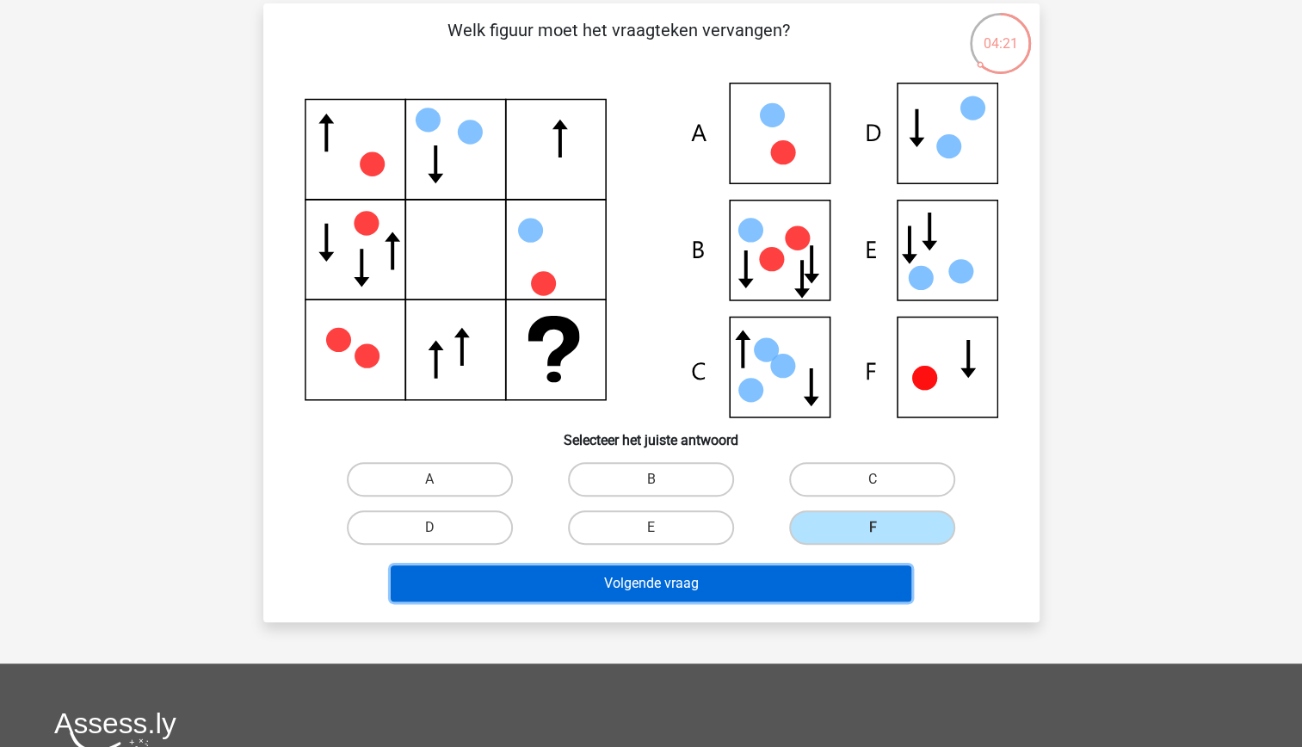
click at [735, 587] on button "Volgende vraag" at bounding box center [651, 583] width 521 height 36
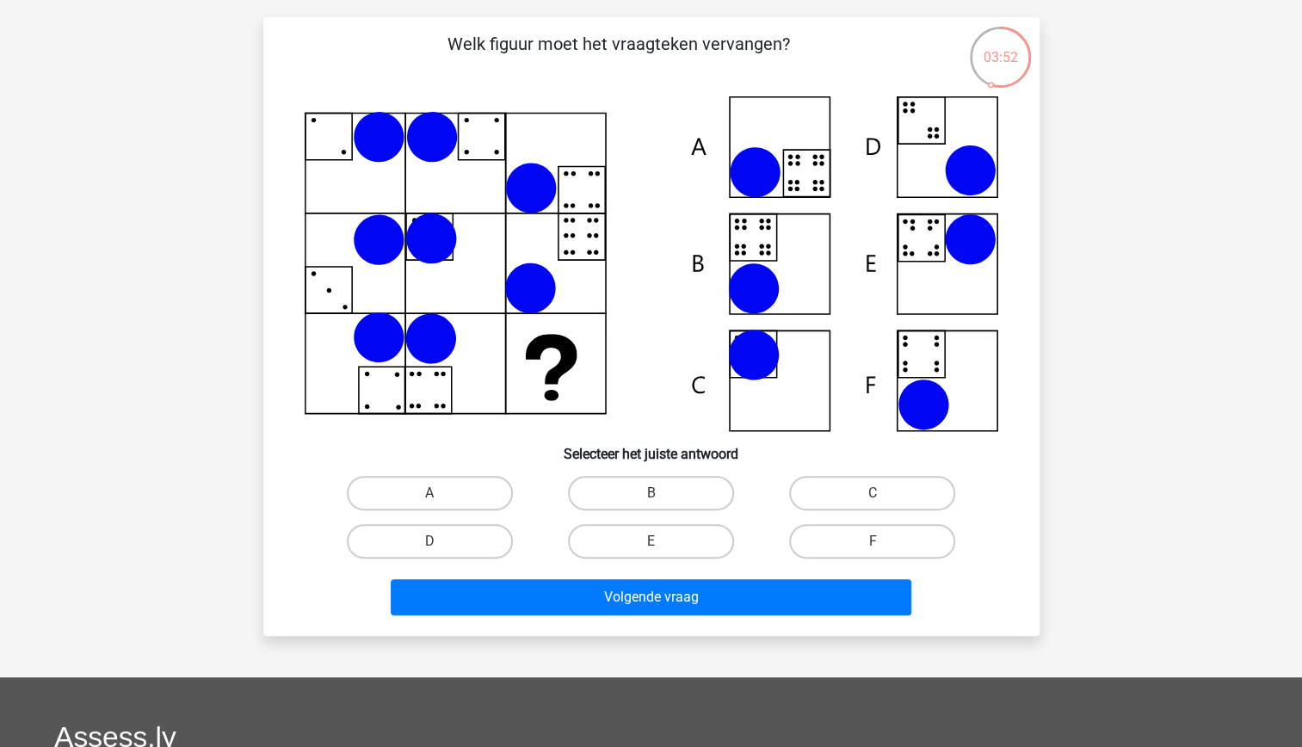
scroll to position [105, 0]
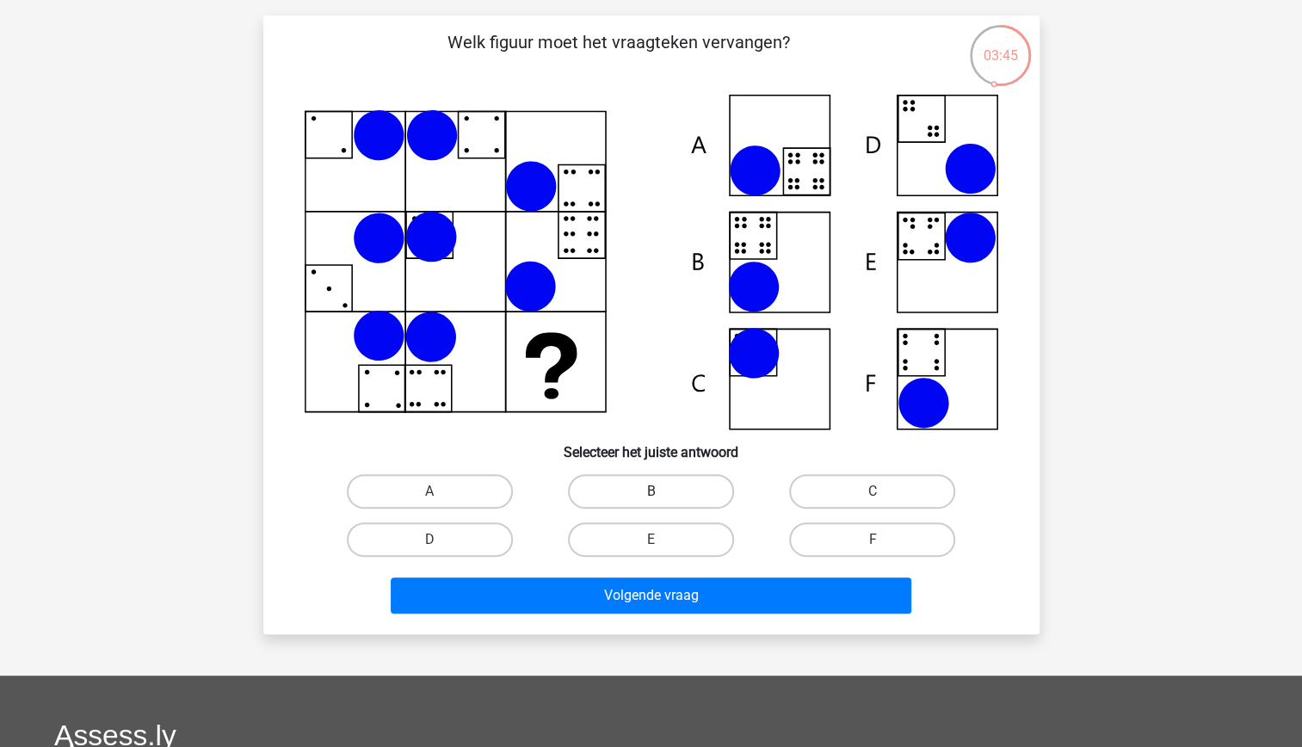
click at [659, 483] on label "B" at bounding box center [651, 491] width 166 height 34
click at [659, 491] on input "B" at bounding box center [655, 496] width 11 height 11
radio input "true"
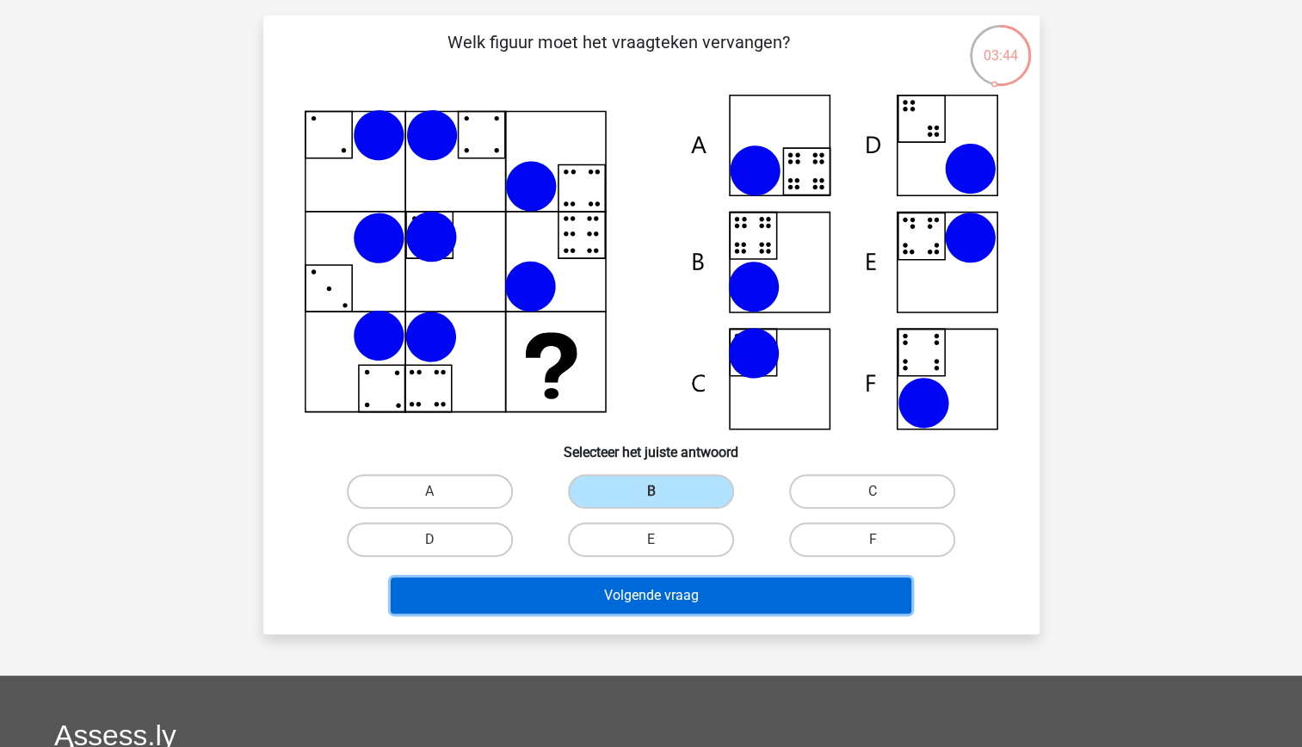
click at [699, 607] on button "Volgende vraag" at bounding box center [651, 595] width 521 height 36
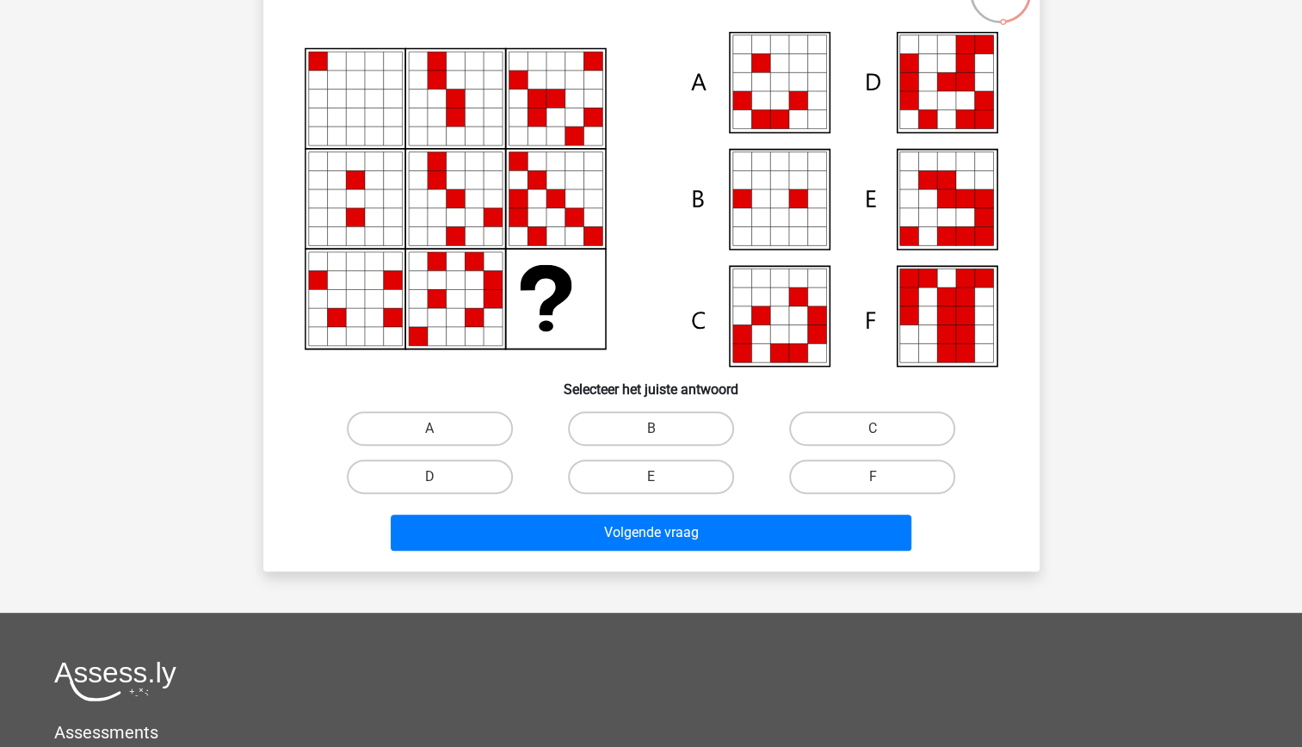
scroll to position [169, 0]
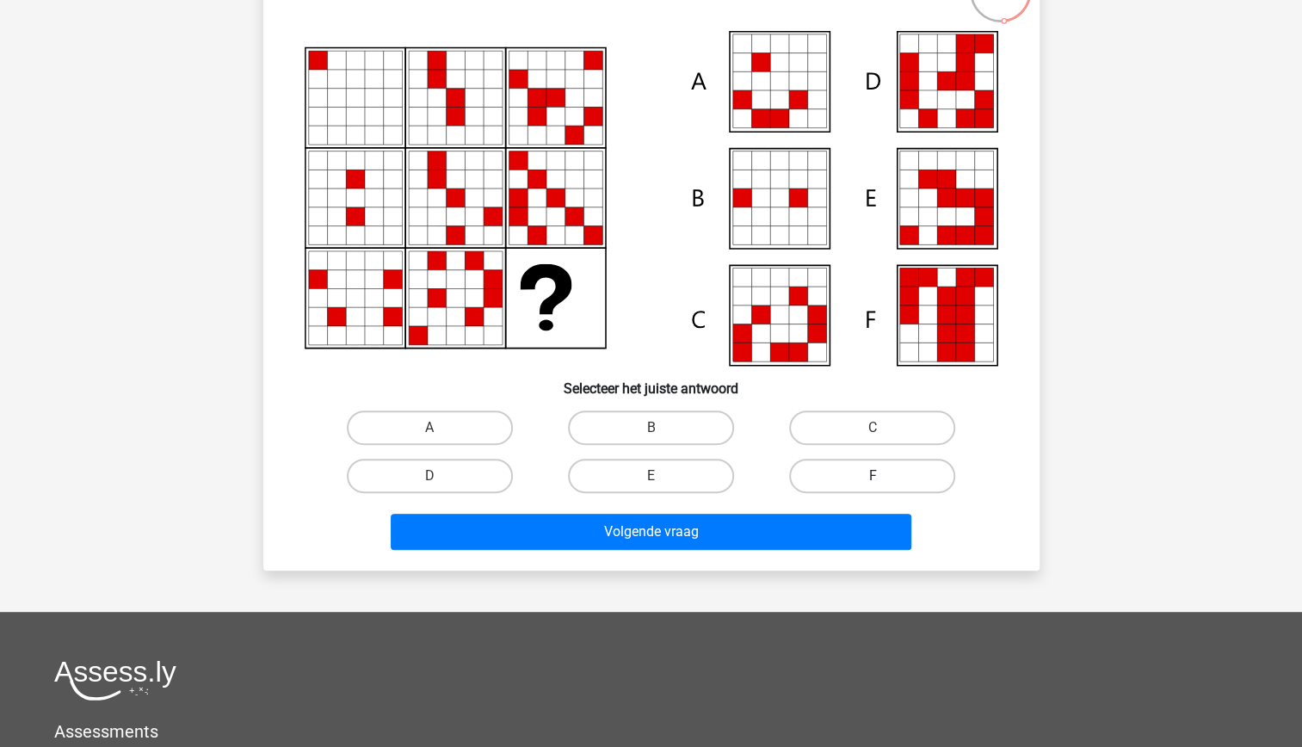
click at [860, 480] on label "F" at bounding box center [872, 476] width 166 height 34
click at [872, 480] on input "F" at bounding box center [877, 481] width 11 height 11
radio input "true"
click at [798, 551] on div "Volgende vraag" at bounding box center [651, 535] width 664 height 43
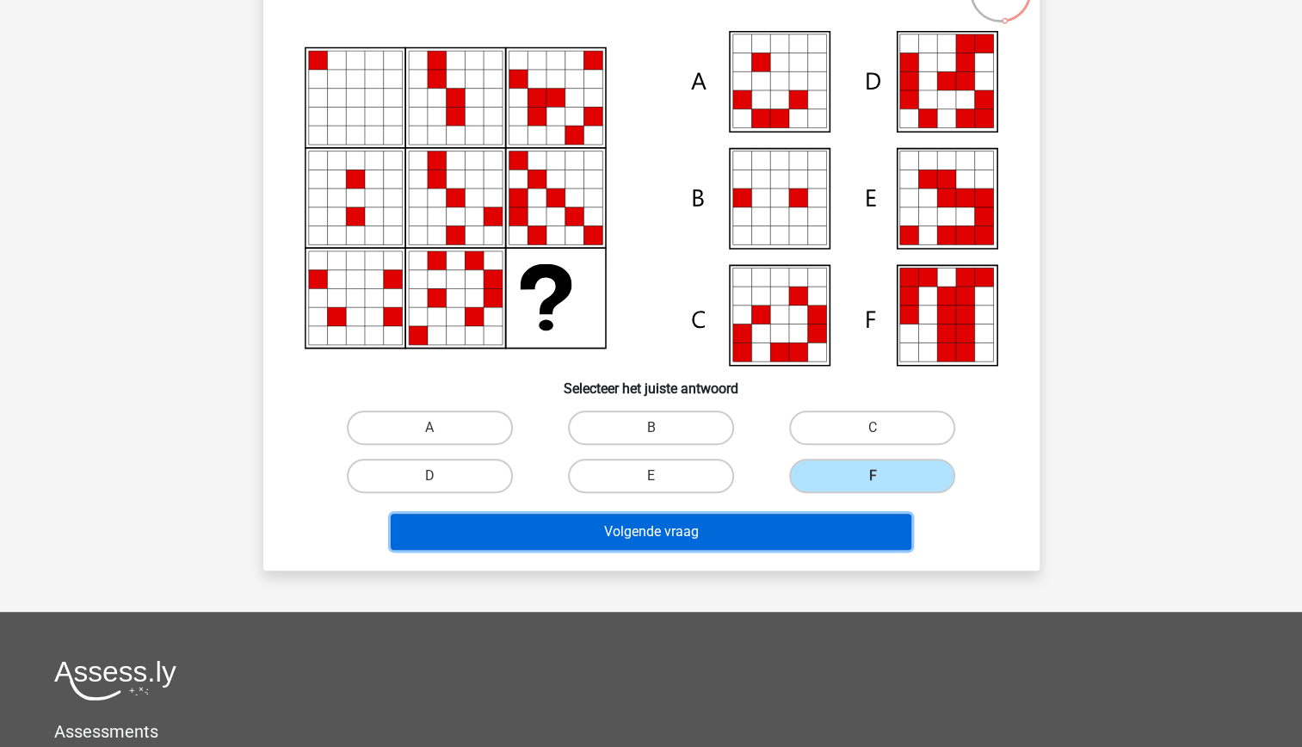
click at [687, 528] on button "Volgende vraag" at bounding box center [651, 532] width 521 height 36
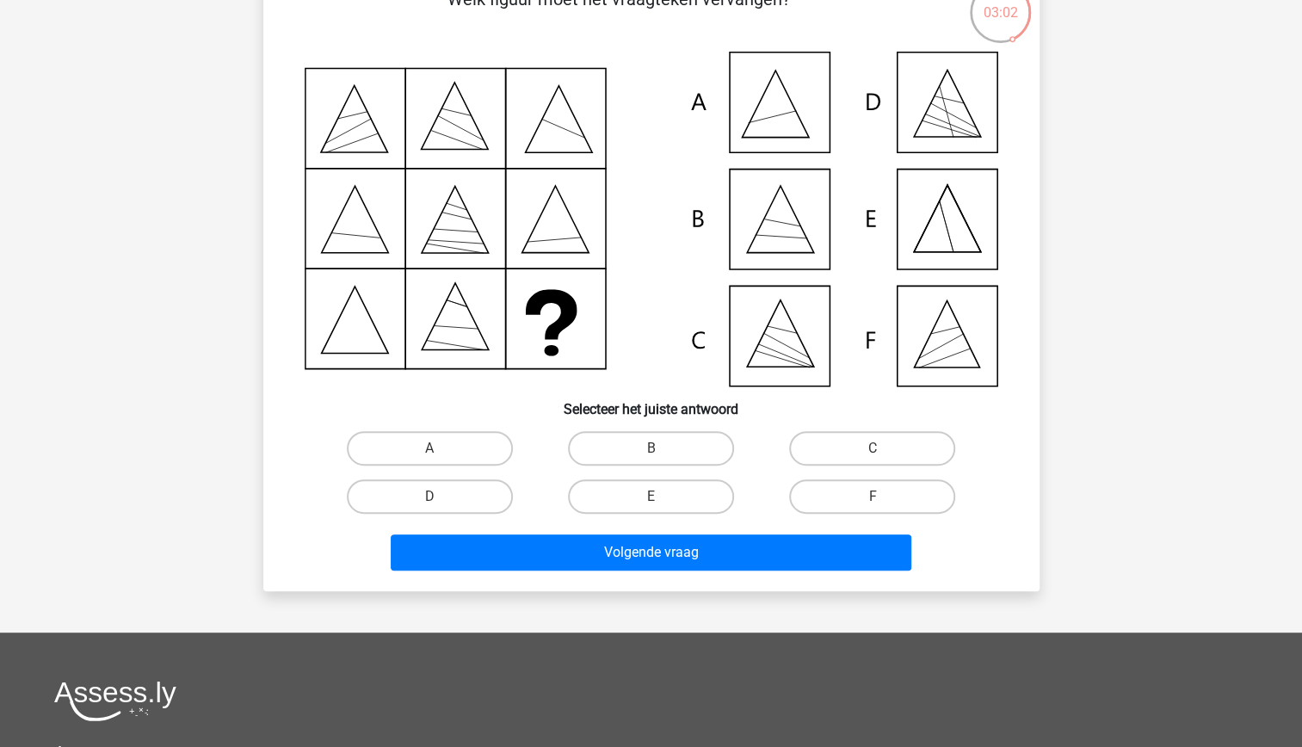
scroll to position [149, 0]
click at [466, 446] on label "A" at bounding box center [430, 447] width 166 height 34
click at [440, 447] on input "A" at bounding box center [434, 452] width 11 height 11
radio input "true"
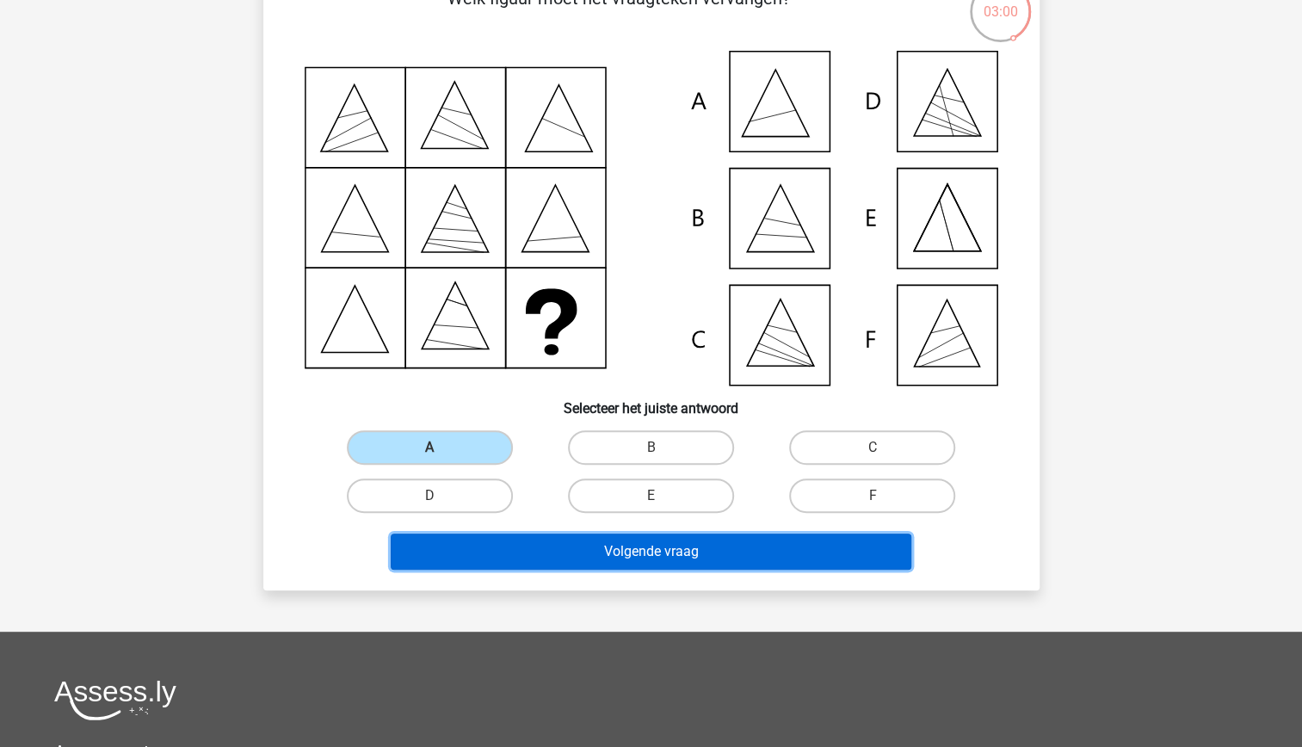
click at [640, 544] on button "Volgende vraag" at bounding box center [651, 551] width 521 height 36
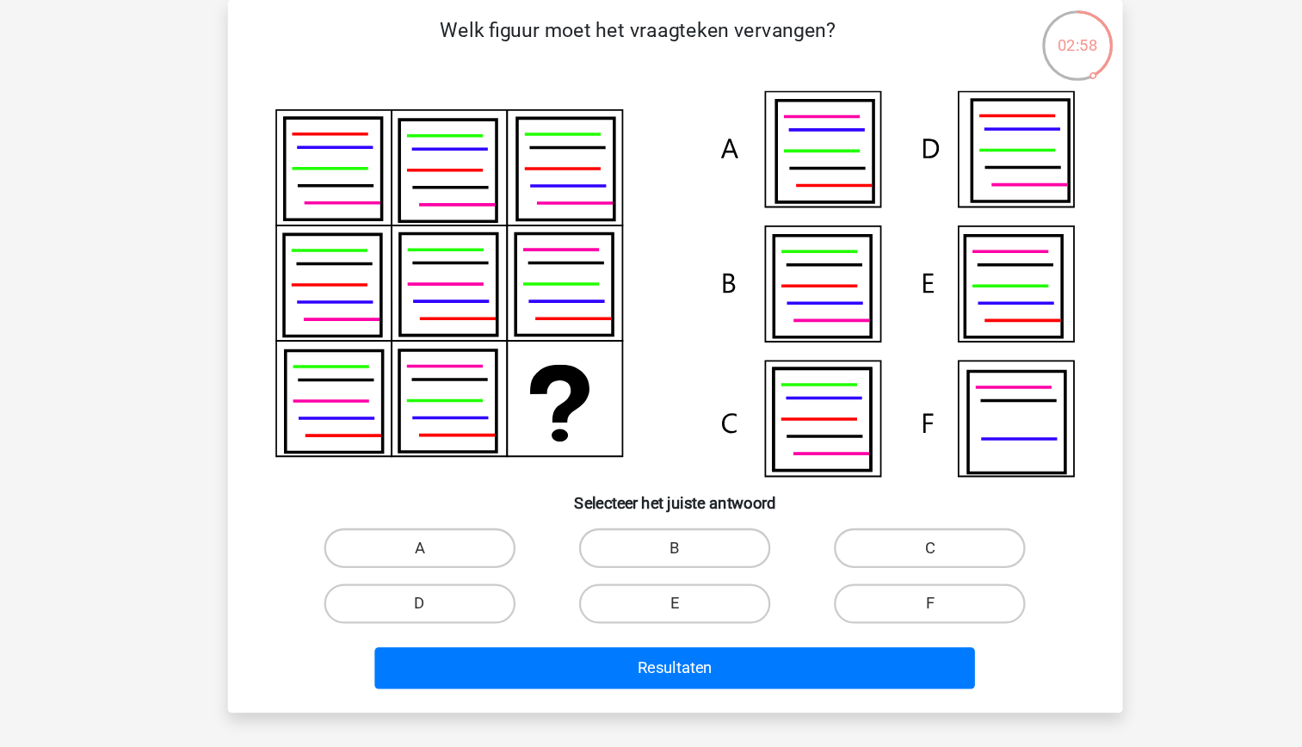
scroll to position [86, 0]
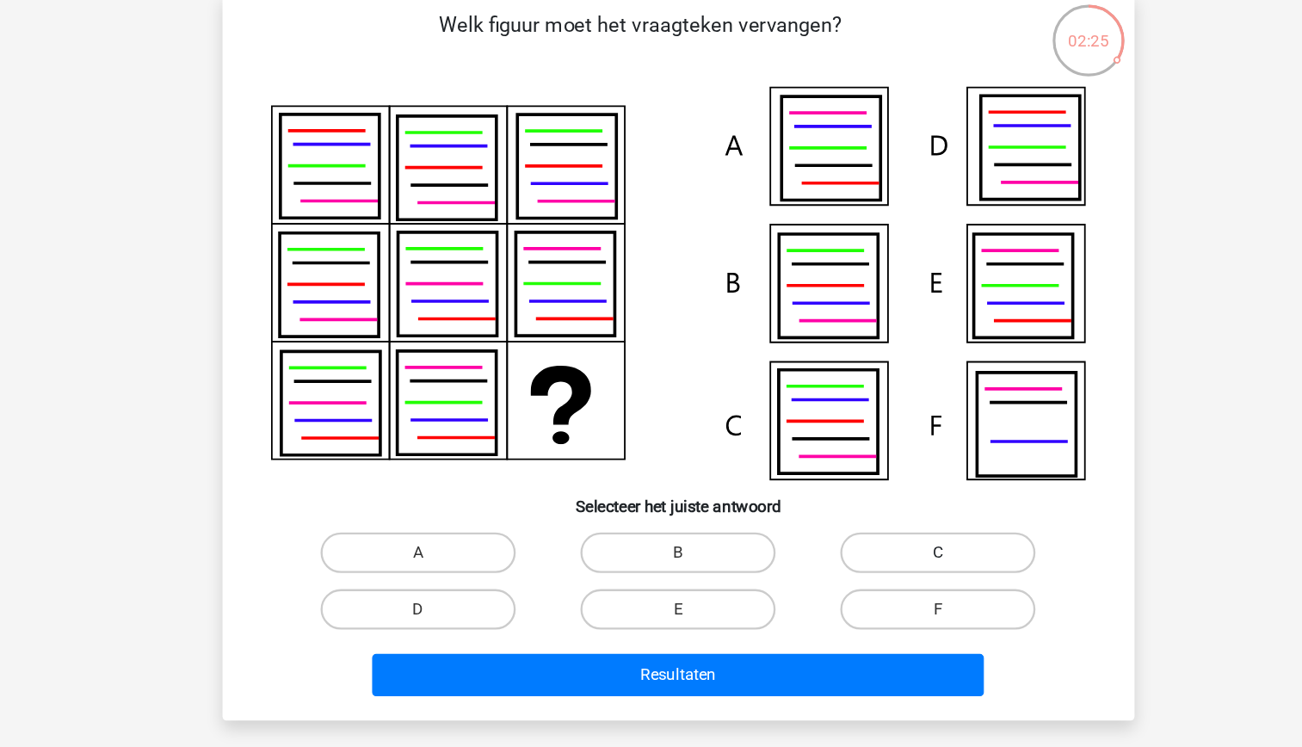
click at [845, 526] on label "C" at bounding box center [872, 510] width 166 height 34
click at [872, 521] on input "C" at bounding box center [877, 515] width 11 height 11
radio input "true"
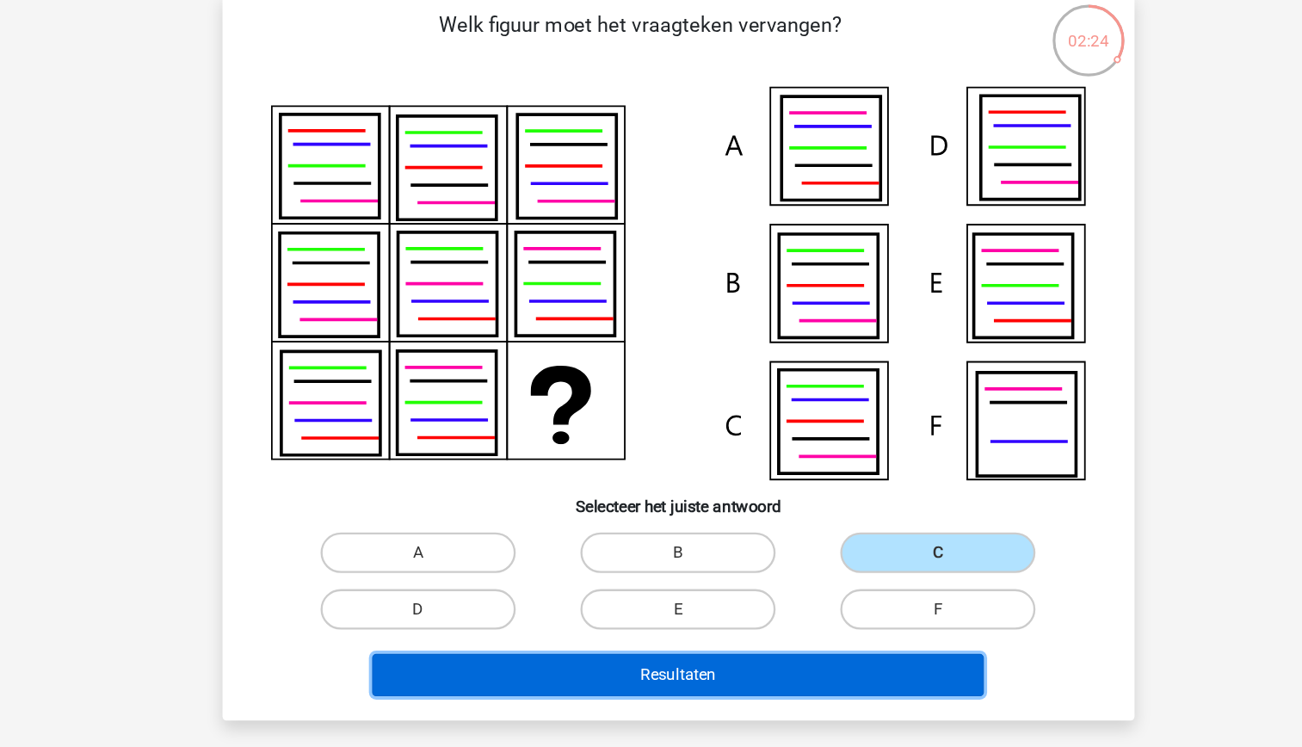
click at [780, 607] on button "Resultaten" at bounding box center [651, 614] width 521 height 36
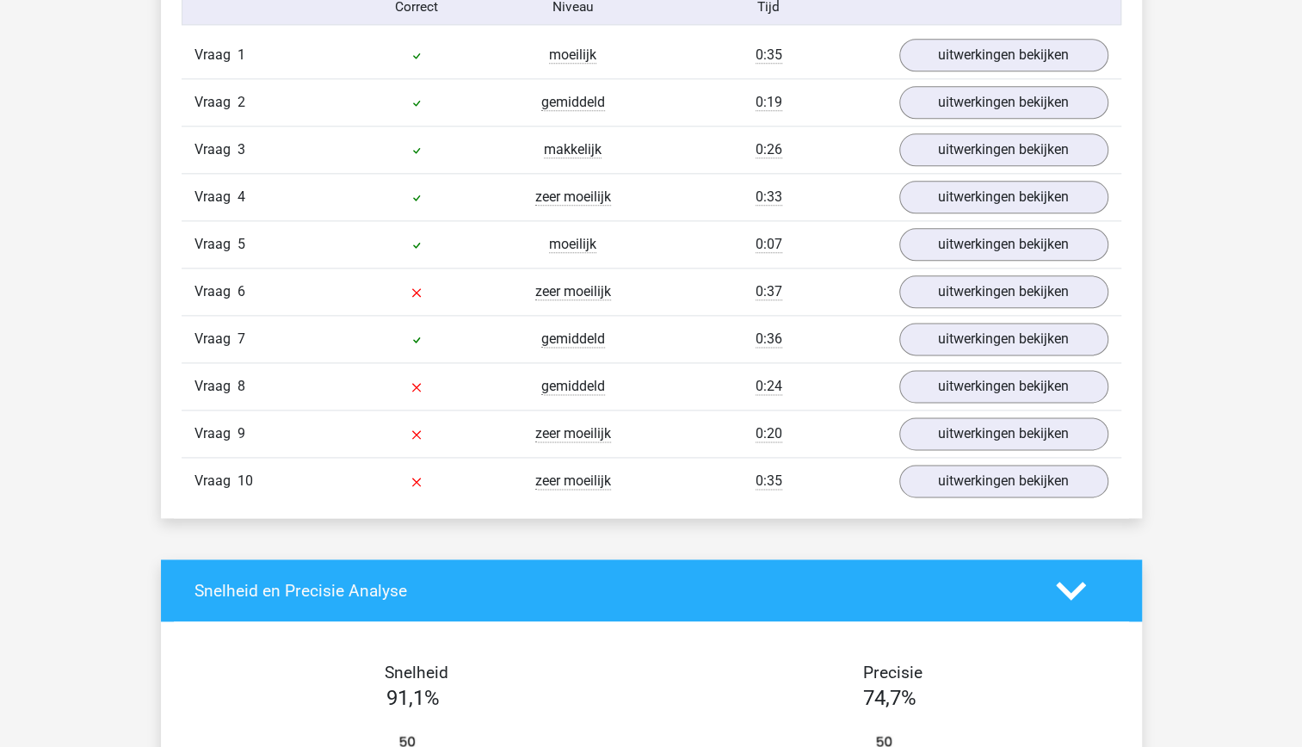
scroll to position [1155, 0]
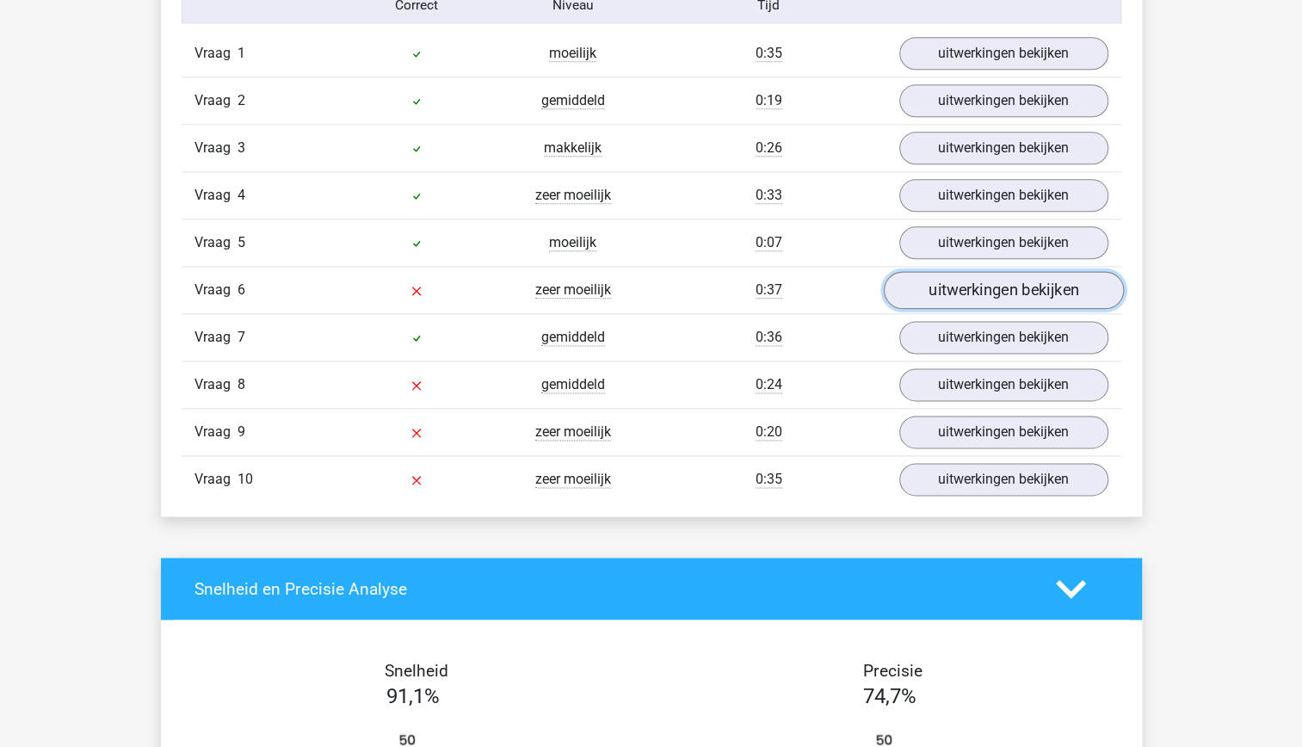
click at [1006, 277] on link "uitwerkingen bekijken" at bounding box center [1003, 290] width 240 height 38
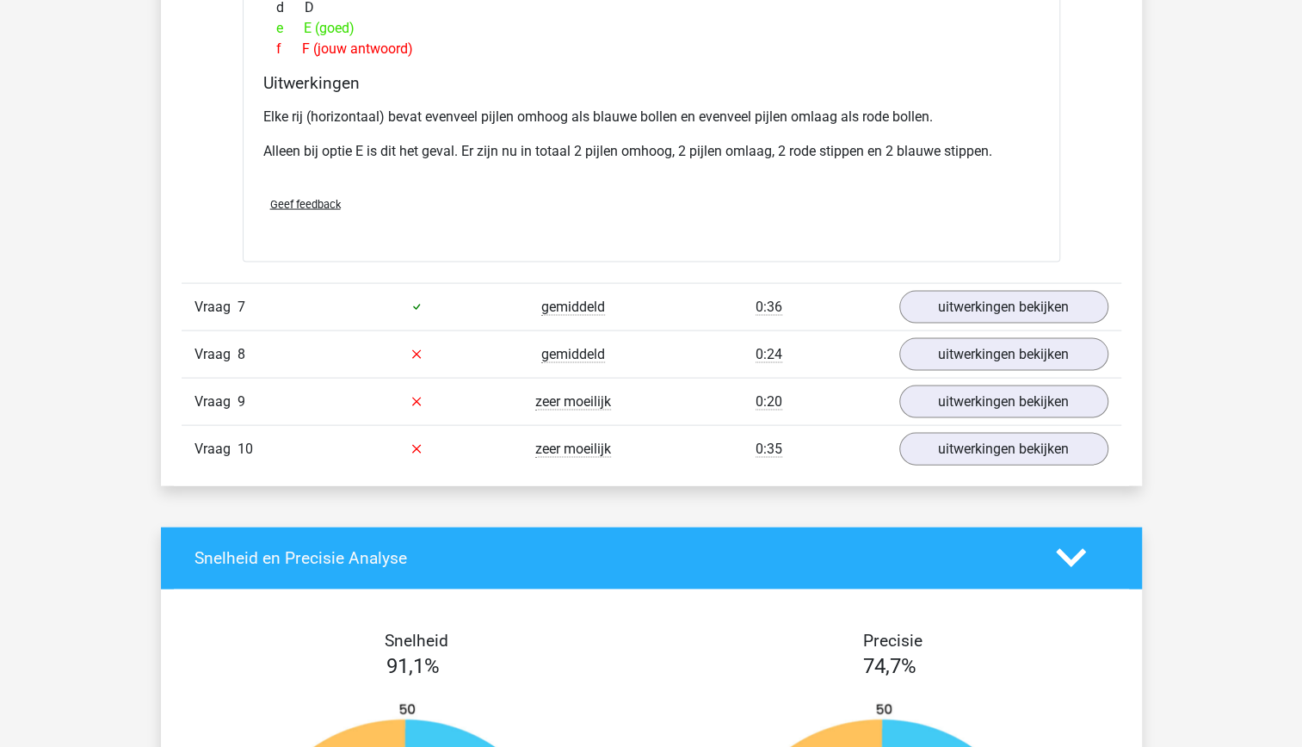
scroll to position [1979, 0]
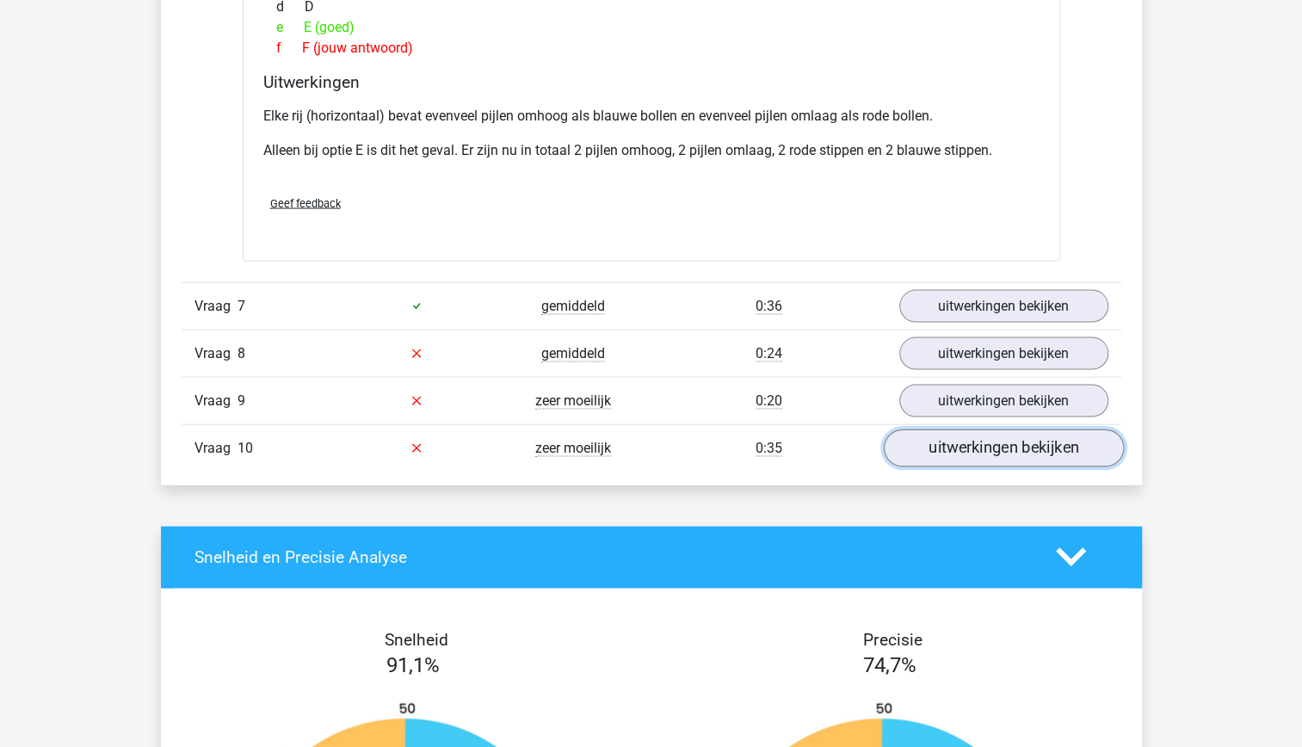
click at [1003, 453] on link "uitwerkingen bekijken" at bounding box center [1003, 448] width 240 height 38
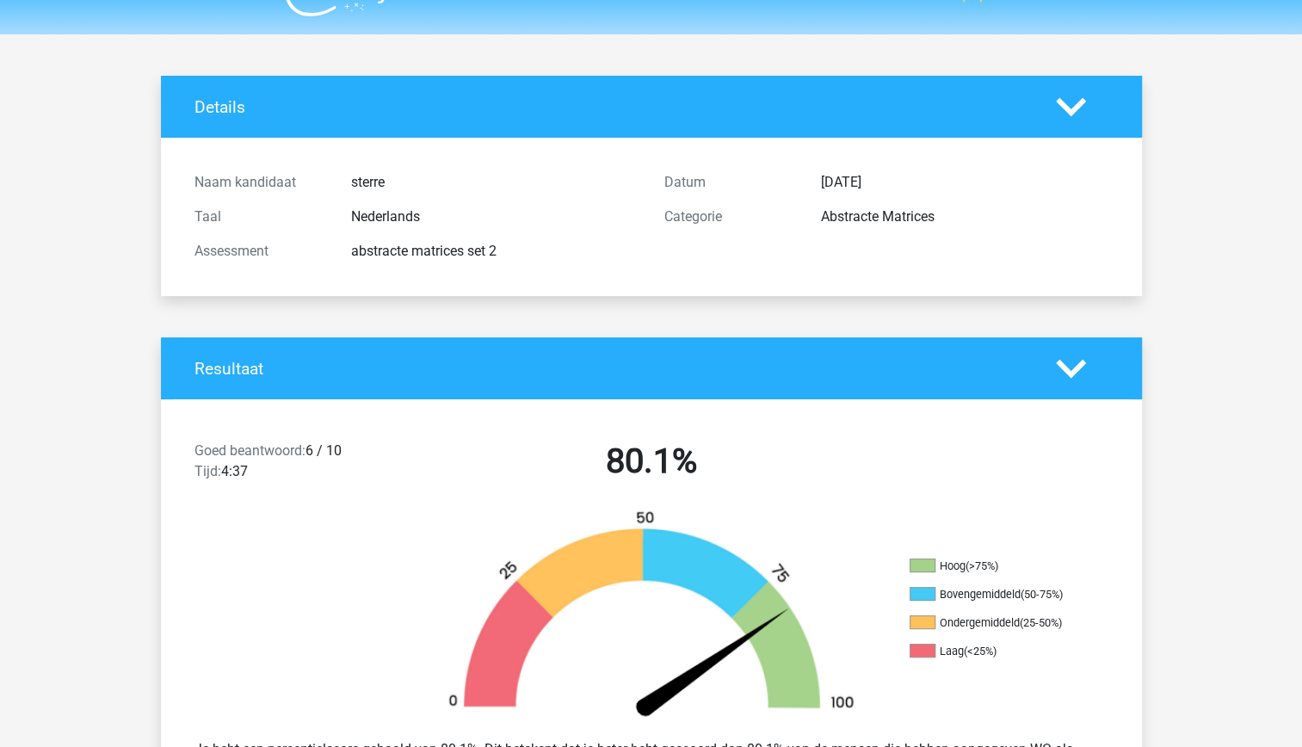
scroll to position [0, 0]
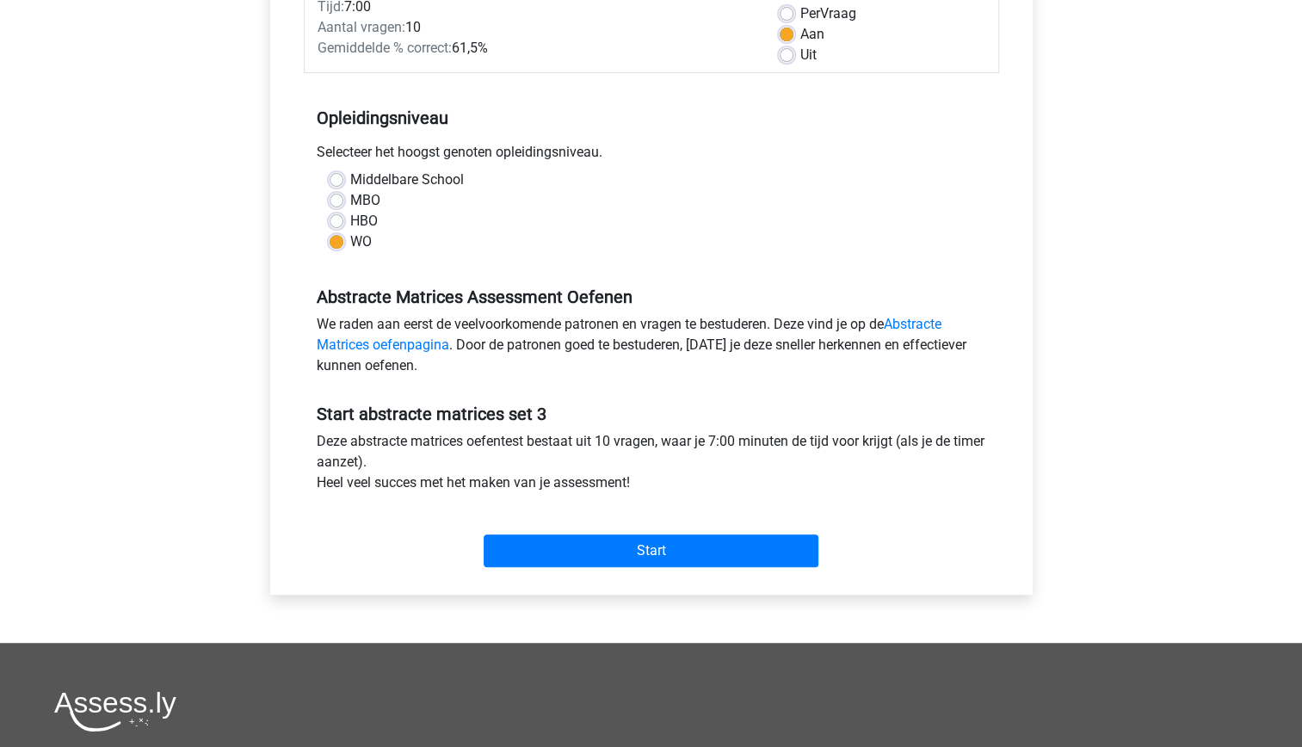
scroll to position [264, 0]
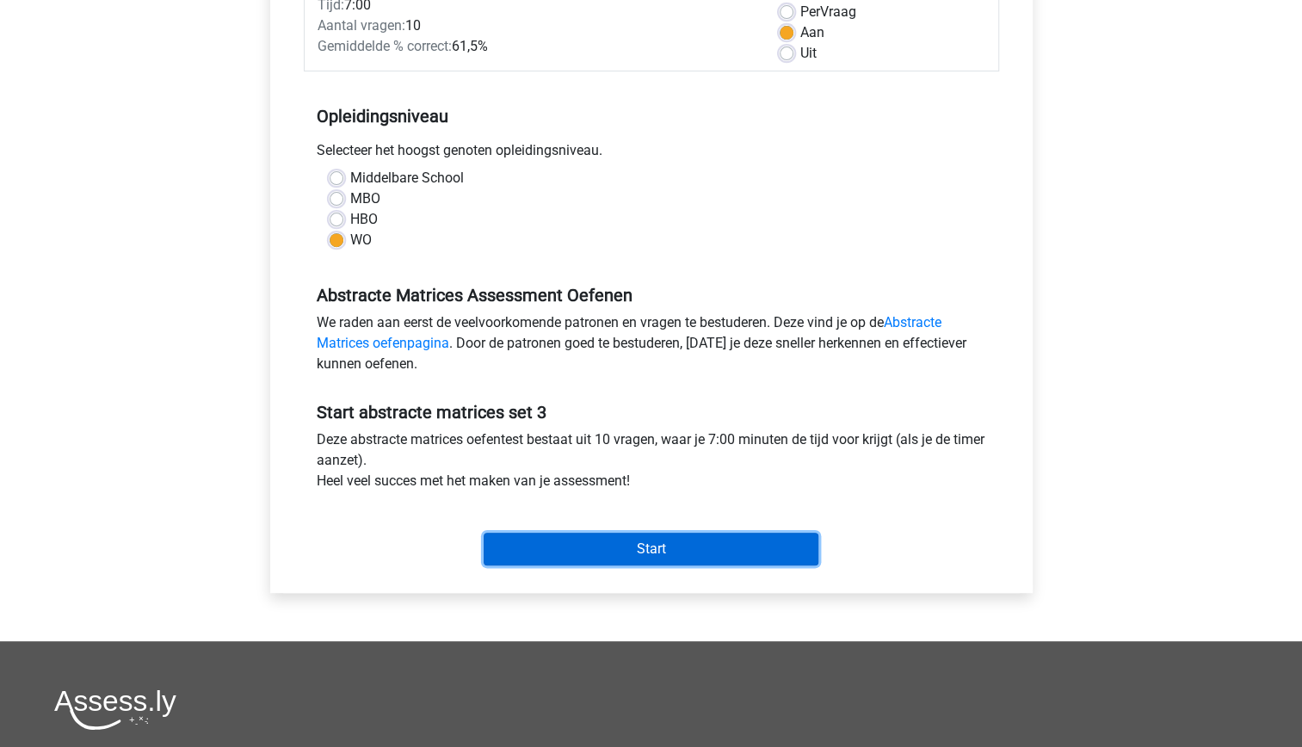
click at [659, 552] on input "Start" at bounding box center [651, 549] width 335 height 33
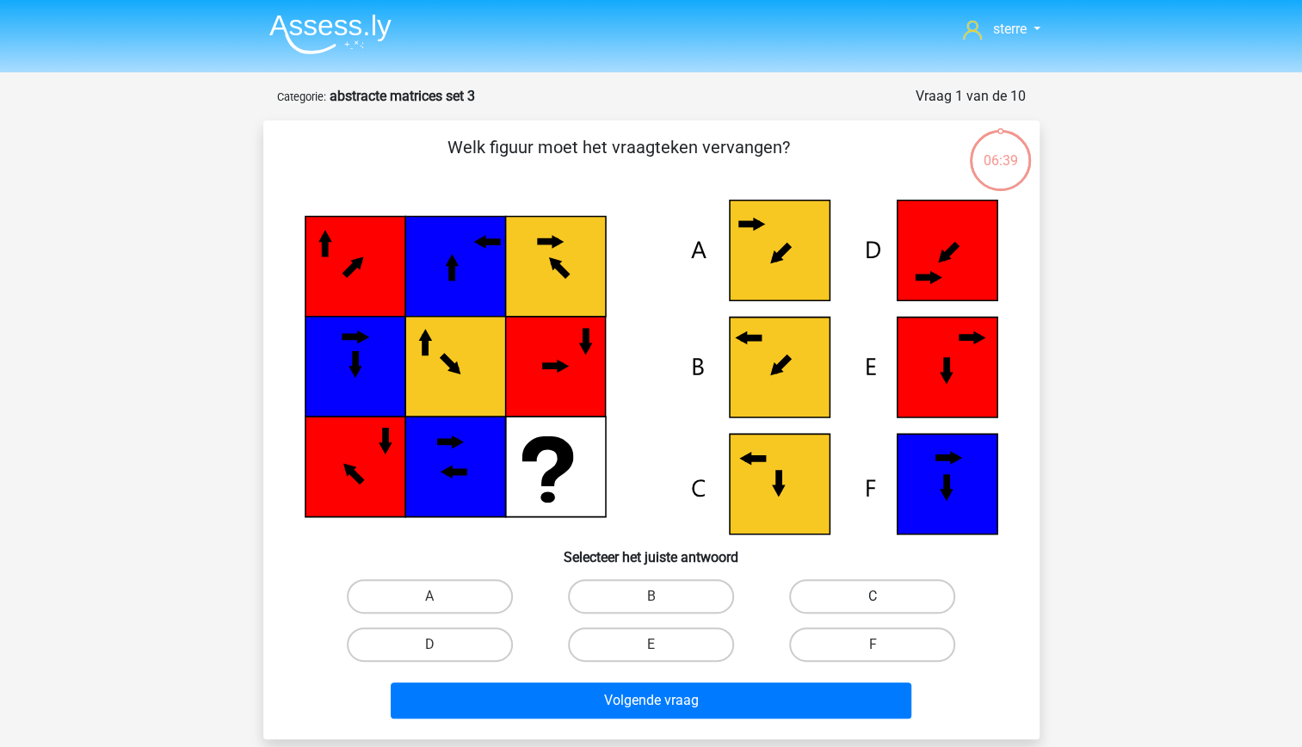
click at [864, 594] on label "C" at bounding box center [872, 596] width 166 height 34
click at [872, 596] on input "C" at bounding box center [877, 601] width 11 height 11
radio input "true"
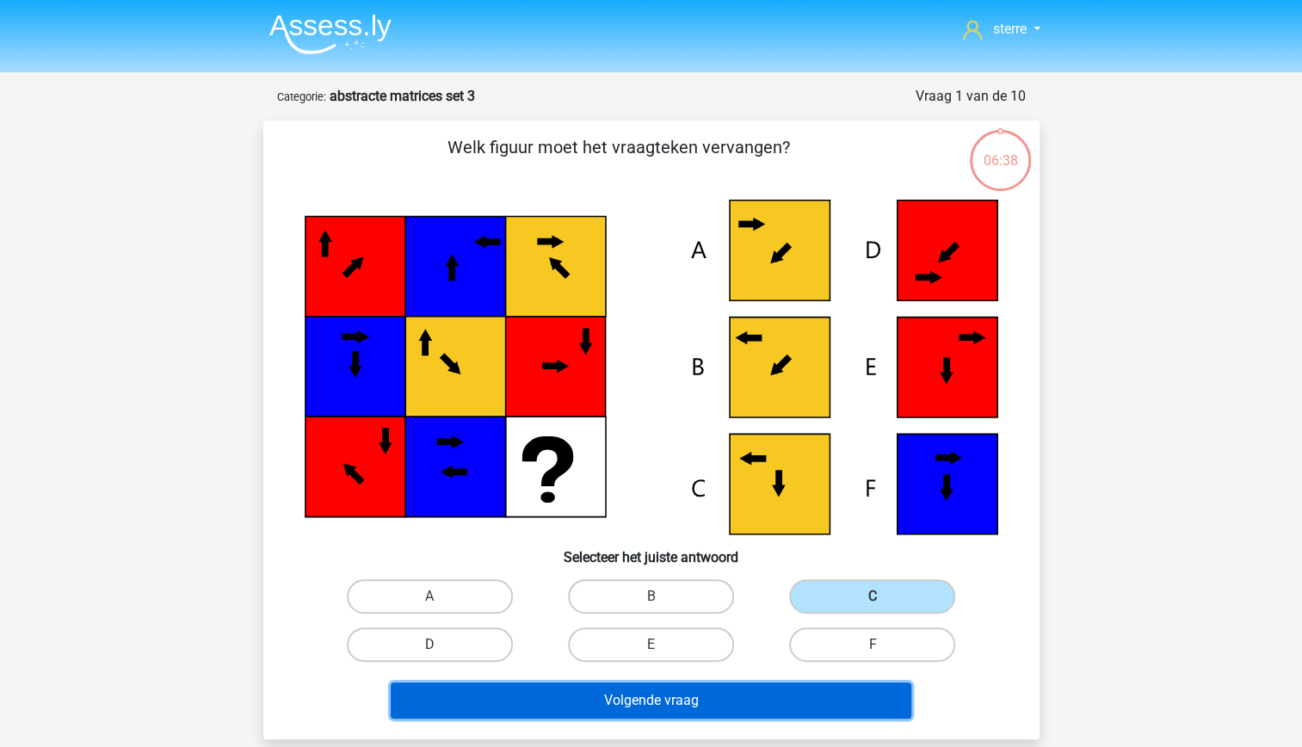
click at [711, 703] on button "Volgende vraag" at bounding box center [651, 700] width 521 height 36
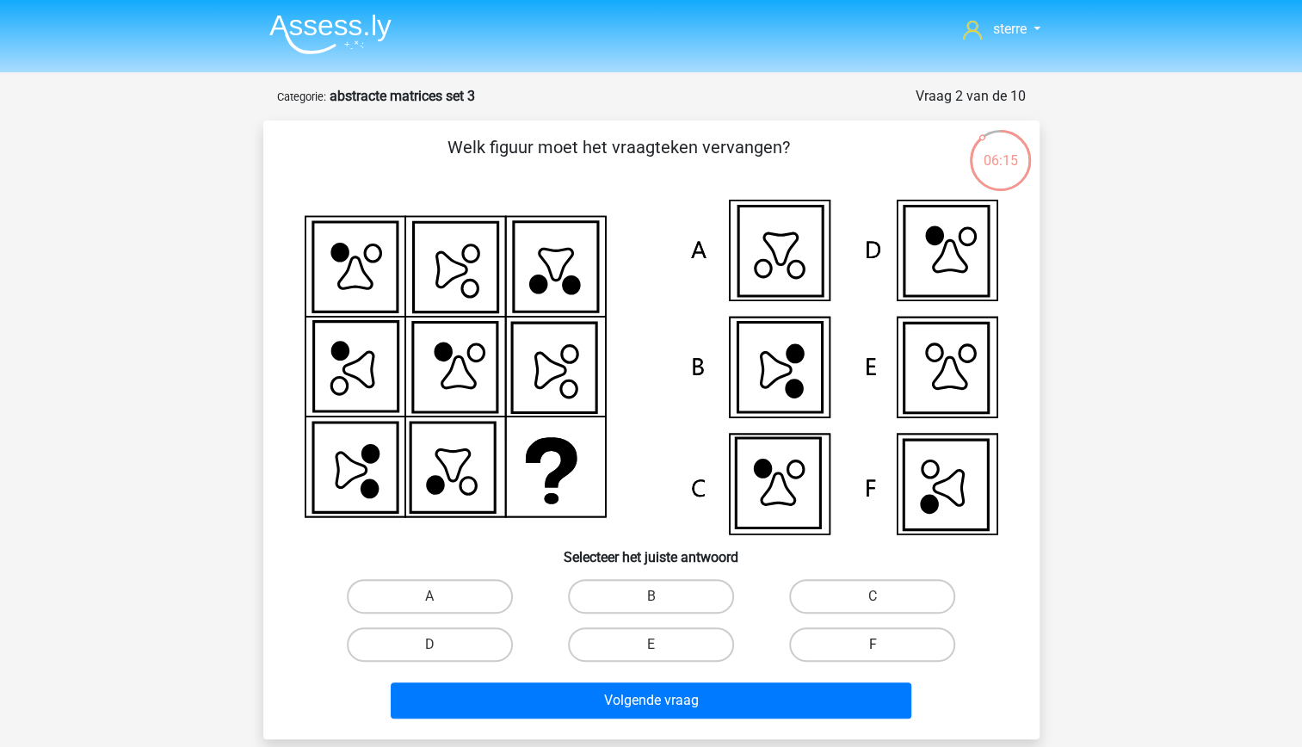
click at [838, 647] on label "F" at bounding box center [872, 644] width 166 height 34
click at [872, 647] on input "F" at bounding box center [877, 649] width 11 height 11
radio input "true"
click at [769, 723] on div "Volgende vraag" at bounding box center [651, 703] width 664 height 43
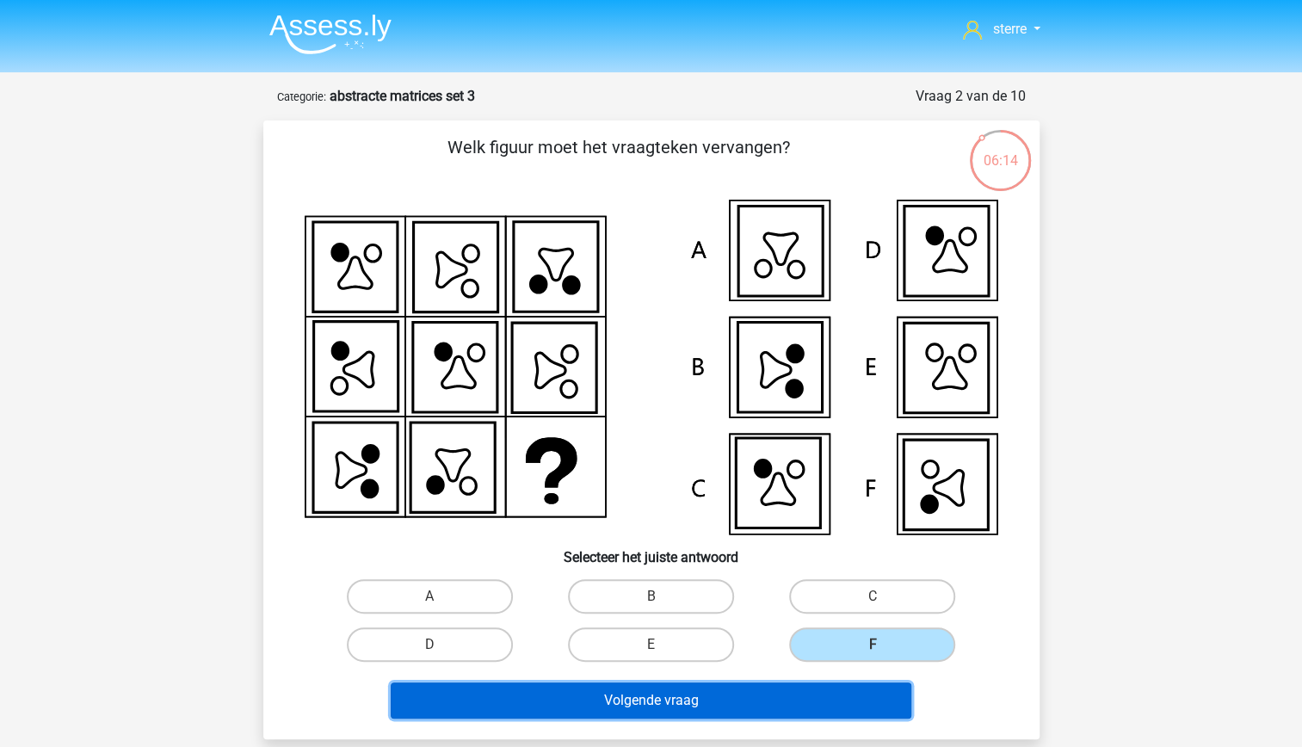
click at [748, 700] on button "Volgende vraag" at bounding box center [651, 700] width 521 height 36
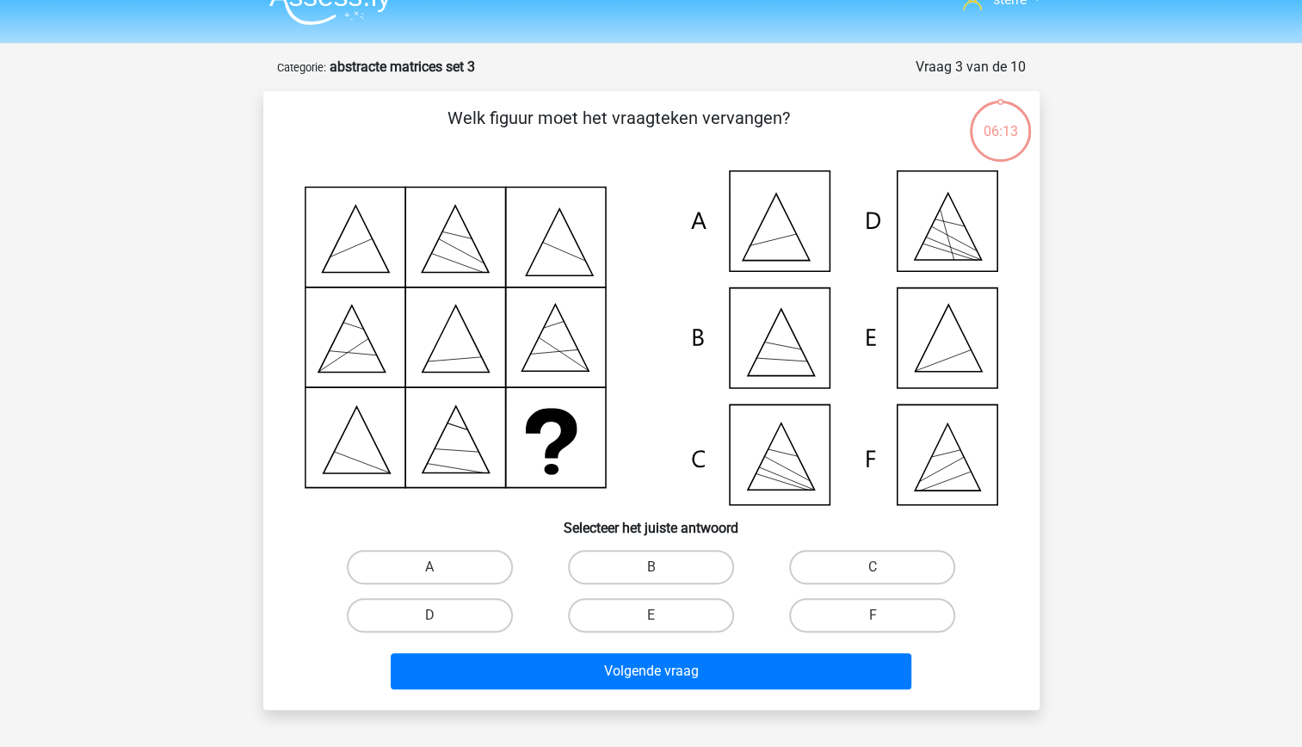
scroll to position [28, 0]
click at [654, 612] on label "E" at bounding box center [651, 616] width 166 height 34
click at [654, 616] on input "E" at bounding box center [655, 621] width 11 height 11
radio input "true"
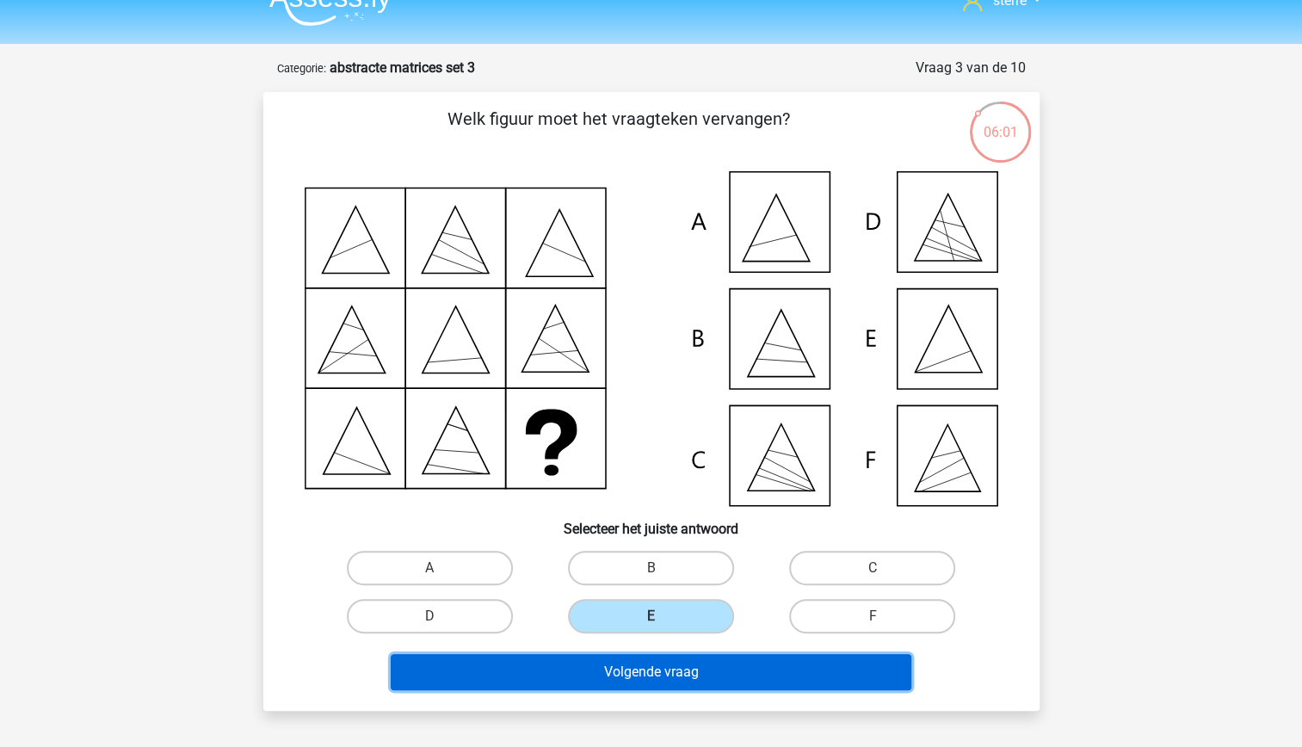
click at [649, 681] on button "Volgende vraag" at bounding box center [651, 672] width 521 height 36
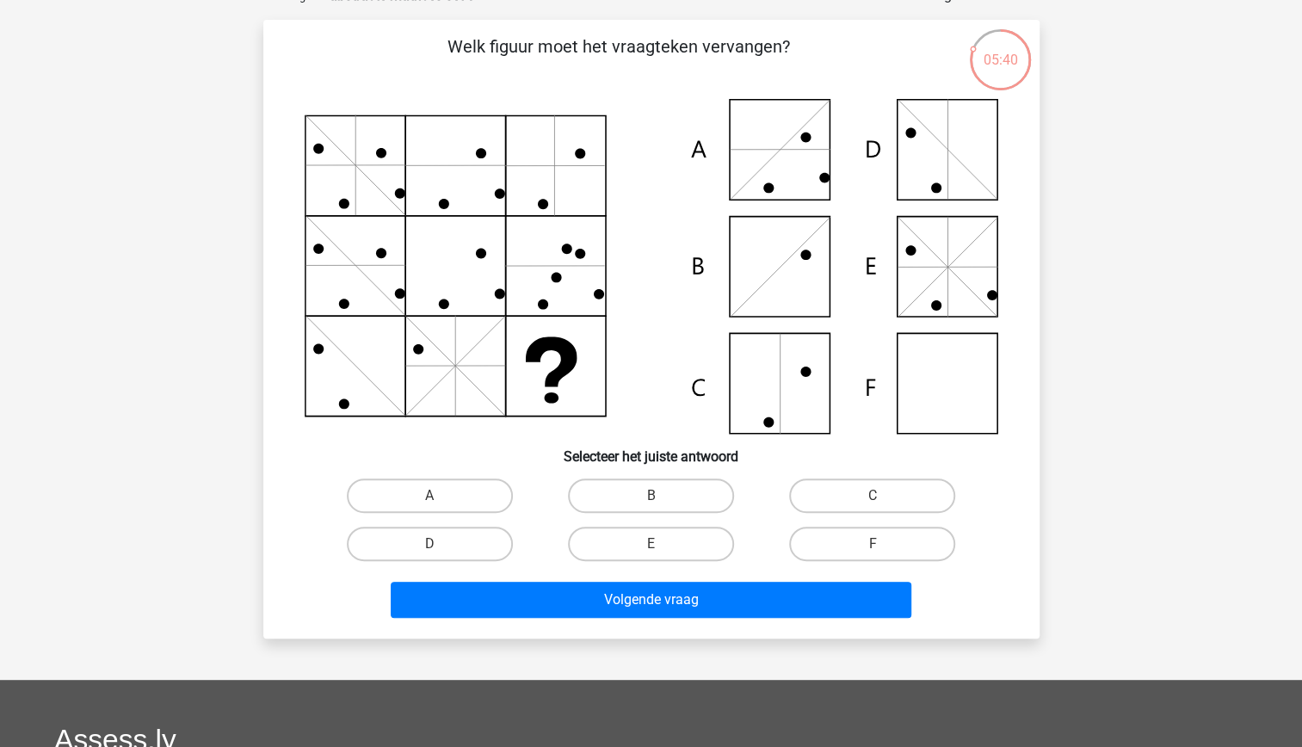
scroll to position [110, 0]
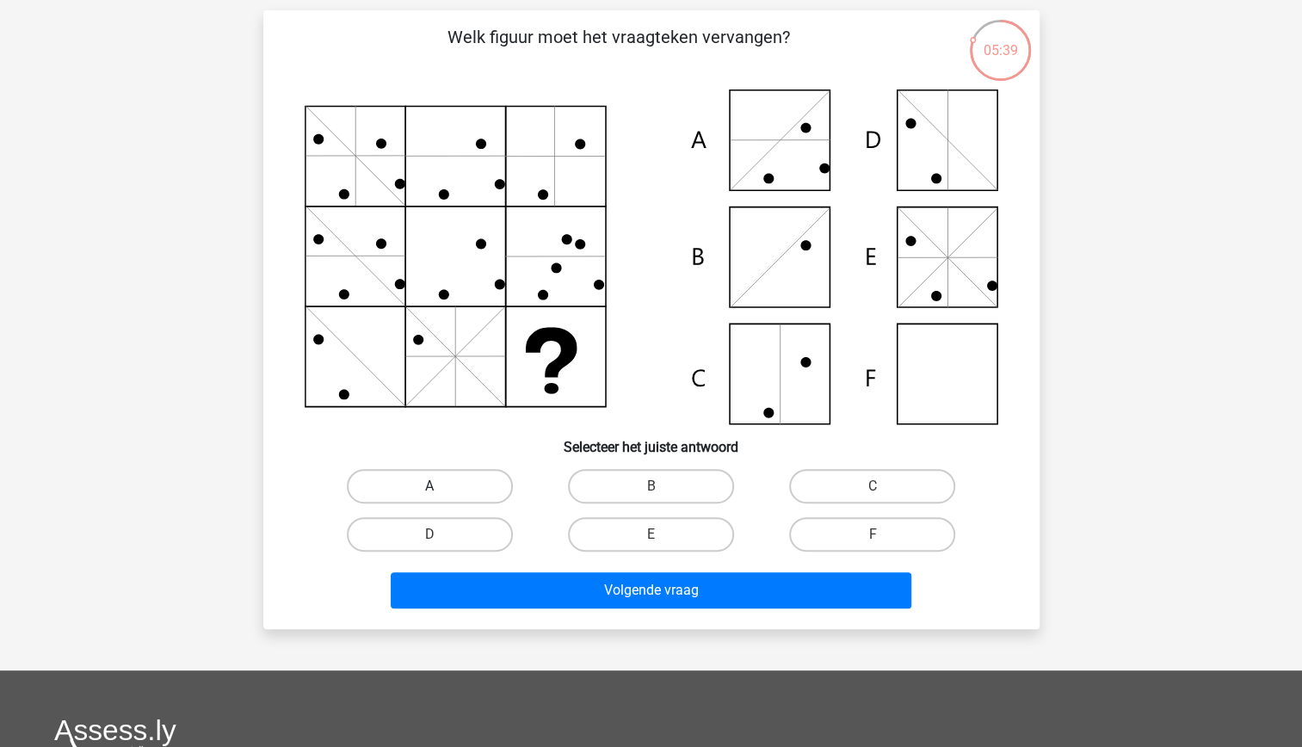
click at [443, 492] on label "A" at bounding box center [430, 486] width 166 height 34
click at [440, 492] on input "A" at bounding box center [434, 491] width 11 height 11
radio input "true"
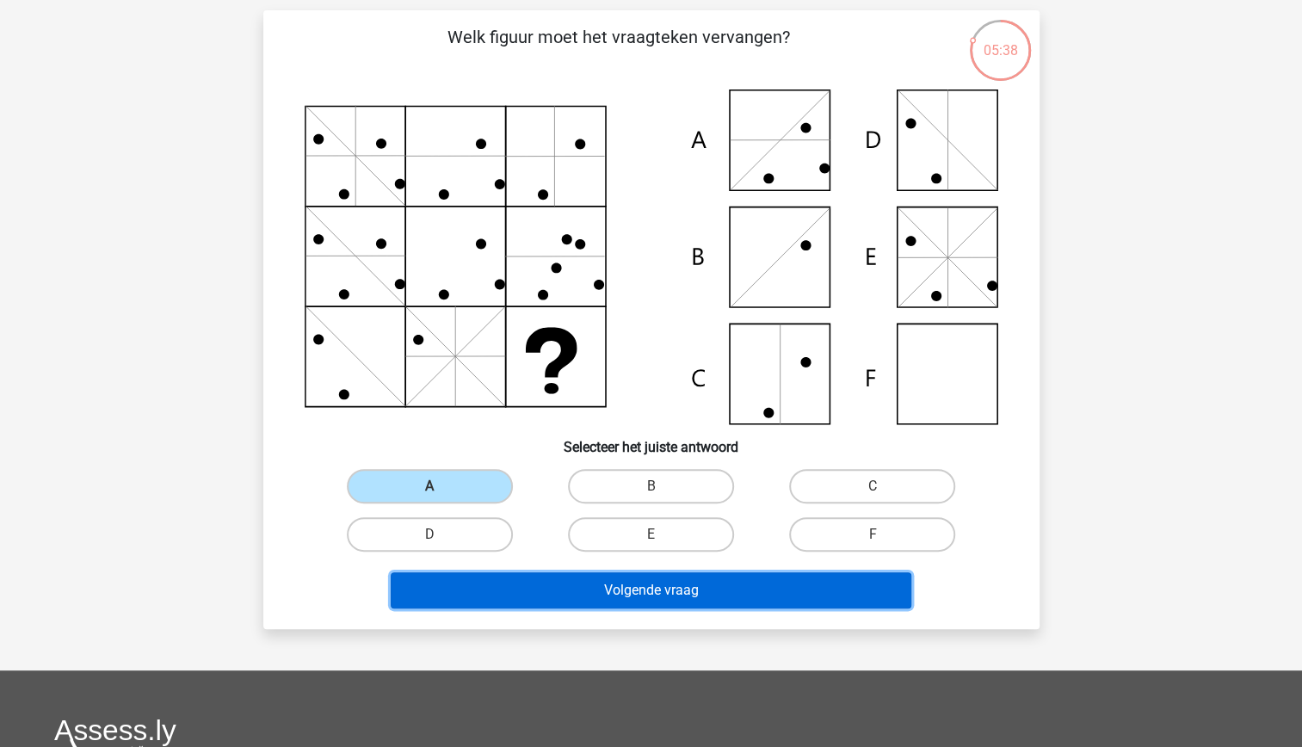
click at [659, 595] on button "Volgende vraag" at bounding box center [651, 590] width 521 height 36
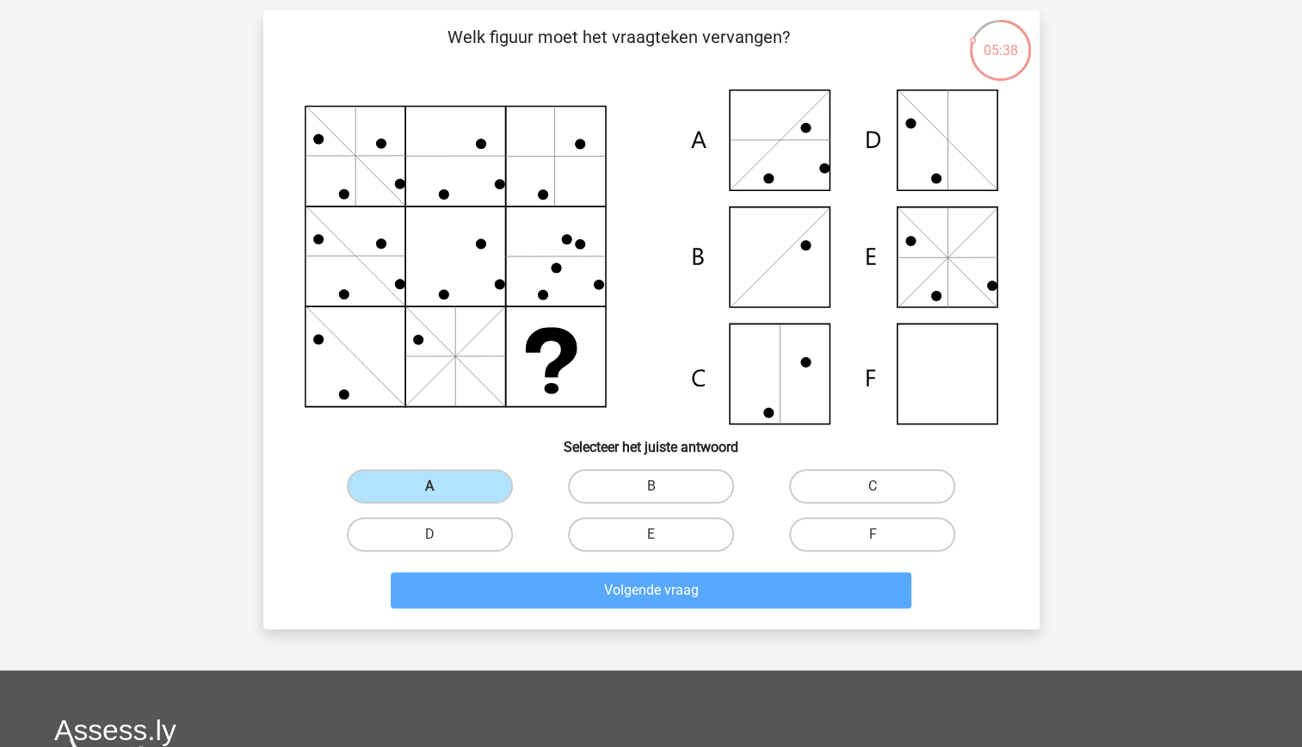
scroll to position [86, 0]
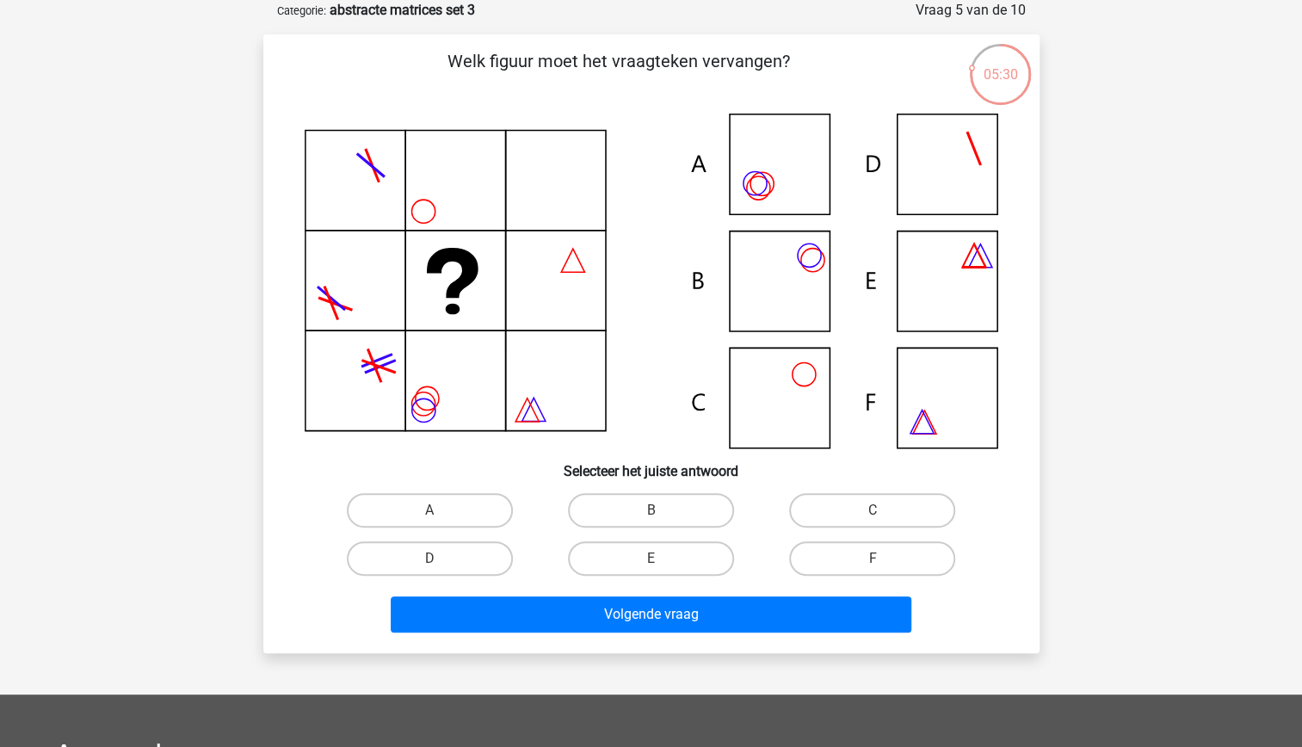
click at [658, 513] on input "B" at bounding box center [655, 515] width 11 height 11
radio input "true"
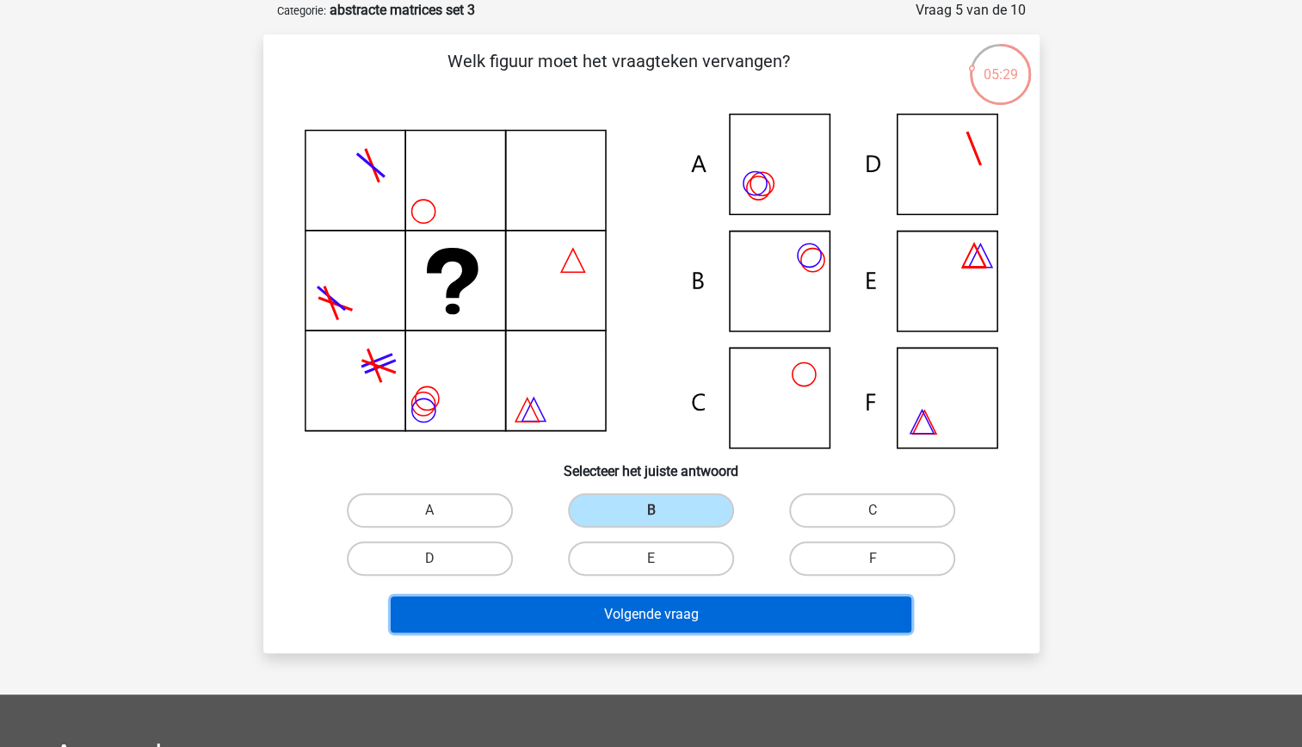
click at [708, 618] on button "Volgende vraag" at bounding box center [651, 614] width 521 height 36
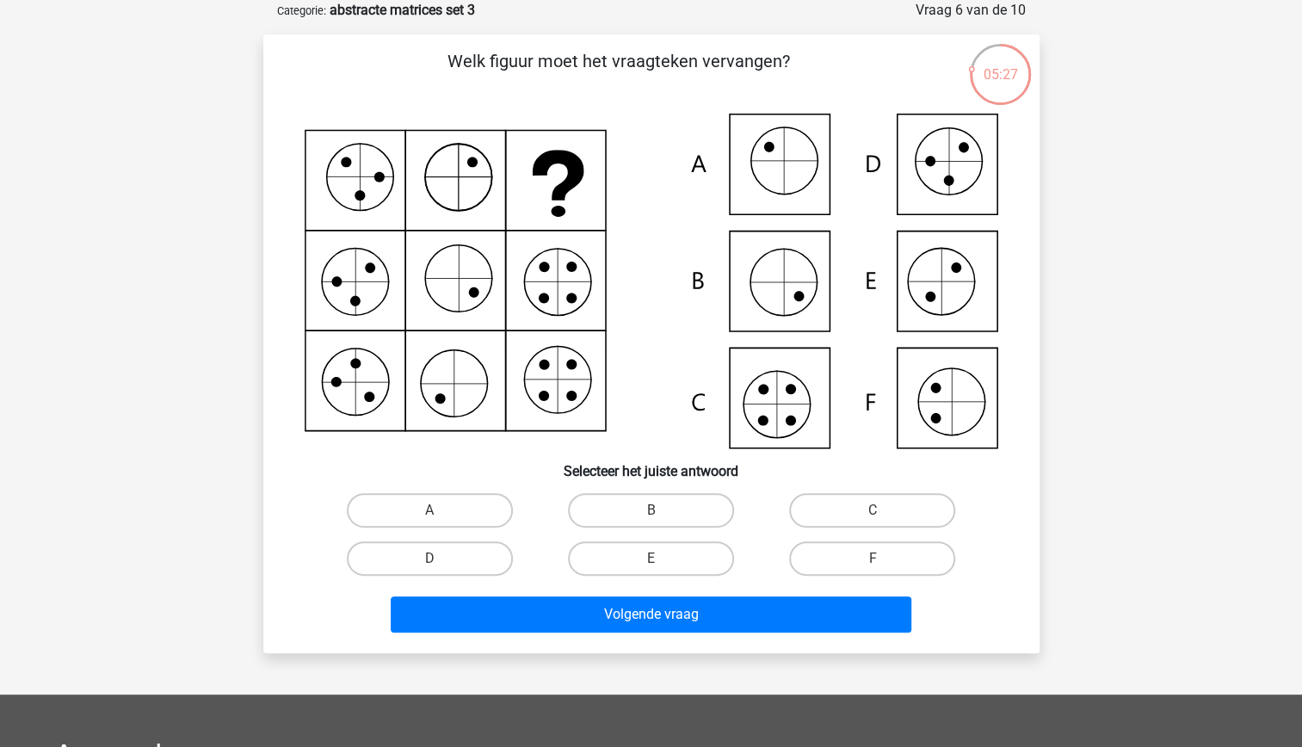
scroll to position [0, 0]
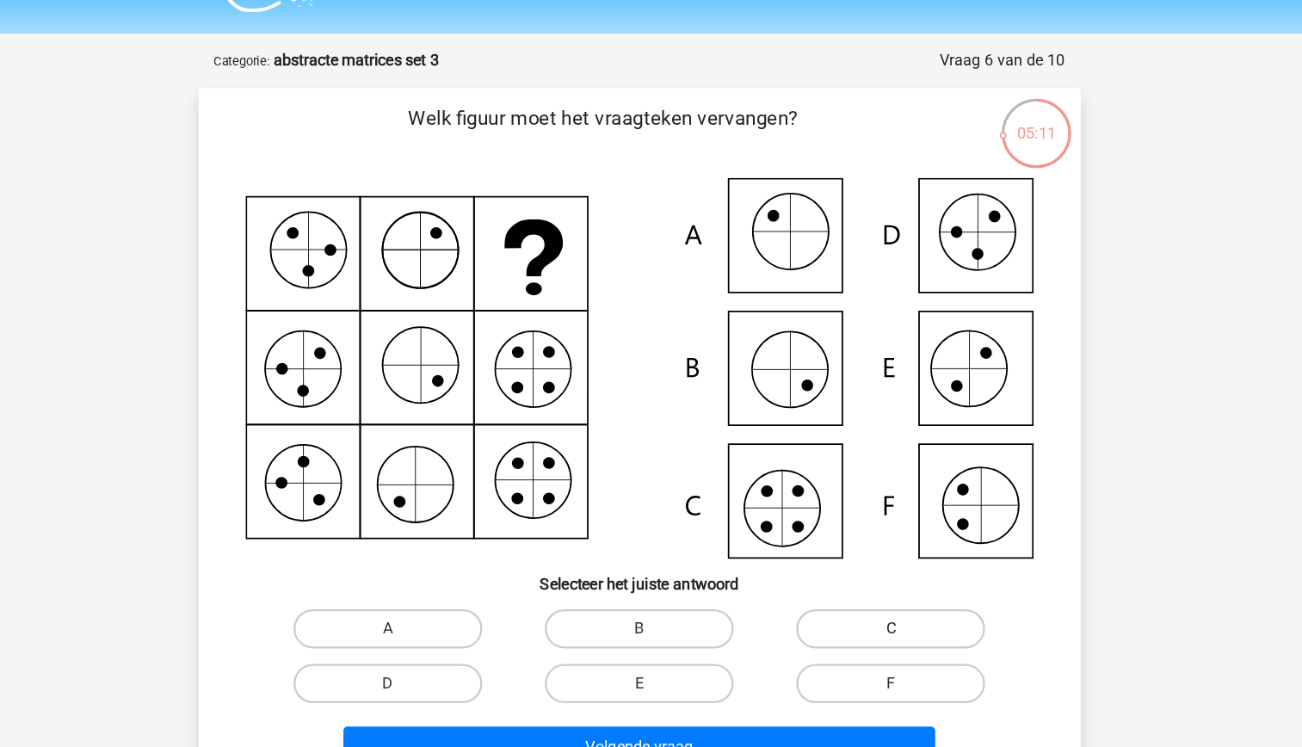
click at [834, 594] on label "C" at bounding box center [872, 596] width 166 height 34
click at [872, 596] on input "C" at bounding box center [877, 601] width 11 height 11
radio input "true"
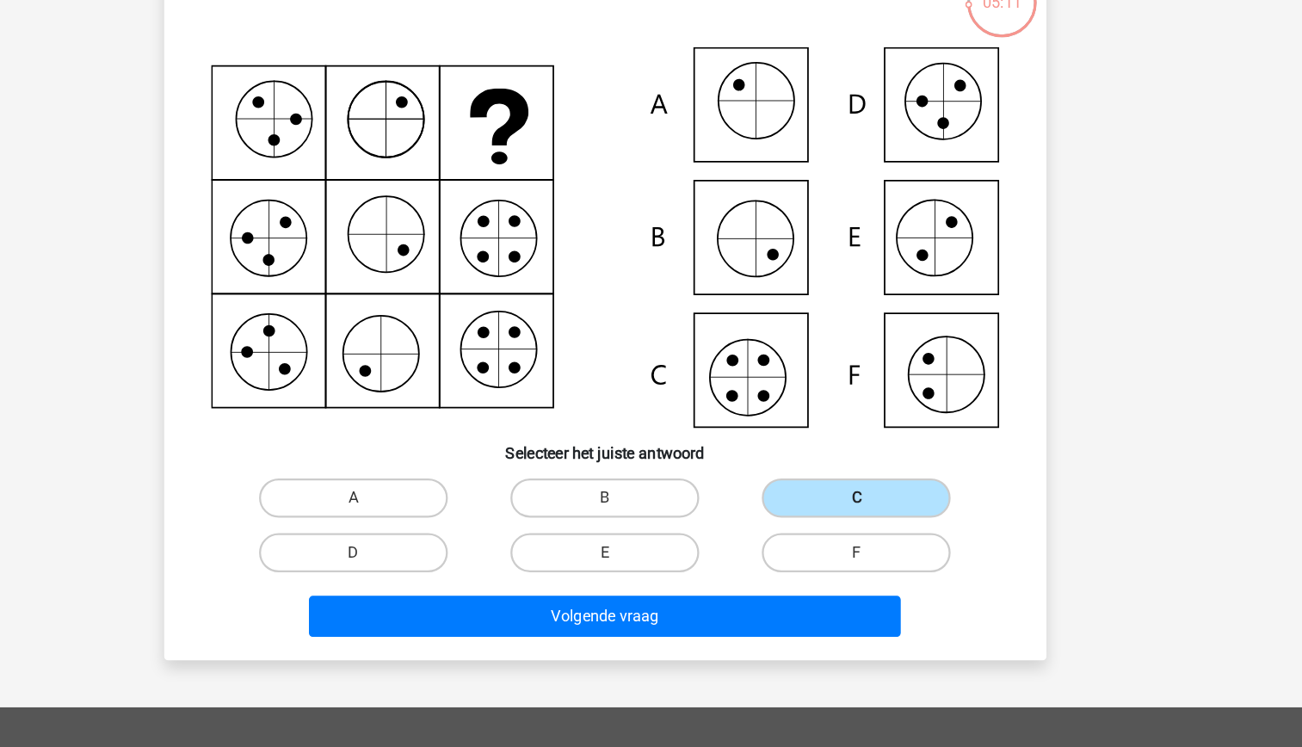
scroll to position [69, 0]
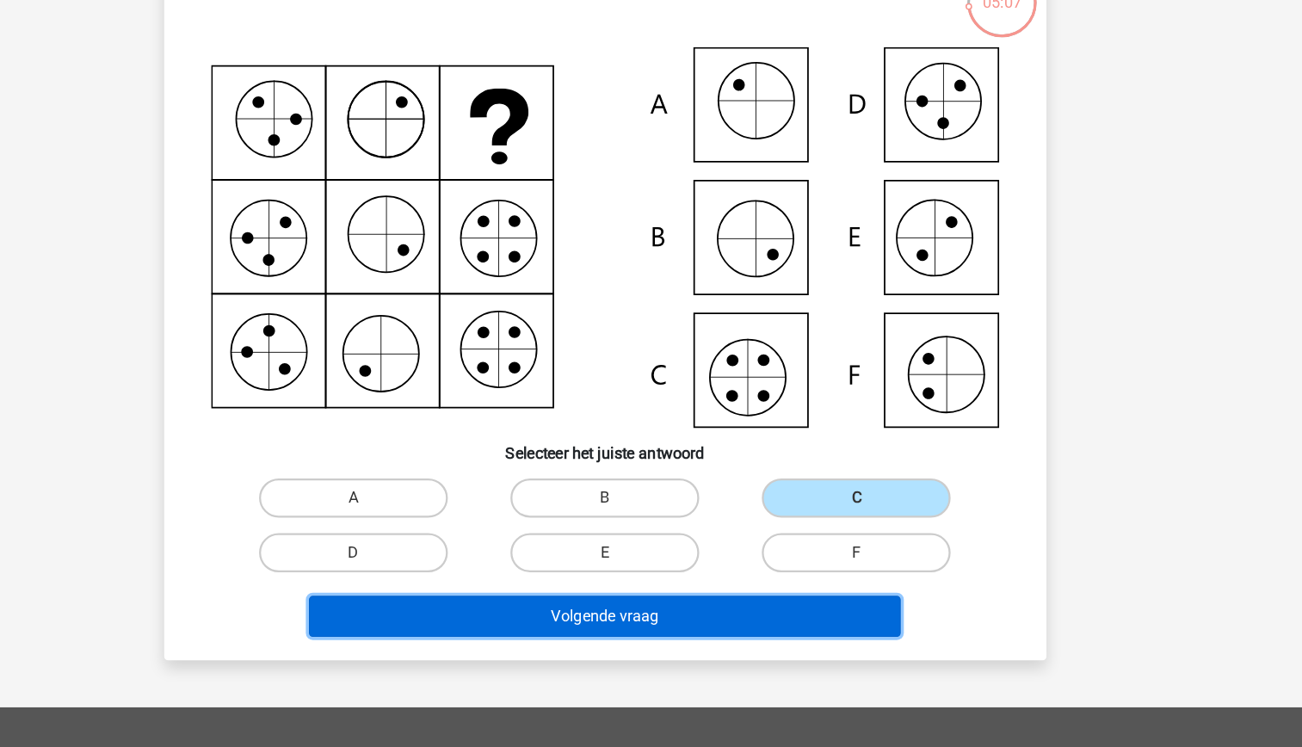
click at [694, 636] on button "Volgende vraag" at bounding box center [651, 631] width 521 height 36
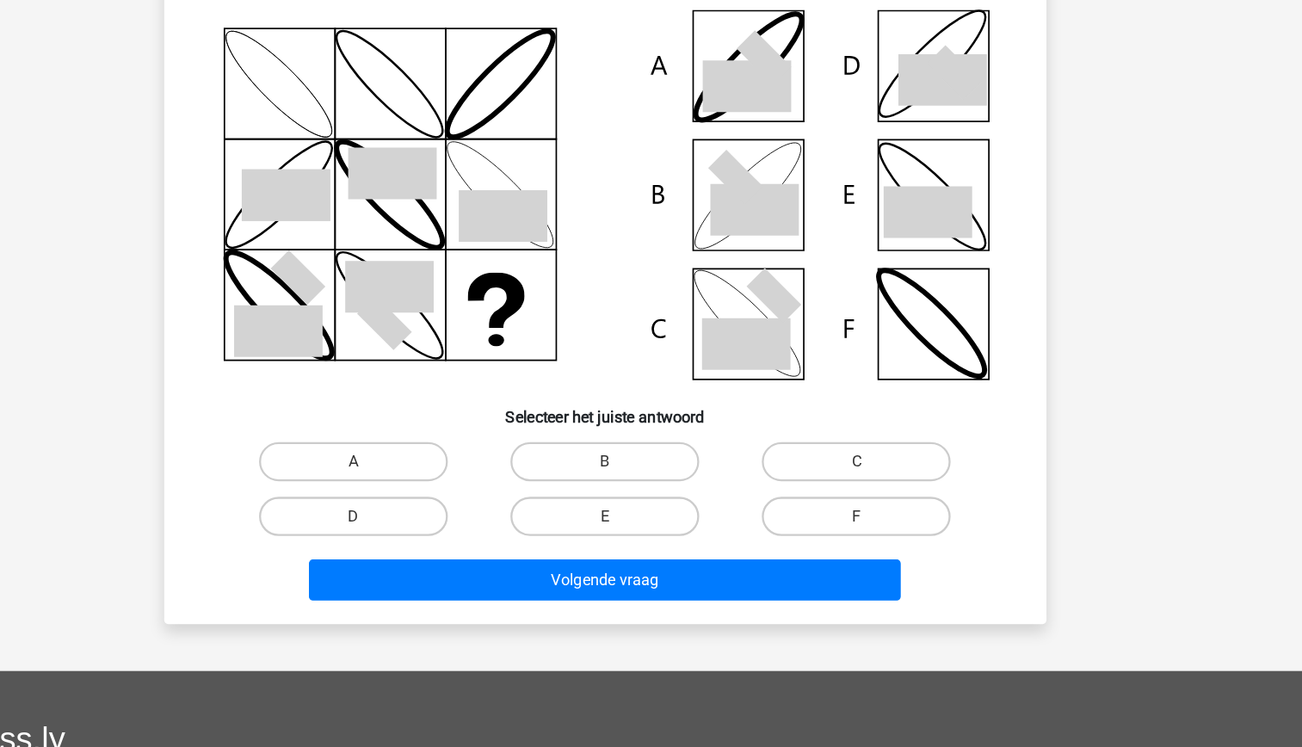
scroll to position [114, 0]
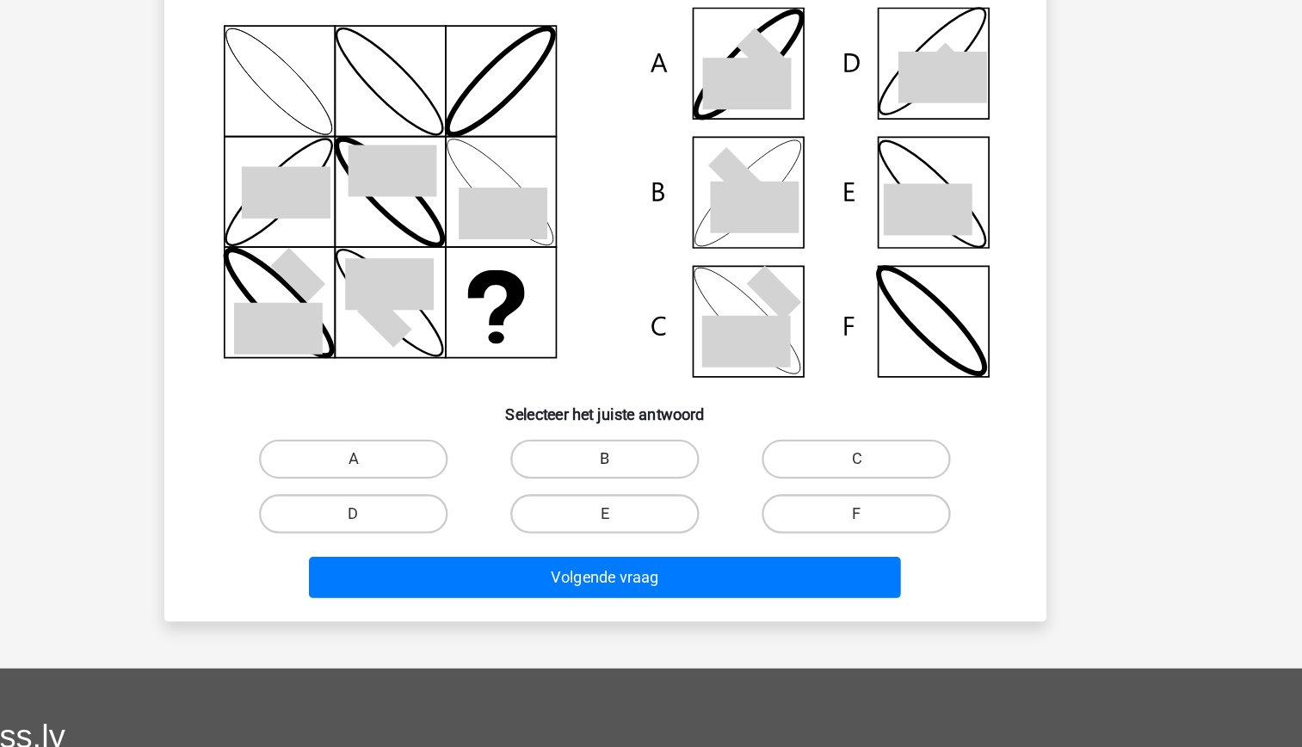
click at [636, 486] on label "B" at bounding box center [651, 493] width 166 height 34
click at [650, 493] on input "B" at bounding box center [655, 498] width 11 height 11
radio input "true"
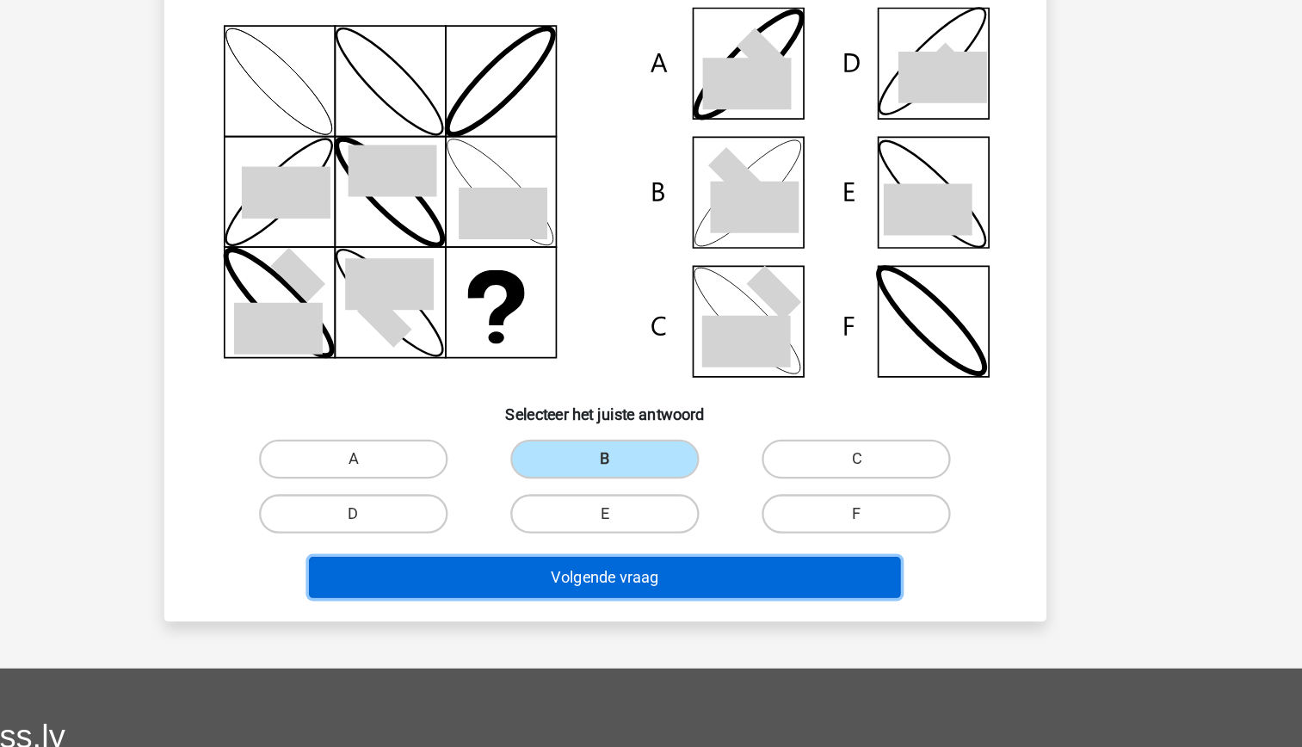
click at [680, 579] on button "Volgende vraag" at bounding box center [651, 597] width 521 height 36
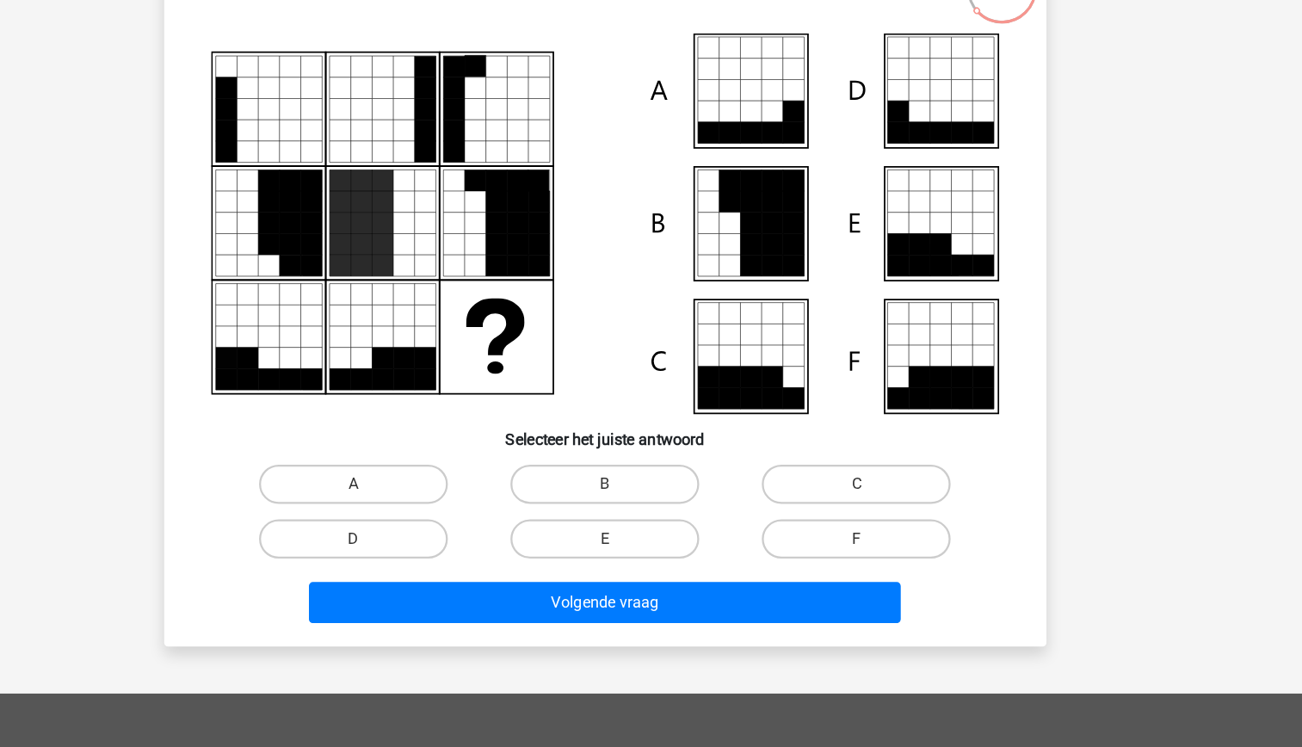
scroll to position [86, 0]
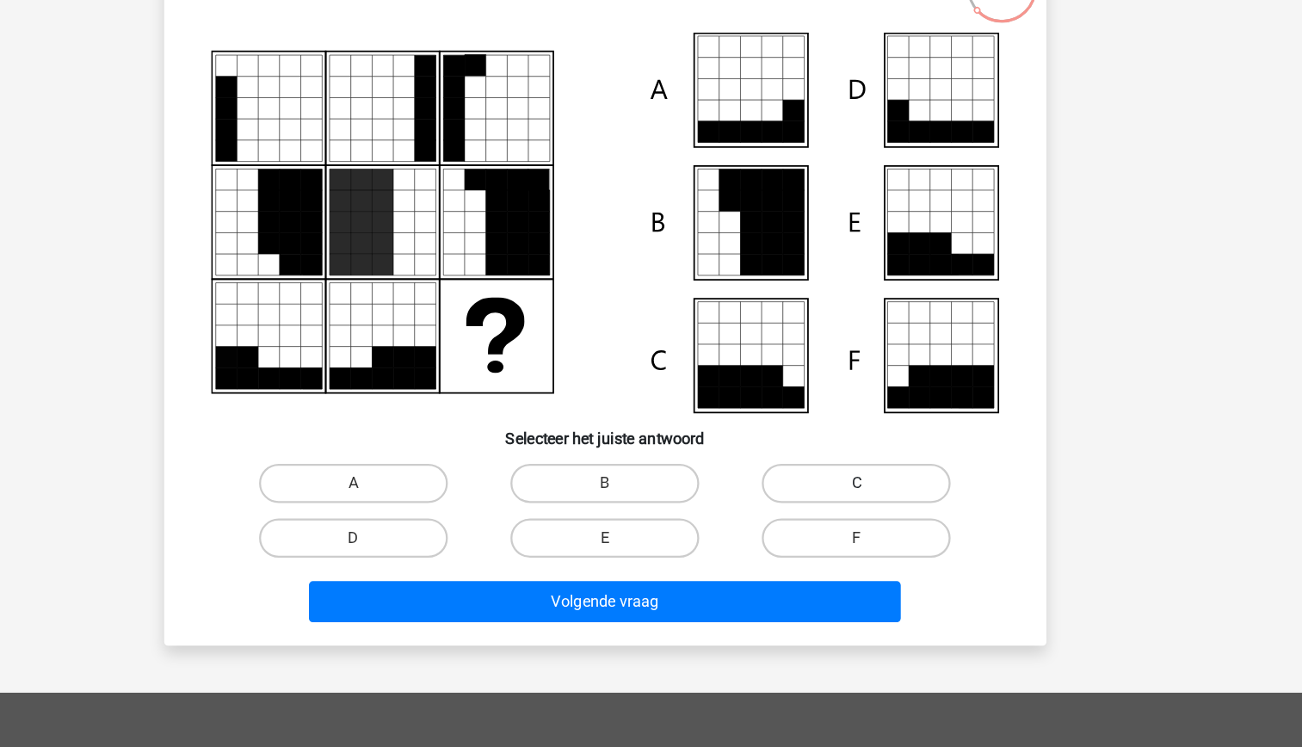
click at [827, 503] on label "C" at bounding box center [872, 510] width 166 height 34
click at [872, 510] on input "C" at bounding box center [877, 515] width 11 height 11
radio input "true"
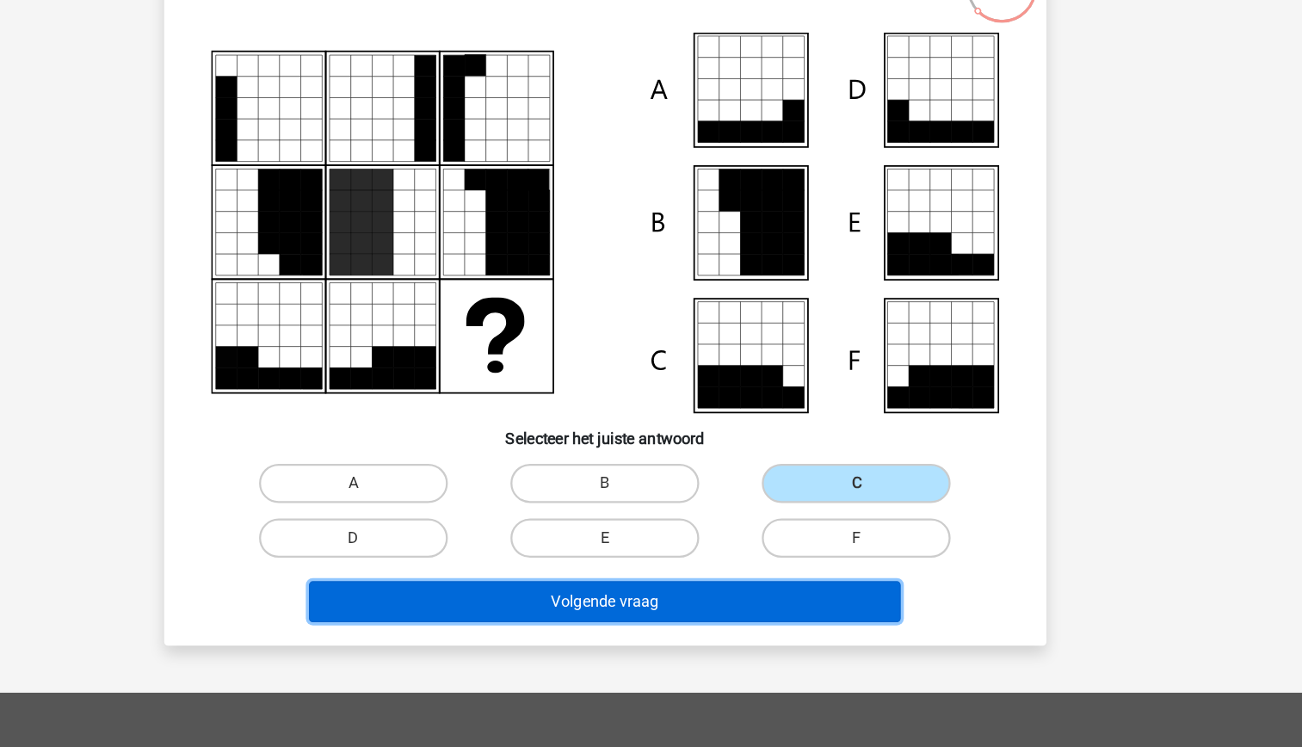
click at [627, 623] on button "Volgende vraag" at bounding box center [651, 614] width 521 height 36
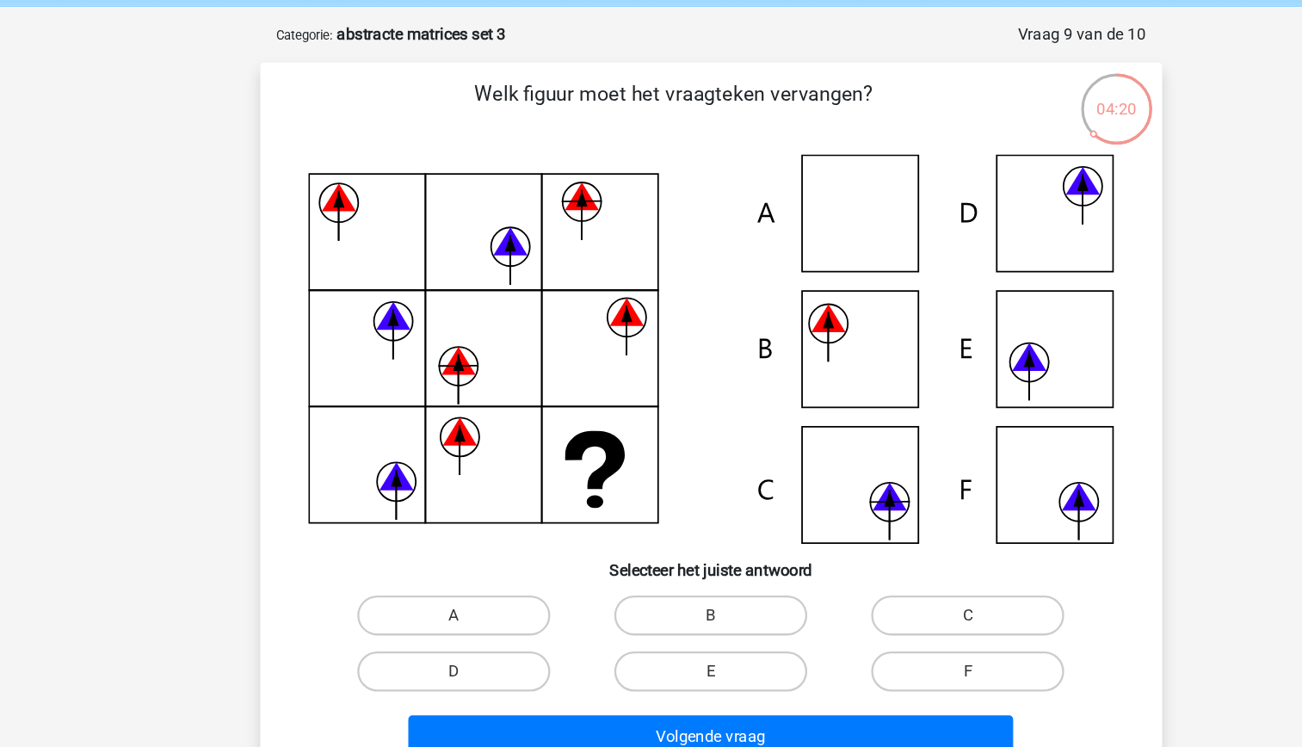
scroll to position [40, 0]
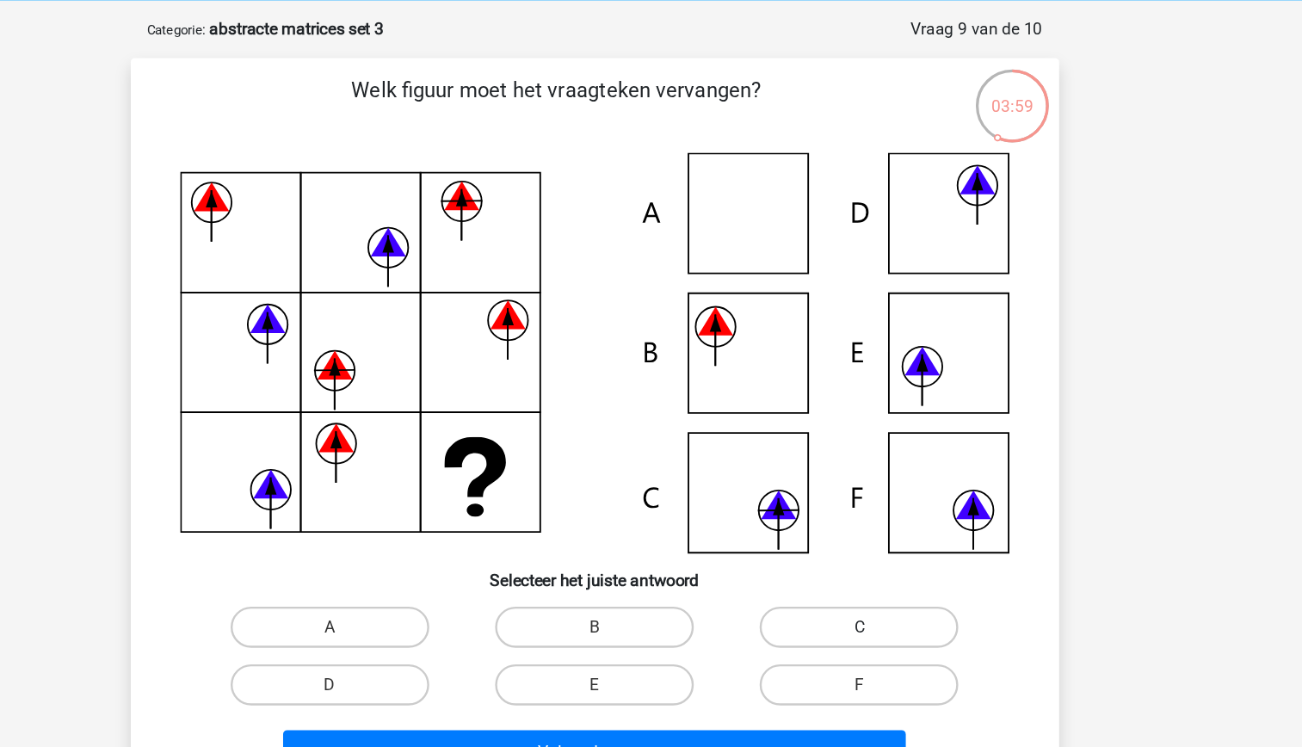
click at [876, 552] on label "C" at bounding box center [872, 556] width 166 height 34
click at [876, 557] on input "C" at bounding box center [877, 562] width 11 height 11
radio input "true"
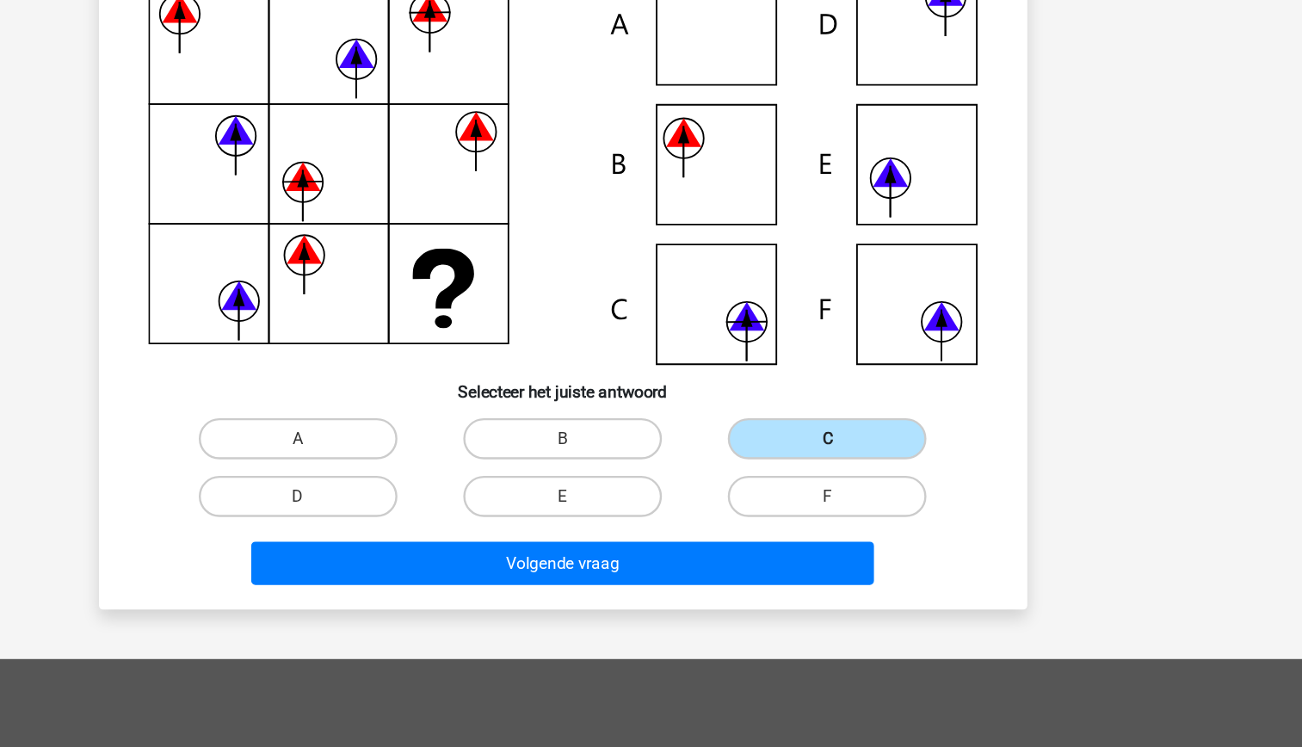
scroll to position [120, 0]
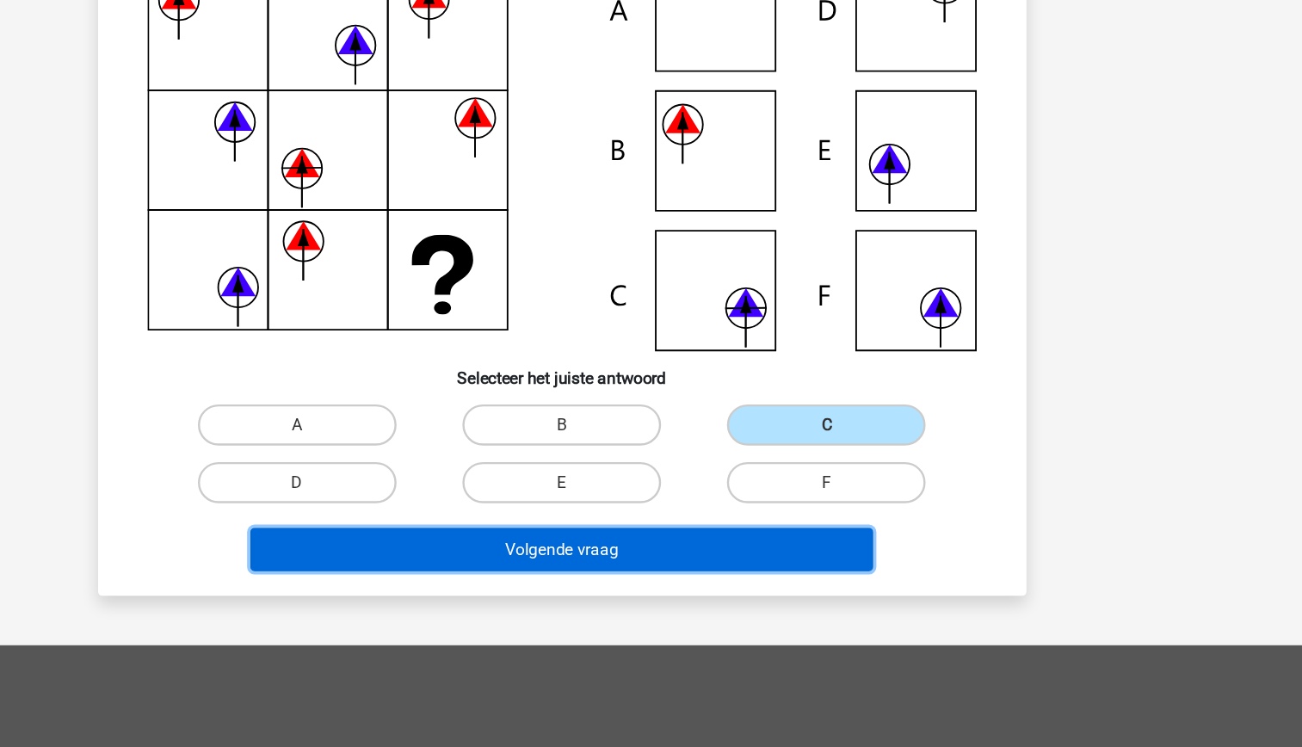
click at [757, 582] on button "Volgende vraag" at bounding box center [651, 581] width 521 height 36
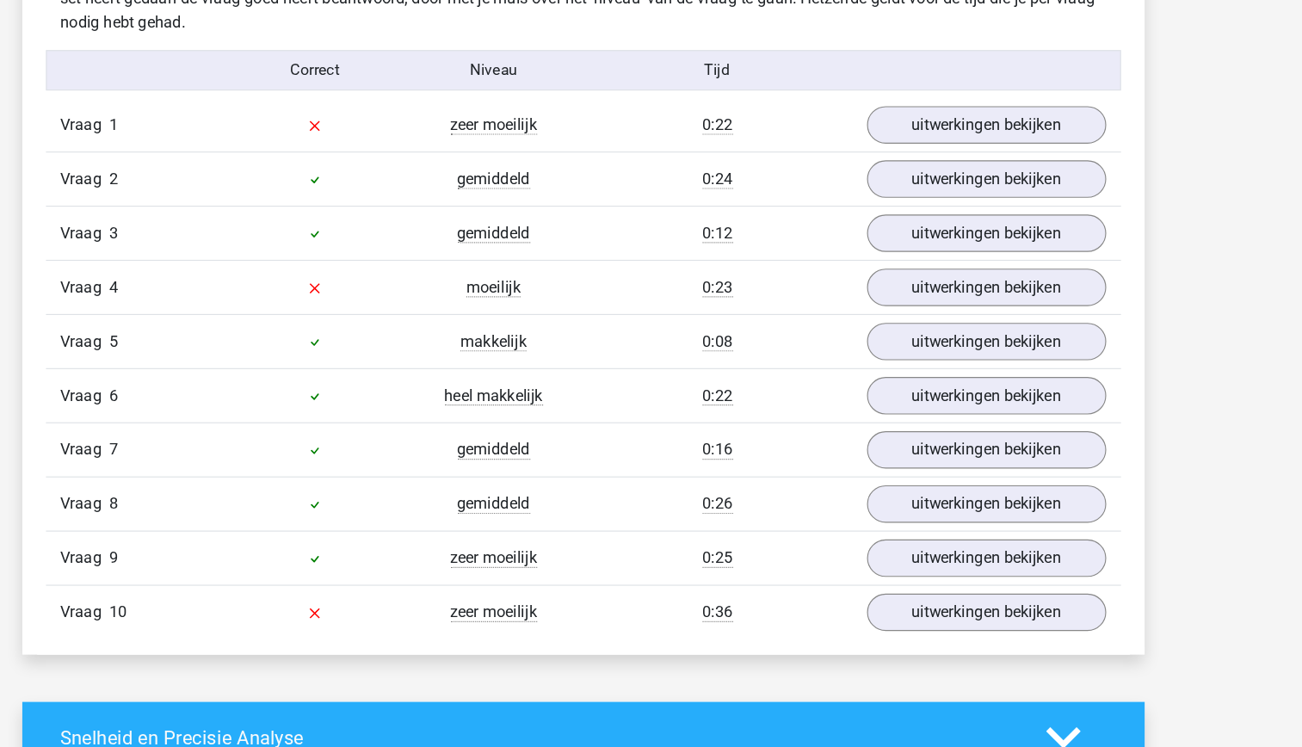
scroll to position [975, 0]
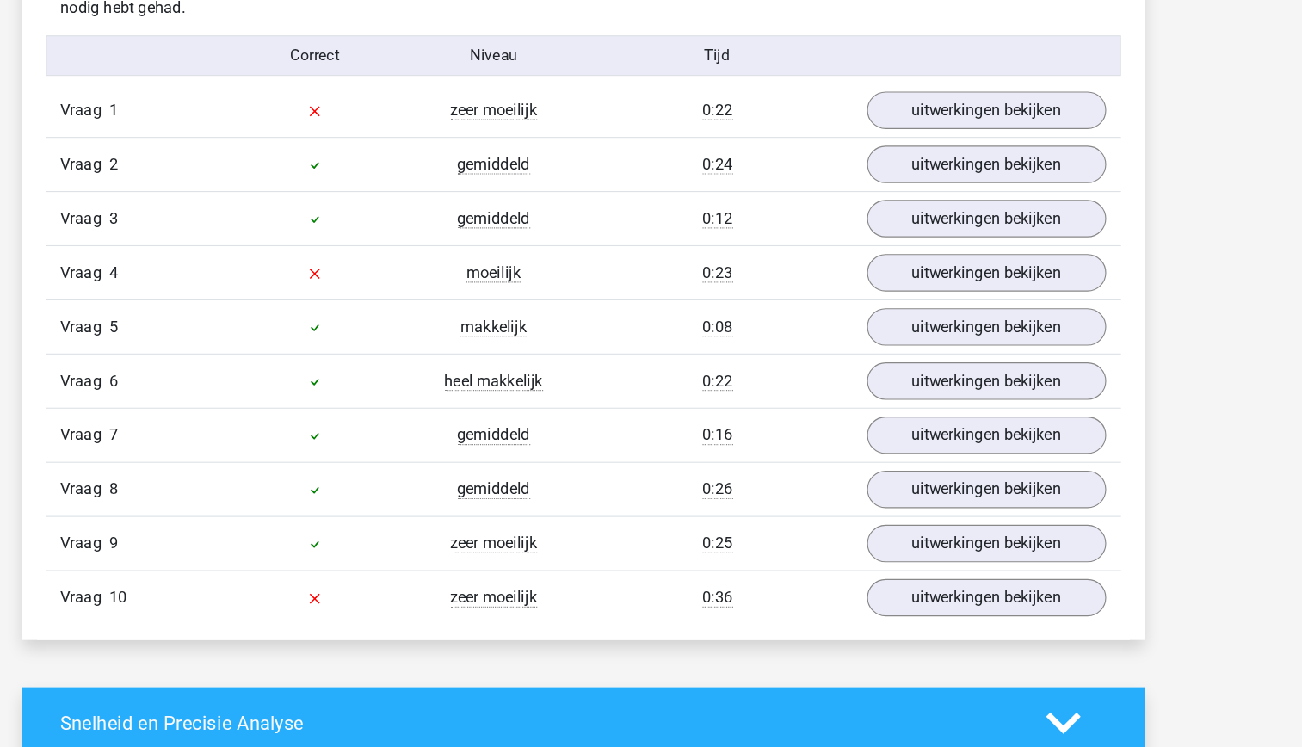
click at [1016, 210] on div "Vraag 1 zeer moeilijk 0:22 uitwerkingen bekijken" at bounding box center [651, 190] width 939 height 46
click at [971, 191] on link "uitwerkingen bekijken" at bounding box center [1003, 190] width 240 height 38
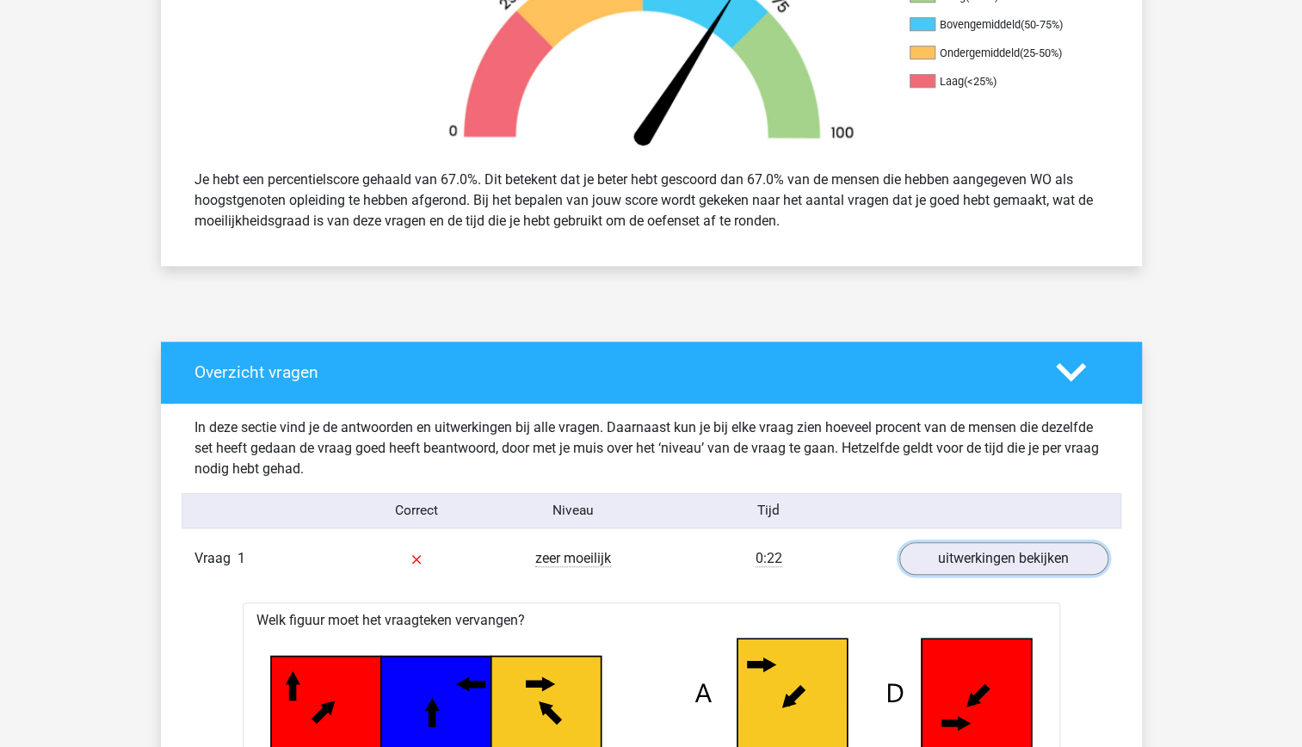
scroll to position [0, 0]
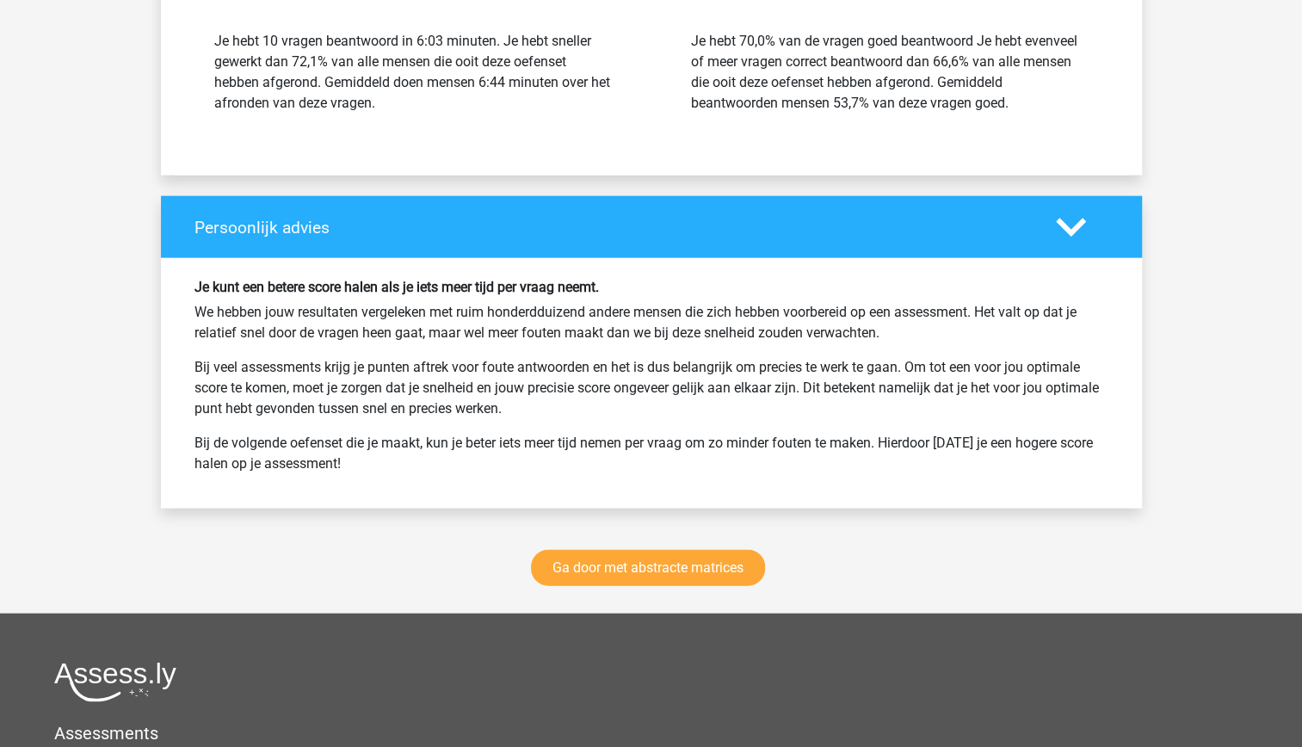
scroll to position [2097, 0]
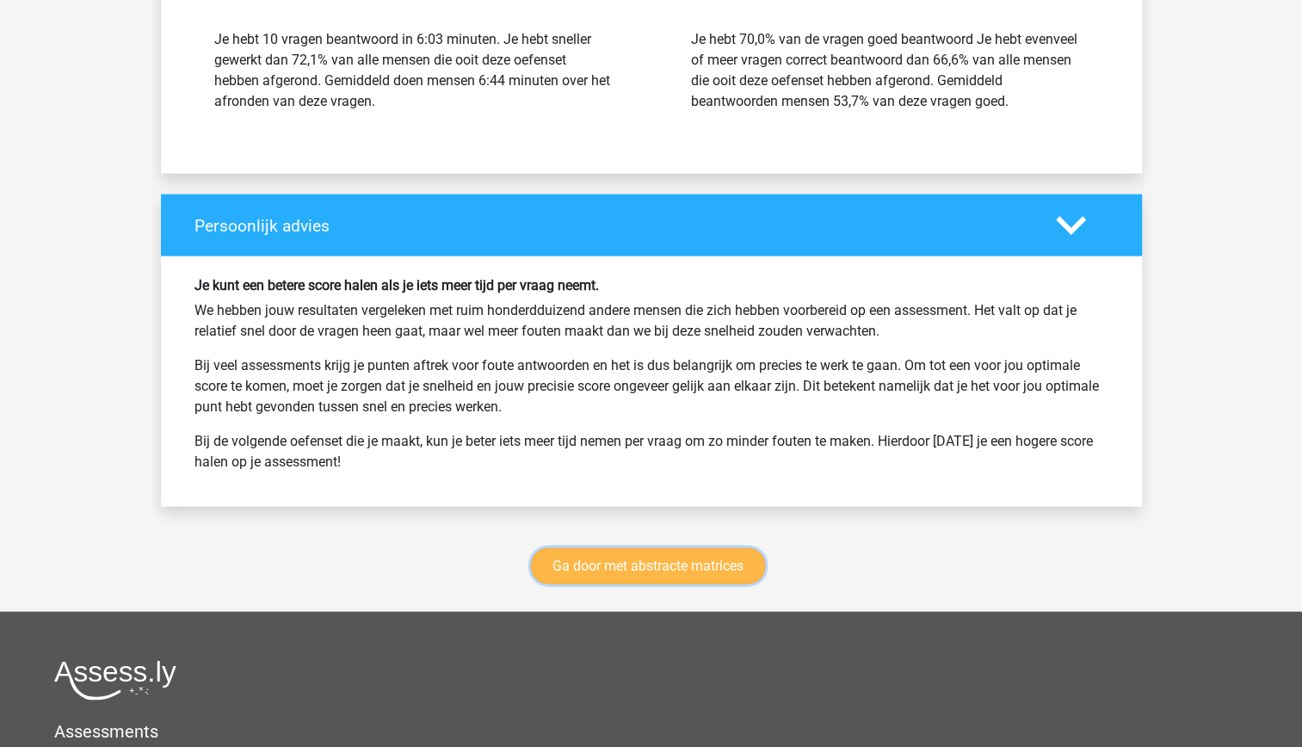
click at [603, 568] on link "Ga door met abstracte matrices" at bounding box center [648, 566] width 234 height 36
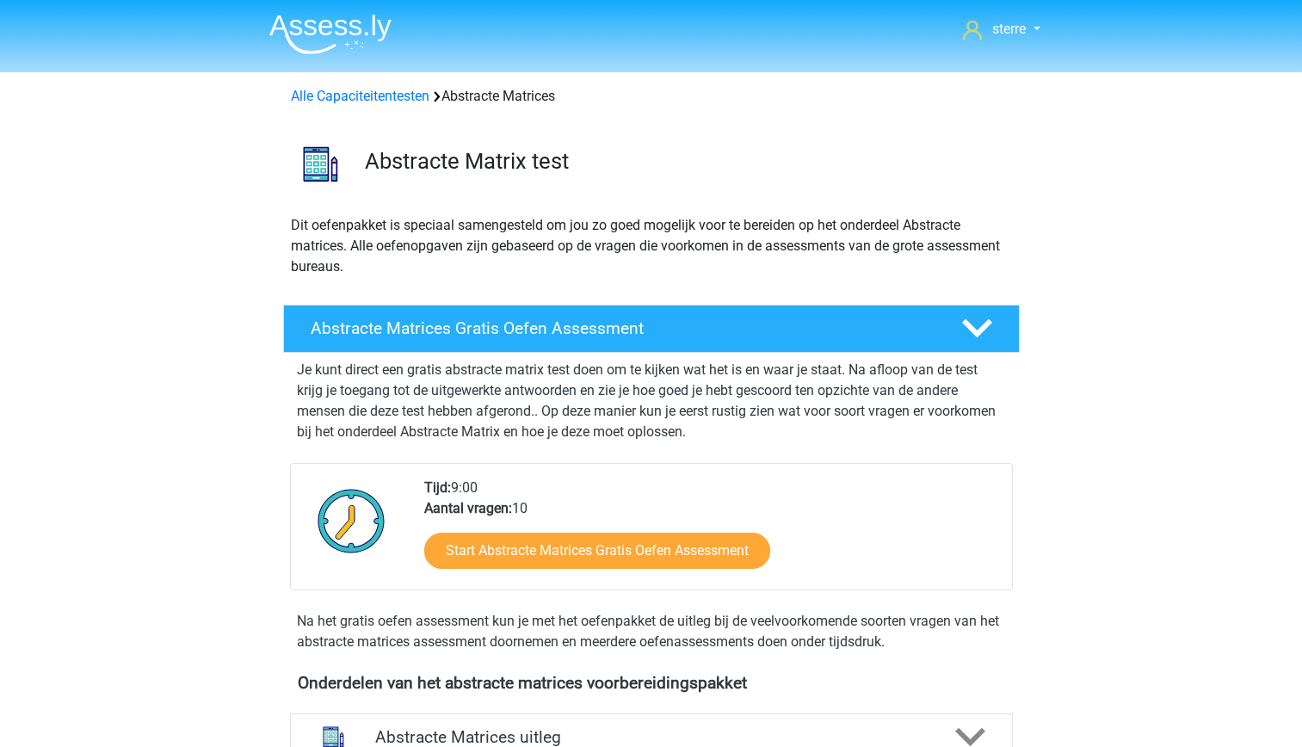
scroll to position [767, 0]
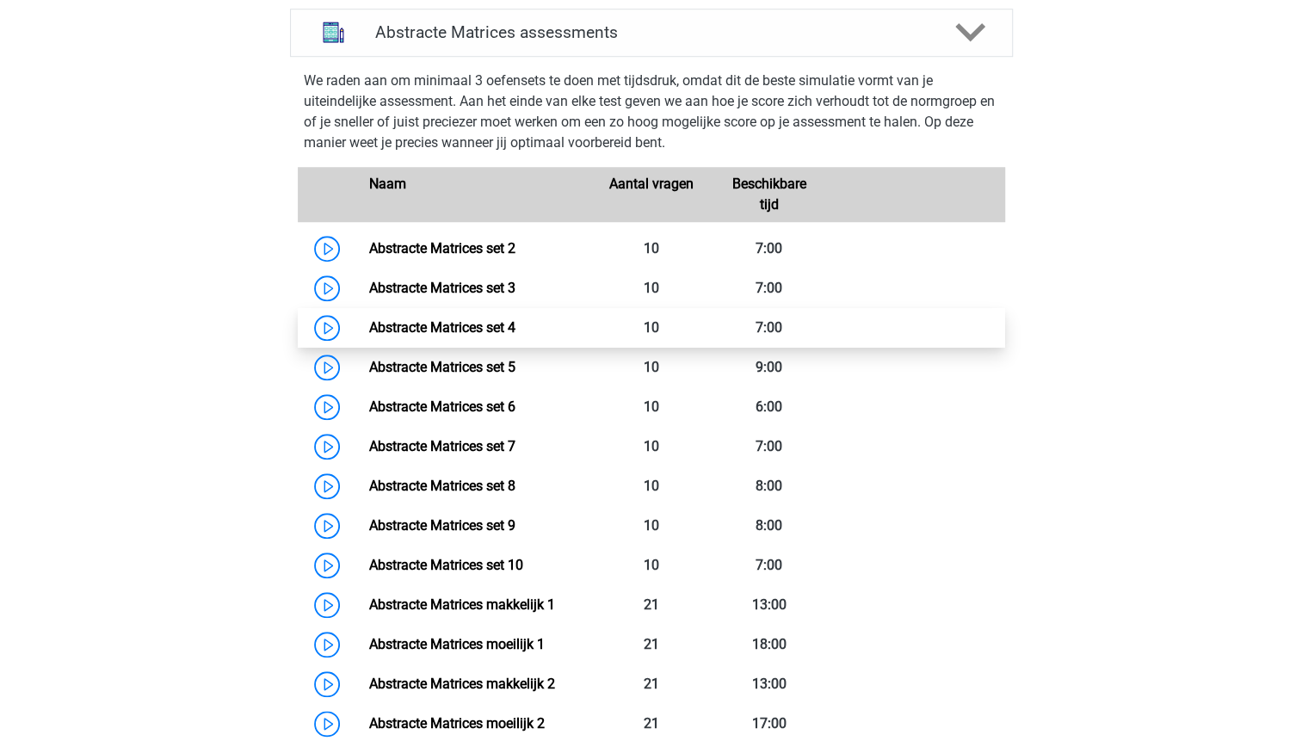
click at [515, 331] on link "Abstracte Matrices set 4" at bounding box center [442, 327] width 146 height 16
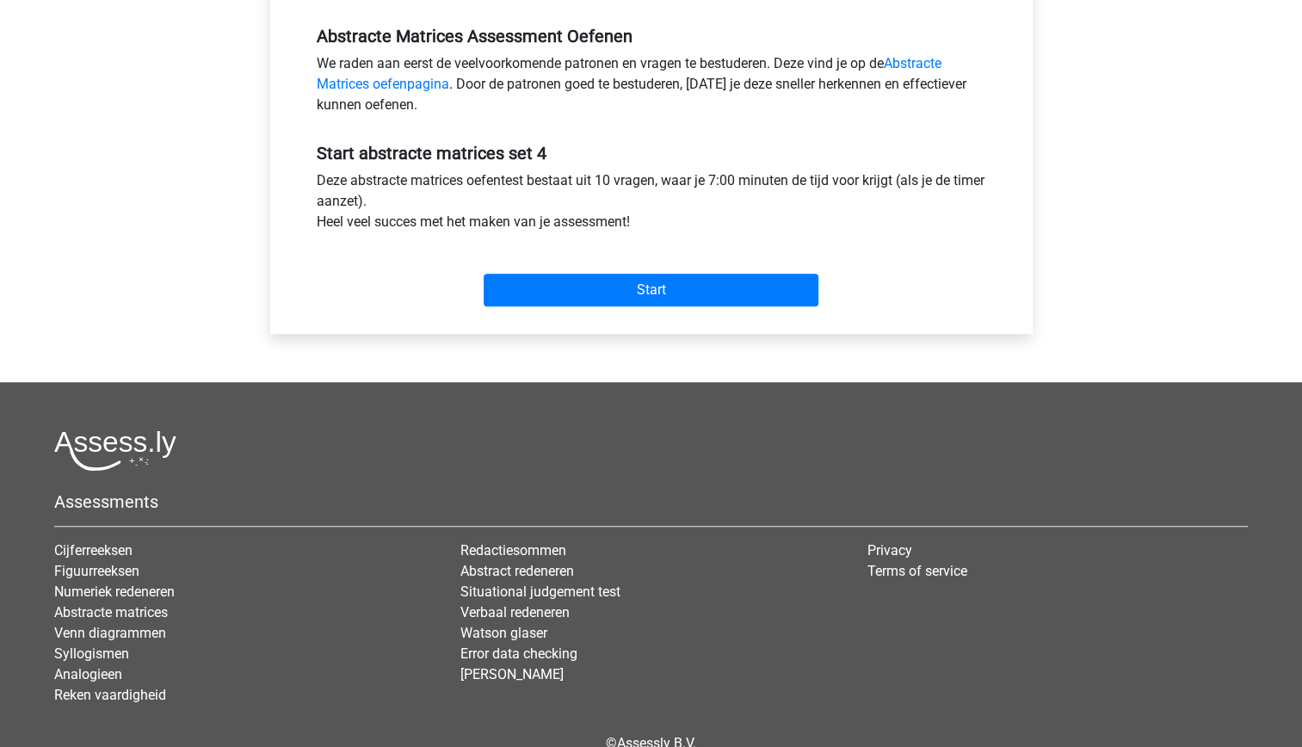
scroll to position [524, 0]
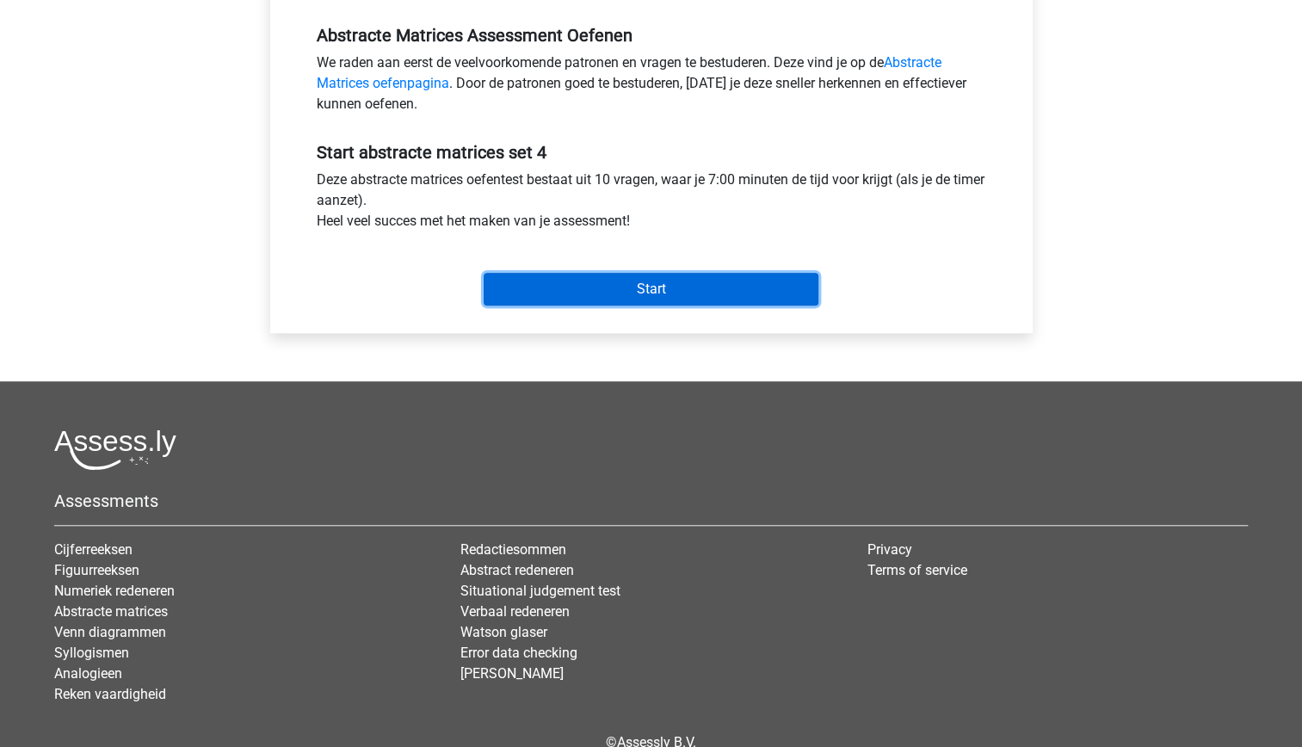
click at [611, 292] on input "Start" at bounding box center [651, 289] width 335 height 33
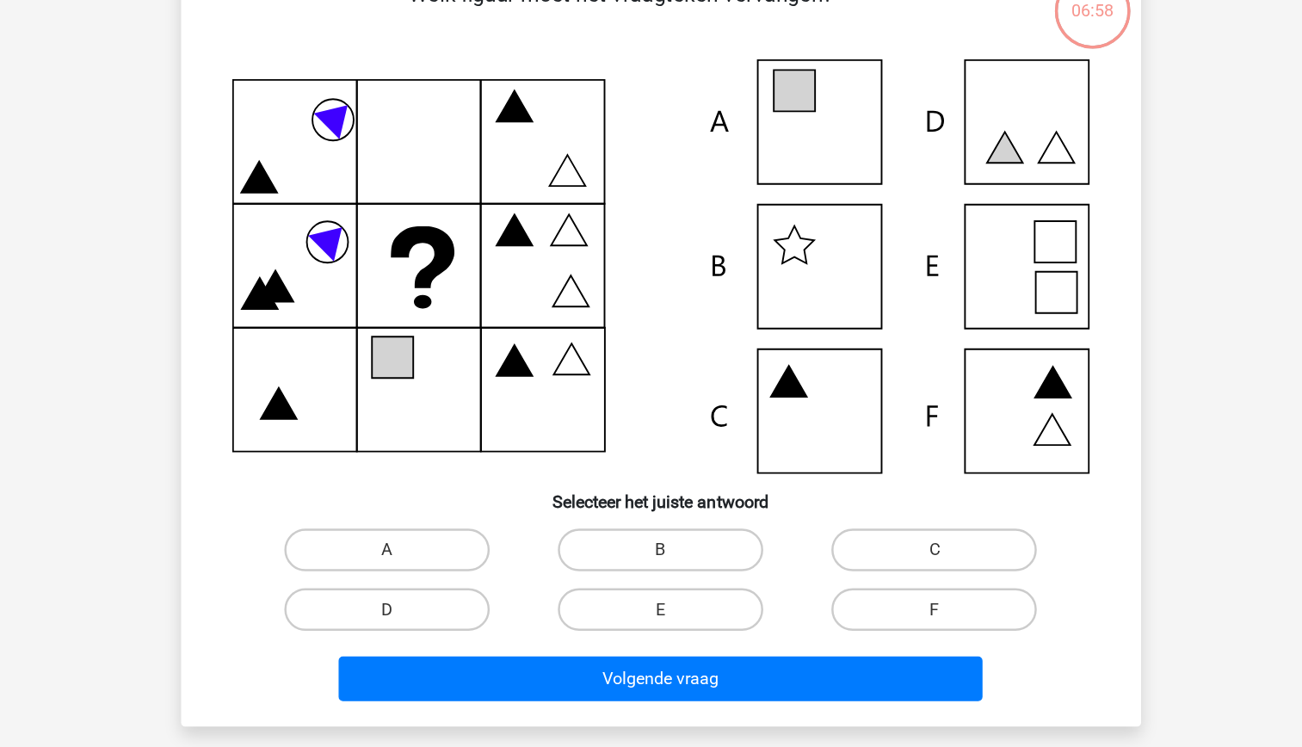
scroll to position [96, 0]
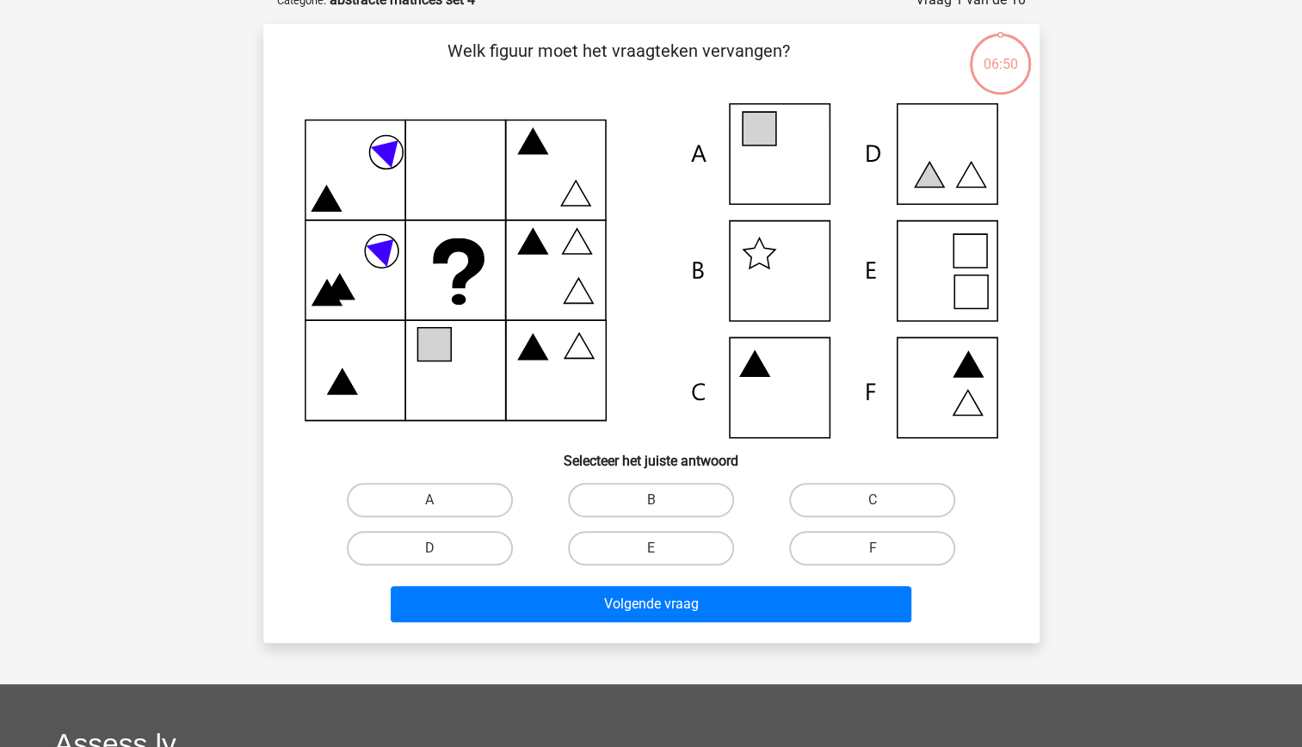
click at [429, 258] on icon at bounding box center [651, 270] width 693 height 335
click at [469, 501] on label "A" at bounding box center [430, 500] width 166 height 34
click at [440, 501] on input "A" at bounding box center [434, 505] width 11 height 11
radio input "true"
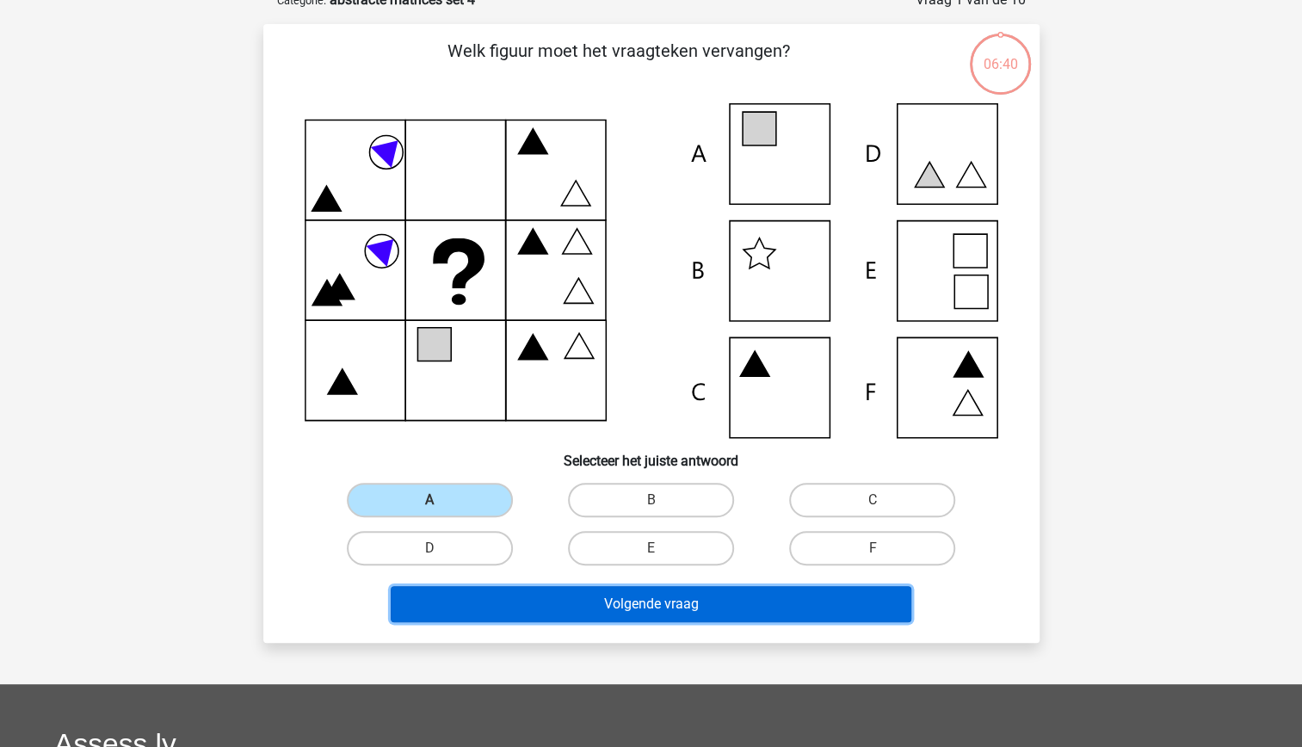
click at [612, 602] on button "Volgende vraag" at bounding box center [651, 604] width 521 height 36
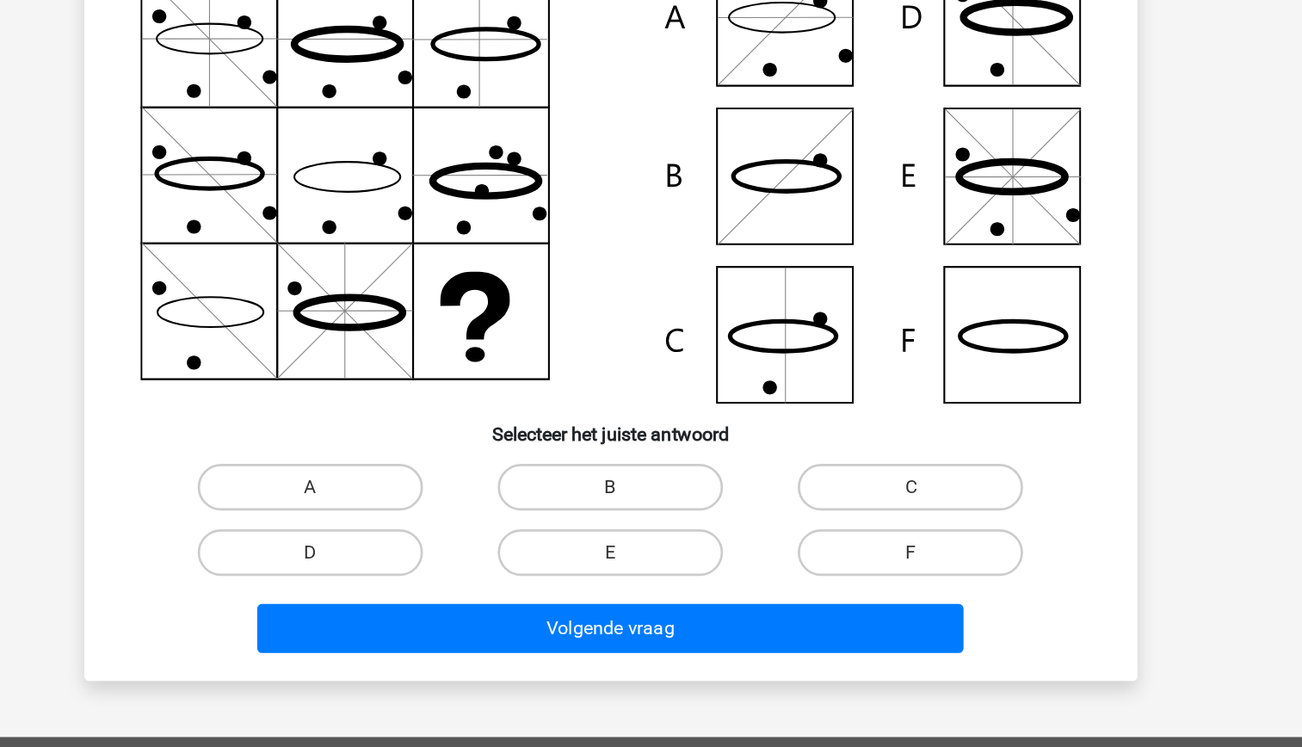
scroll to position [86, 0]
click at [908, 558] on label "F" at bounding box center [872, 558] width 166 height 34
click at [884, 558] on input "F" at bounding box center [877, 563] width 11 height 11
radio input "true"
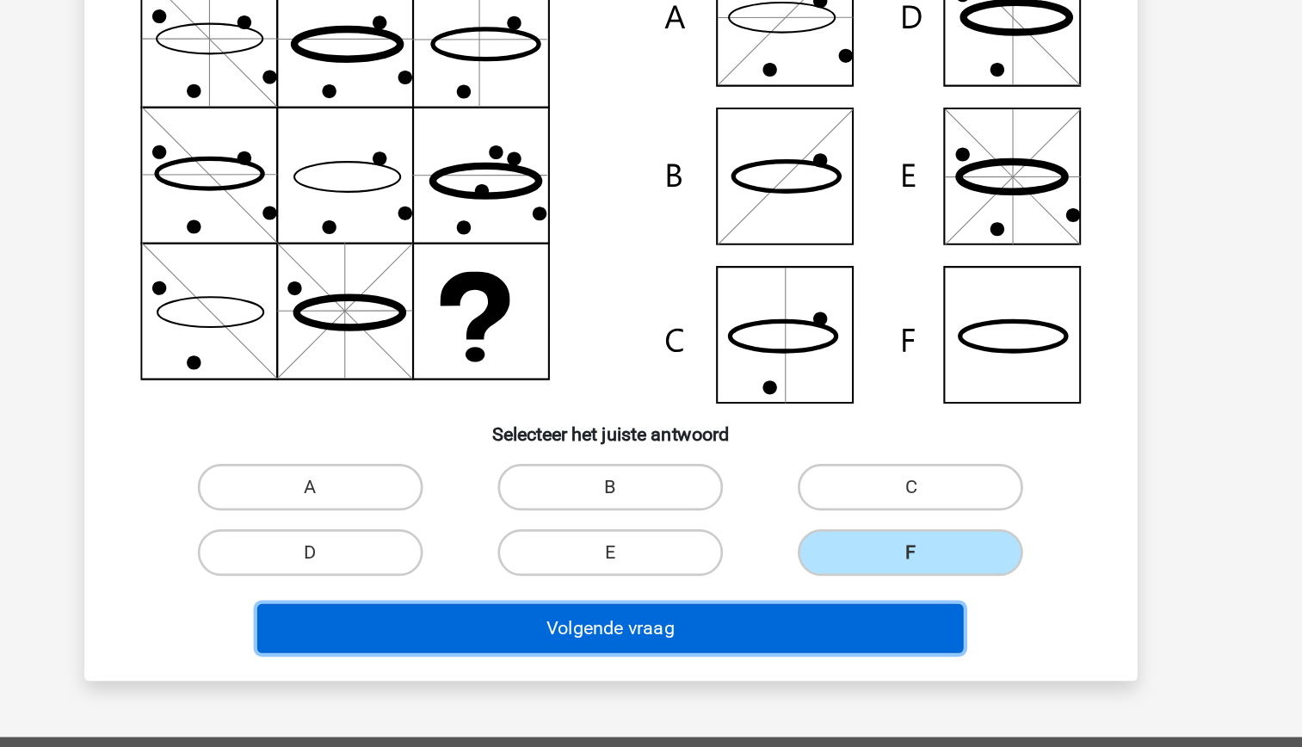
click at [802, 618] on button "Volgende vraag" at bounding box center [651, 614] width 521 height 36
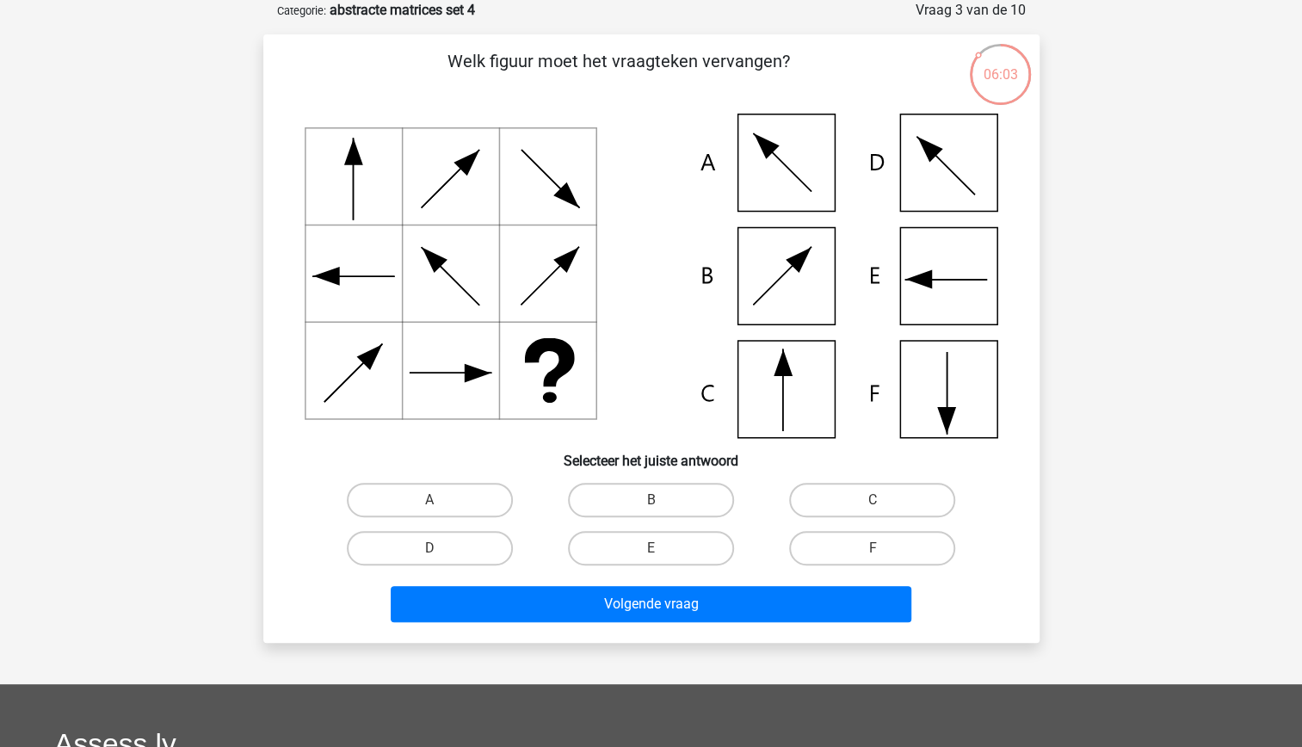
click at [441, 423] on icon at bounding box center [651, 276] width 693 height 324
click at [831, 551] on label "F" at bounding box center [872, 548] width 166 height 34
click at [872, 551] on input "F" at bounding box center [877, 553] width 11 height 11
radio input "true"
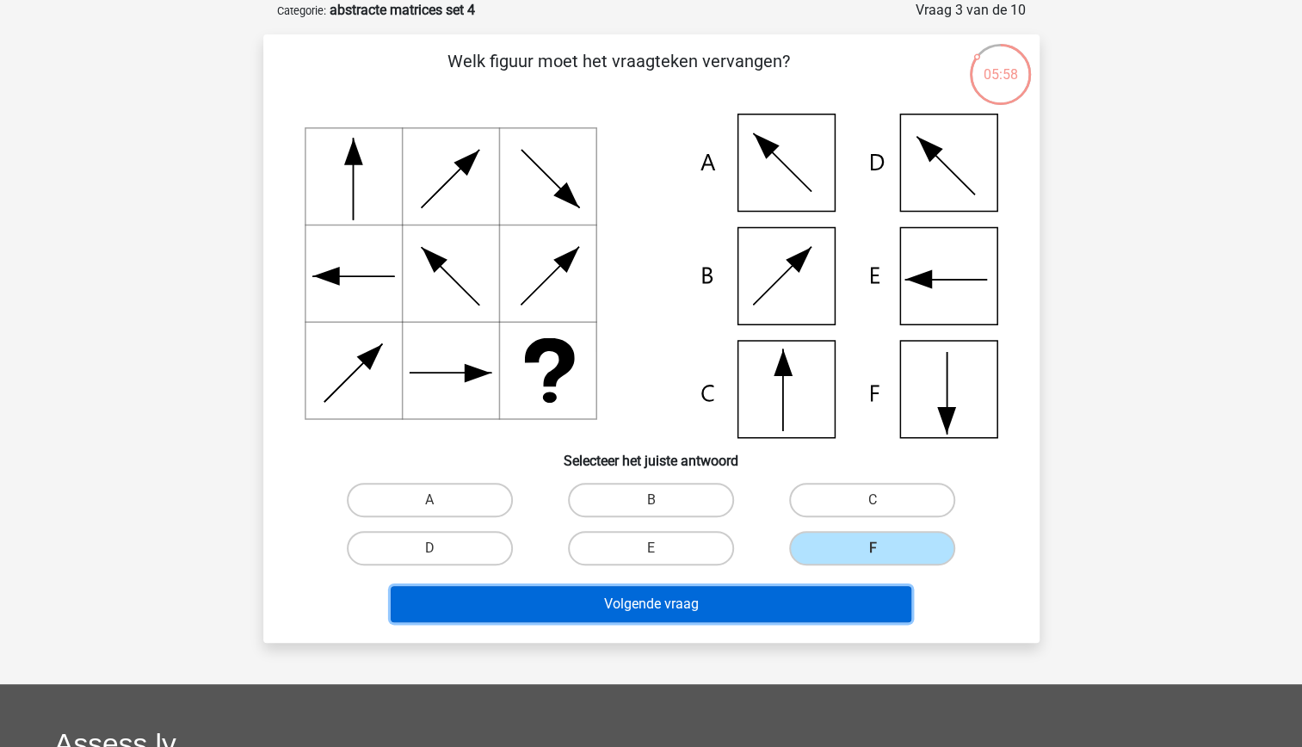
click at [785, 612] on button "Volgende vraag" at bounding box center [651, 604] width 521 height 36
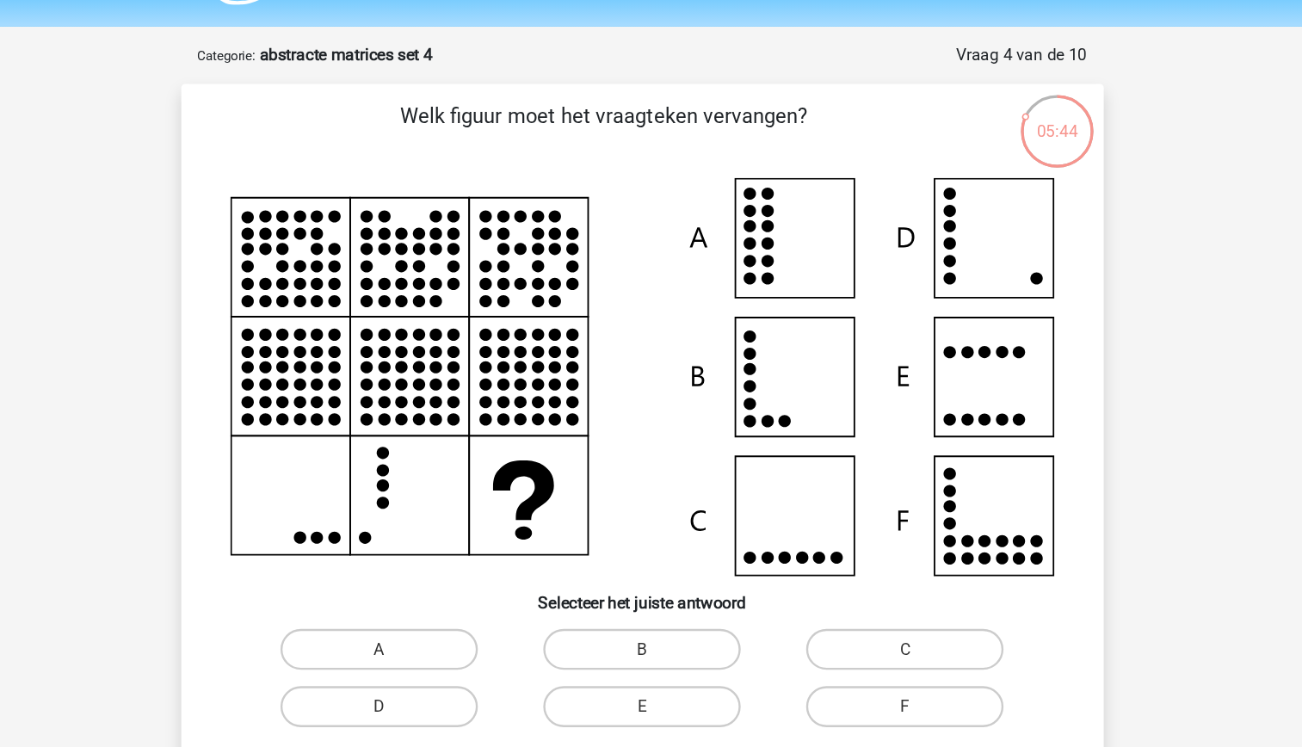
scroll to position [50, 0]
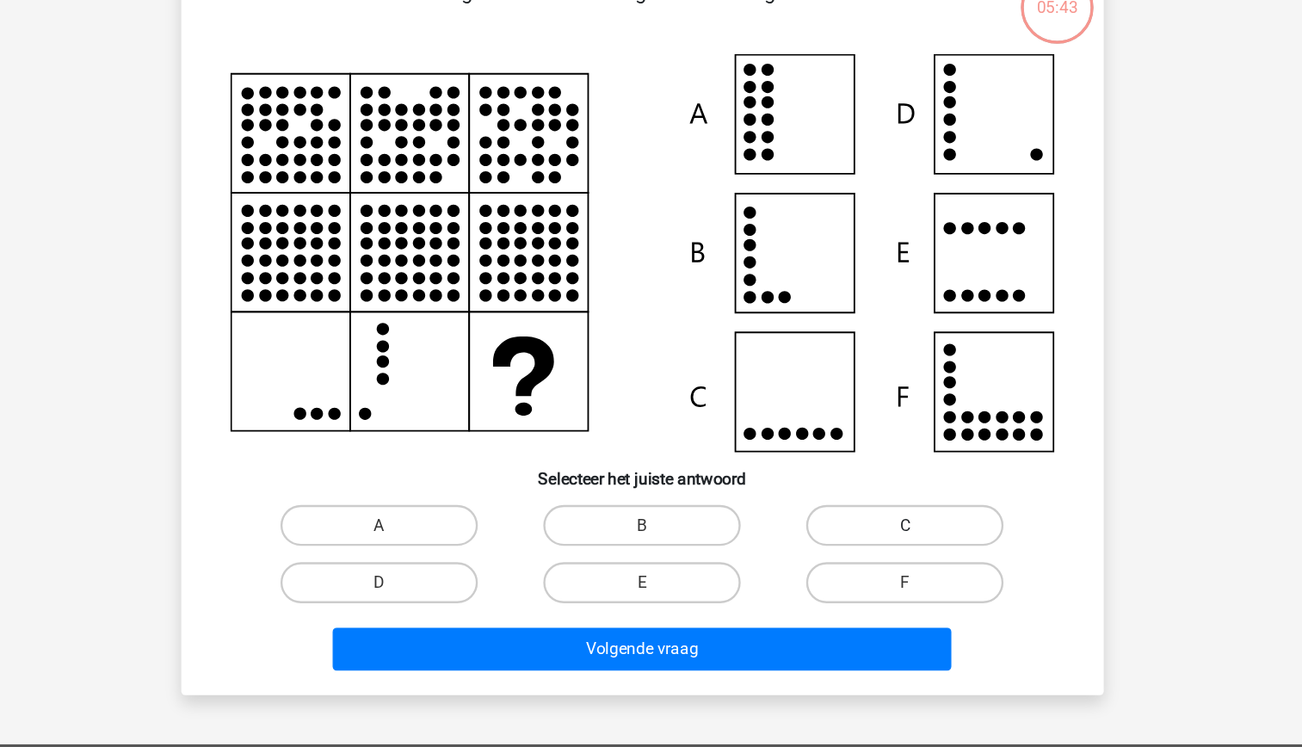
click at [846, 545] on label "C" at bounding box center [872, 546] width 166 height 34
click at [872, 546] on input "C" at bounding box center [877, 551] width 11 height 11
radio input "true"
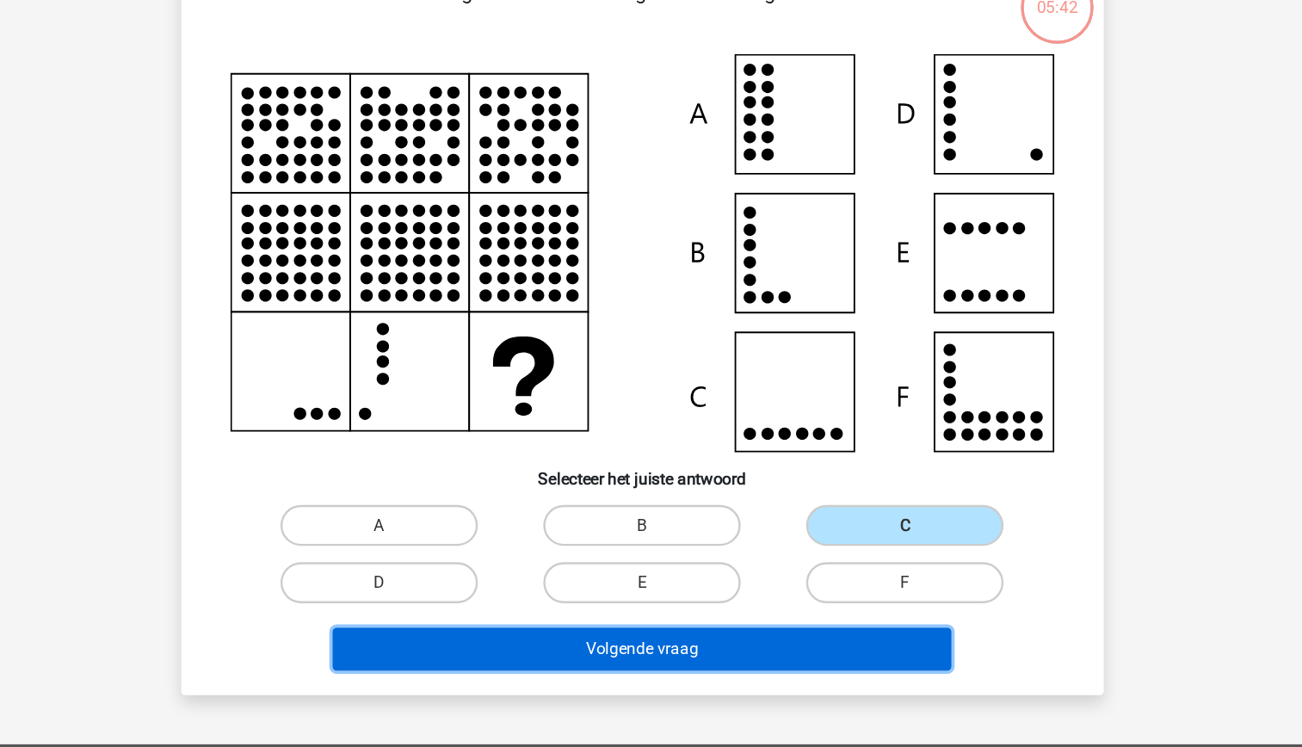
click at [754, 651] on button "Volgende vraag" at bounding box center [651, 650] width 521 height 36
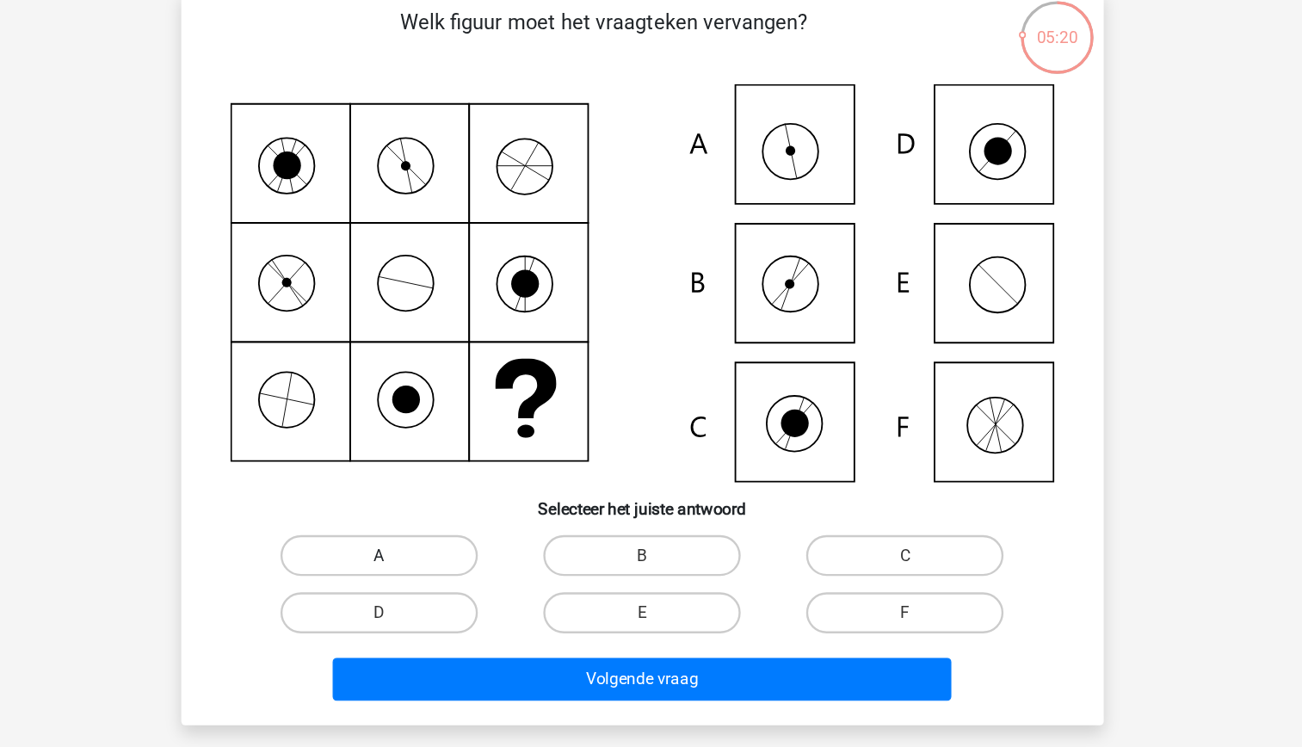
click at [423, 544] on label "A" at bounding box center [430, 546] width 166 height 34
click at [429, 546] on input "A" at bounding box center [434, 551] width 11 height 11
radio input "true"
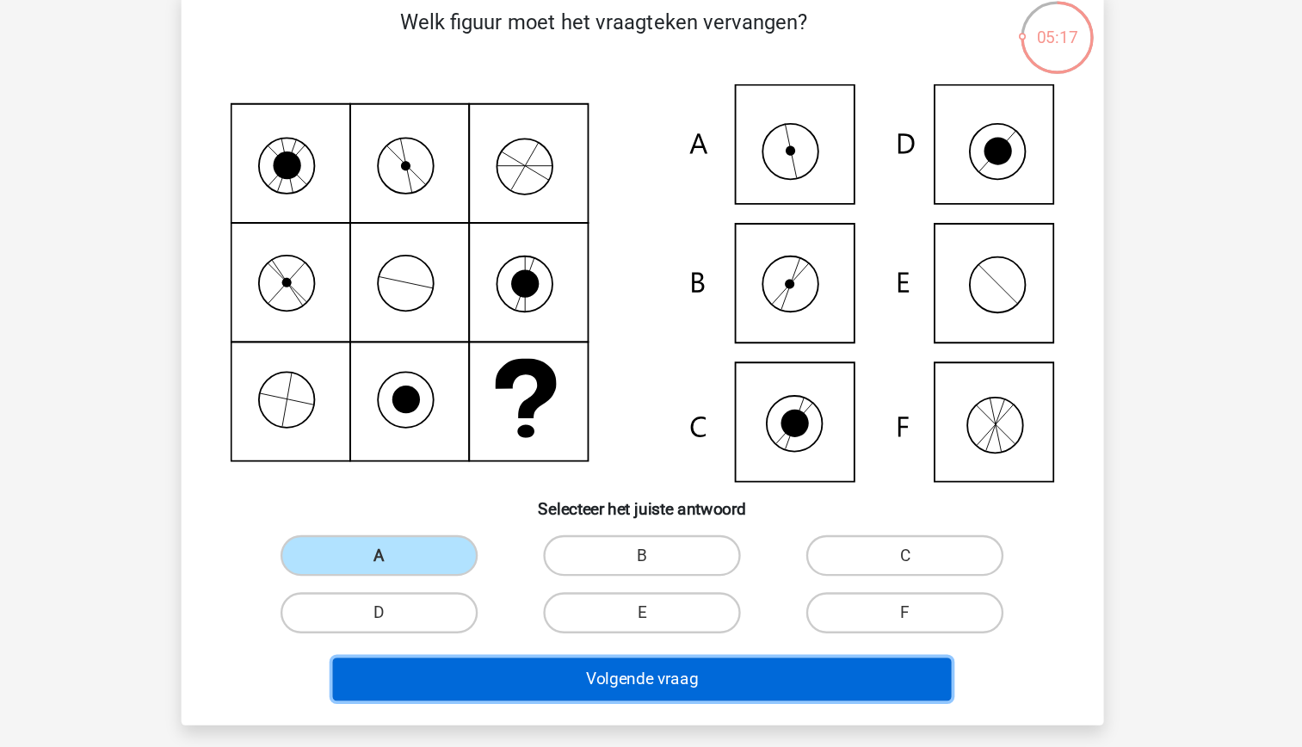
click at [627, 649] on button "Volgende vraag" at bounding box center [651, 650] width 521 height 36
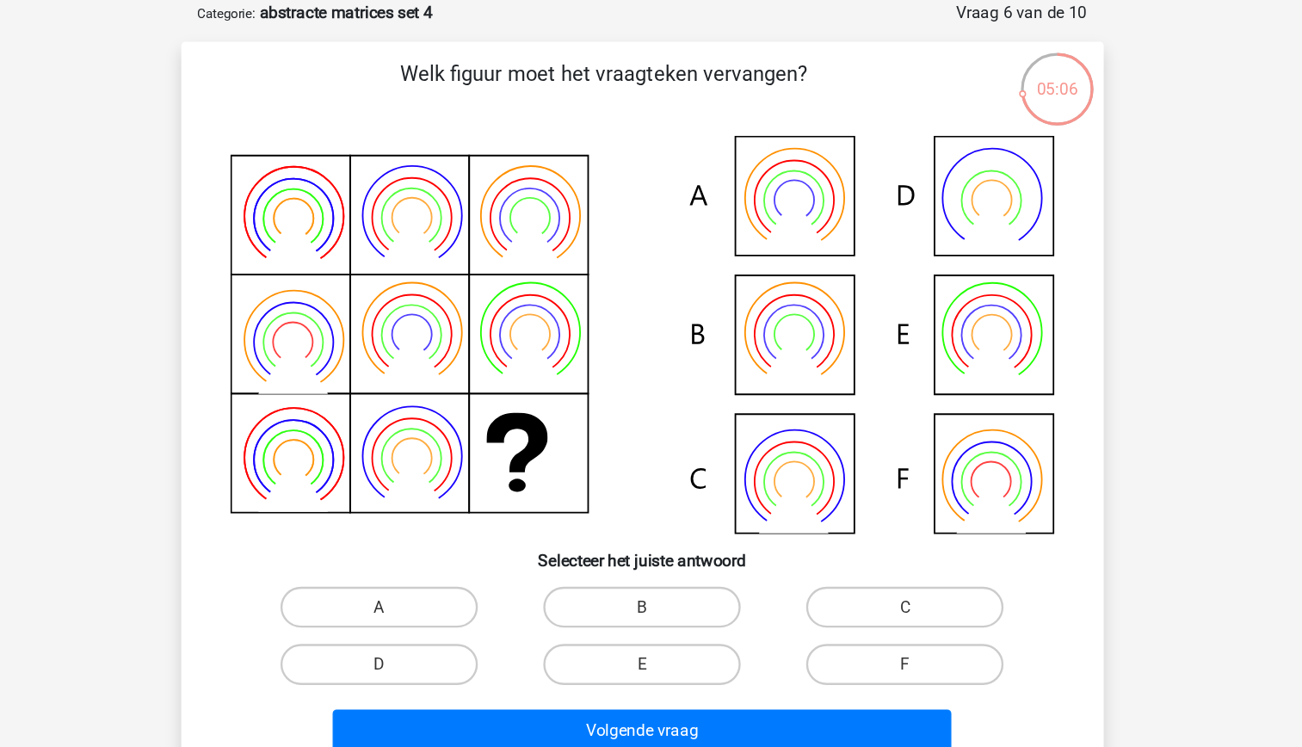
click at [560, 386] on icon at bounding box center [546, 408] width 52 height 50
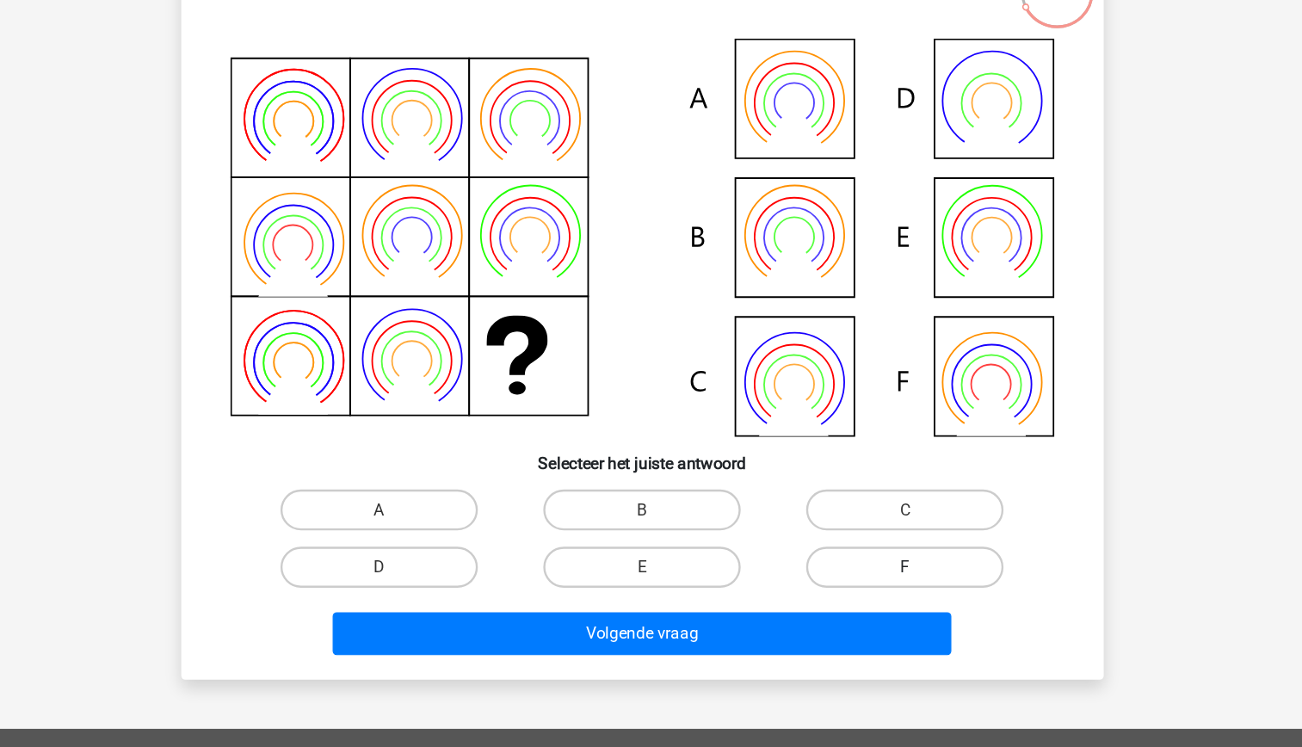
click at [846, 593] on label "F" at bounding box center [872, 594] width 166 height 34
click at [872, 594] on input "F" at bounding box center [877, 599] width 11 height 11
radio input "true"
click at [794, 668] on div "Volgende vraag" at bounding box center [651, 653] width 664 height 43
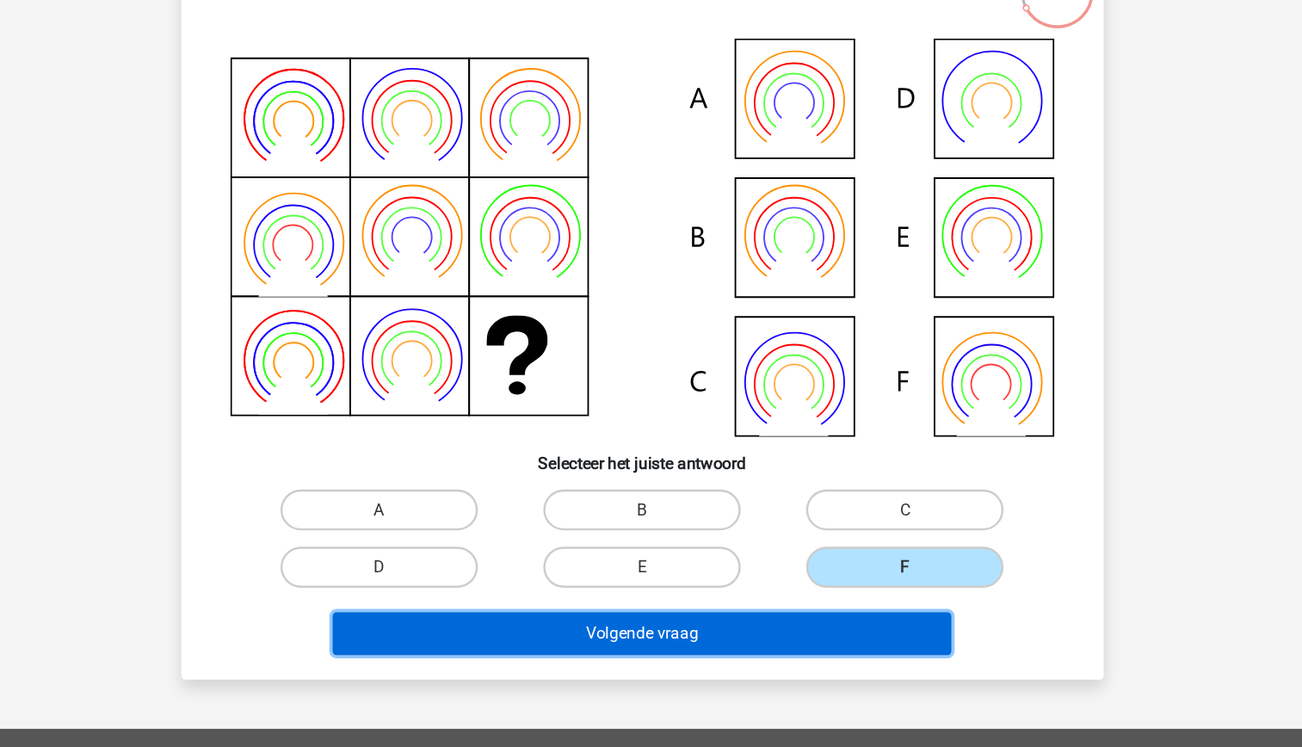
click at [781, 655] on button "Volgende vraag" at bounding box center [651, 650] width 521 height 36
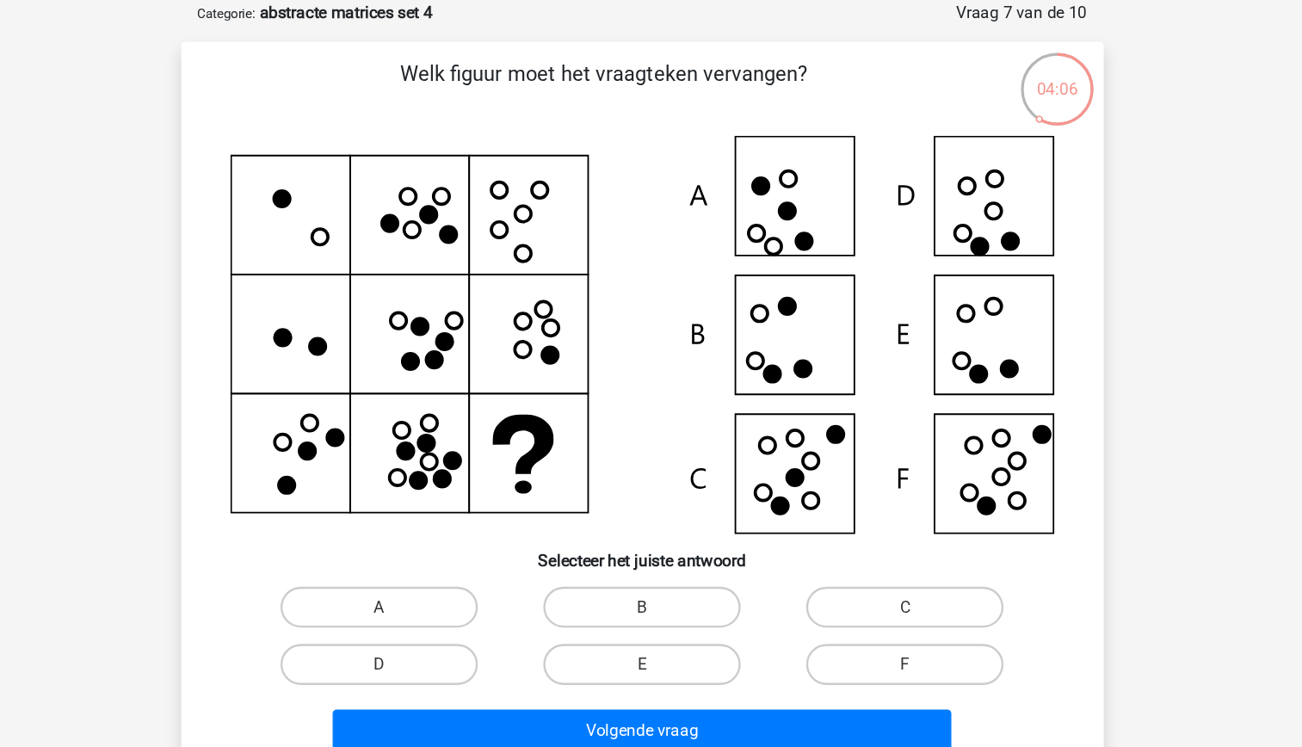
click at [553, 418] on icon at bounding box center [551, 410] width 52 height 50
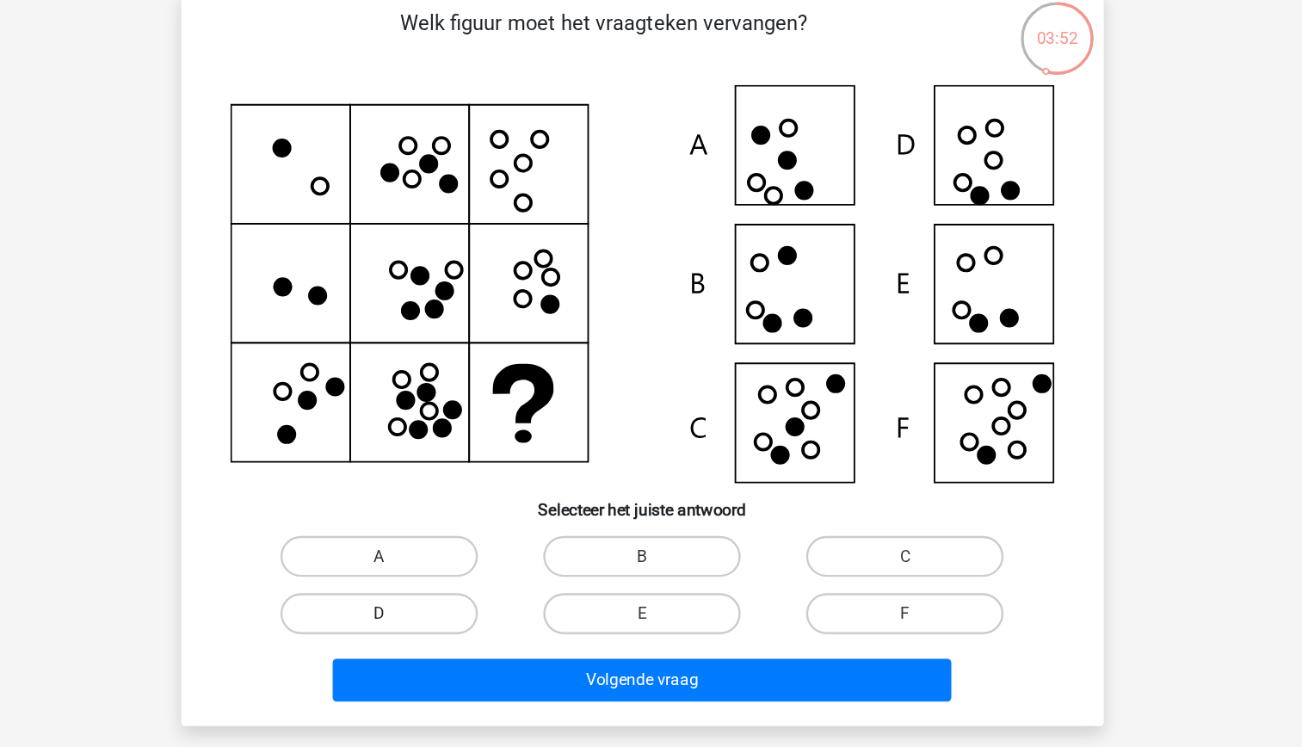
click at [454, 598] on label "D" at bounding box center [430, 594] width 166 height 34
click at [440, 598] on input "D" at bounding box center [434, 599] width 11 height 11
radio input "true"
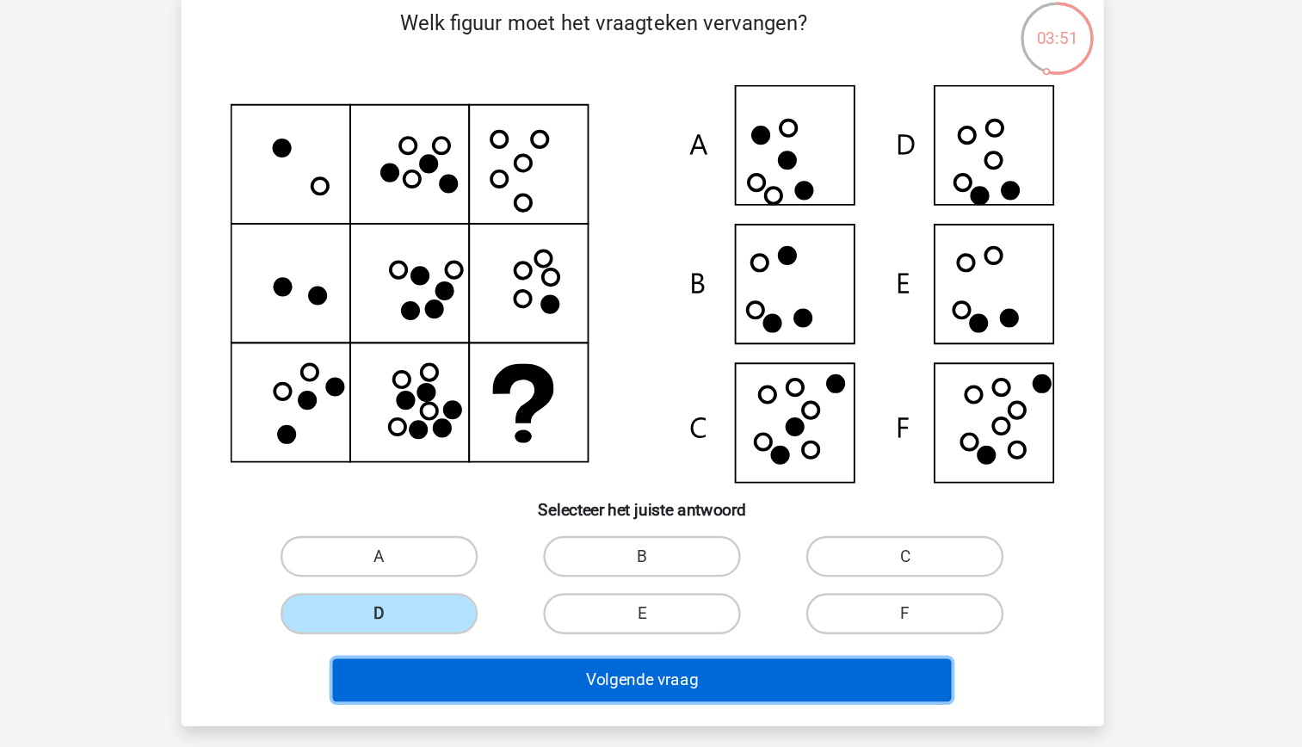
click at [663, 648] on button "Volgende vraag" at bounding box center [651, 650] width 521 height 36
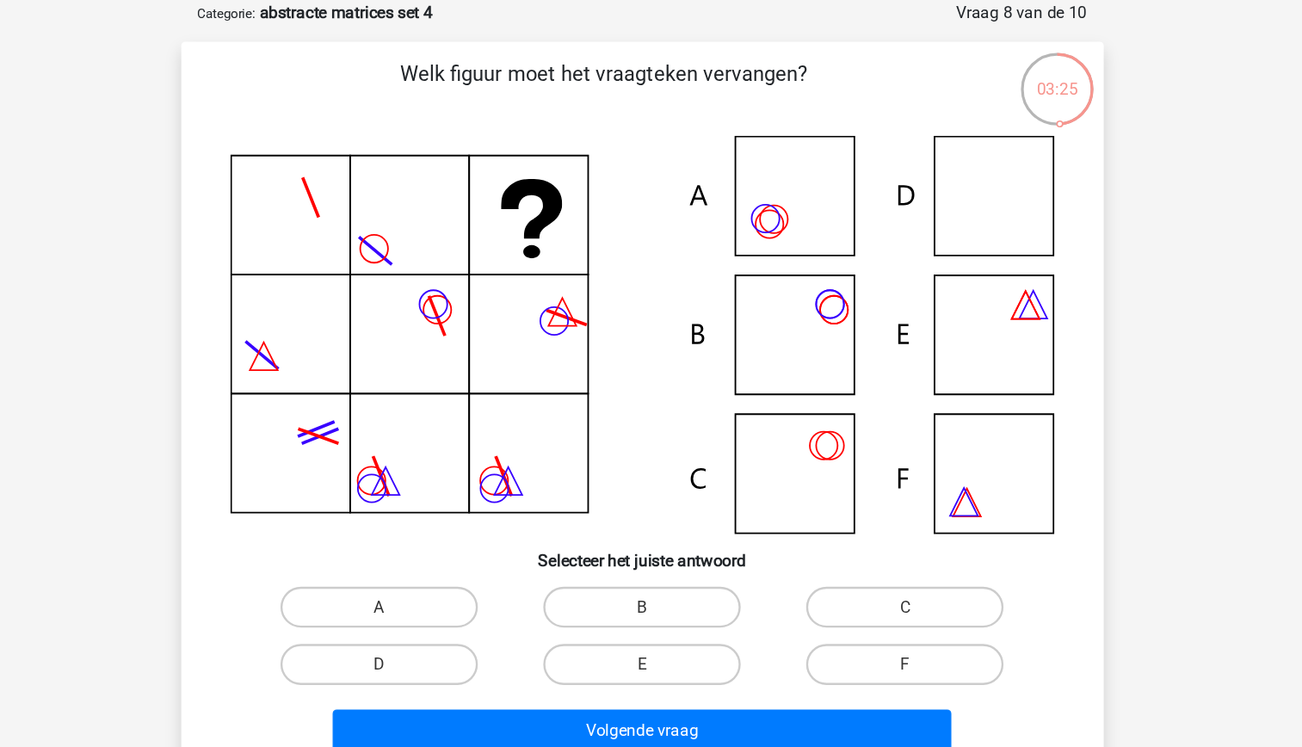
click at [592, 182] on icon at bounding box center [651, 317] width 693 height 335
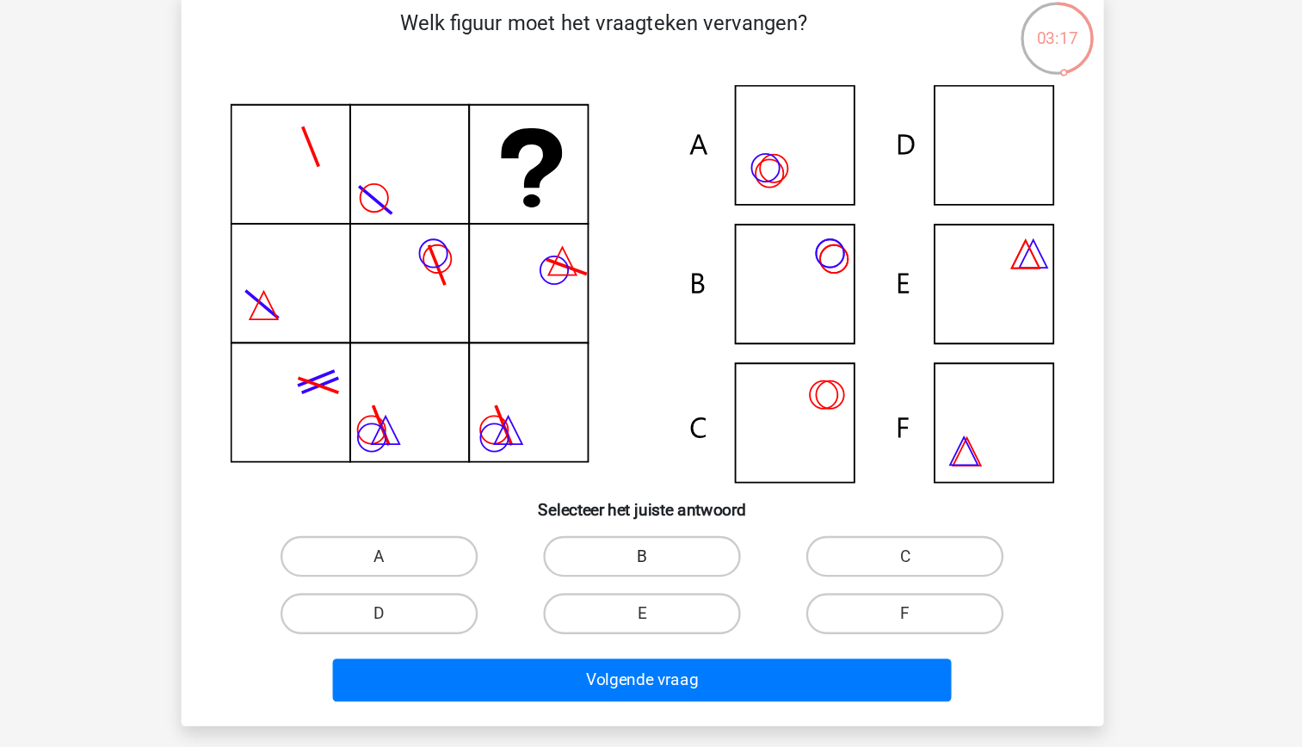
click at [642, 534] on label "B" at bounding box center [651, 546] width 166 height 34
click at [650, 546] on input "B" at bounding box center [655, 551] width 11 height 11
radio input "true"
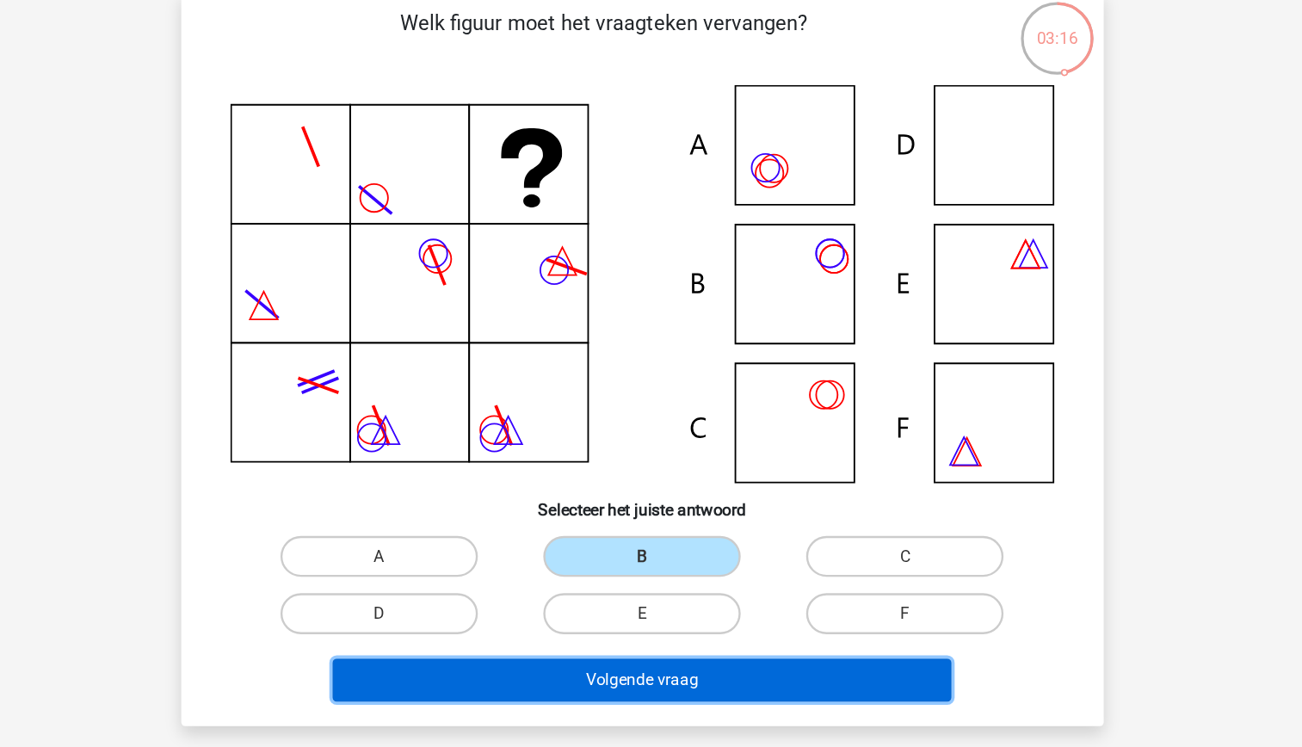
click at [670, 648] on button "Volgende vraag" at bounding box center [651, 650] width 521 height 36
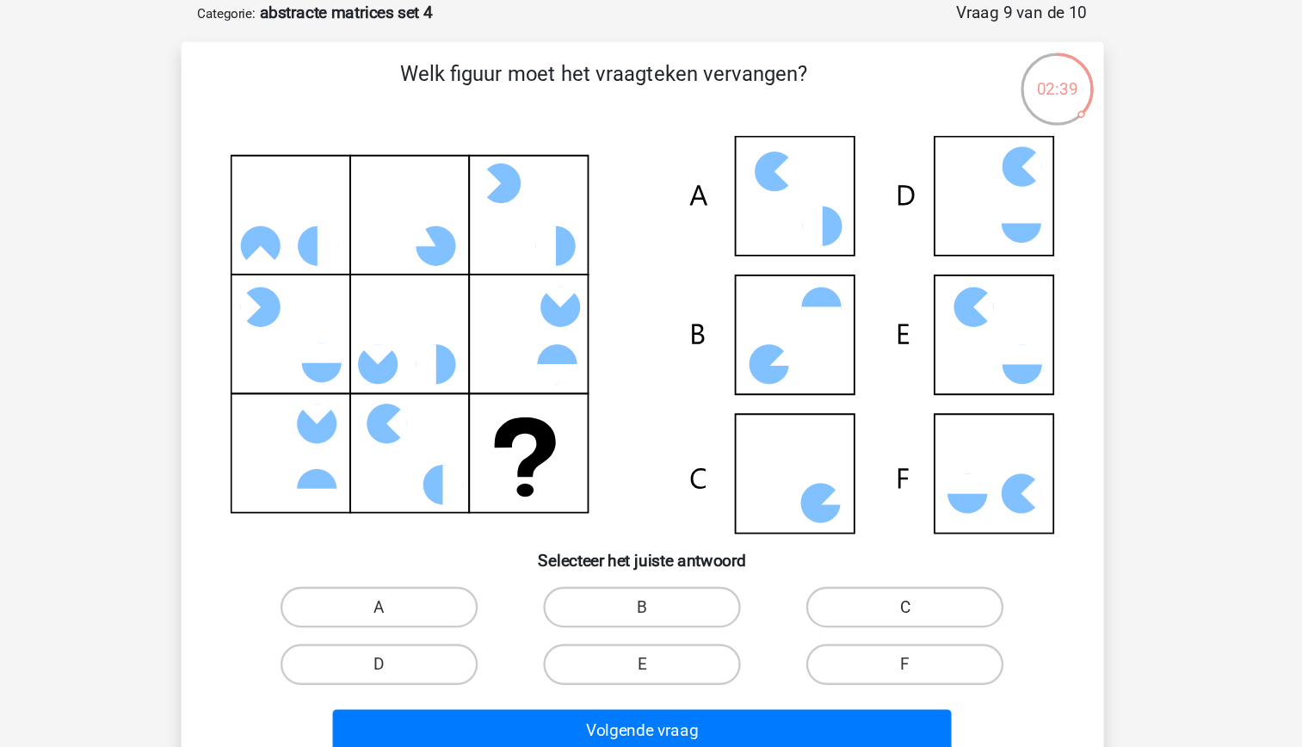
click at [833, 544] on label "C" at bounding box center [872, 546] width 166 height 34
click at [872, 546] on input "C" at bounding box center [877, 551] width 11 height 11
radio input "true"
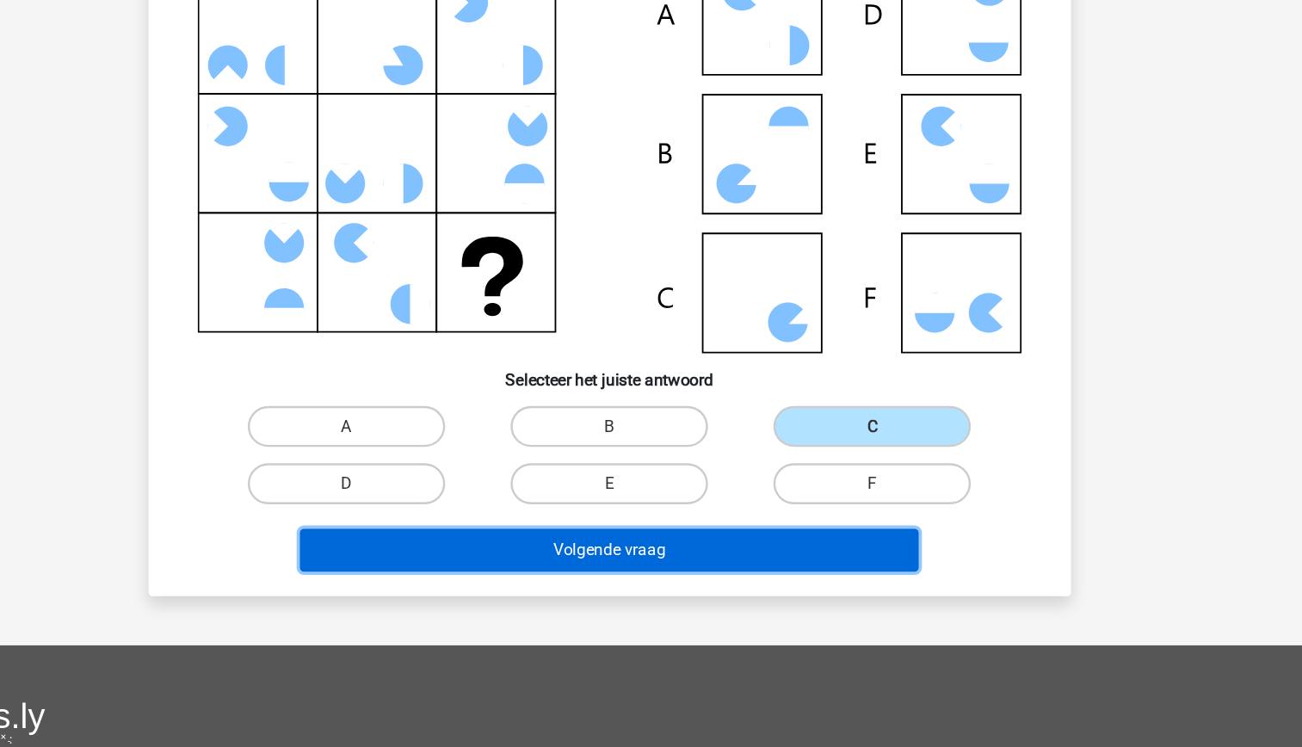
click at [756, 579] on button "Volgende vraag" at bounding box center [651, 581] width 521 height 36
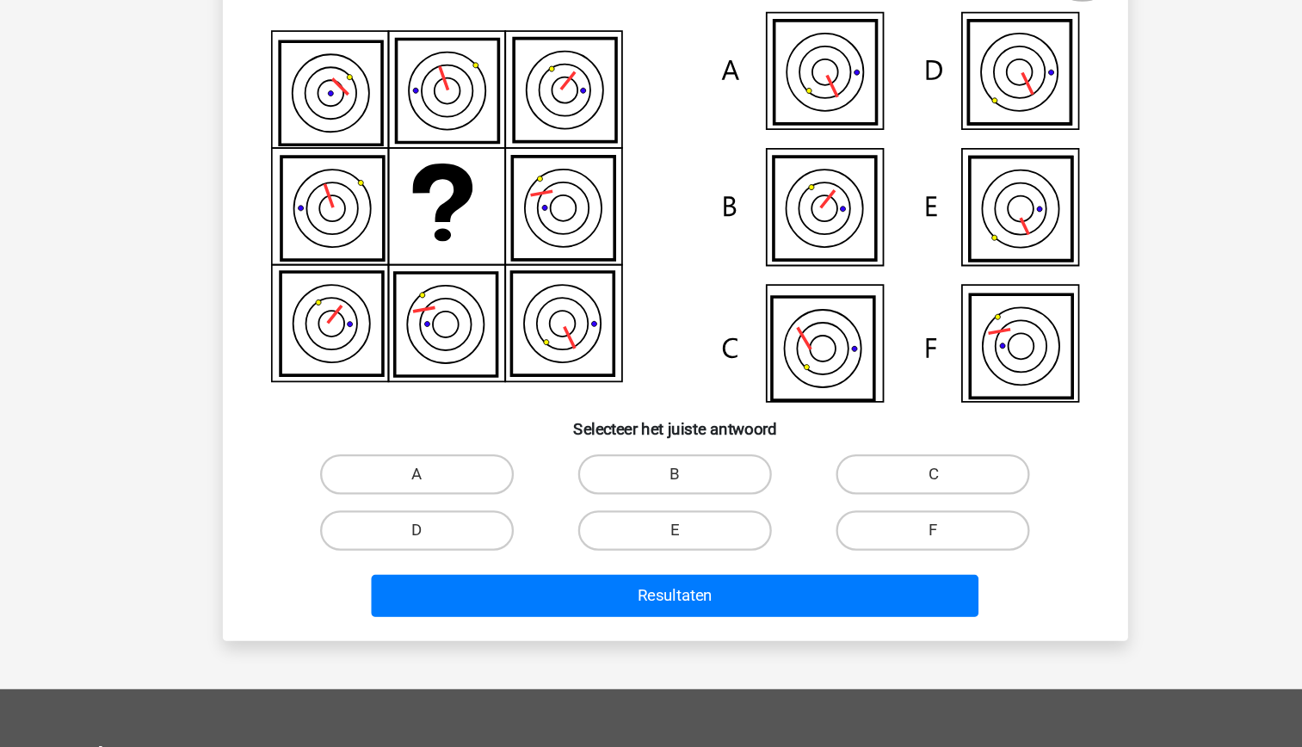
scroll to position [95, 0]
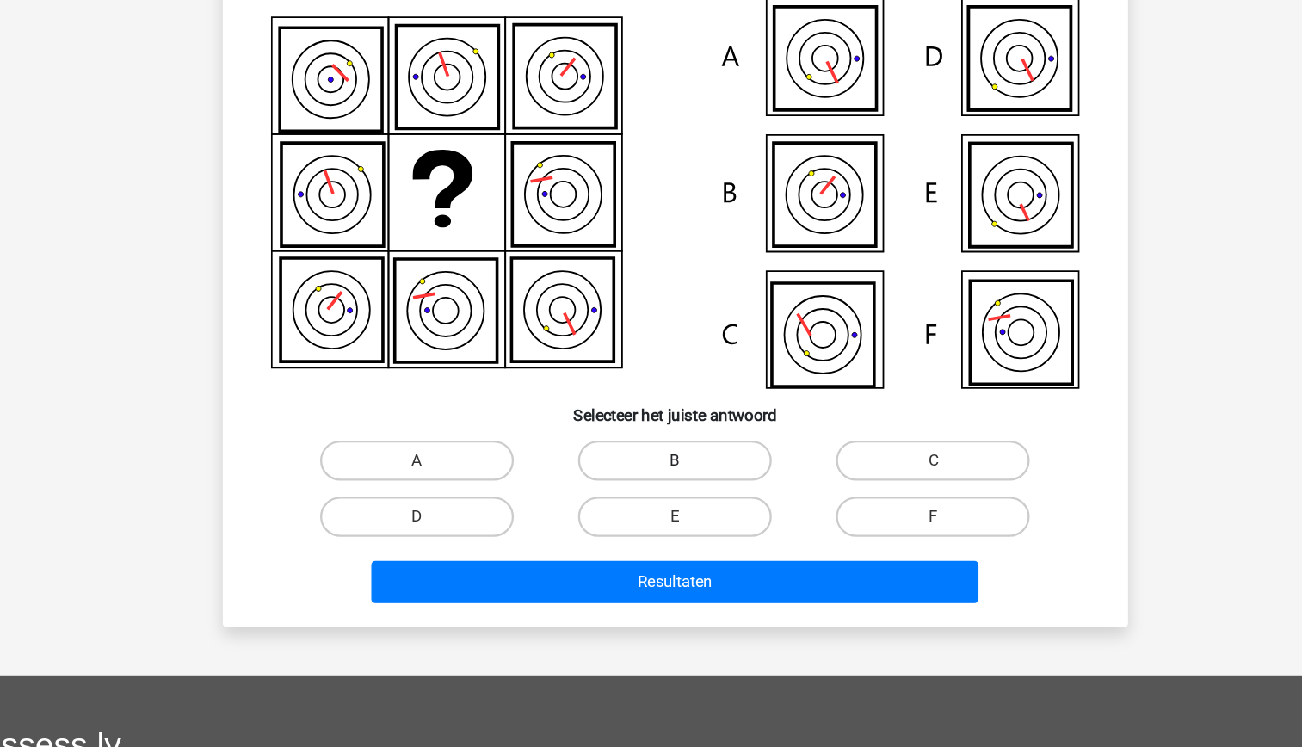
click at [622, 502] on label "B" at bounding box center [651, 501] width 166 height 34
click at [650, 502] on input "B" at bounding box center [655, 506] width 11 height 11
radio input "true"
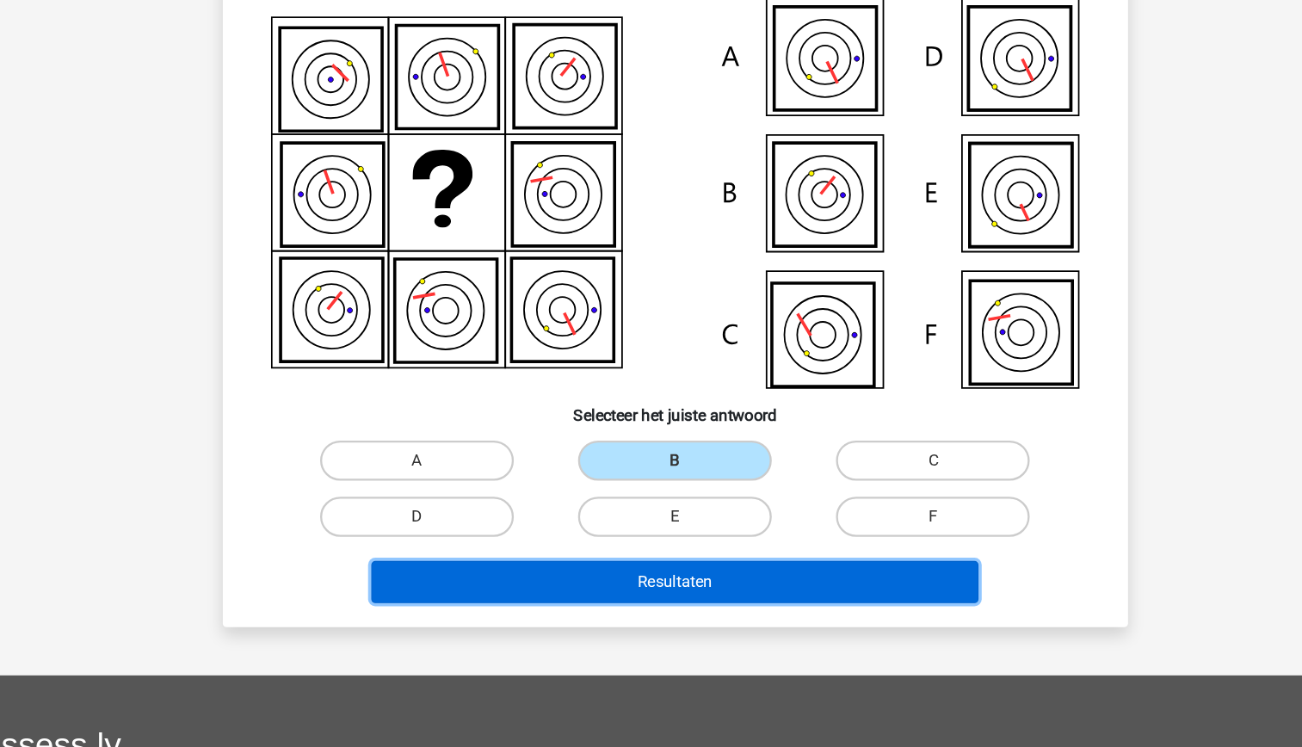
click at [663, 587] on button "Resultaten" at bounding box center [651, 605] width 521 height 36
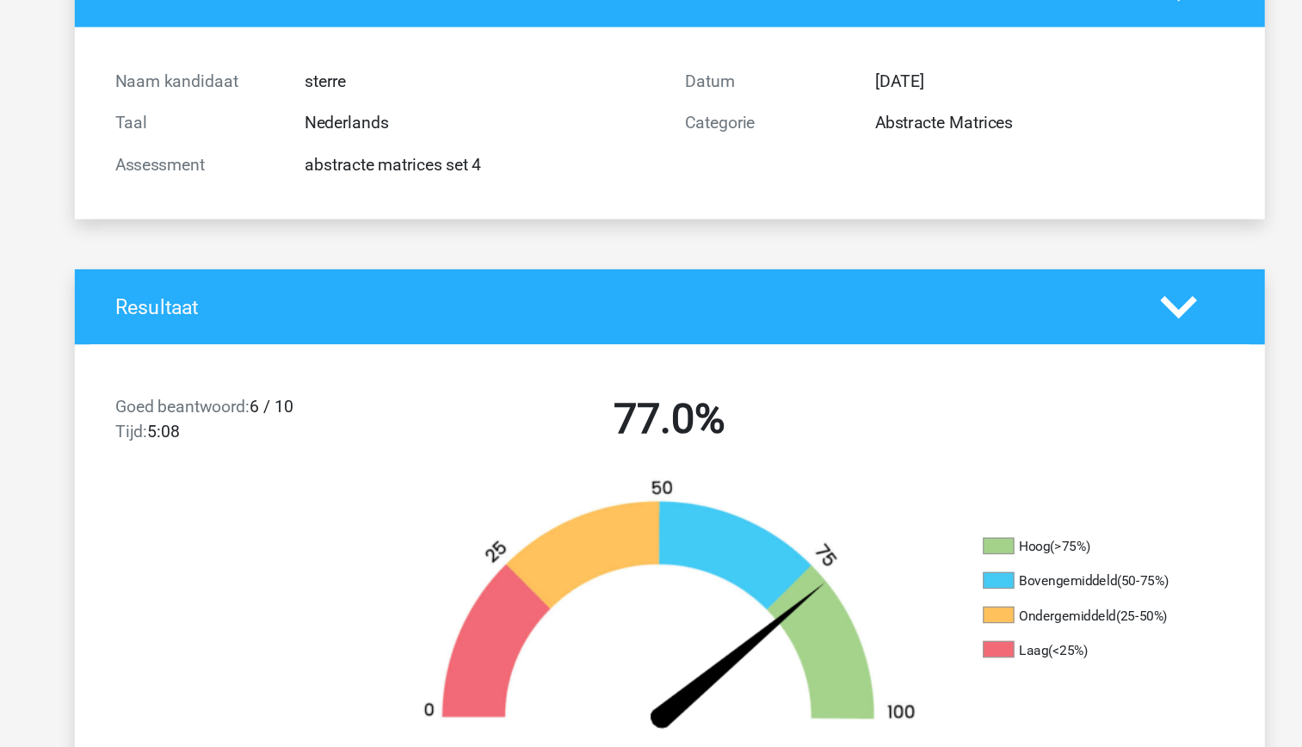
scroll to position [151, 0]
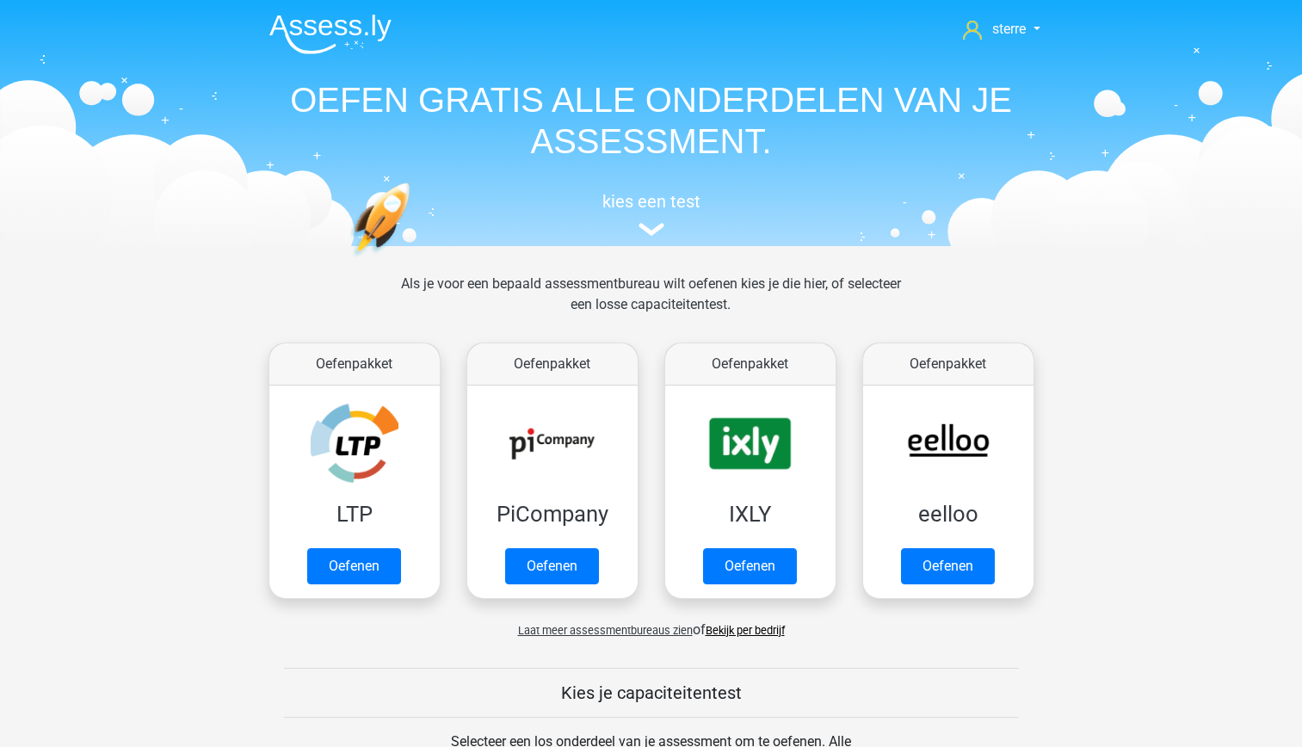
scroll to position [240, 0]
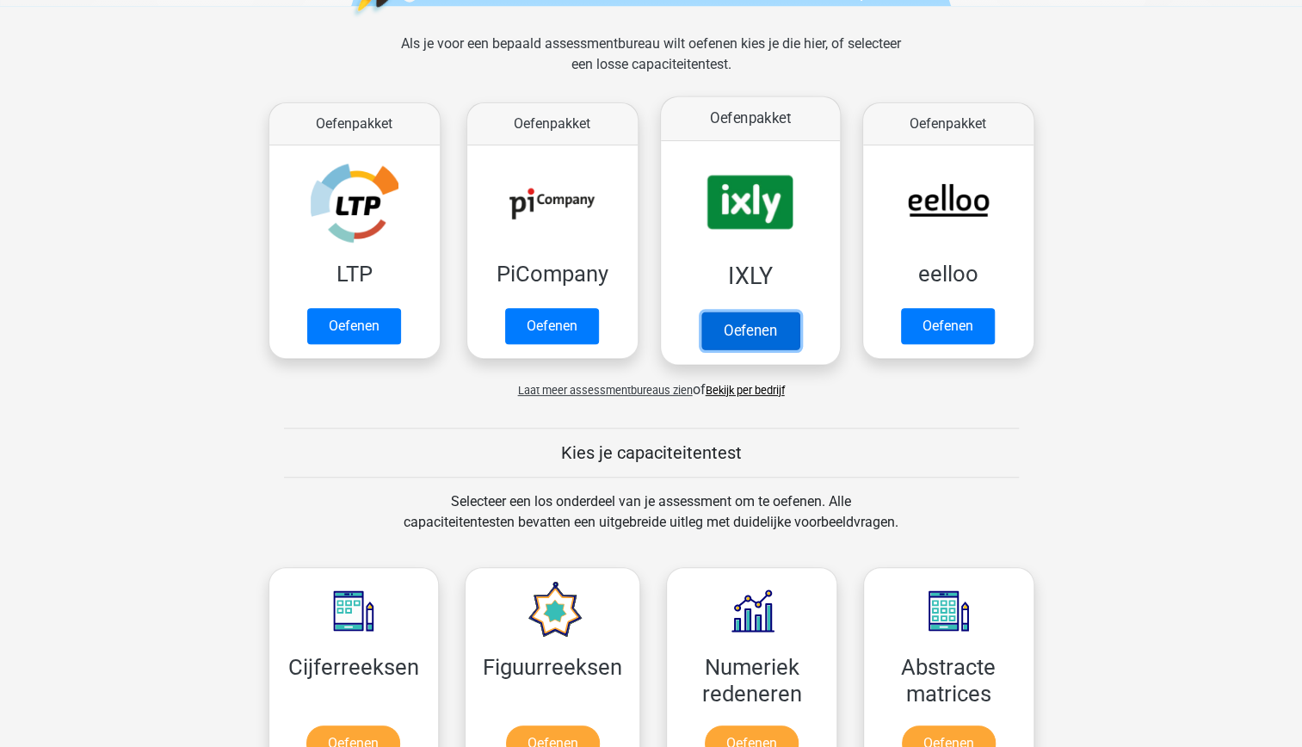
click at [738, 325] on link "Oefenen" at bounding box center [749, 330] width 98 height 38
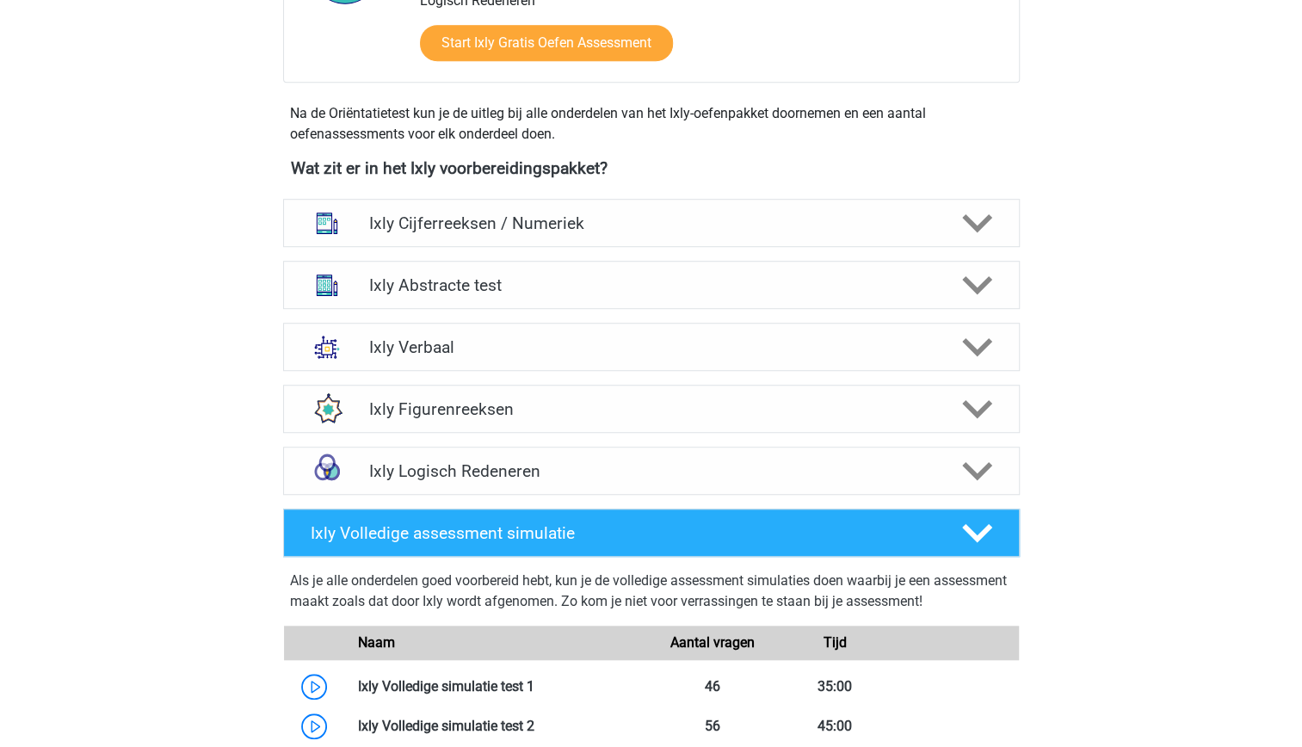
scroll to position [533, 0]
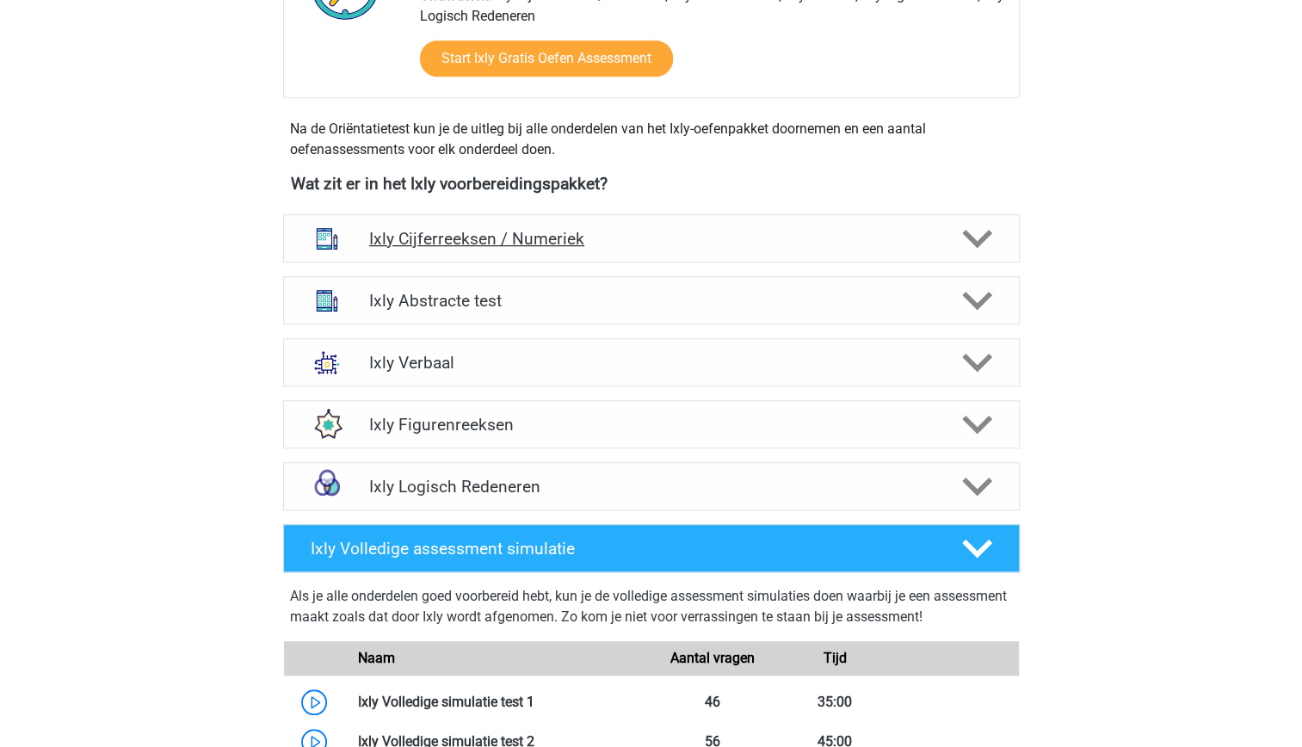
click at [642, 233] on h4 "Ixly Cijferreeksen / Numeriek" at bounding box center [651, 239] width 564 height 20
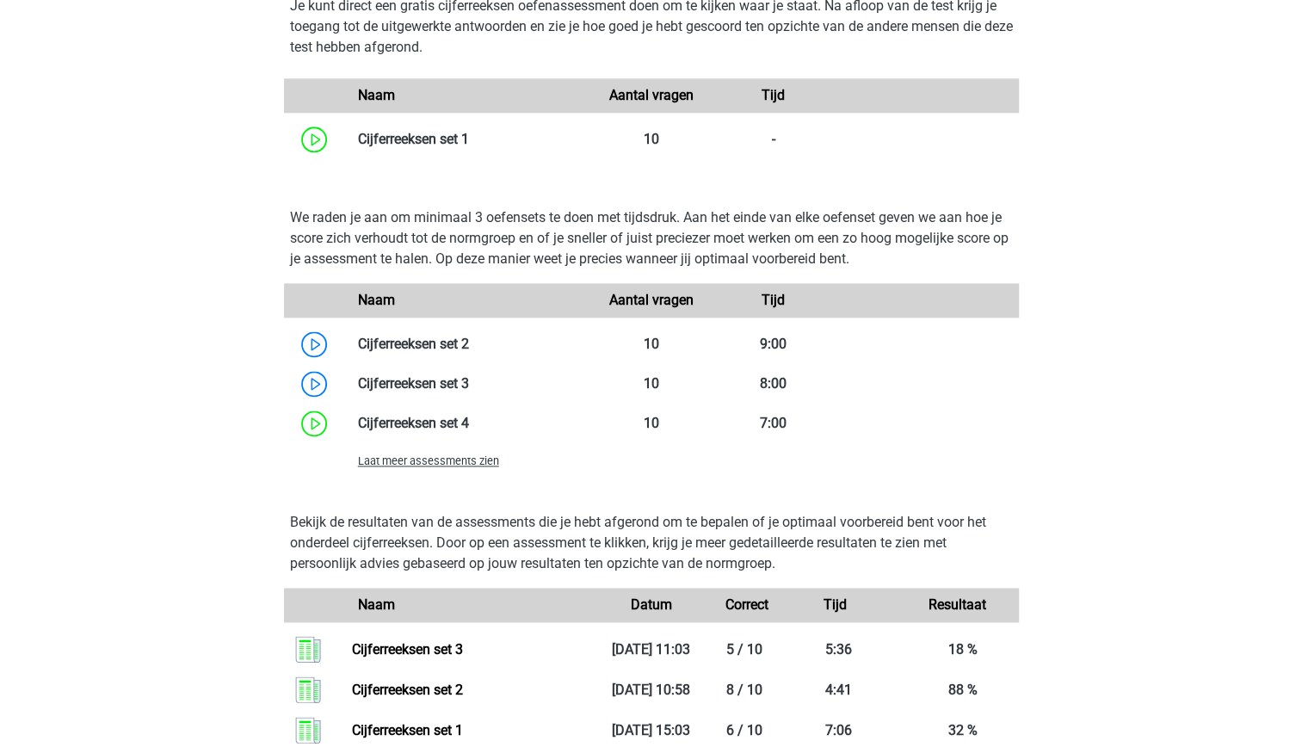
scroll to position [1161, 0]
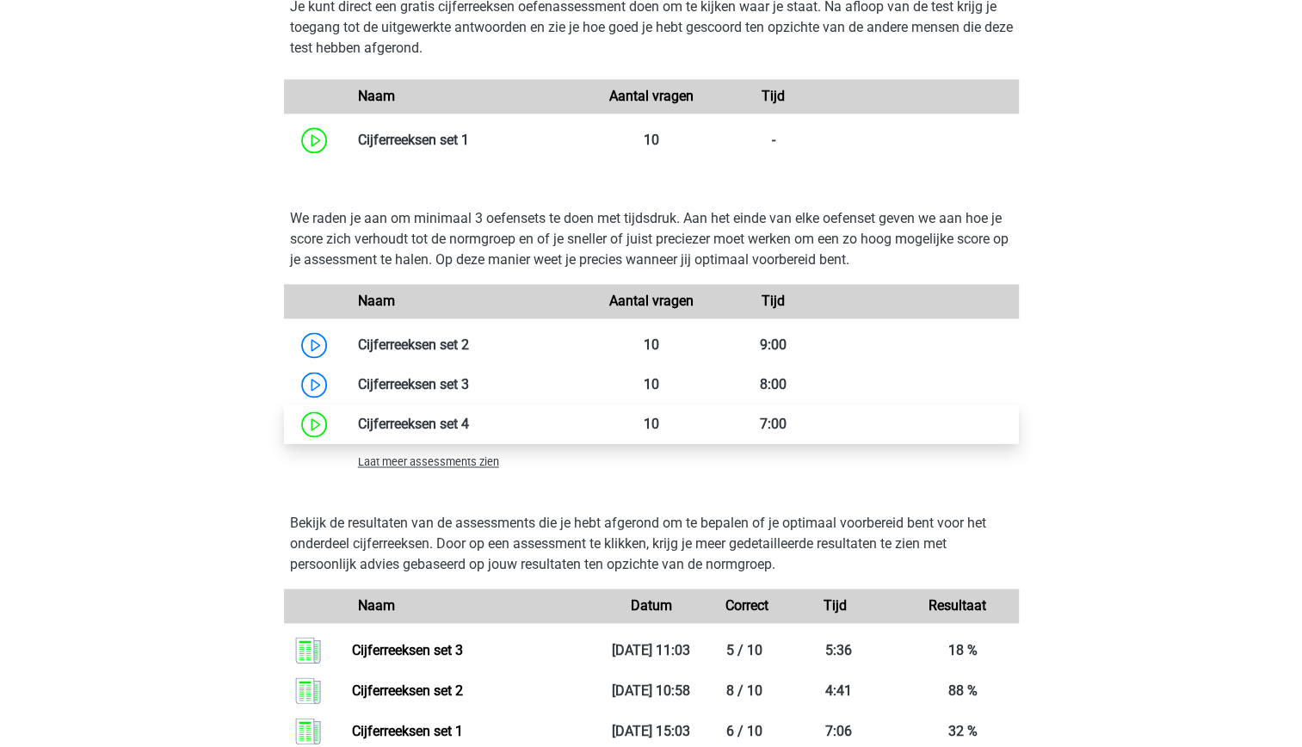
click at [469, 422] on link at bounding box center [469, 424] width 0 height 16
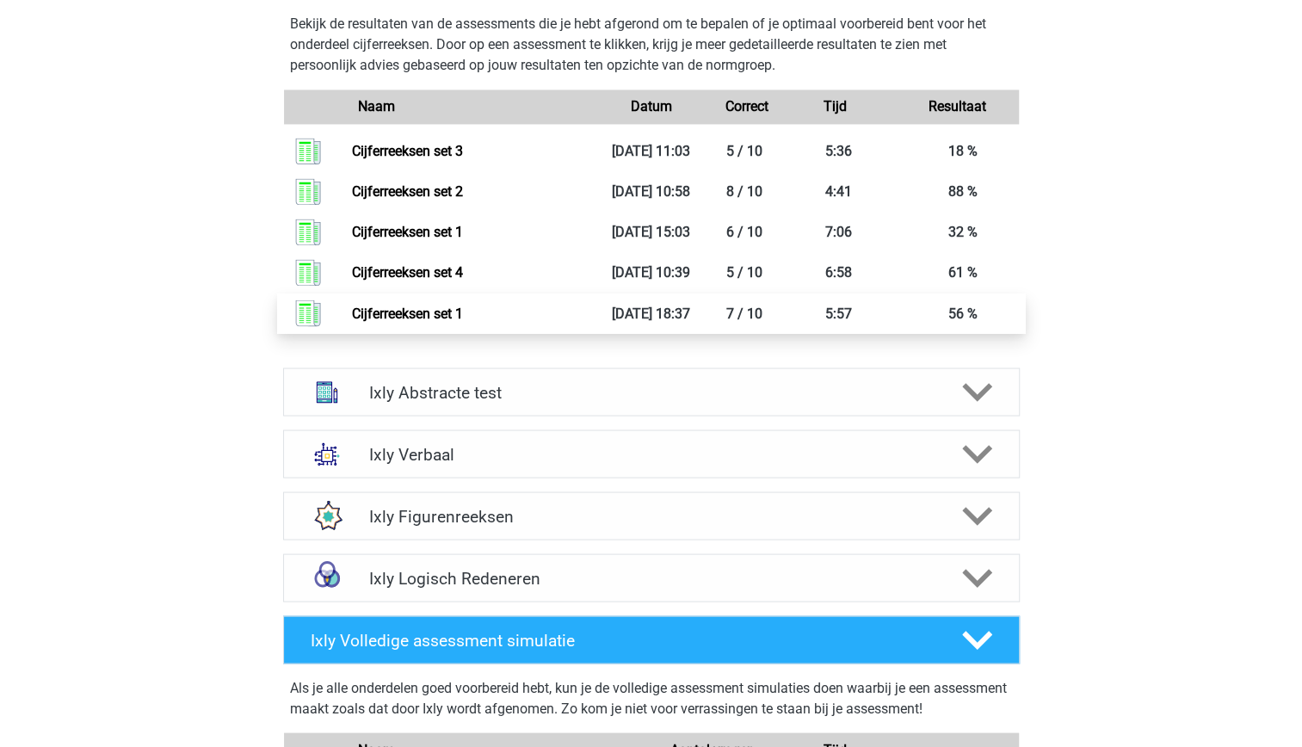
scroll to position [1662, 0]
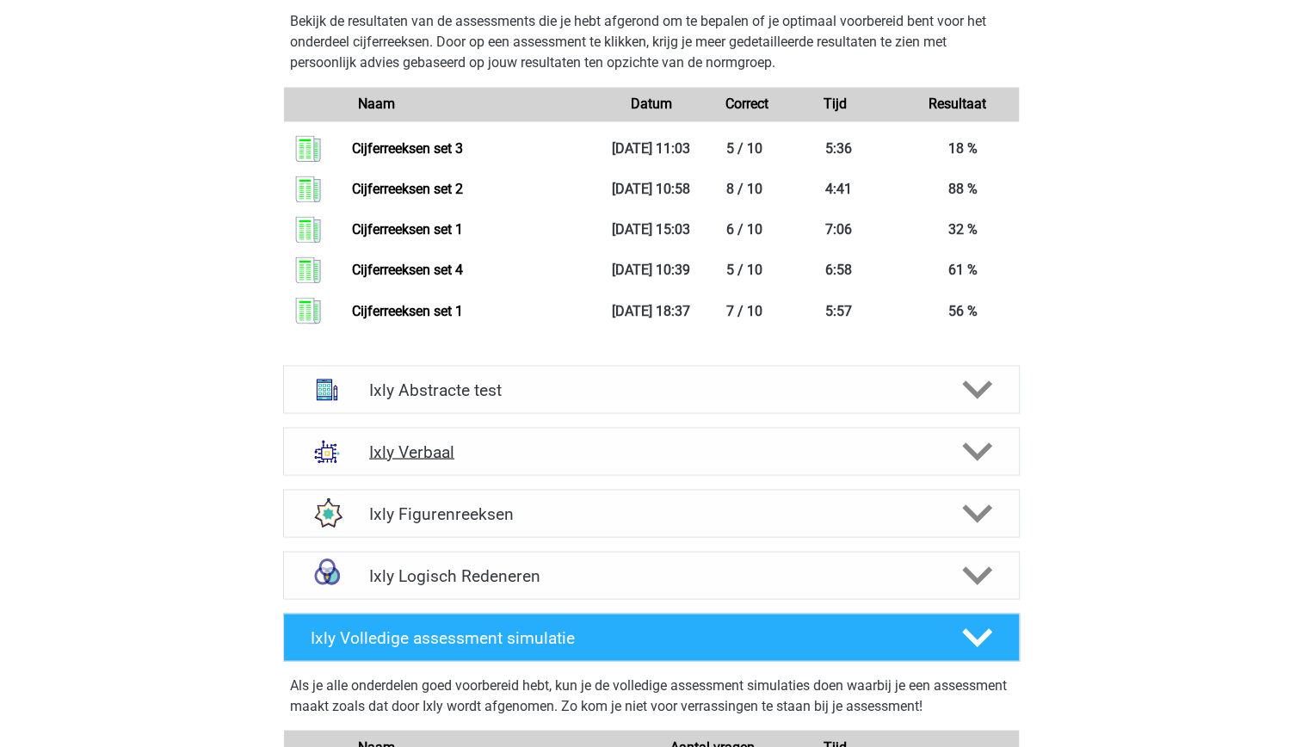
click at [599, 449] on h4 "Ixly Verbaal" at bounding box center [651, 451] width 564 height 20
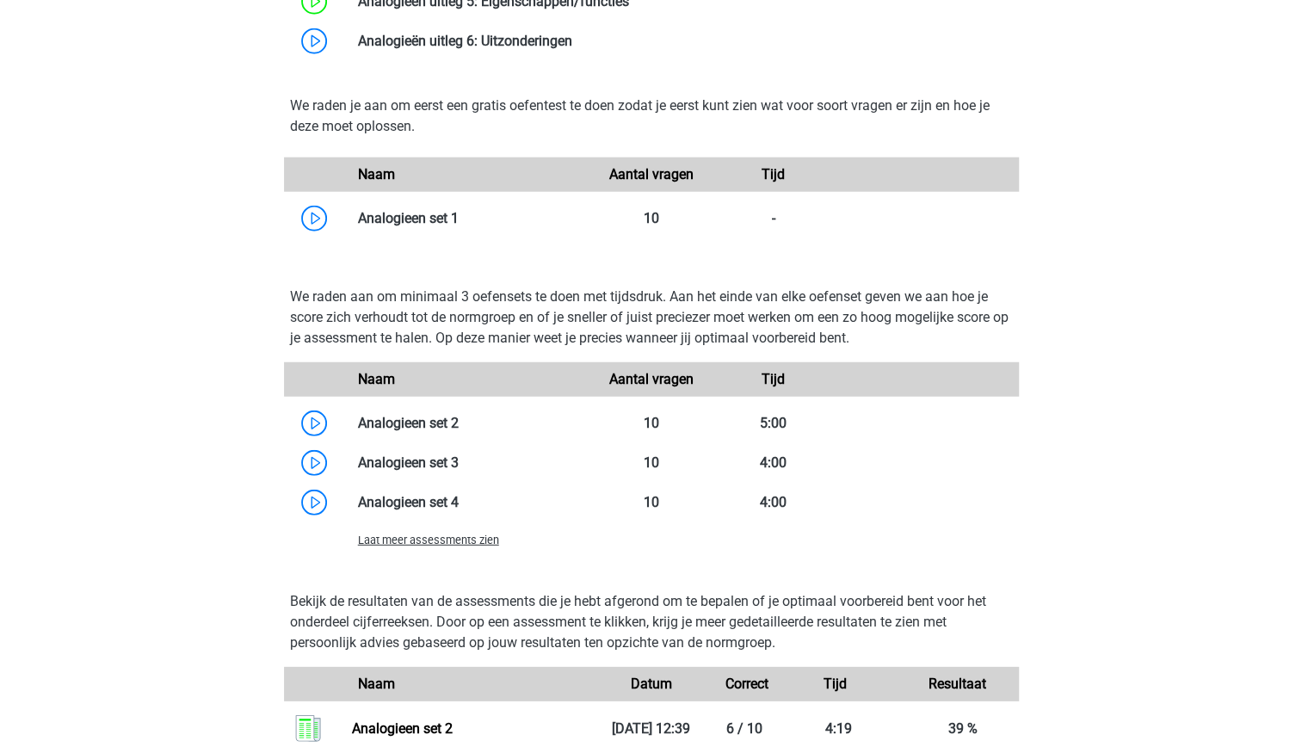
scroll to position [2591, 0]
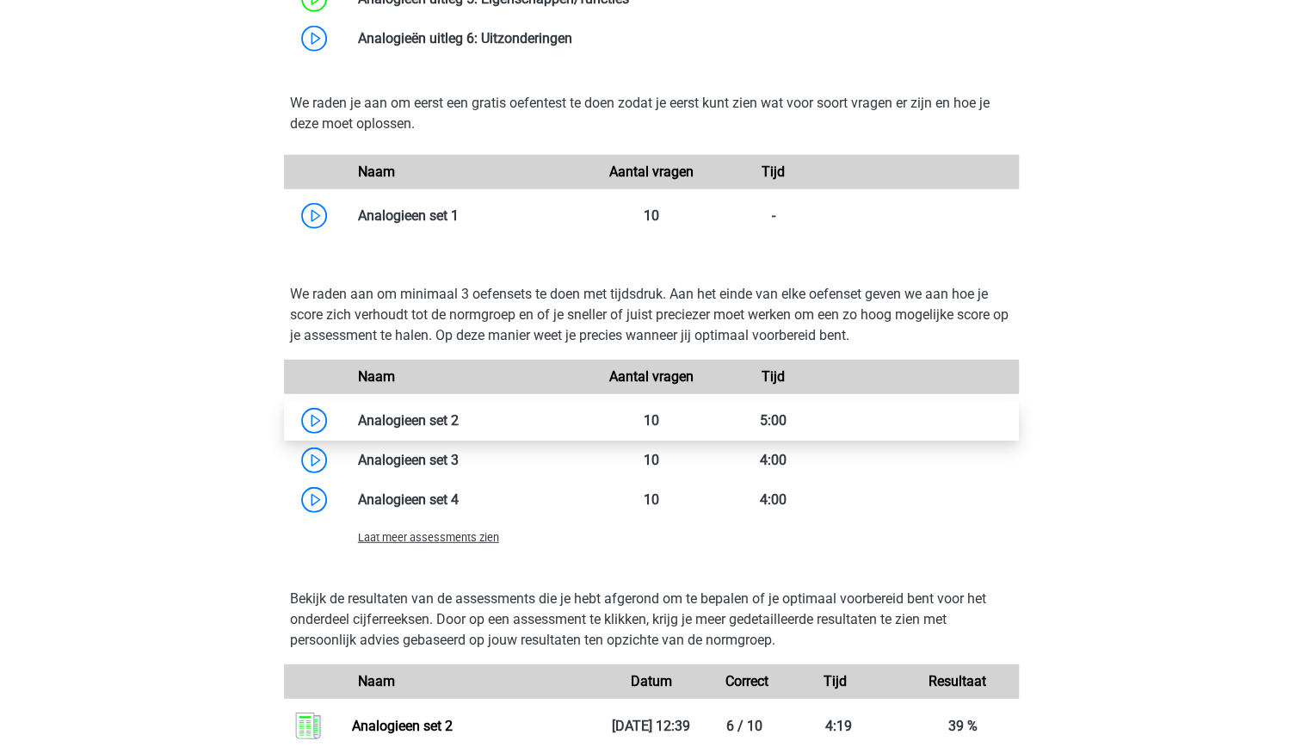
click at [459, 428] on link at bounding box center [459, 420] width 0 height 16
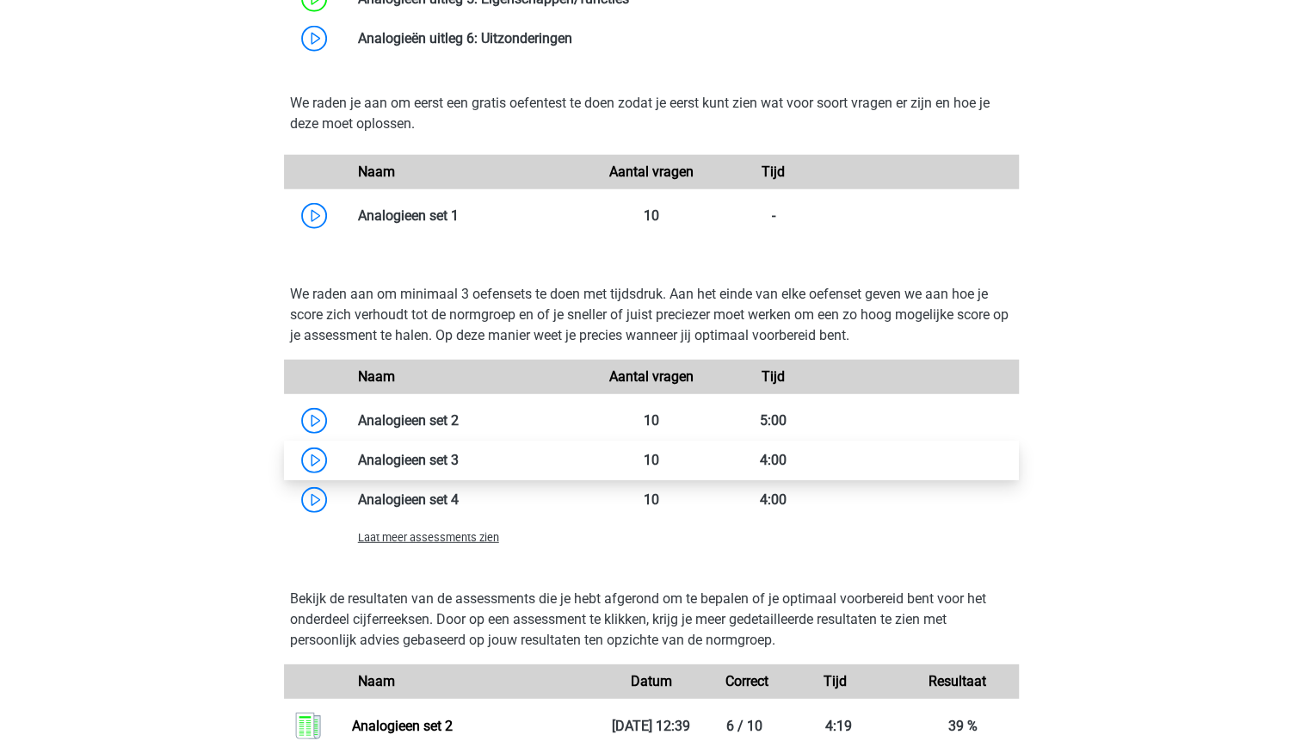
click at [459, 468] on link at bounding box center [459, 460] width 0 height 16
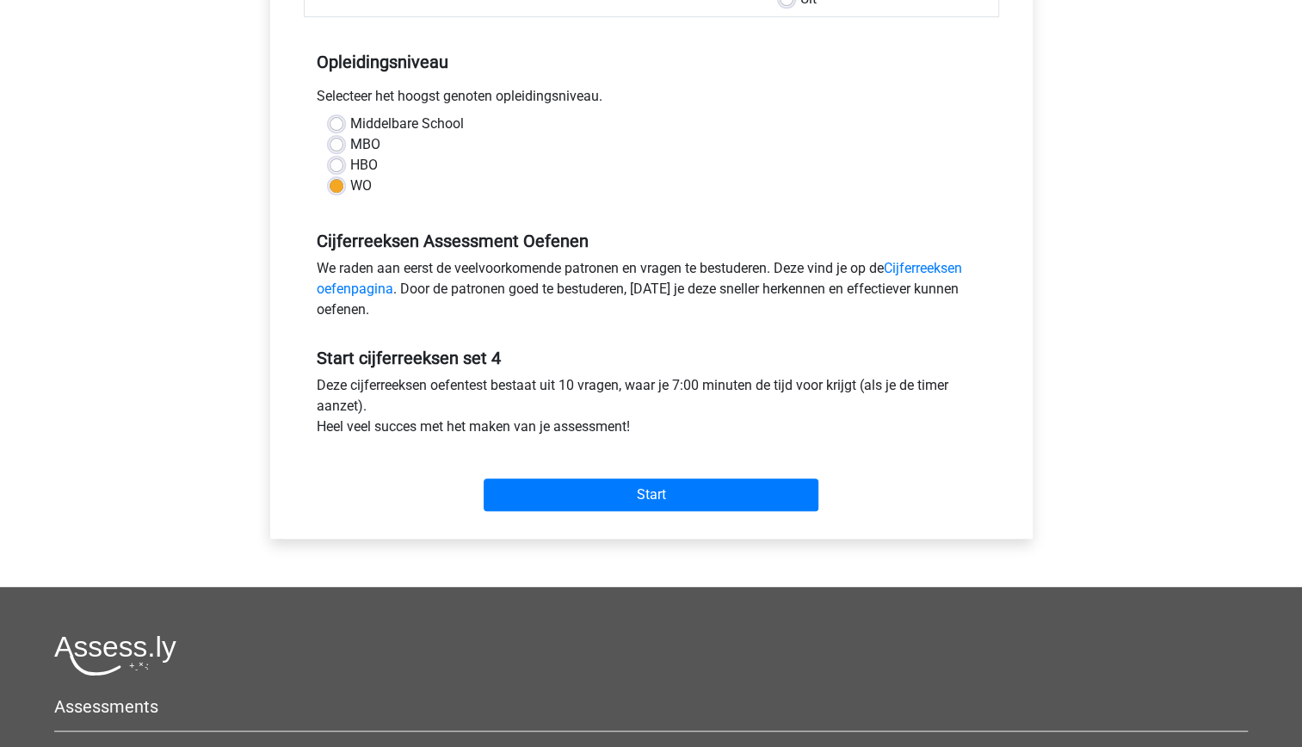
scroll to position [337, 0]
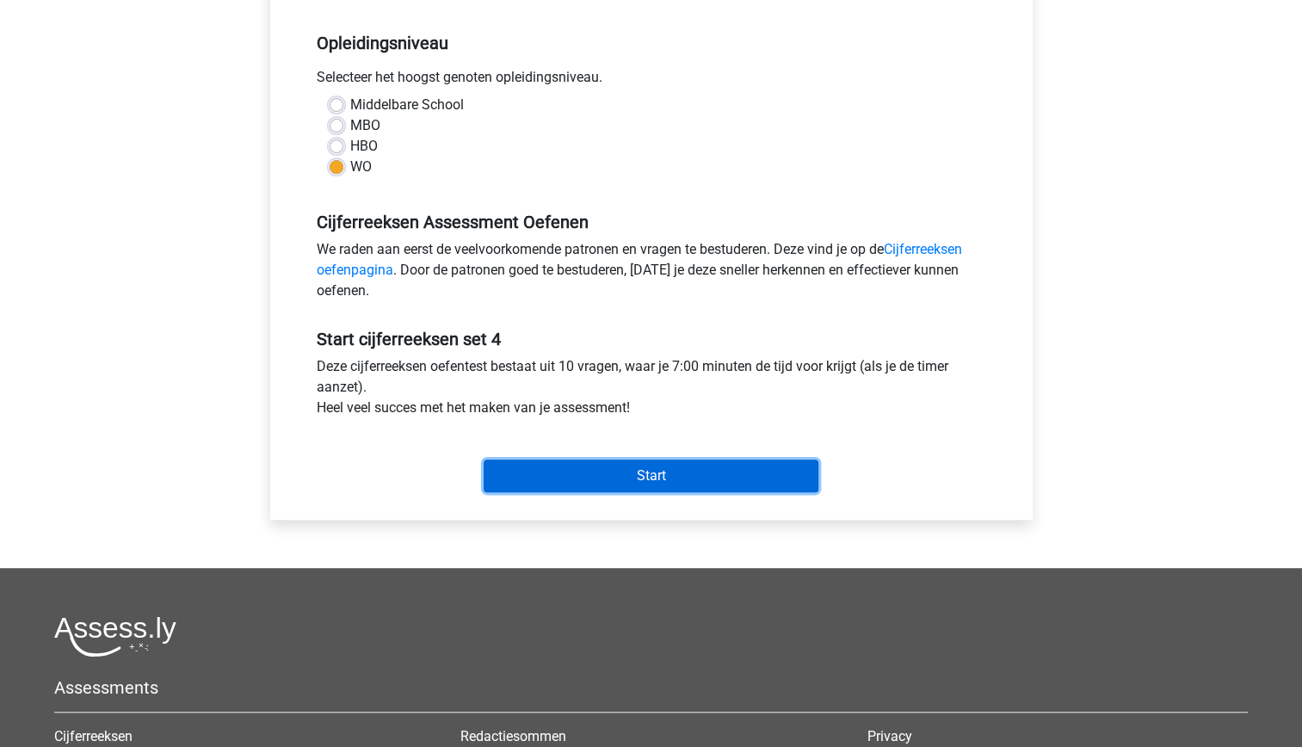
click at [700, 468] on input "Start" at bounding box center [651, 475] width 335 height 33
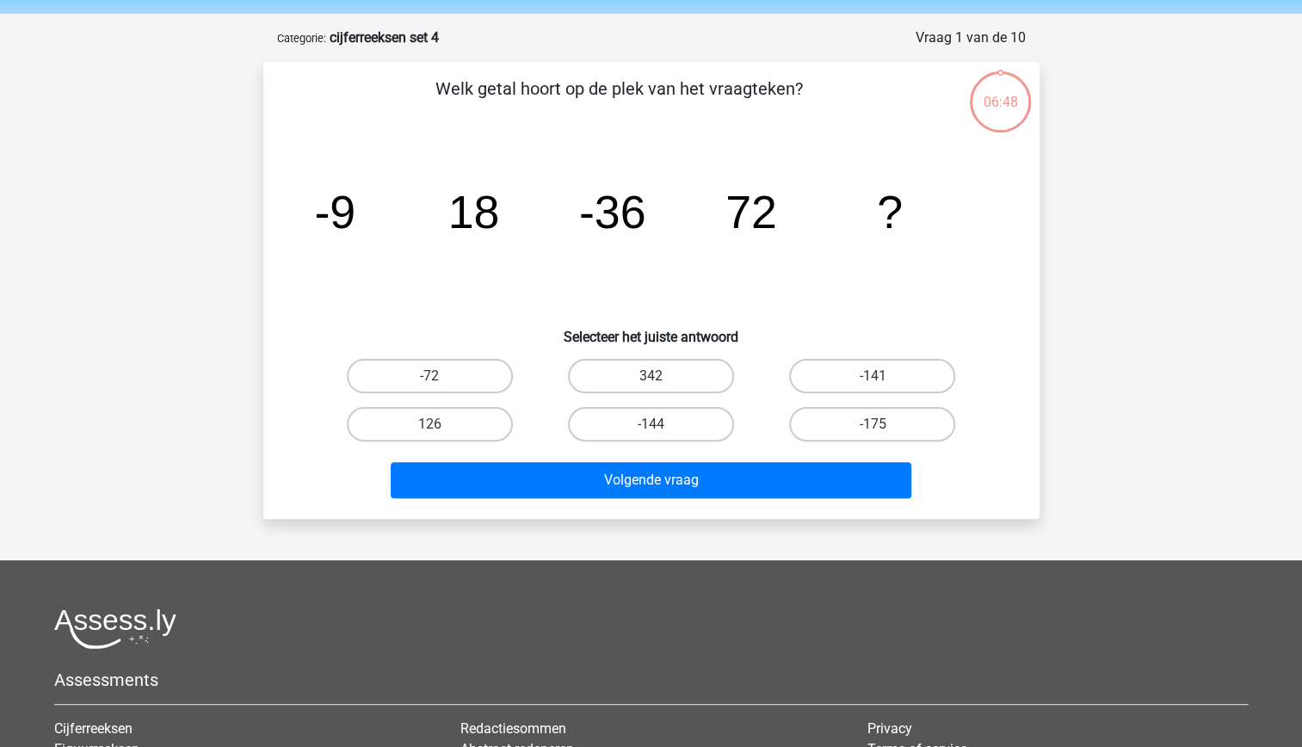
scroll to position [60, 0]
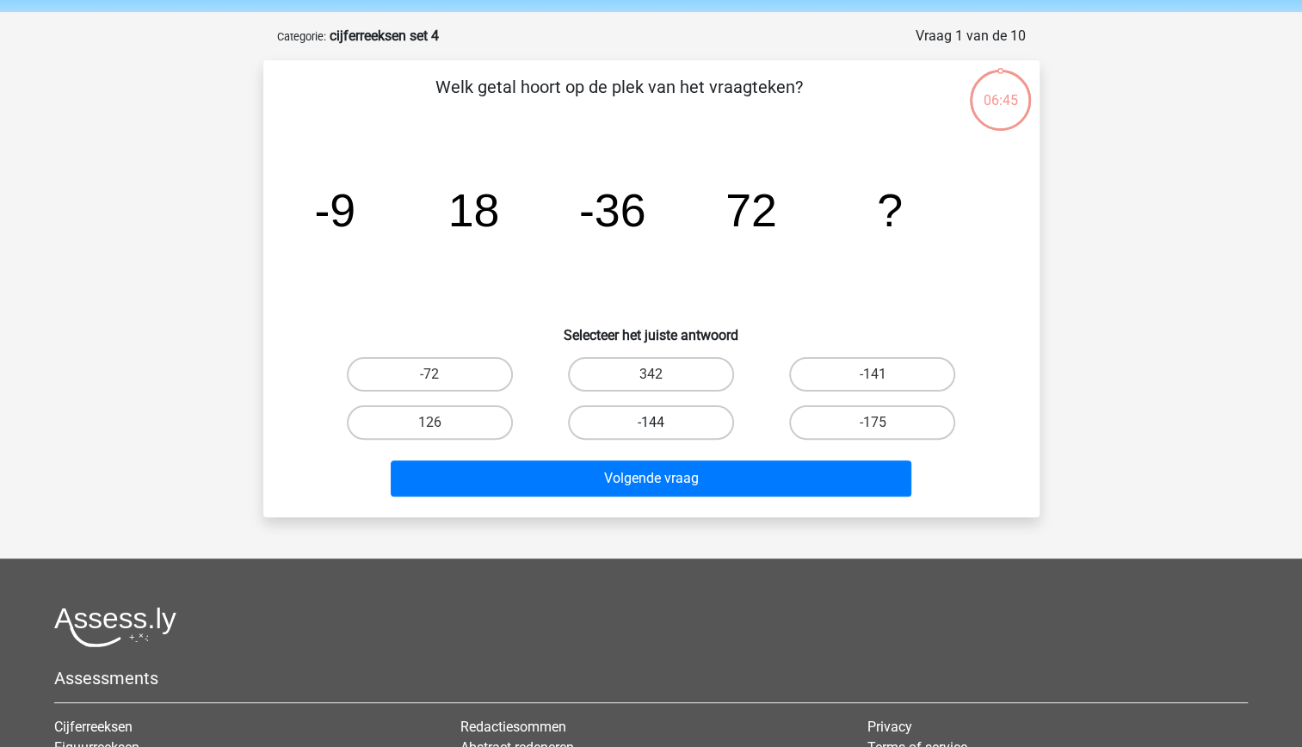
click at [684, 419] on label "-144" at bounding box center [651, 422] width 166 height 34
click at [662, 422] on input "-144" at bounding box center [655, 427] width 11 height 11
radio input "true"
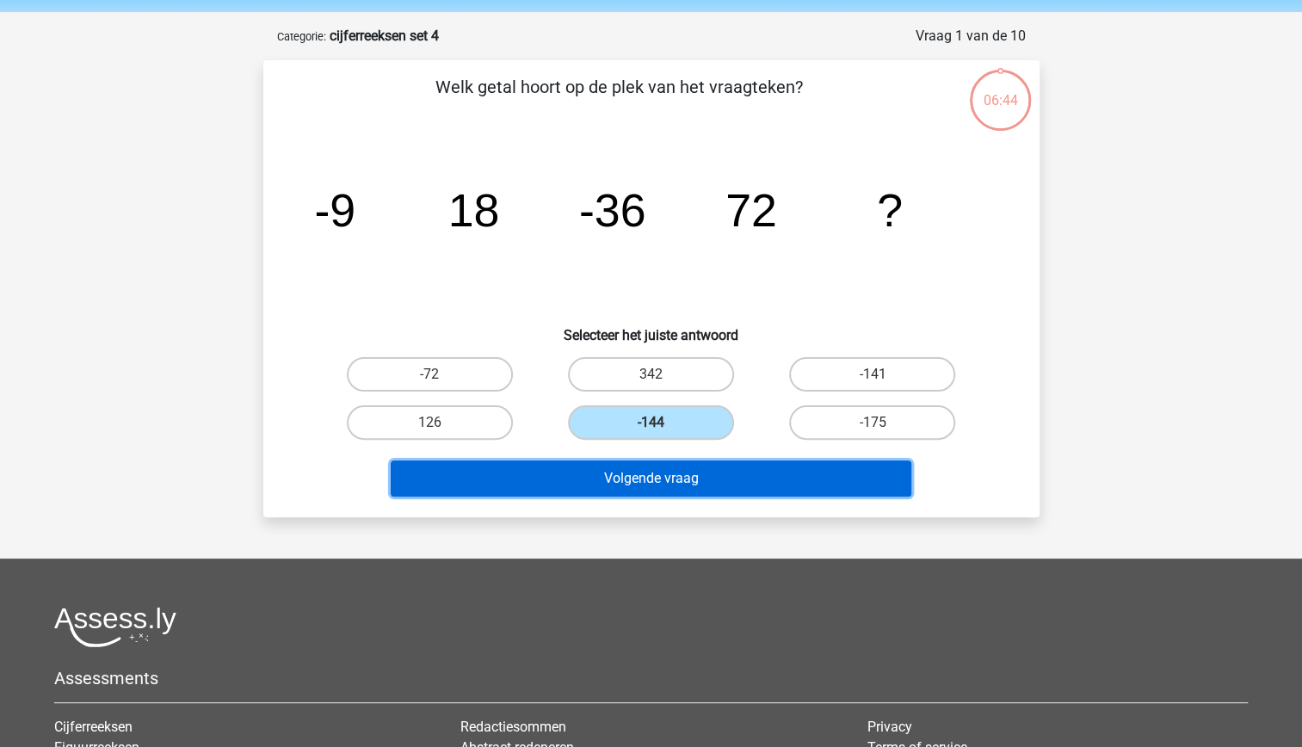
click at [716, 478] on button "Volgende vraag" at bounding box center [651, 478] width 521 height 36
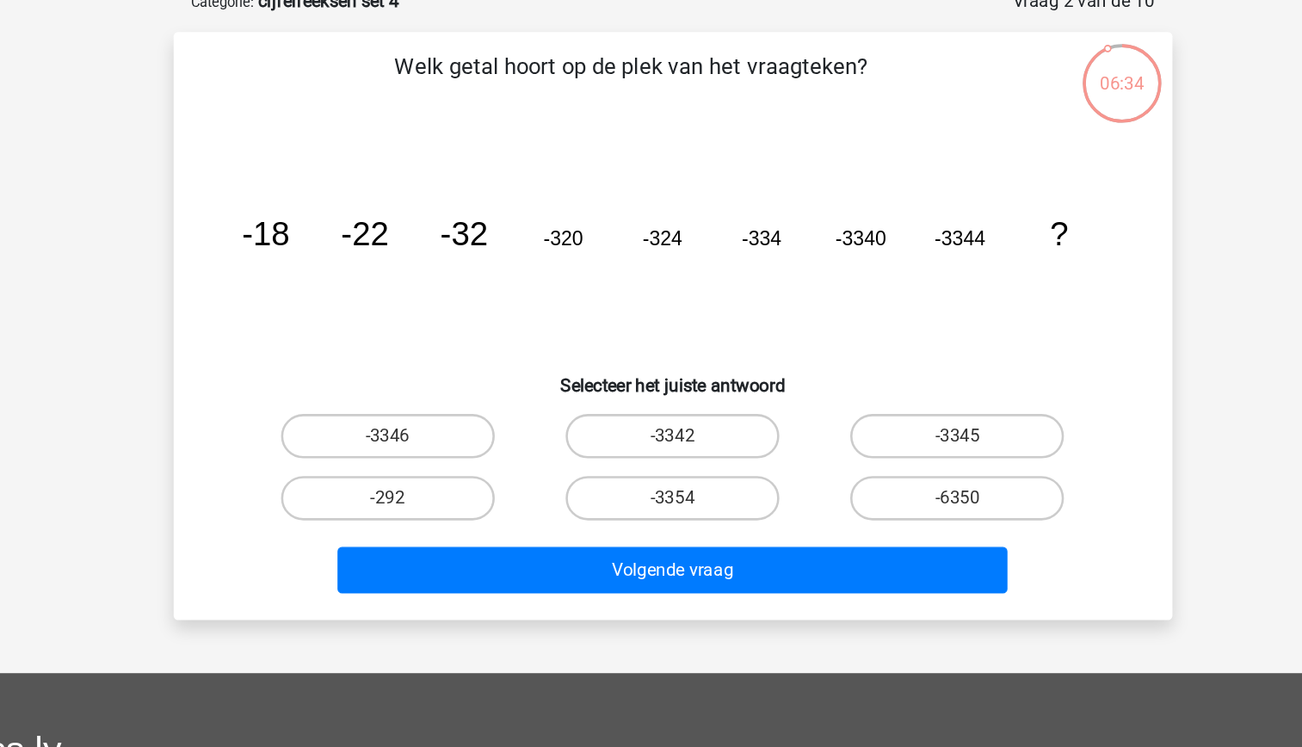
scroll to position [85, 0]
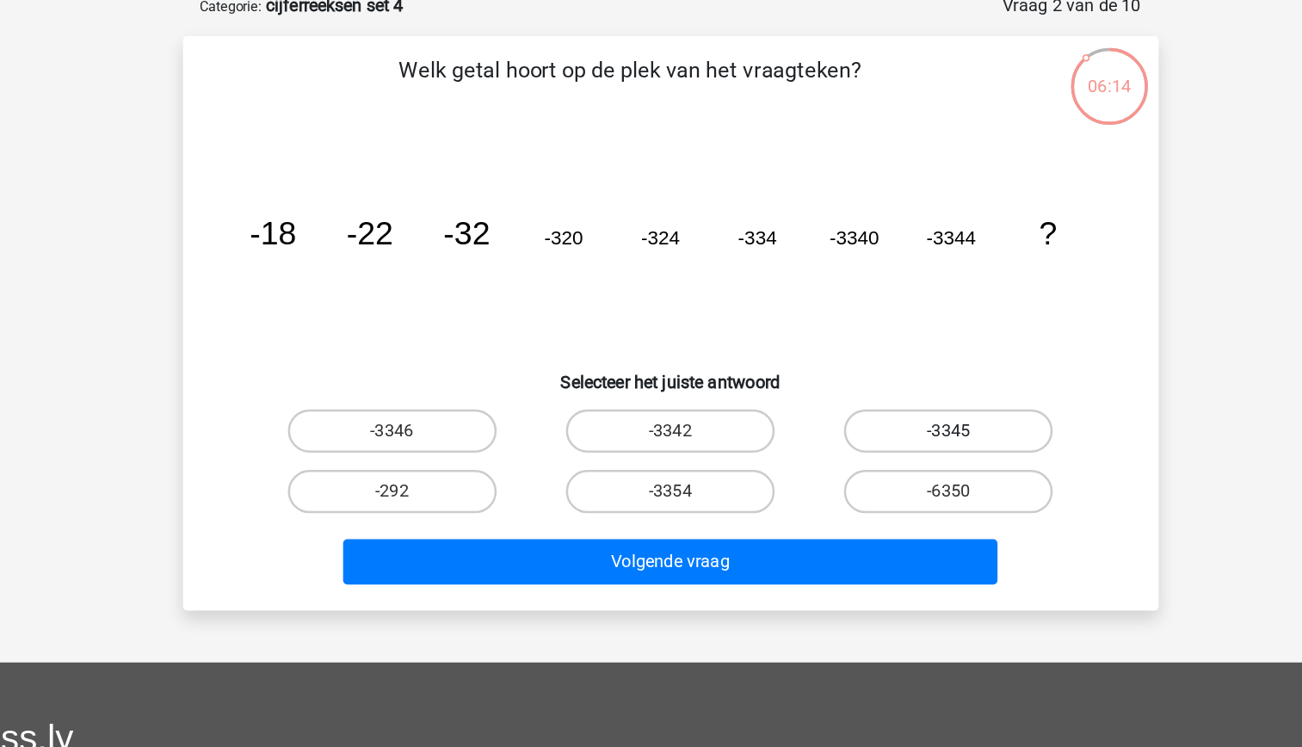
click at [911, 350] on label "-3345" at bounding box center [872, 348] width 166 height 34
click at [884, 350] on input "-3345" at bounding box center [877, 353] width 11 height 11
radio input "true"
click at [687, 395] on label "-3354" at bounding box center [651, 396] width 166 height 34
click at [662, 397] on input "-3354" at bounding box center [655, 402] width 11 height 11
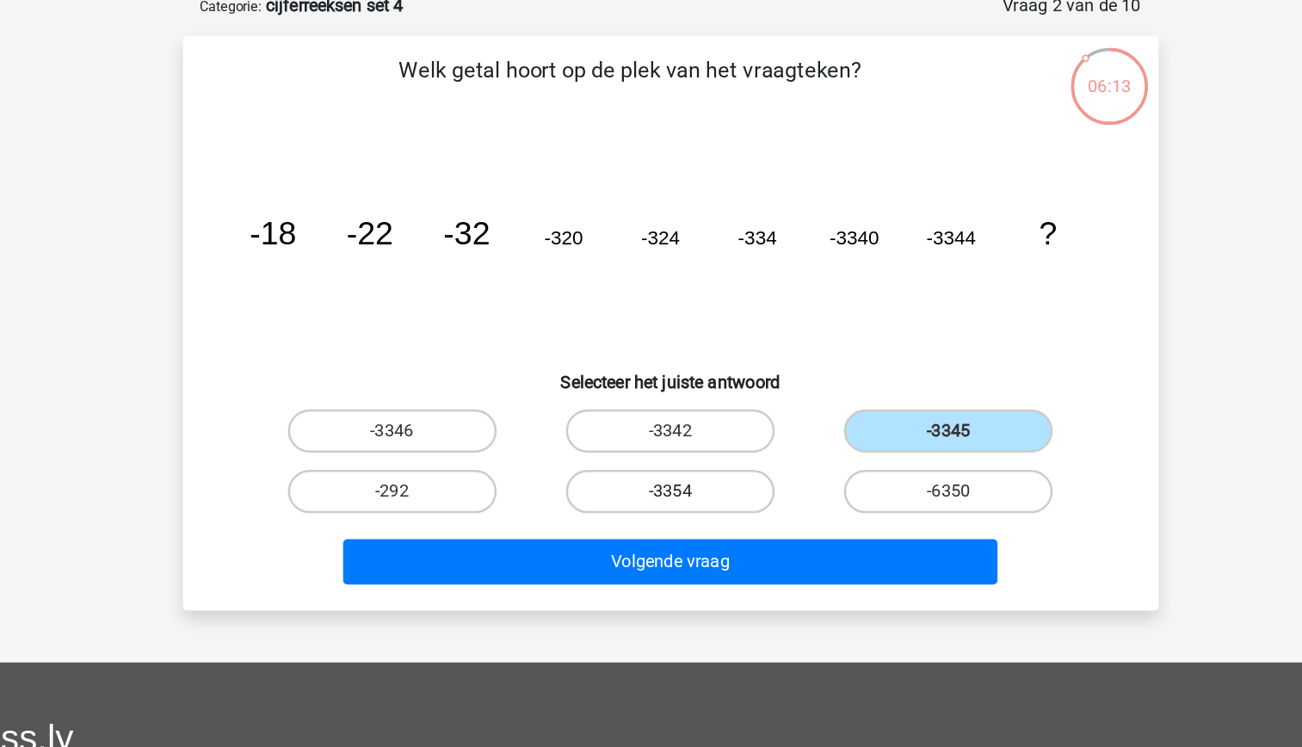
radio input "true"
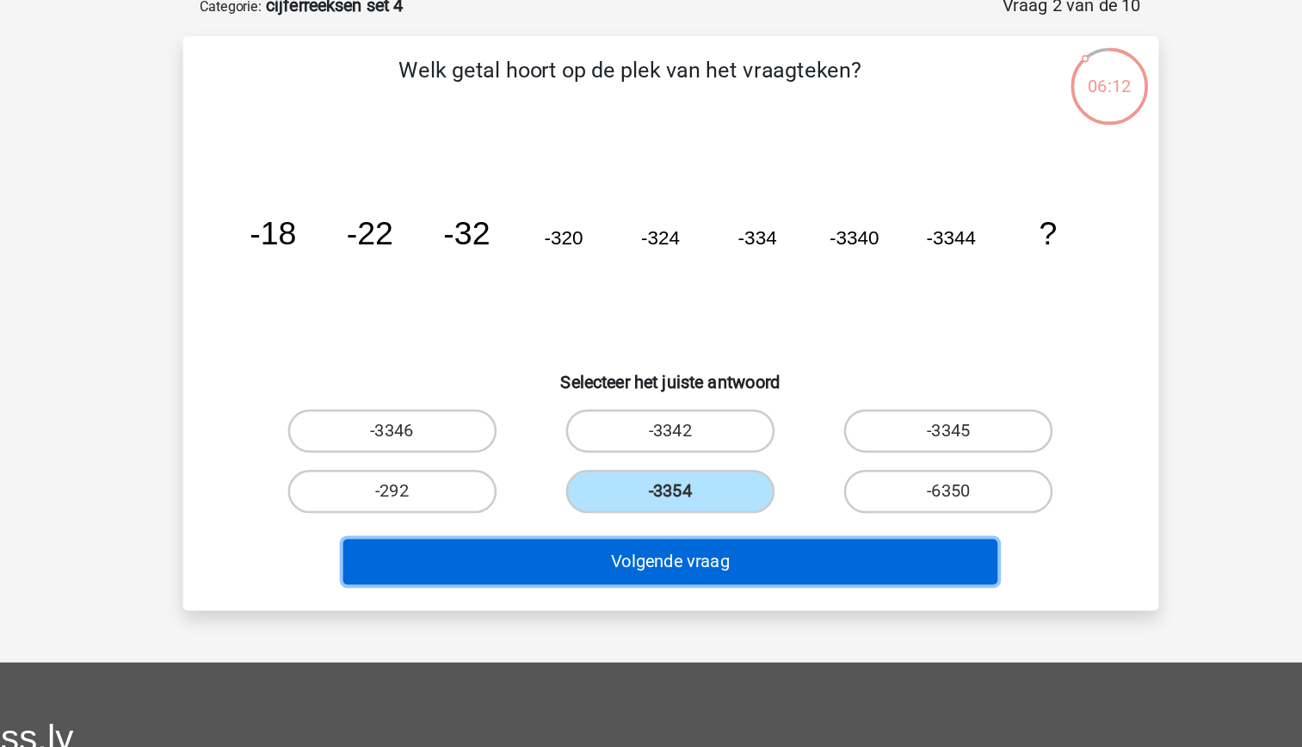
click at [702, 442] on button "Volgende vraag" at bounding box center [651, 452] width 521 height 36
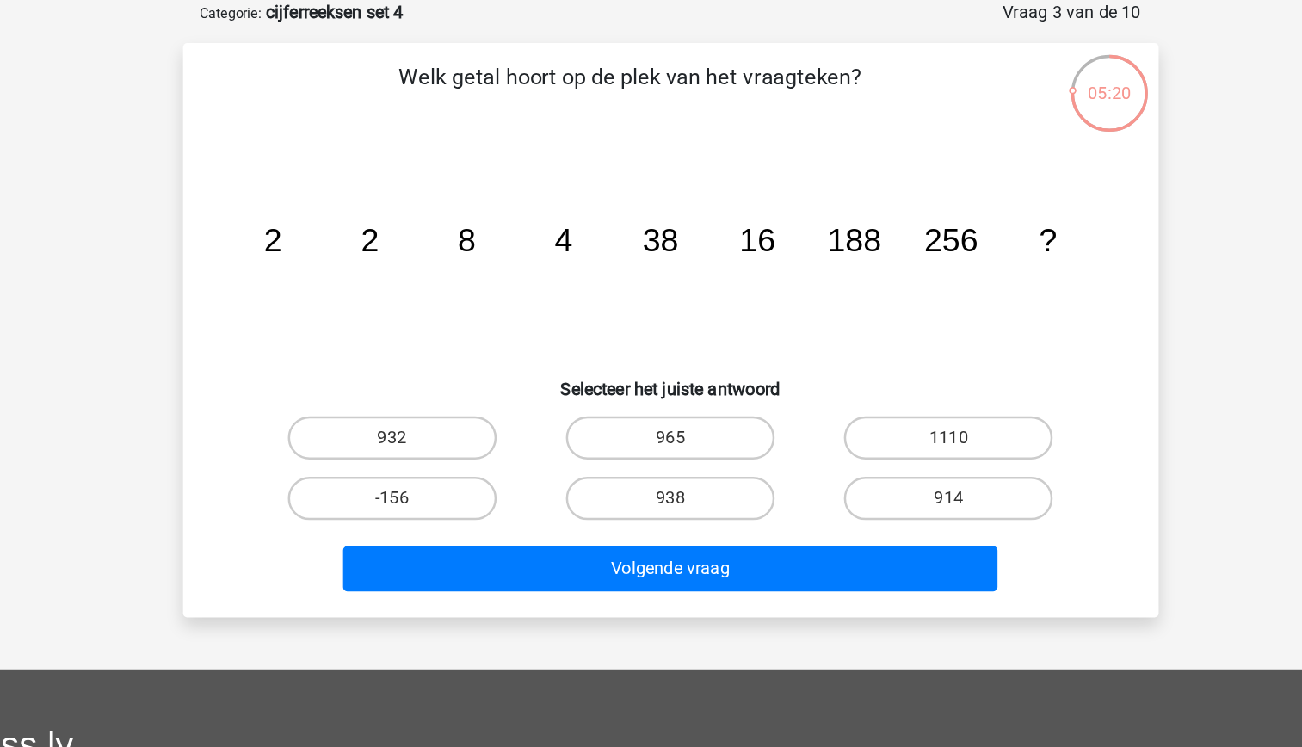
scroll to position [86, 0]
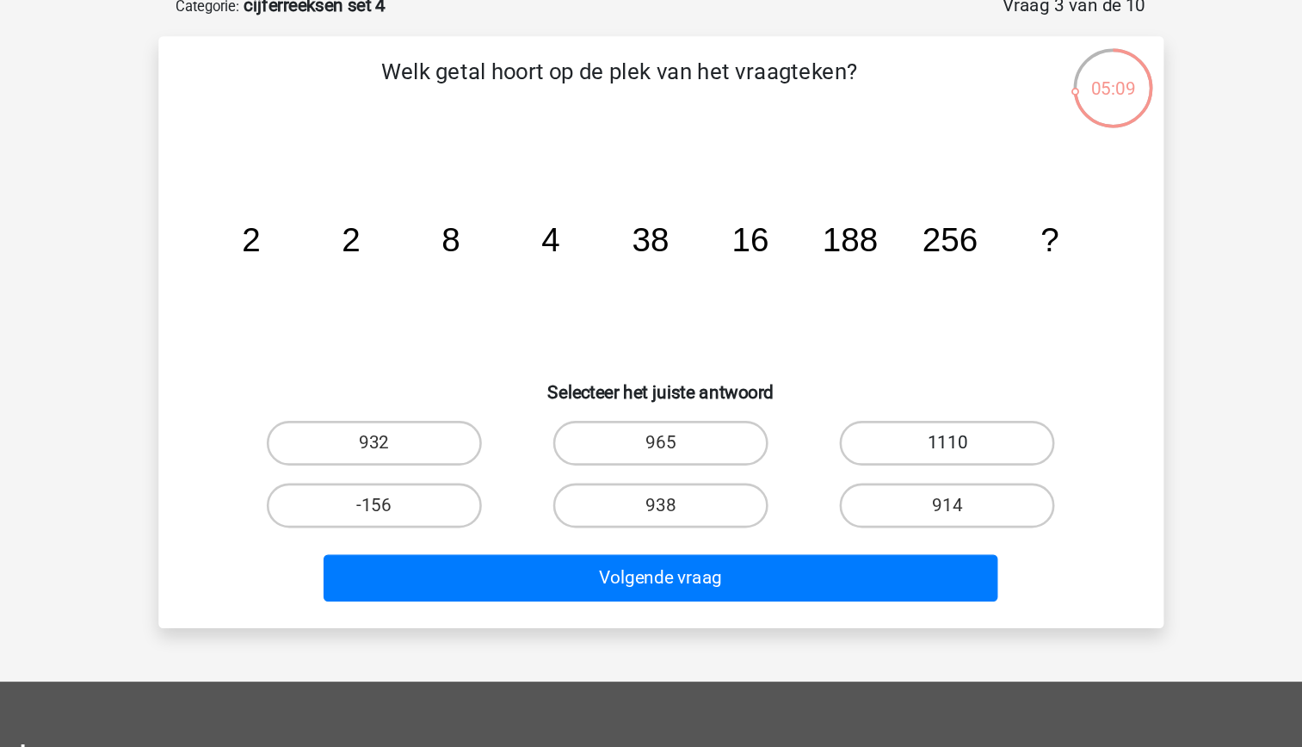
click at [821, 360] on label "1110" at bounding box center [872, 348] width 166 height 34
click at [872, 360] on input "1110" at bounding box center [877, 353] width 11 height 11
radio input "true"
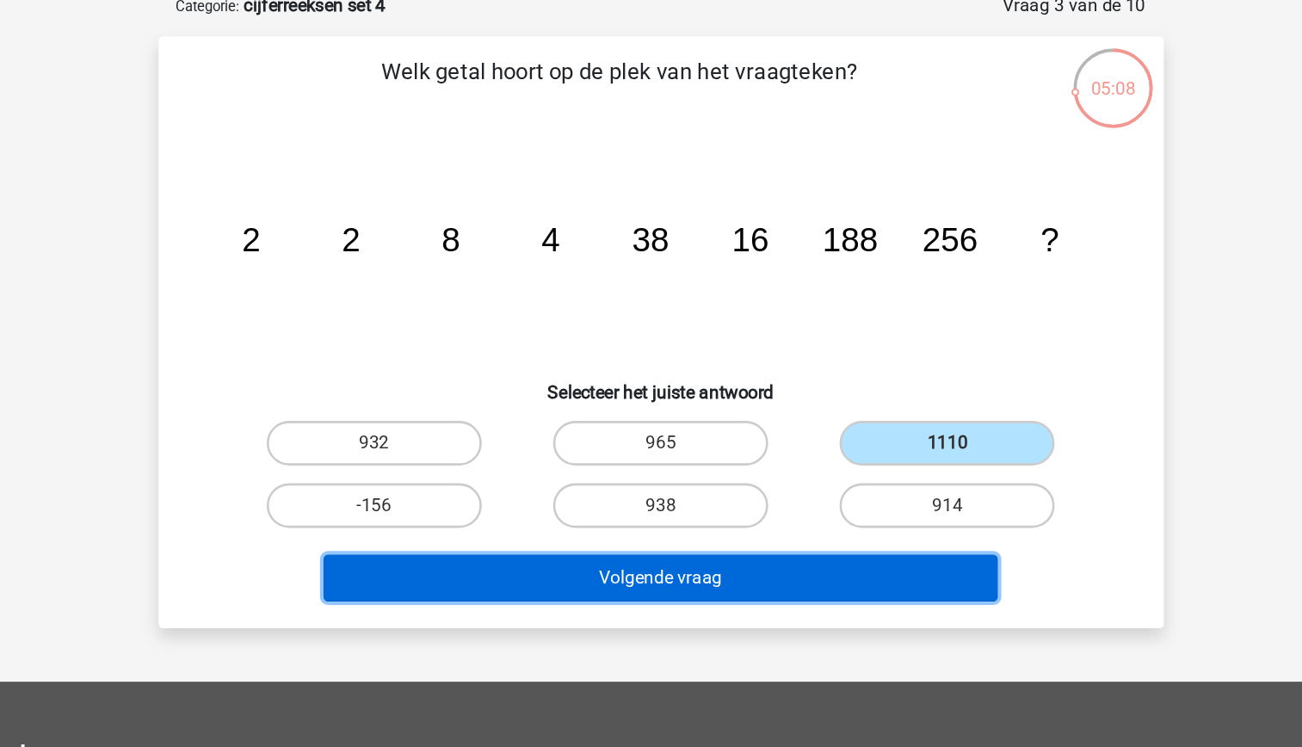
click at [796, 446] on button "Volgende vraag" at bounding box center [651, 452] width 521 height 36
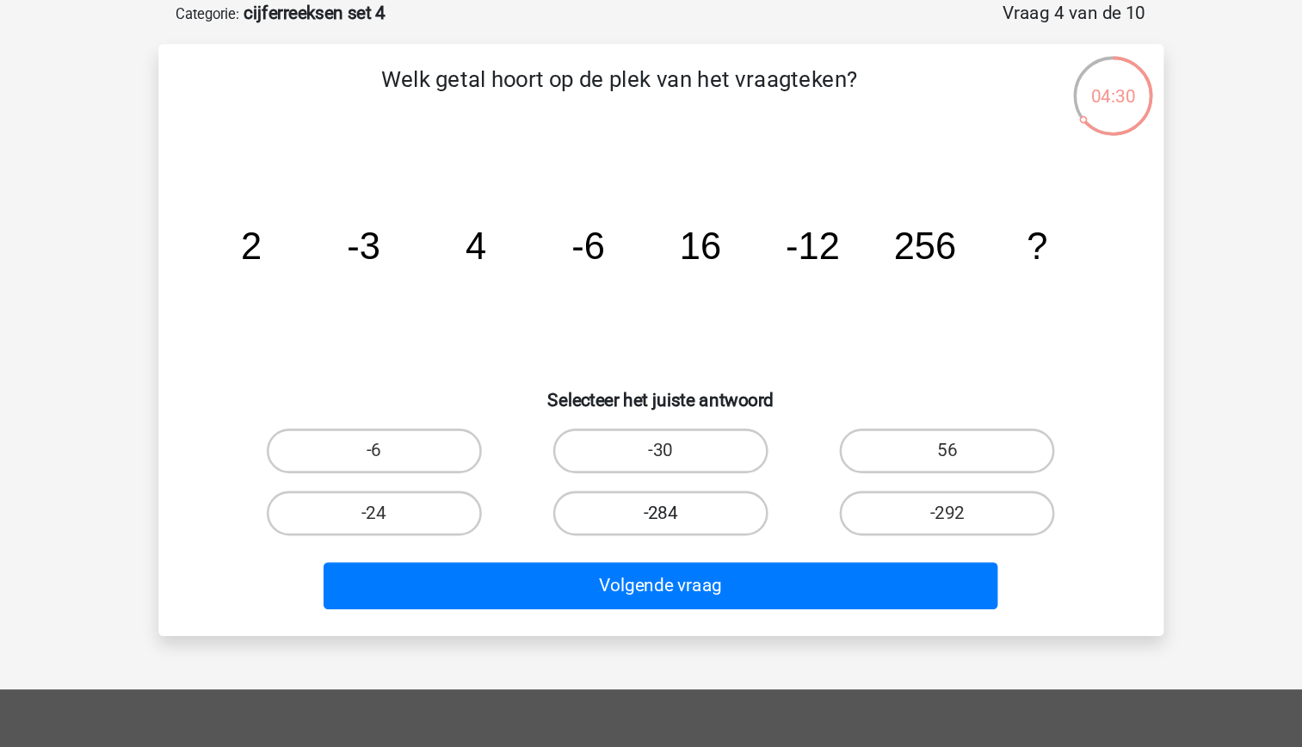
click at [678, 395] on label "-284" at bounding box center [651, 396] width 166 height 34
click at [662, 397] on input "-284" at bounding box center [655, 402] width 11 height 11
radio input "true"
click at [486, 398] on label "-24" at bounding box center [430, 396] width 166 height 34
click at [440, 398] on input "-24" at bounding box center [434, 402] width 11 height 11
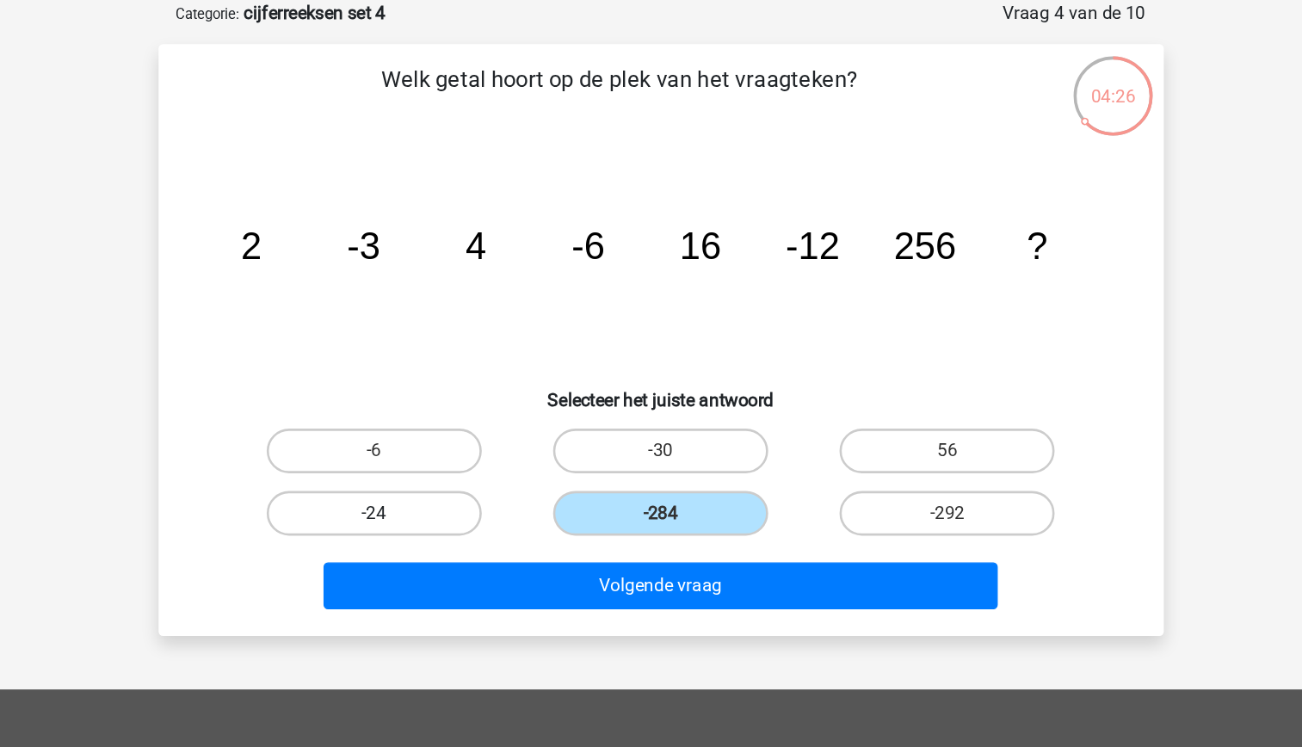
radio input "true"
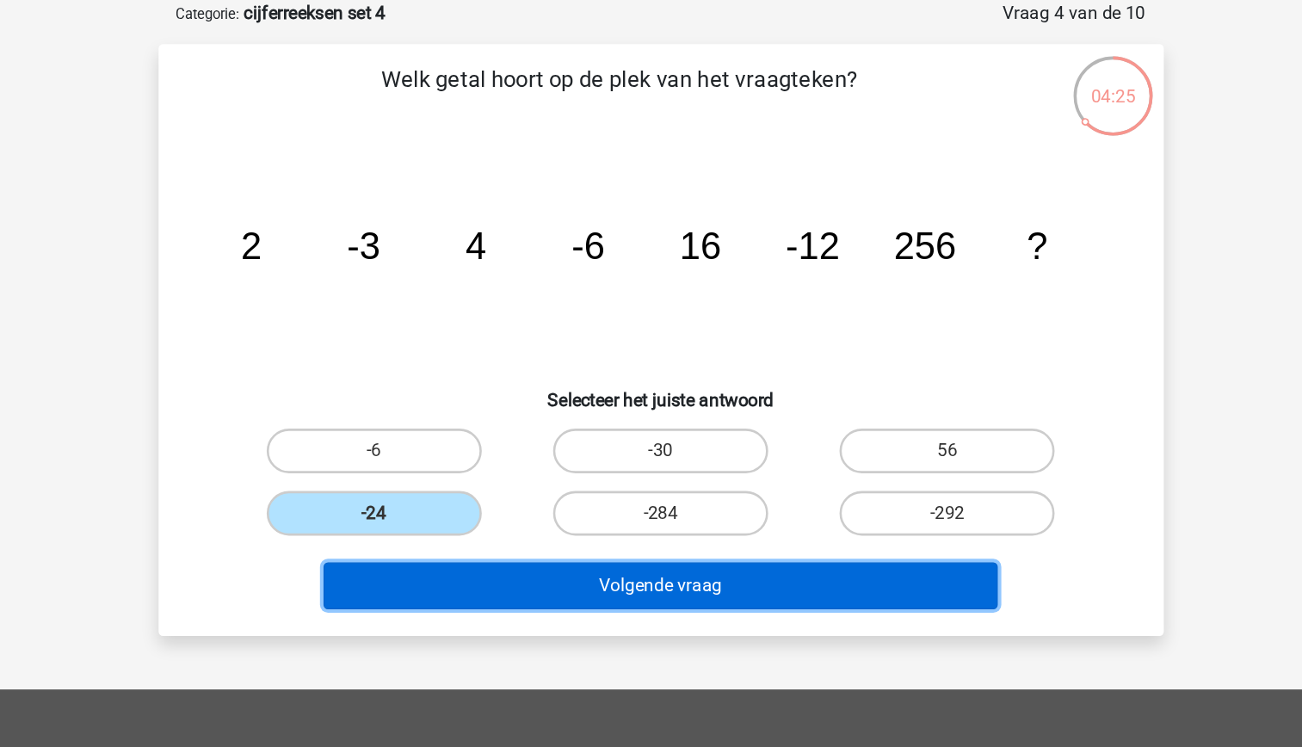
click at [679, 453] on button "Volgende vraag" at bounding box center [651, 452] width 521 height 36
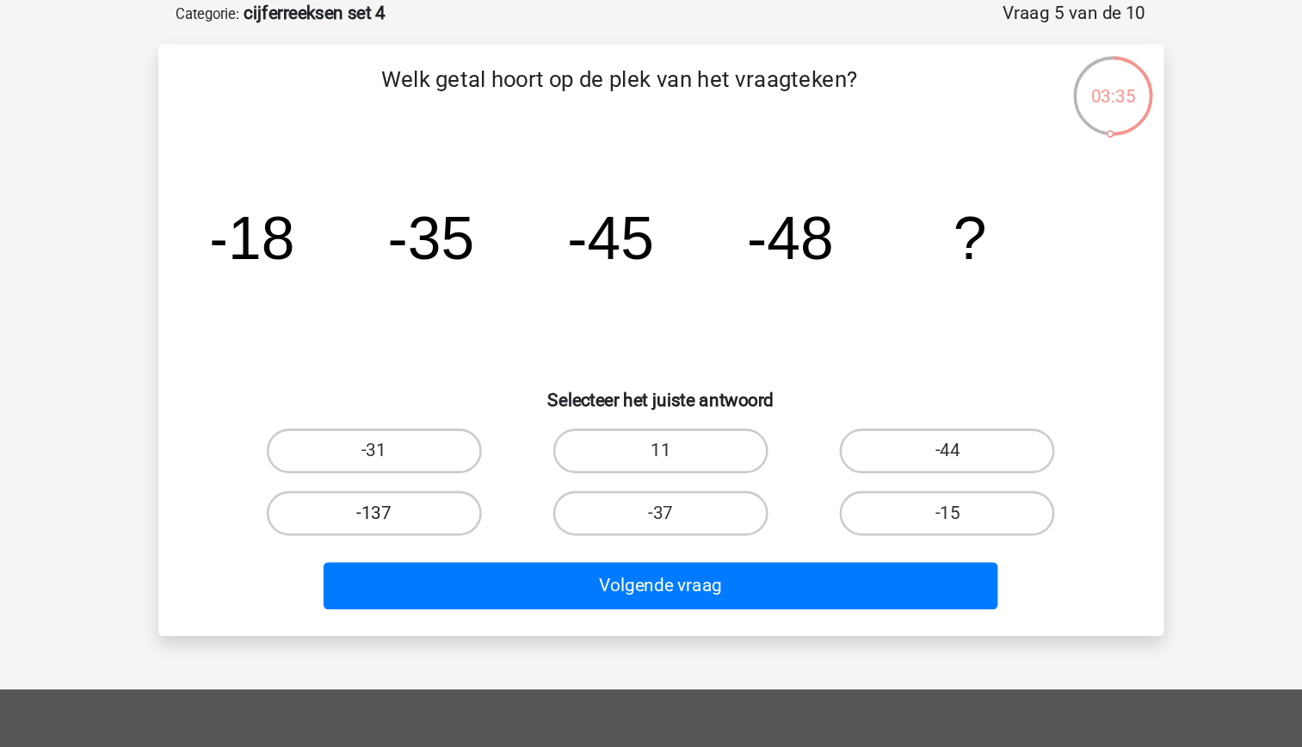
click at [477, 397] on label "-137" at bounding box center [430, 396] width 166 height 34
click at [440, 397] on input "-137" at bounding box center [434, 402] width 11 height 11
radio input "true"
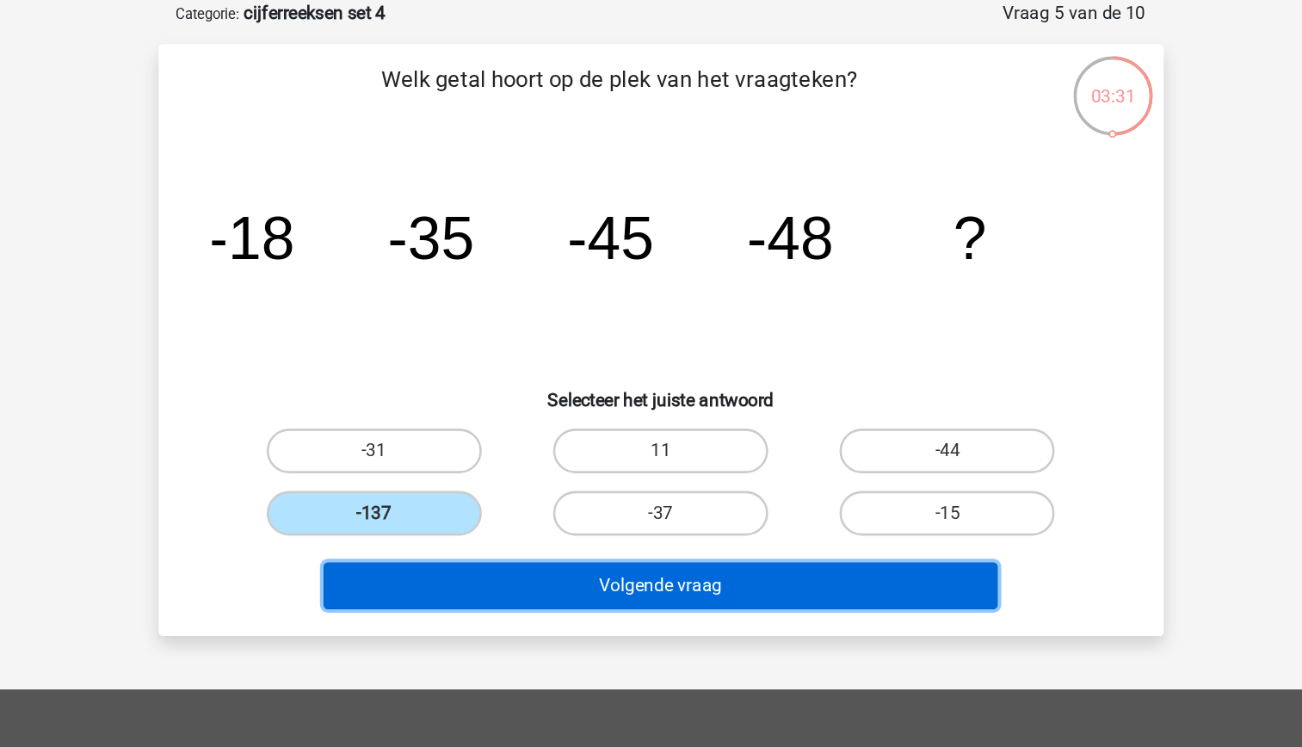
click at [680, 453] on button "Volgende vraag" at bounding box center [651, 452] width 521 height 36
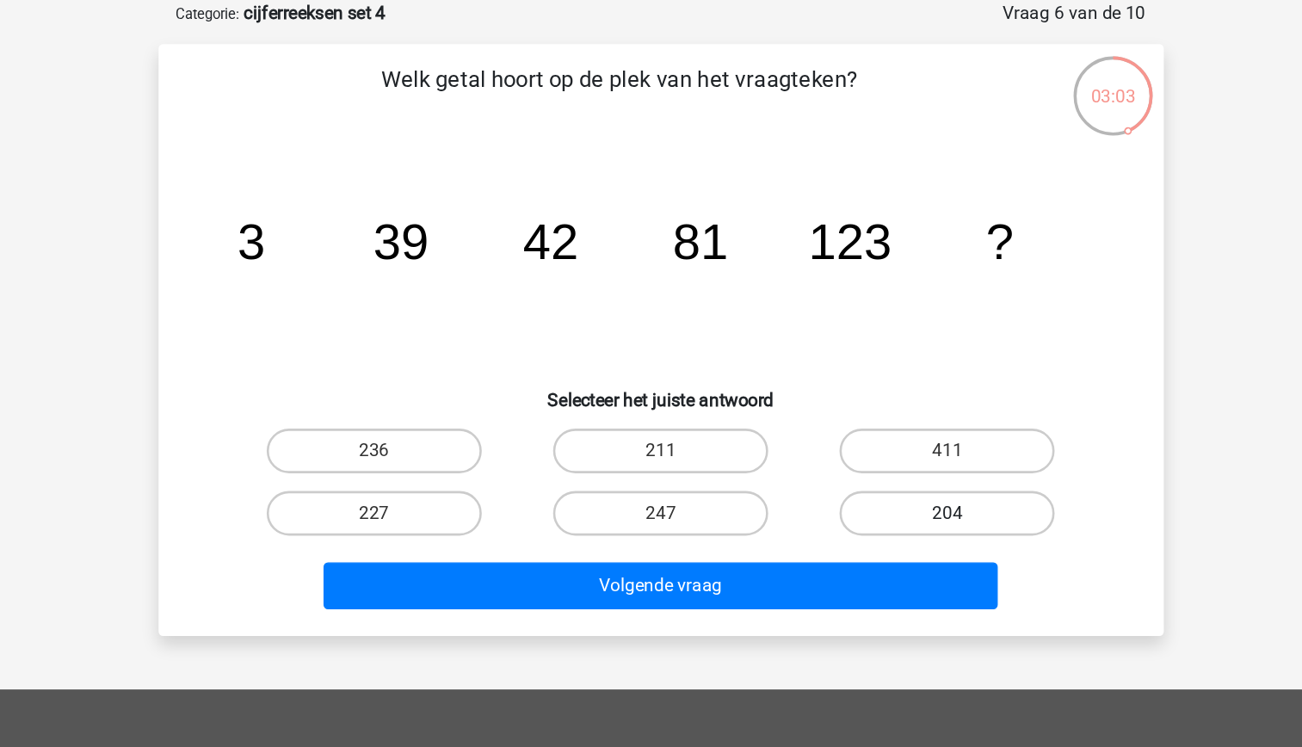
click at [858, 389] on label "204" at bounding box center [872, 396] width 166 height 34
click at [872, 397] on input "204" at bounding box center [877, 402] width 11 height 11
radio input "true"
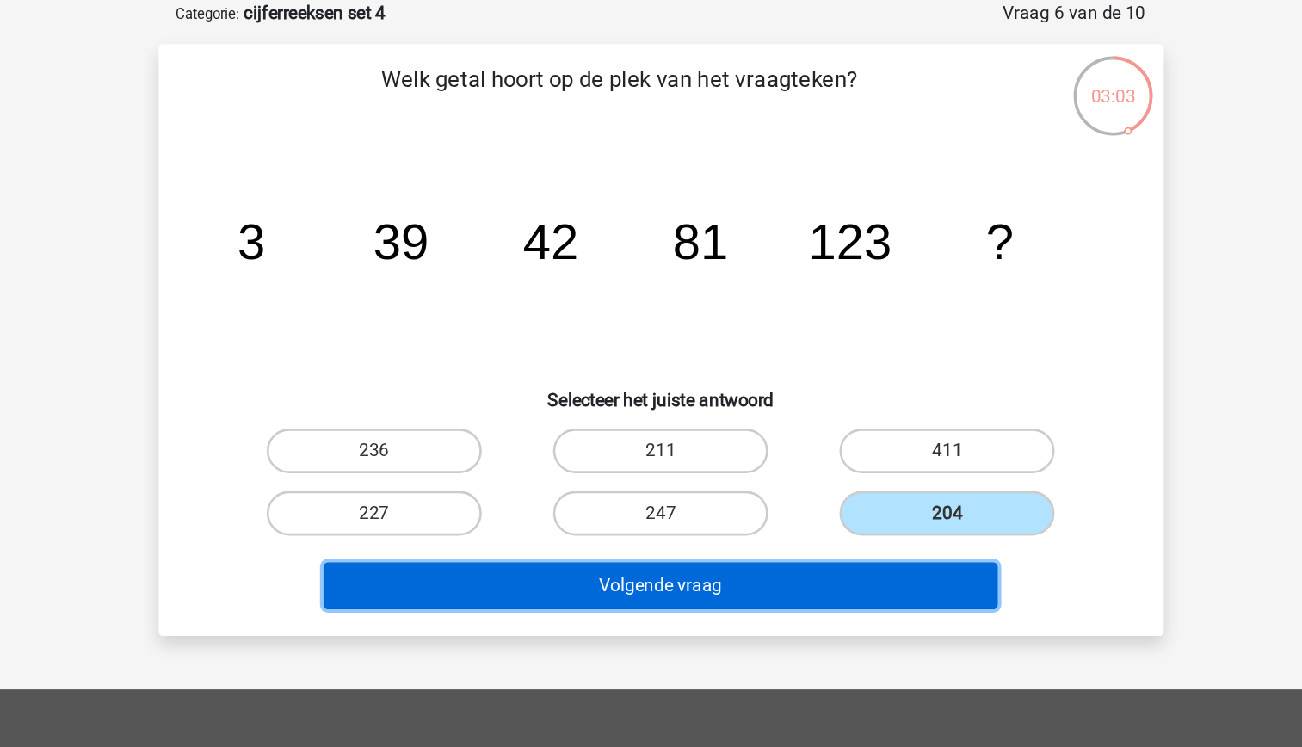
click at [785, 461] on button "Volgende vraag" at bounding box center [651, 452] width 521 height 36
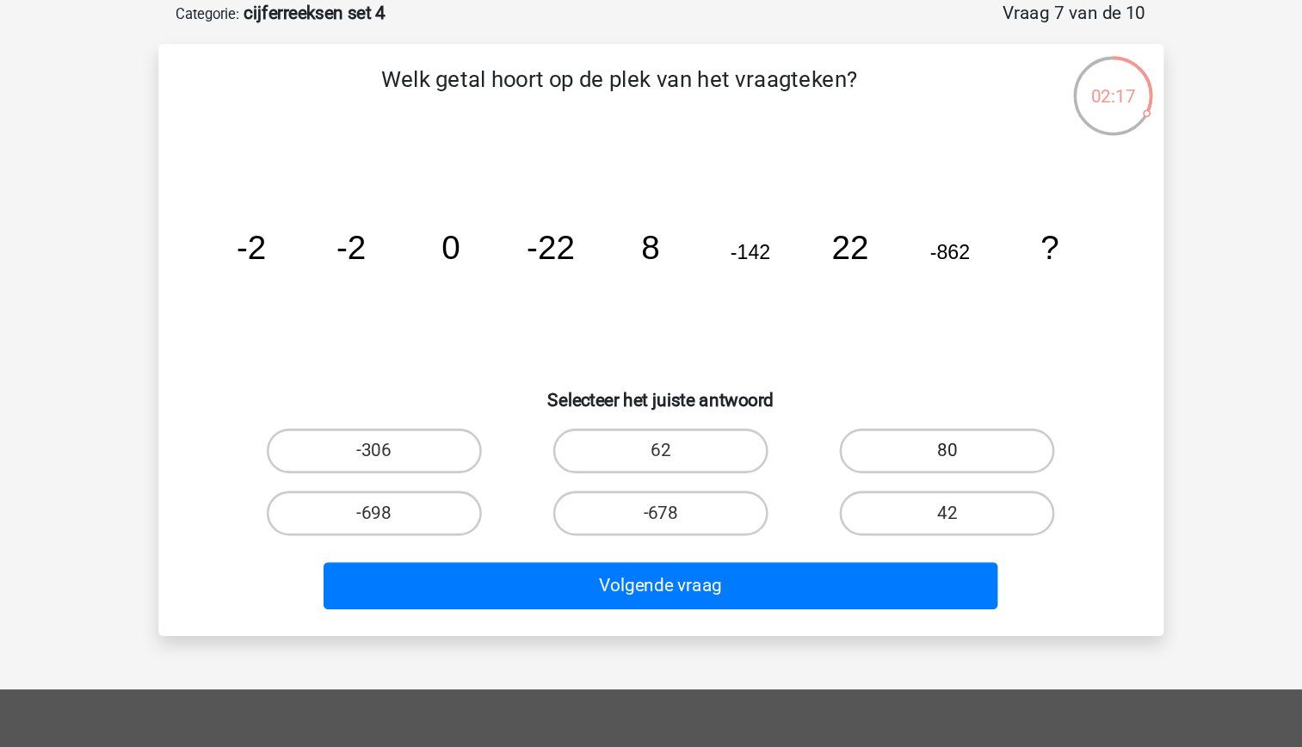
click at [819, 343] on label "80" at bounding box center [872, 348] width 166 height 34
click at [872, 348] on input "80" at bounding box center [877, 353] width 11 height 11
radio input "true"
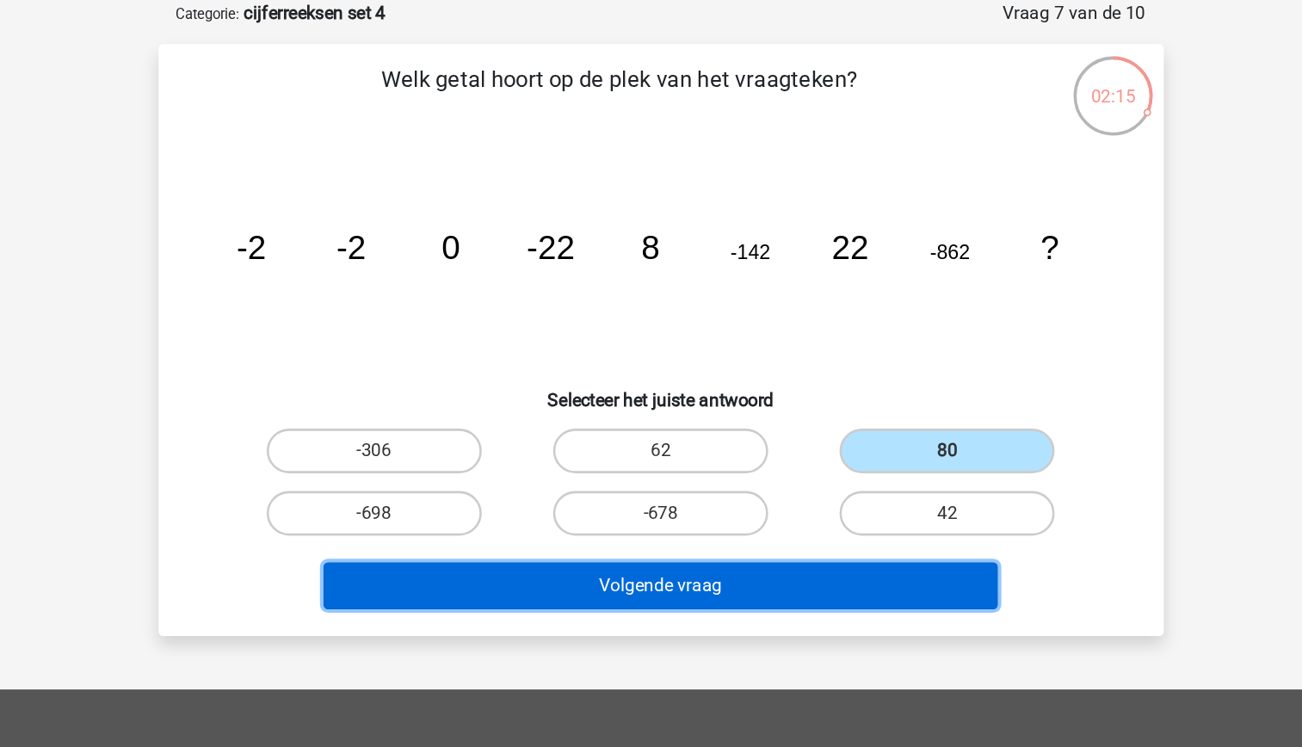
click at [719, 448] on button "Volgende vraag" at bounding box center [651, 452] width 521 height 36
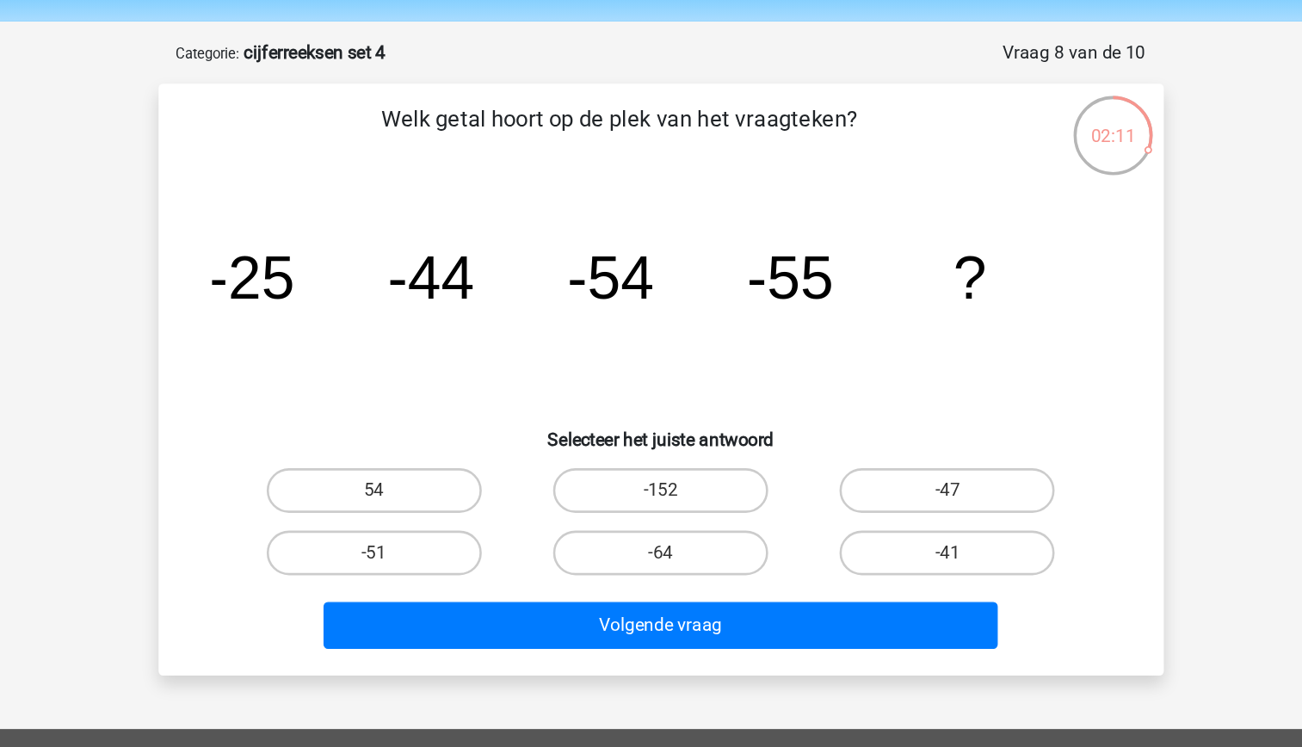
scroll to position [55, 0]
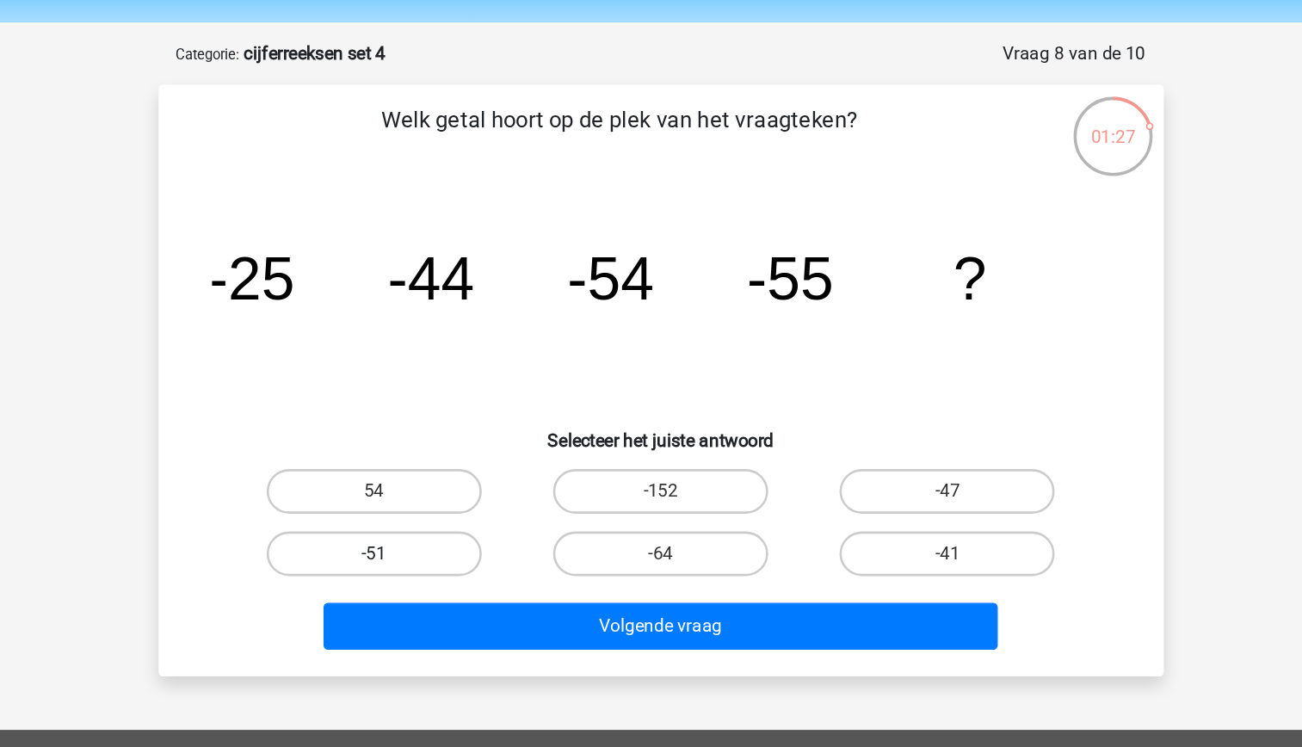
click at [484, 429] on label "-51" at bounding box center [430, 427] width 166 height 34
click at [440, 429] on input "-51" at bounding box center [434, 433] width 11 height 11
radio input "true"
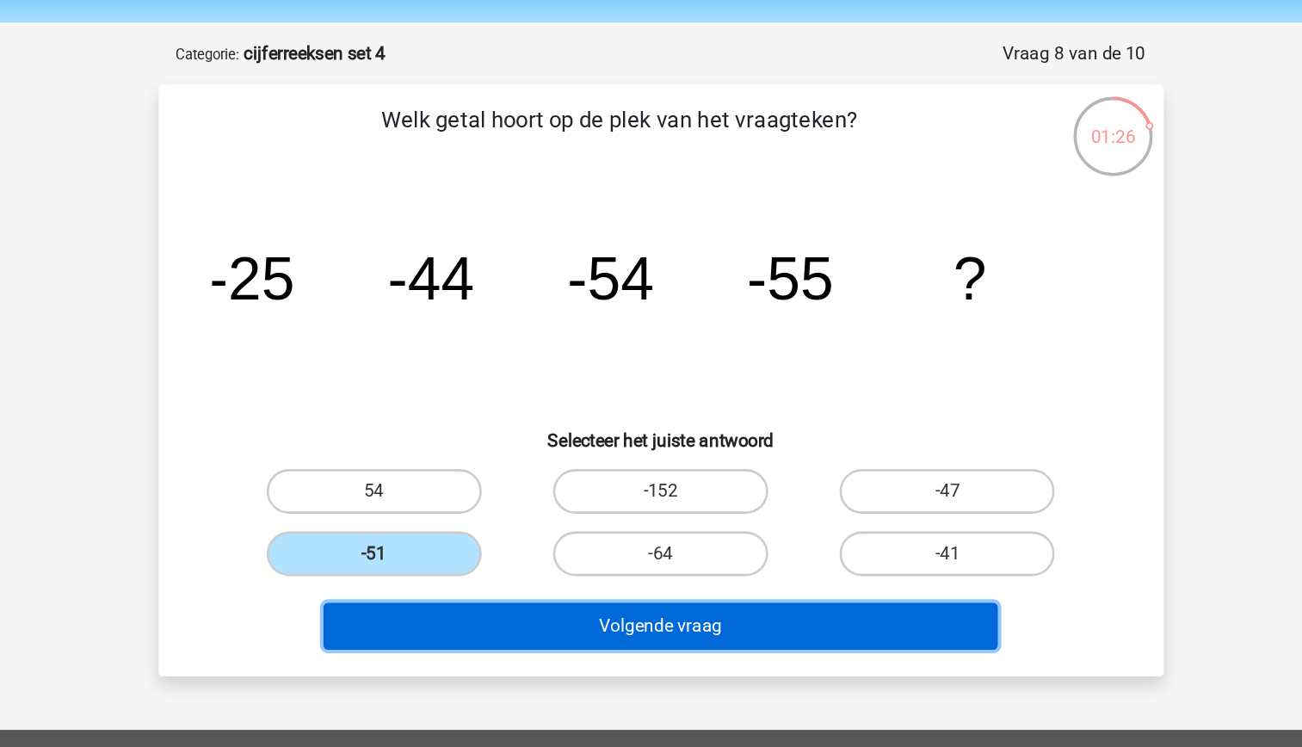
click at [649, 483] on button "Volgende vraag" at bounding box center [651, 483] width 521 height 36
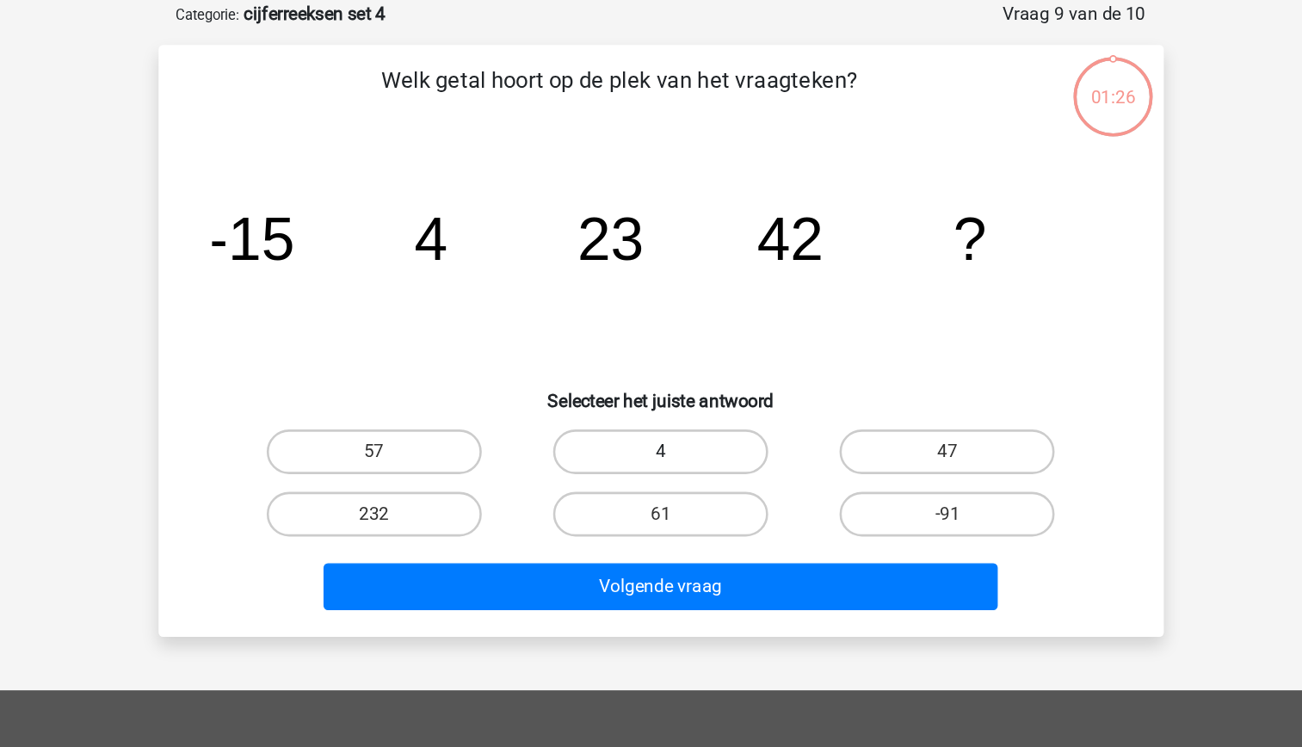
scroll to position [41, 0]
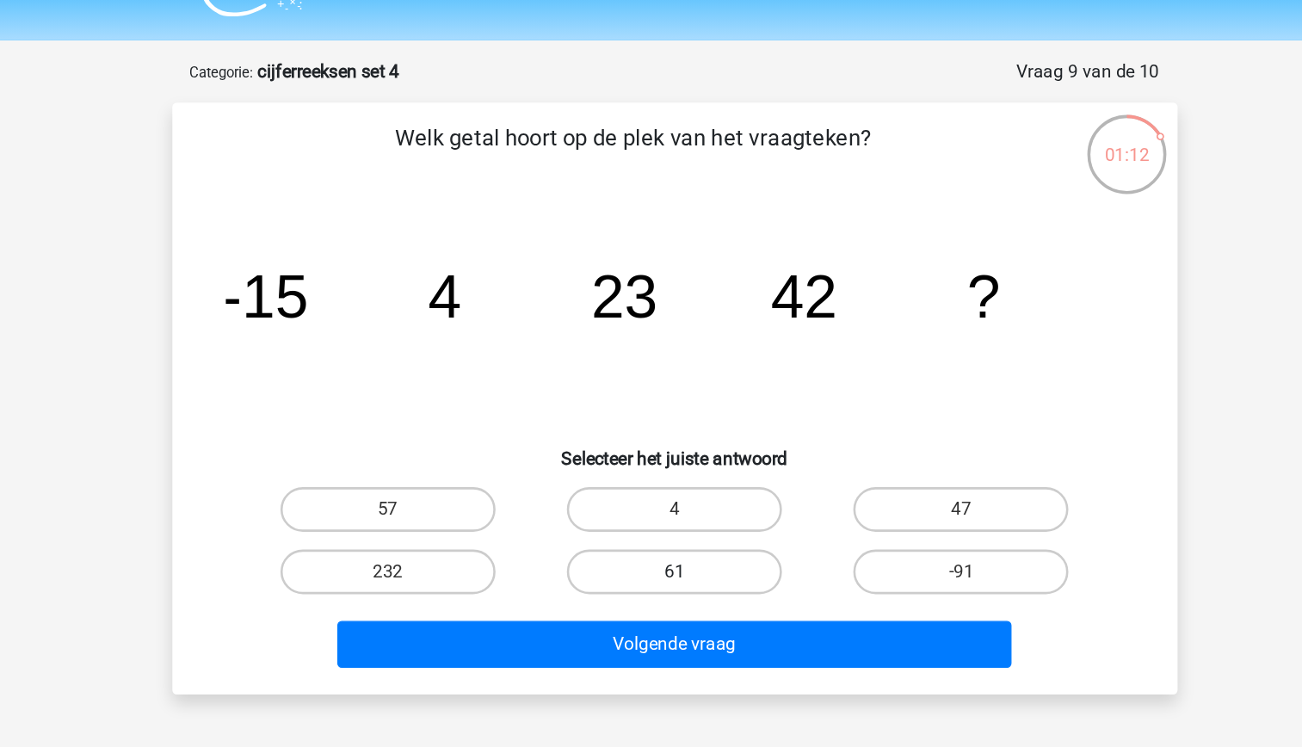
click at [697, 450] on label "61" at bounding box center [651, 441] width 166 height 34
click at [662, 450] on input "61" at bounding box center [655, 446] width 11 height 11
radio input "true"
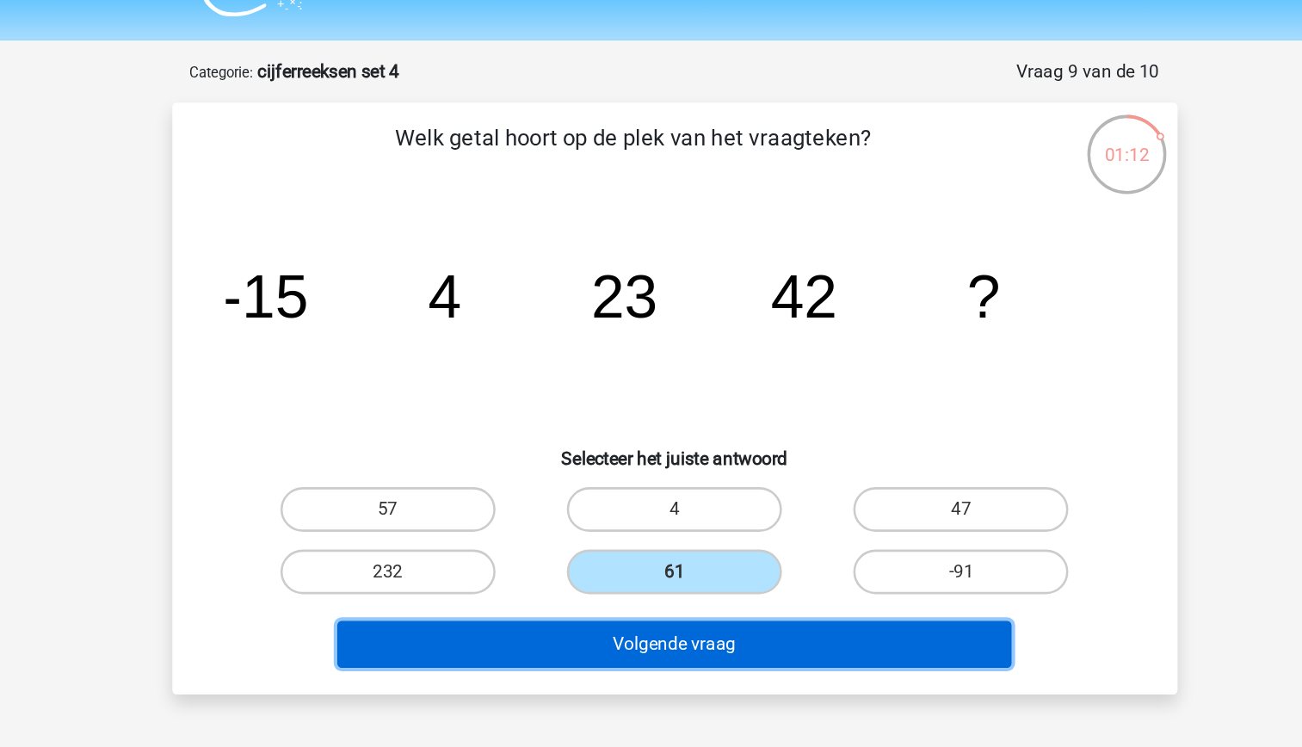
click at [712, 490] on button "Volgende vraag" at bounding box center [651, 497] width 521 height 36
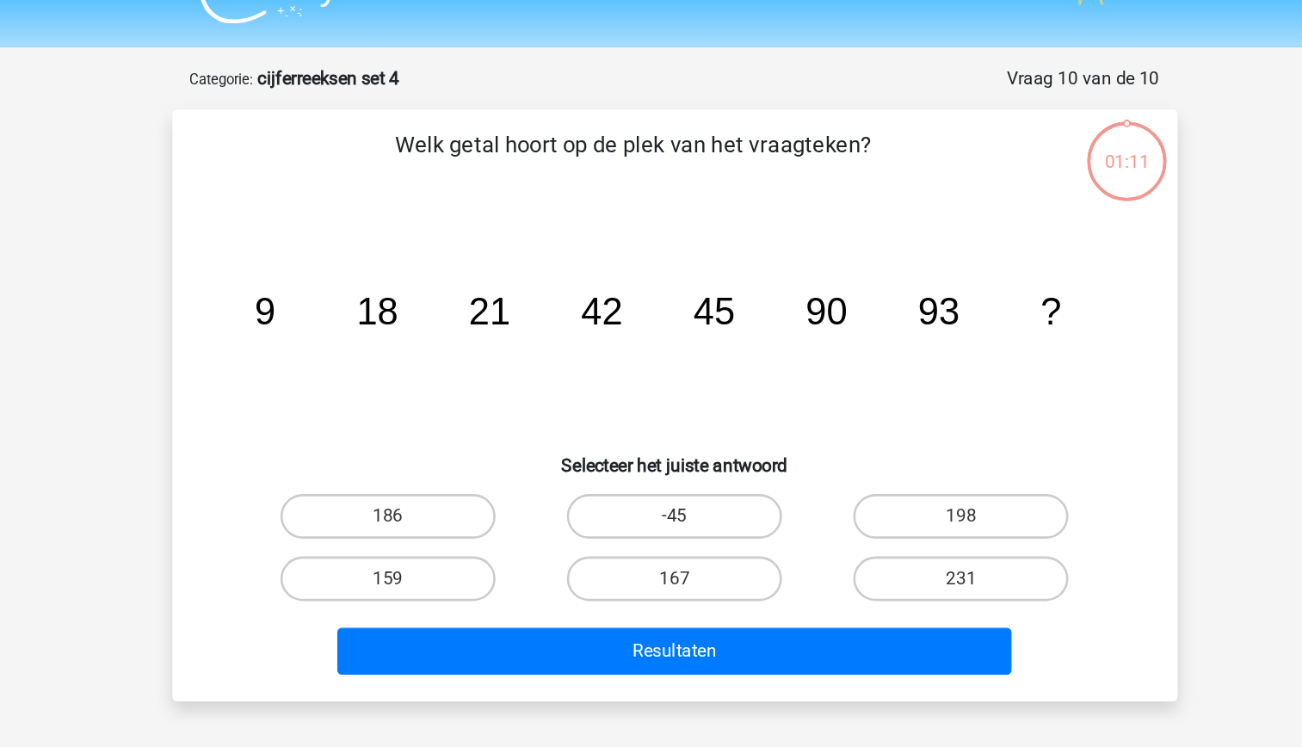
scroll to position [30, 0]
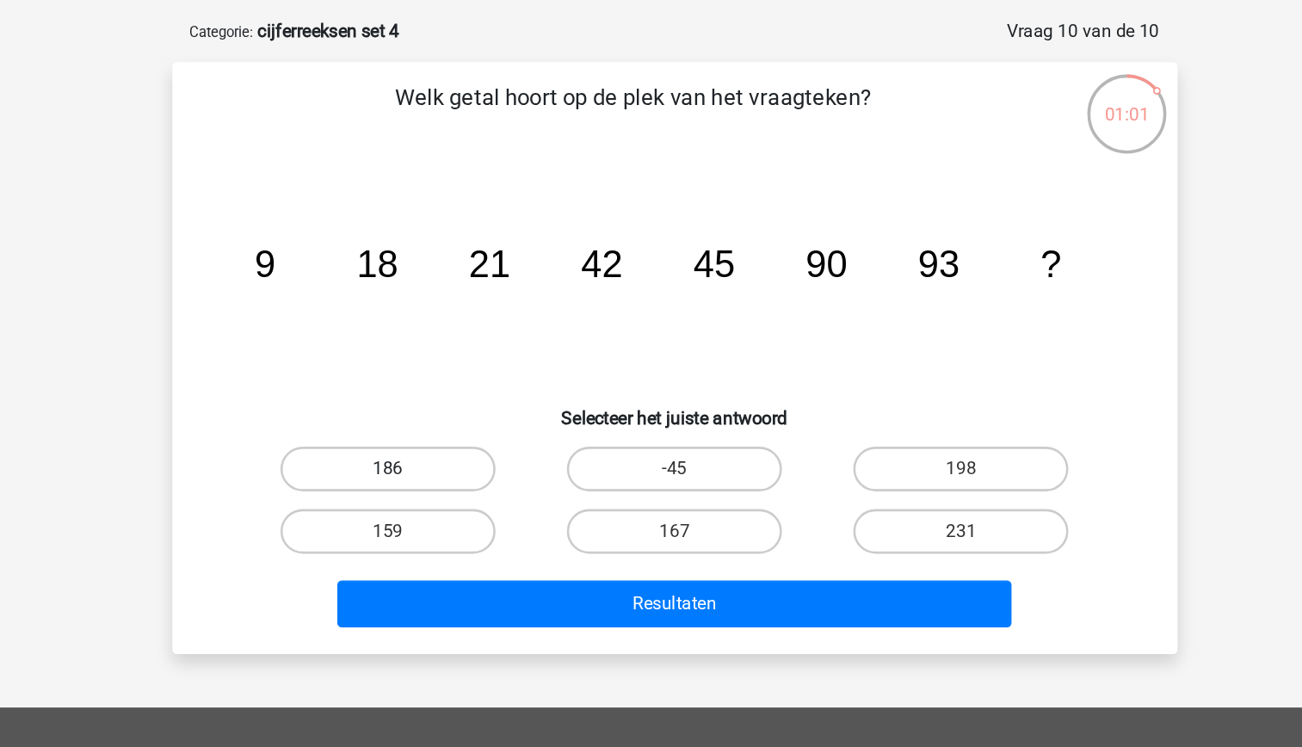
click at [488, 406] on label "186" at bounding box center [430, 404] width 166 height 34
click at [440, 406] on input "186" at bounding box center [434, 409] width 11 height 11
radio input "true"
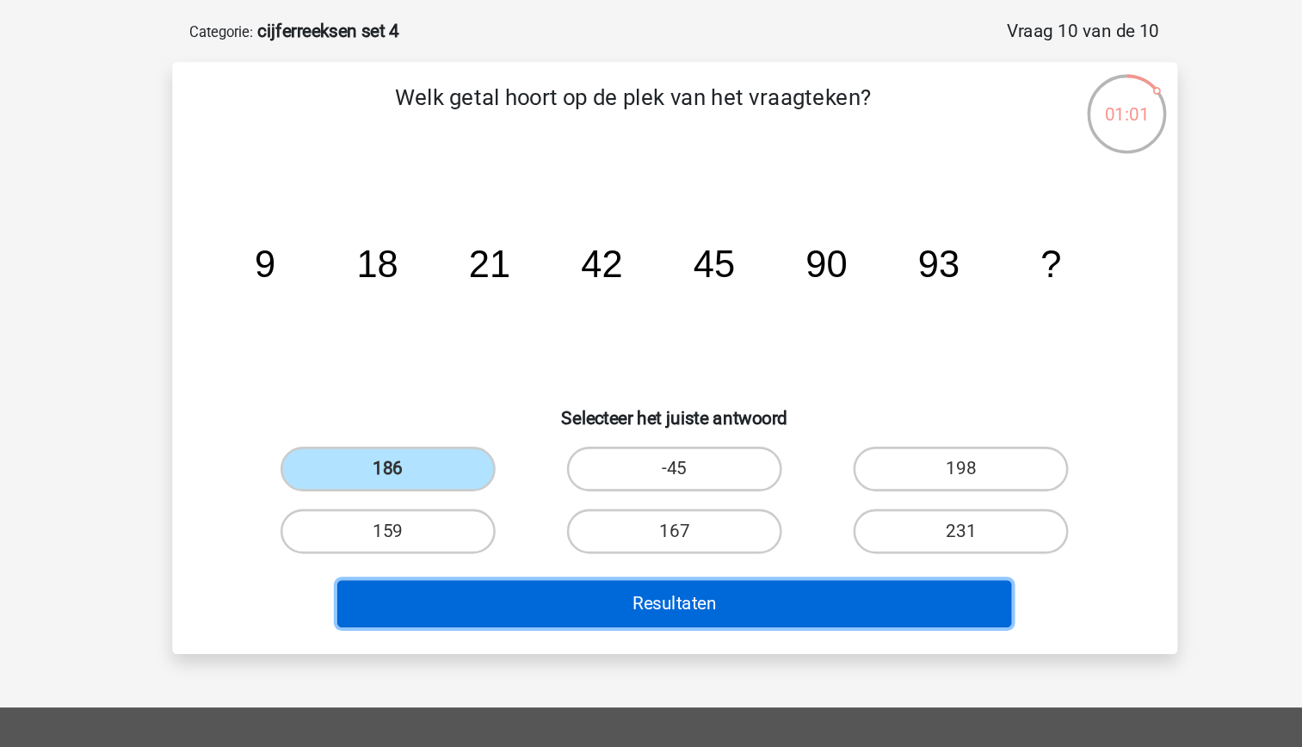
click at [598, 498] on button "Resultaten" at bounding box center [651, 508] width 521 height 36
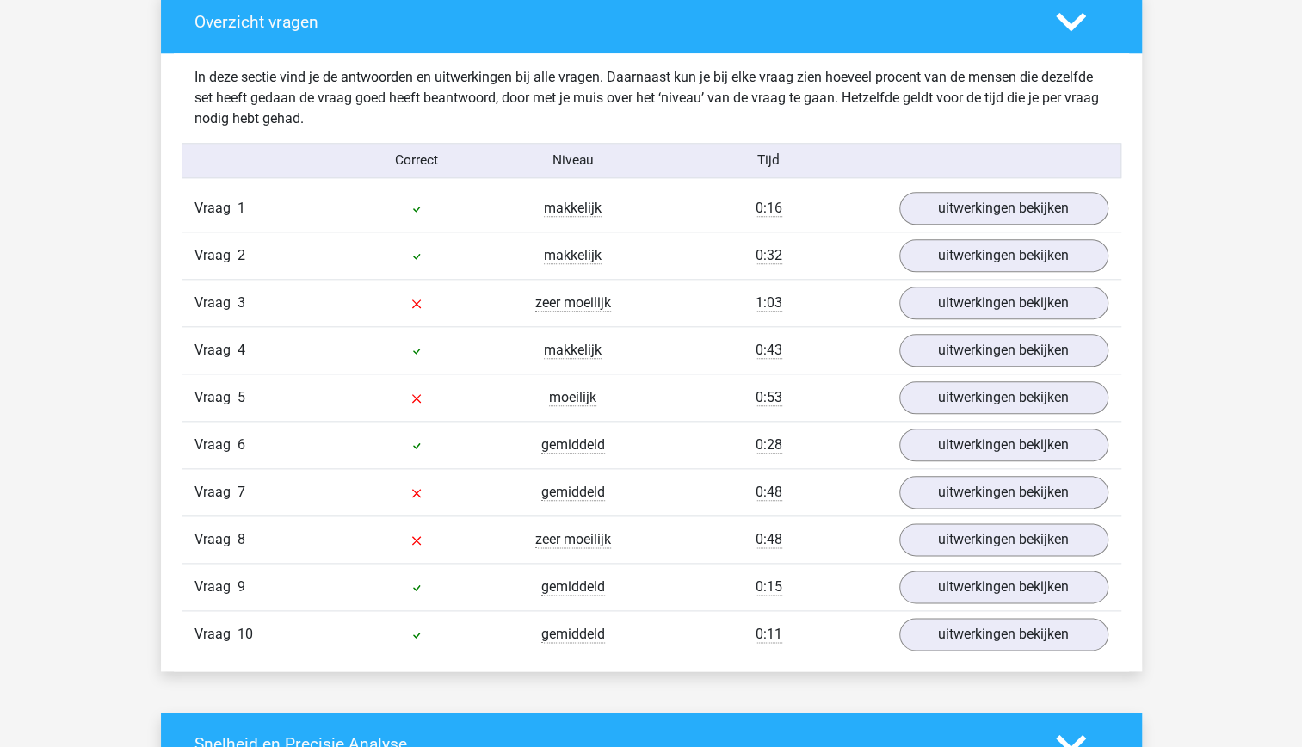
scroll to position [955, 0]
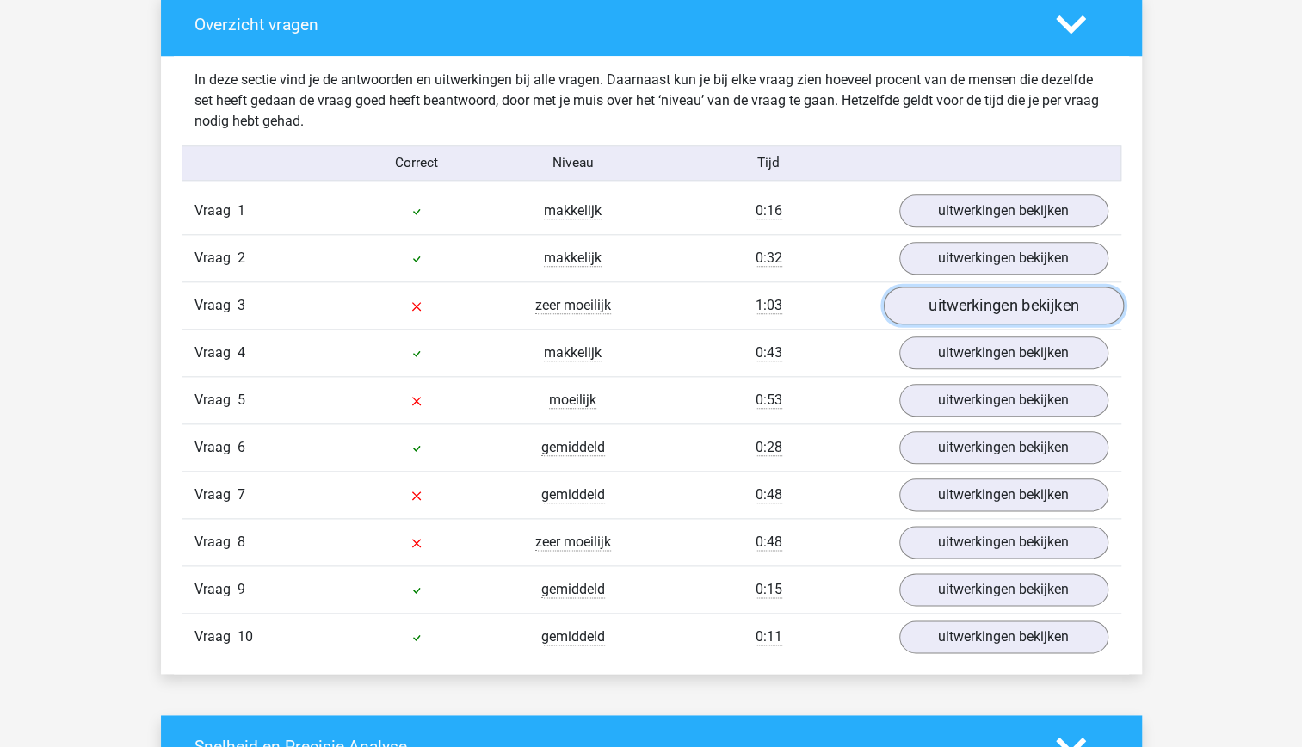
click at [1009, 304] on link "uitwerkingen bekijken" at bounding box center [1003, 305] width 240 height 38
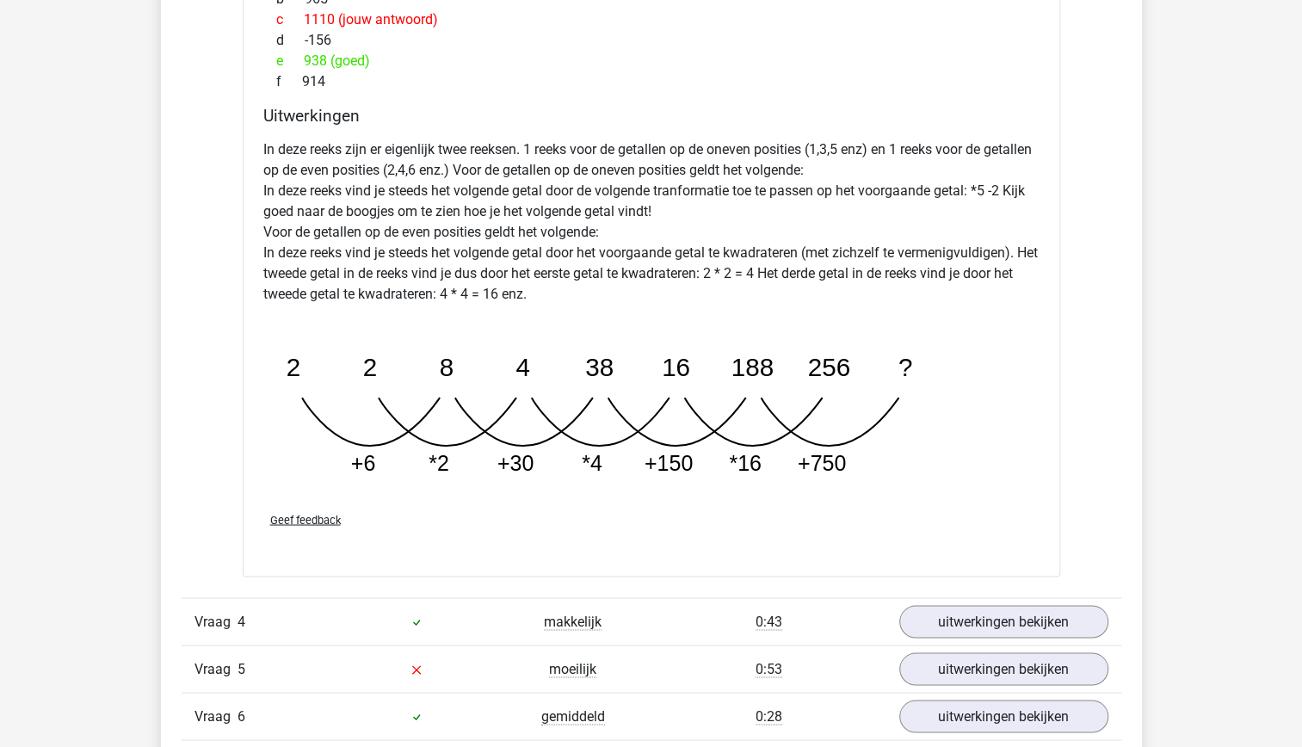
scroll to position [1580, 0]
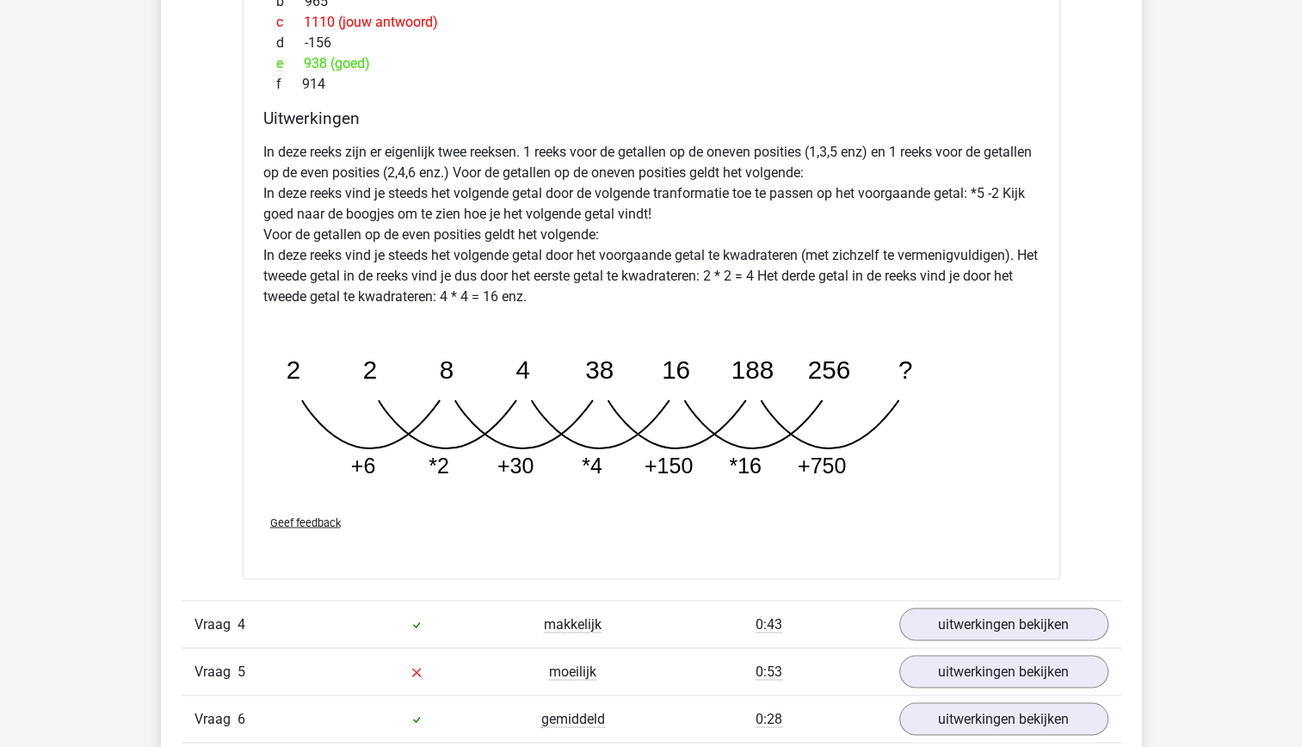
click at [859, 255] on p "In deze reeks zijn er eigenlijk twee reeksen. 1 reeks voor de getallen op de on…" at bounding box center [651, 224] width 776 height 165
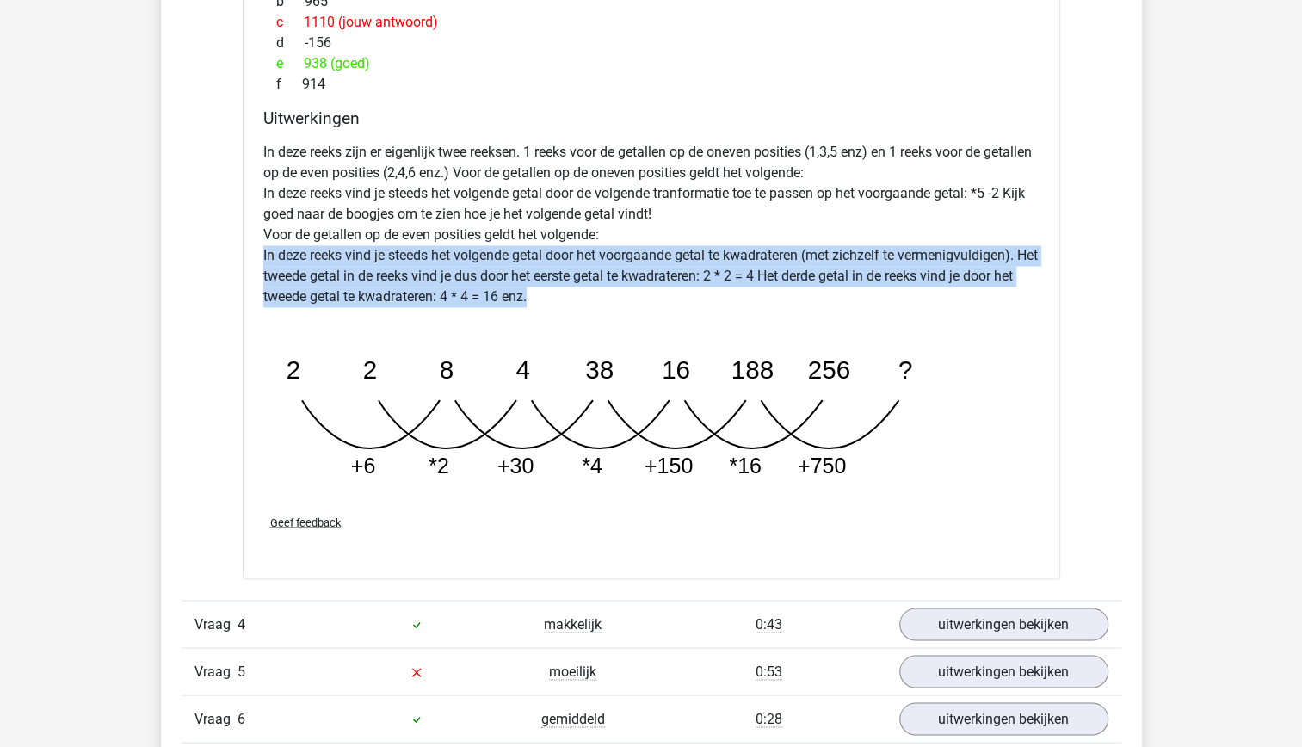
drag, startPoint x: 859, startPoint y: 255, endPoint x: 868, endPoint y: 292, distance: 38.0
click at [868, 292] on p "In deze reeks zijn er eigenlijk twee reeksen. 1 reeks voor de getallen op de on…" at bounding box center [651, 224] width 776 height 165
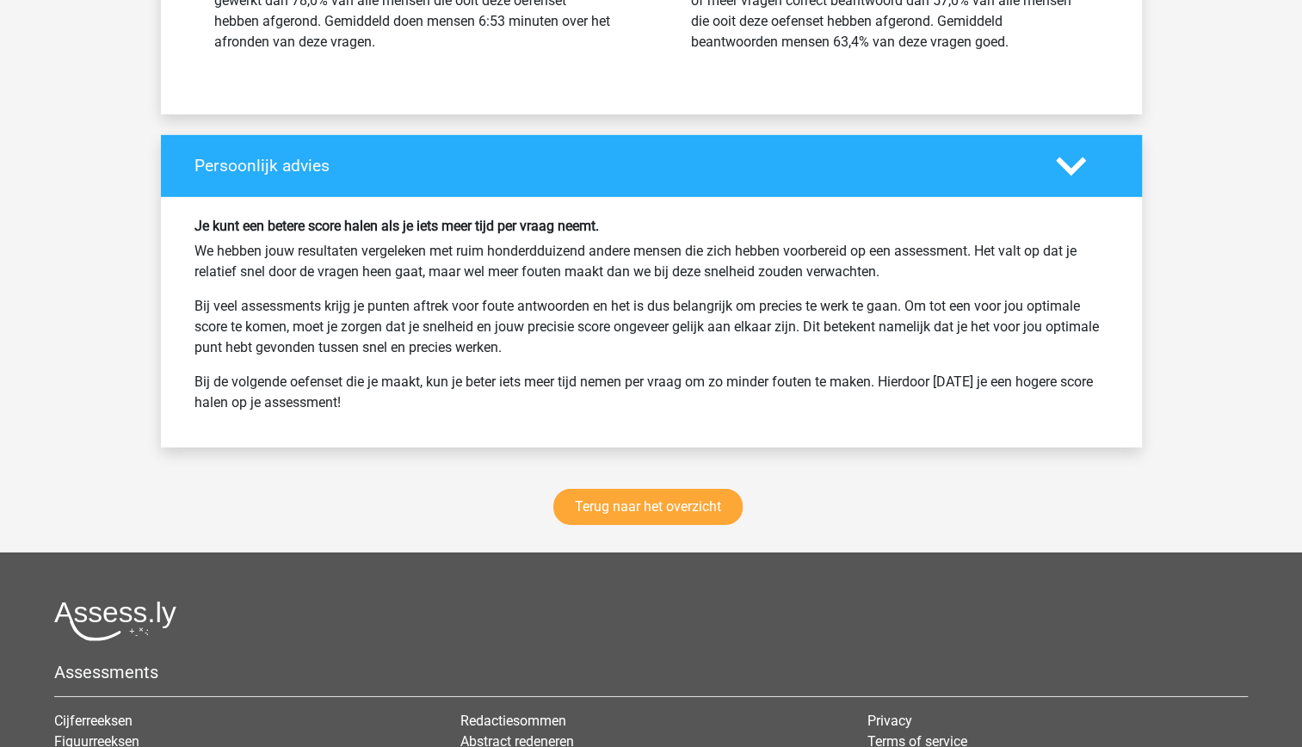
scroll to position [3010, 0]
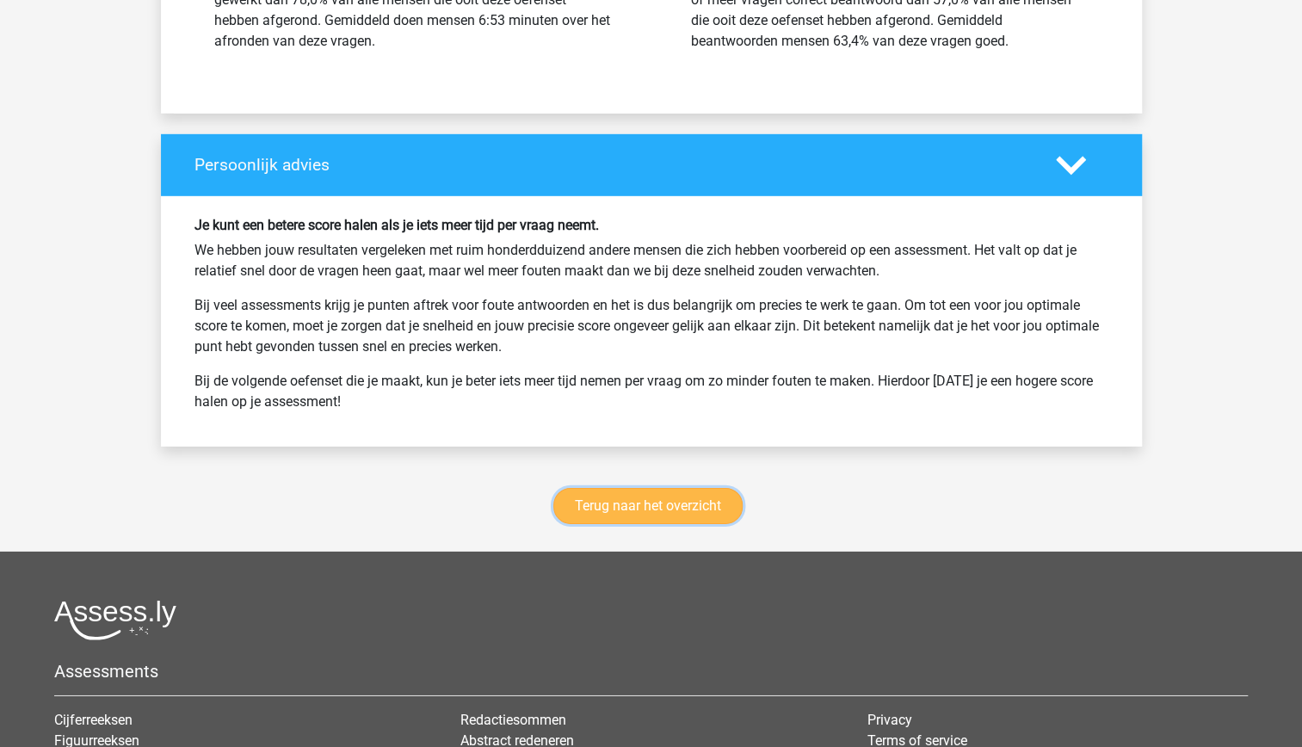
click at [683, 496] on link "Terug naar het overzicht" at bounding box center [647, 506] width 189 height 36
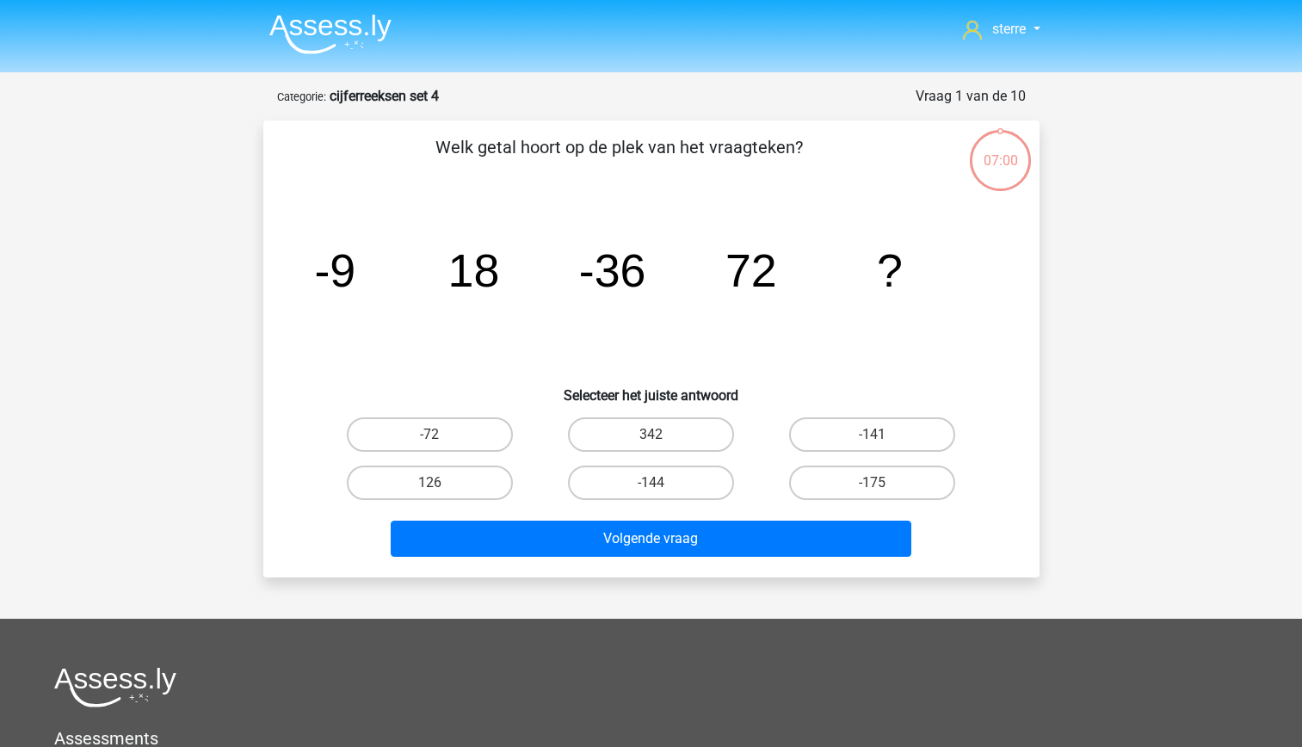
scroll to position [72, 0]
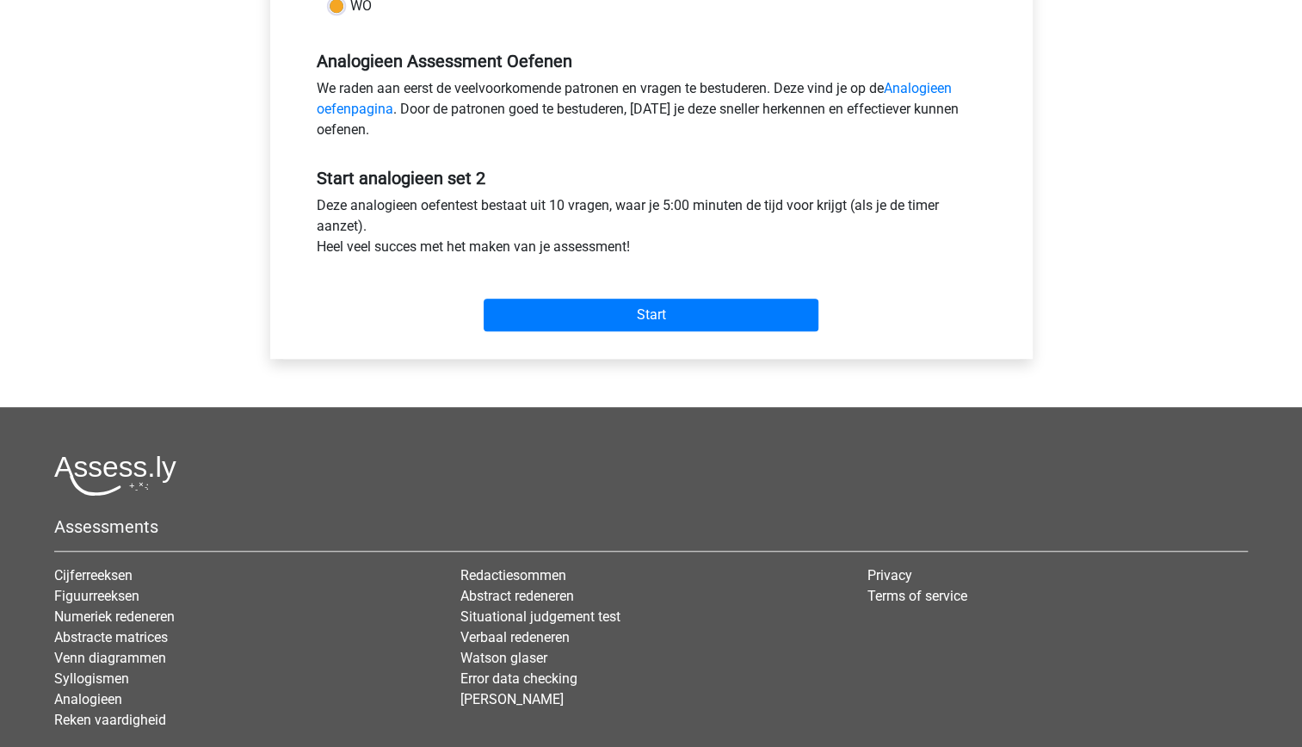
scroll to position [502, 0]
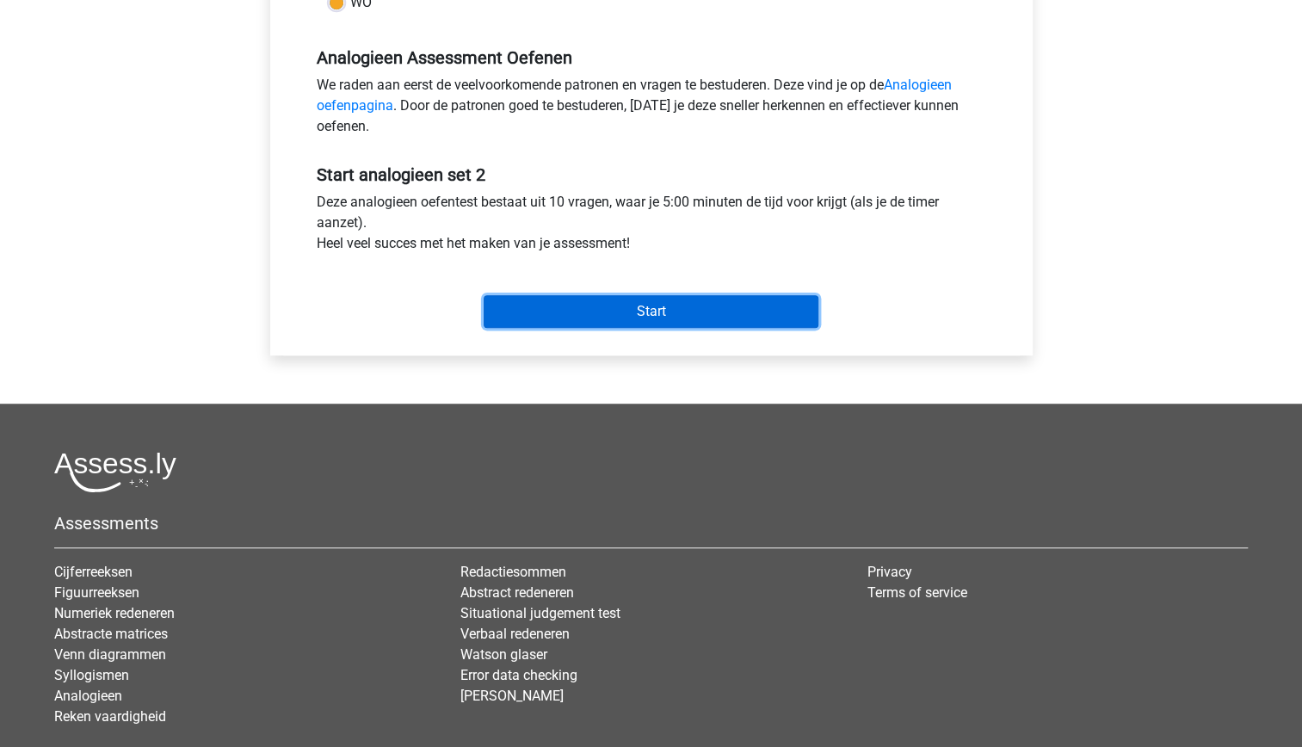
click at [613, 310] on input "Start" at bounding box center [651, 311] width 335 height 33
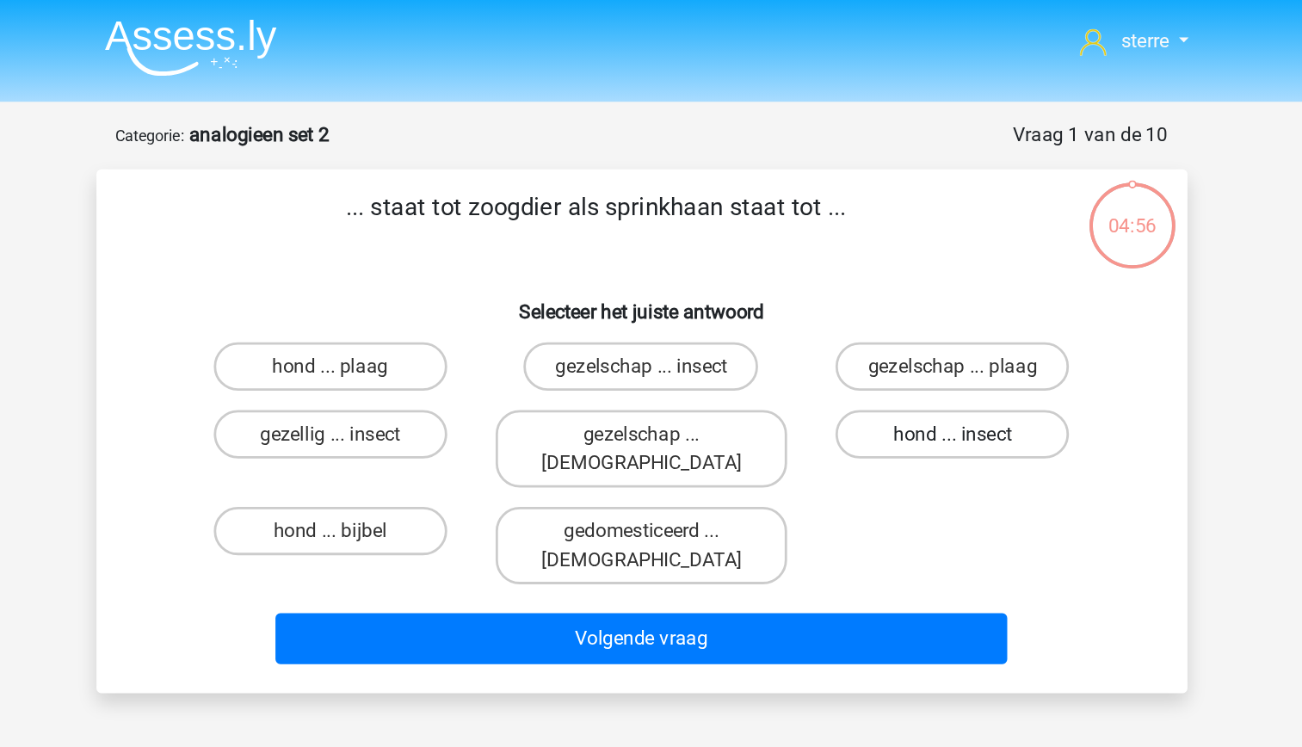
click at [824, 314] on label "hond ... insect" at bounding box center [872, 309] width 166 height 34
click at [872, 314] on input "hond ... insect" at bounding box center [877, 314] width 11 height 11
radio input "true"
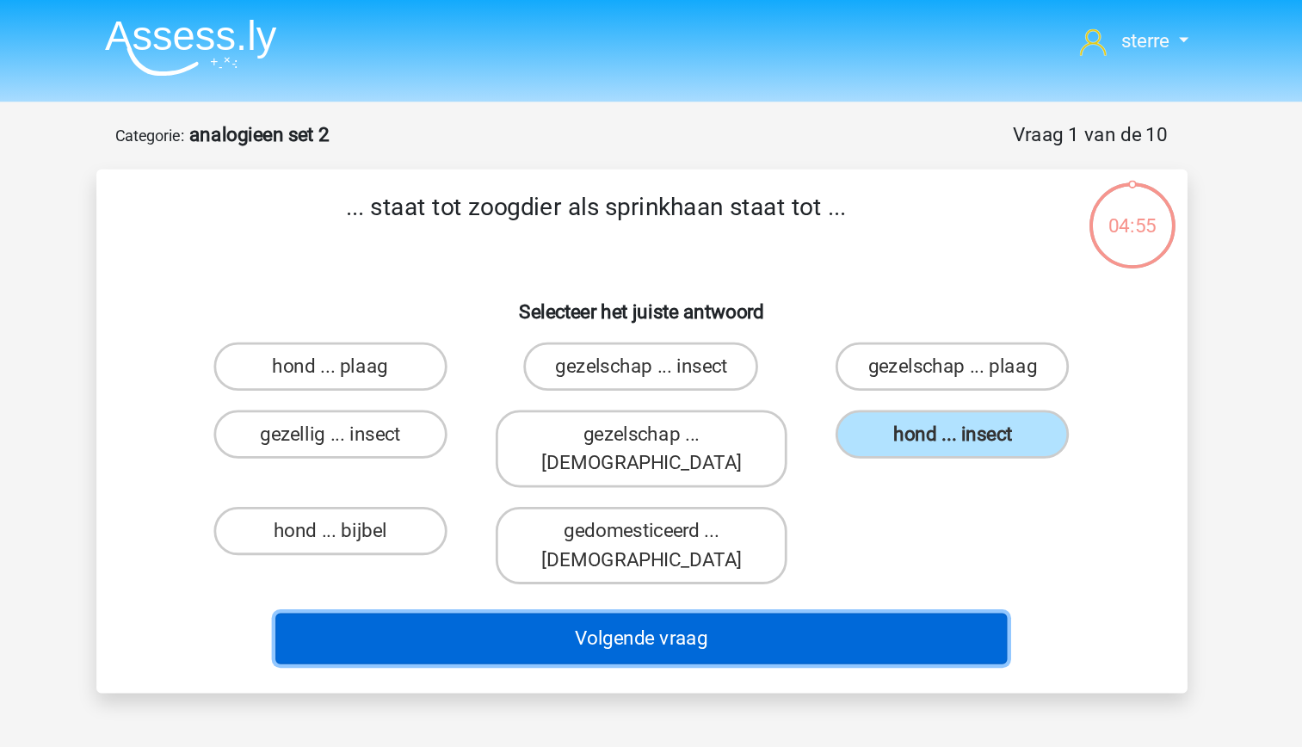
click at [780, 436] on button "Volgende vraag" at bounding box center [651, 454] width 521 height 36
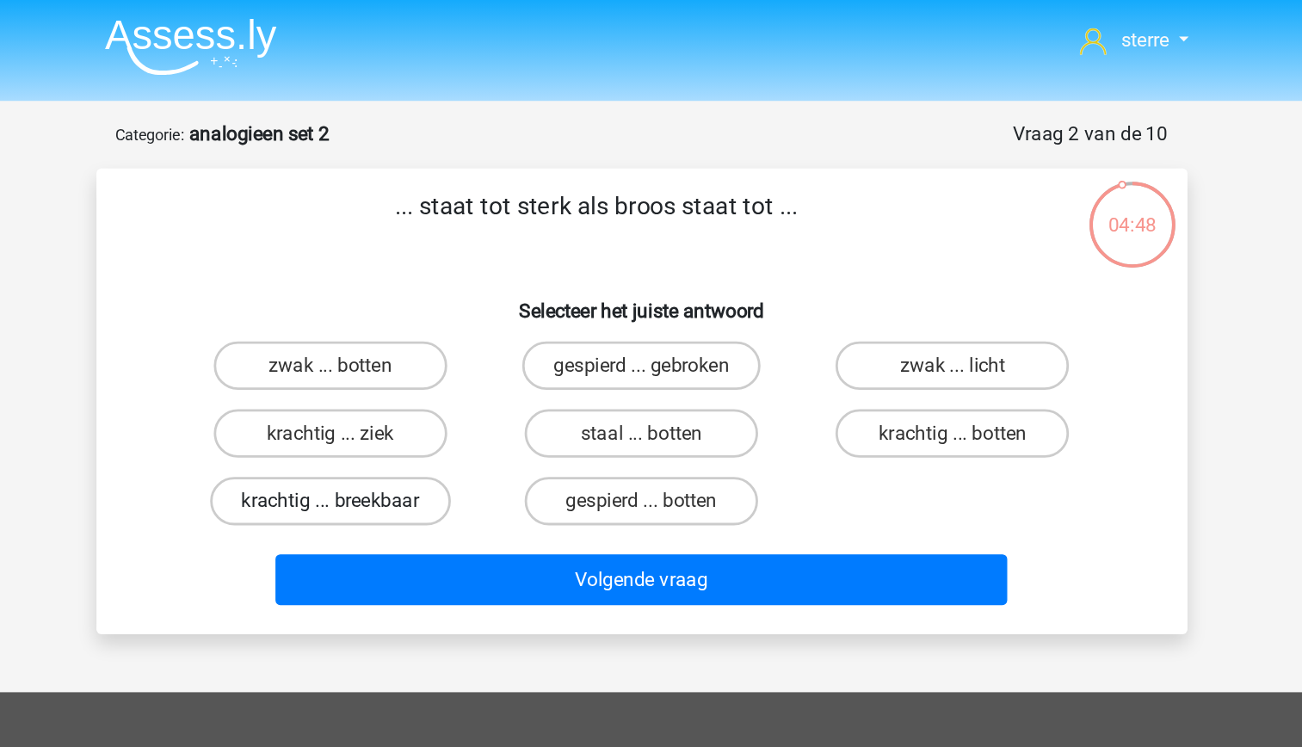
click at [477, 356] on label "krachtig ... breekbaar" at bounding box center [429, 357] width 171 height 34
click at [440, 357] on input "krachtig ... breekbaar" at bounding box center [434, 362] width 11 height 11
radio input "true"
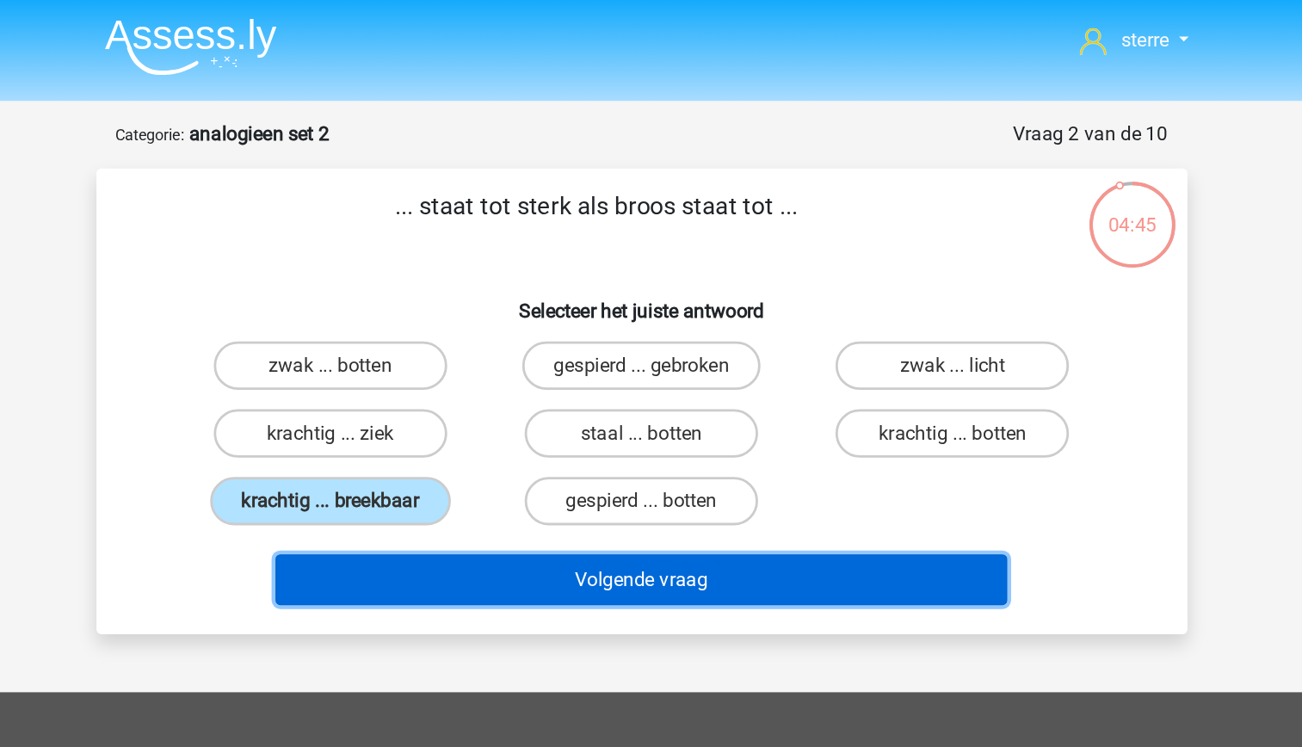
click at [649, 414] on button "Volgende vraag" at bounding box center [651, 413] width 521 height 36
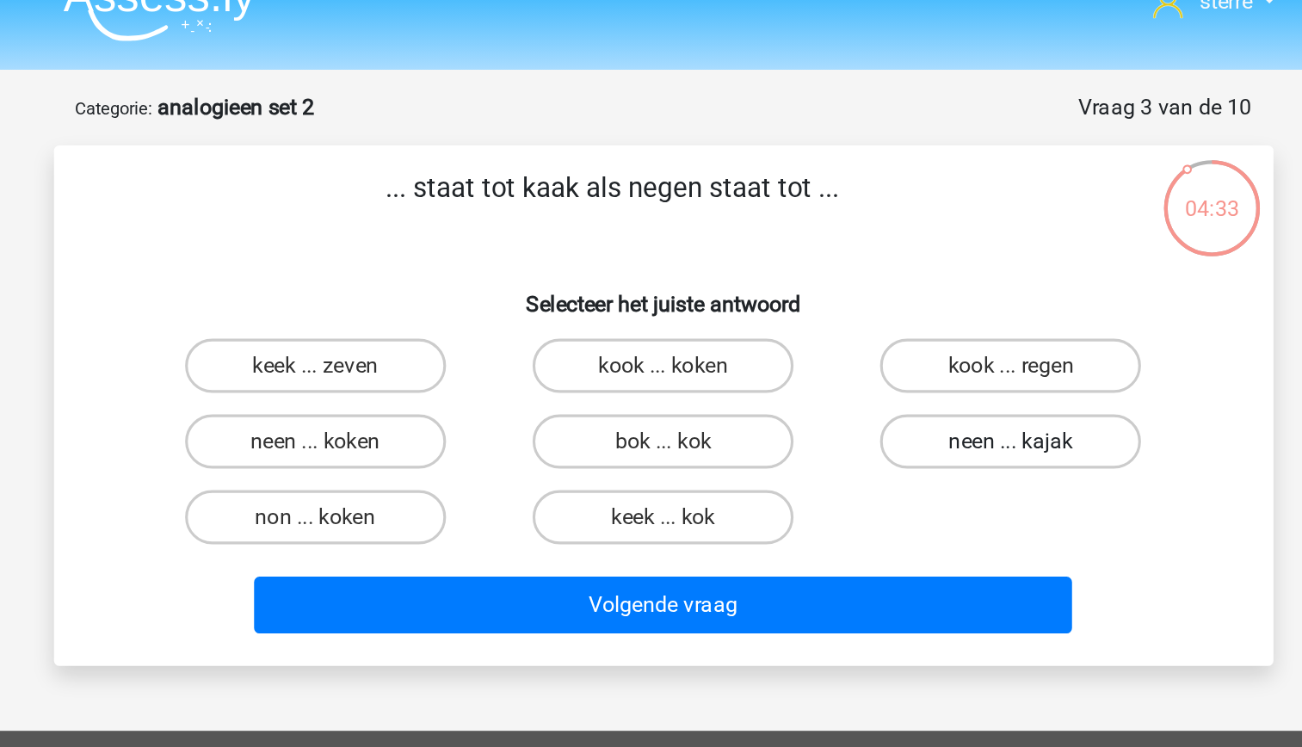
click at [841, 315] on label "neen ... kajak" at bounding box center [872, 309] width 166 height 34
click at [872, 315] on input "neen ... kajak" at bounding box center [877, 314] width 11 height 11
radio input "true"
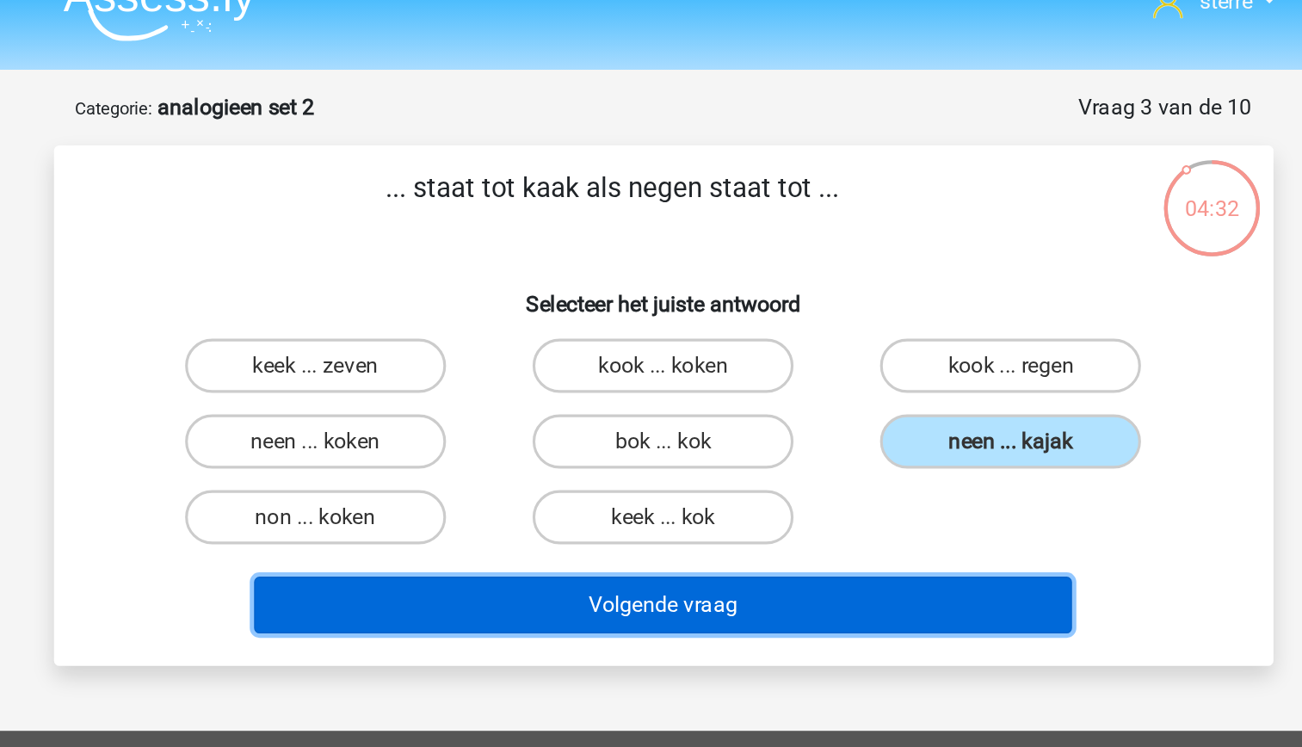
click at [762, 419] on button "Volgende vraag" at bounding box center [651, 413] width 521 height 36
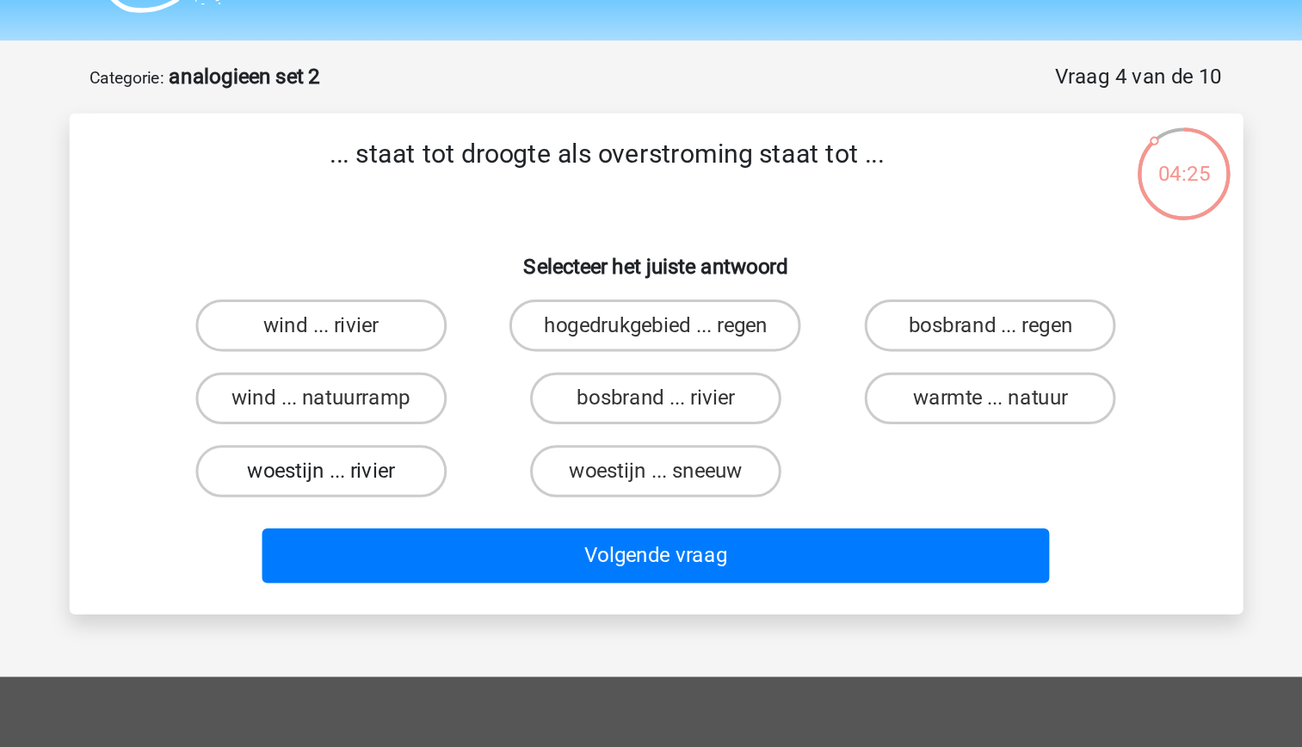
click at [483, 365] on label "woestijn ... rivier" at bounding box center [430, 357] width 166 height 34
click at [440, 365] on input "woestijn ... rivier" at bounding box center [434, 362] width 11 height 11
radio input "true"
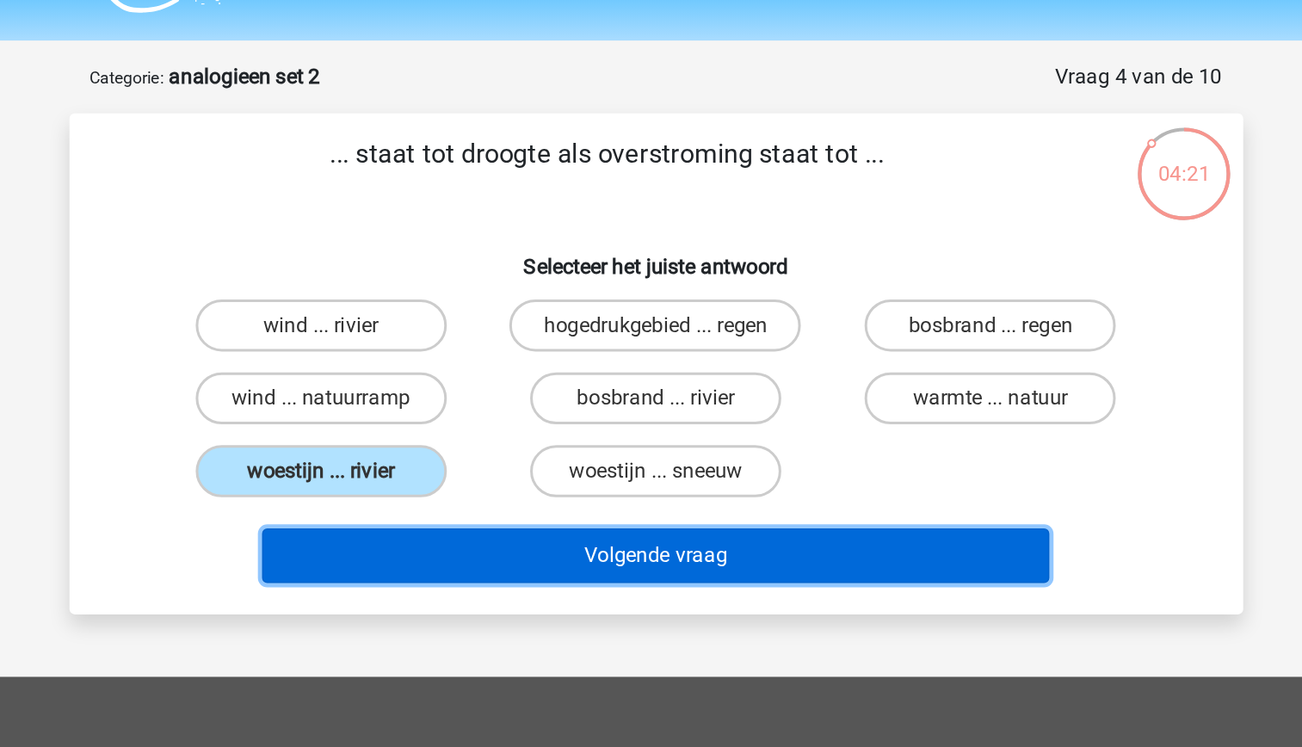
click at [654, 410] on button "Volgende vraag" at bounding box center [651, 413] width 521 height 36
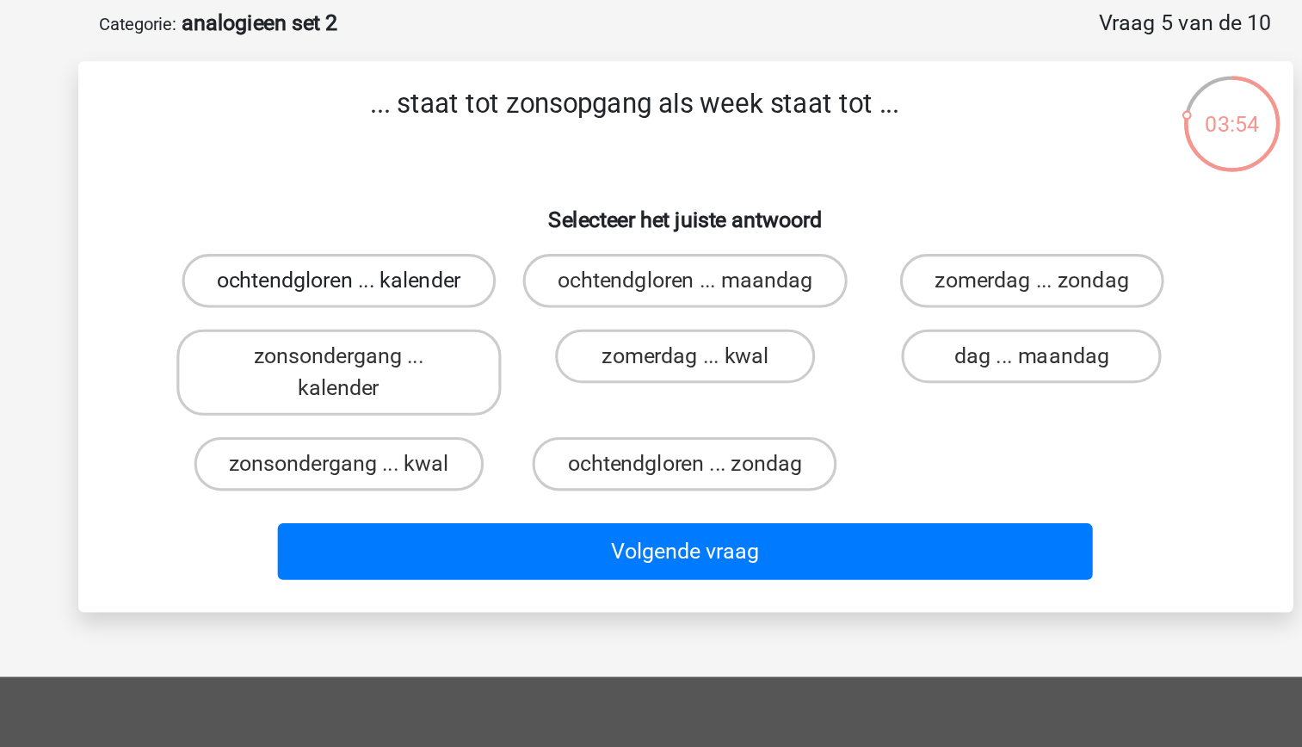
click at [490, 261] on label "ochtendgloren ... kalender" at bounding box center [430, 260] width 200 height 34
click at [440, 261] on input "ochtendgloren ... kalender" at bounding box center [434, 266] width 11 height 11
radio input "true"
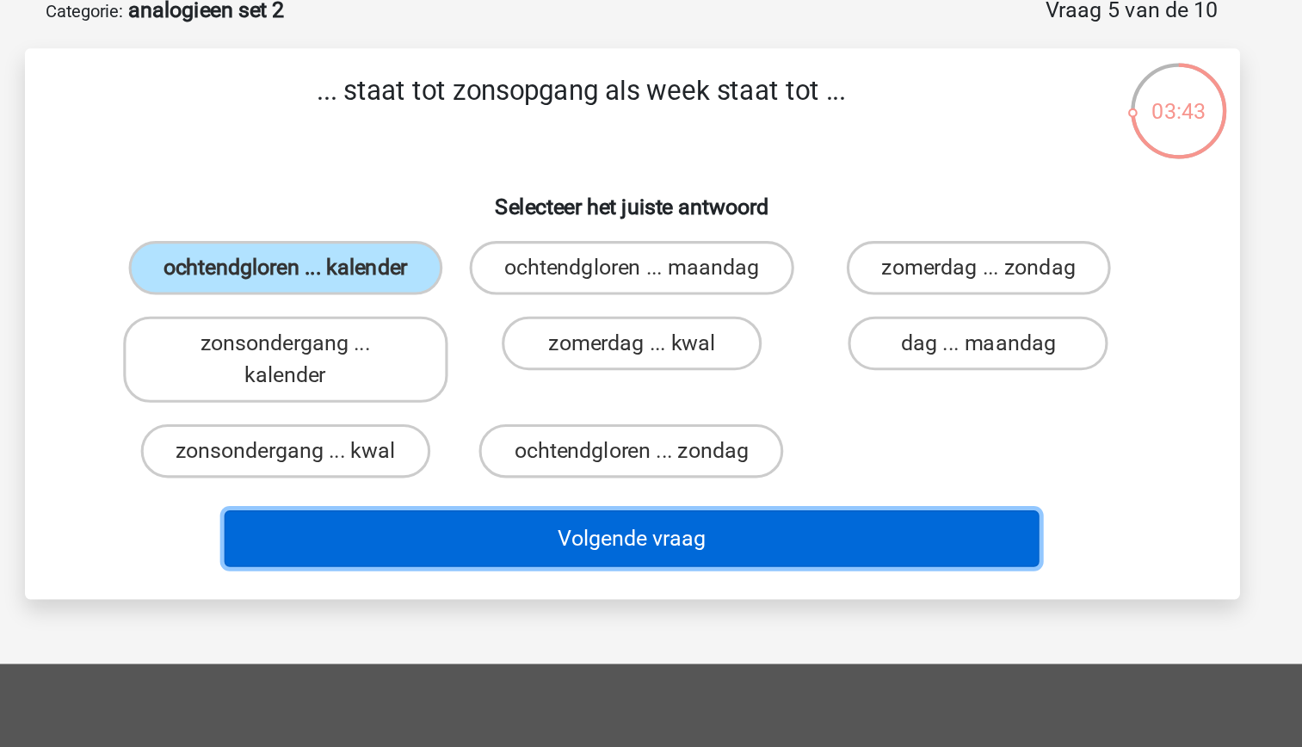
click at [625, 452] on button "Volgende vraag" at bounding box center [651, 434] width 521 height 36
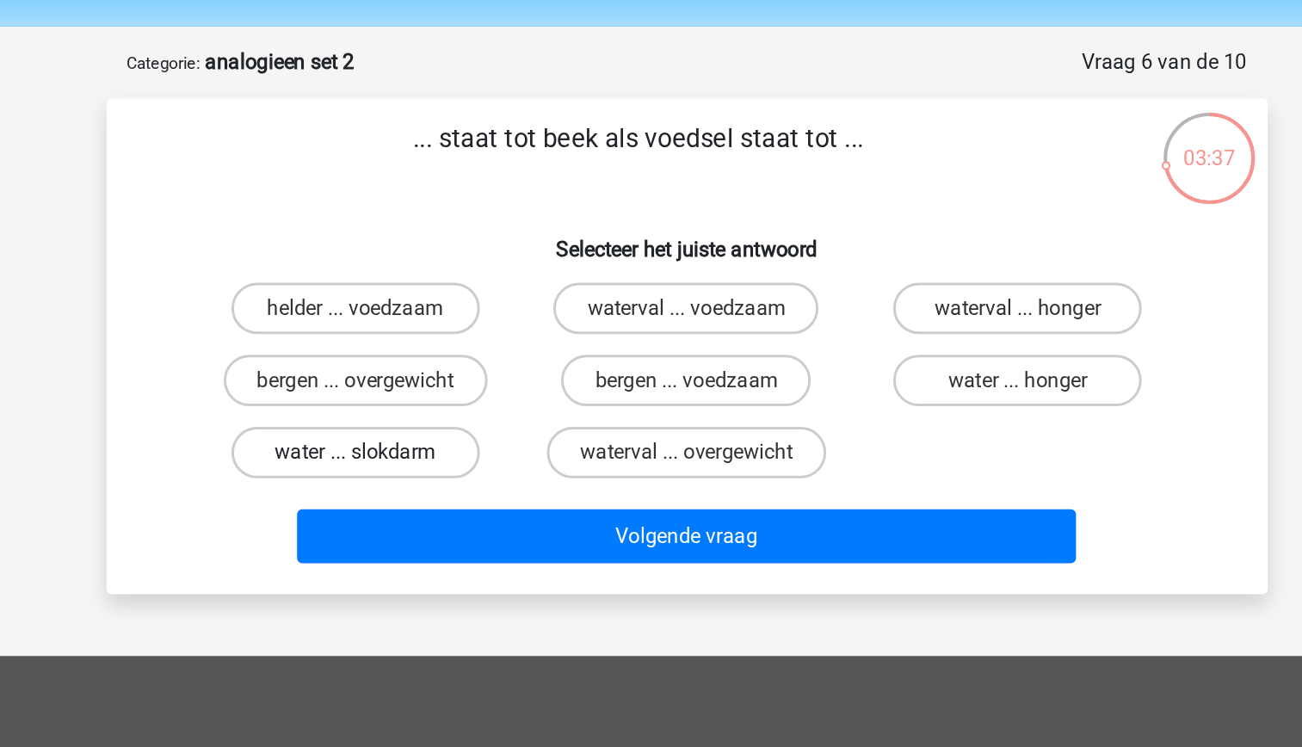
click at [434, 355] on label "water ... slokdarm" at bounding box center [430, 357] width 166 height 34
click at [434, 357] on input "water ... slokdarm" at bounding box center [434, 362] width 11 height 11
radio input "true"
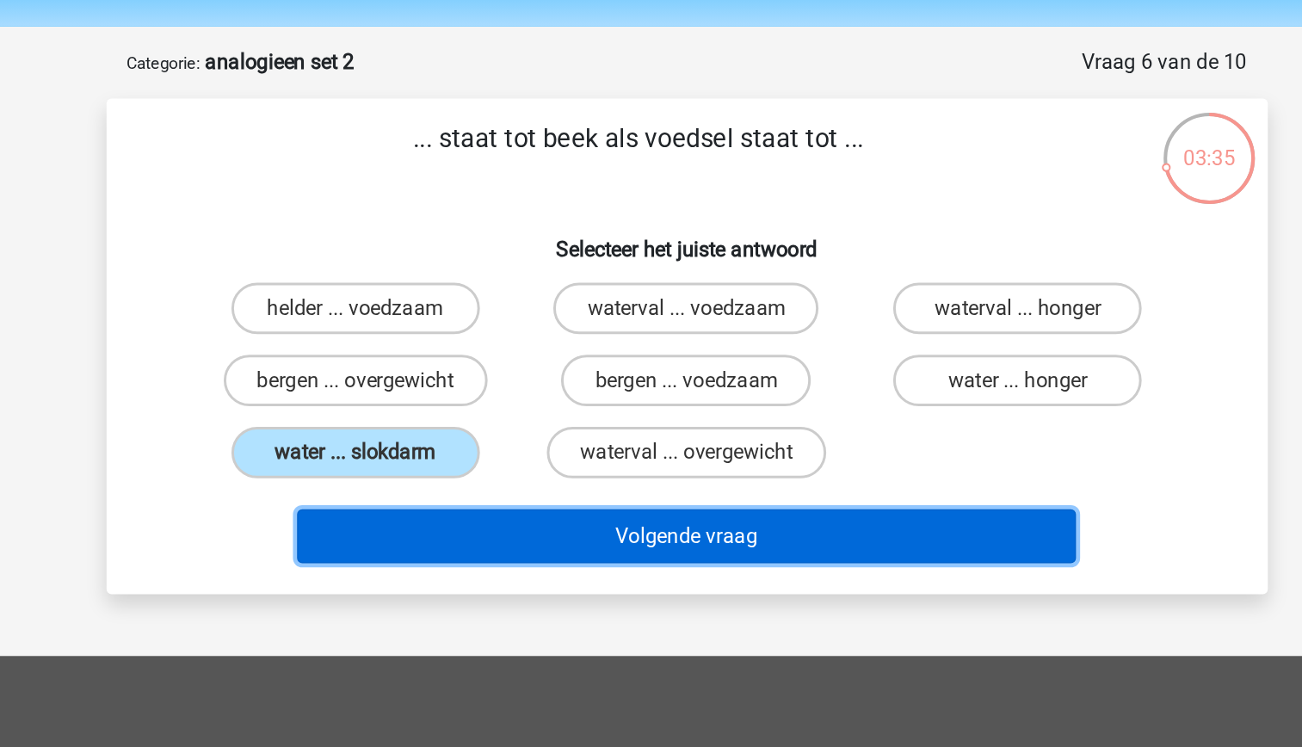
click at [572, 407] on button "Volgende vraag" at bounding box center [651, 413] width 521 height 36
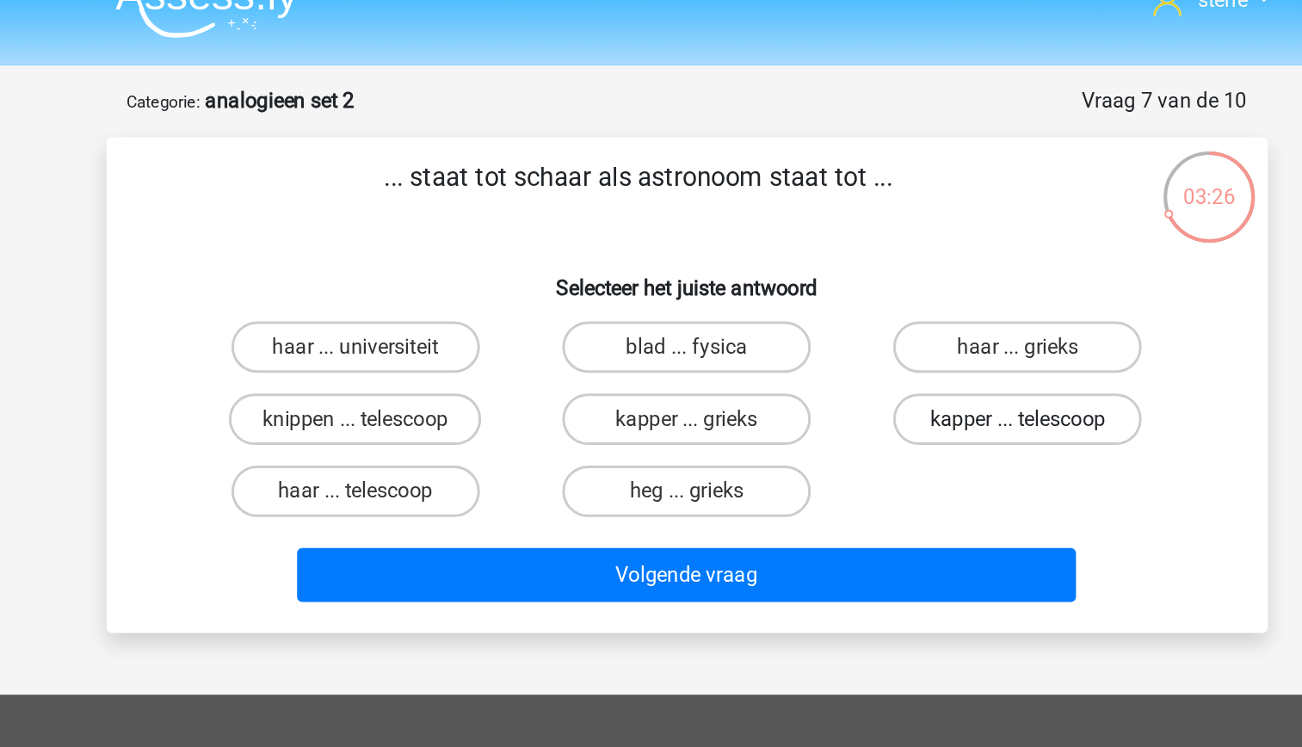
click at [841, 313] on label "kapper ... telescoop" at bounding box center [872, 309] width 166 height 34
click at [872, 313] on input "kapper ... telescoop" at bounding box center [877, 314] width 11 height 11
radio input "true"
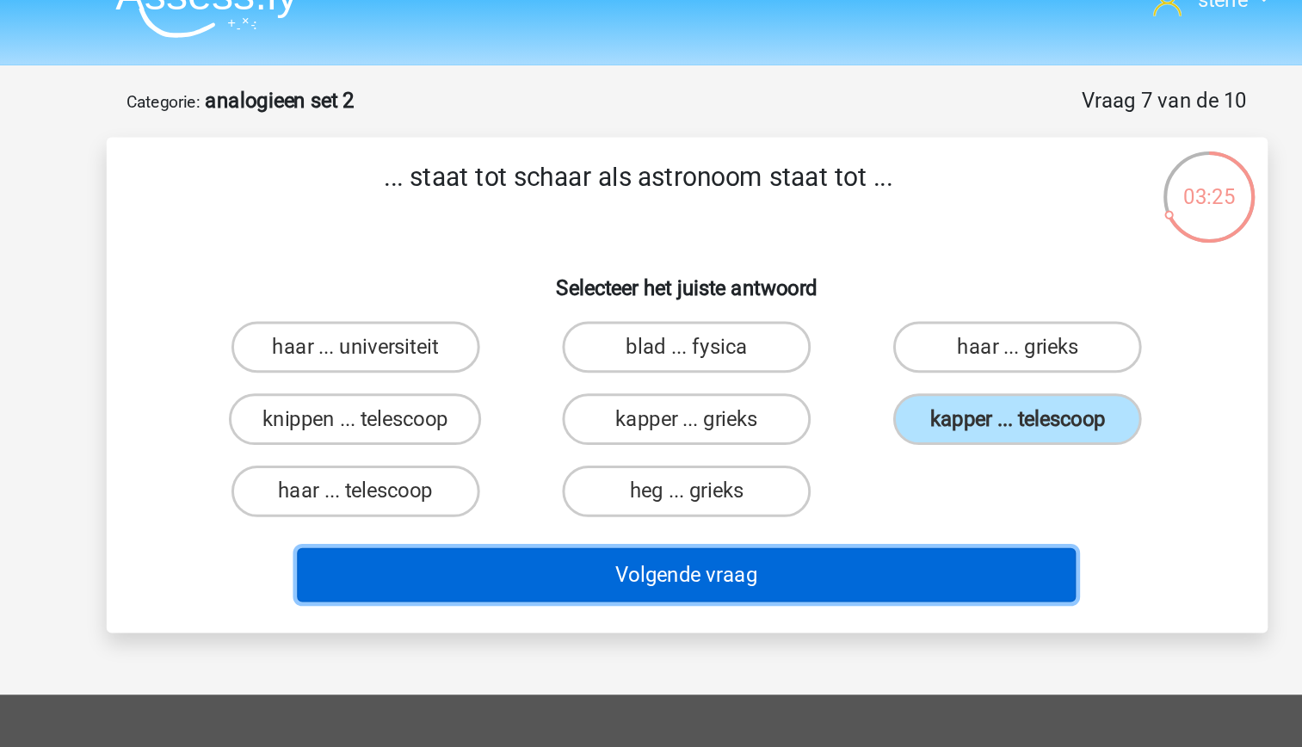
click at [776, 414] on button "Volgende vraag" at bounding box center [651, 413] width 521 height 36
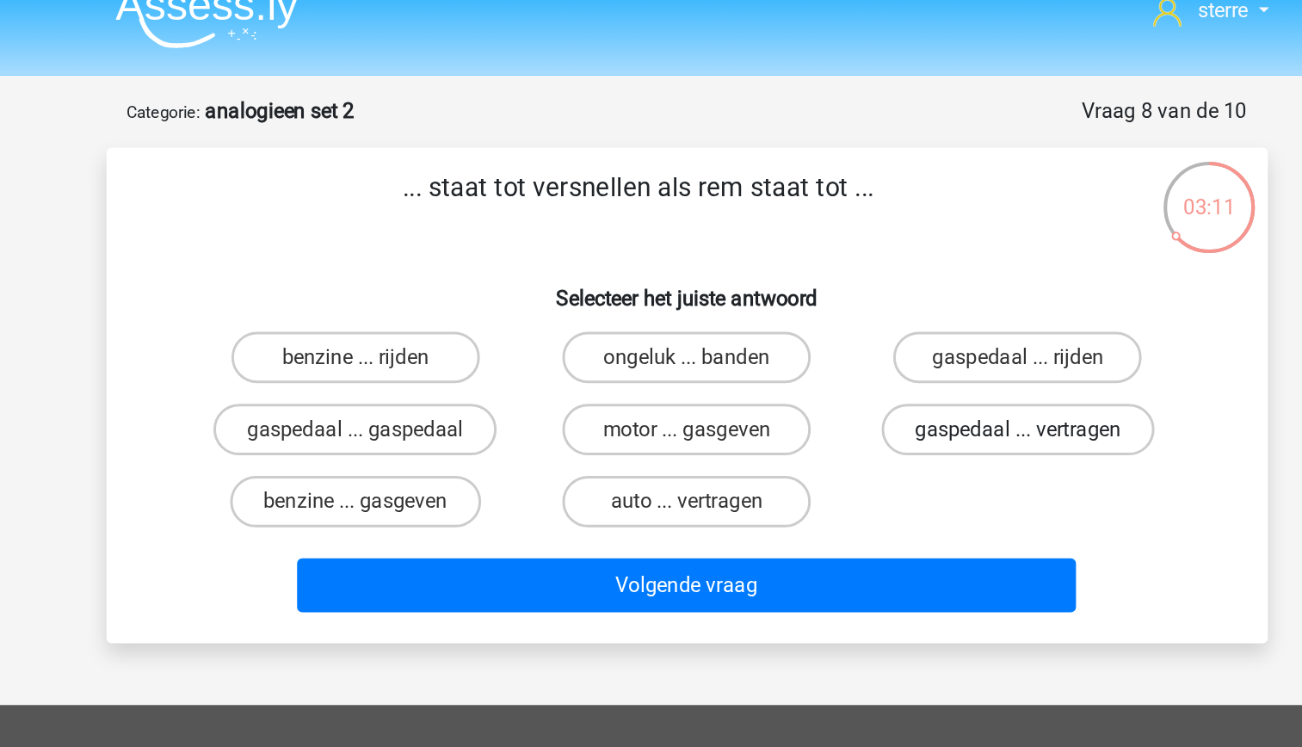
click at [835, 307] on label "gaspedaal ... vertragen" at bounding box center [872, 309] width 182 height 34
click at [872, 309] on input "gaspedaal ... vertragen" at bounding box center [877, 314] width 11 height 11
radio input "true"
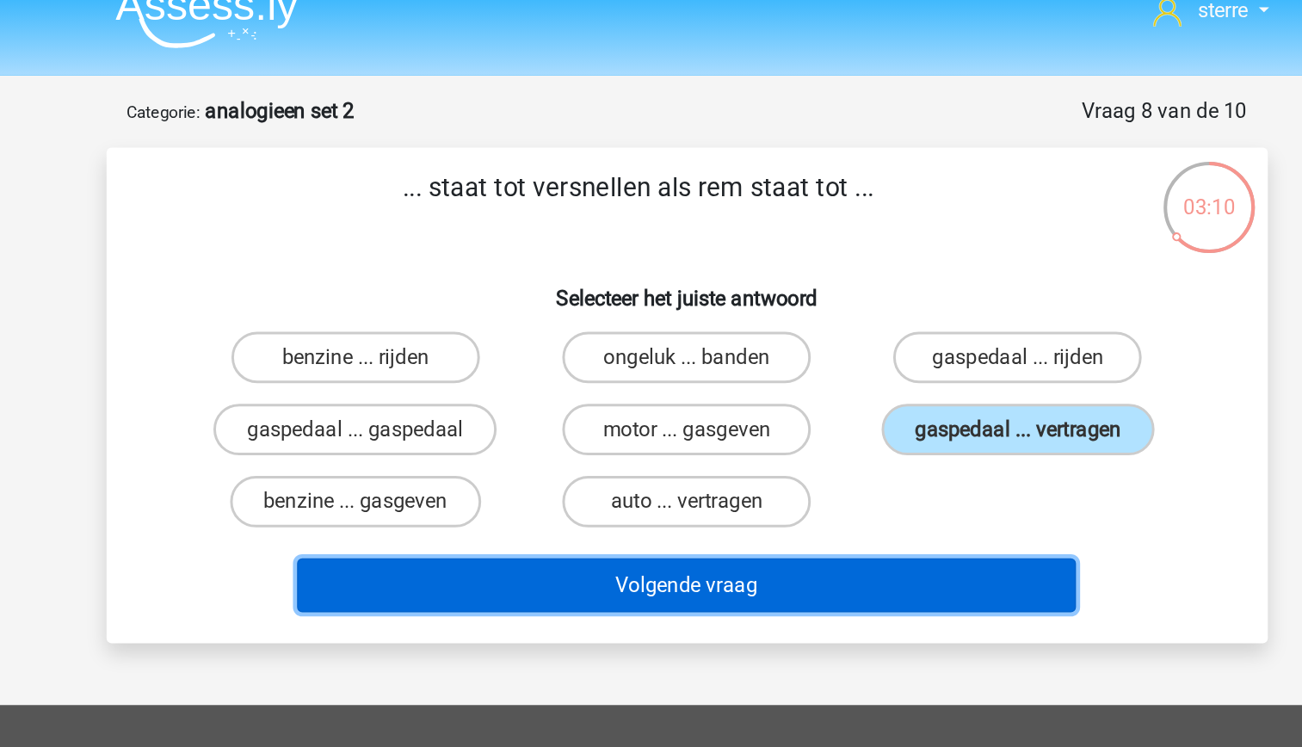
click at [753, 418] on button "Volgende vraag" at bounding box center [651, 413] width 521 height 36
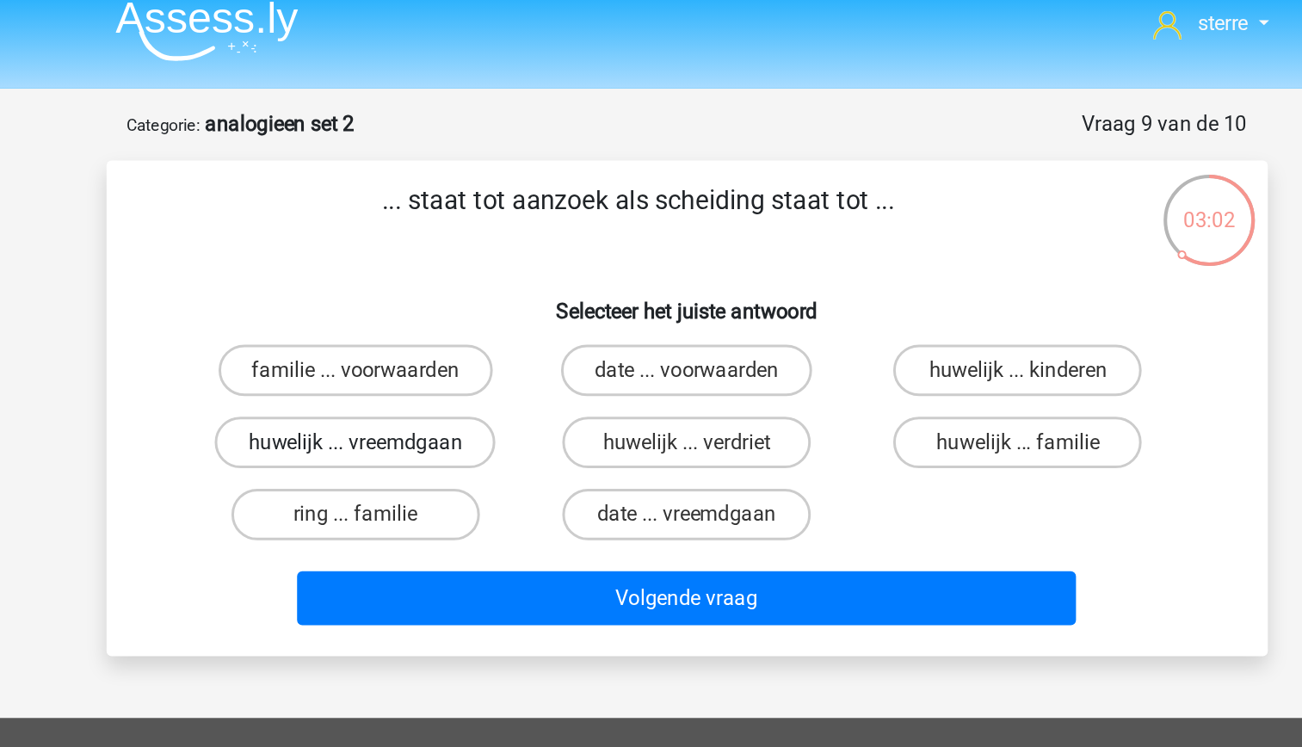
click at [494, 315] on label "huwelijk ... vreemdgaan" at bounding box center [430, 309] width 188 height 34
click at [440, 315] on input "huwelijk ... vreemdgaan" at bounding box center [434, 314] width 11 height 11
radio input "true"
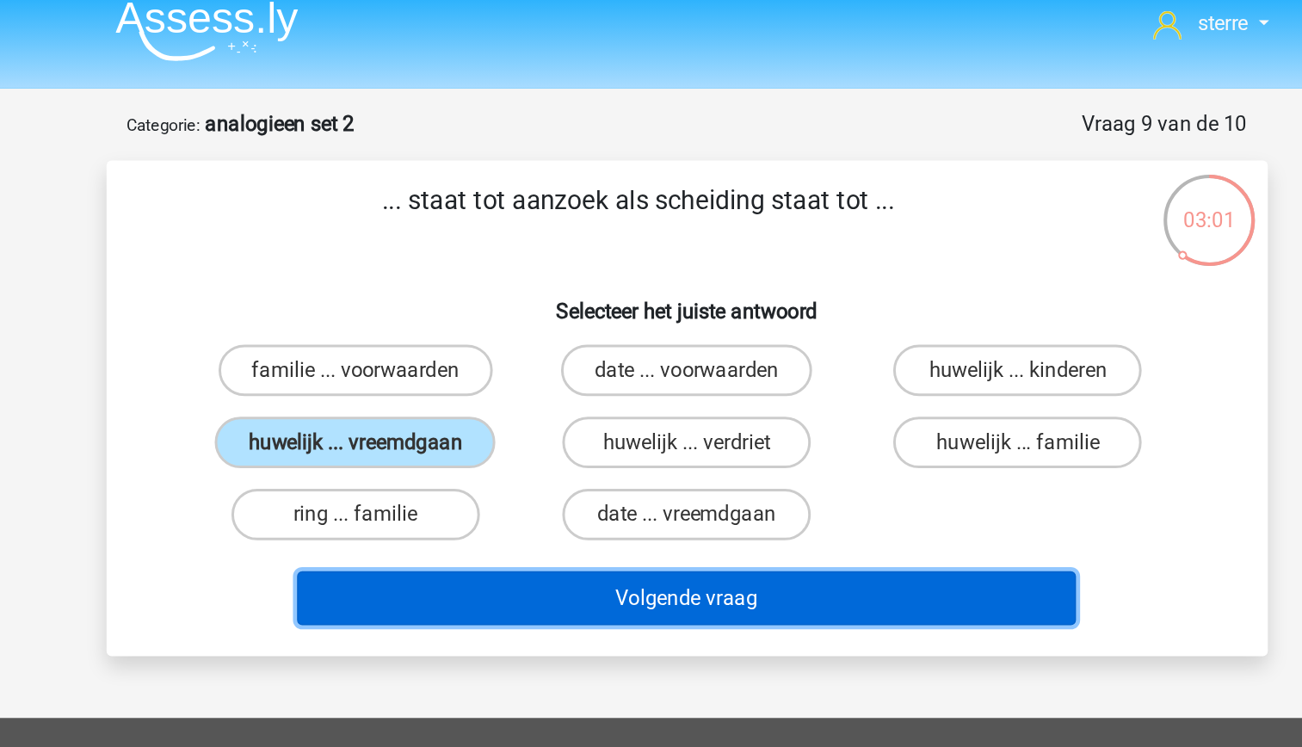
click at [642, 414] on button "Volgende vraag" at bounding box center [651, 413] width 521 height 36
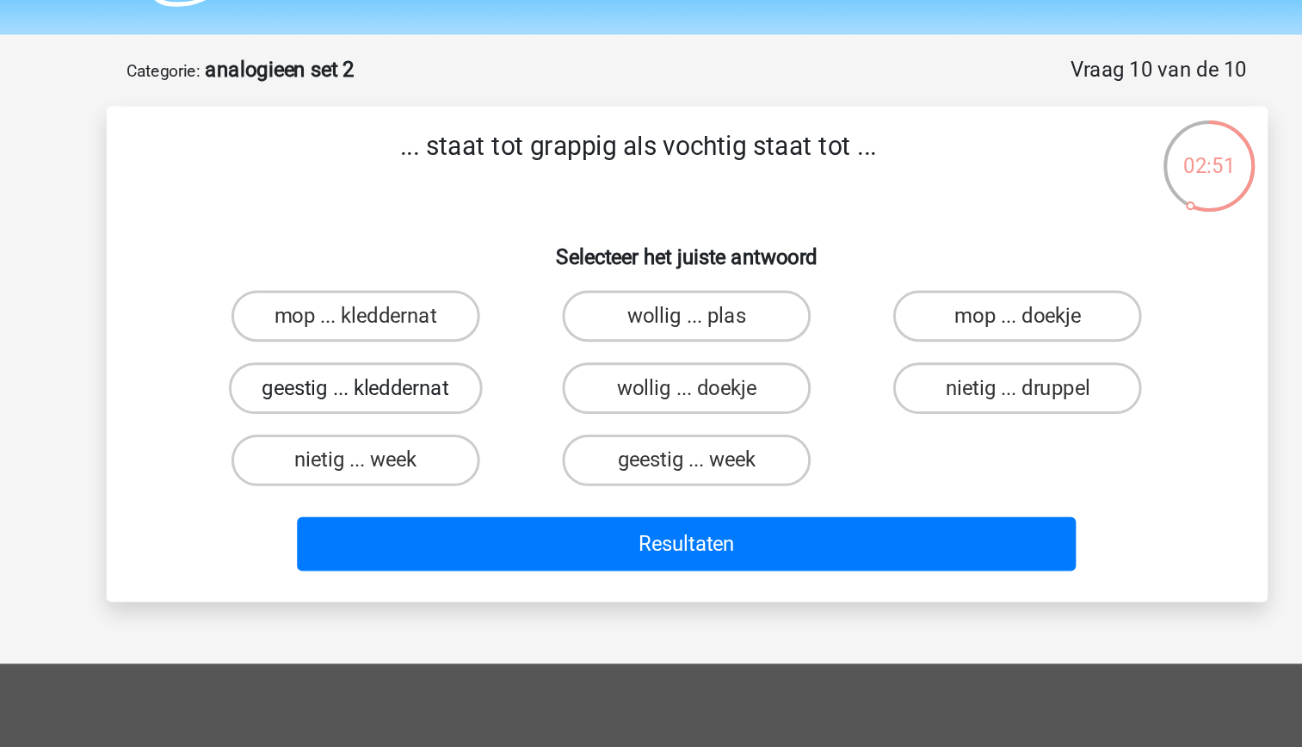
click at [484, 320] on label "geestig ... kleddernat" at bounding box center [429, 309] width 169 height 34
click at [440, 320] on input "geestig ... kleddernat" at bounding box center [434, 314] width 11 height 11
radio input "true"
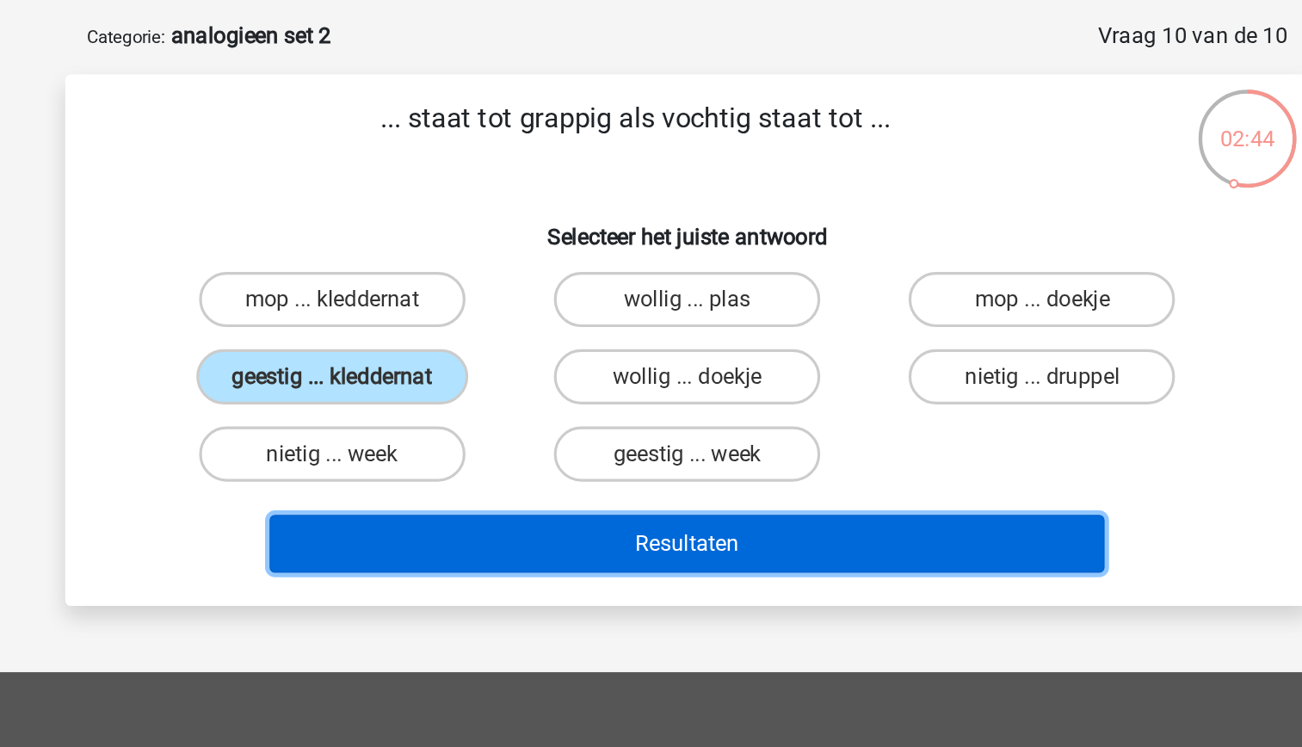
click at [650, 410] on button "Resultaten" at bounding box center [651, 413] width 521 height 36
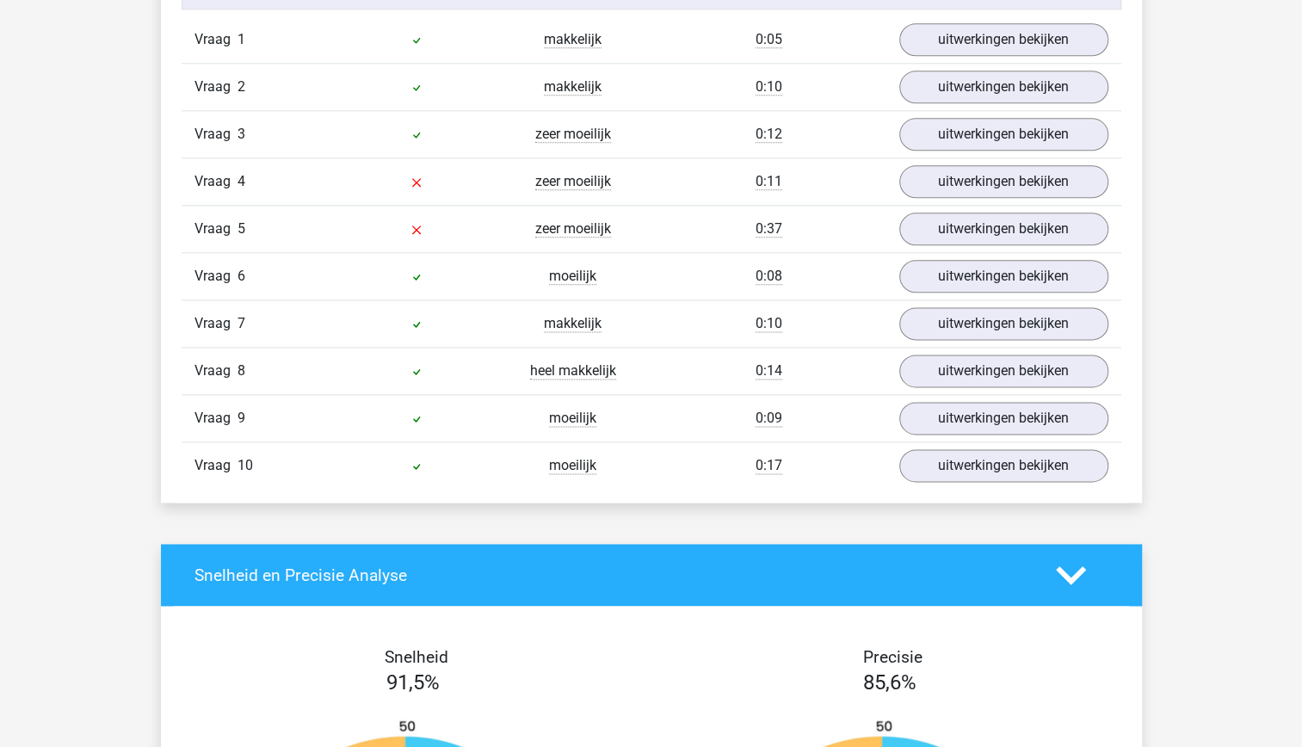
scroll to position [1170, 0]
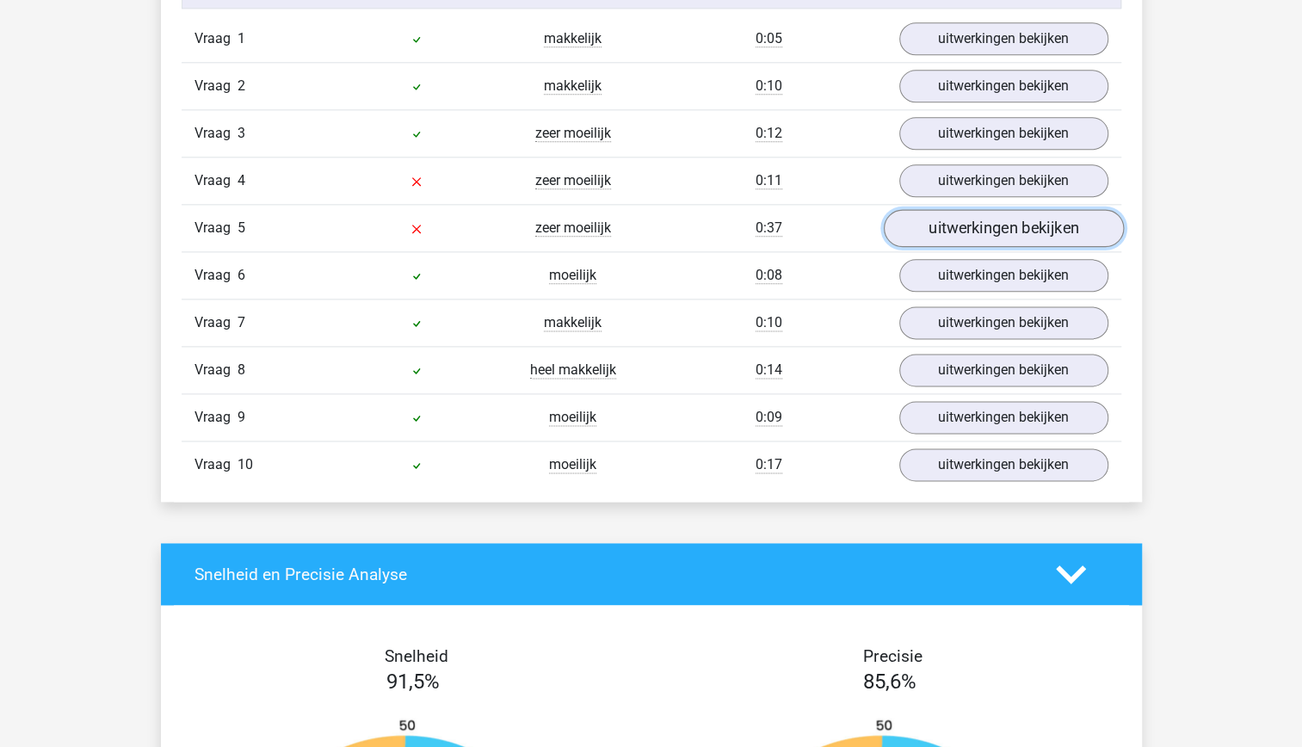
click at [1008, 233] on link "uitwerkingen bekijken" at bounding box center [1003, 228] width 240 height 38
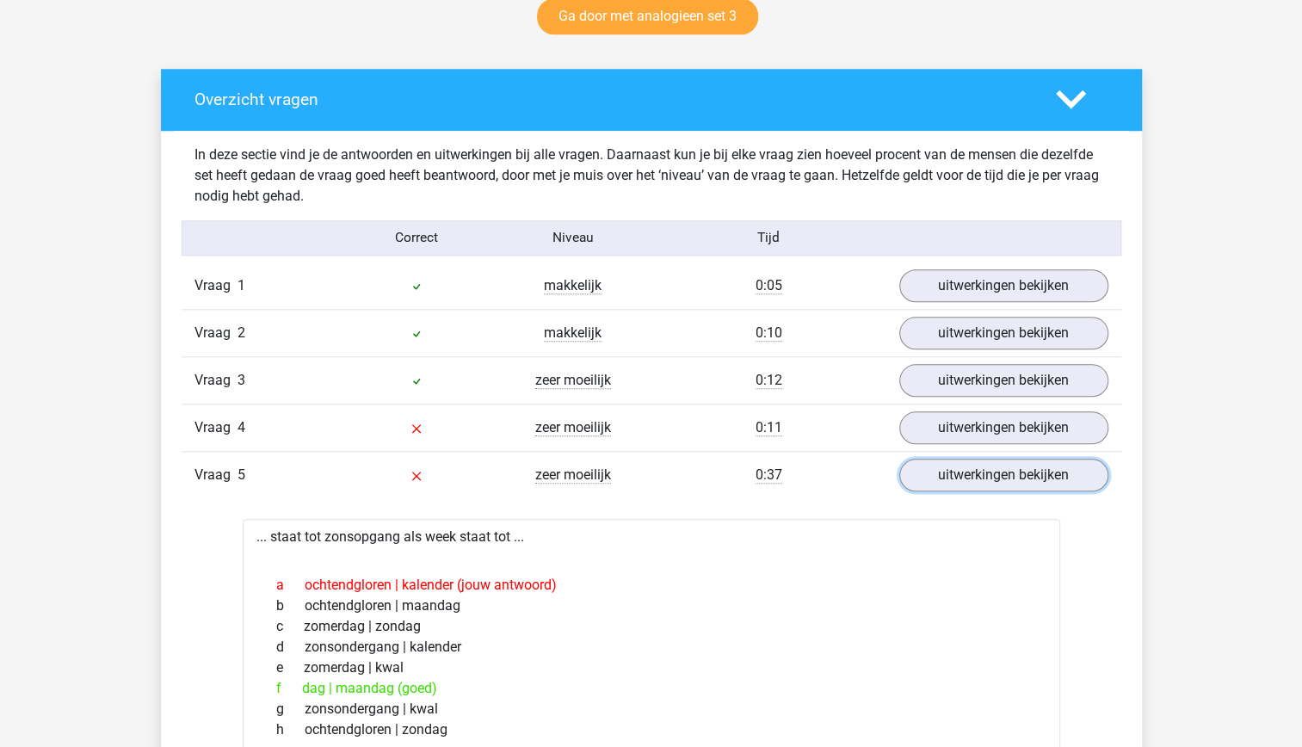
scroll to position [921, 0]
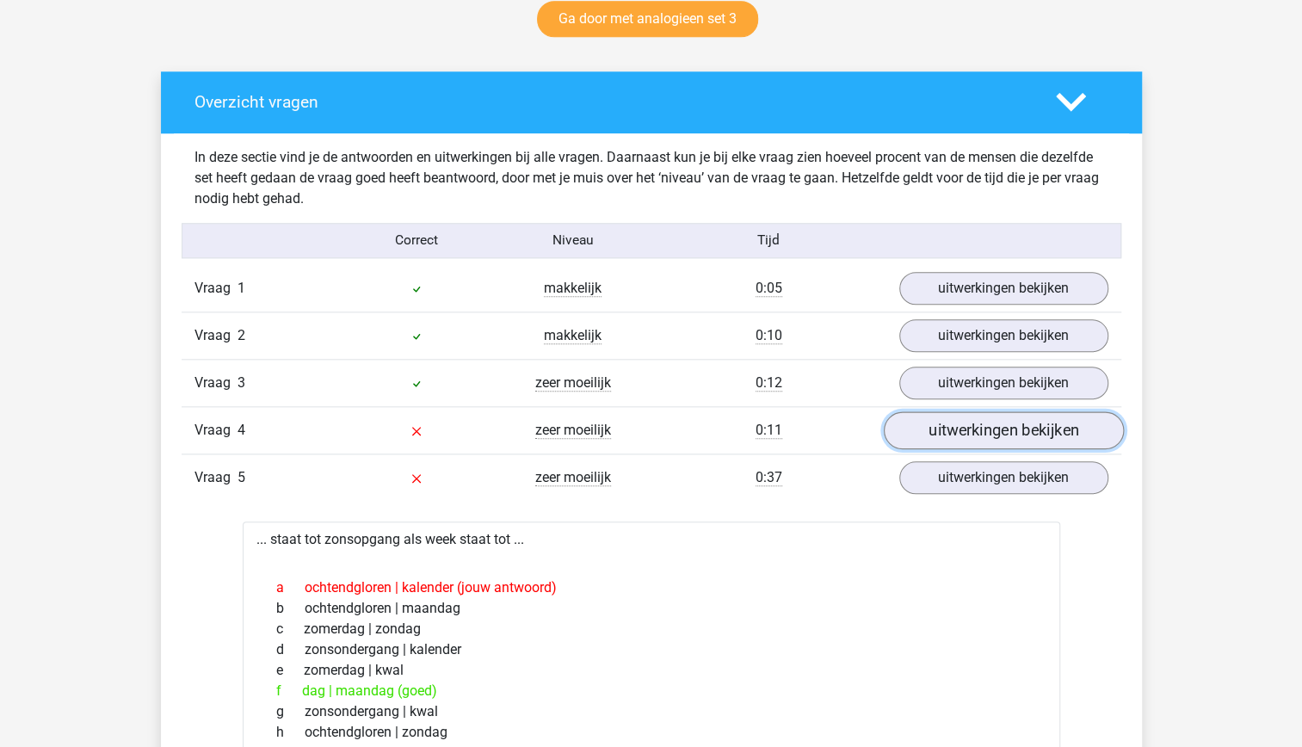
click at [981, 432] on link "uitwerkingen bekijken" at bounding box center [1003, 430] width 240 height 38
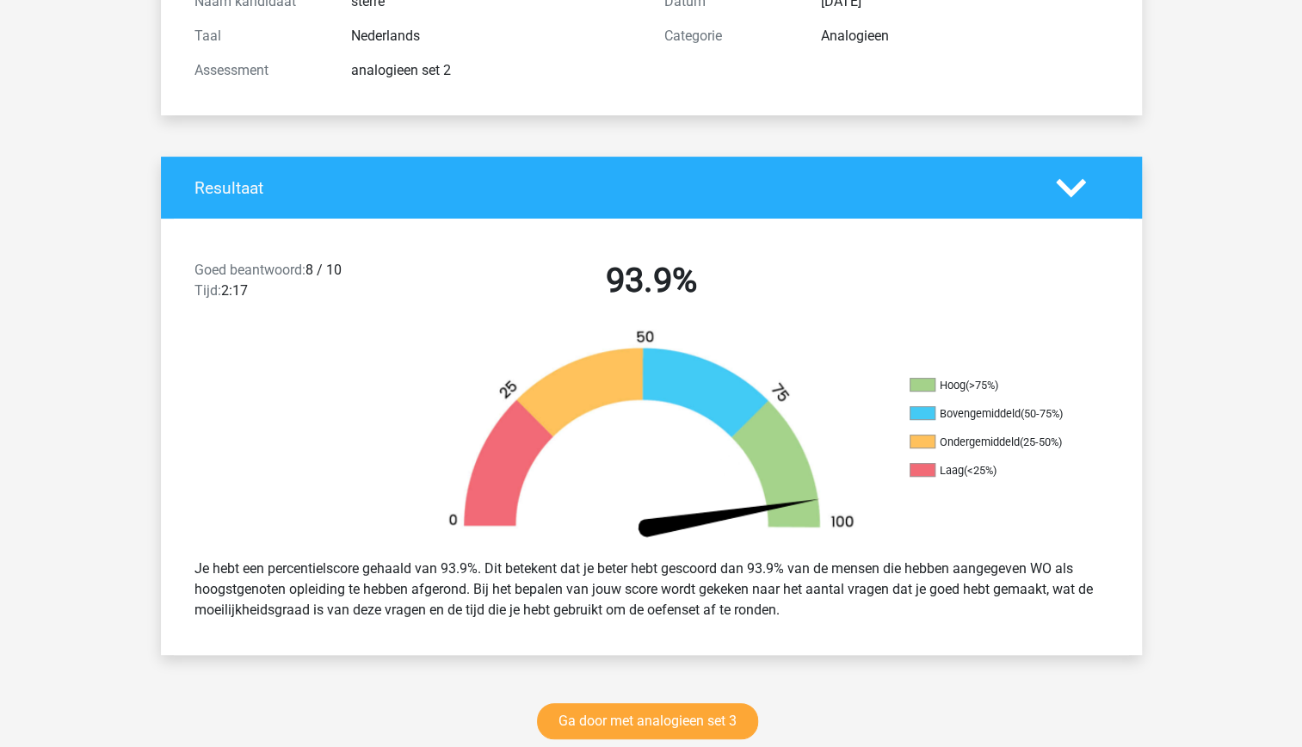
scroll to position [0, 0]
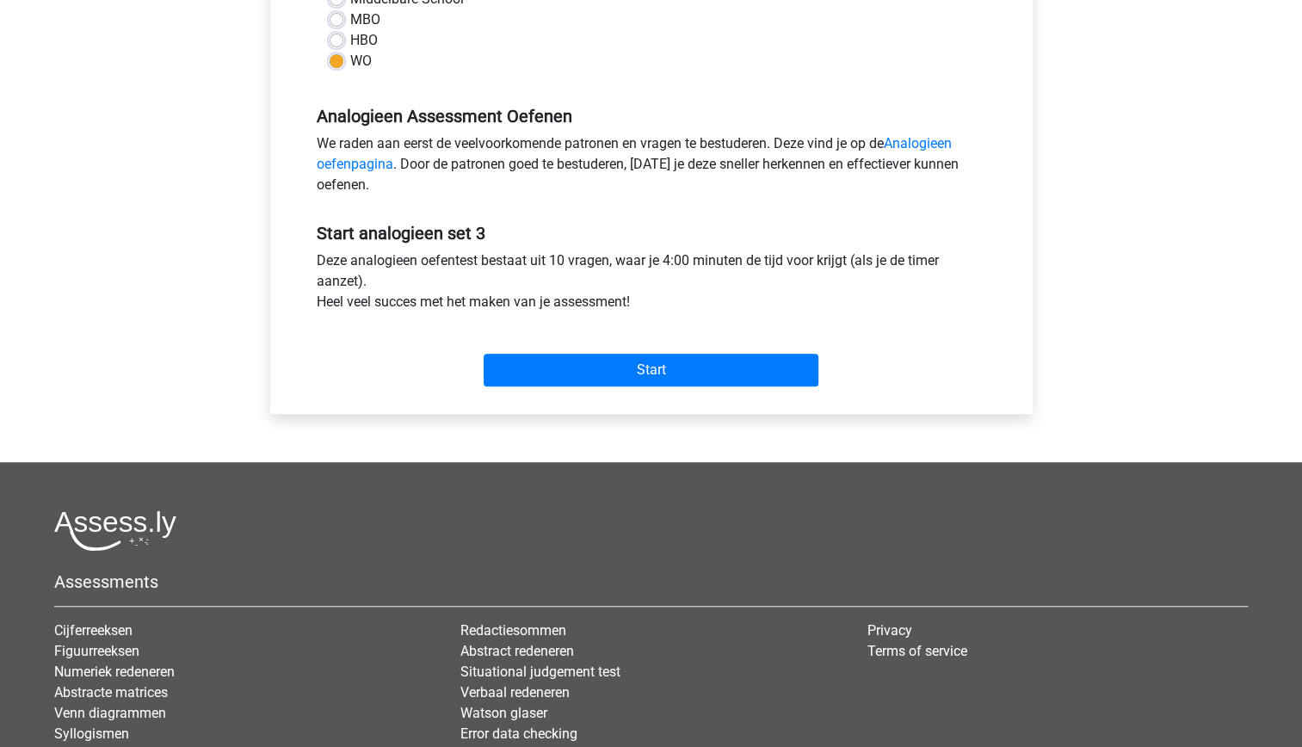
scroll to position [452, 0]
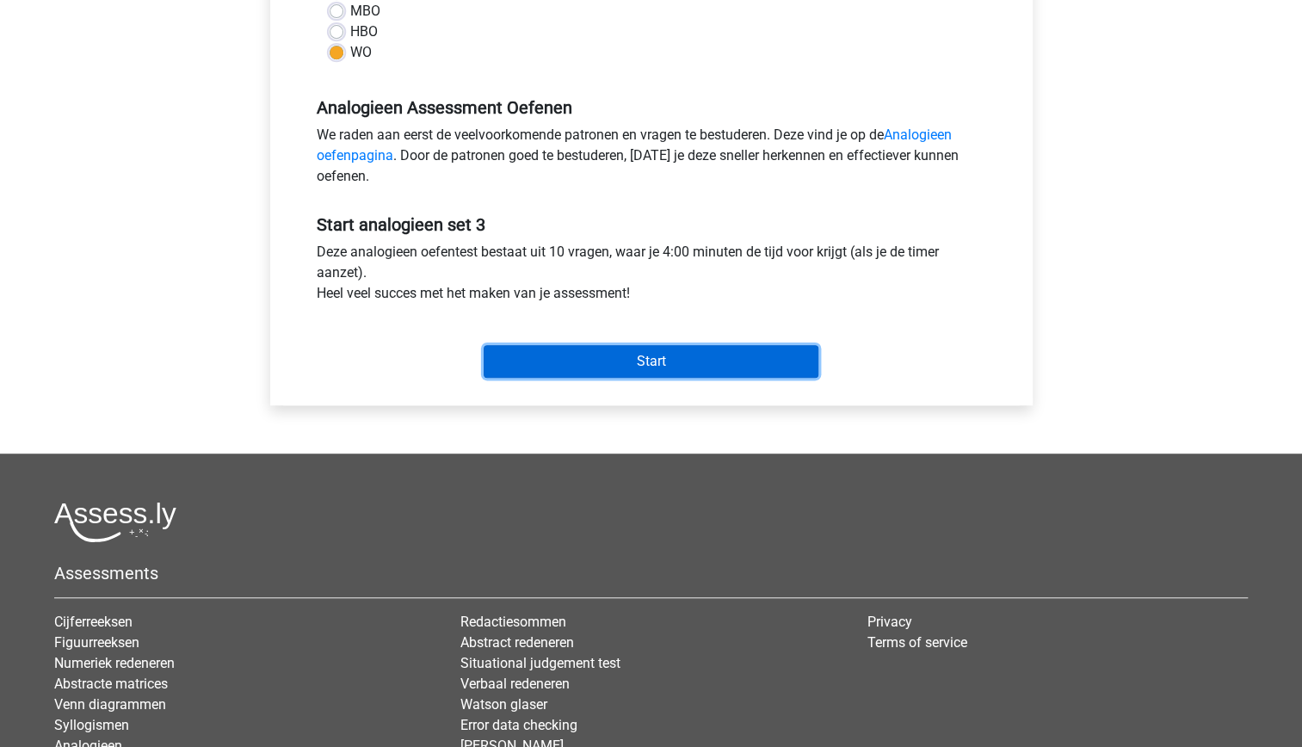
click at [593, 367] on input "Start" at bounding box center [651, 361] width 335 height 33
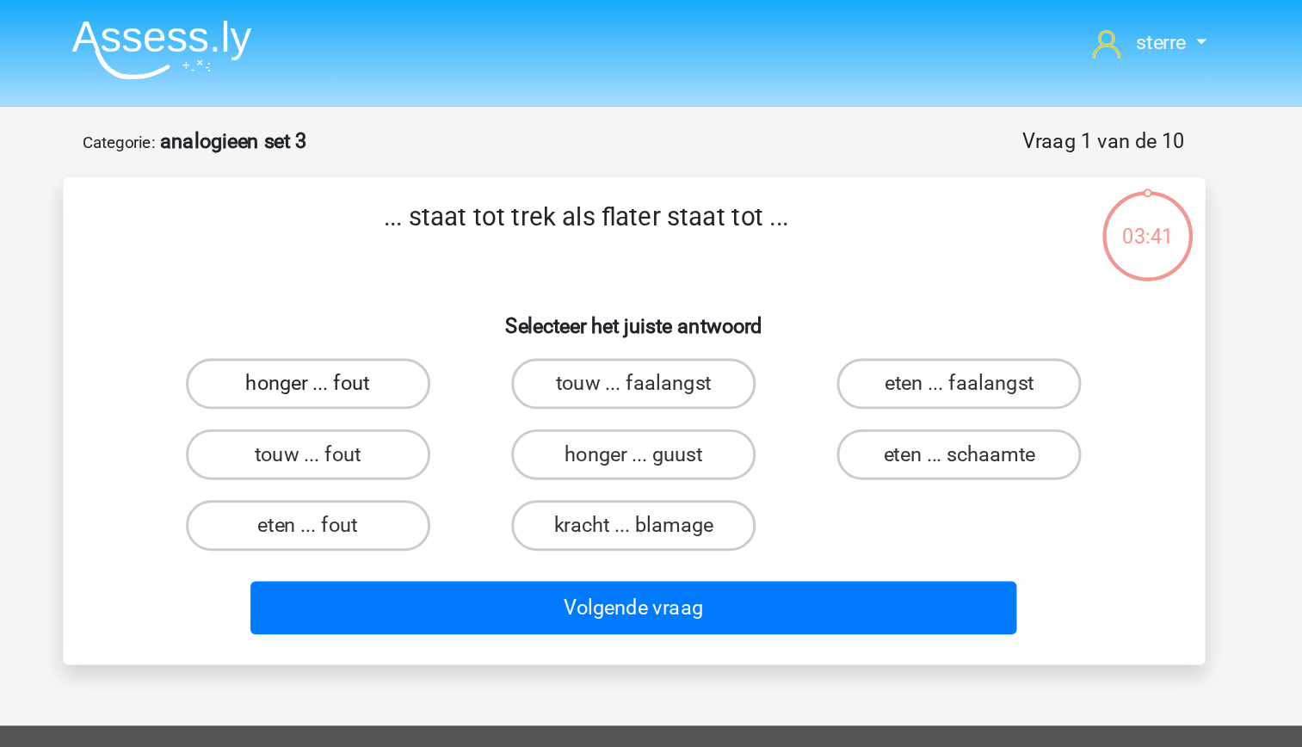
click at [486, 258] on label "honger ... fout" at bounding box center [430, 260] width 166 height 34
click at [440, 261] on input "honger ... fout" at bounding box center [434, 266] width 11 height 11
radio input "true"
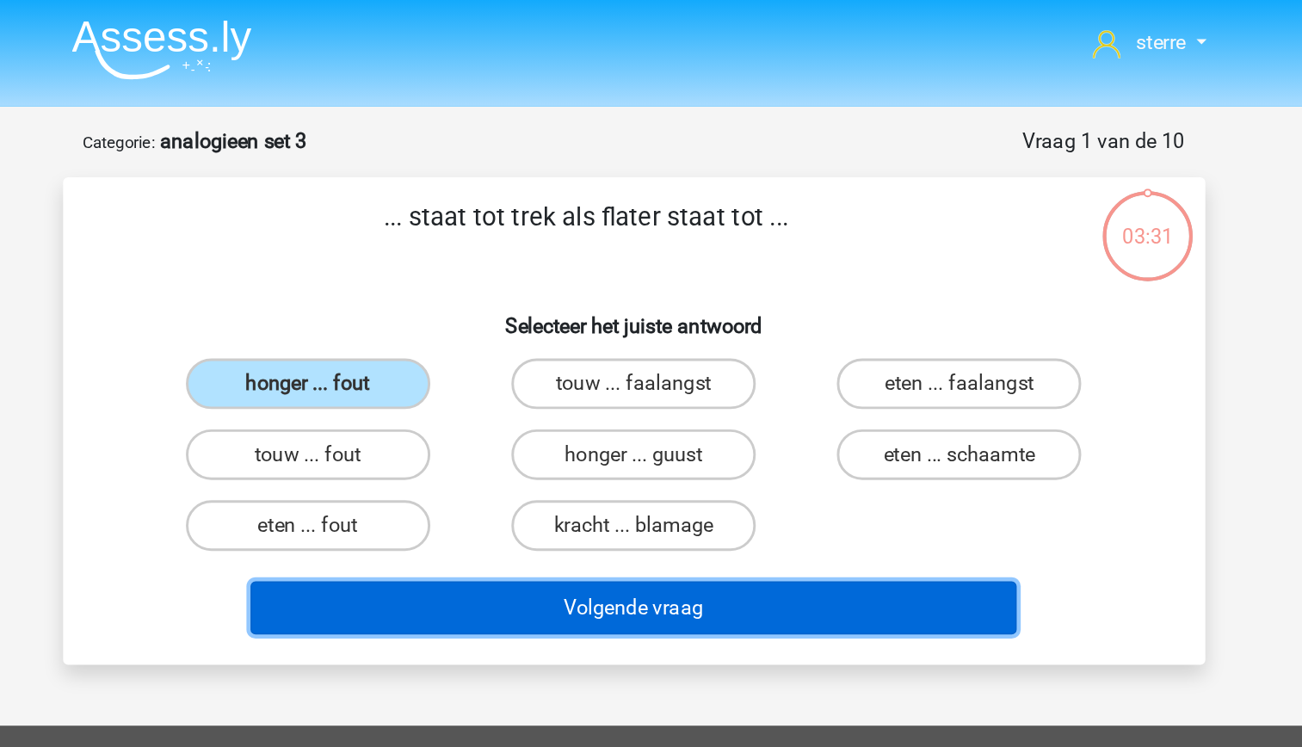
click at [665, 404] on button "Volgende vraag" at bounding box center [651, 413] width 521 height 36
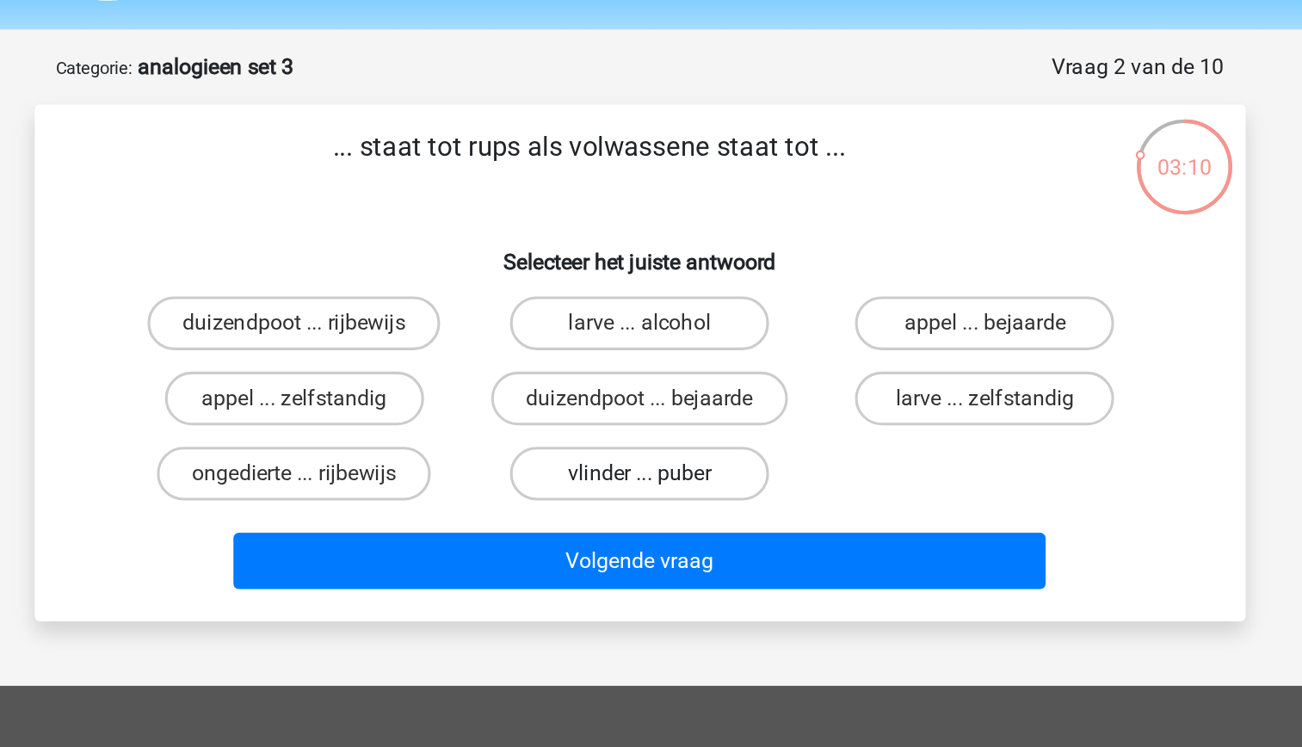
click at [699, 364] on label "vlinder ... puber" at bounding box center [651, 357] width 166 height 34
click at [662, 364] on input "vlinder ... puber" at bounding box center [655, 362] width 11 height 11
radio input "true"
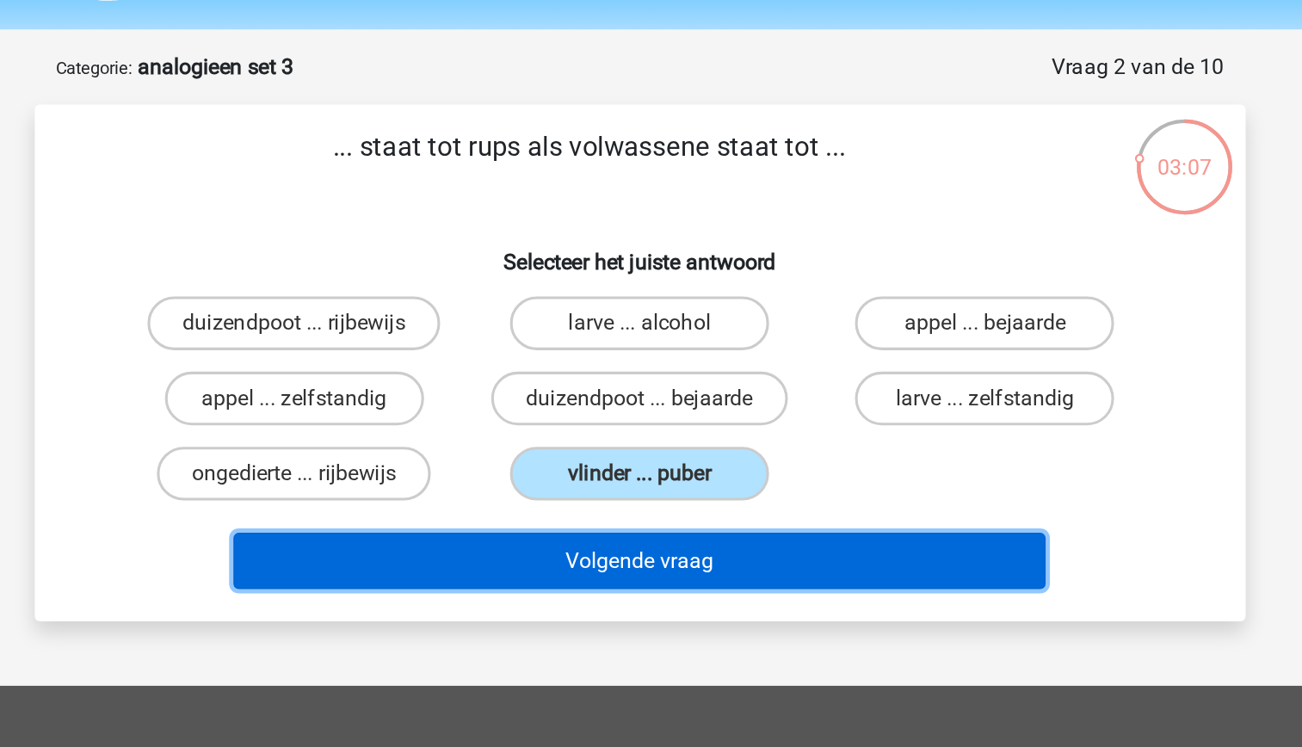
click at [742, 418] on button "Volgende vraag" at bounding box center [651, 413] width 521 height 36
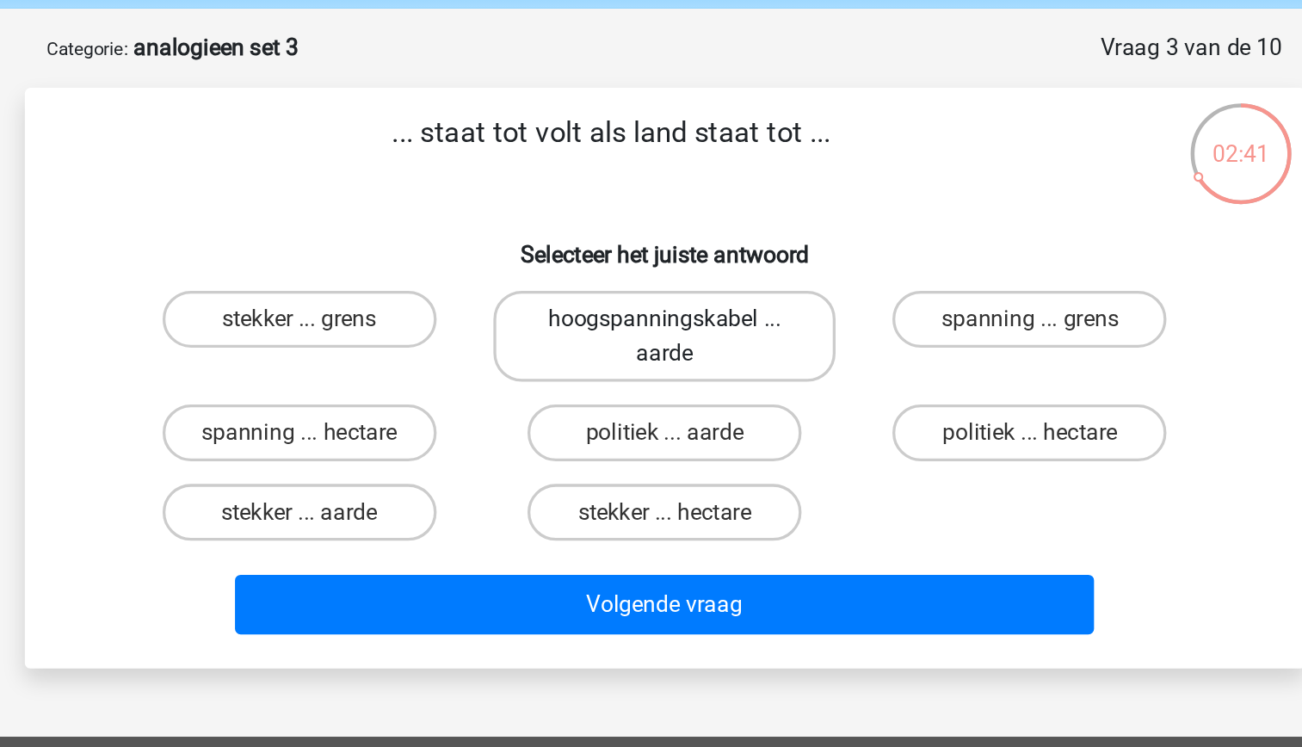
click at [675, 286] on label "hoogspanningskabel ... aarde" at bounding box center [650, 270] width 207 height 55
click at [662, 272] on input "hoogspanningskabel ... aarde" at bounding box center [655, 266] width 11 height 11
radio input "true"
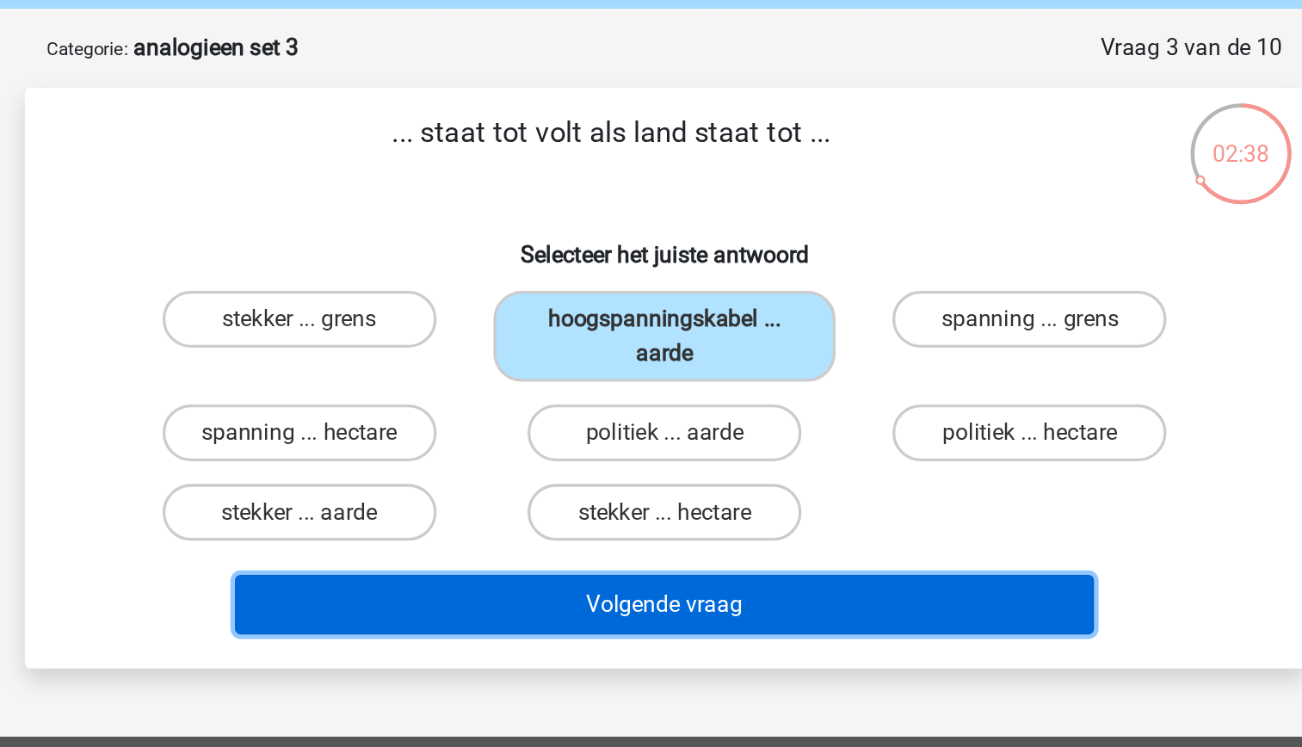
click at [728, 435] on button "Volgende vraag" at bounding box center [651, 434] width 521 height 36
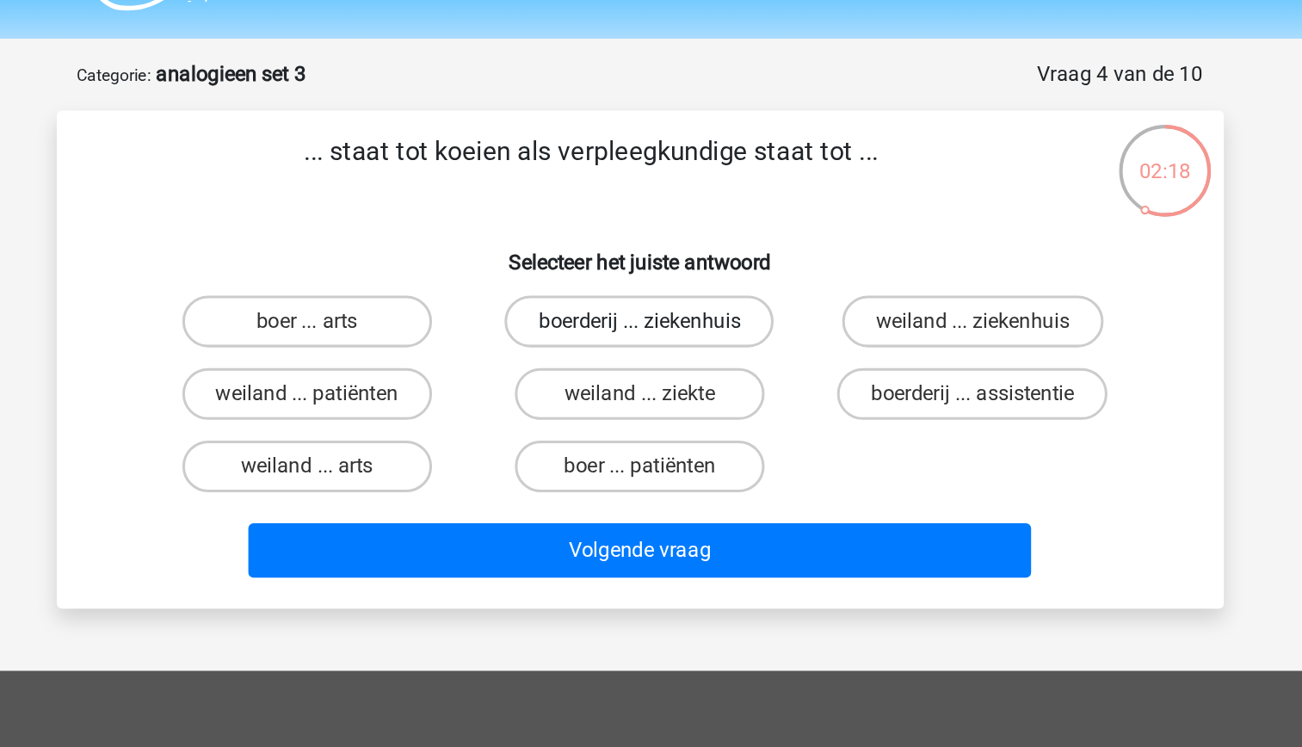
click at [678, 262] on label "boerderij ... ziekenhuis" at bounding box center [650, 260] width 179 height 34
click at [662, 262] on input "boerderij ... ziekenhuis" at bounding box center [655, 266] width 11 height 11
radio input "true"
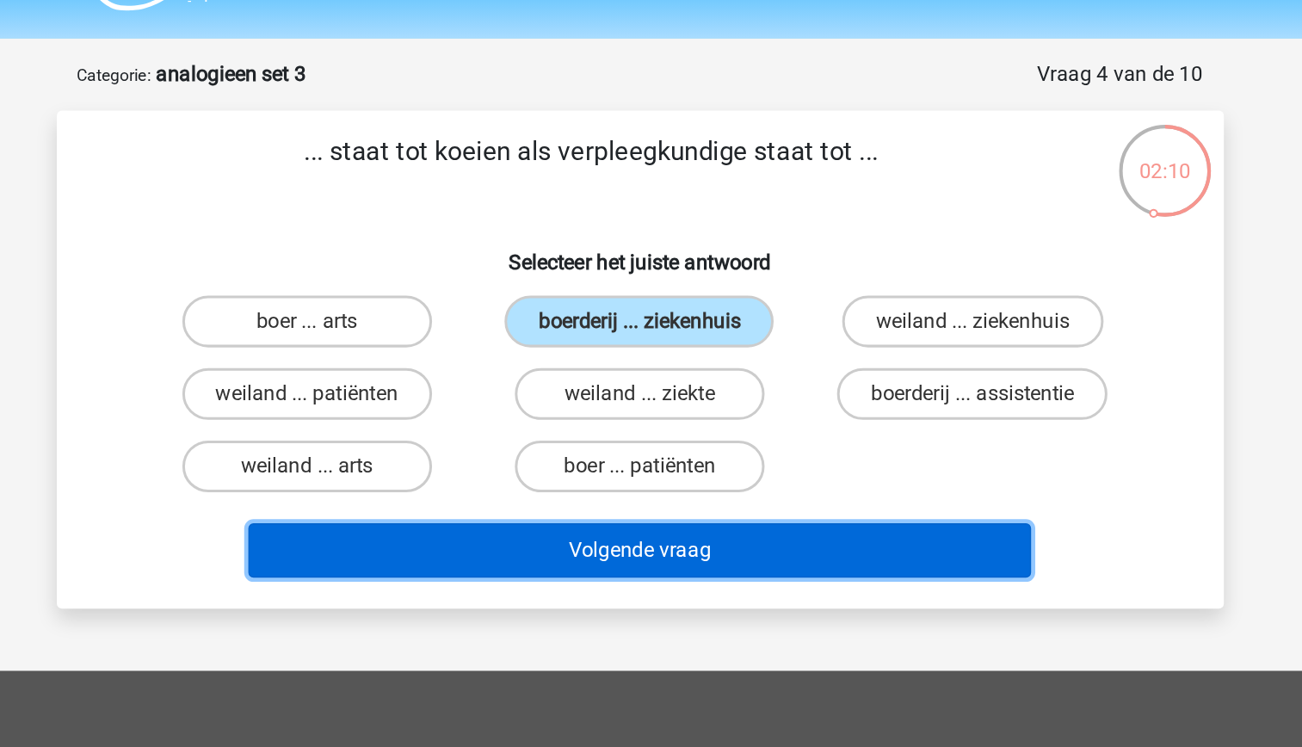
click at [764, 416] on button "Volgende vraag" at bounding box center [651, 413] width 521 height 36
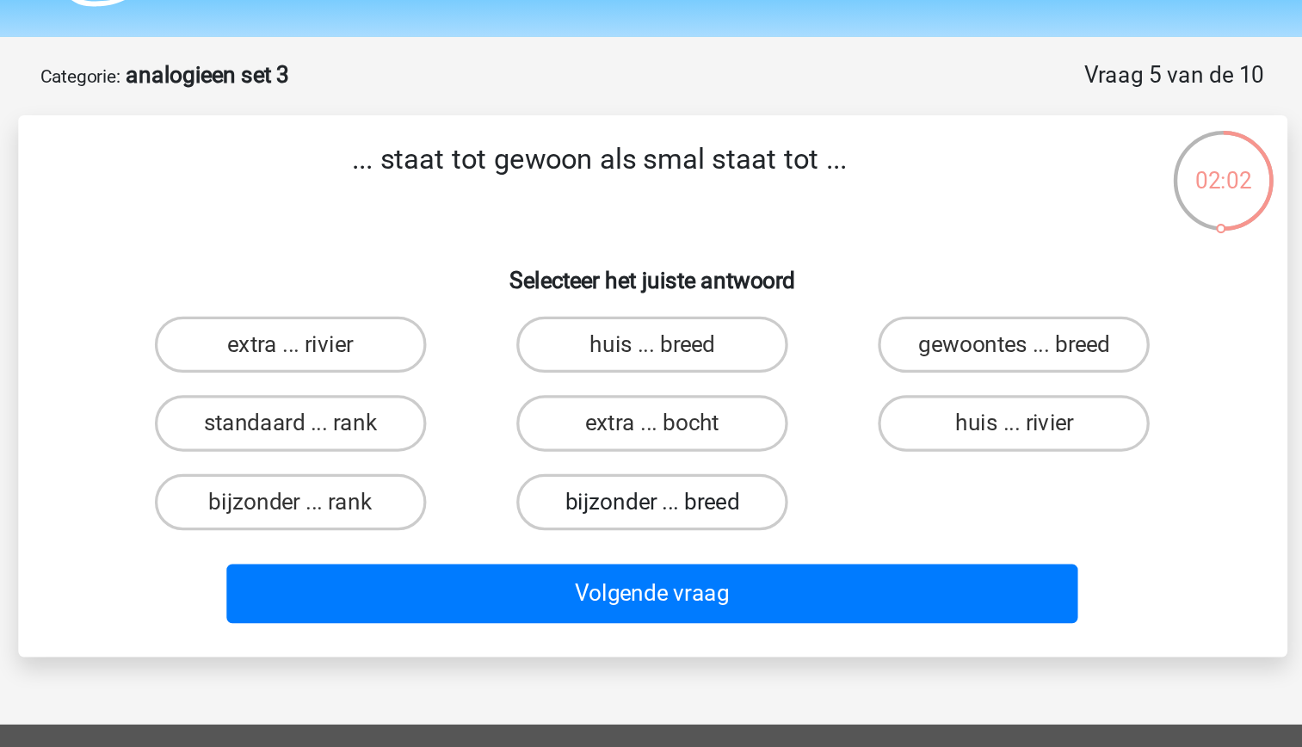
click at [673, 353] on label "bijzonder ... breed" at bounding box center [651, 357] width 166 height 34
click at [662, 357] on input "bijzonder ... breed" at bounding box center [655, 362] width 11 height 11
radio input "true"
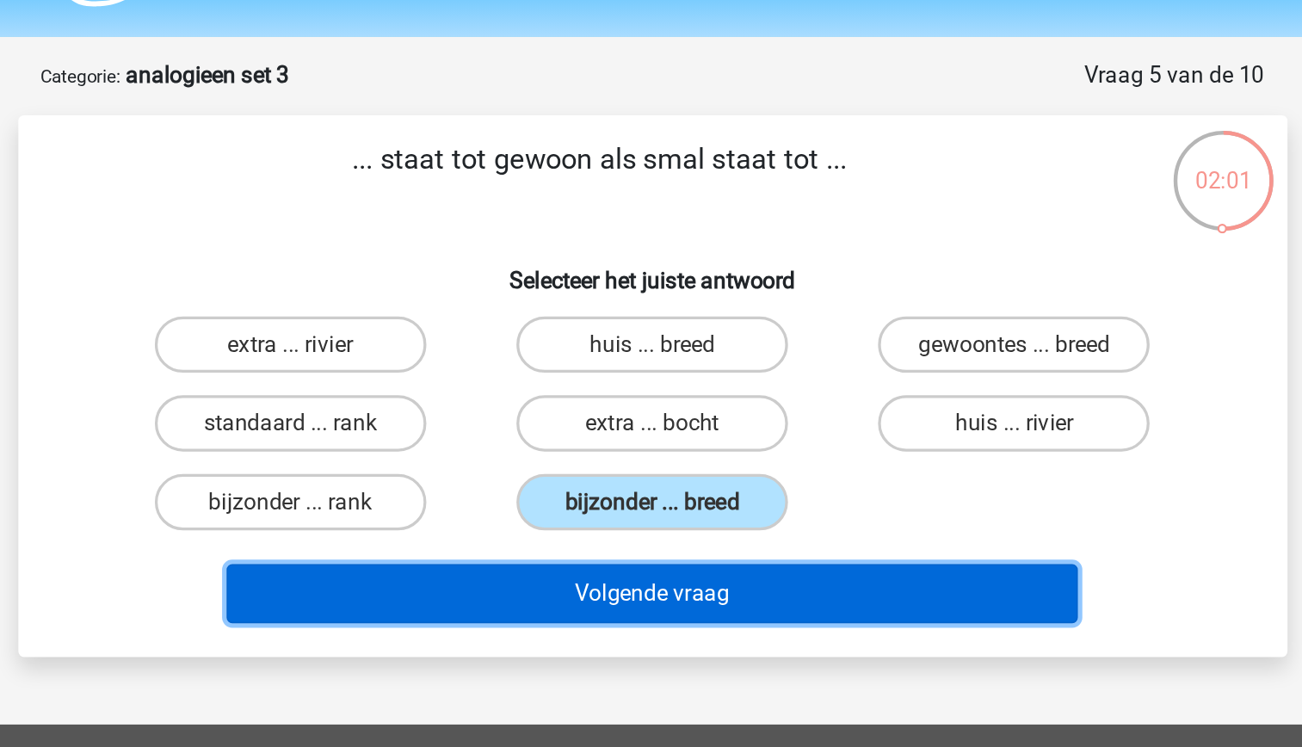
click at [699, 397] on button "Volgende vraag" at bounding box center [651, 413] width 521 height 36
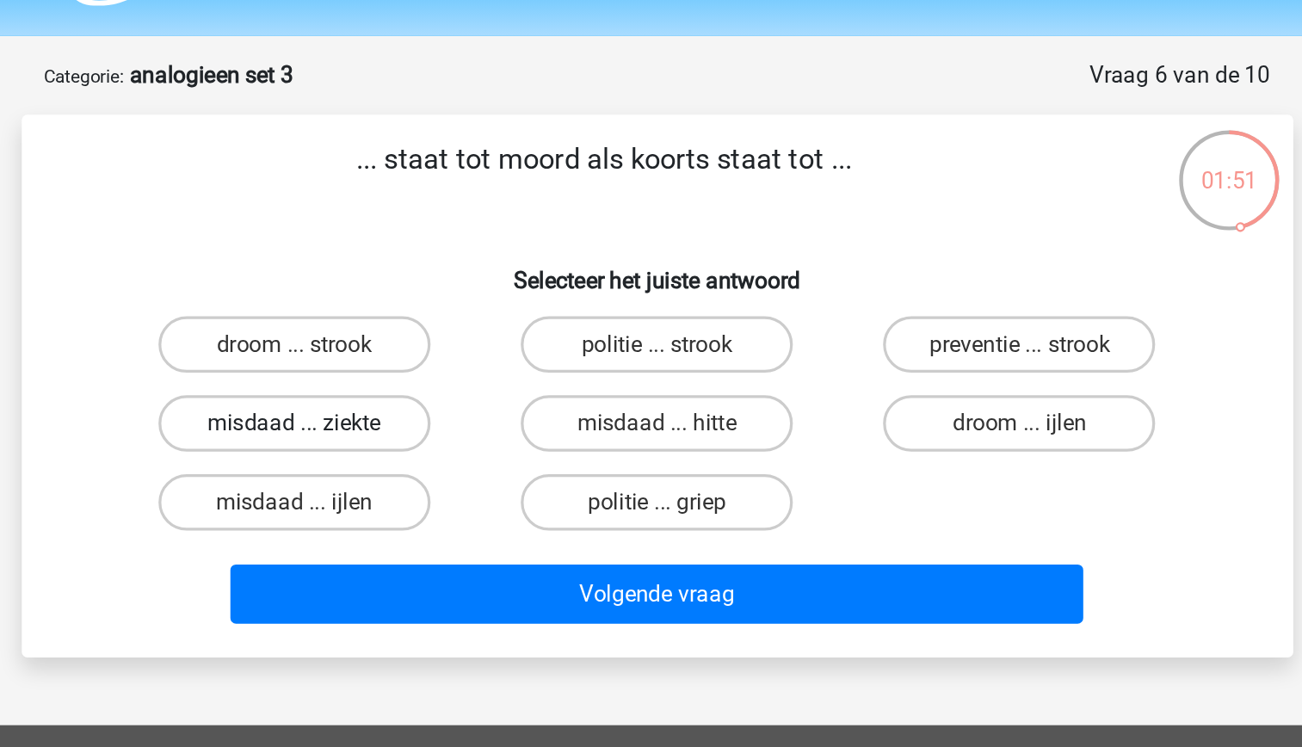
click at [490, 315] on label "misdaad ... ziekte" at bounding box center [430, 309] width 166 height 34
click at [440, 315] on input "misdaad ... ziekte" at bounding box center [434, 314] width 11 height 11
radio input "true"
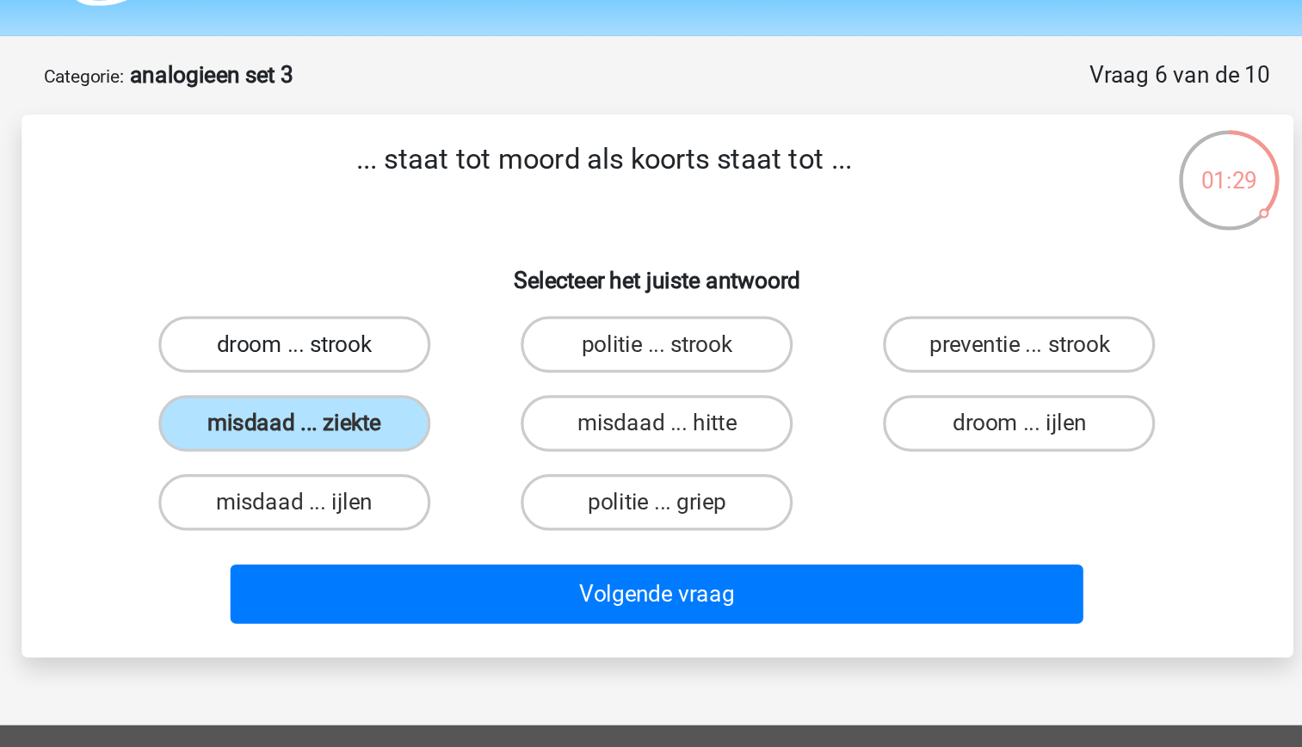
click at [465, 265] on label "droom ... strook" at bounding box center [430, 260] width 166 height 34
click at [440, 265] on input "droom ... strook" at bounding box center [434, 266] width 11 height 11
radio input "true"
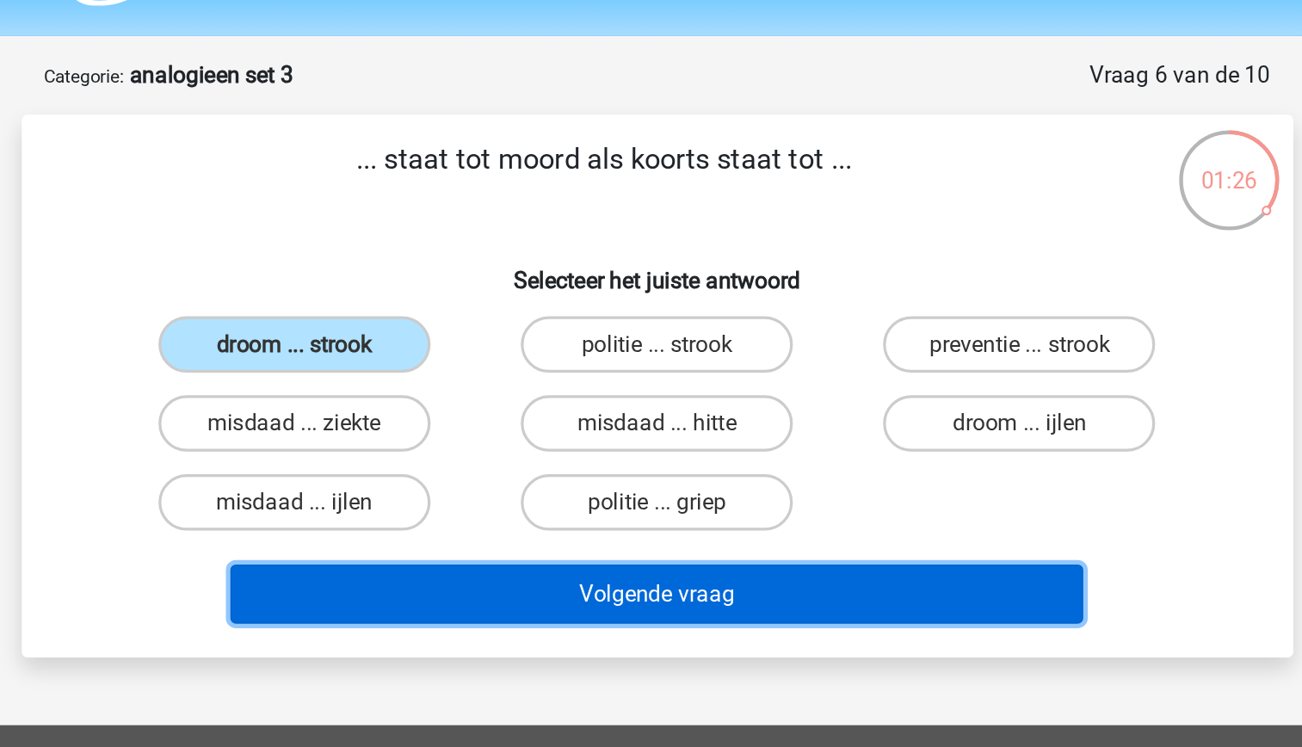
click at [619, 412] on button "Volgende vraag" at bounding box center [651, 413] width 521 height 36
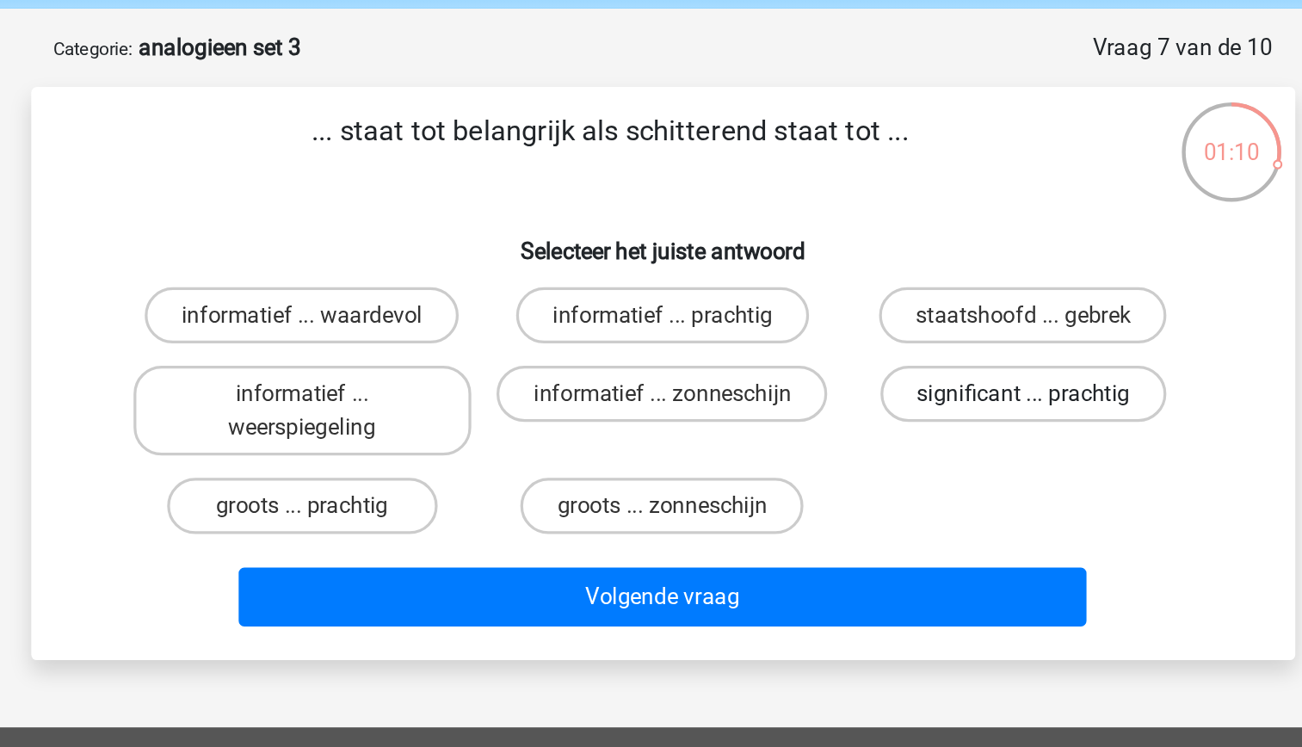
click at [828, 314] on label "significant ... prachtig" at bounding box center [873, 309] width 176 height 34
click at [872, 314] on input "significant ... prachtig" at bounding box center [877, 314] width 11 height 11
radio input "true"
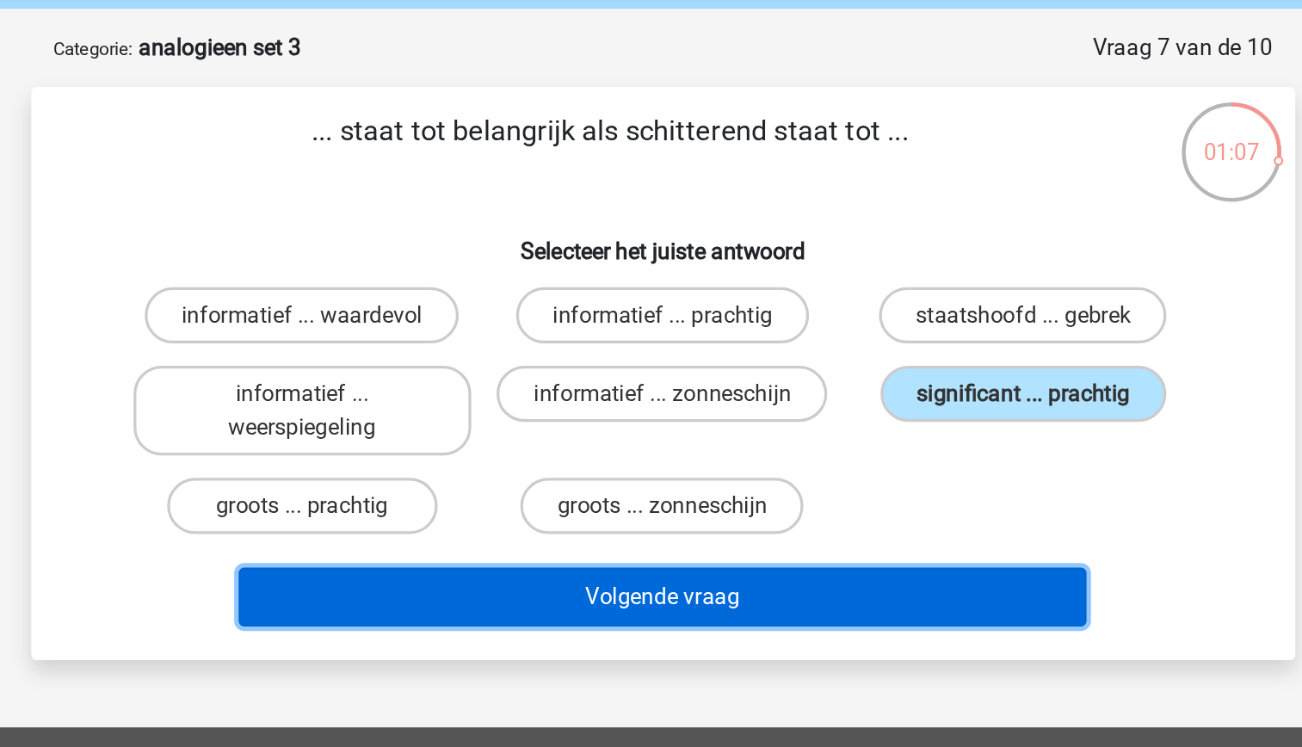
click at [808, 437] on button "Volgende vraag" at bounding box center [651, 434] width 521 height 36
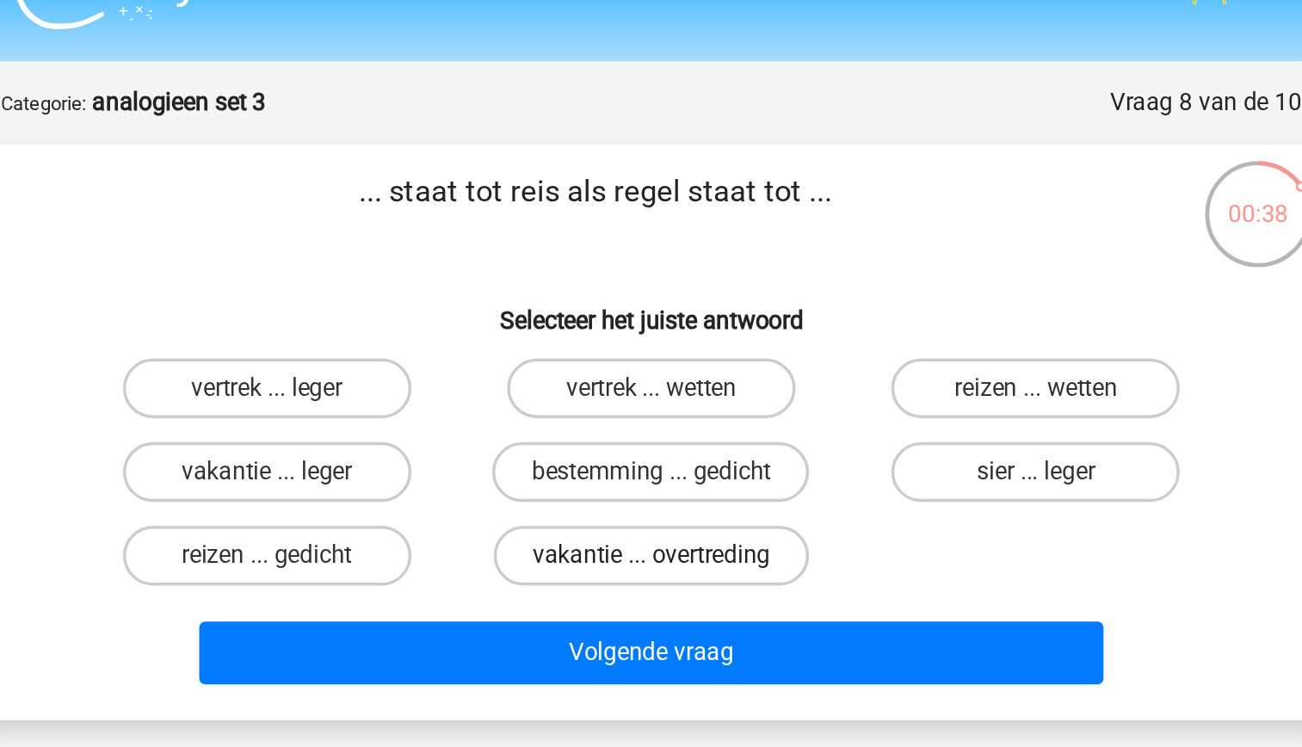
click at [657, 355] on label "vakantie ... overtreding" at bounding box center [651, 357] width 182 height 34
click at [657, 357] on input "vakantie ... overtreding" at bounding box center [655, 362] width 11 height 11
radio input "true"
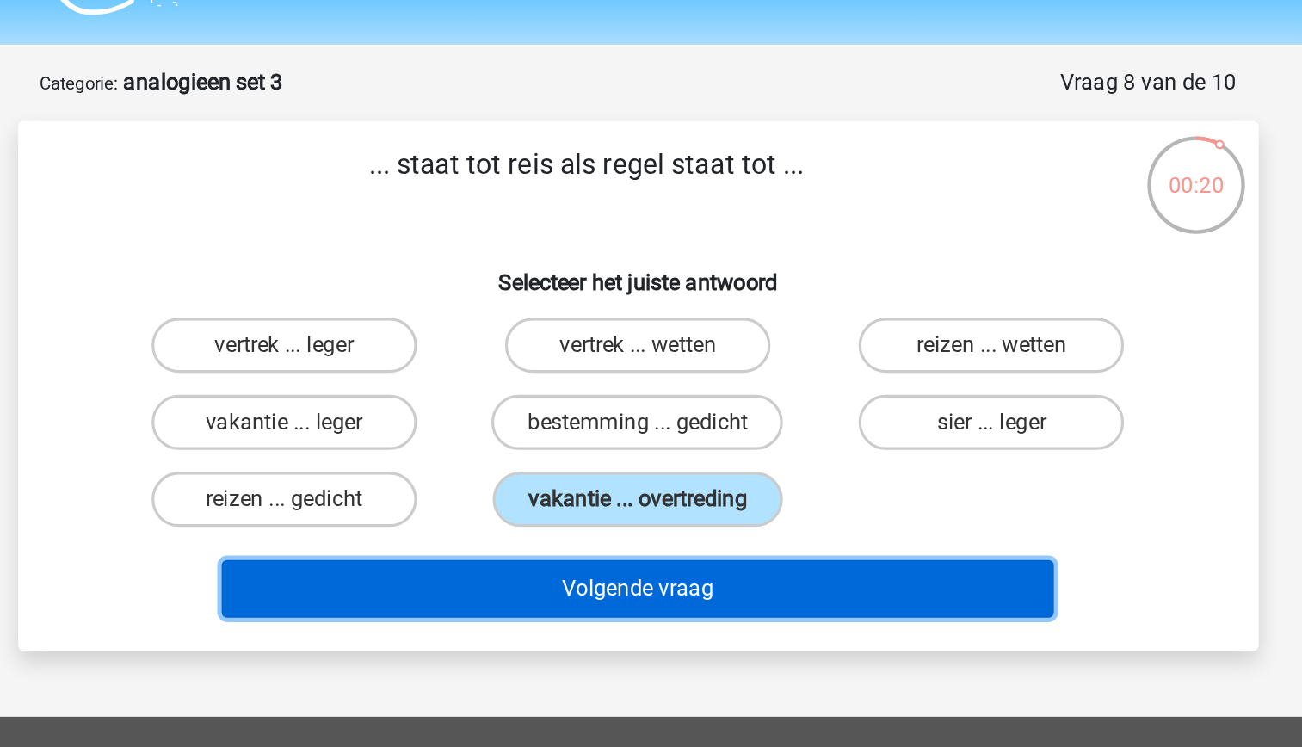
click at [676, 403] on button "Volgende vraag" at bounding box center [651, 413] width 521 height 36
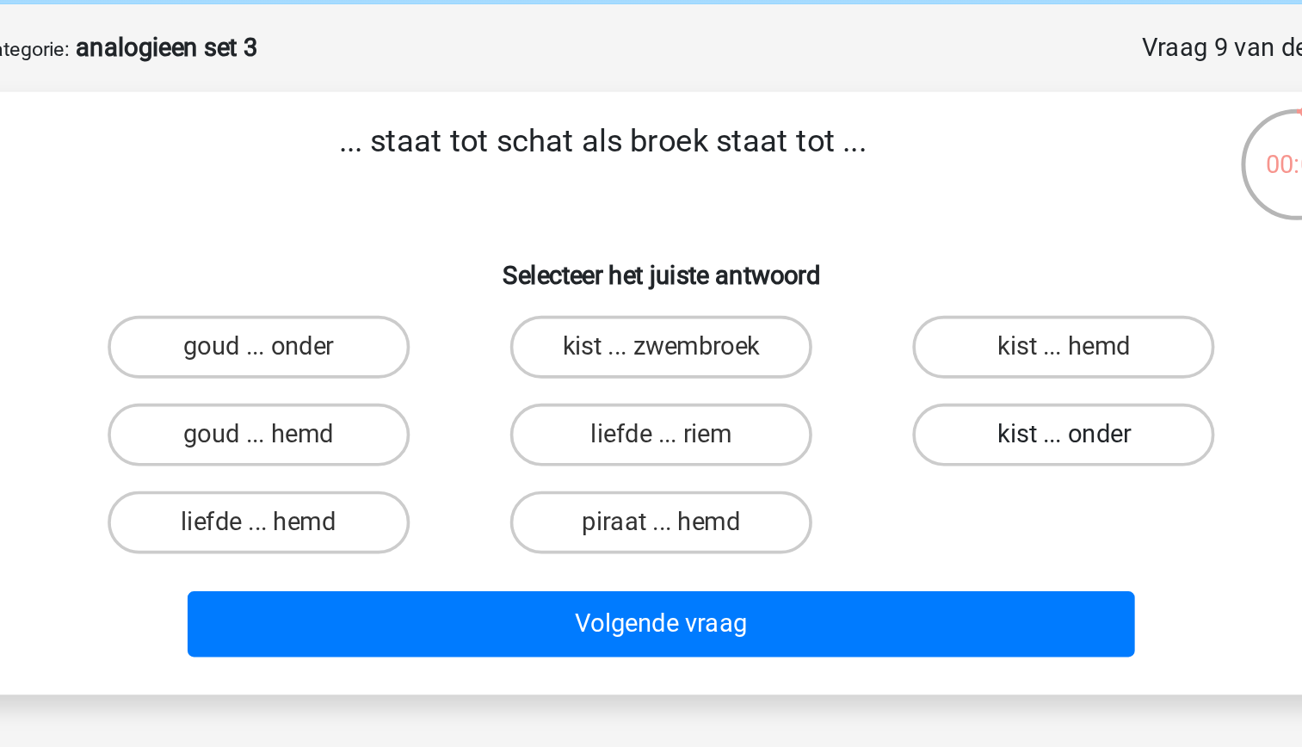
click at [859, 317] on label "kist ... onder" at bounding box center [872, 309] width 166 height 34
click at [872, 317] on input "kist ... onder" at bounding box center [877, 314] width 11 height 11
radio input "true"
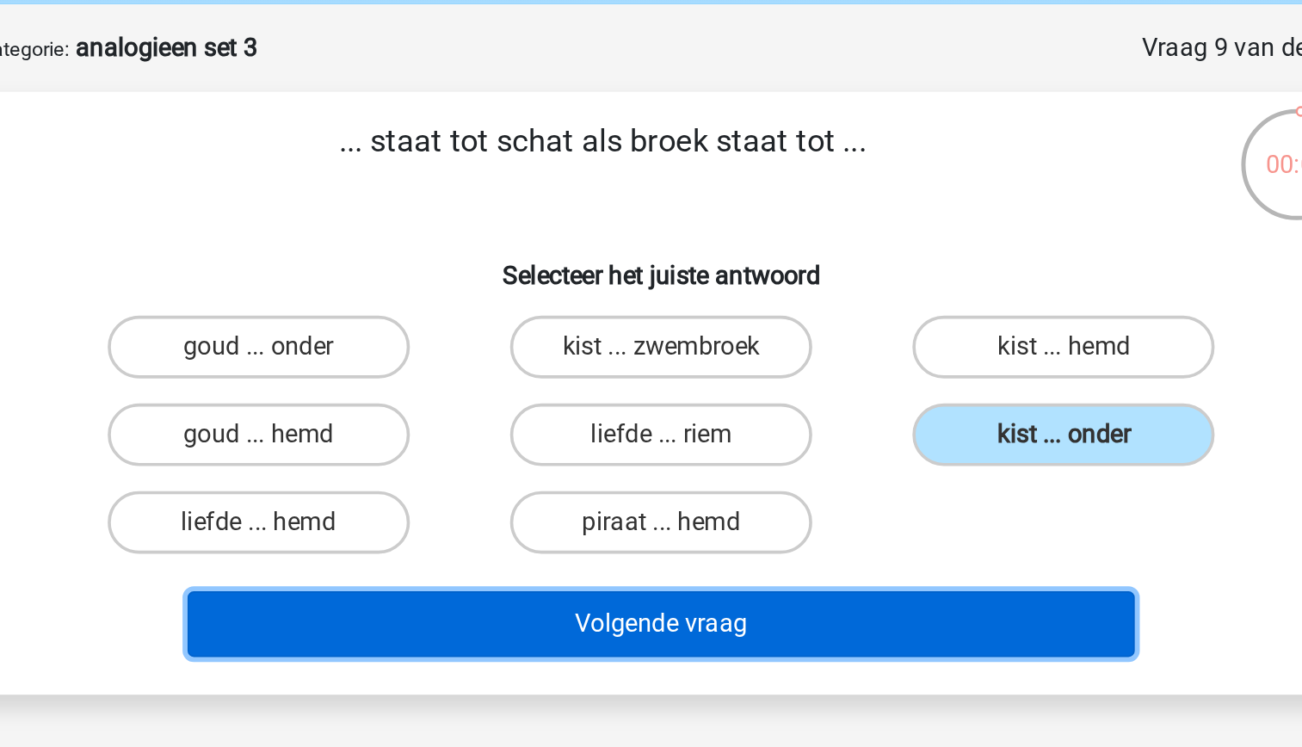
click at [798, 416] on button "Volgende vraag" at bounding box center [651, 413] width 521 height 36
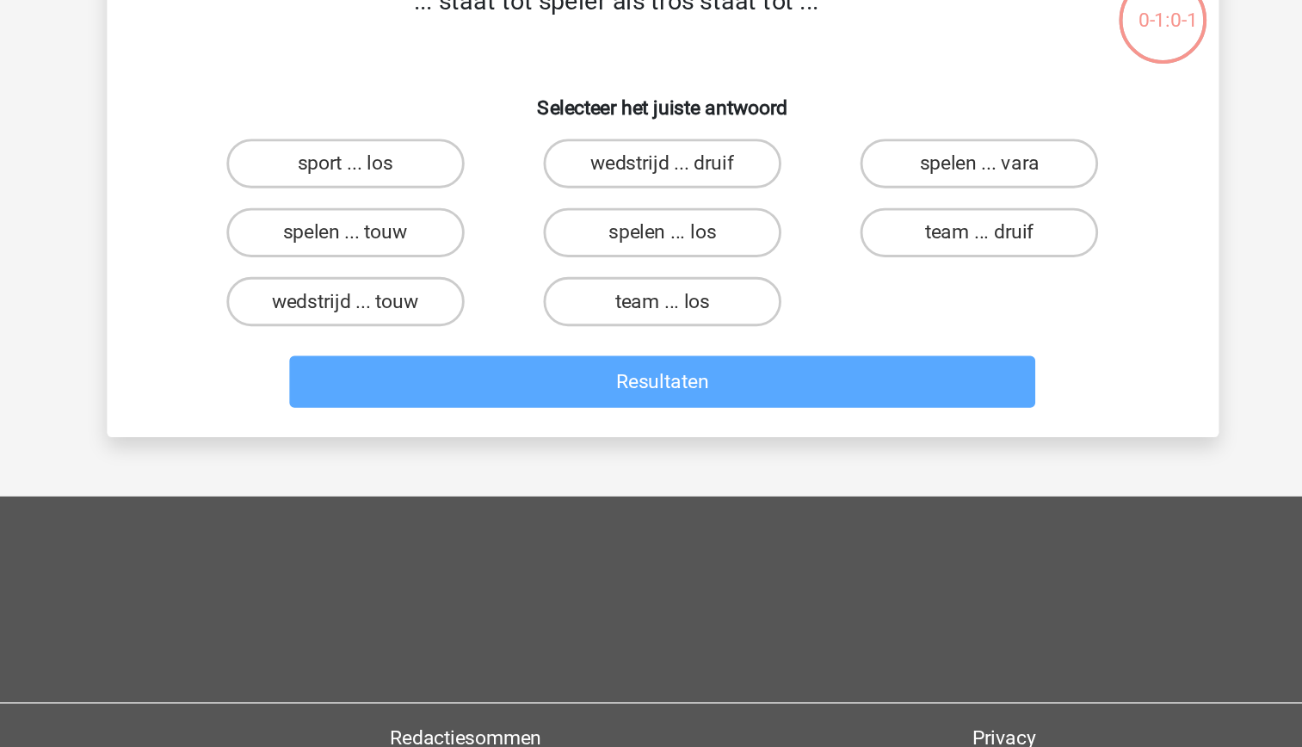
scroll to position [22, 0]
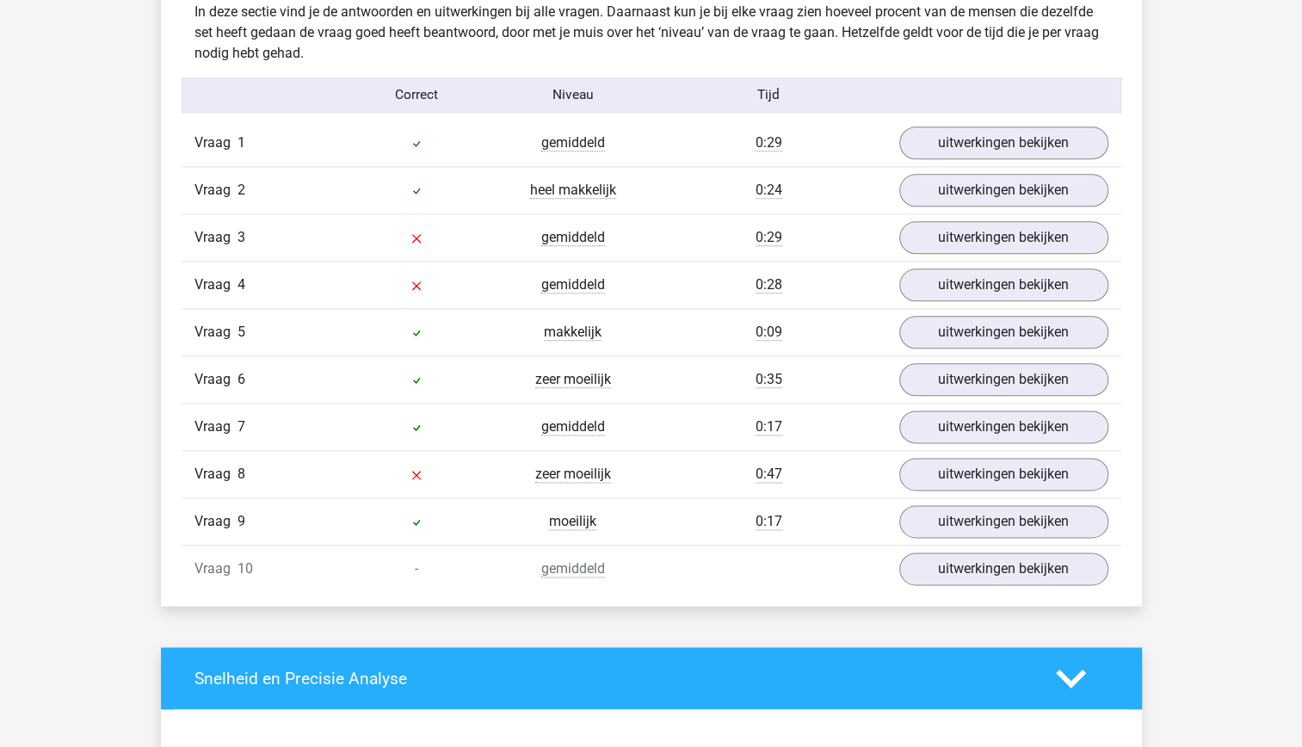
scroll to position [1068, 0]
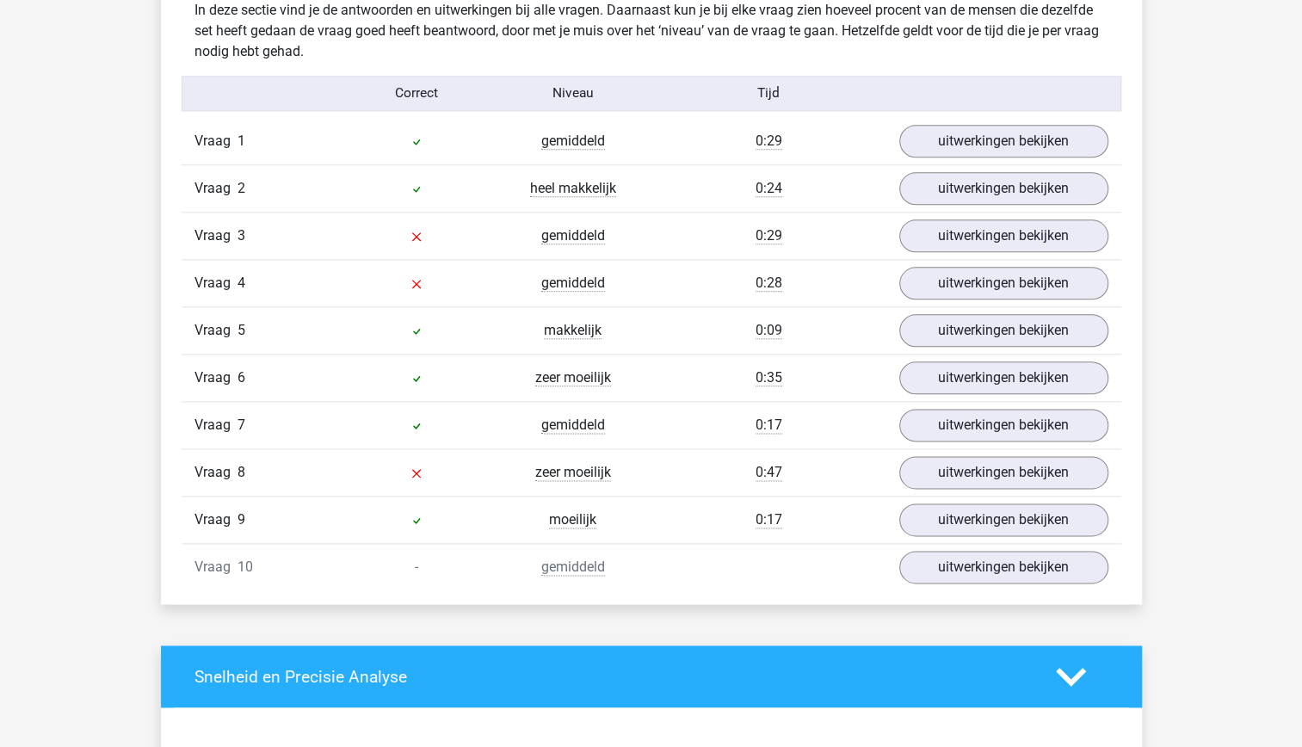
click at [699, 604] on div "sterre [EMAIL_ADDRESS][DOMAIN_NAME]" at bounding box center [651, 523] width 1302 height 3183
click at [967, 513] on link "uitwerkingen bekijken" at bounding box center [1003, 520] width 240 height 38
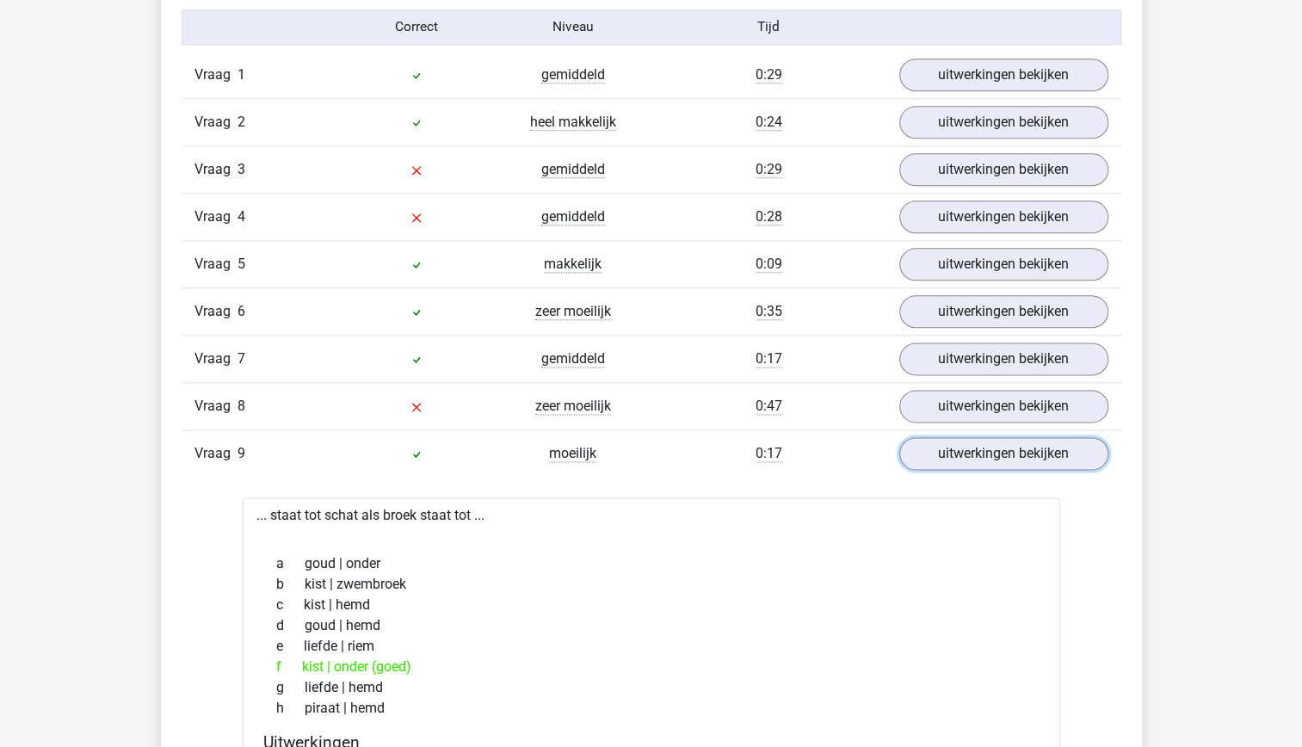
scroll to position [1135, 0]
click at [1058, 345] on link "uitwerkingen bekijken" at bounding box center [1003, 358] width 240 height 38
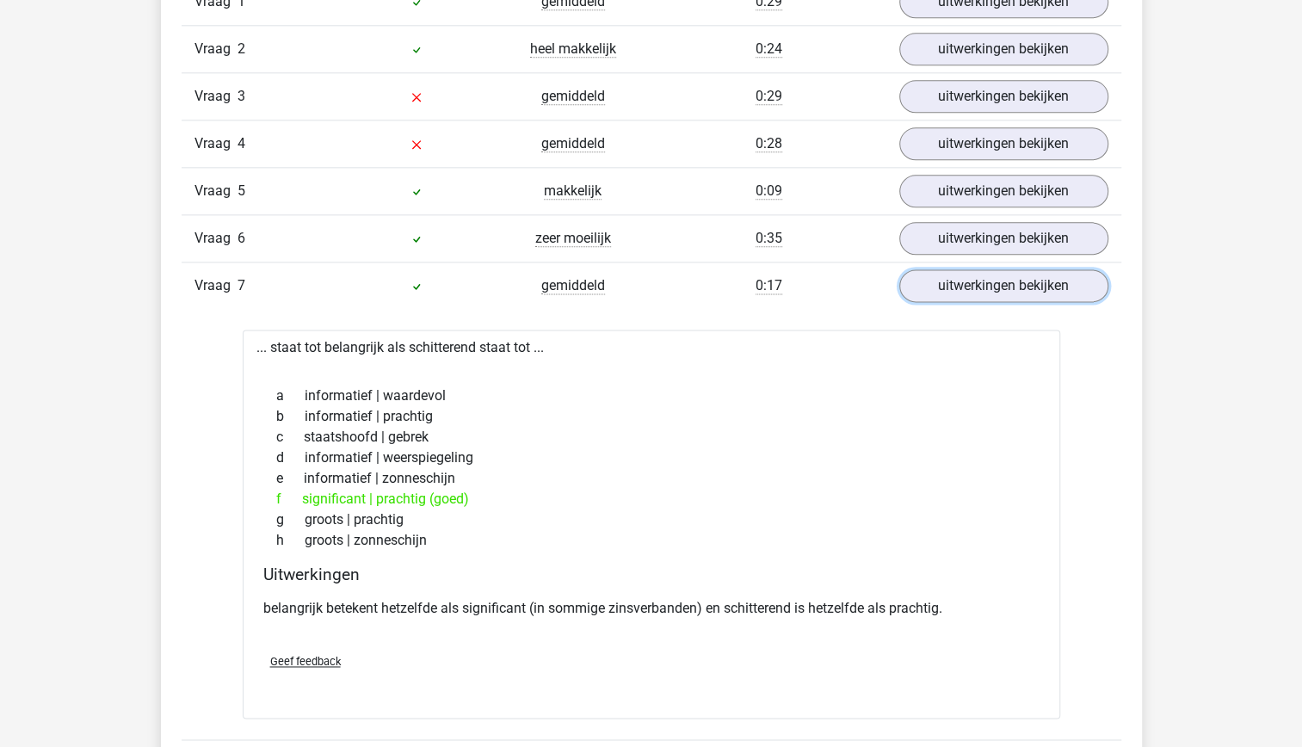
scroll to position [1210, 0]
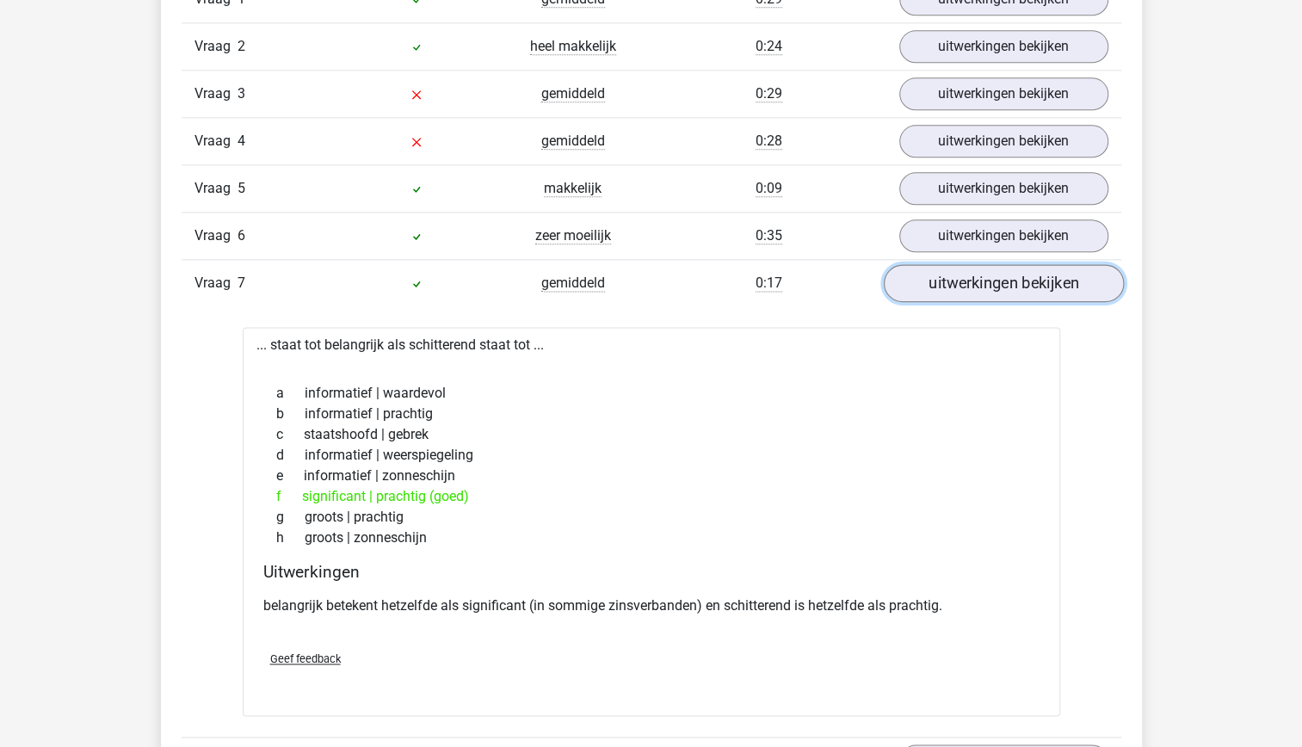
click at [1037, 286] on link "uitwerkingen bekijken" at bounding box center [1003, 283] width 240 height 38
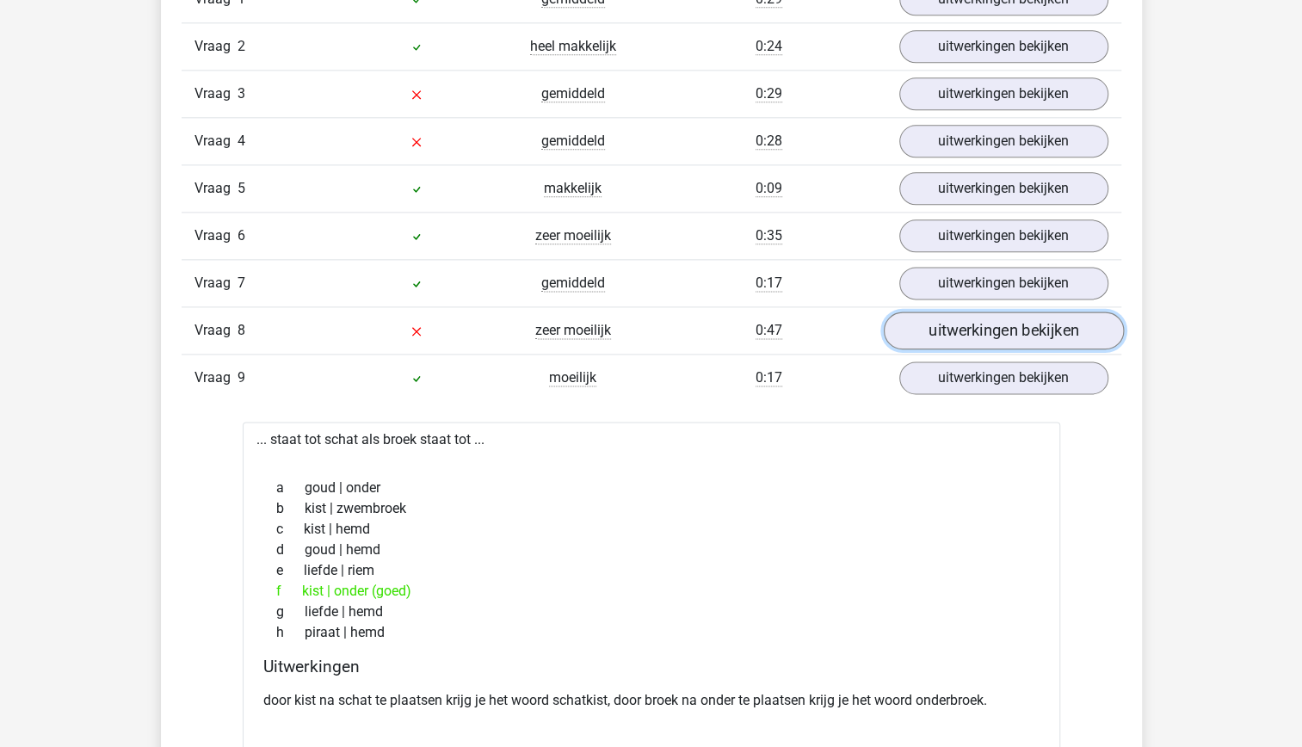
click at [1009, 329] on link "uitwerkingen bekijken" at bounding box center [1003, 330] width 240 height 38
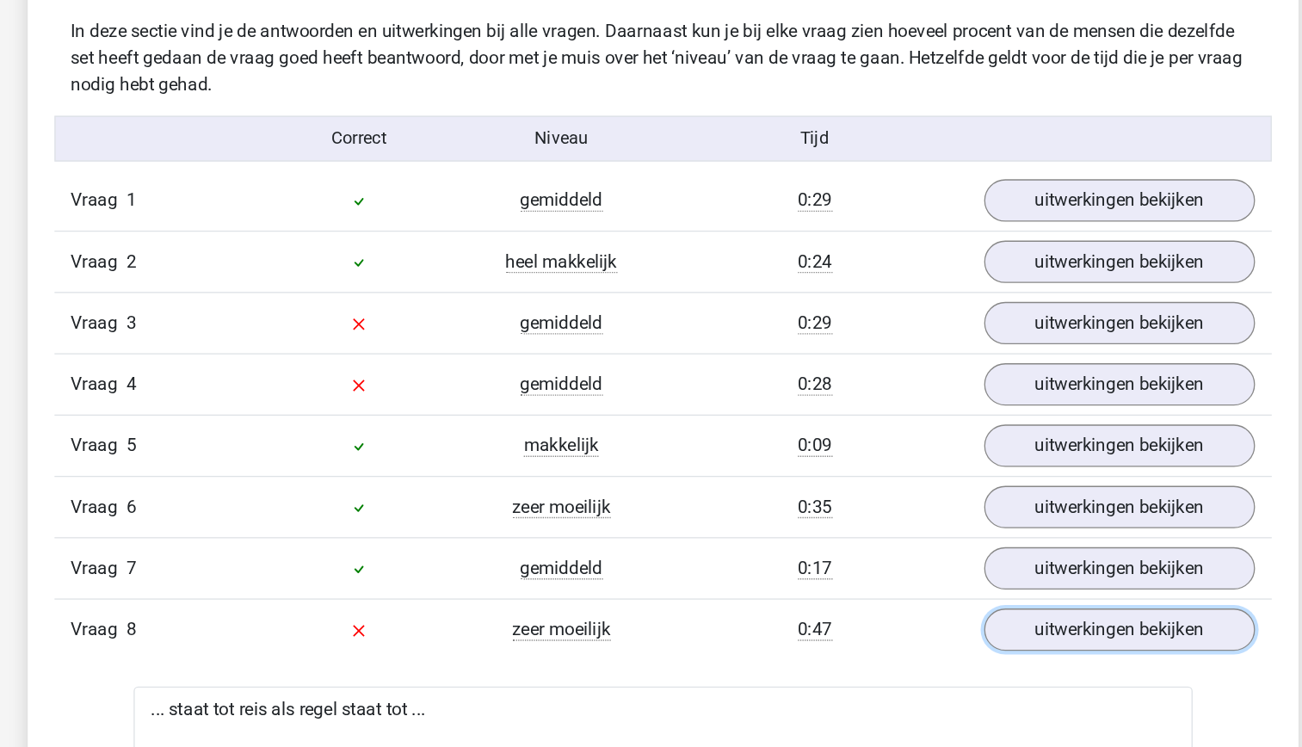
scroll to position [1053, 0]
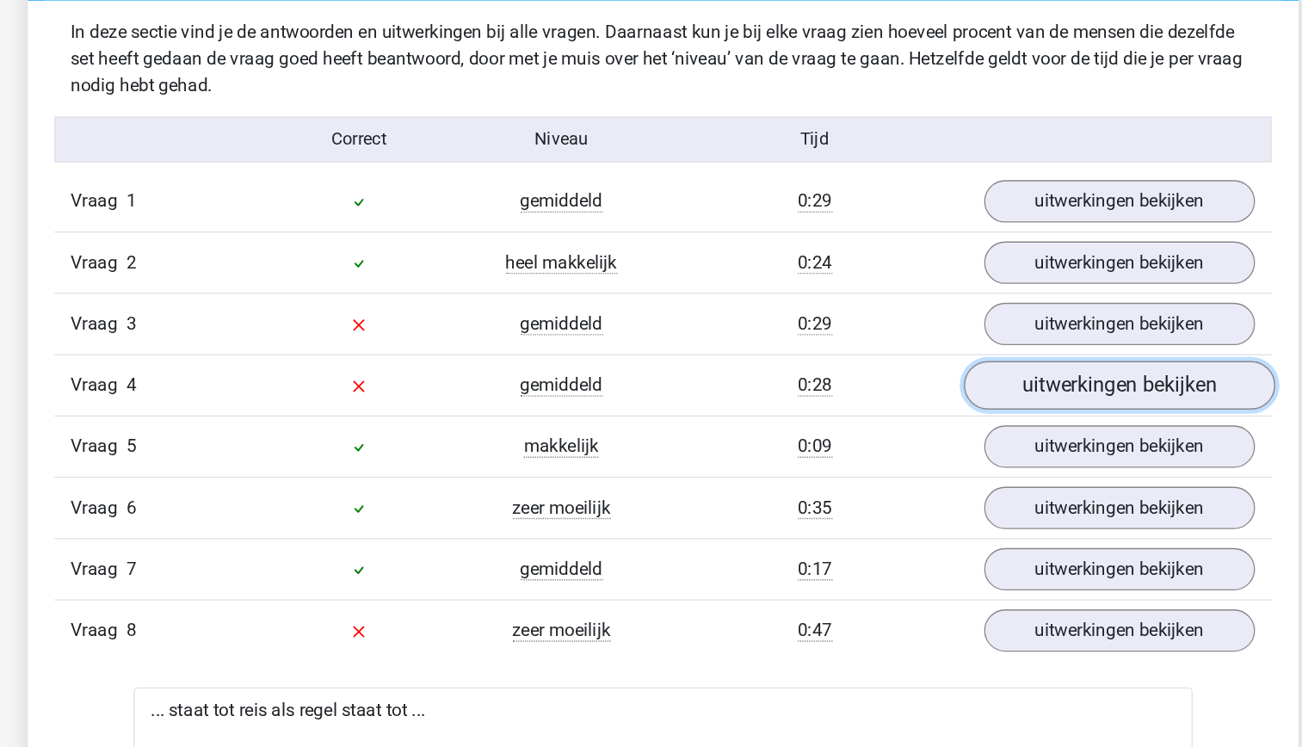
click at [969, 302] on link "uitwerkingen bekijken" at bounding box center [1003, 298] width 240 height 38
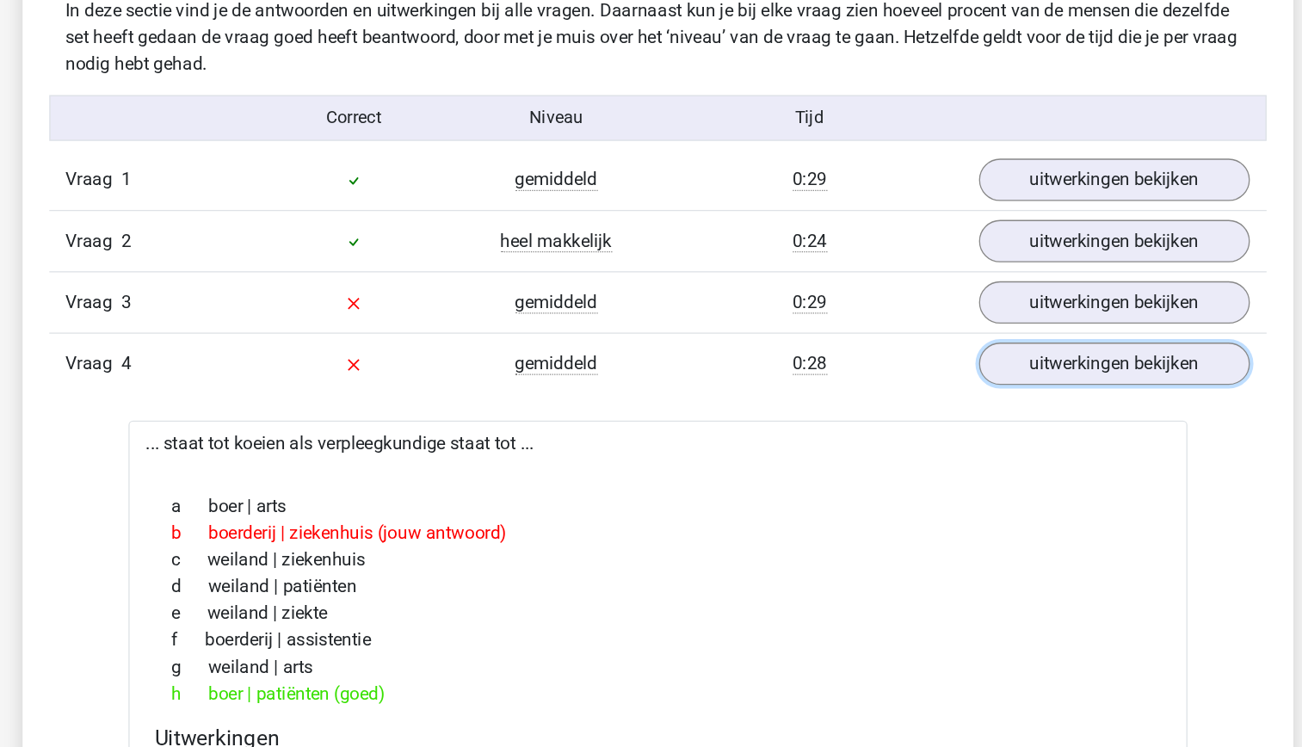
scroll to position [1055, 0]
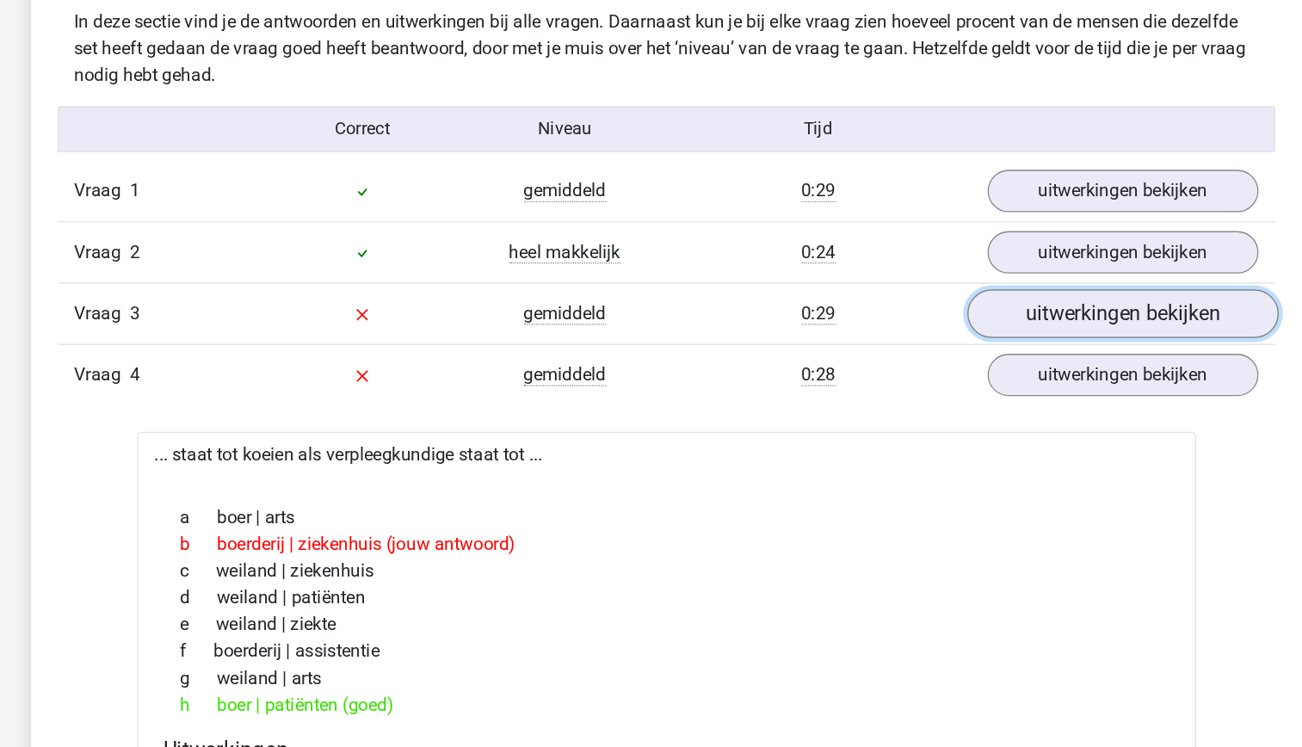
click at [963, 240] on link "uitwerkingen bekijken" at bounding box center [1003, 249] width 240 height 38
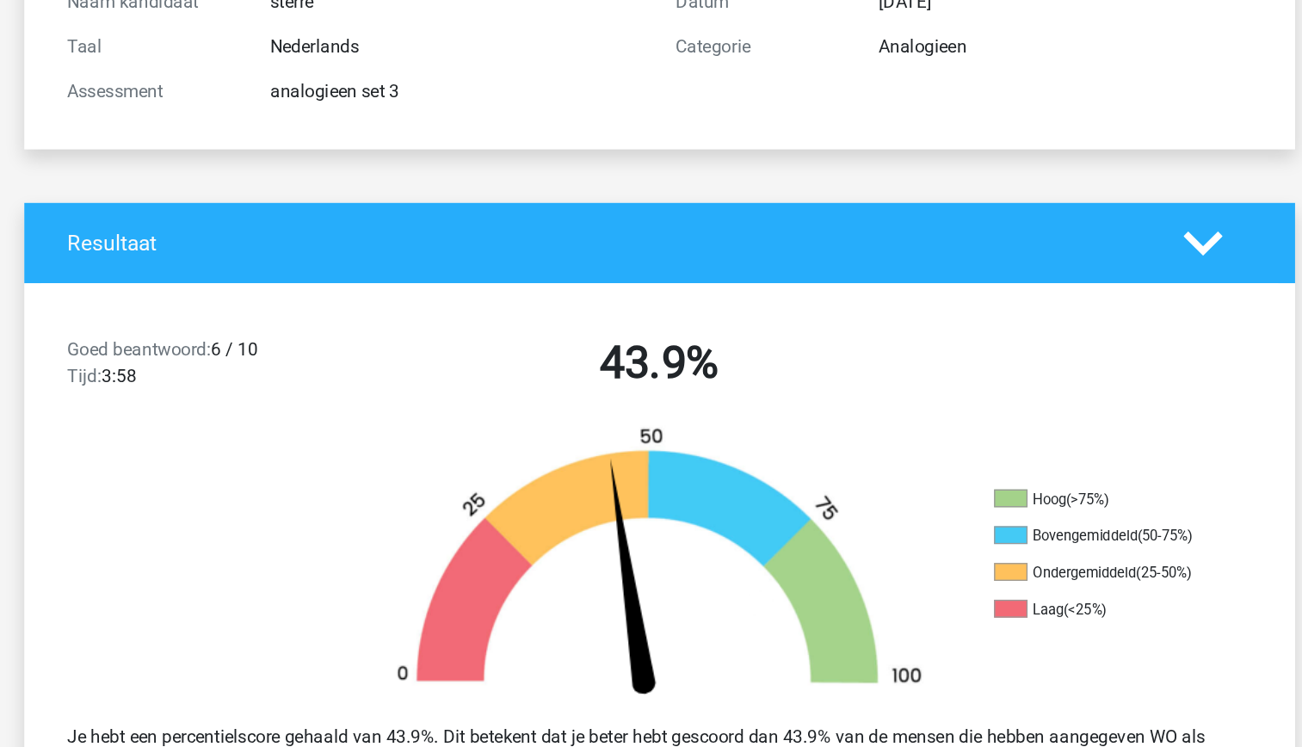
scroll to position [49, 0]
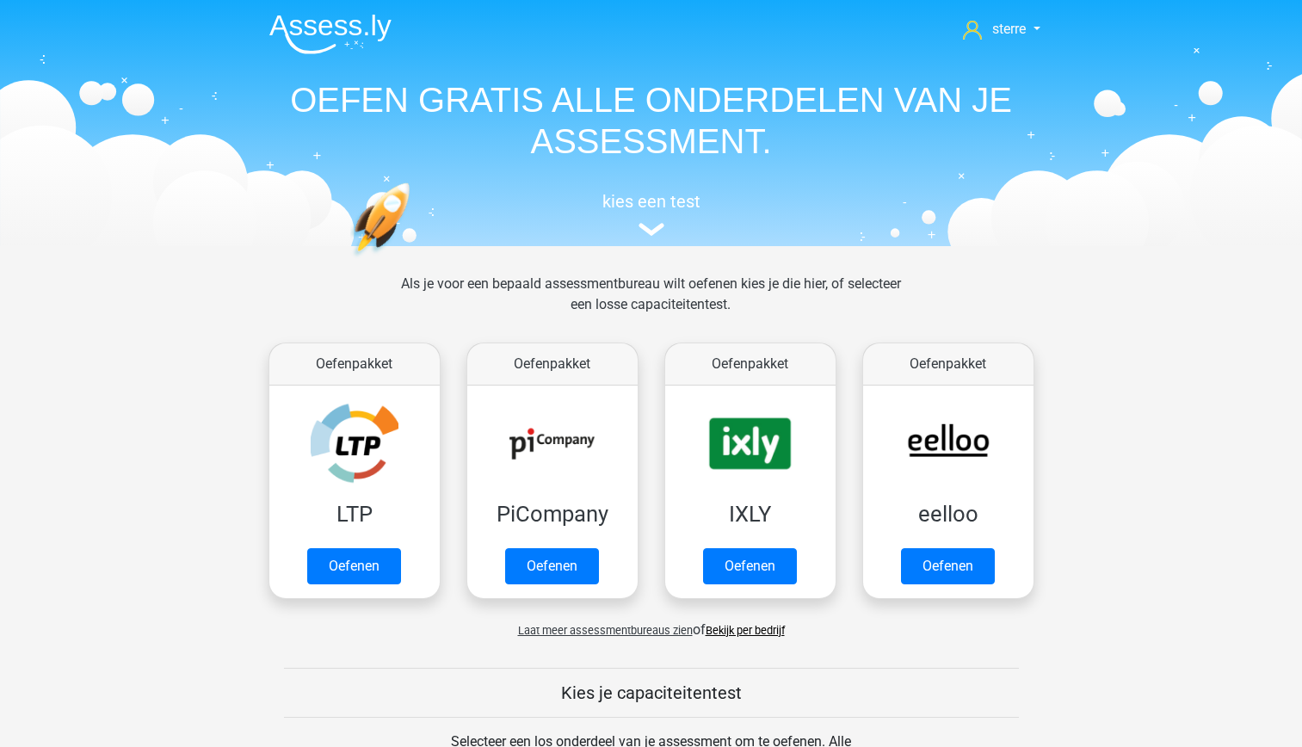
scroll to position [240, 0]
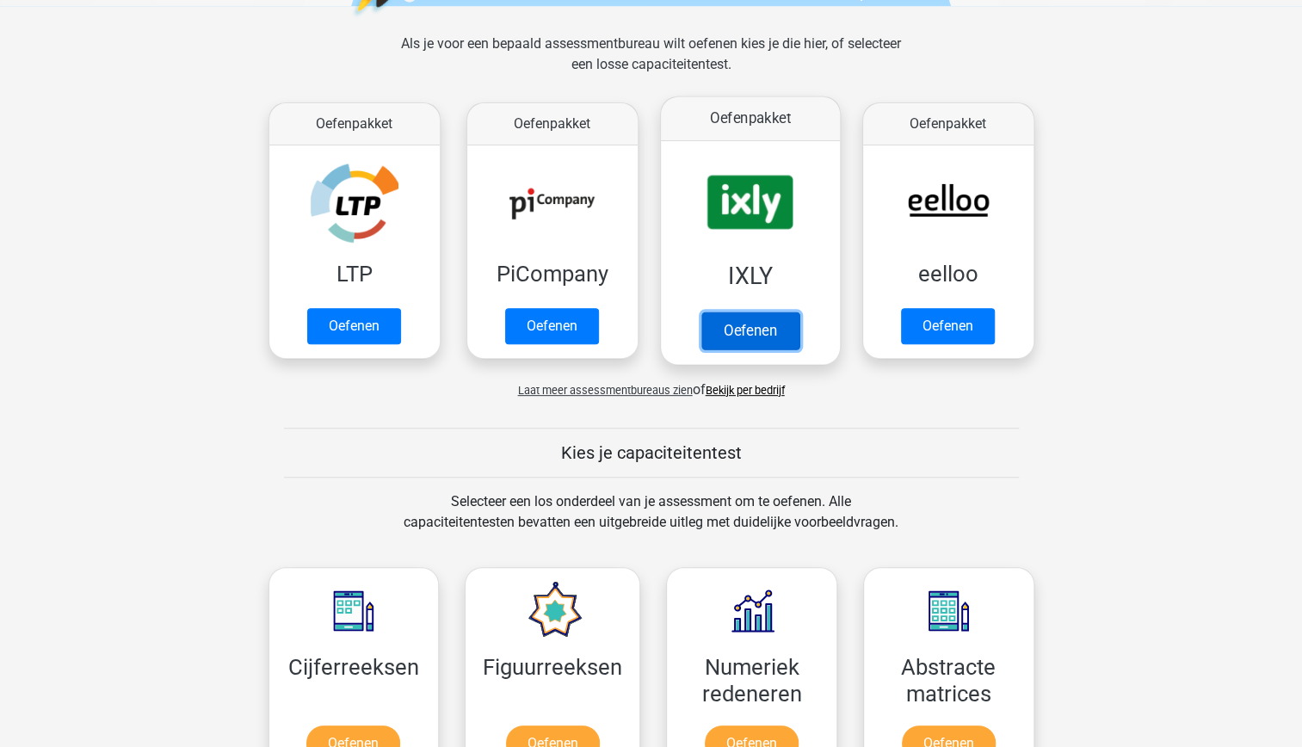
click at [773, 311] on link "Oefenen" at bounding box center [749, 330] width 98 height 38
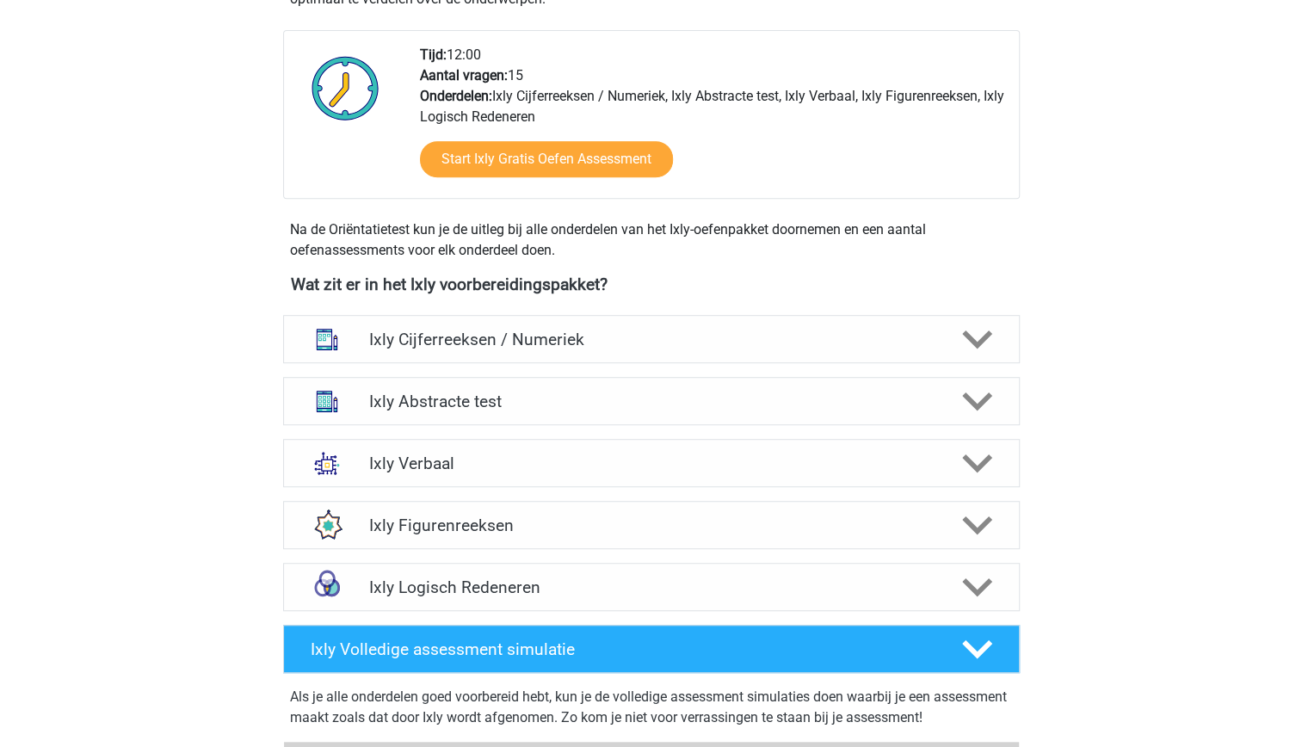
scroll to position [434, 0]
click at [633, 458] on h4 "Ixly Verbaal" at bounding box center [651, 463] width 564 height 20
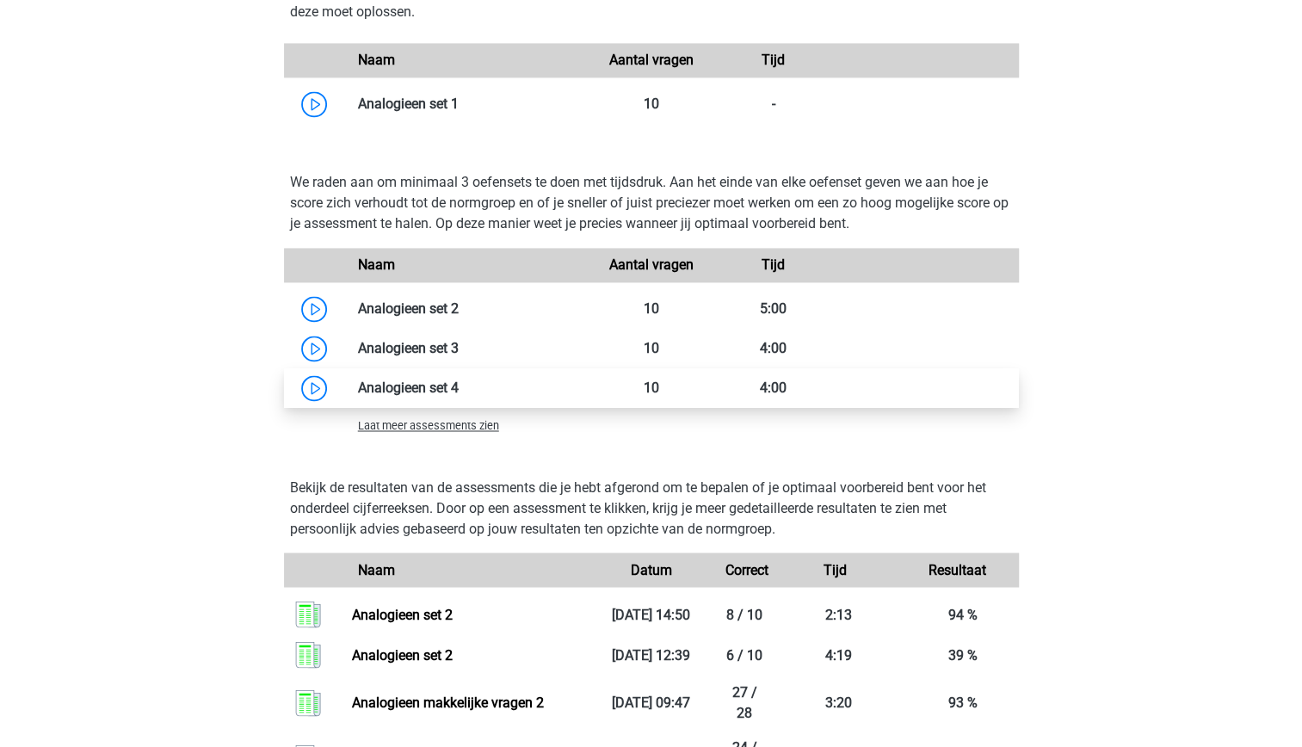
scroll to position [1492, 0]
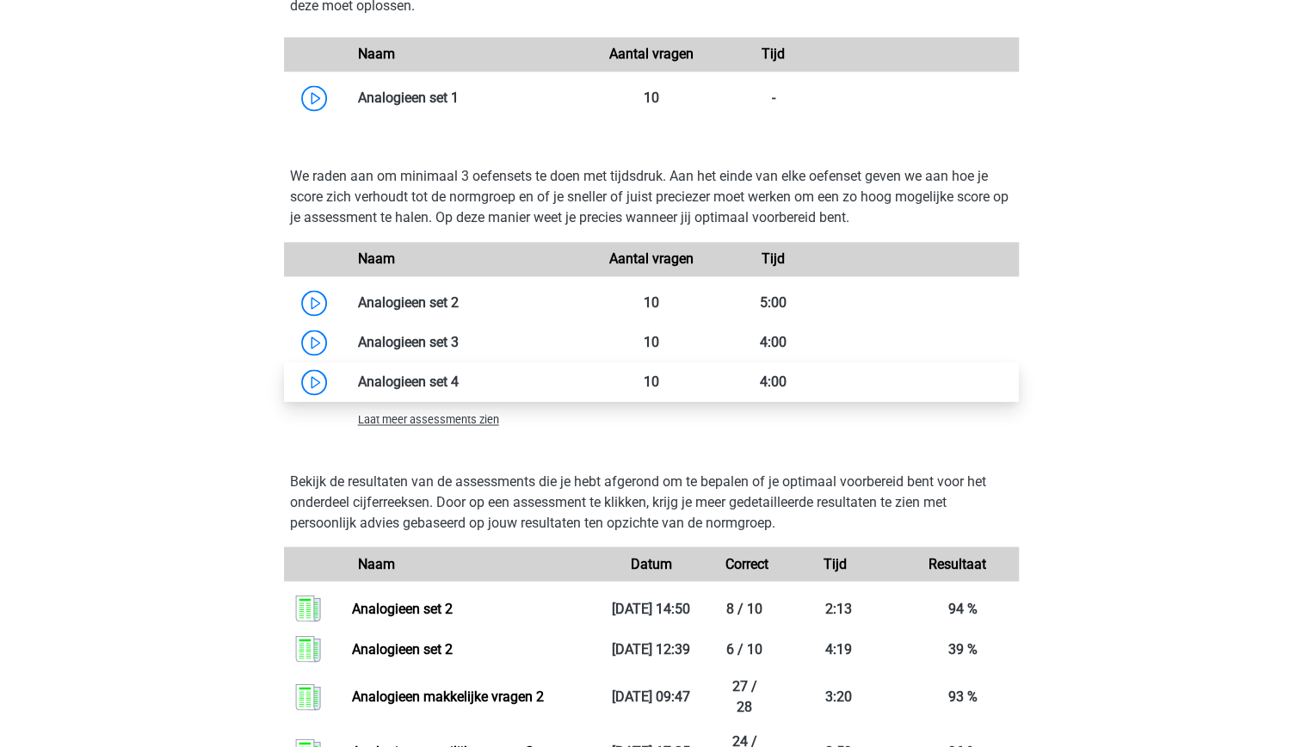
click at [459, 381] on link at bounding box center [459, 381] width 0 height 16
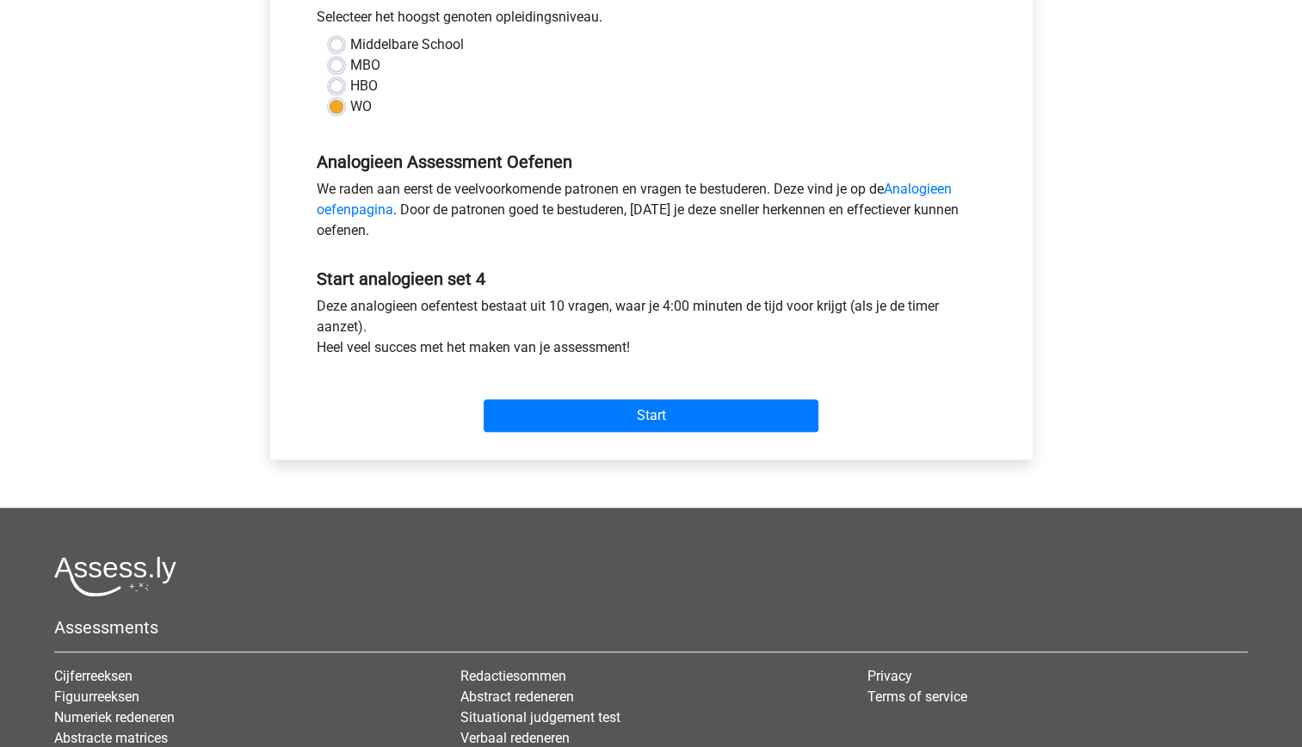
scroll to position [401, 0]
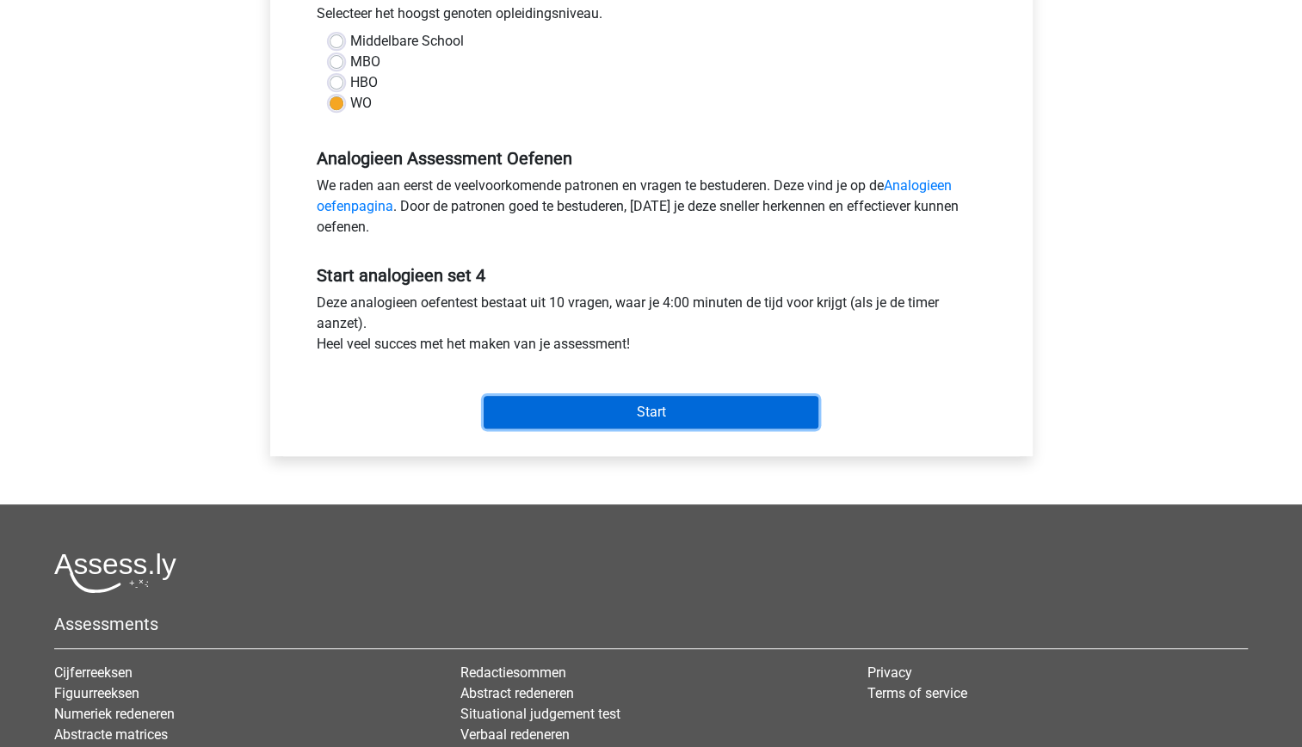
click at [611, 416] on input "Start" at bounding box center [651, 412] width 335 height 33
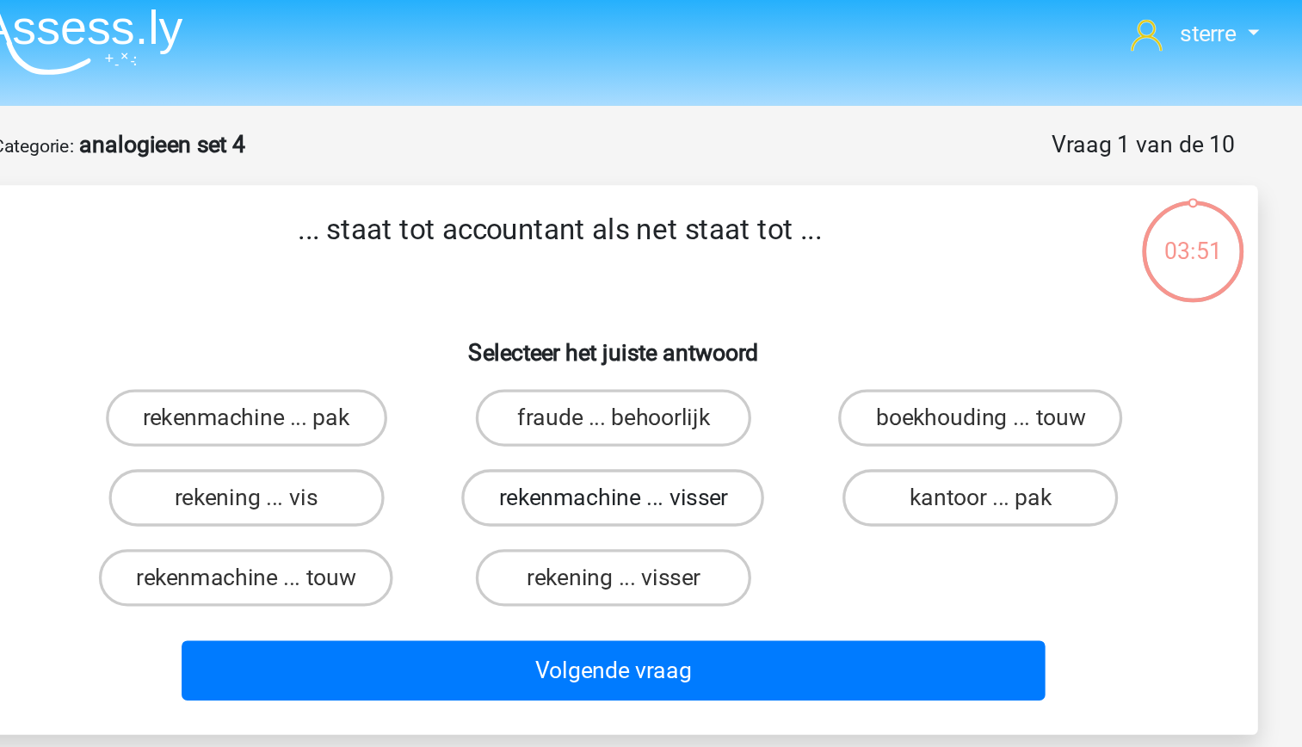
click at [678, 313] on label "rekenmachine ... visser" at bounding box center [650, 309] width 182 height 34
click at [662, 313] on input "rekenmachine ... visser" at bounding box center [655, 314] width 11 height 11
radio input "true"
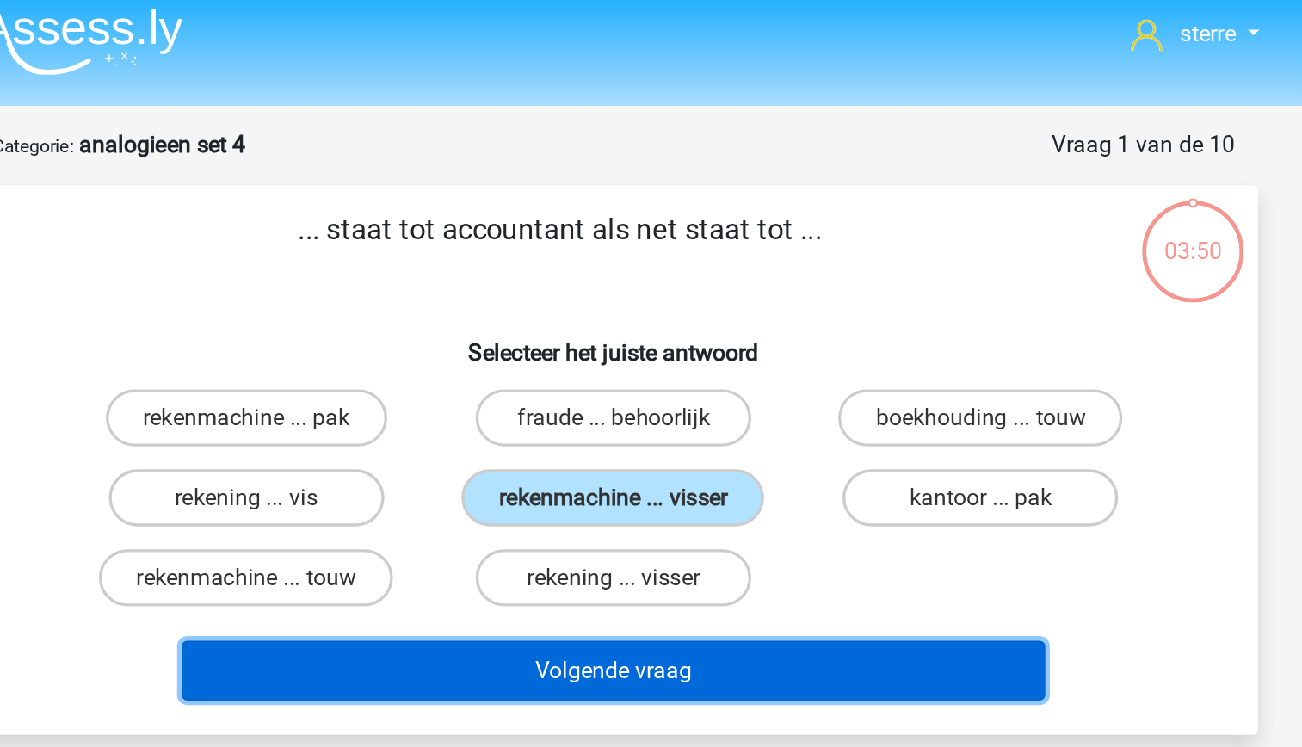
click at [712, 412] on button "Volgende vraag" at bounding box center [651, 413] width 521 height 36
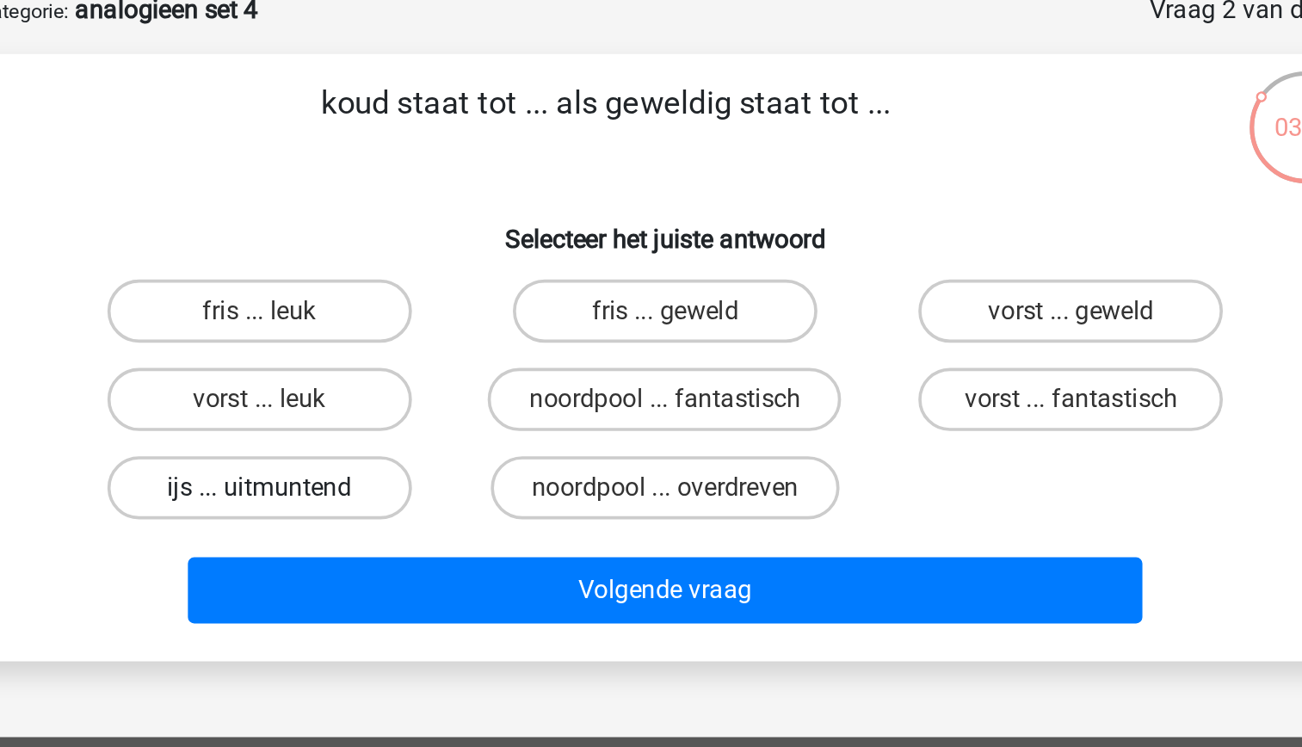
click at [464, 360] on label "ijs ... uitmuntend" at bounding box center [430, 357] width 166 height 34
click at [440, 360] on input "ijs ... uitmuntend" at bounding box center [434, 362] width 11 height 11
radio input "true"
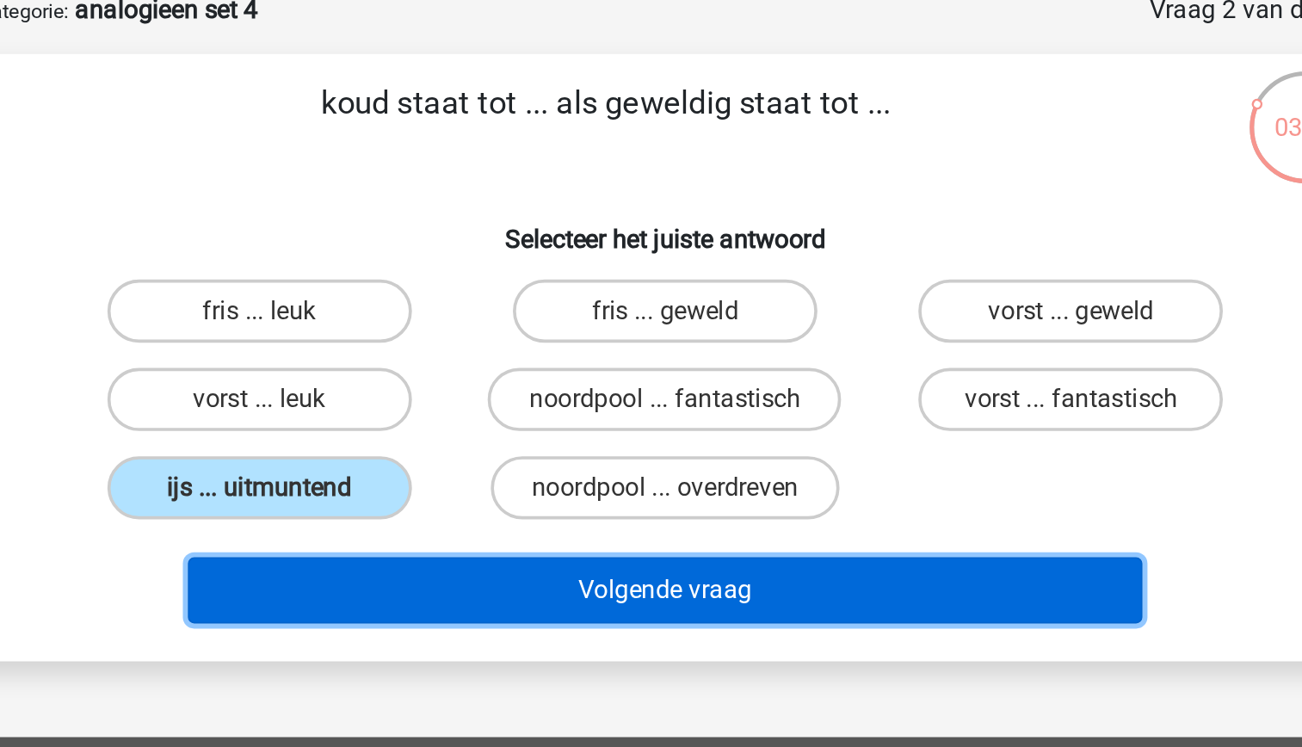
click at [551, 414] on button "Volgende vraag" at bounding box center [651, 413] width 521 height 36
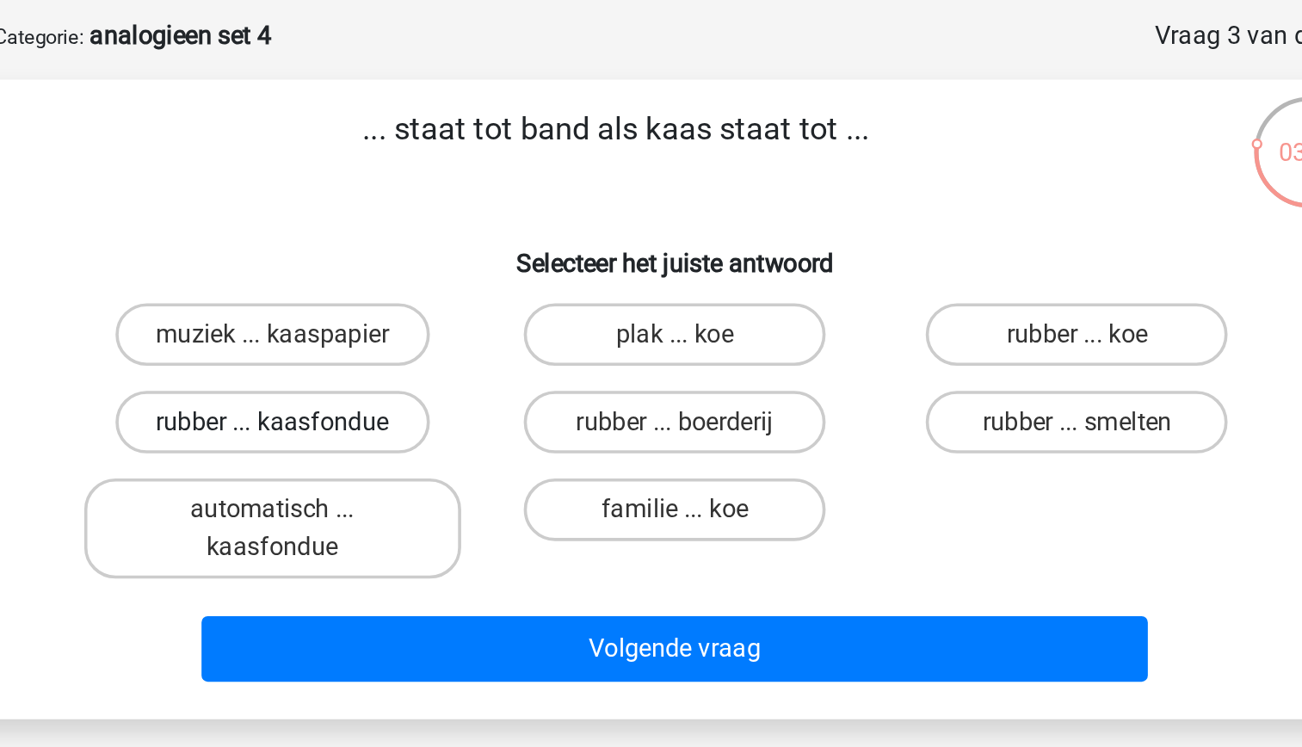
click at [485, 307] on label "rubber ... kaasfondue" at bounding box center [429, 309] width 173 height 34
click at [440, 309] on input "rubber ... kaasfondue" at bounding box center [434, 314] width 11 height 11
radio input "true"
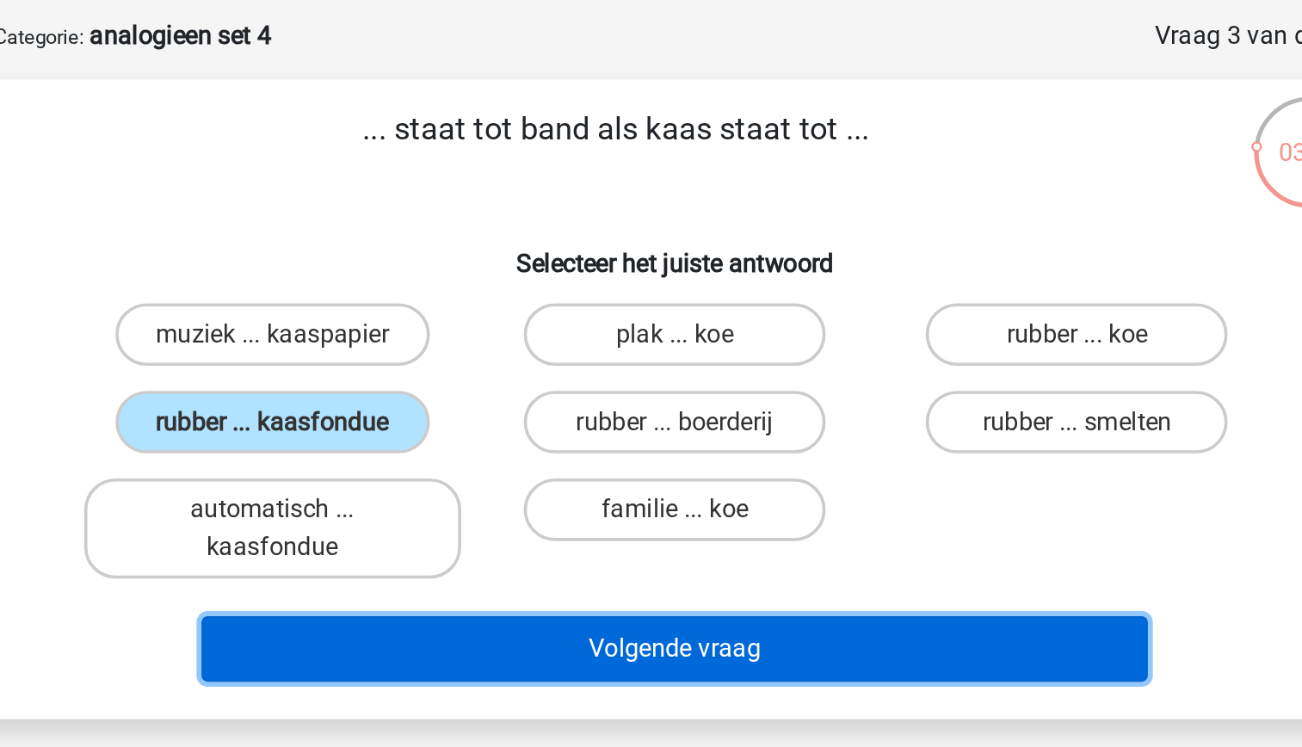
click at [624, 426] on button "Volgende vraag" at bounding box center [651, 434] width 521 height 36
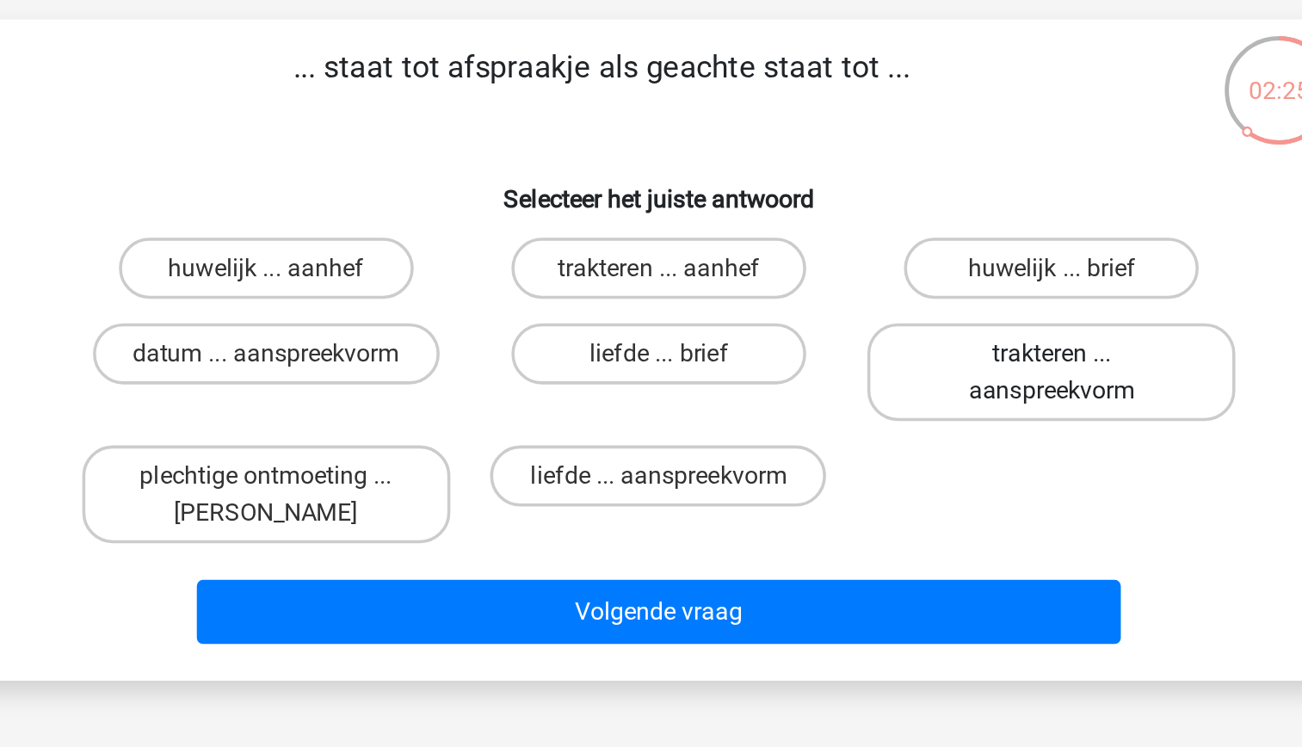
click at [825, 330] on label "trakteren ... aanspreekvorm" at bounding box center [871, 319] width 207 height 55
click at [872, 320] on input "trakteren ... aanspreekvorm" at bounding box center [877, 314] width 11 height 11
radio input "true"
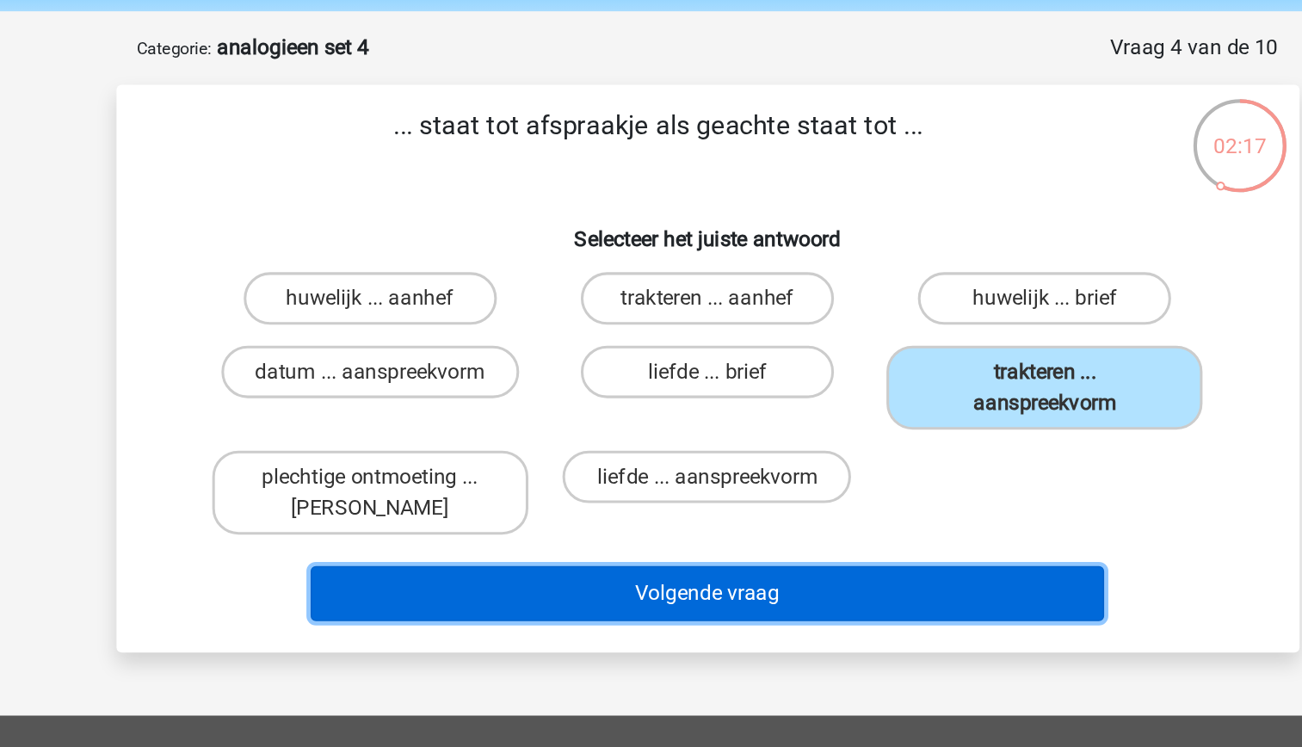
click at [752, 461] on button "Volgende vraag" at bounding box center [651, 454] width 521 height 36
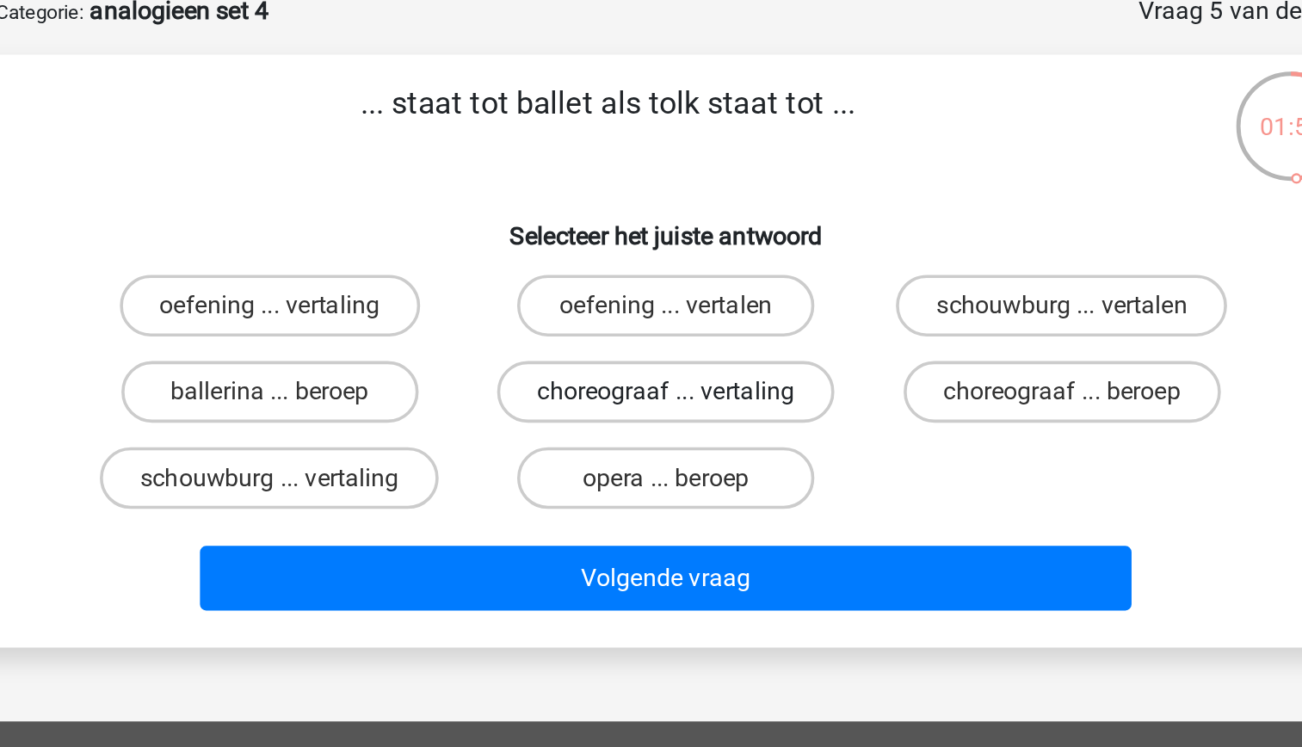
click at [709, 313] on label "choreograaf ... vertaling" at bounding box center [651, 309] width 188 height 34
click at [662, 313] on input "choreograaf ... vertaling" at bounding box center [655, 314] width 11 height 11
radio input "true"
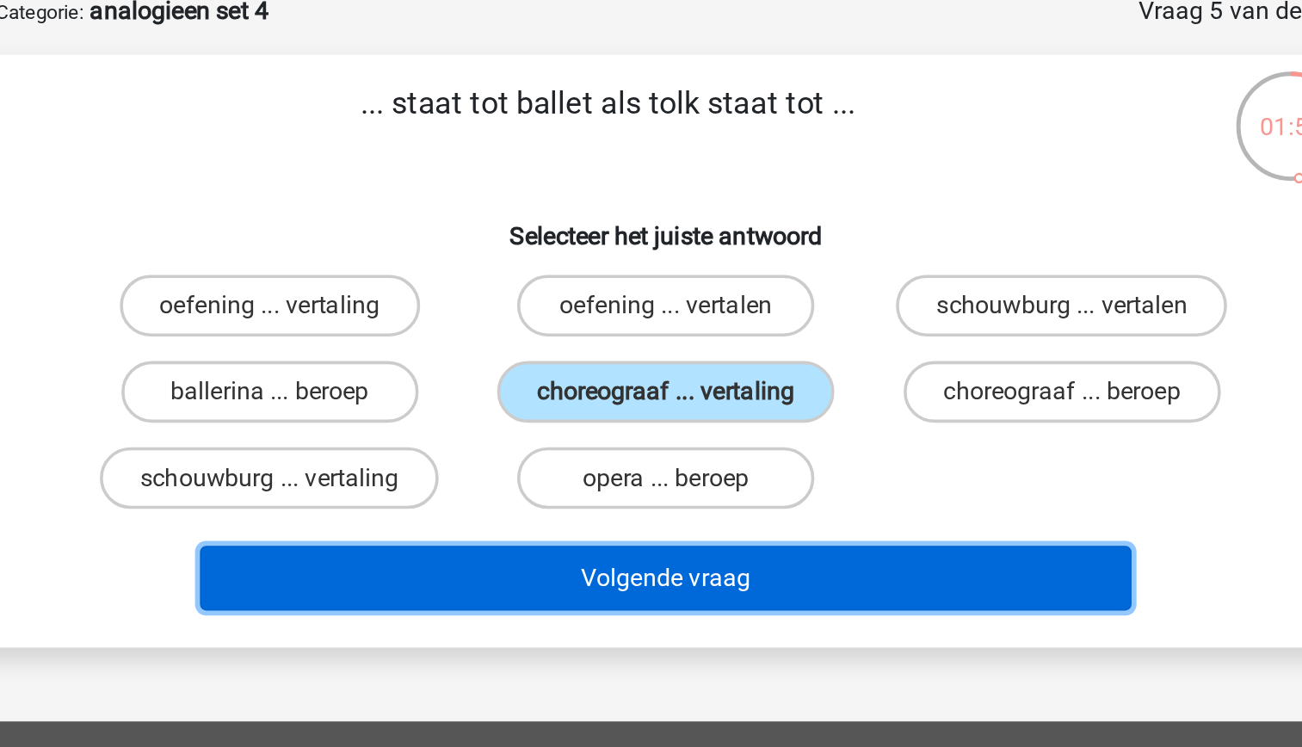
click at [770, 419] on button "Volgende vraag" at bounding box center [651, 413] width 521 height 36
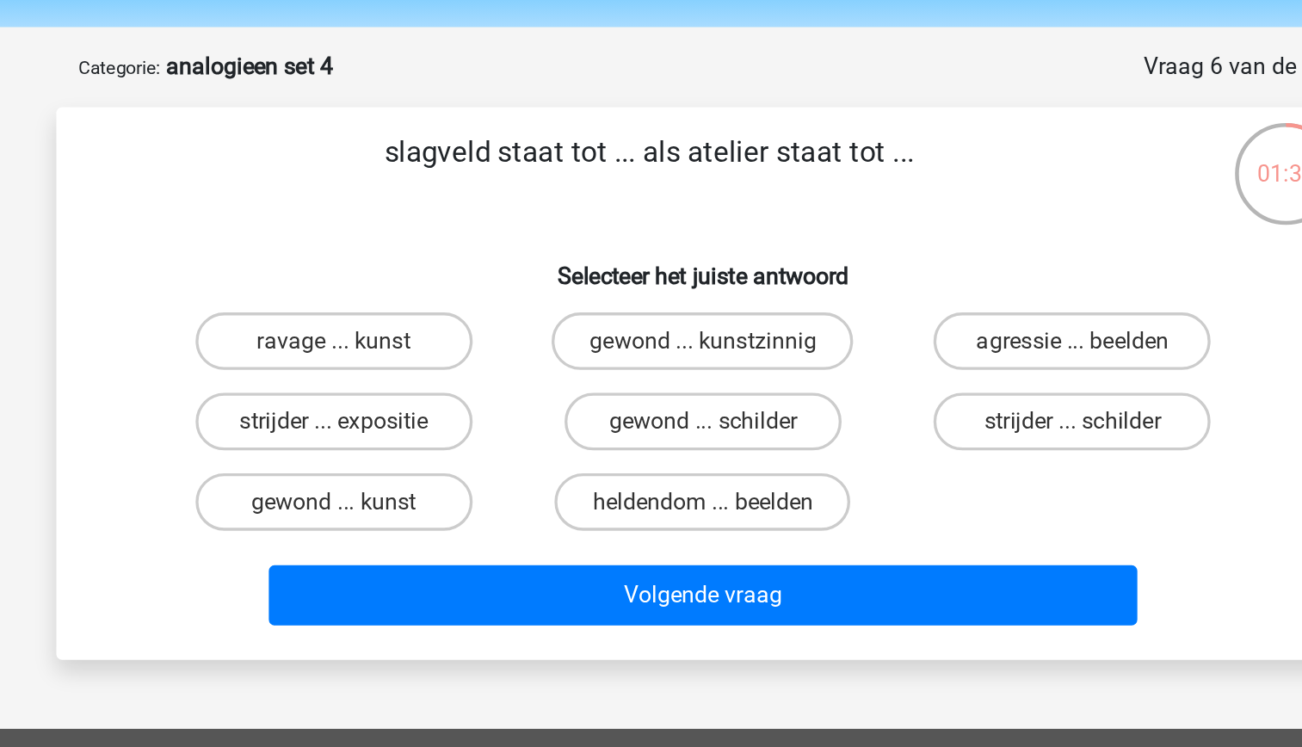
click at [873, 311] on input "strijder ... schilder" at bounding box center [877, 314] width 11 height 11
radio input "true"
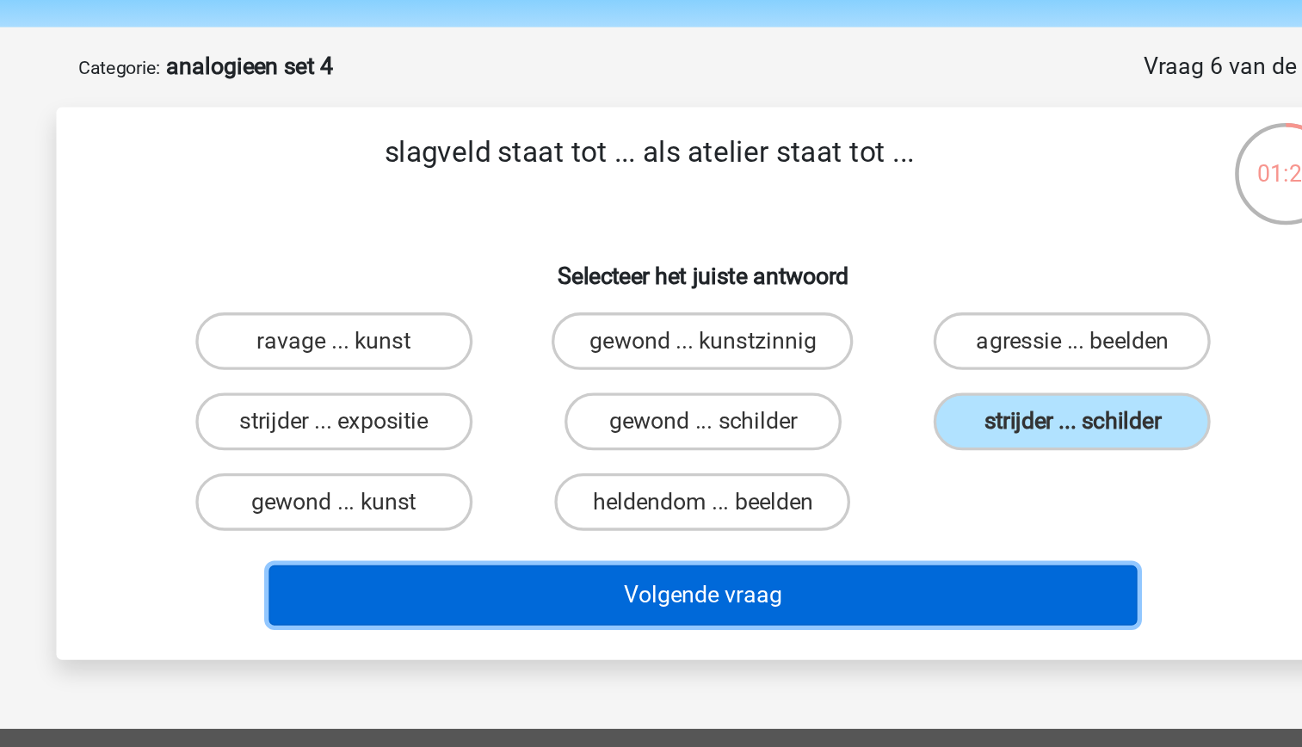
click at [757, 422] on button "Volgende vraag" at bounding box center [651, 413] width 521 height 36
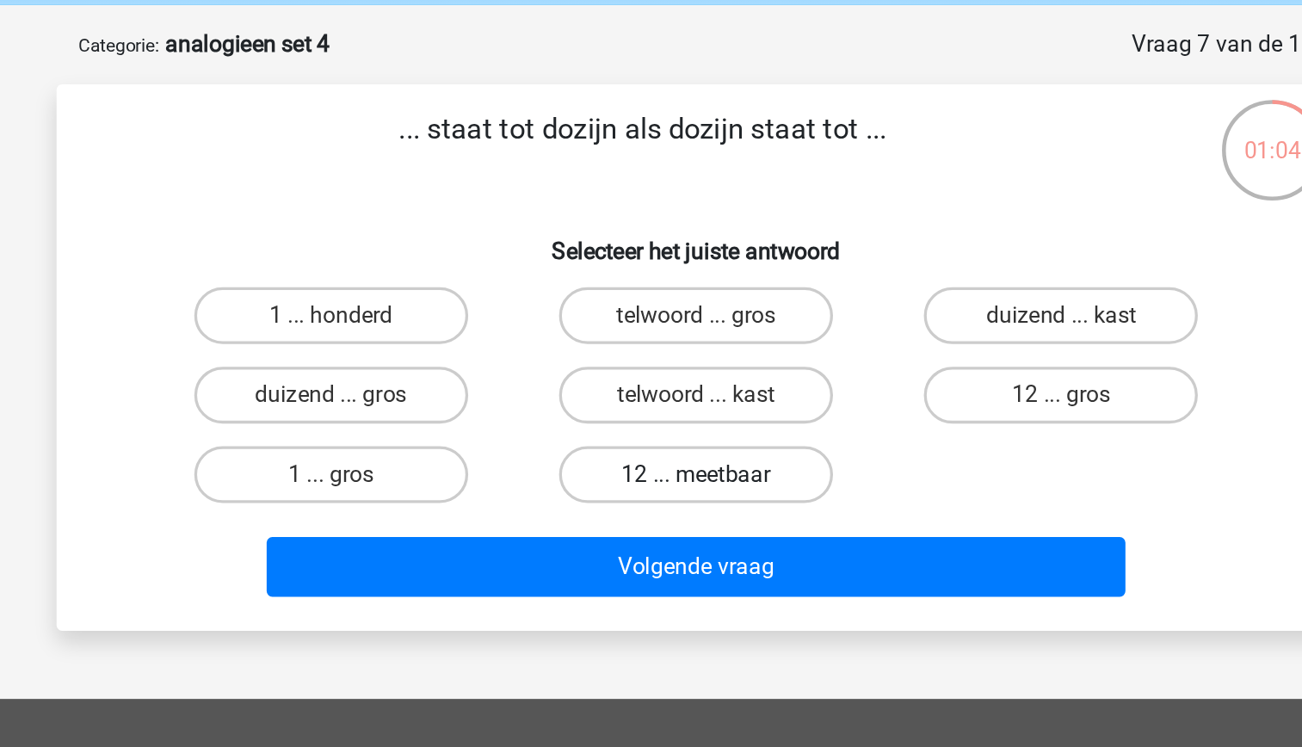
click at [691, 364] on label "12 ... meetbaar" at bounding box center [651, 357] width 166 height 34
click at [662, 364] on input "12 ... meetbaar" at bounding box center [655, 362] width 11 height 11
radio input "true"
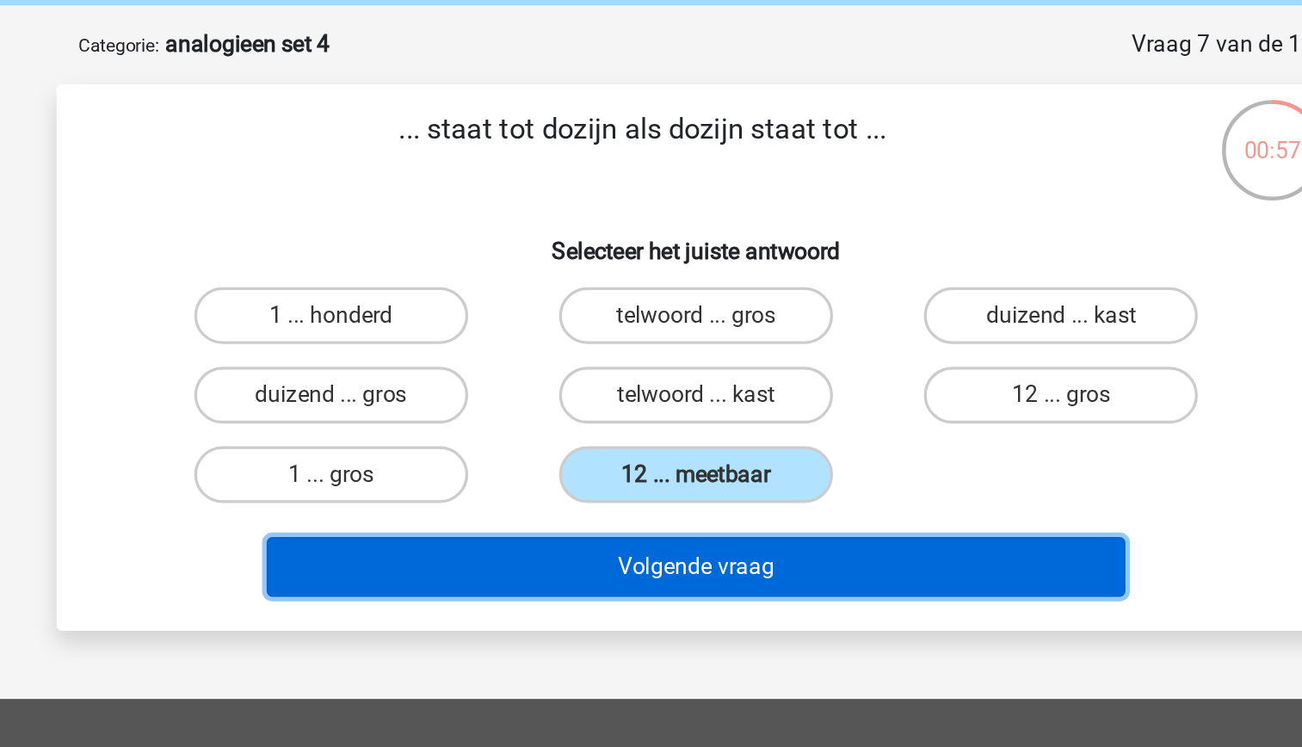
click at [726, 412] on button "Volgende vraag" at bounding box center [651, 413] width 521 height 36
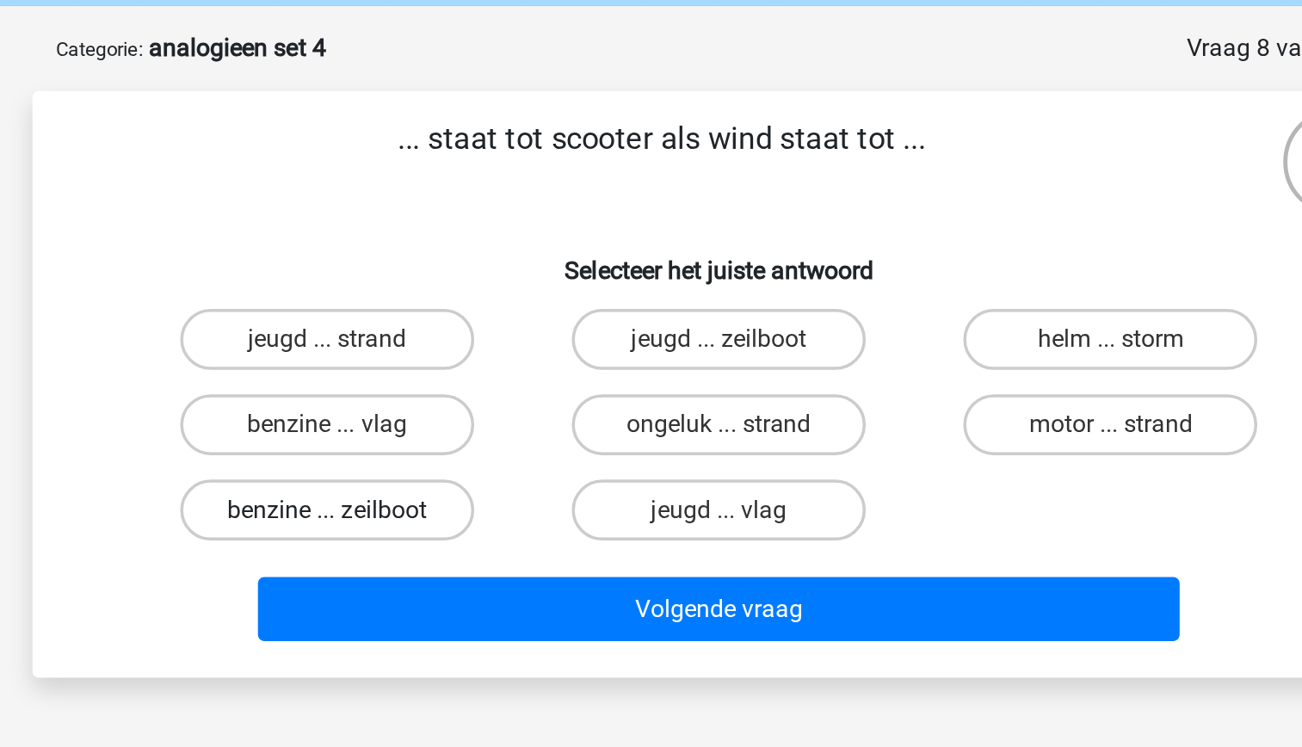
click at [465, 366] on label "benzine ... zeilboot" at bounding box center [430, 357] width 166 height 34
click at [440, 366] on input "benzine ... zeilboot" at bounding box center [434, 362] width 11 height 11
radio input "true"
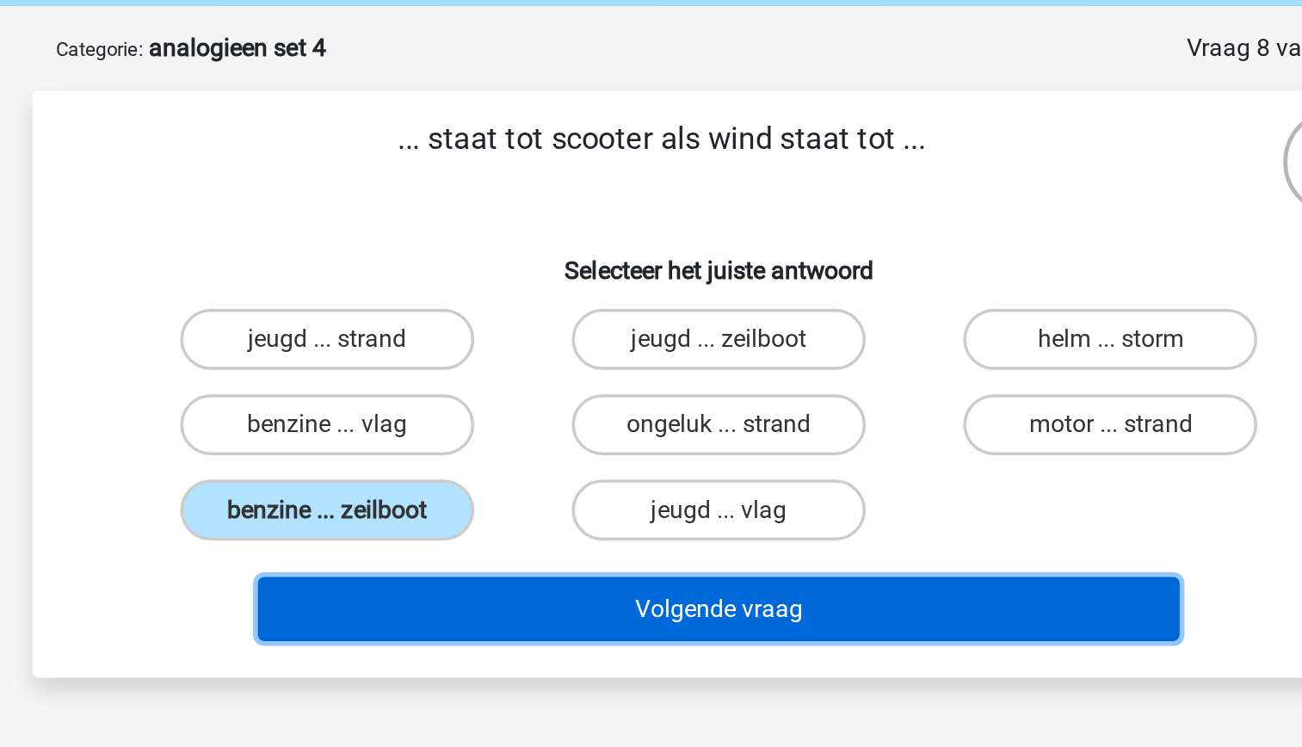
click at [610, 417] on button "Volgende vraag" at bounding box center [651, 413] width 521 height 36
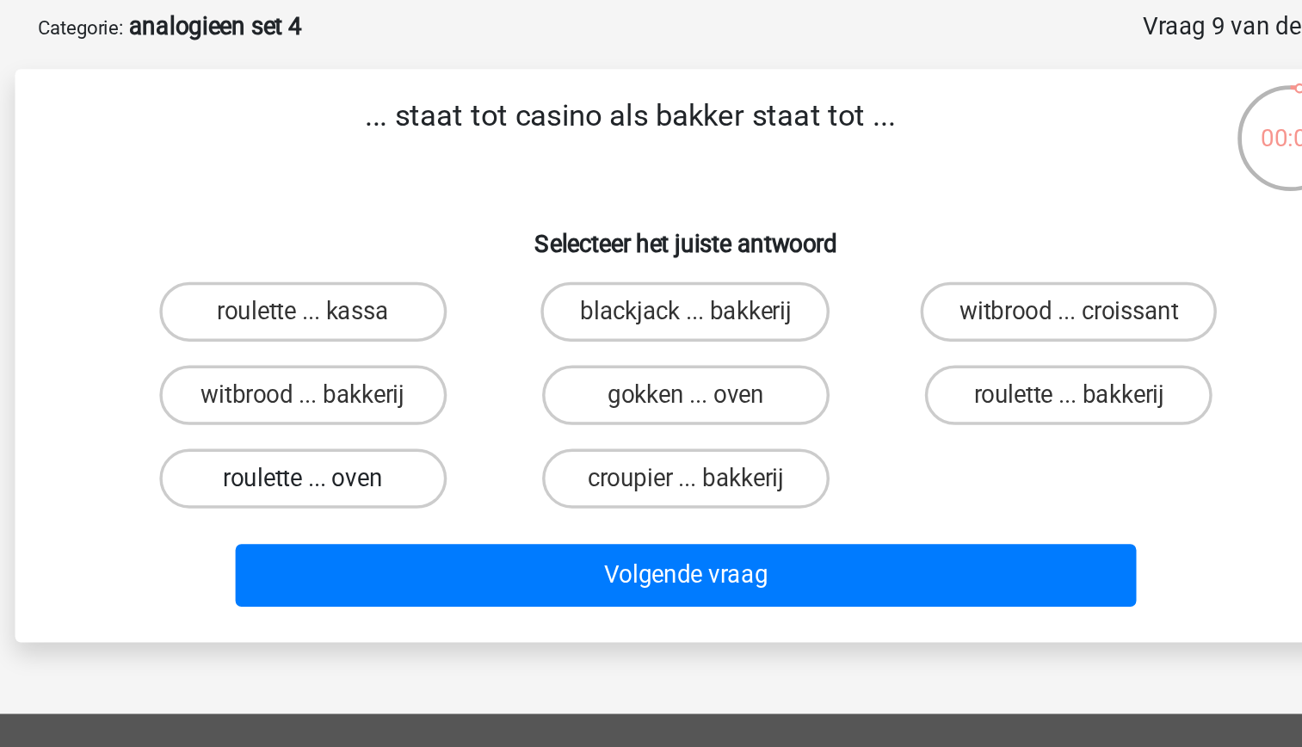
click at [496, 359] on label "roulette ... oven" at bounding box center [430, 357] width 166 height 34
click at [440, 359] on input "roulette ... oven" at bounding box center [434, 362] width 11 height 11
radio input "true"
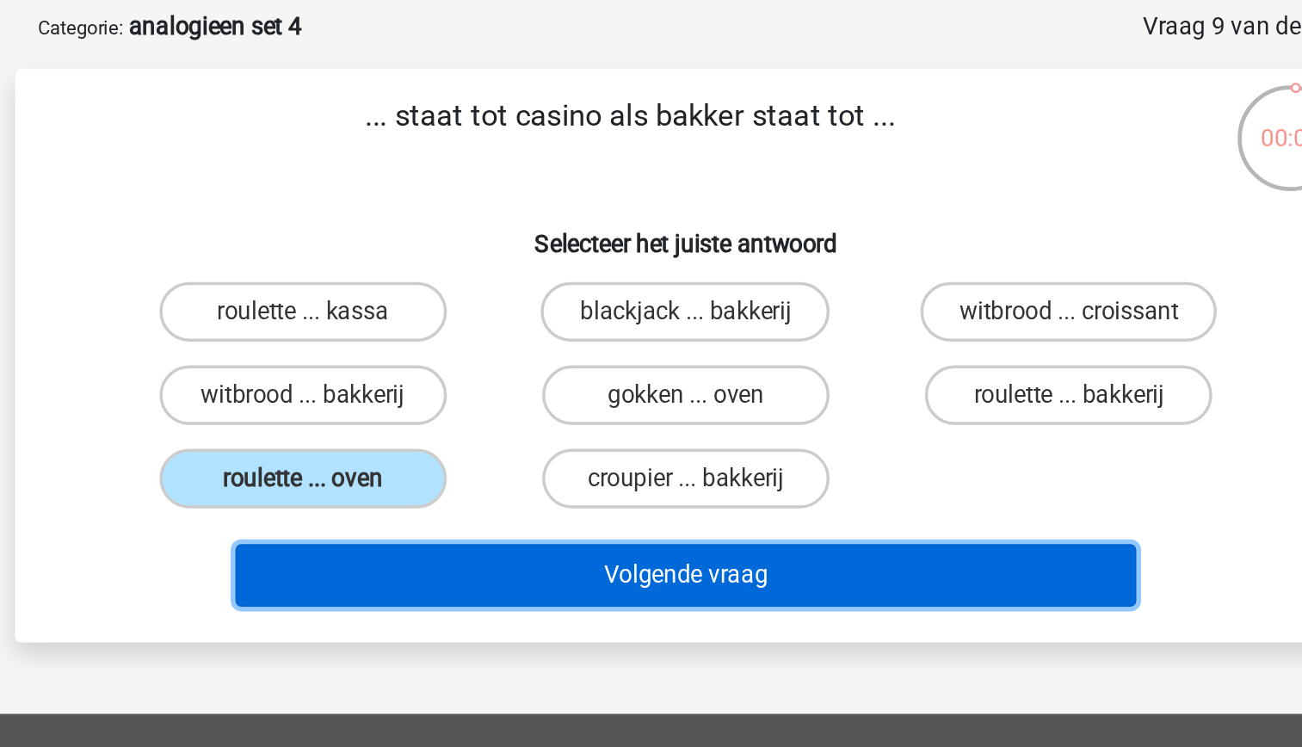
click at [620, 409] on button "Volgende vraag" at bounding box center [651, 413] width 521 height 36
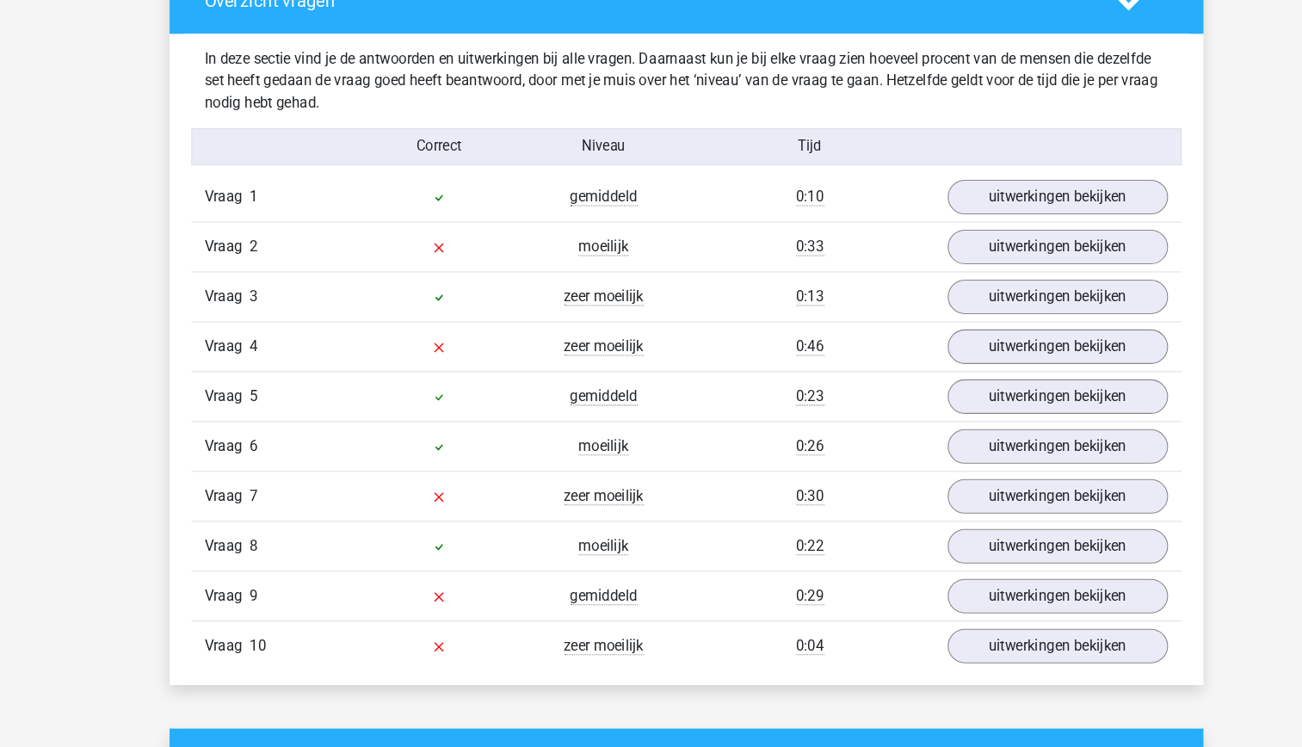
scroll to position [948, 0]
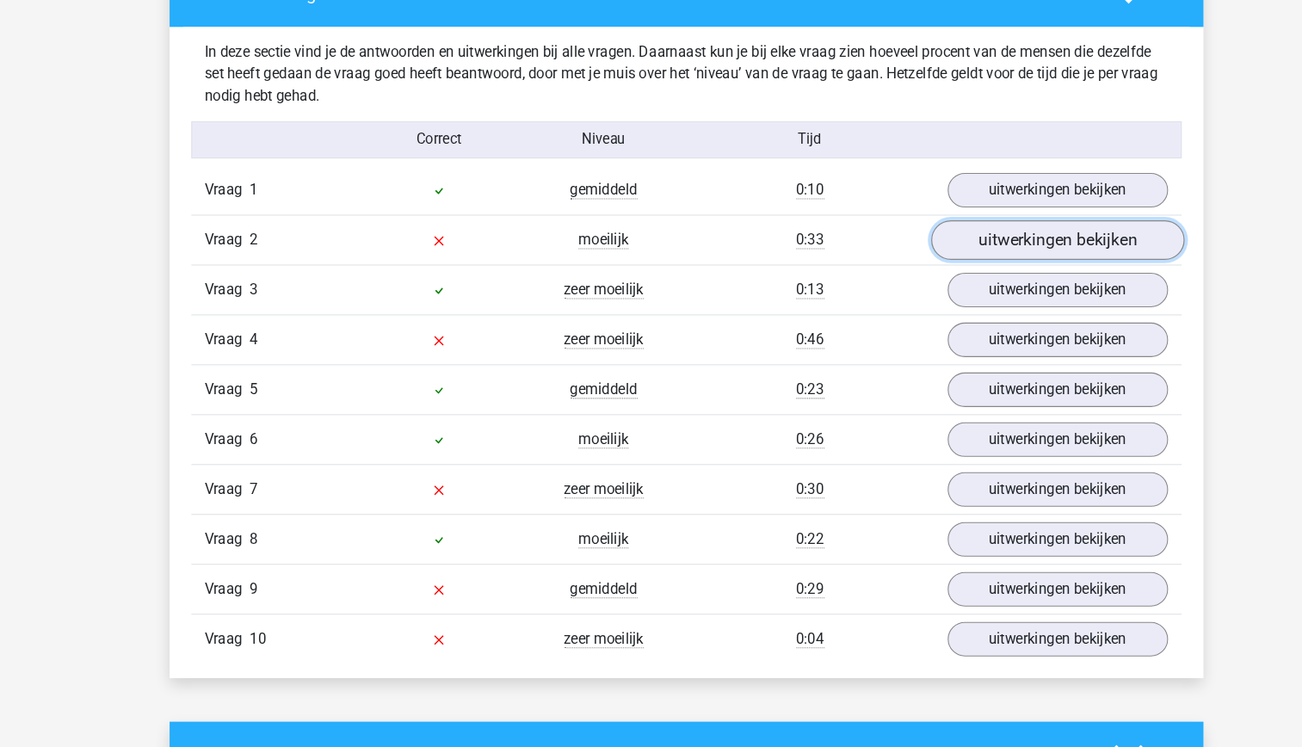
click at [1007, 266] on link "uitwerkingen bekijken" at bounding box center [1003, 265] width 240 height 38
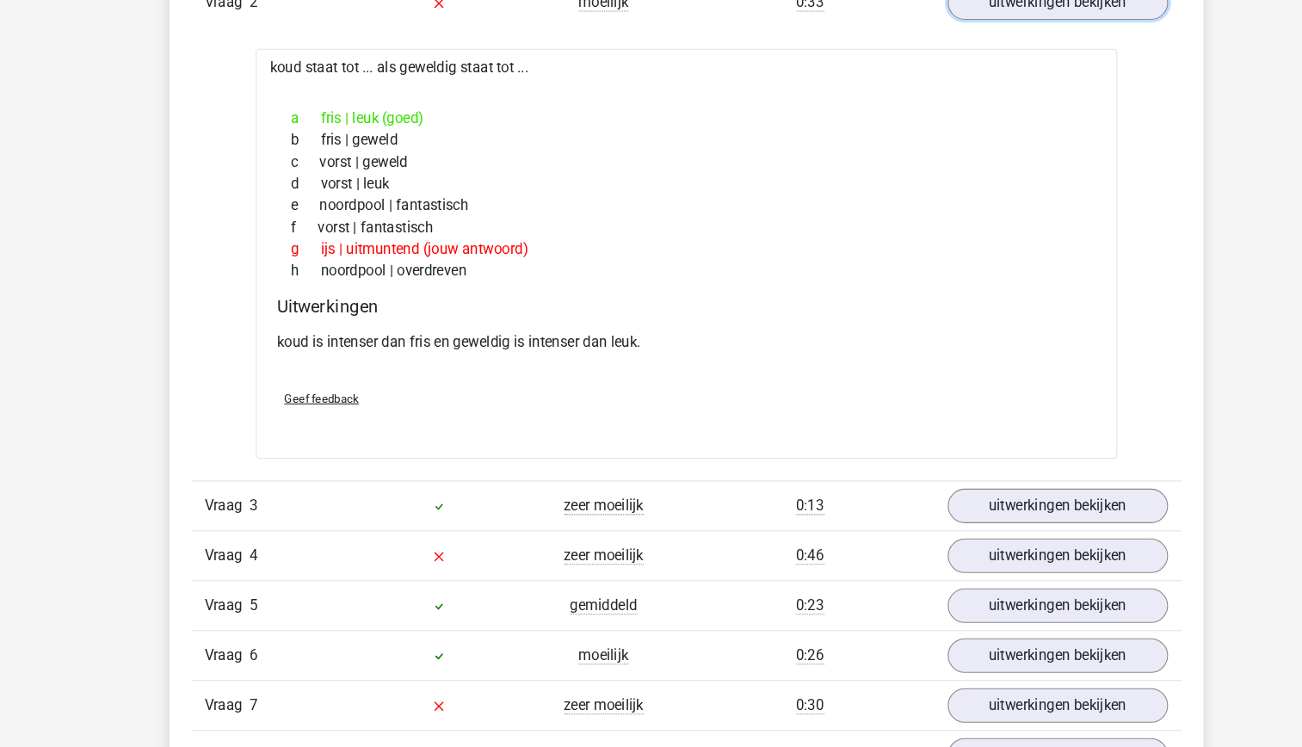
scroll to position [1185, 0]
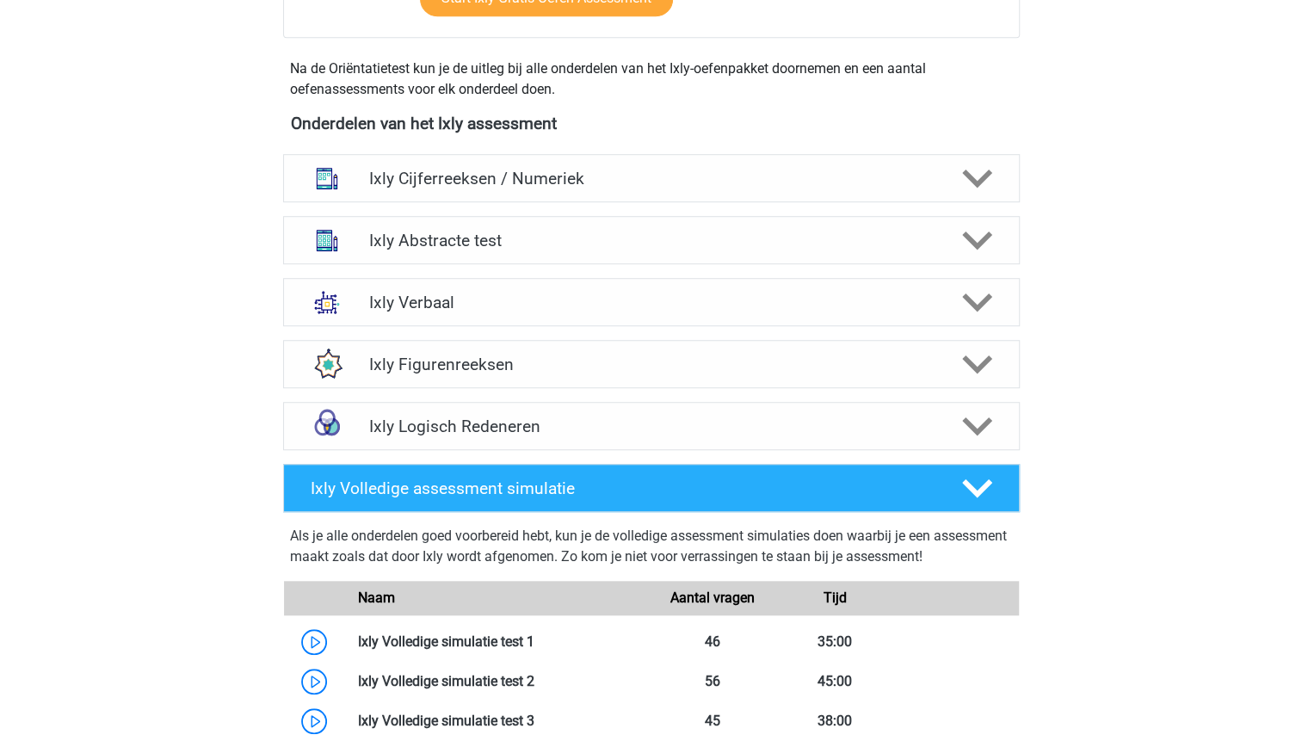
scroll to position [598, 0]
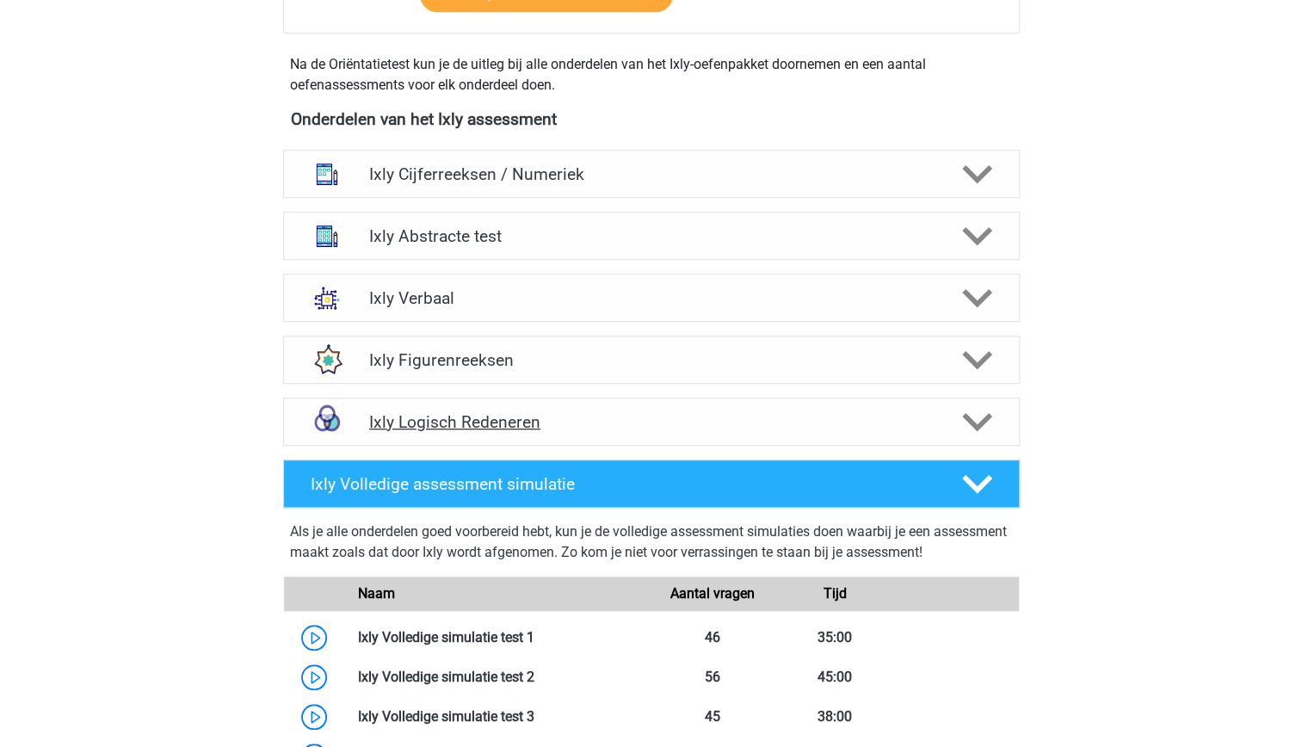
click at [661, 433] on div "Ixly Logisch Redeneren" at bounding box center [651, 421] width 736 height 48
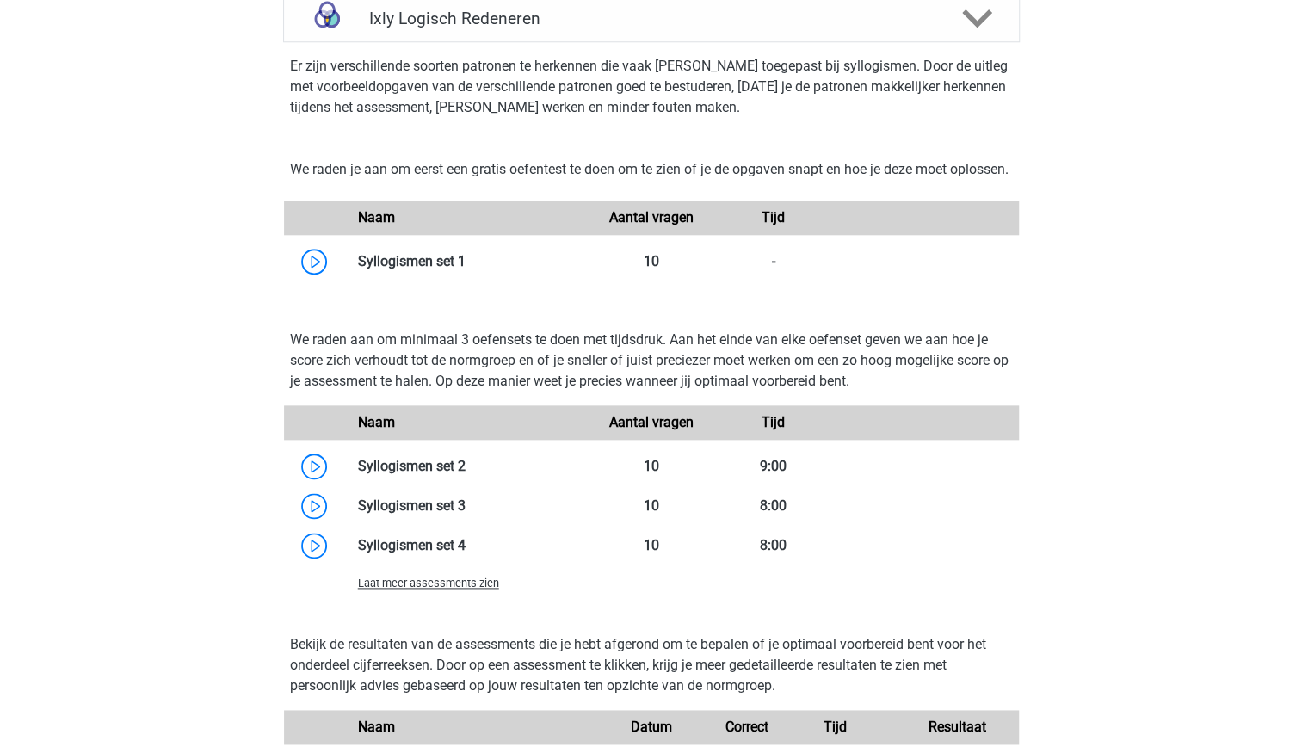
scroll to position [1001, 0]
click at [465, 475] on link at bounding box center [465, 467] width 0 height 16
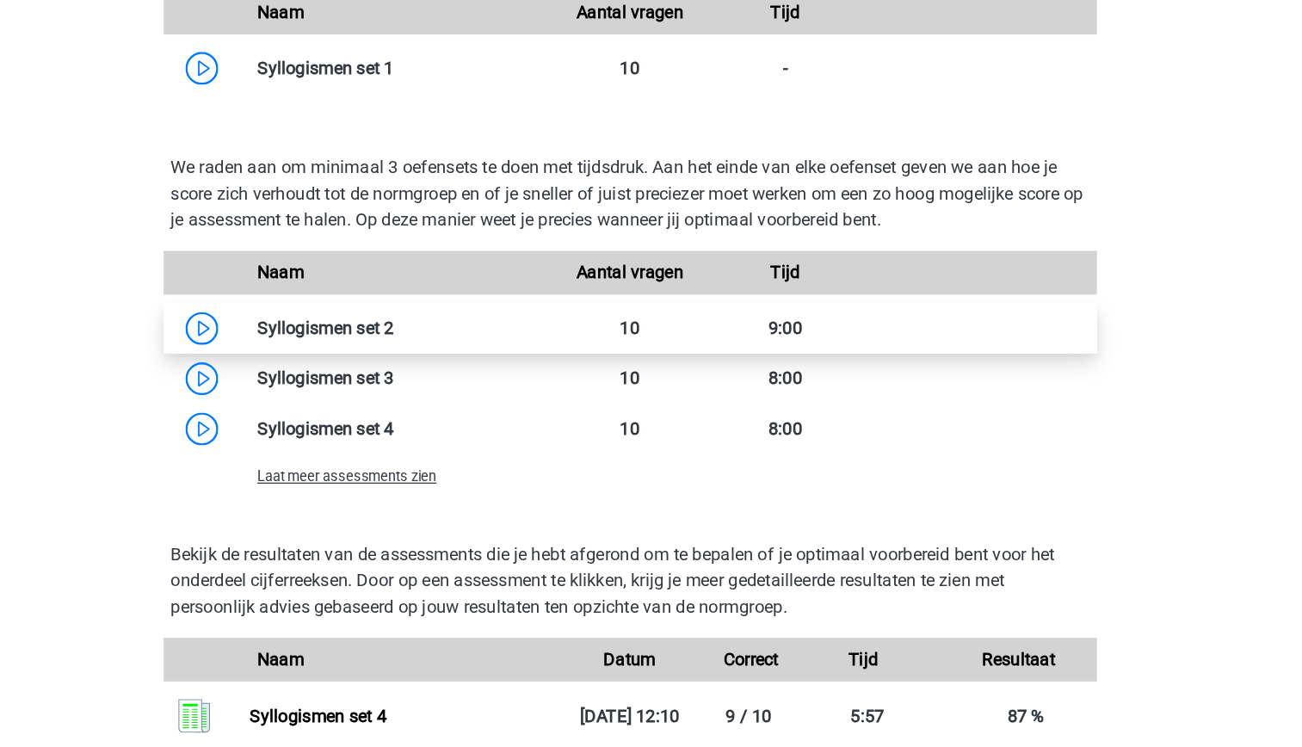
scroll to position [1051, 0]
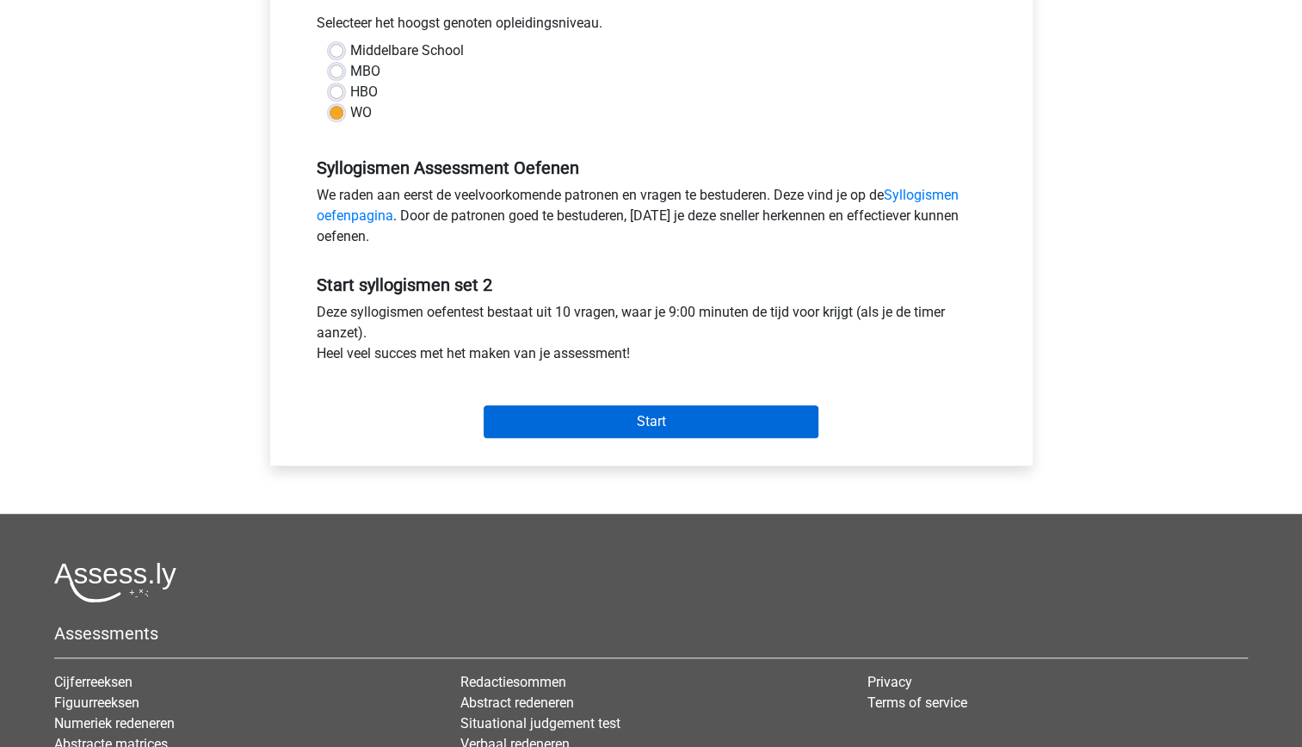
scroll to position [392, 0]
click at [599, 428] on input "Start" at bounding box center [651, 420] width 335 height 33
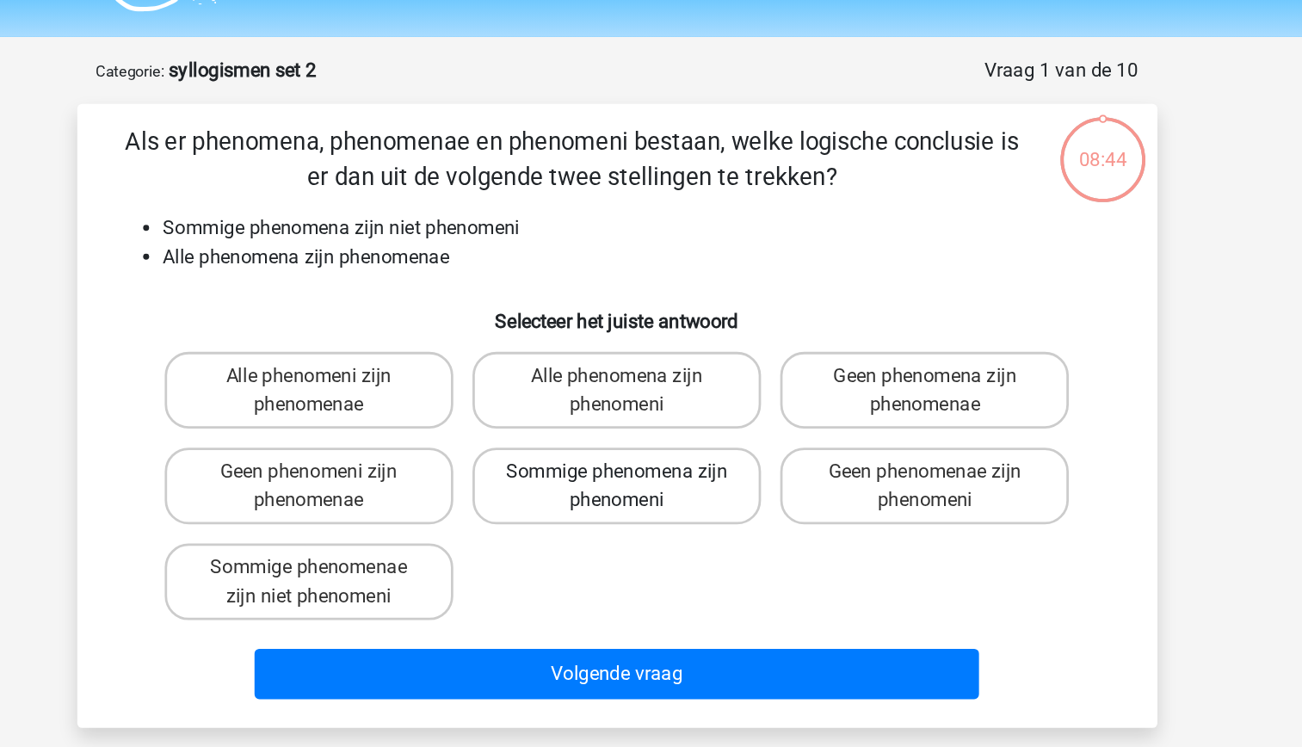
click at [686, 416] on label "Sommige phenomena zijn phenomeni" at bounding box center [650, 394] width 207 height 55
click at [662, 396] on input "Sommige phenomena zijn phenomeni" at bounding box center [655, 390] width 11 height 11
radio input "true"
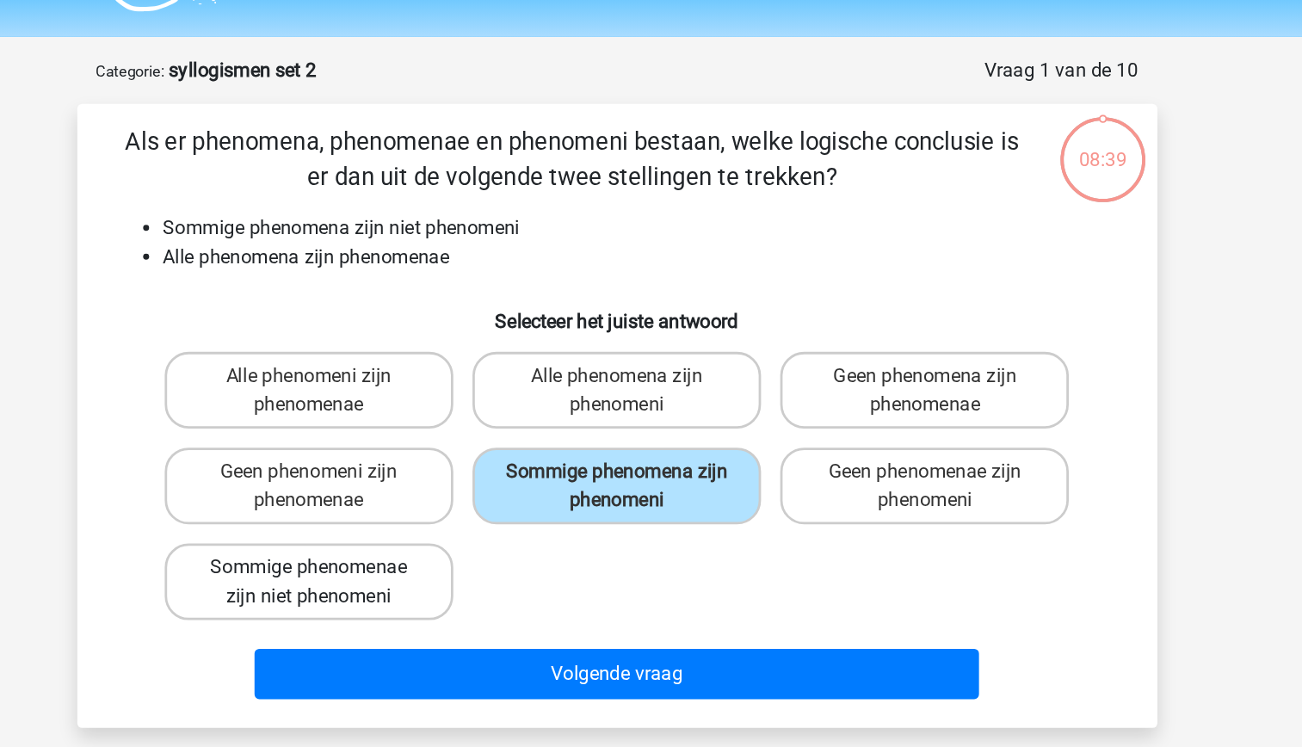
click at [490, 459] on label "Sommige phenomenae zijn niet phenomeni" at bounding box center [429, 463] width 207 height 55
click at [440, 459] on input "Sommige phenomenae zijn niet phenomeni" at bounding box center [434, 458] width 11 height 11
radio input "true"
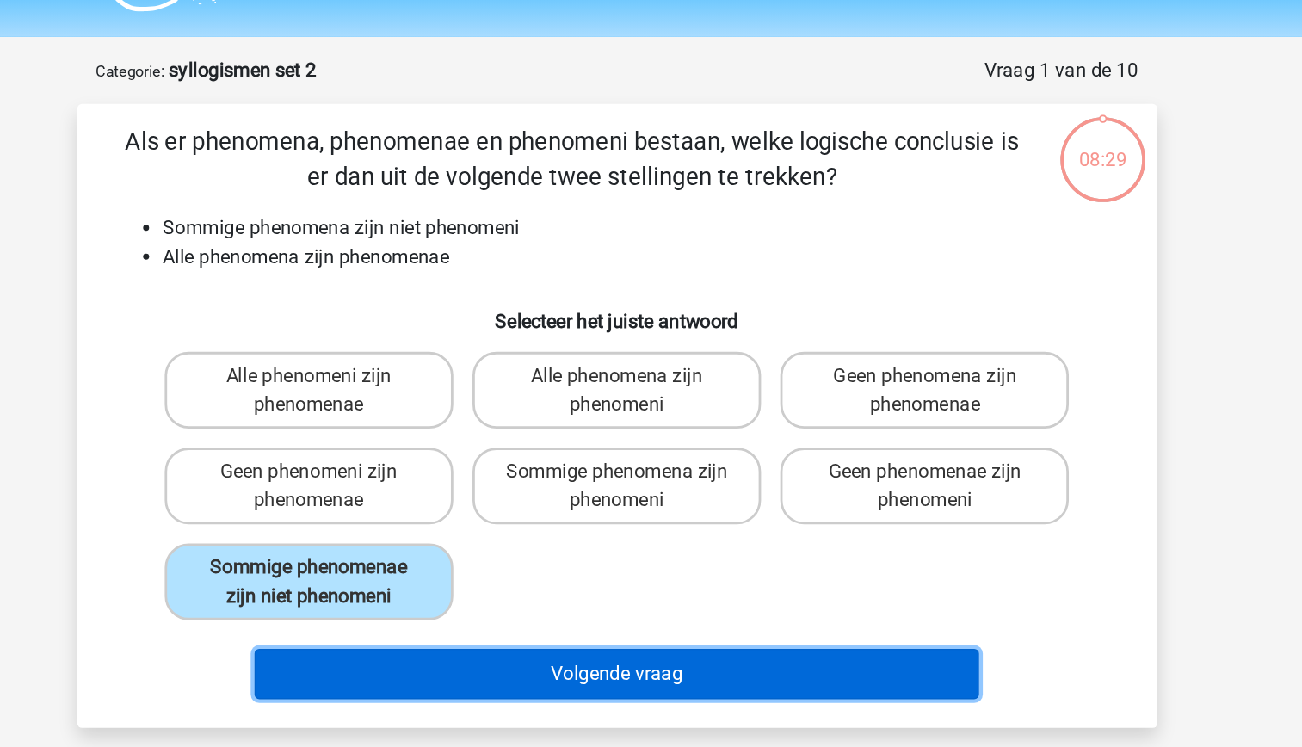
click at [680, 528] on button "Volgende vraag" at bounding box center [651, 530] width 521 height 36
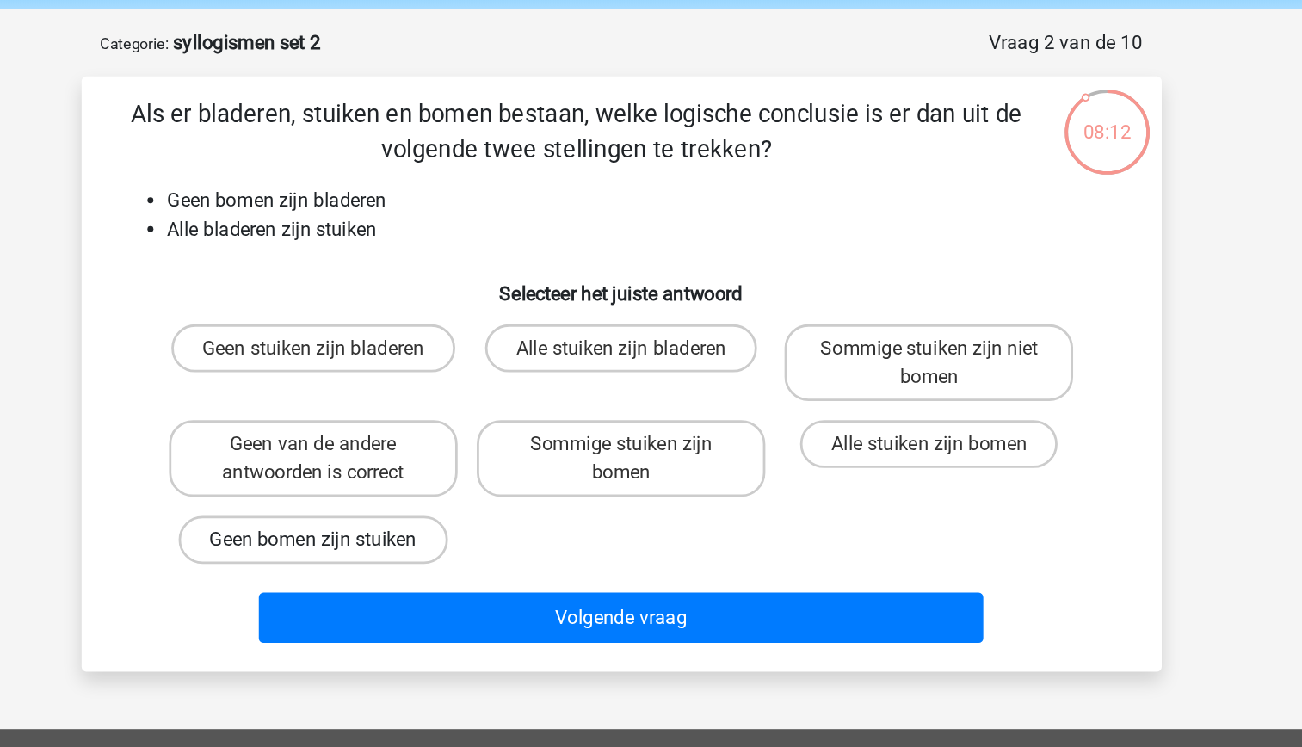
click at [481, 449] on label "Geen bomen zijn stuiken" at bounding box center [430, 453] width 194 height 34
click at [440, 453] on input "Geen bomen zijn stuiken" at bounding box center [434, 458] width 11 height 11
radio input "true"
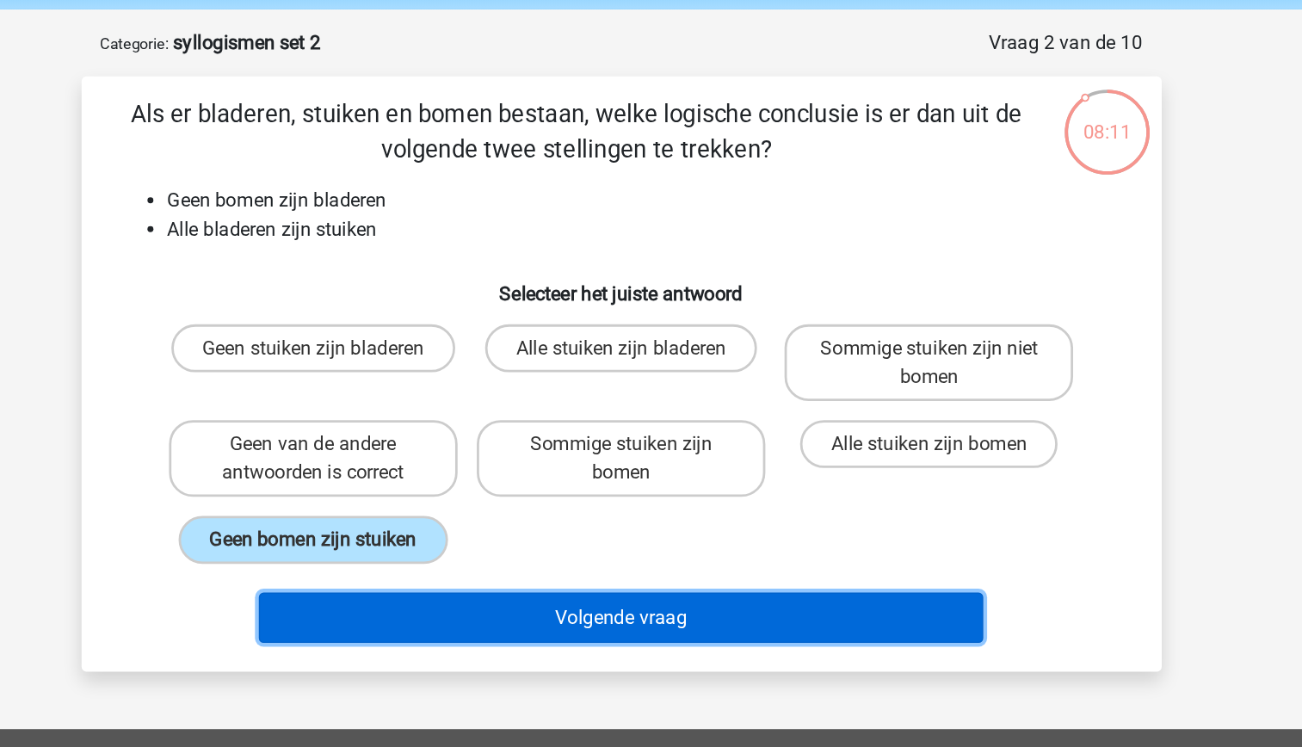
click at [644, 514] on button "Volgende vraag" at bounding box center [651, 509] width 521 height 36
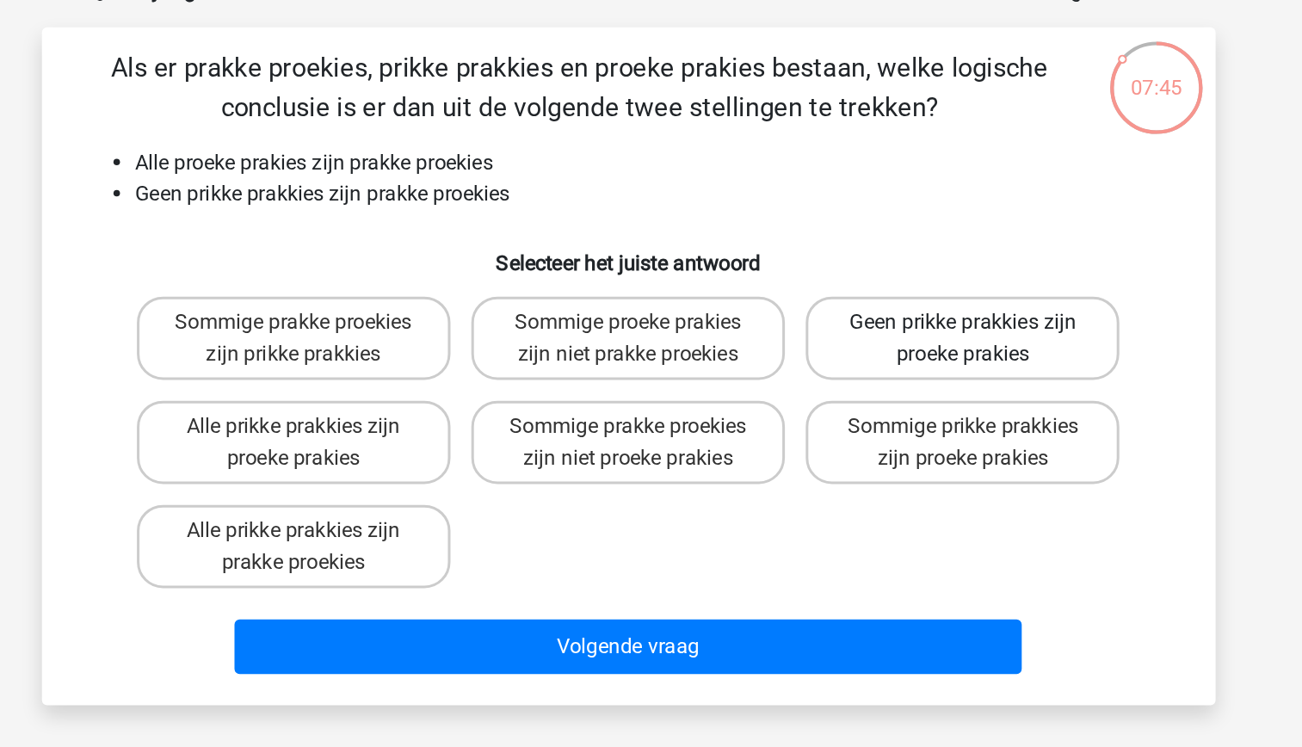
click at [835, 333] on label "Geen prikke prakkies zijn proeke prakies" at bounding box center [871, 326] width 207 height 55
click at [872, 327] on input "Geen prikke prakkies zijn proeke prakies" at bounding box center [877, 321] width 11 height 11
radio input "true"
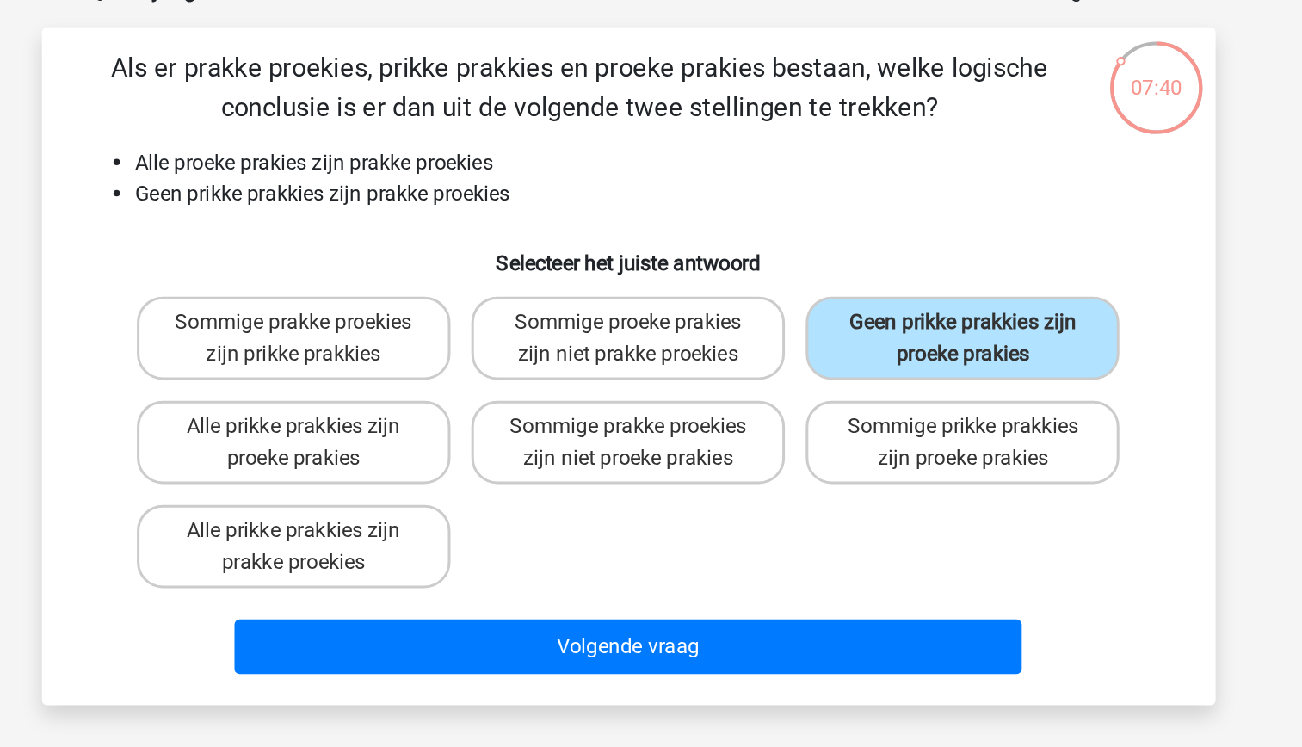
click at [747, 549] on div "Volgende vraag" at bounding box center [651, 533] width 664 height 43
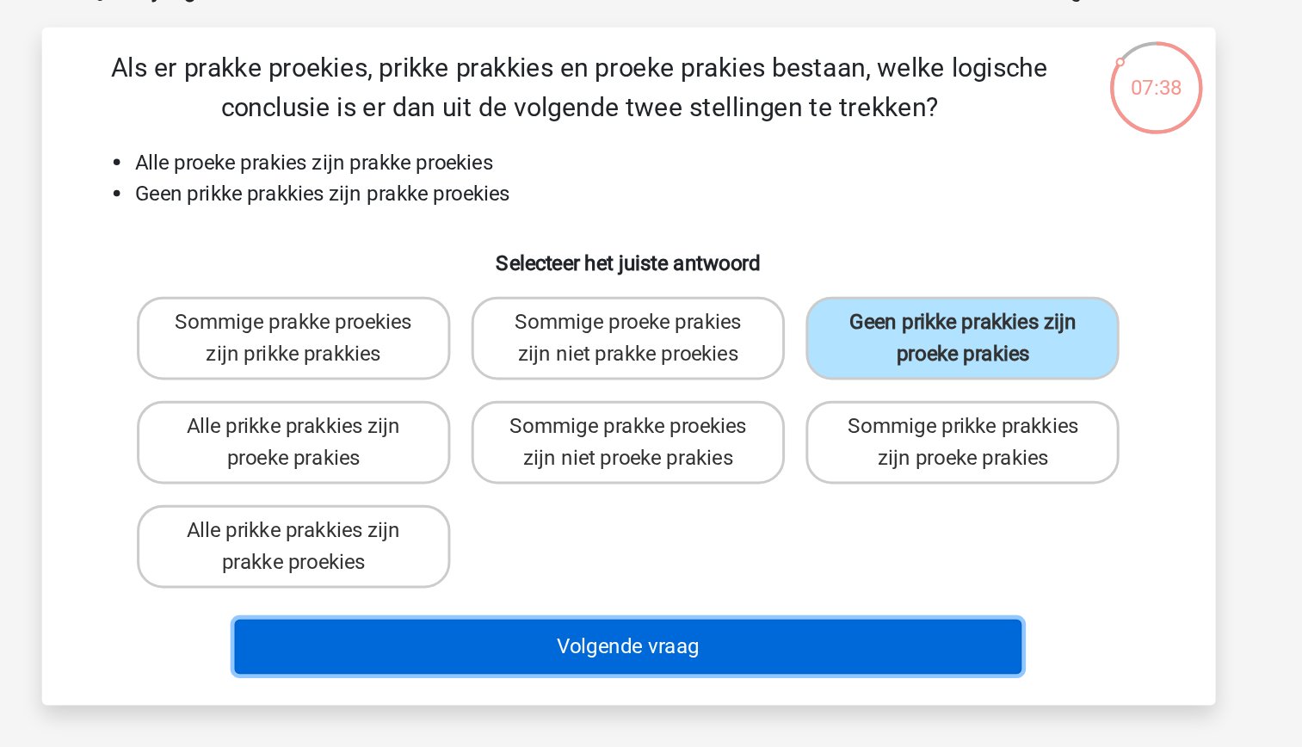
click at [673, 539] on button "Volgende vraag" at bounding box center [651, 530] width 521 height 36
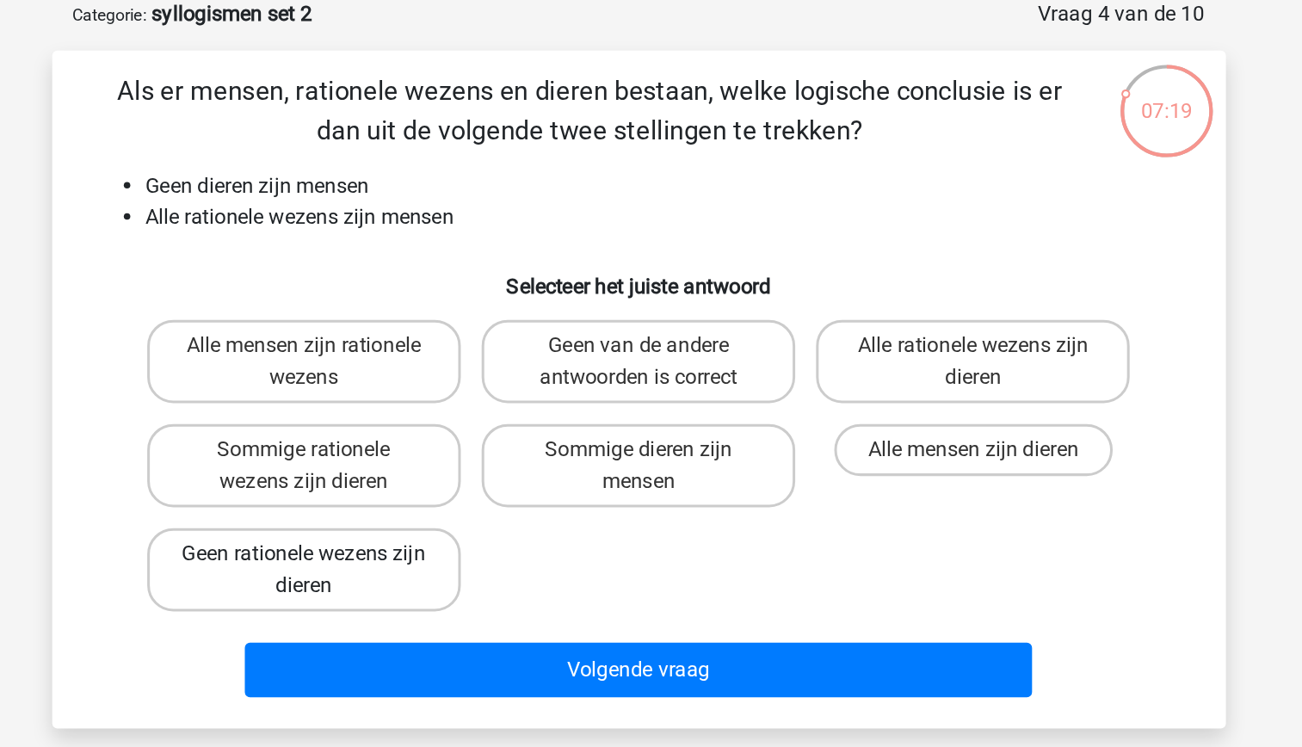
click at [500, 471] on label "Geen rationele wezens zijn dieren" at bounding box center [429, 463] width 207 height 55
click at [440, 465] on input "Geen rationele wezens zijn dieren" at bounding box center [434, 458] width 11 height 11
radio input "true"
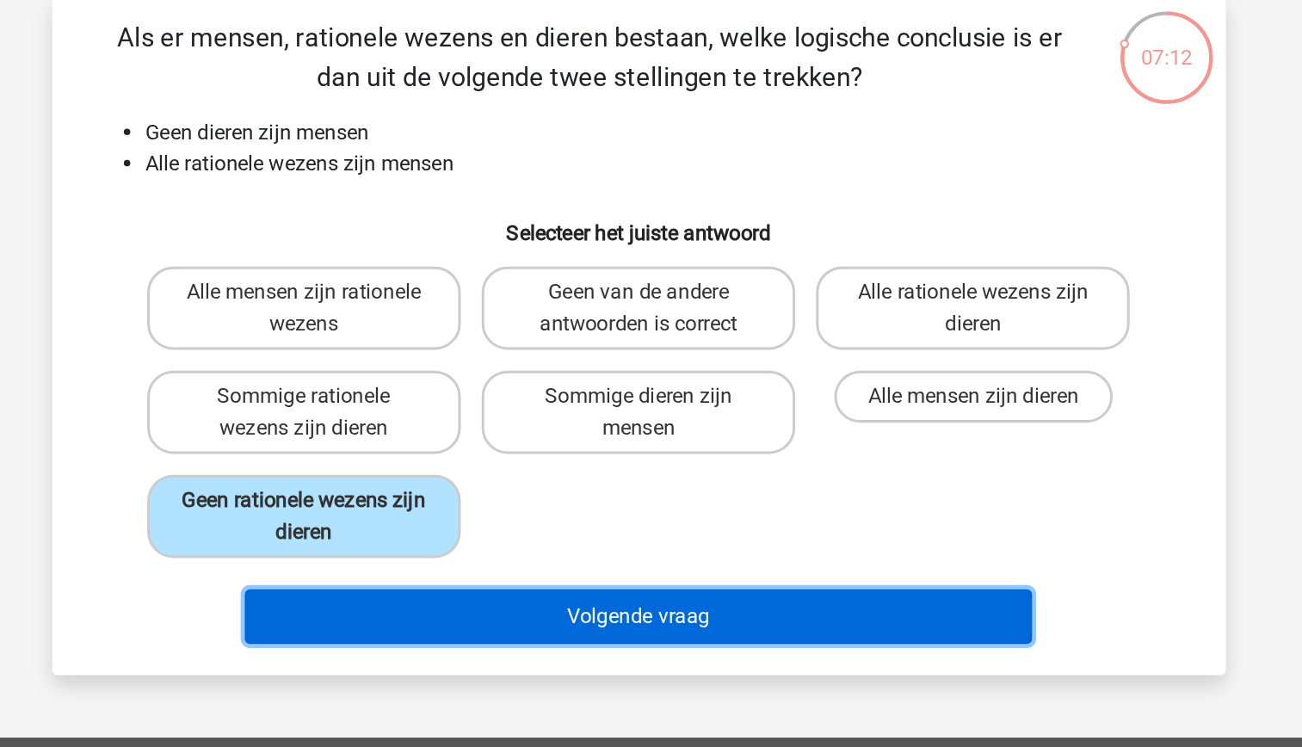
click at [628, 526] on button "Volgende vraag" at bounding box center [651, 530] width 521 height 36
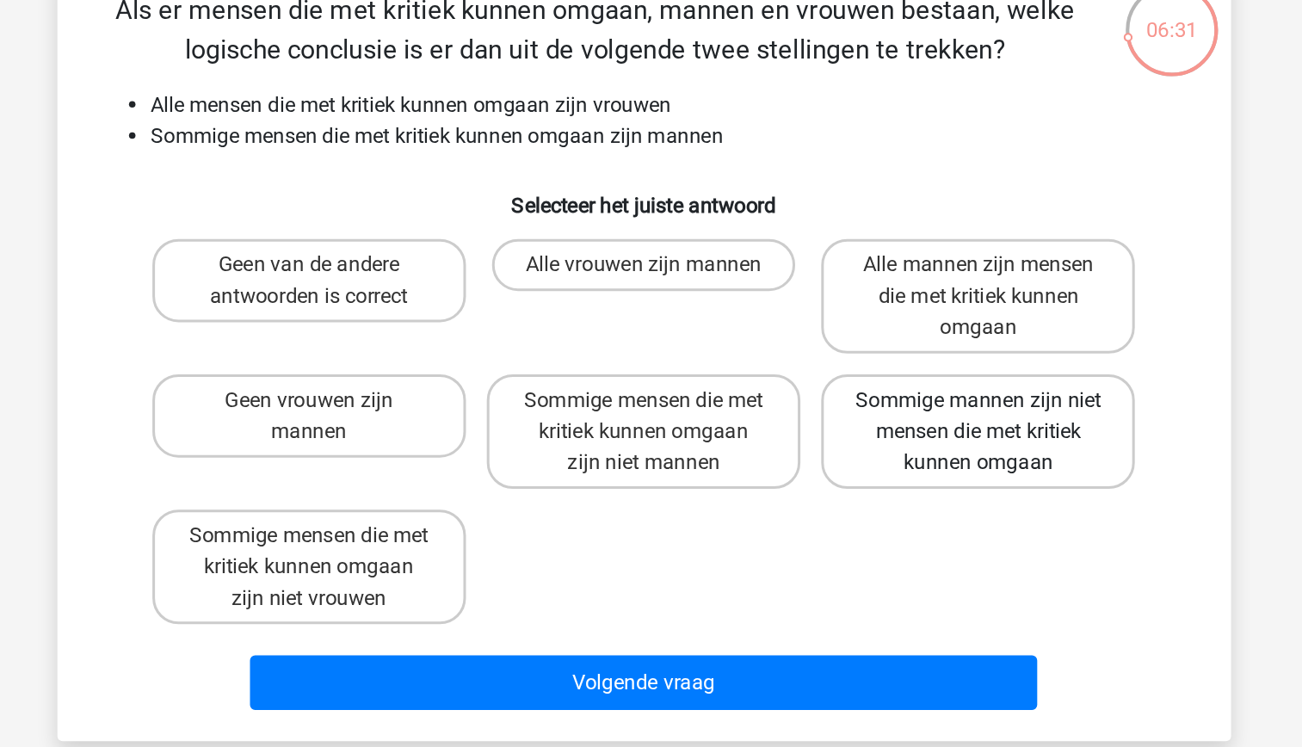
click at [871, 429] on label "Sommige mannen zijn niet mensen die met kritiek kunnen omgaan" at bounding box center [871, 426] width 207 height 76
click at [872, 416] on input "Sommige mannen zijn niet mensen die met kritiek kunnen omgaan" at bounding box center [877, 410] width 11 height 11
radio input "true"
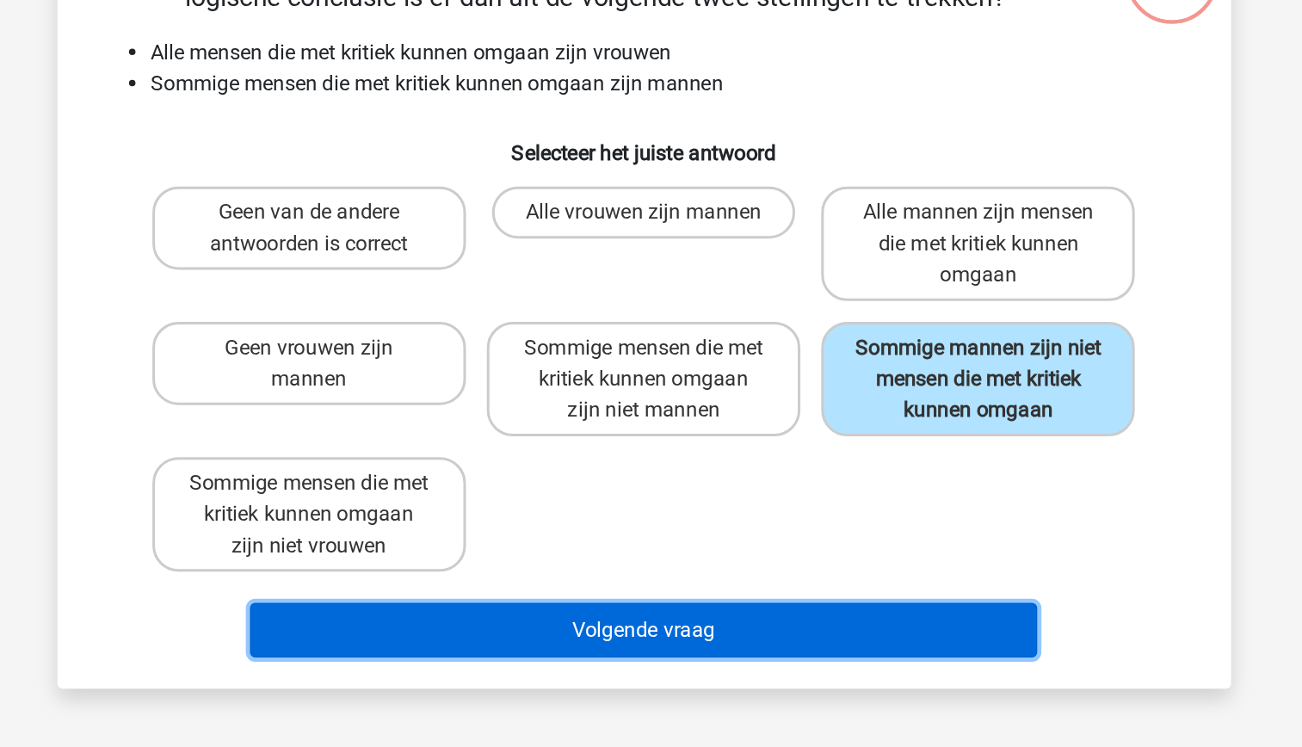
click at [734, 592] on button "Volgende vraag" at bounding box center [651, 592] width 521 height 36
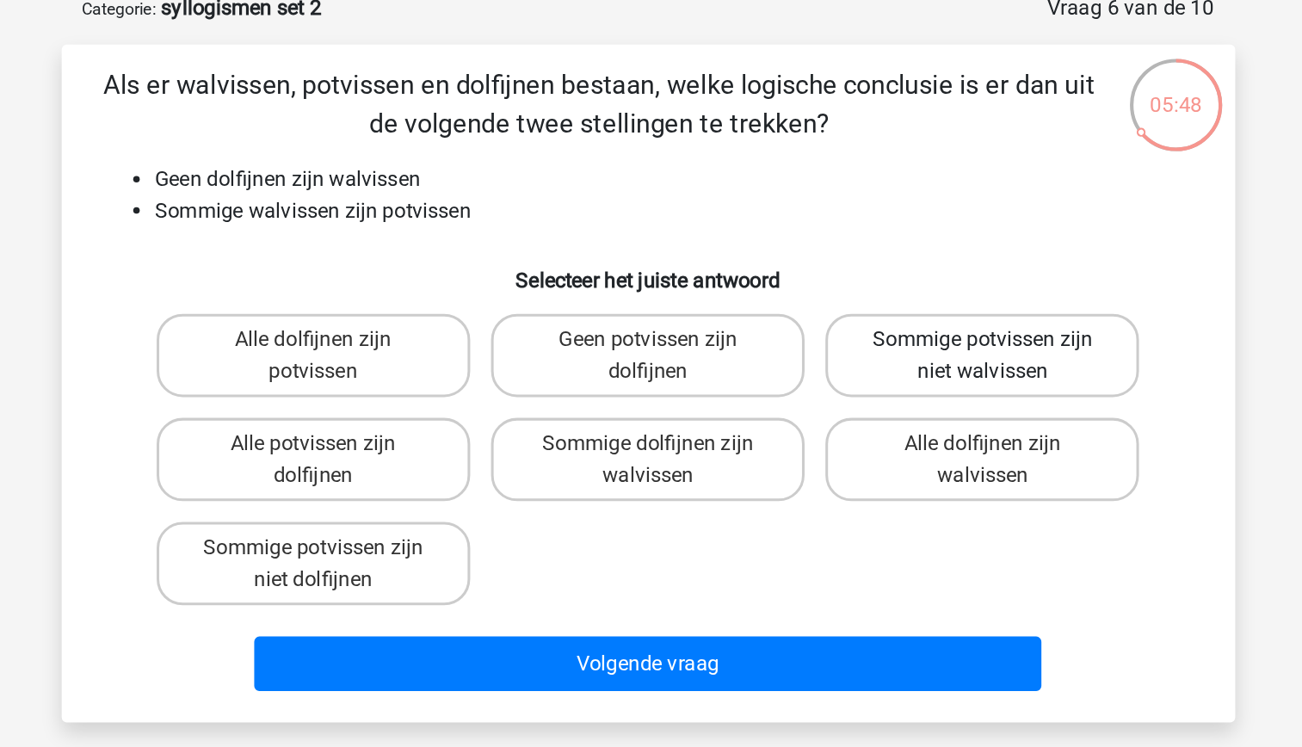
click at [912, 331] on label "Sommige potvissen zijn niet walvissen" at bounding box center [871, 326] width 207 height 55
click at [884, 327] on input "Sommige potvissen zijn niet walvissen" at bounding box center [877, 321] width 11 height 11
radio input "true"
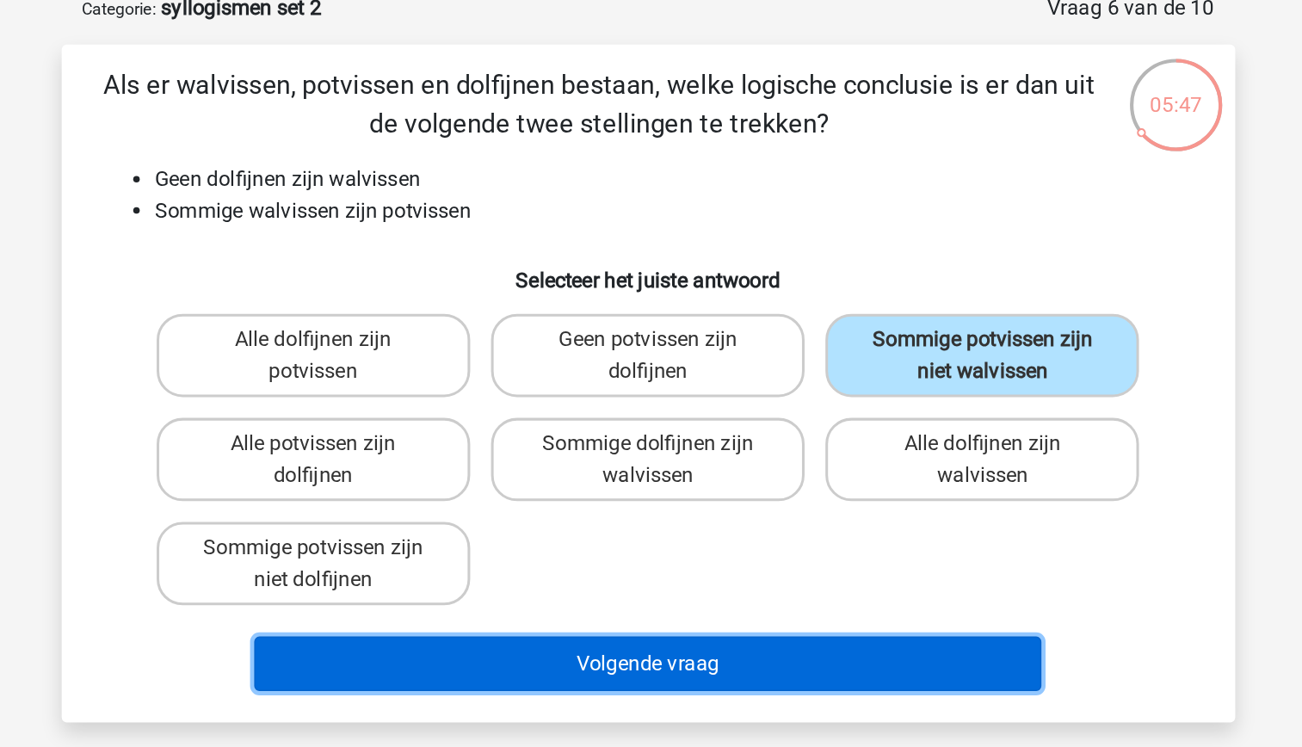
click at [705, 536] on button "Volgende vraag" at bounding box center [651, 530] width 521 height 36
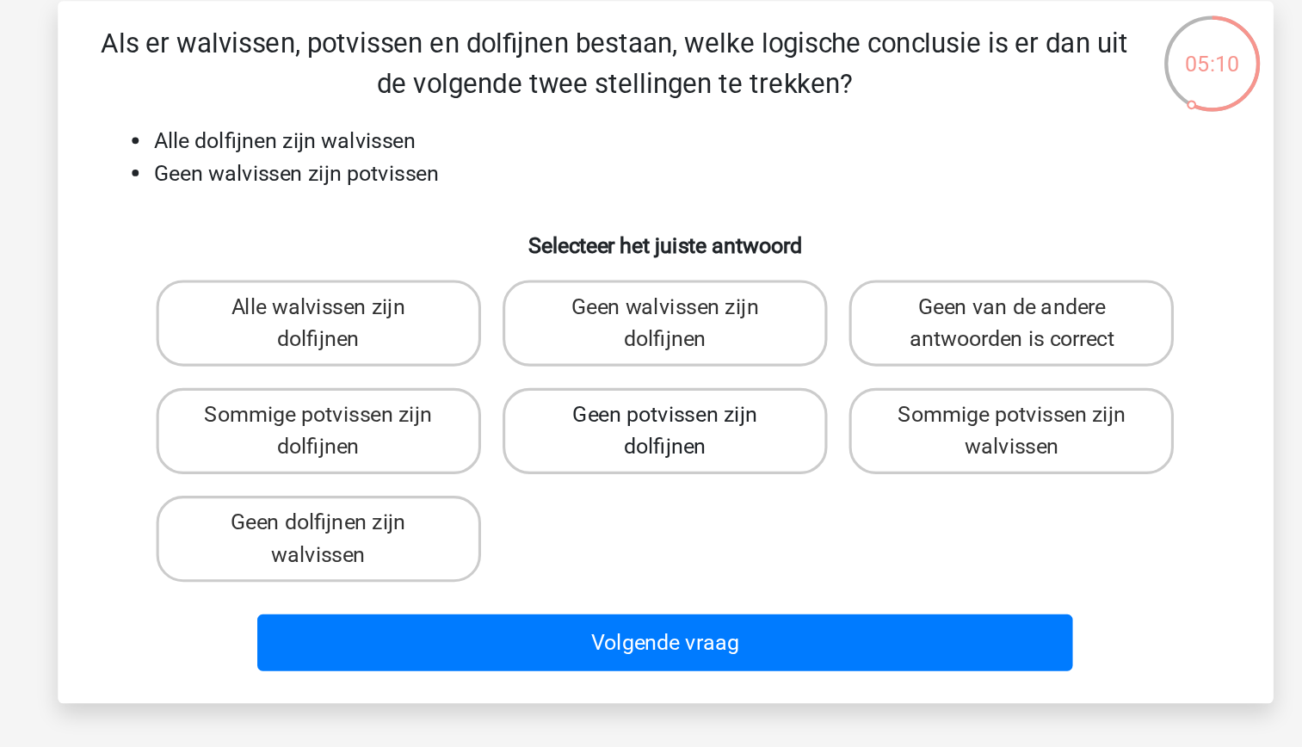
click at [695, 397] on label "Geen potvissen zijn dolfijnen" at bounding box center [650, 394] width 207 height 55
click at [662, 396] on input "Geen potvissen zijn dolfijnen" at bounding box center [655, 390] width 11 height 11
radio input "true"
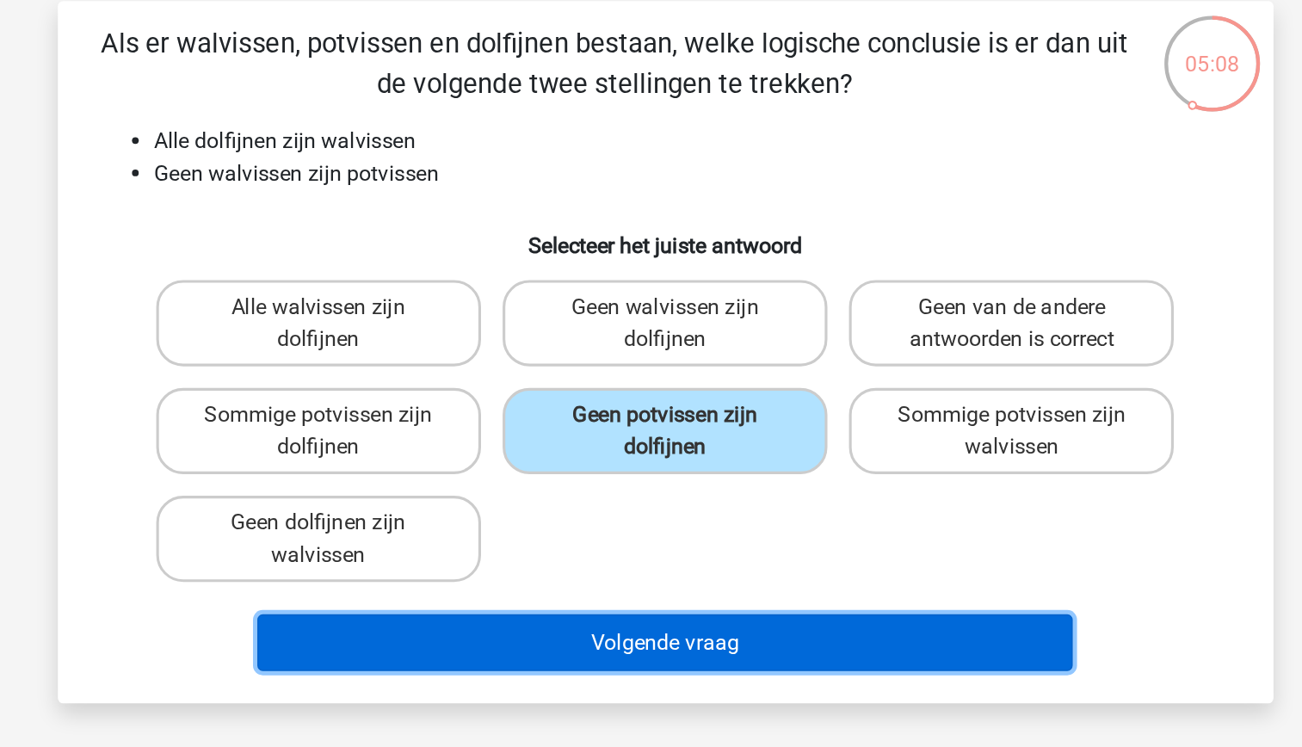
click at [746, 528] on button "Volgende vraag" at bounding box center [651, 530] width 521 height 36
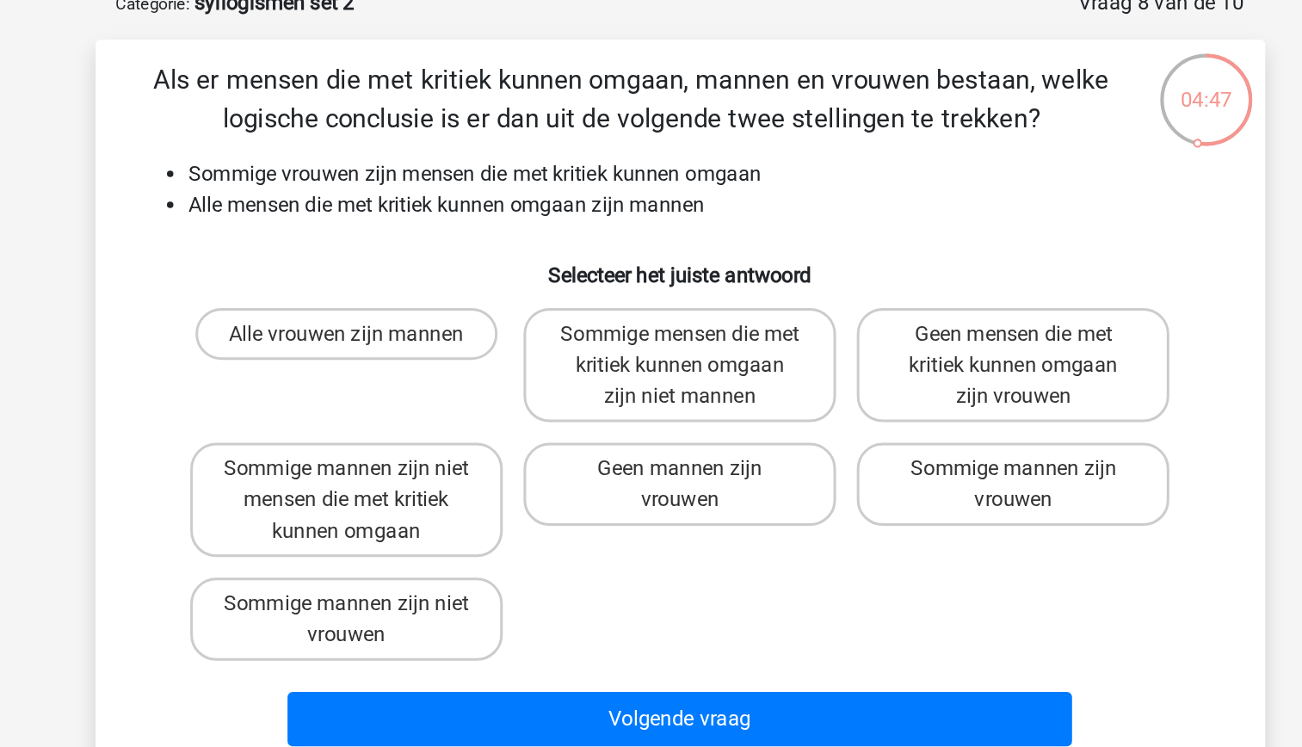
click at [522, 210] on li "Sommige vrouwen zijn mensen die met kritiek kunnen omgaan" at bounding box center [668, 210] width 687 height 21
drag, startPoint x: 522, startPoint y: 210, endPoint x: 501, endPoint y: 229, distance: 28.7
click at [501, 229] on li "Alle mensen die met kritiek kunnen omgaan zijn mannen" at bounding box center [668, 230] width 687 height 21
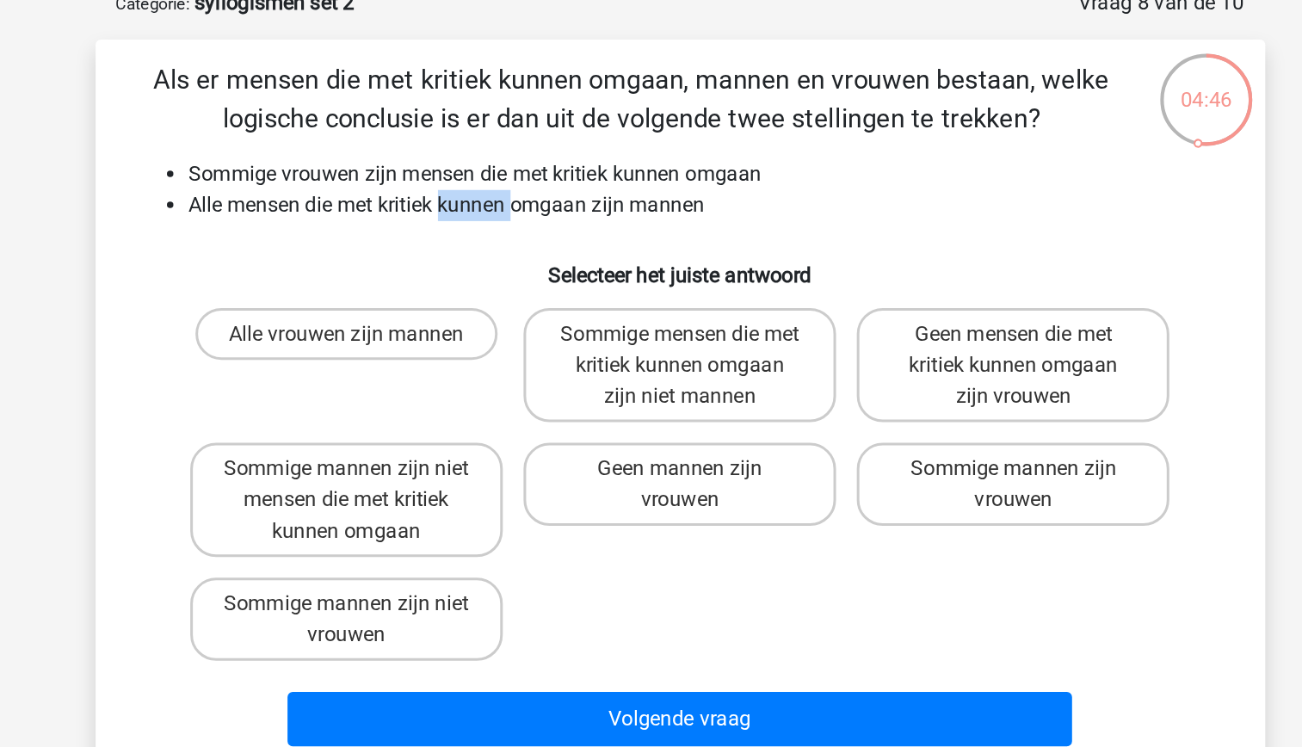
click at [501, 229] on li "Alle mensen die met kritiek kunnen omgaan zijn mannen" at bounding box center [668, 230] width 687 height 21
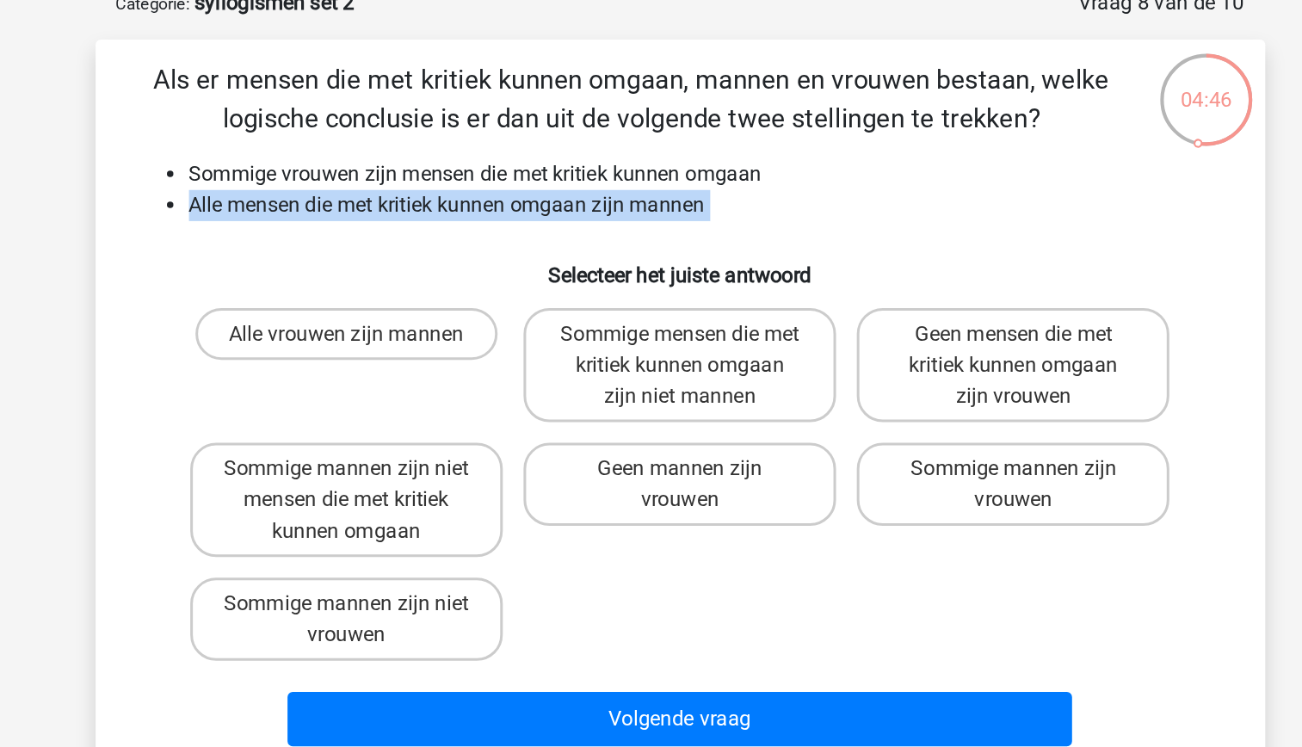
click at [501, 229] on li "Alle mensen die met kritiek kunnen omgaan zijn mannen" at bounding box center [668, 230] width 687 height 21
drag, startPoint x: 501, startPoint y: 229, endPoint x: 472, endPoint y: 207, distance: 35.6
click at [472, 207] on li "Sommige vrouwen zijn mensen die met kritiek kunnen omgaan" at bounding box center [668, 210] width 687 height 21
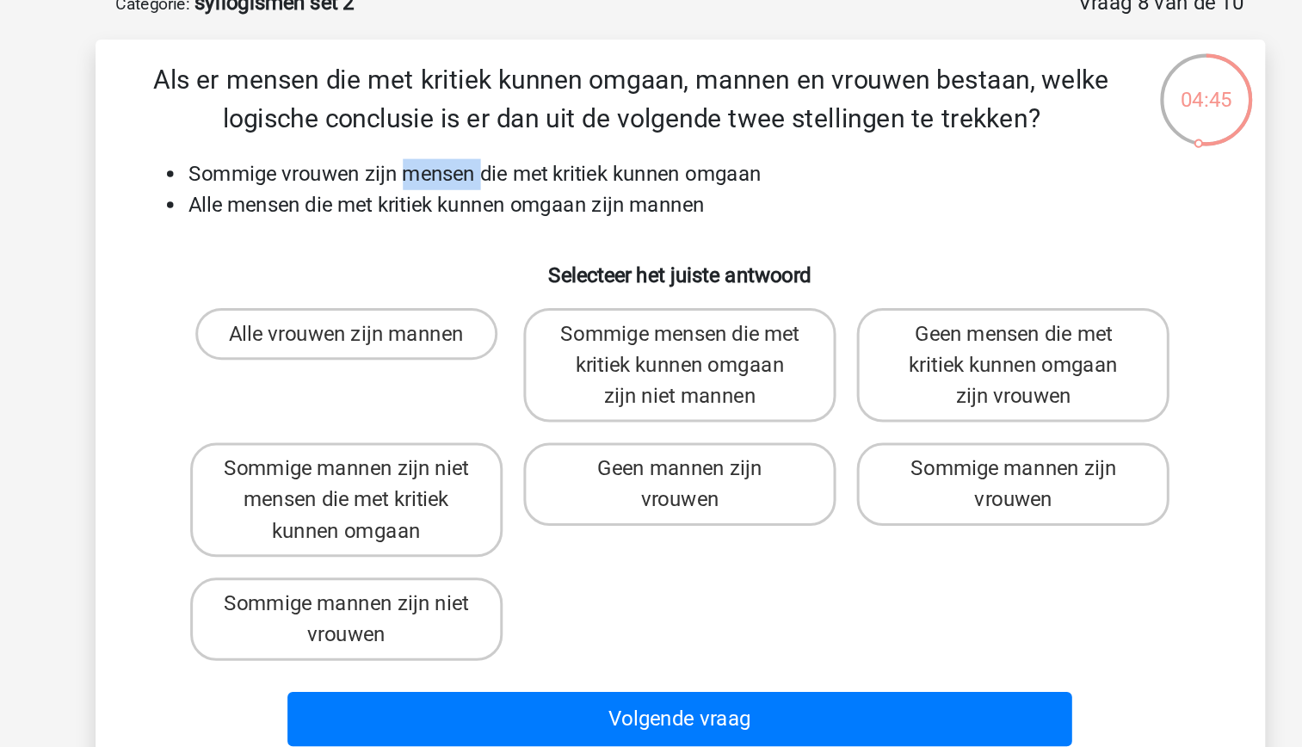
click at [472, 207] on li "Sommige vrouwen zijn mensen die met kritiek kunnen omgaan" at bounding box center [668, 210] width 687 height 21
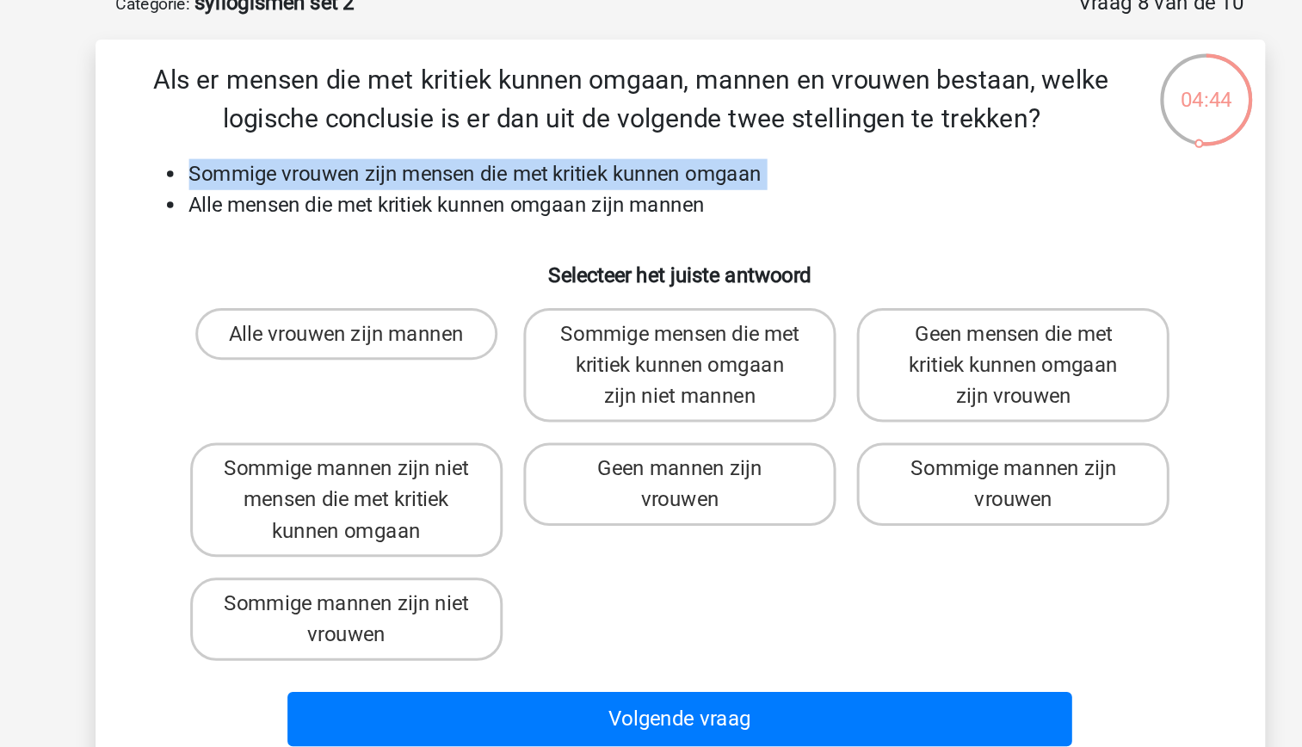
drag, startPoint x: 472, startPoint y: 207, endPoint x: 484, endPoint y: 223, distance: 19.1
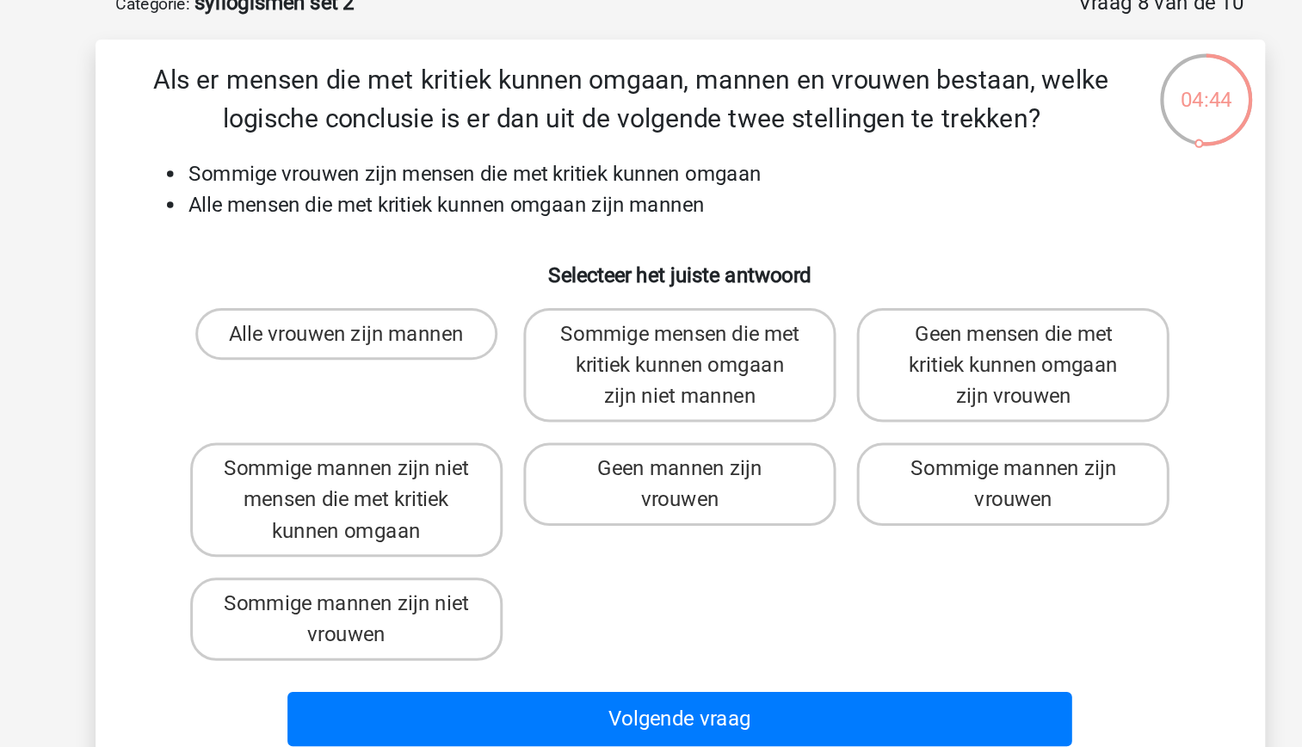
click at [484, 223] on li "Alle mensen die met kritiek kunnen omgaan zijn mannen" at bounding box center [668, 230] width 687 height 21
drag, startPoint x: 484, startPoint y: 223, endPoint x: 490, endPoint y: 249, distance: 26.5
click at [490, 249] on div "Als er mensen die met kritiek kunnen omgaan, mannen en vrouwen bestaan, welke l…" at bounding box center [651, 365] width 762 height 462
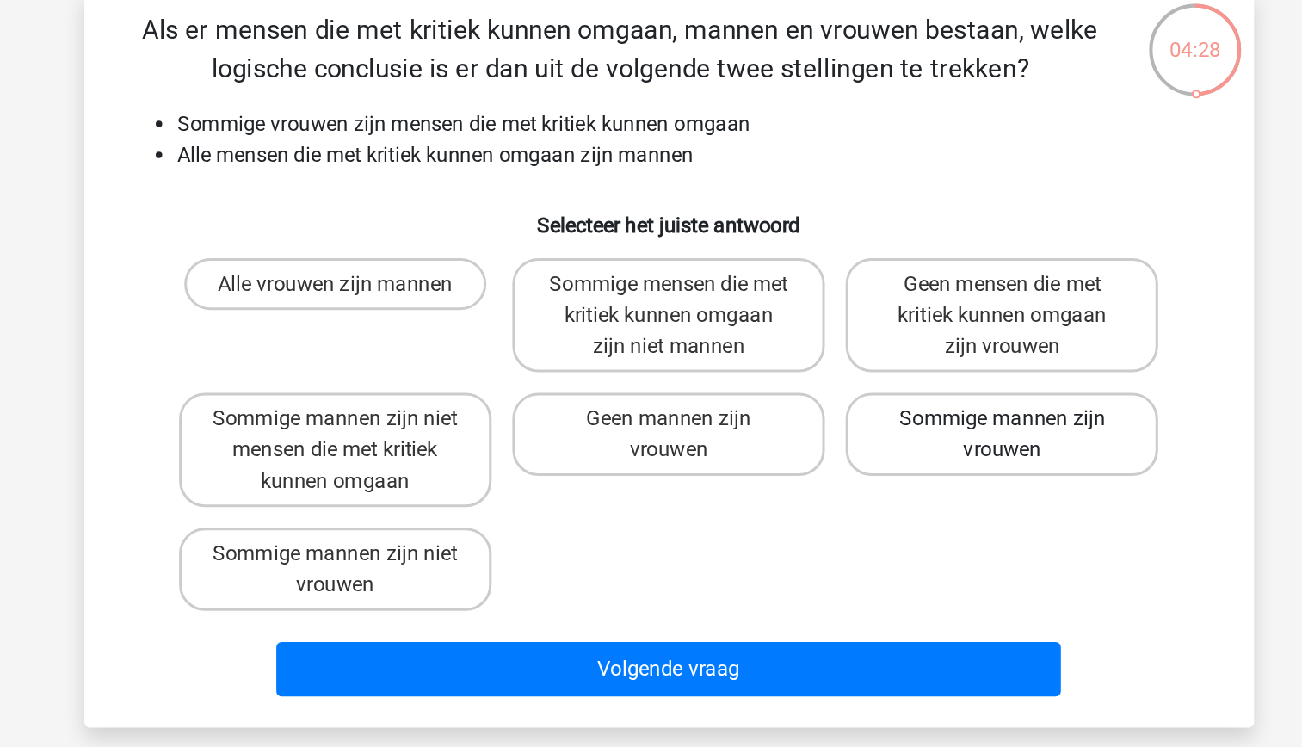
click at [840, 430] on label "Sommige mannen zijn vrouwen" at bounding box center [871, 415] width 207 height 55
click at [872, 416] on input "Sommige mannen zijn vrouwen" at bounding box center [877, 410] width 11 height 11
radio input "true"
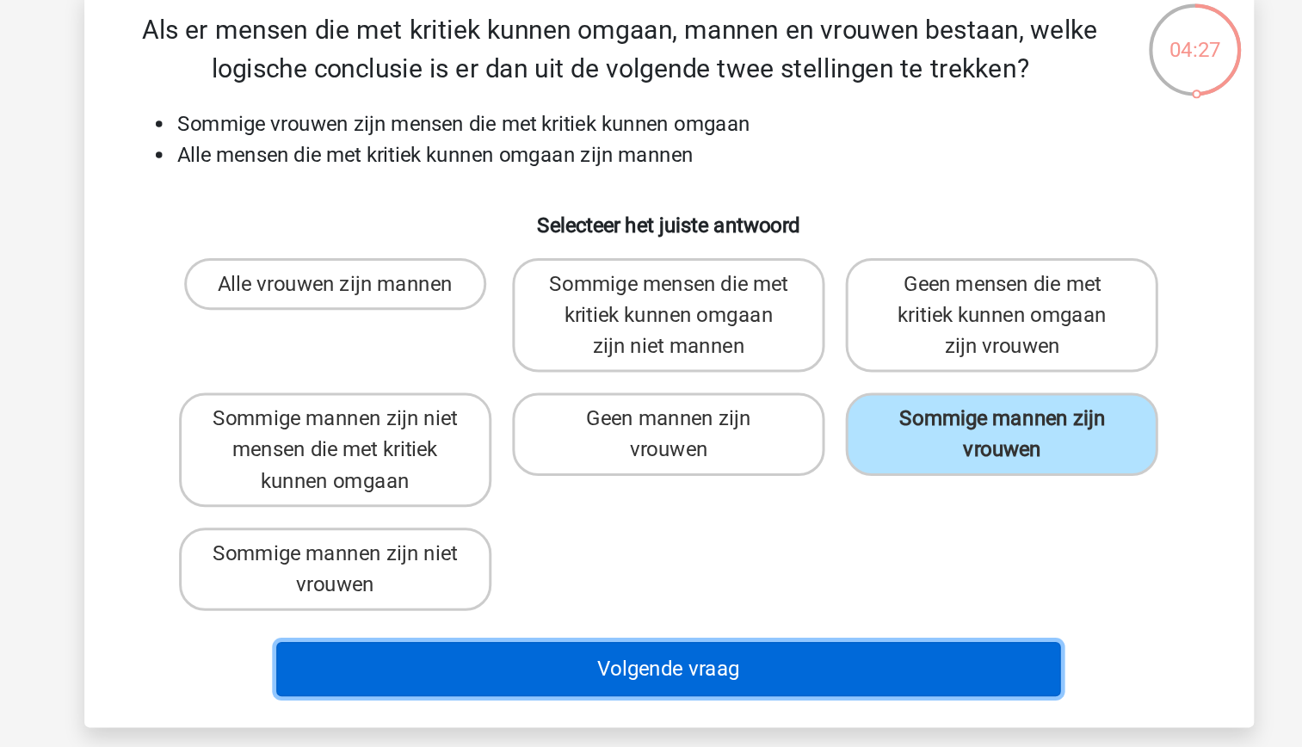
click at [735, 583] on button "Volgende vraag" at bounding box center [651, 571] width 521 height 36
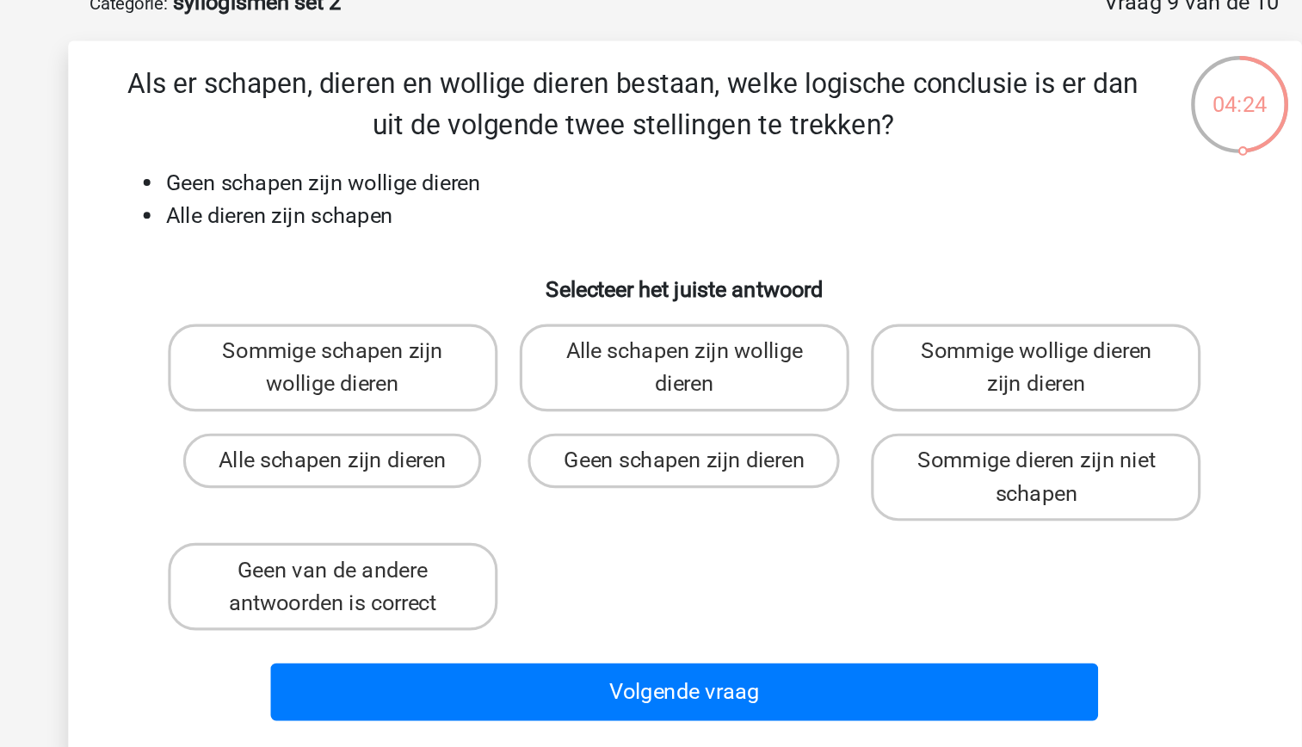
click at [435, 203] on li "Geen schapen zijn wollige dieren" at bounding box center [668, 210] width 687 height 21
drag, startPoint x: 435, startPoint y: 203, endPoint x: 452, endPoint y: 236, distance: 36.6
click at [452, 236] on li "Alle dieren zijn schapen" at bounding box center [668, 230] width 687 height 21
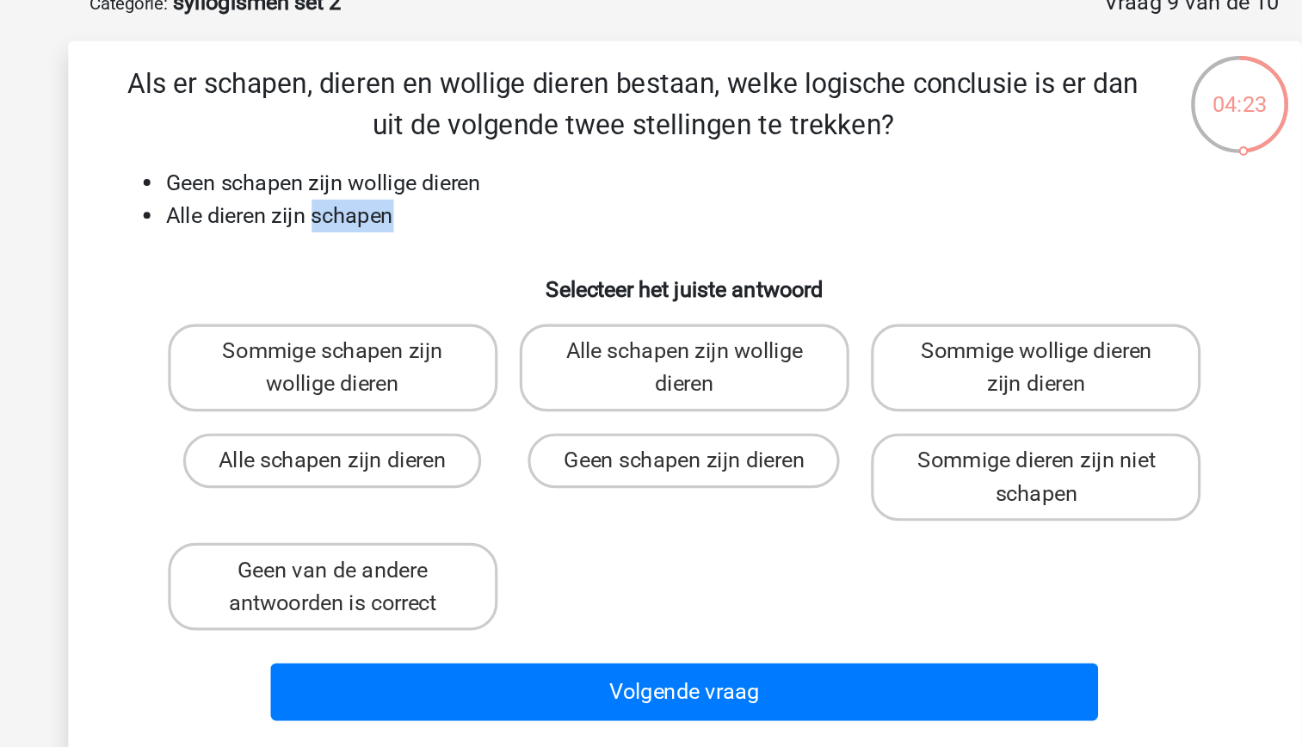
click at [452, 236] on li "Alle dieren zijn schapen" at bounding box center [668, 230] width 687 height 21
drag, startPoint x: 452, startPoint y: 236, endPoint x: 465, endPoint y: 262, distance: 29.3
click at [465, 262] on h6 "Selecteer het juiste antwoord" at bounding box center [651, 270] width 721 height 30
click at [465, 274] on h6 "Selecteer het juiste antwoord" at bounding box center [651, 270] width 721 height 30
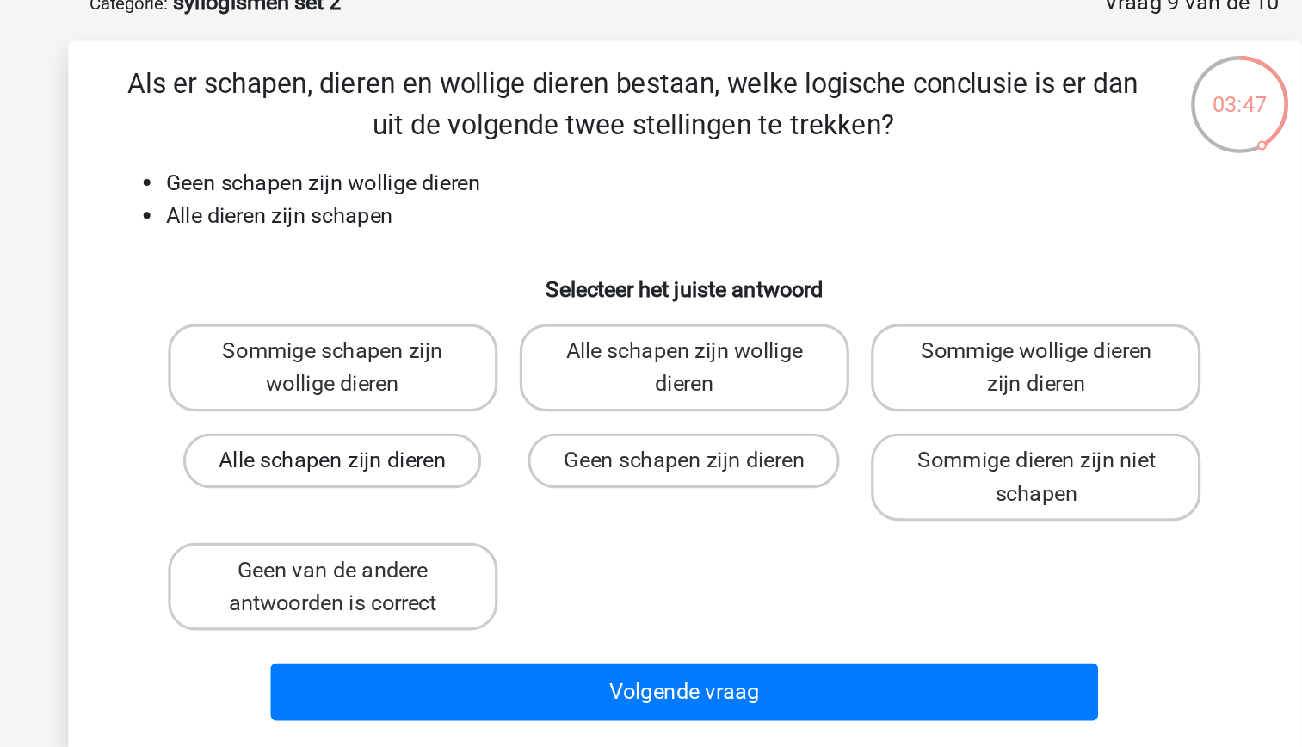
click at [483, 383] on label "Alle schapen zijn dieren" at bounding box center [430, 384] width 188 height 34
click at [440, 385] on input "Alle schapen zijn dieren" at bounding box center [434, 390] width 11 height 11
radio input "true"
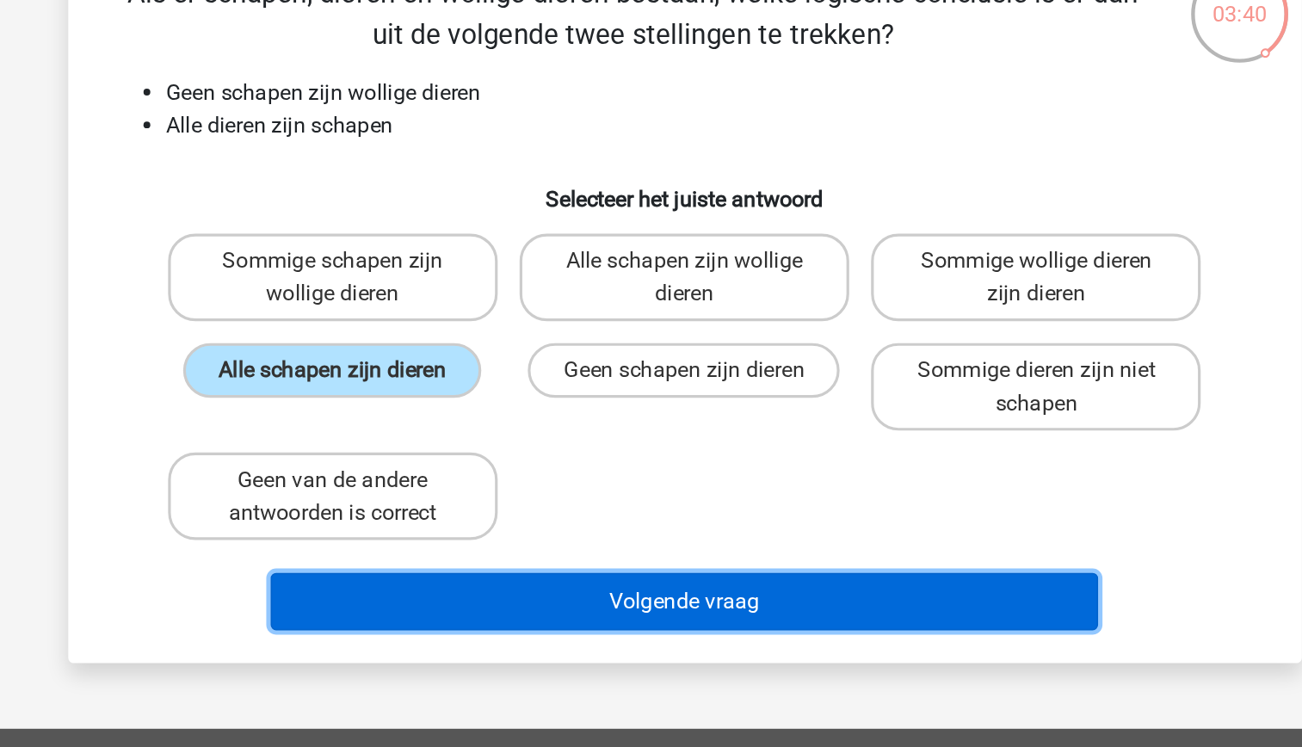
click at [601, 533] on button "Volgende vraag" at bounding box center [651, 530] width 521 height 36
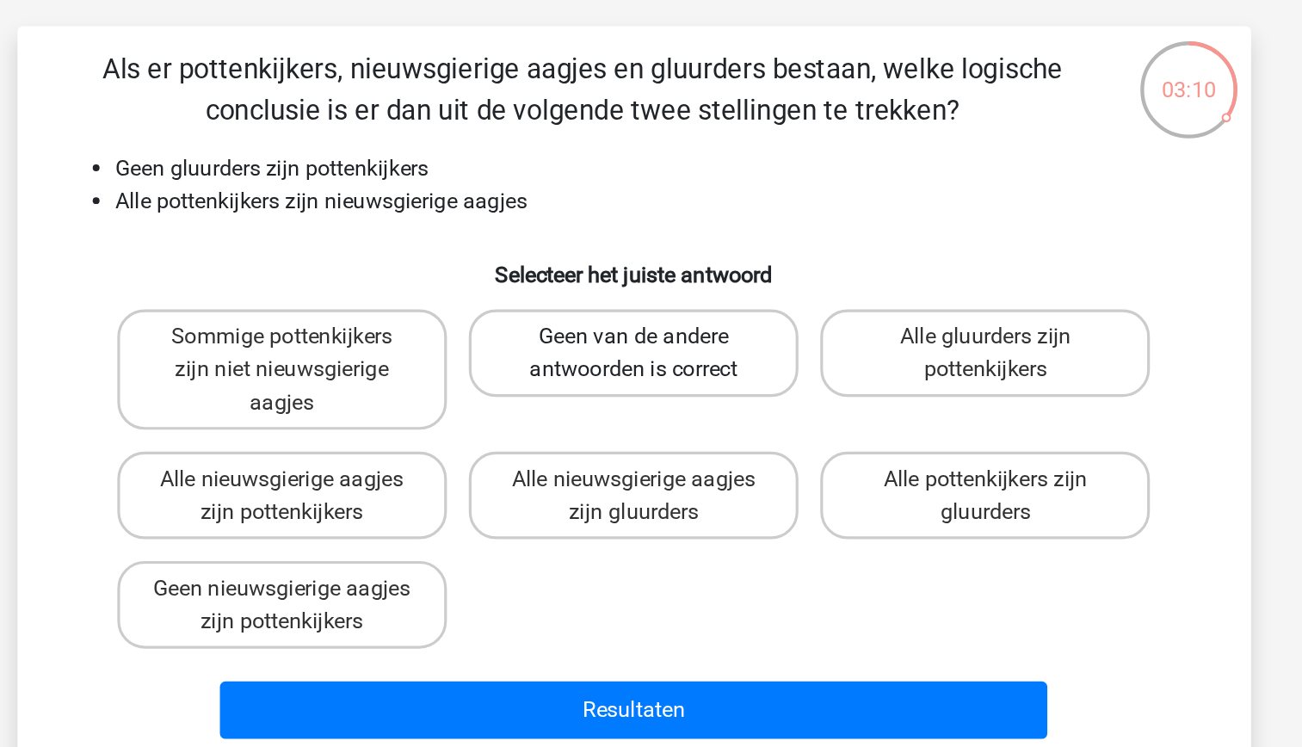
click at [648, 336] on label "Geen van de andere antwoorden is correct" at bounding box center [650, 326] width 207 height 55
click at [650, 327] on input "Geen van de andere antwoorden is correct" at bounding box center [655, 321] width 11 height 11
radio input "true"
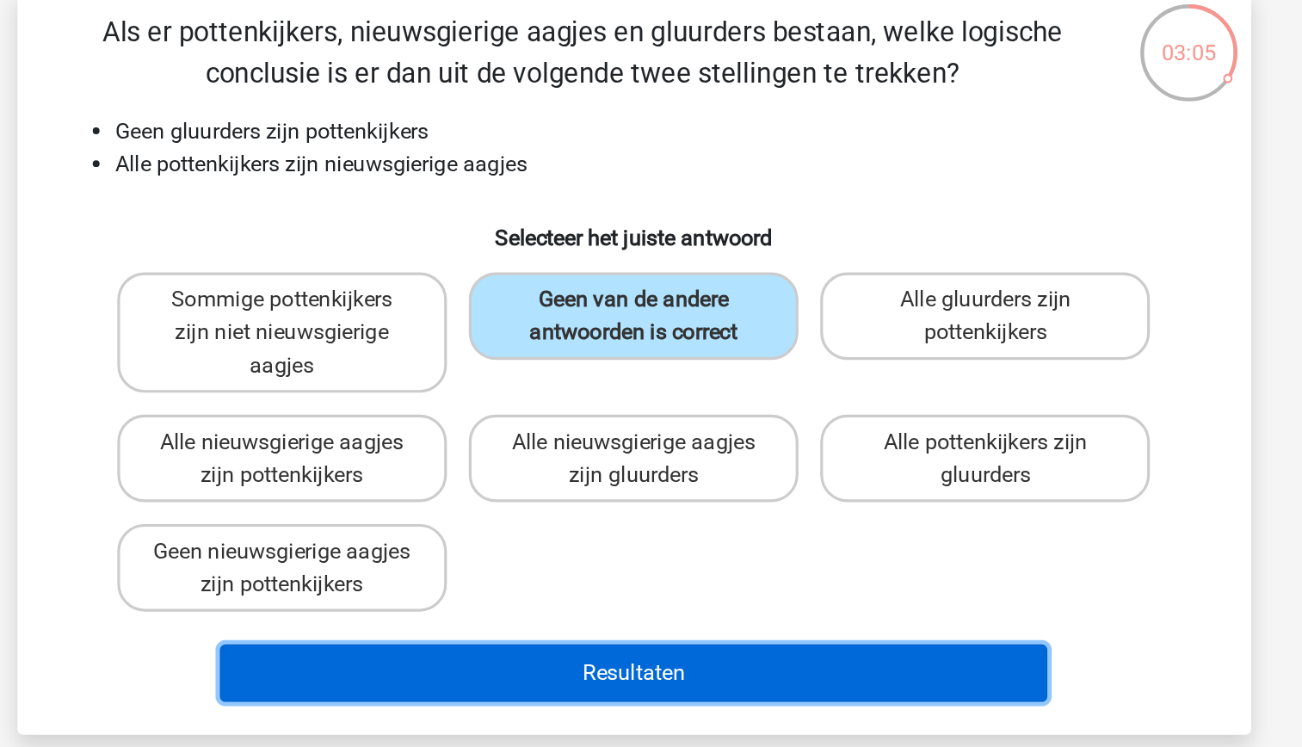
click at [718, 563] on button "Resultaten" at bounding box center [651, 551] width 521 height 36
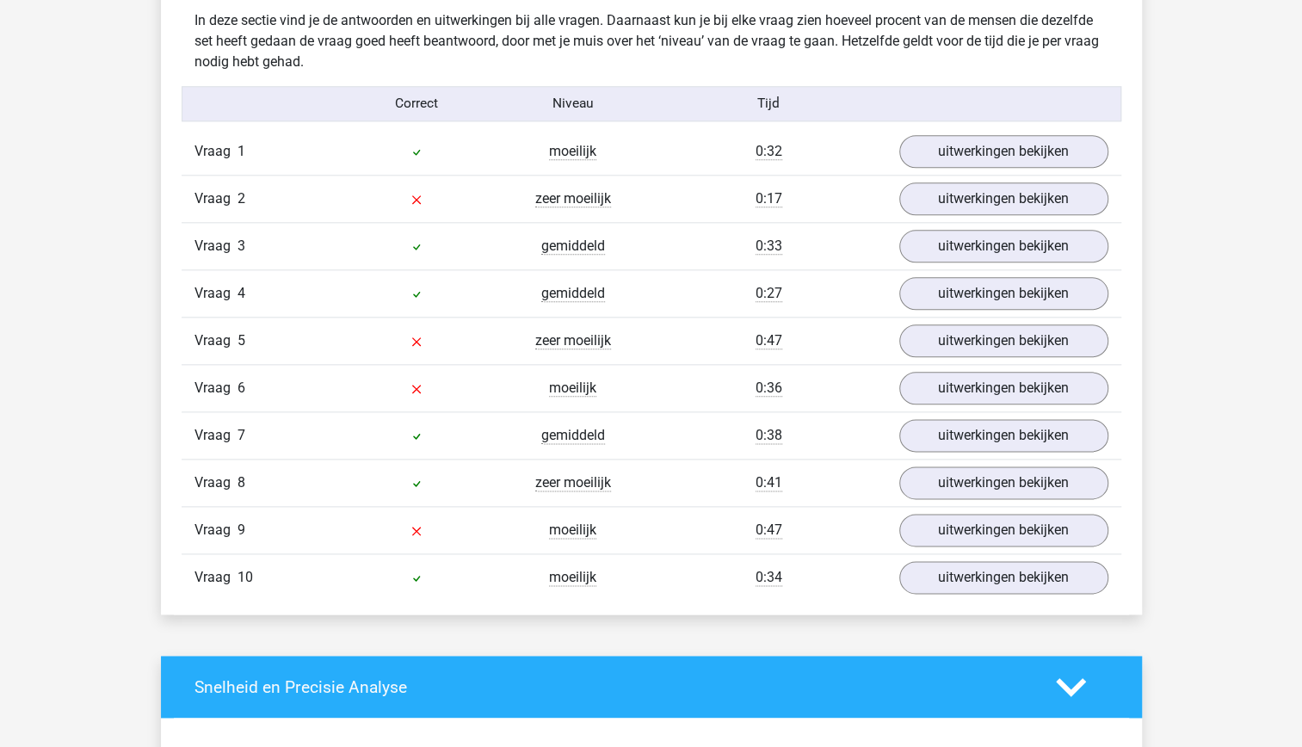
scroll to position [1058, 0]
click at [1001, 198] on link "uitwerkingen bekijken" at bounding box center [1003, 198] width 240 height 38
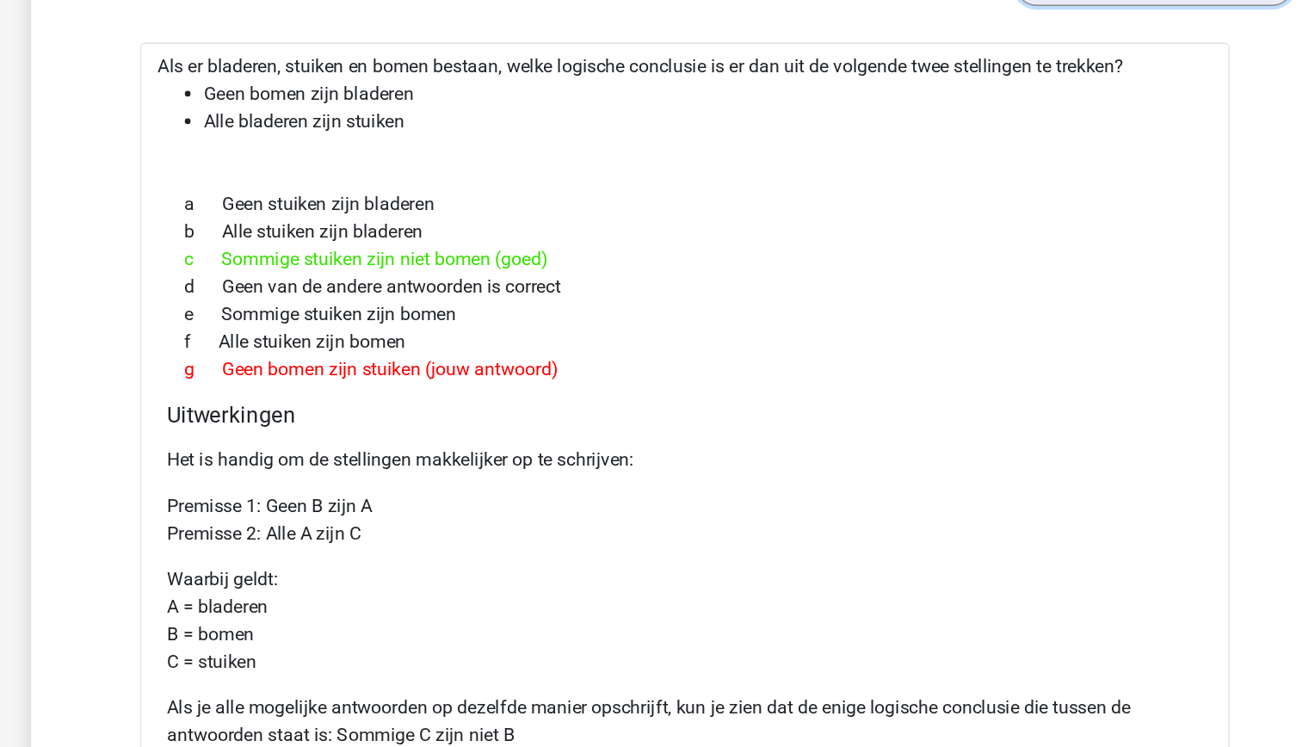
scroll to position [1268, 0]
click at [828, 312] on h4 "Uitwerkingen" at bounding box center [651, 311] width 776 height 20
drag, startPoint x: 828, startPoint y: 312, endPoint x: 693, endPoint y: 258, distance: 145.5
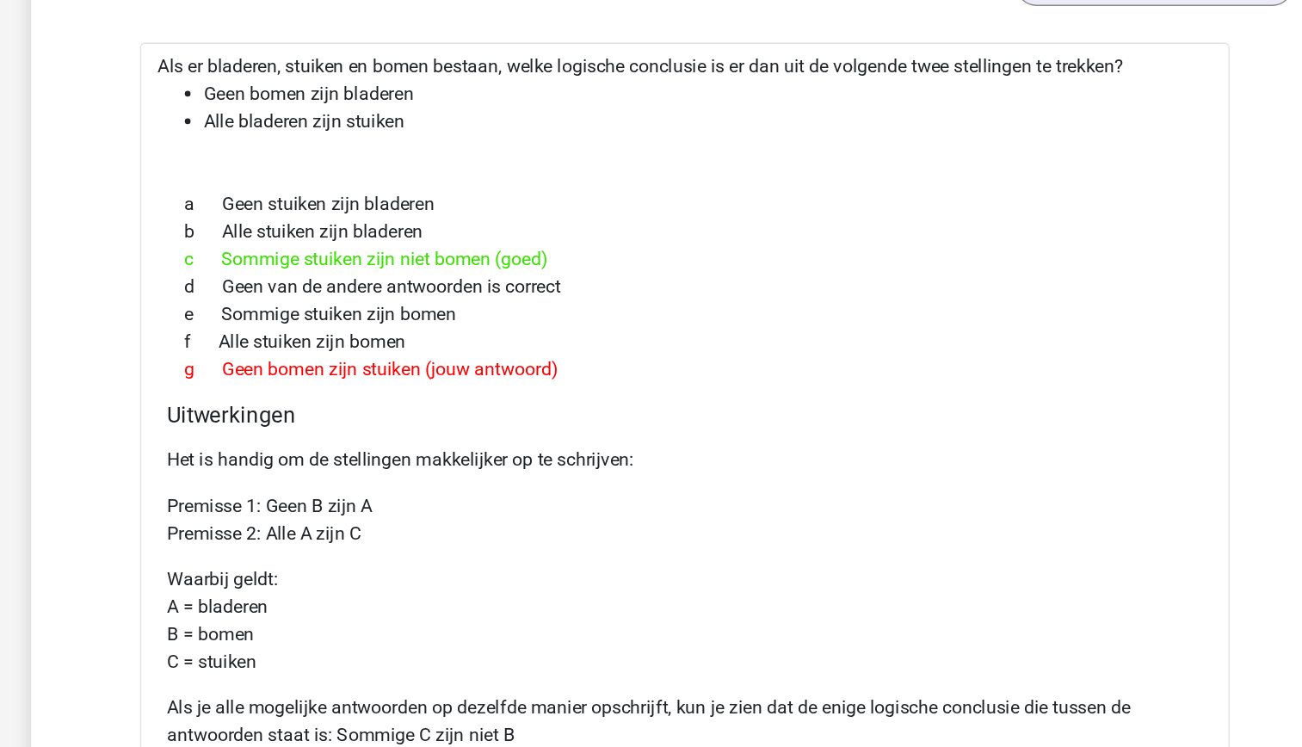
click at [693, 258] on div "f Alle stuiken zijn bomen" at bounding box center [651, 256] width 776 height 21
drag, startPoint x: 693, startPoint y: 258, endPoint x: 699, endPoint y: 287, distance: 30.1
click at [699, 287] on div "a Geen stuiken zijn bladeren b Alle stuiken zijn bladeren c Sommige stuiken zij…" at bounding box center [651, 215] width 776 height 158
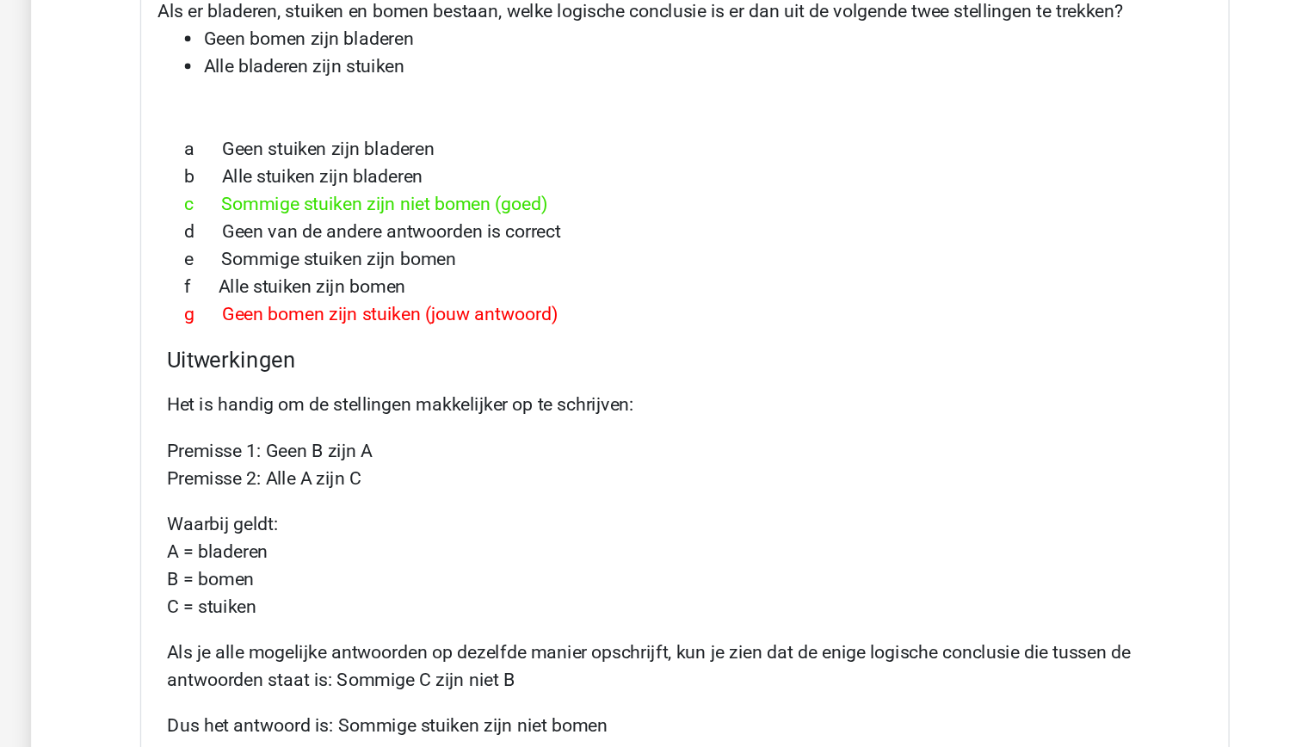
click at [699, 329] on div "Het is handig om de stellingen makkelijker op te schrijven: Premisse 1: Geen B …" at bounding box center [651, 472] width 776 height 289
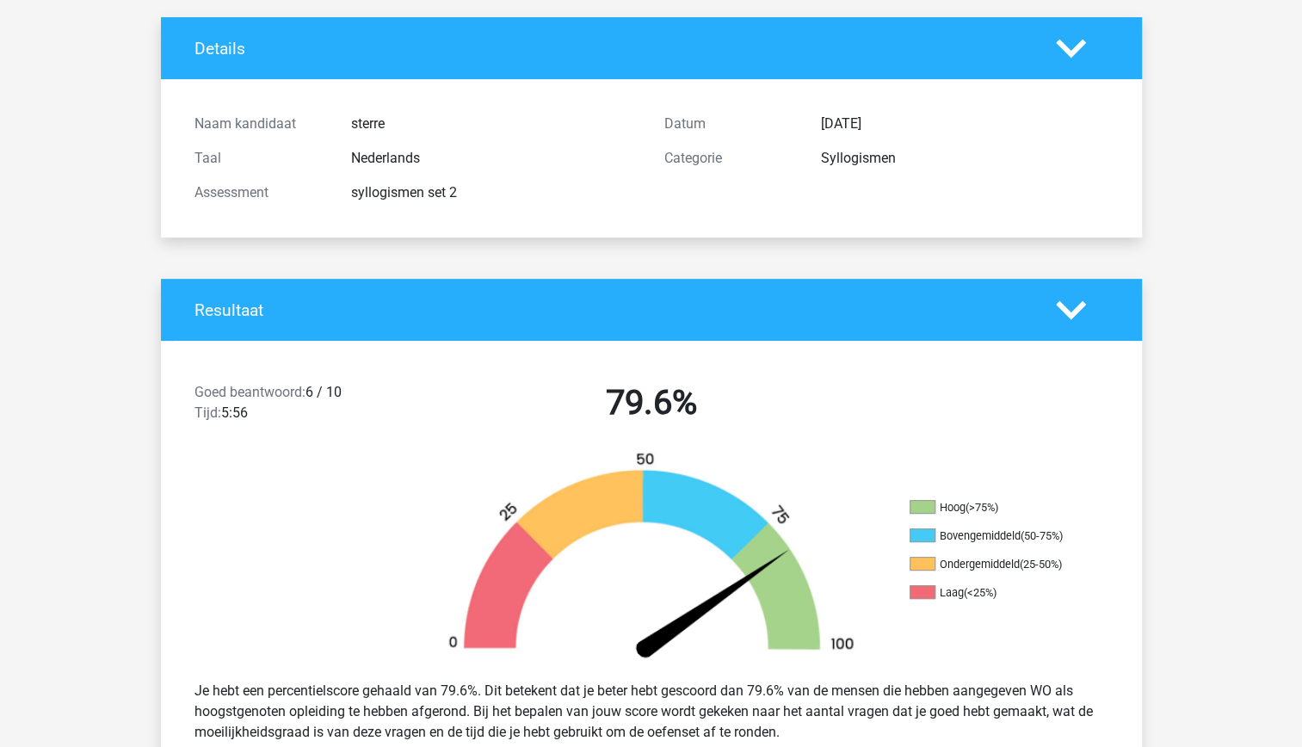
scroll to position [0, 0]
